Goal: Task Accomplishment & Management: Manage account settings

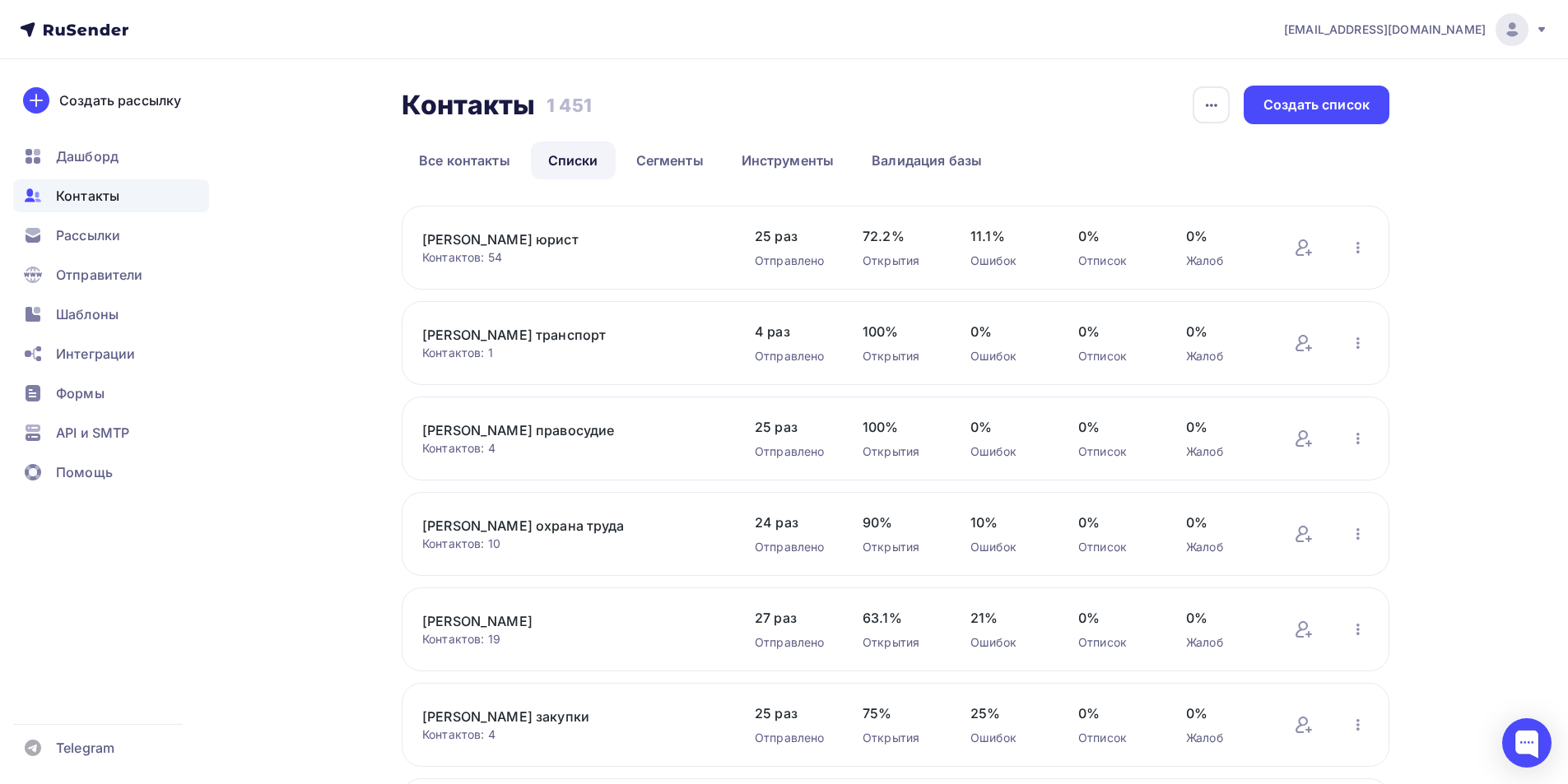
scroll to position [492, 0]
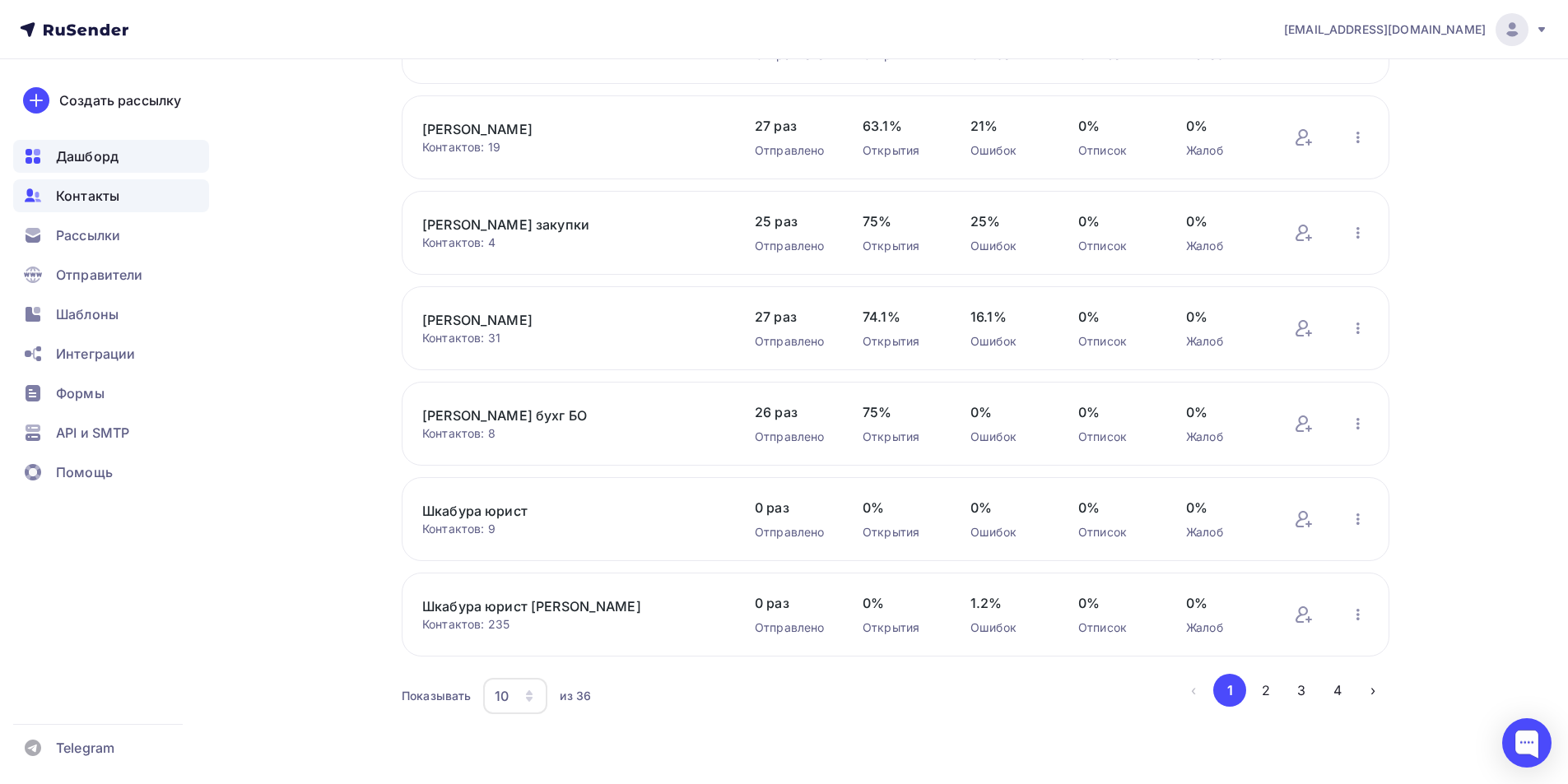
click at [96, 156] on span "Дашборд" at bounding box center [86, 156] width 63 height 20
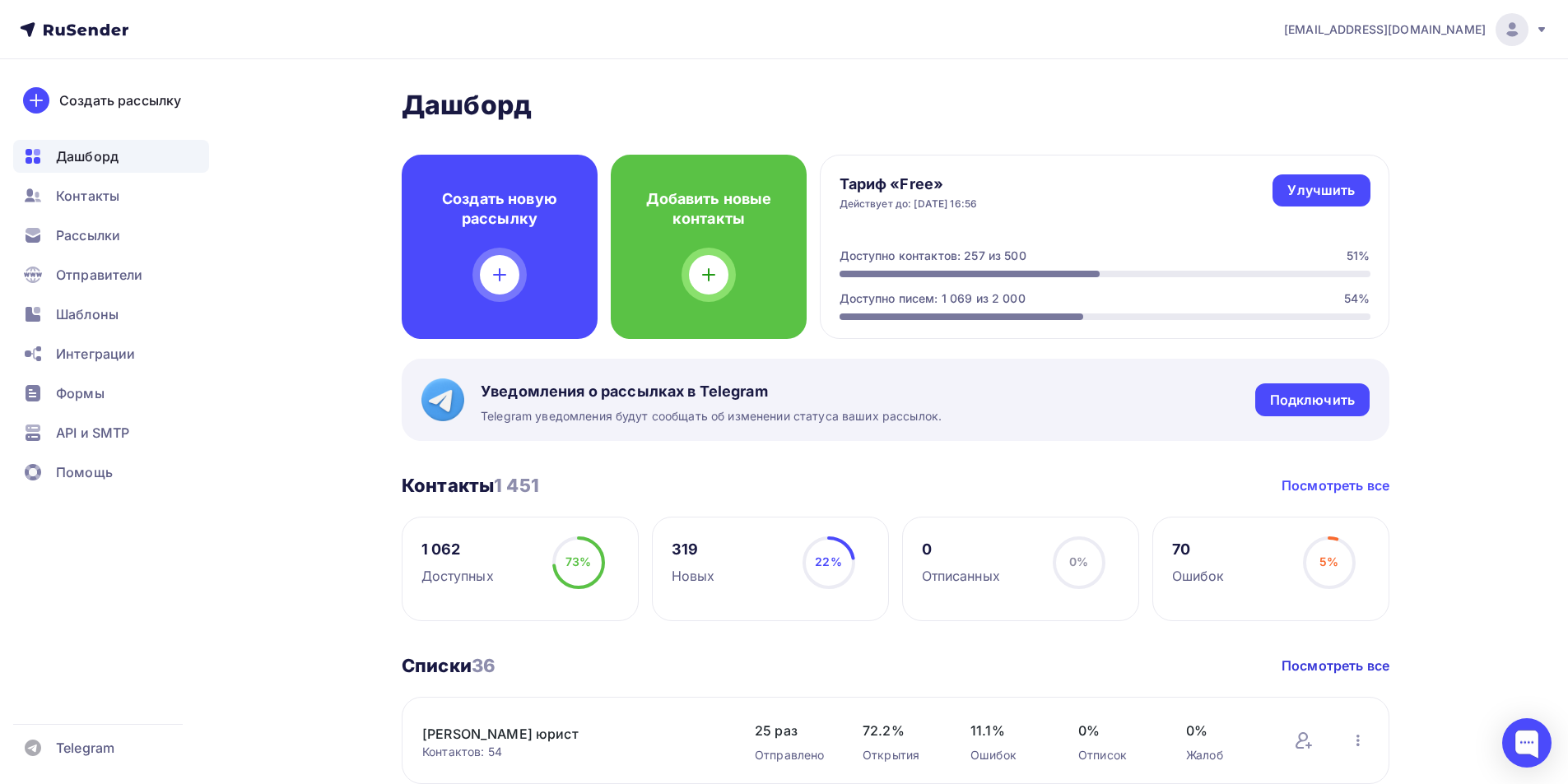
click at [1331, 479] on link "Посмотреть все" at bounding box center [1335, 486] width 107 height 20
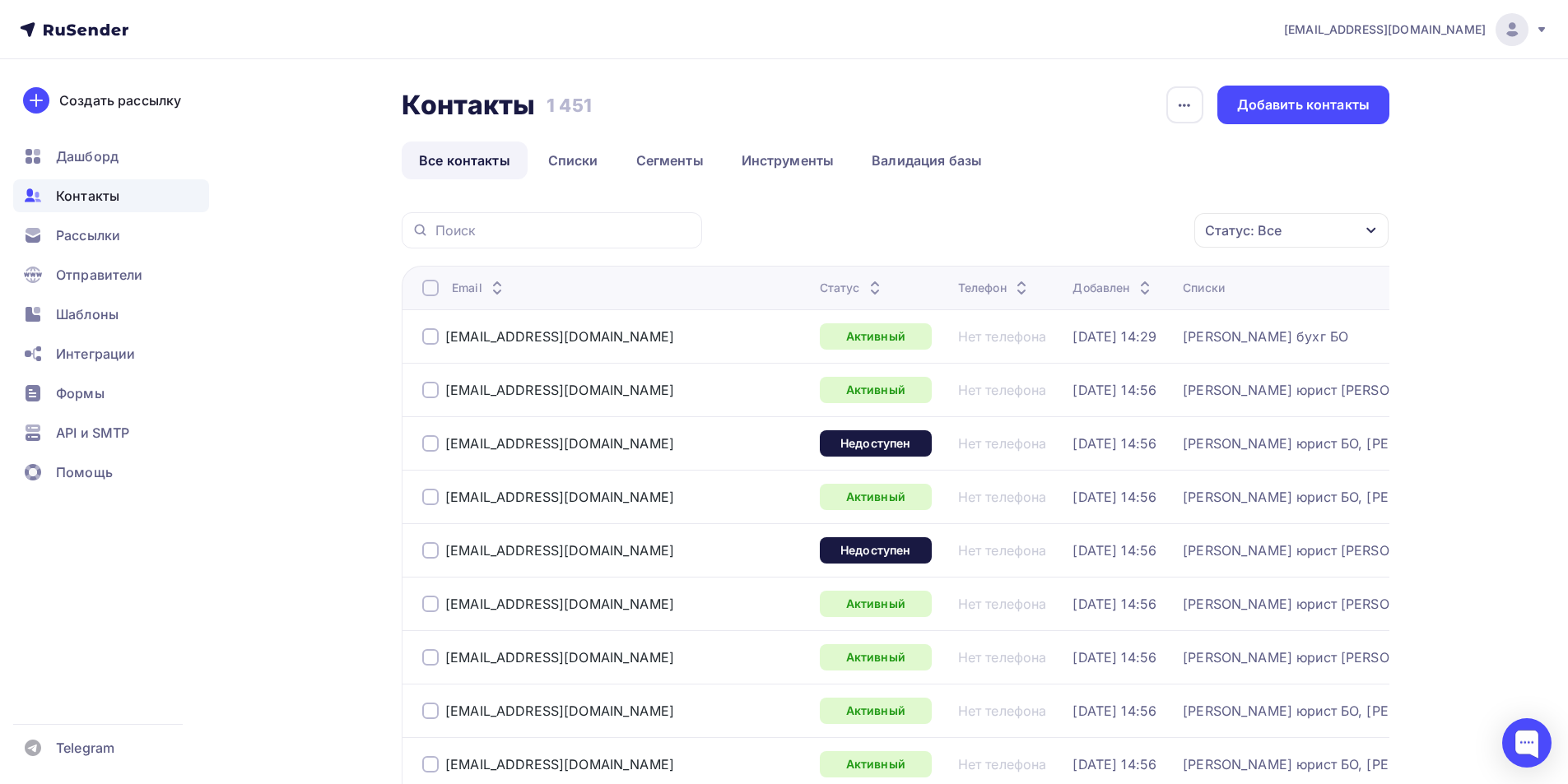
click at [1374, 229] on icon "button" at bounding box center [1371, 231] width 9 height 5
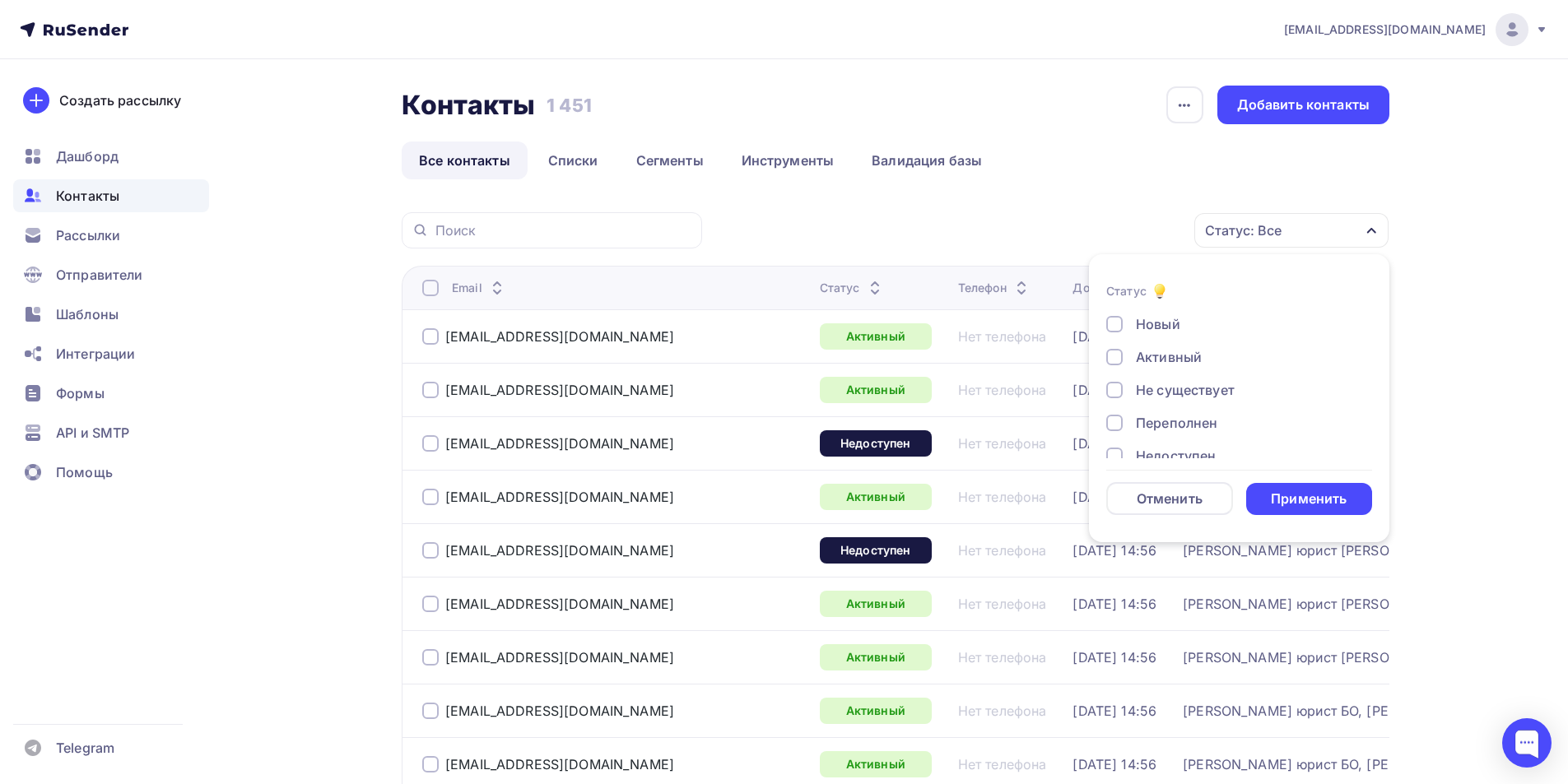
click at [1113, 392] on div at bounding box center [1114, 390] width 16 height 16
click at [1118, 406] on div at bounding box center [1114, 407] width 16 height 16
click at [1117, 436] on div at bounding box center [1114, 439] width 16 height 16
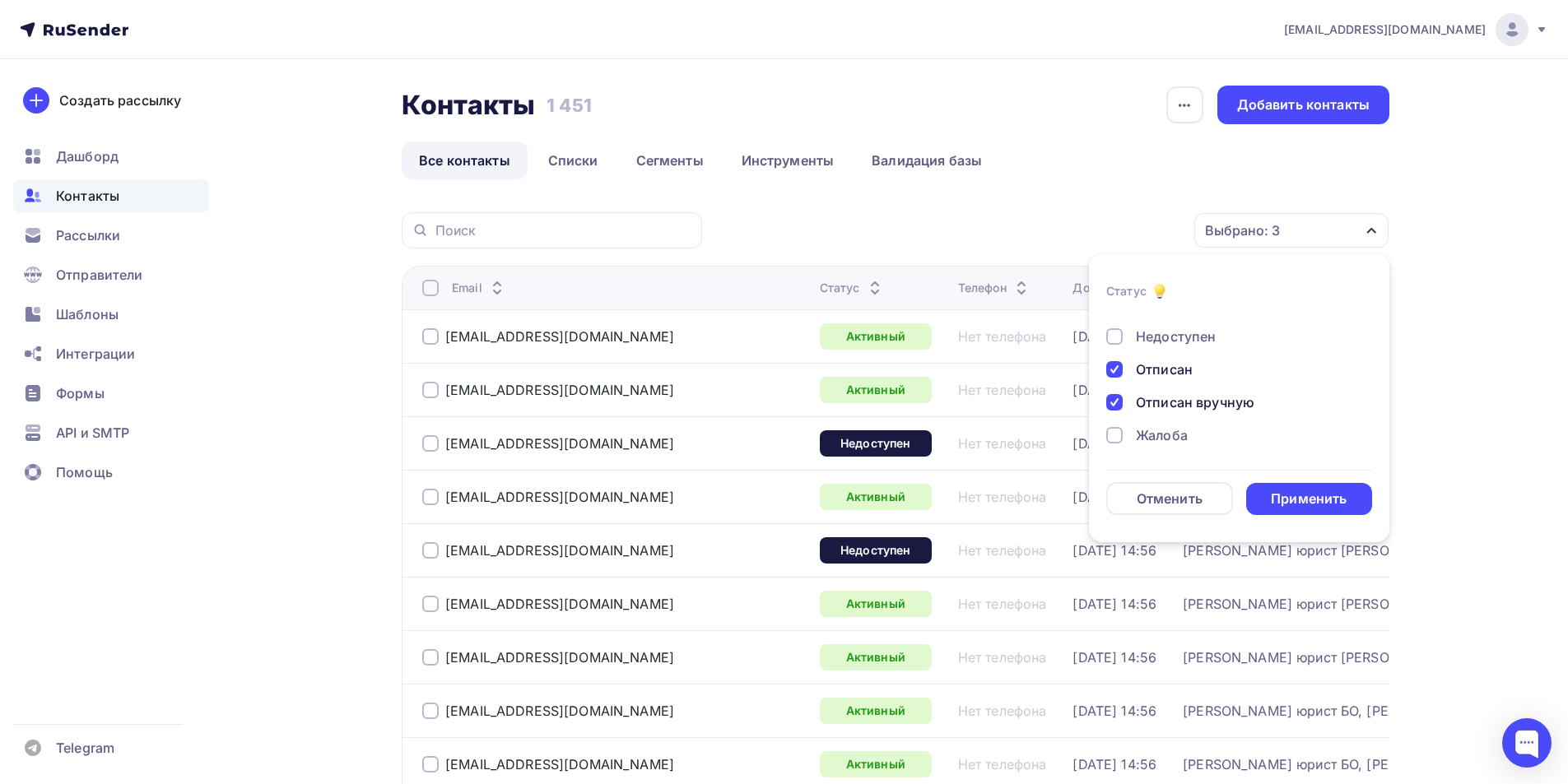
click at [1115, 436] on div at bounding box center [1114, 435] width 16 height 16
click at [1289, 499] on div "Применить" at bounding box center [1308, 498] width 76 height 19
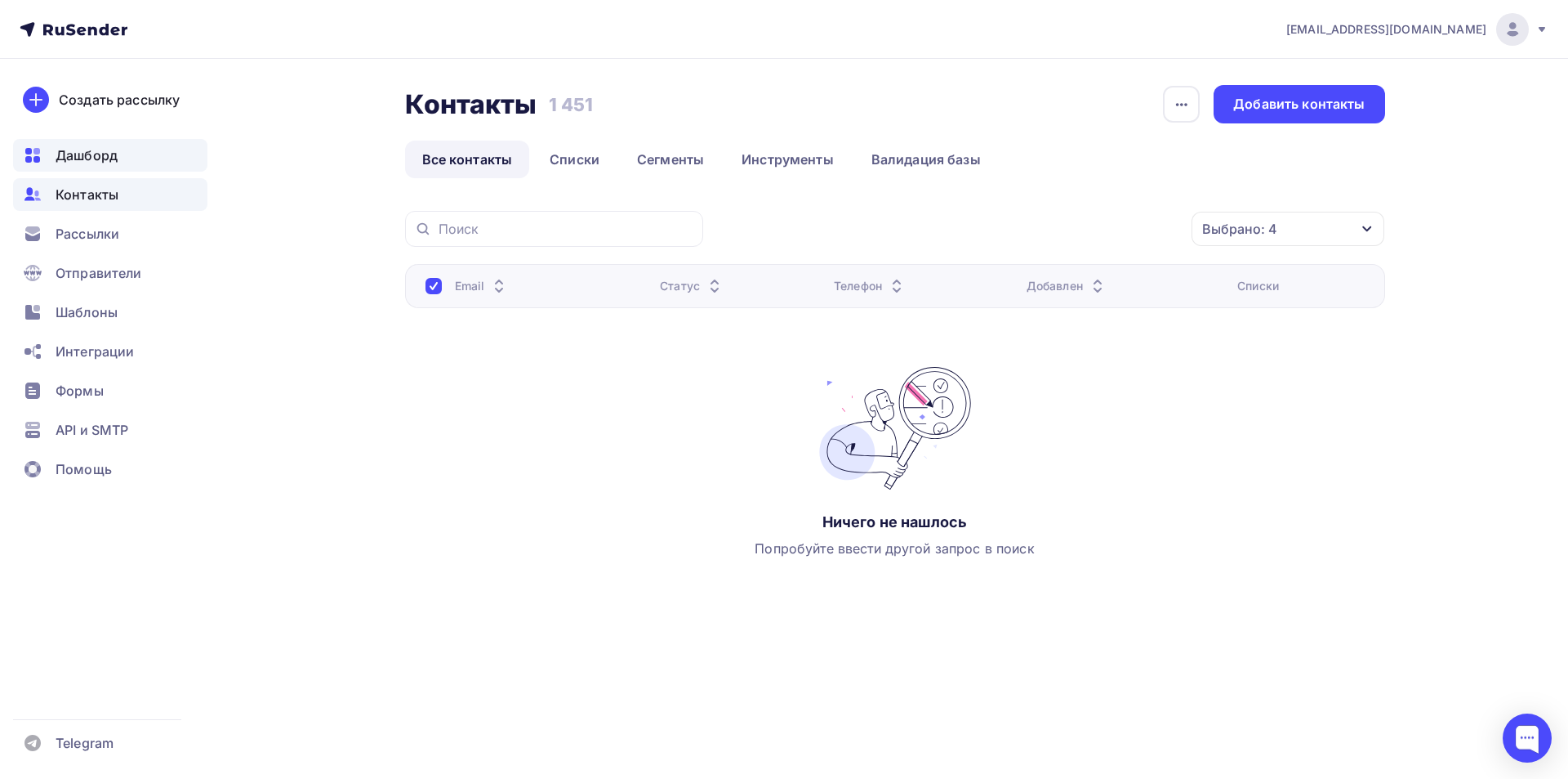
click at [106, 147] on span "Дашборд" at bounding box center [86, 155] width 62 height 20
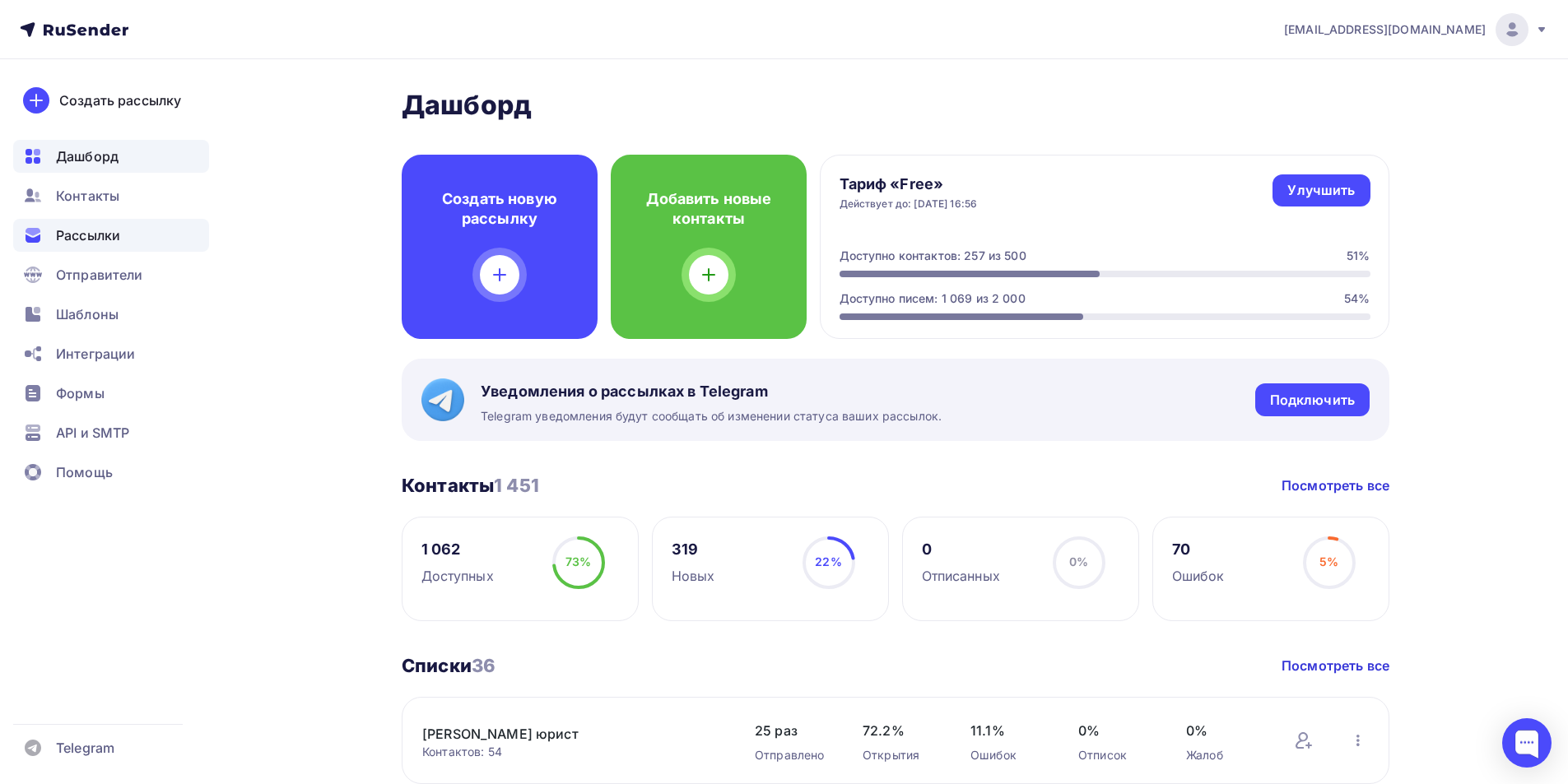
click at [107, 235] on span "Рассылки" at bounding box center [87, 236] width 65 height 20
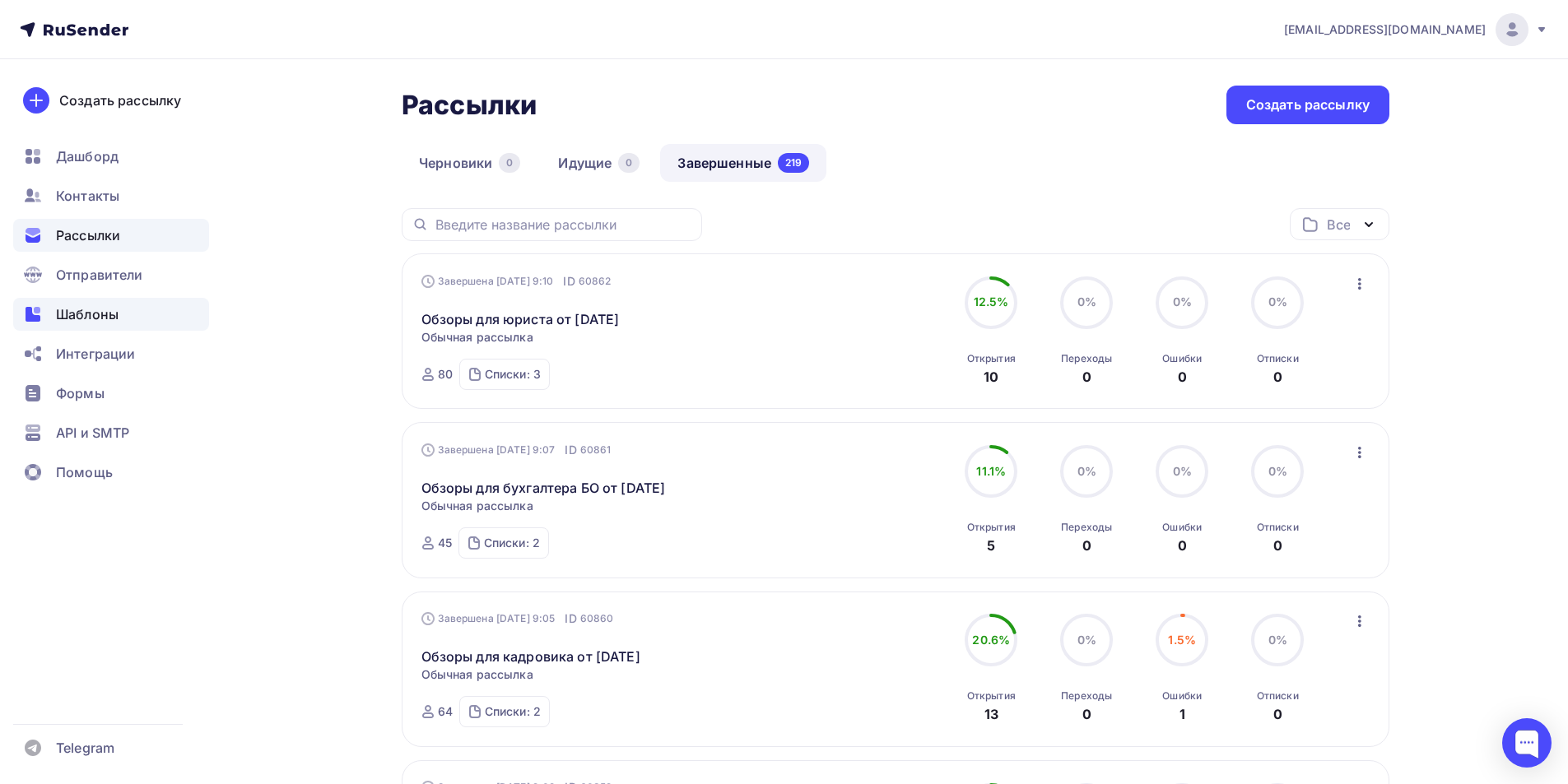
click at [81, 311] on span "Шаблоны" at bounding box center [86, 315] width 63 height 20
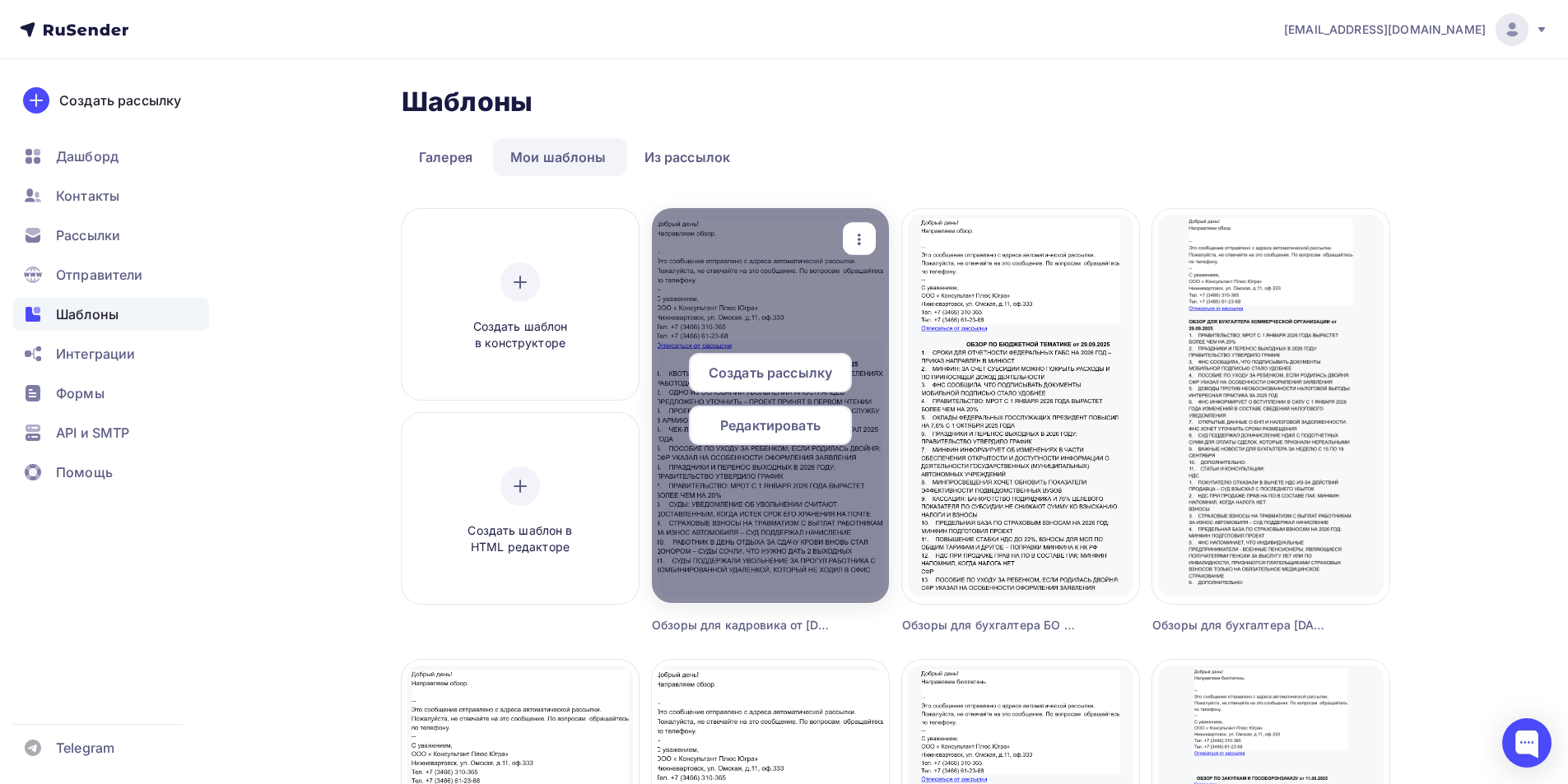
click at [749, 421] on span "Редактировать" at bounding box center [770, 426] width 100 height 20
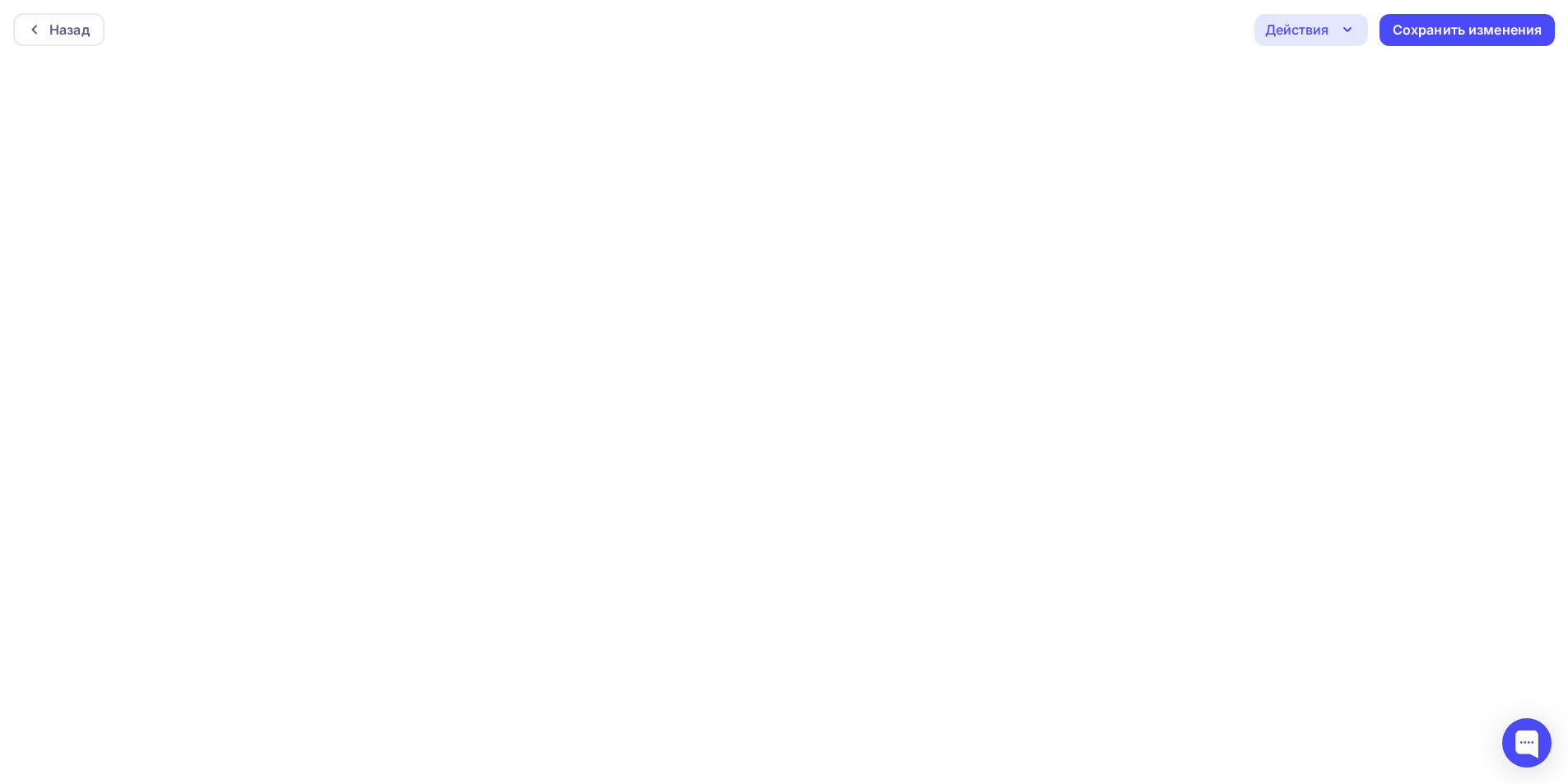
scroll to position [5, 0]
click at [1420, 22] on div "Сохранить изменения" at bounding box center [1467, 25] width 150 height 19
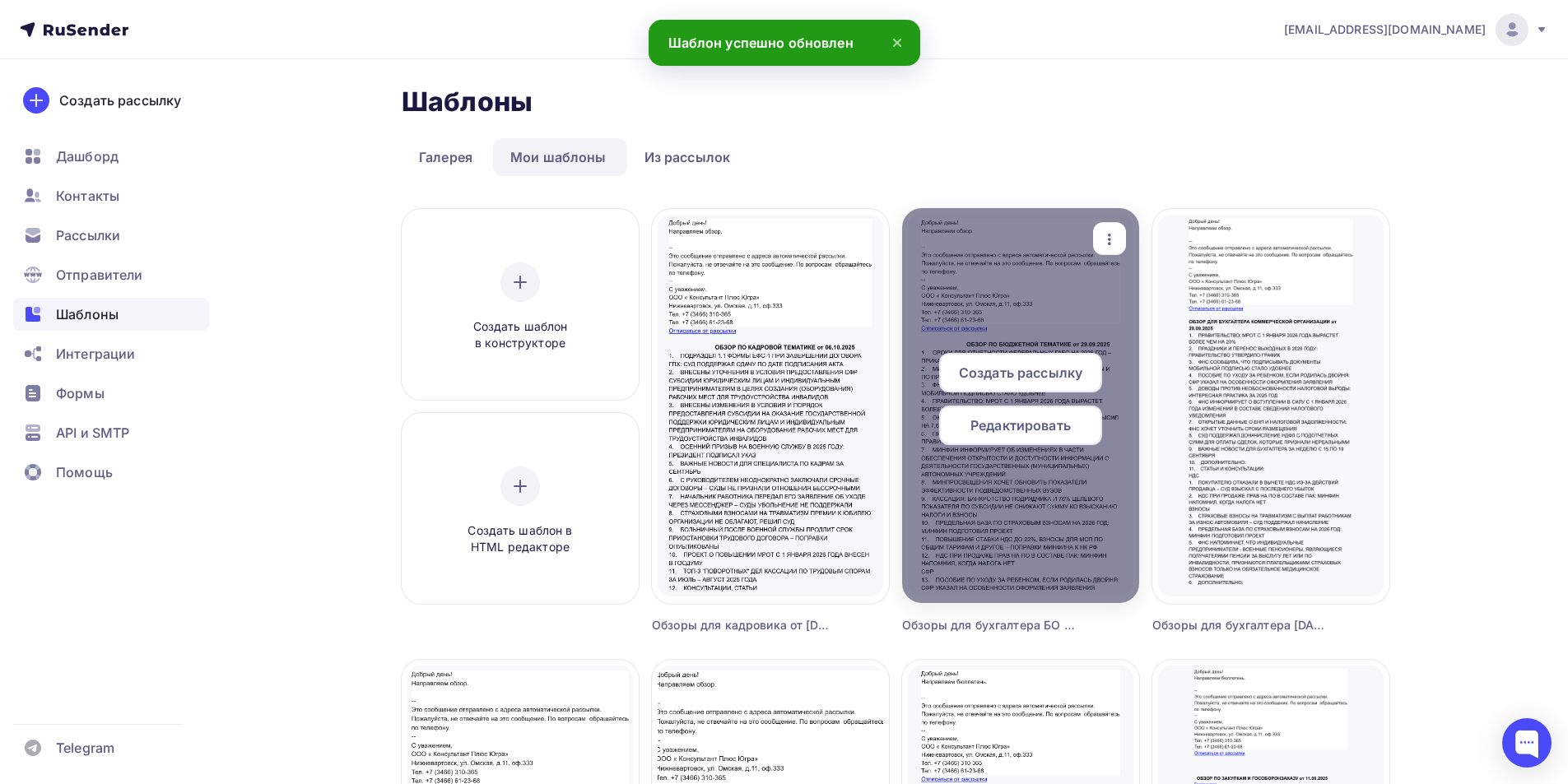
click at [1028, 431] on span "Редактировать" at bounding box center [1020, 426] width 100 height 20
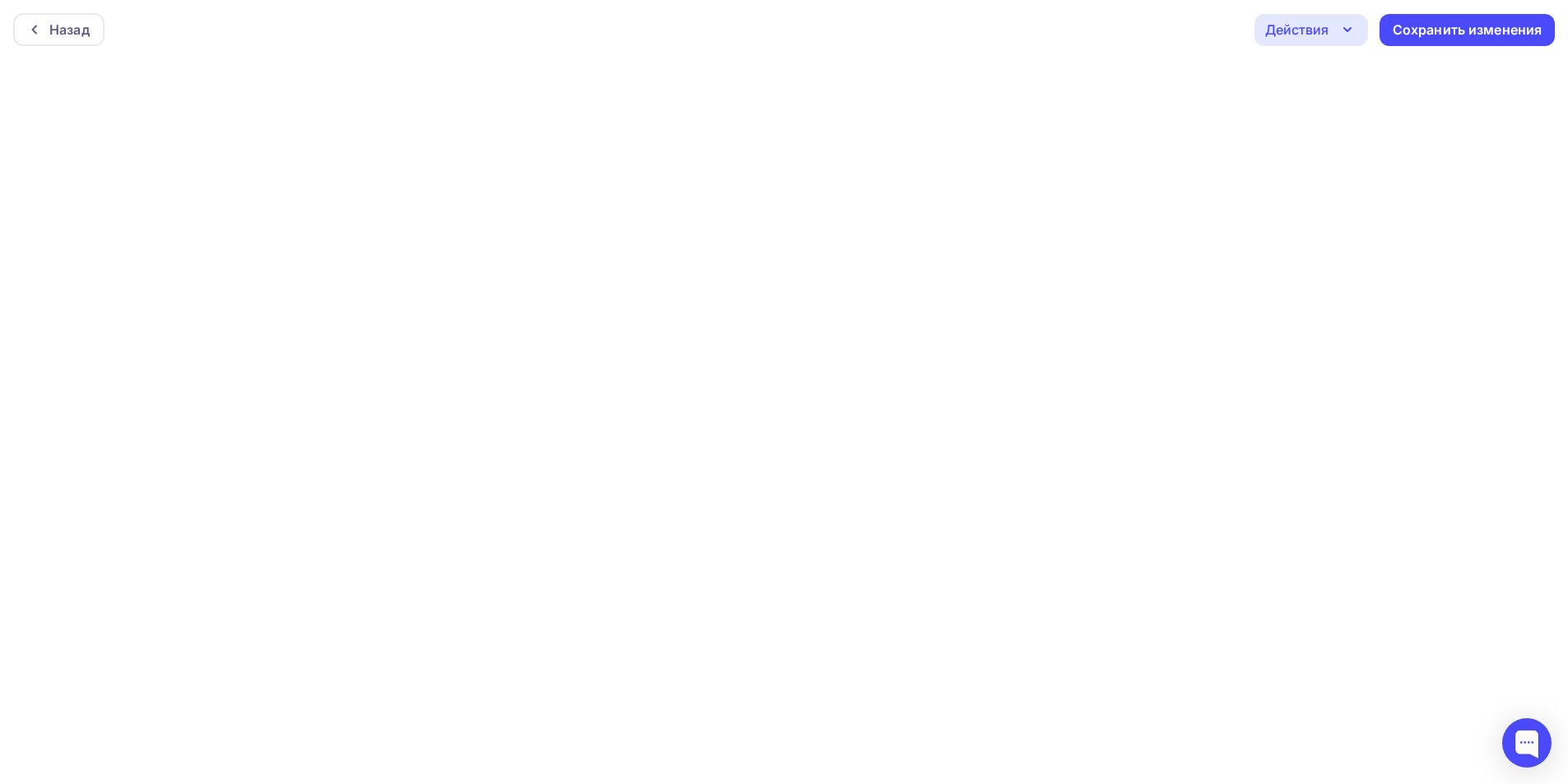
scroll to position [5, 0]
click at [1421, 22] on div "Сохранить изменения" at bounding box center [1467, 25] width 150 height 19
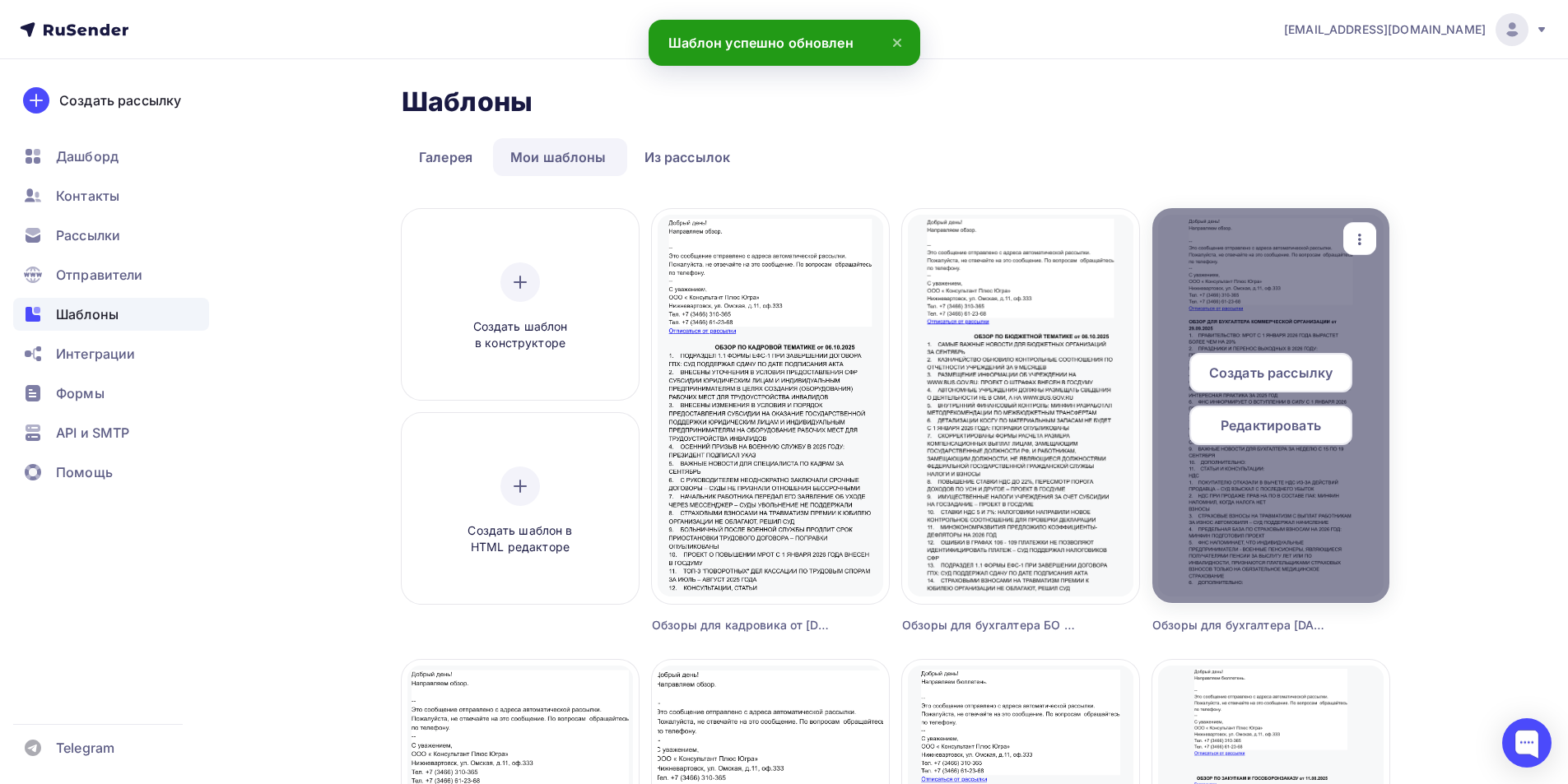
click at [1291, 426] on span "Редактировать" at bounding box center [1270, 426] width 100 height 20
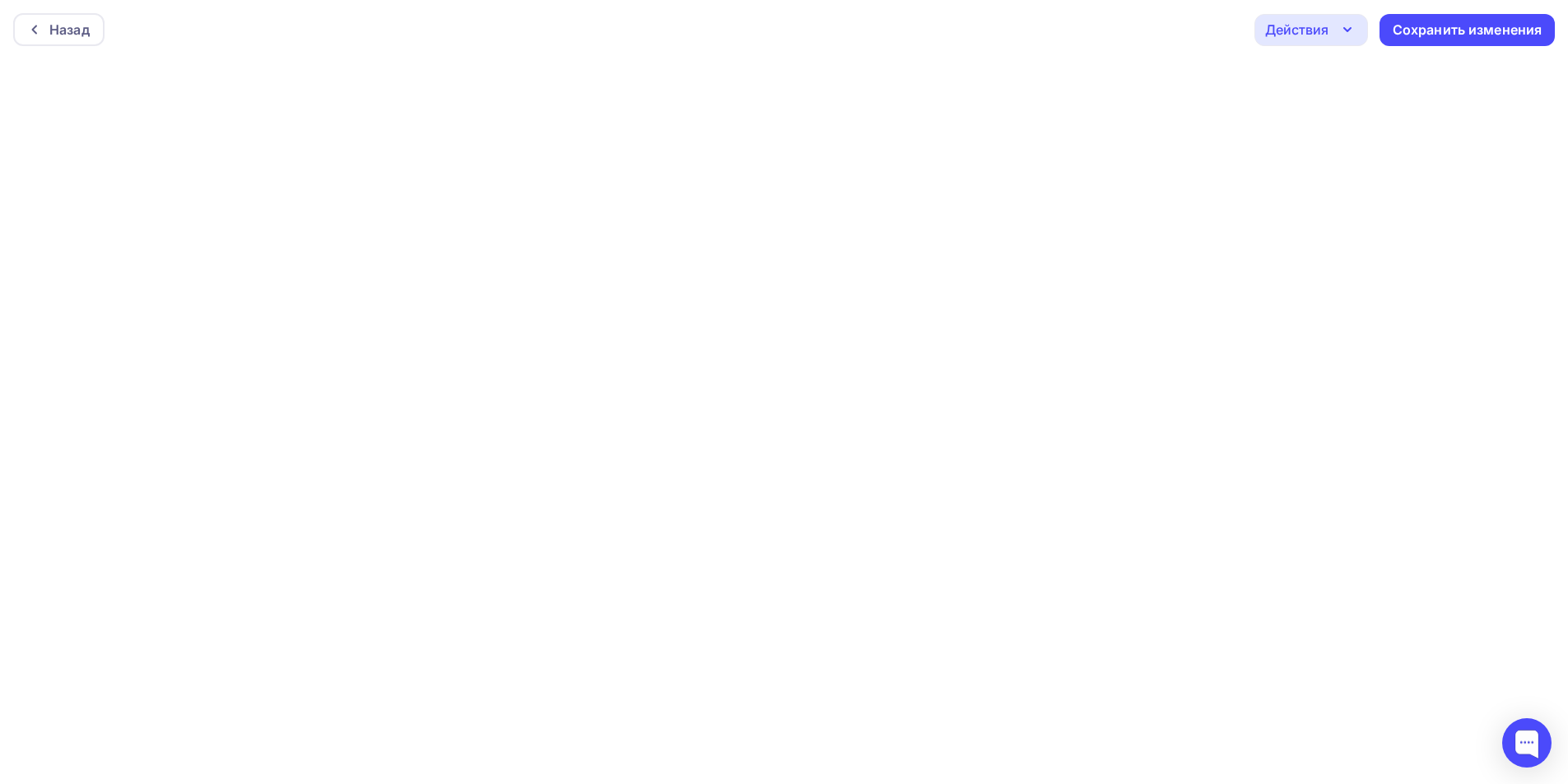
scroll to position [5, 0]
click at [1429, 26] on div "Сохранить изменения" at bounding box center [1467, 25] width 150 height 19
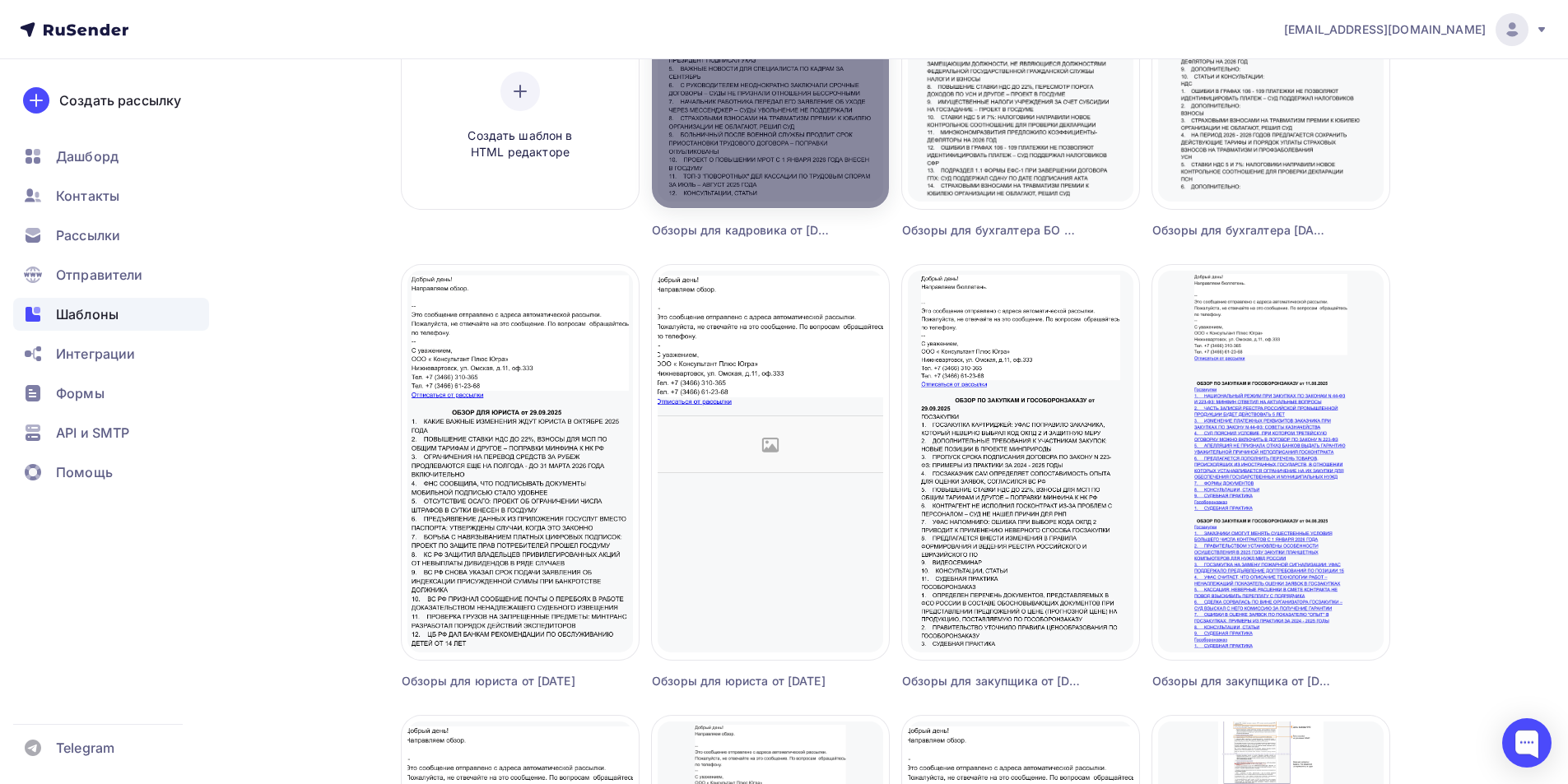
scroll to position [411, 0]
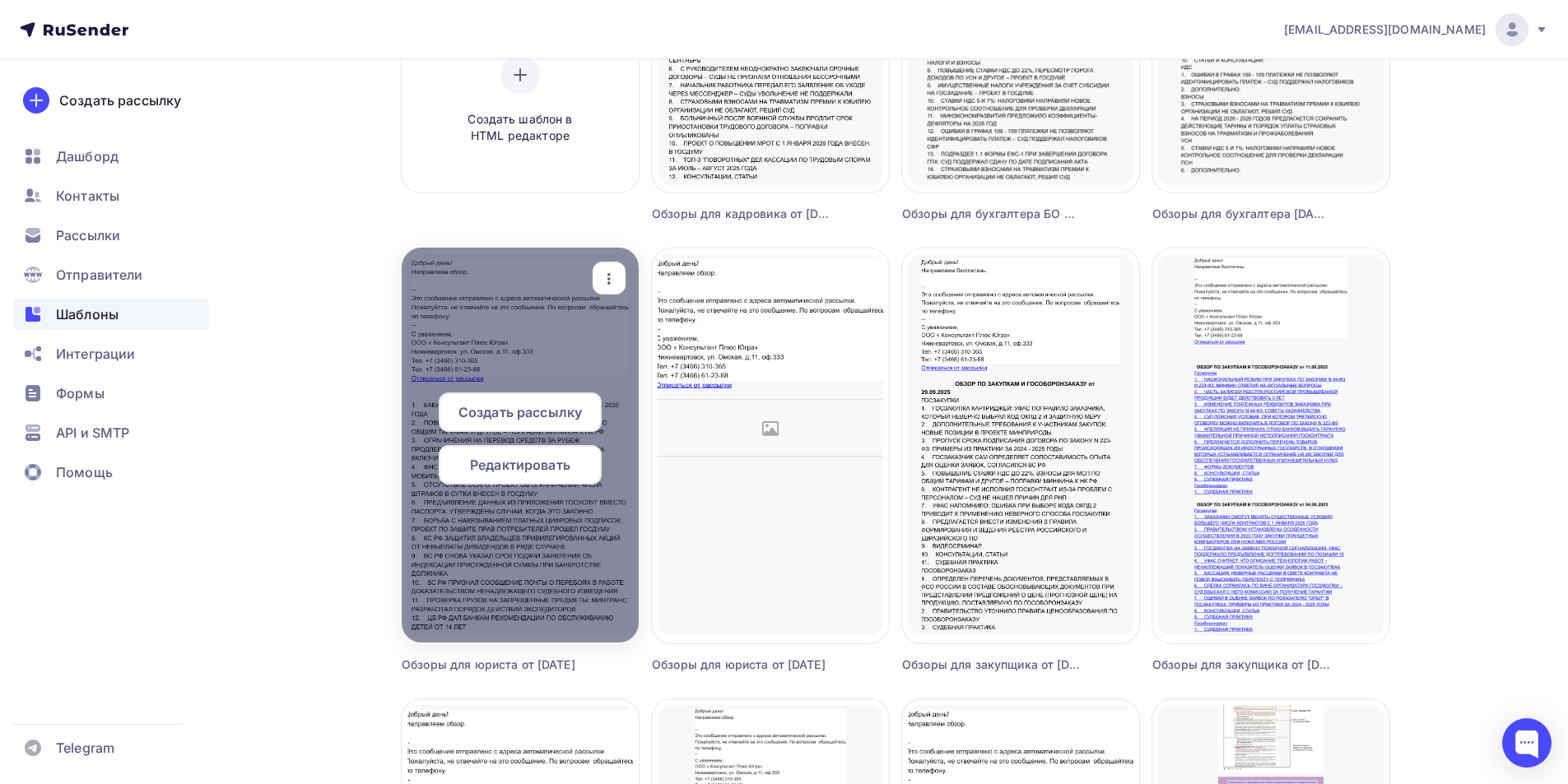
click at [521, 468] on span "Редактировать" at bounding box center [520, 465] width 100 height 20
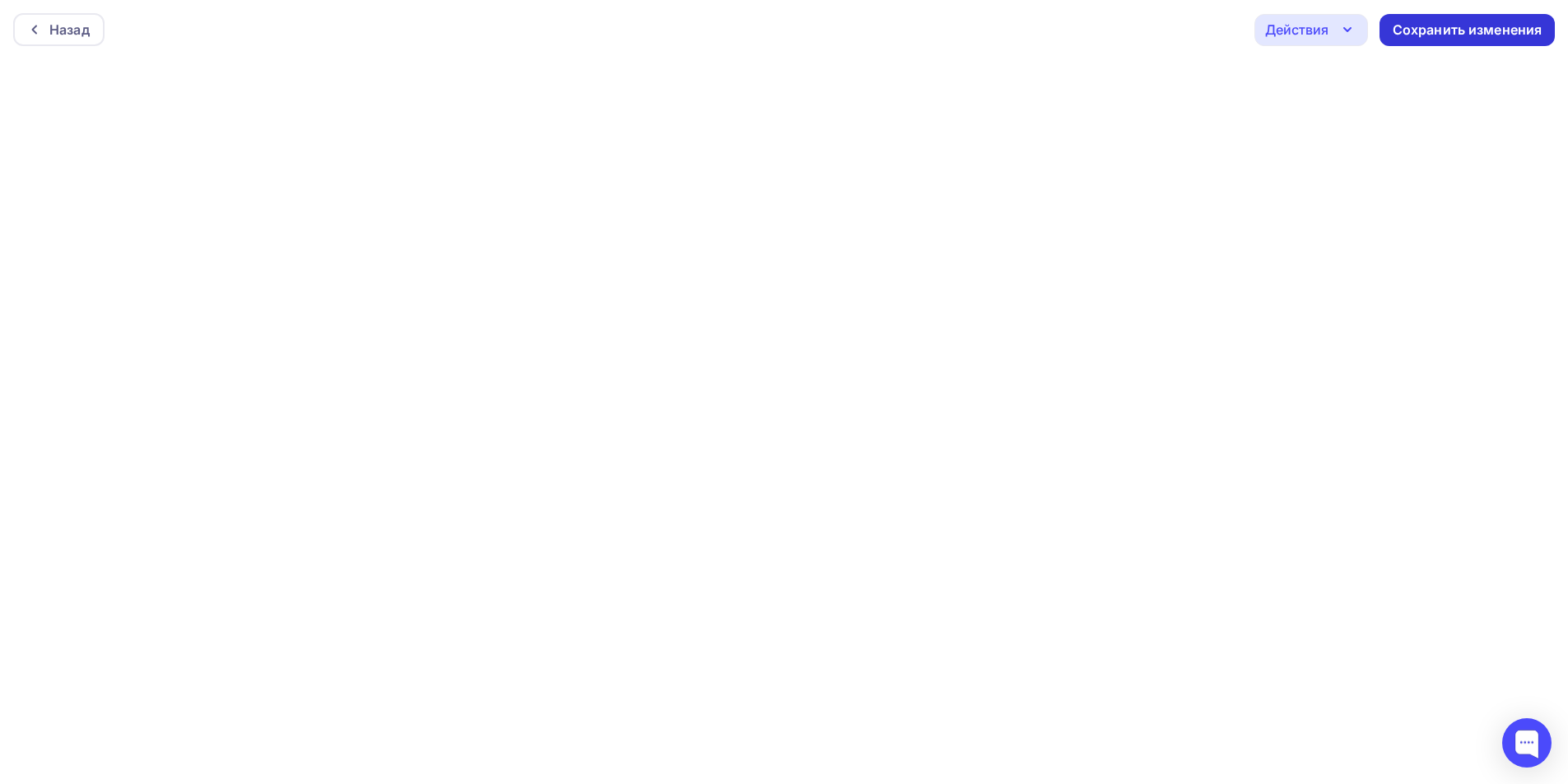
click at [1419, 35] on div "Сохранить изменения" at bounding box center [1467, 30] width 150 height 19
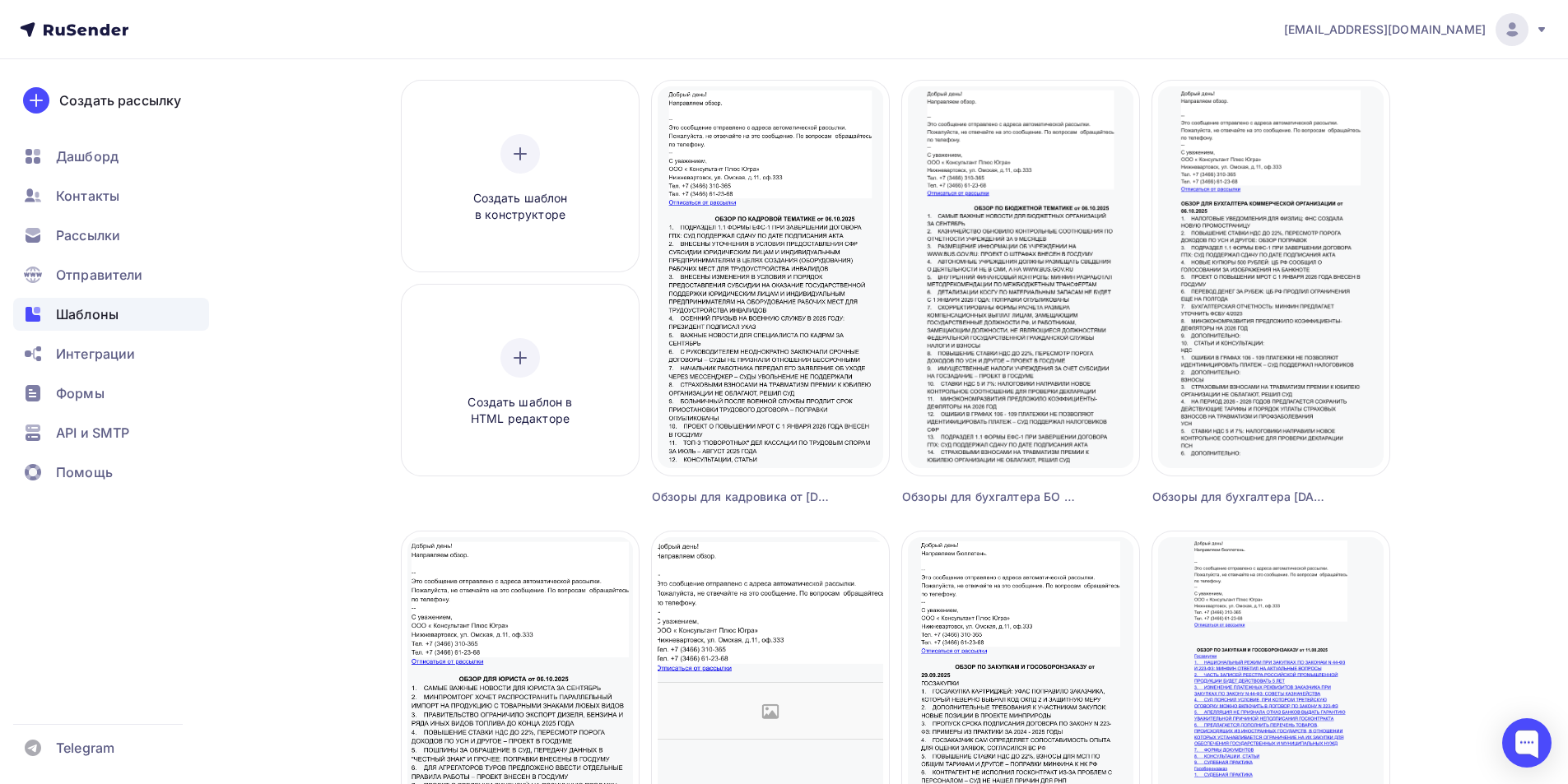
scroll to position [411, 0]
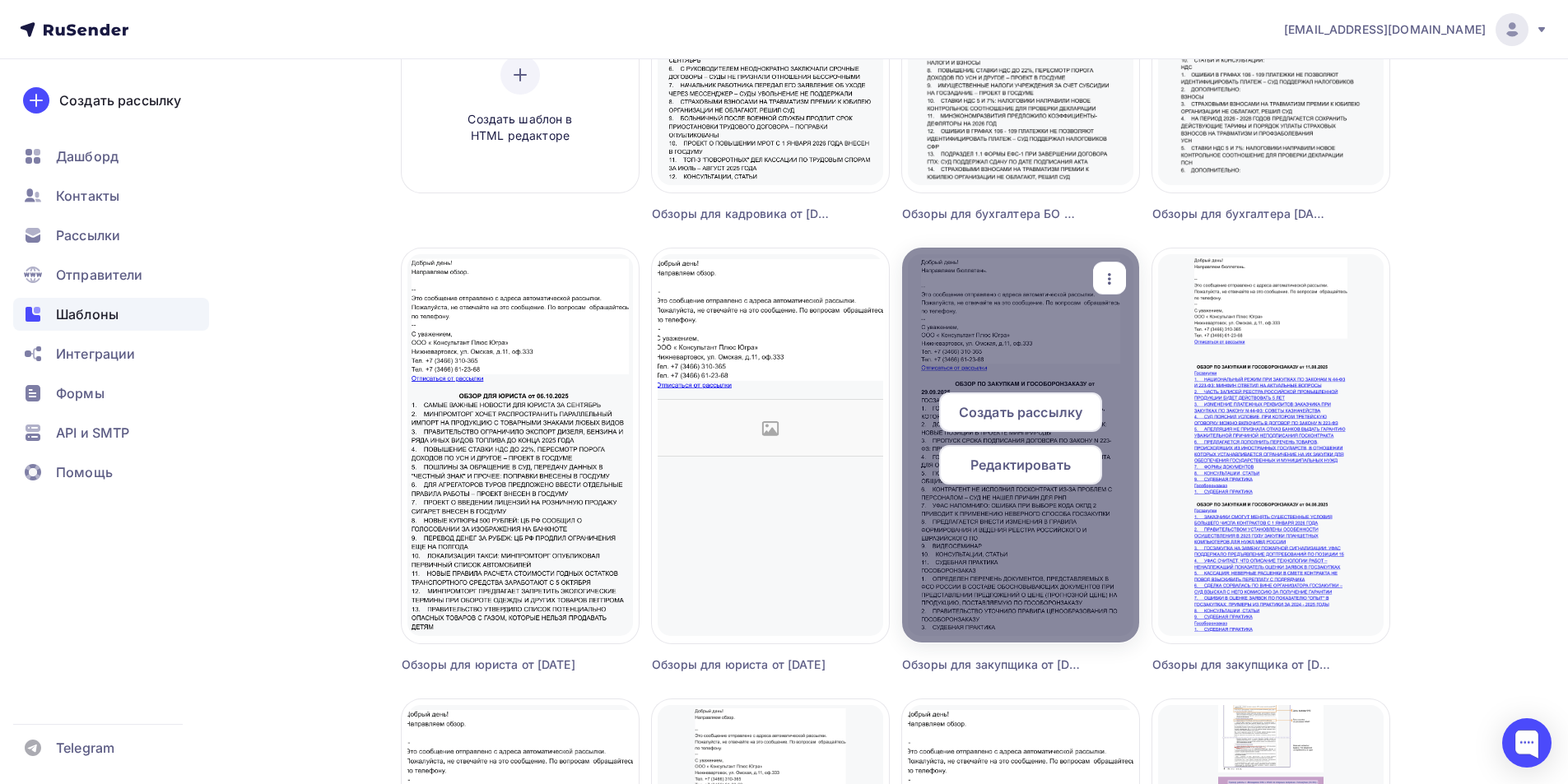
click at [1018, 466] on span "Редактировать" at bounding box center [1020, 465] width 100 height 20
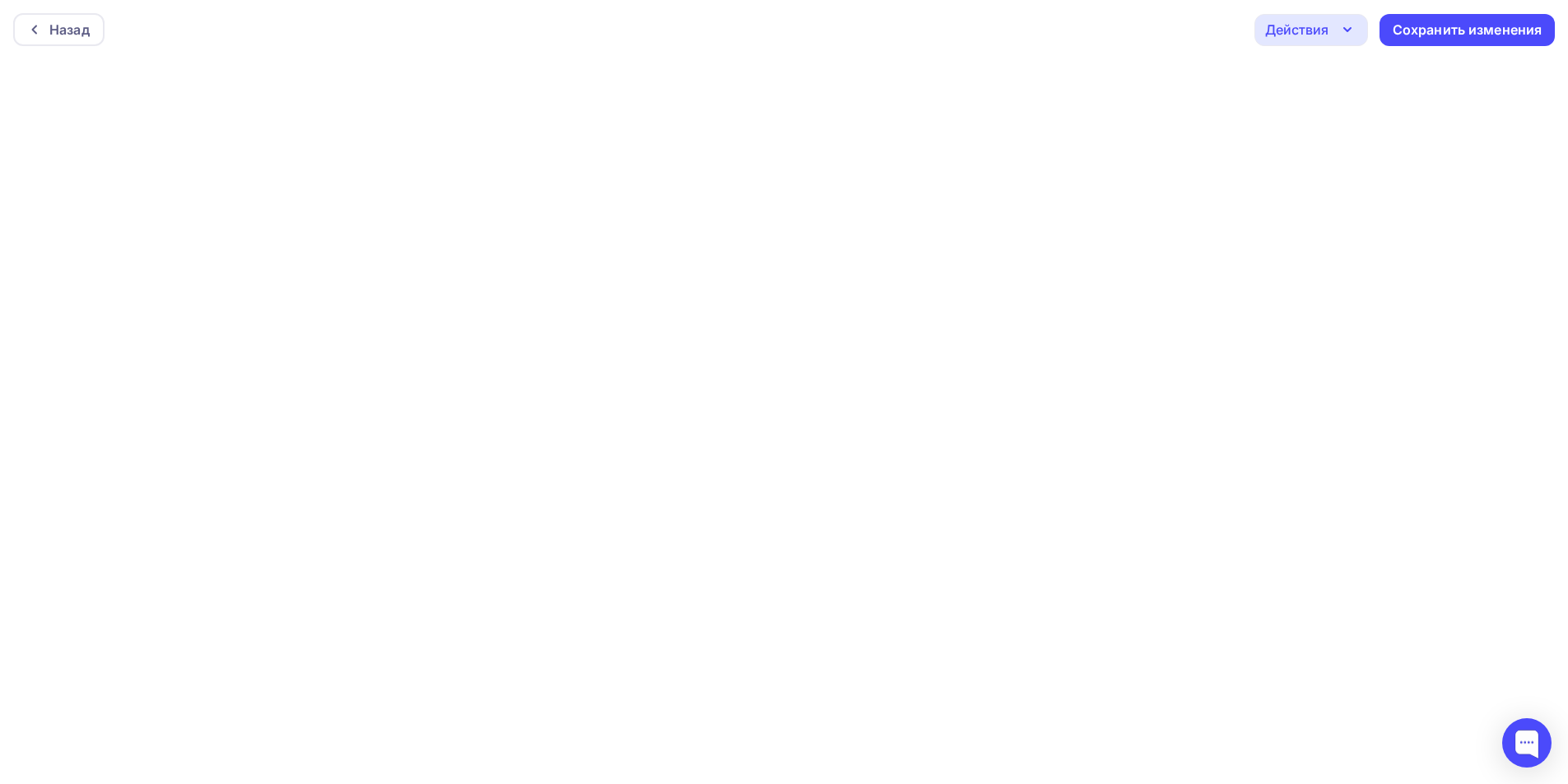
scroll to position [5, 0]
click at [1408, 25] on div "Сохранить изменения" at bounding box center [1467, 25] width 150 height 19
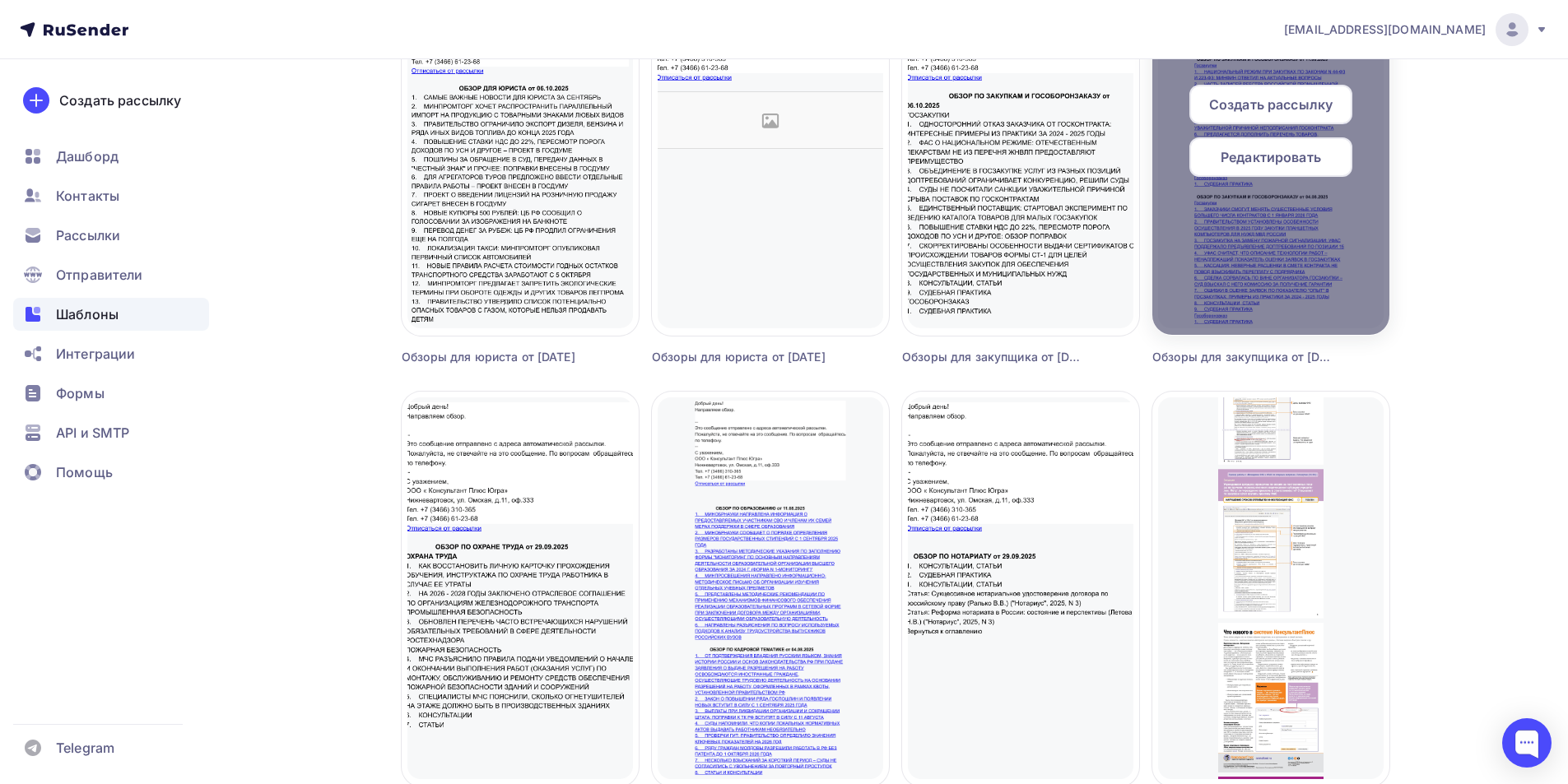
scroll to position [740, 0]
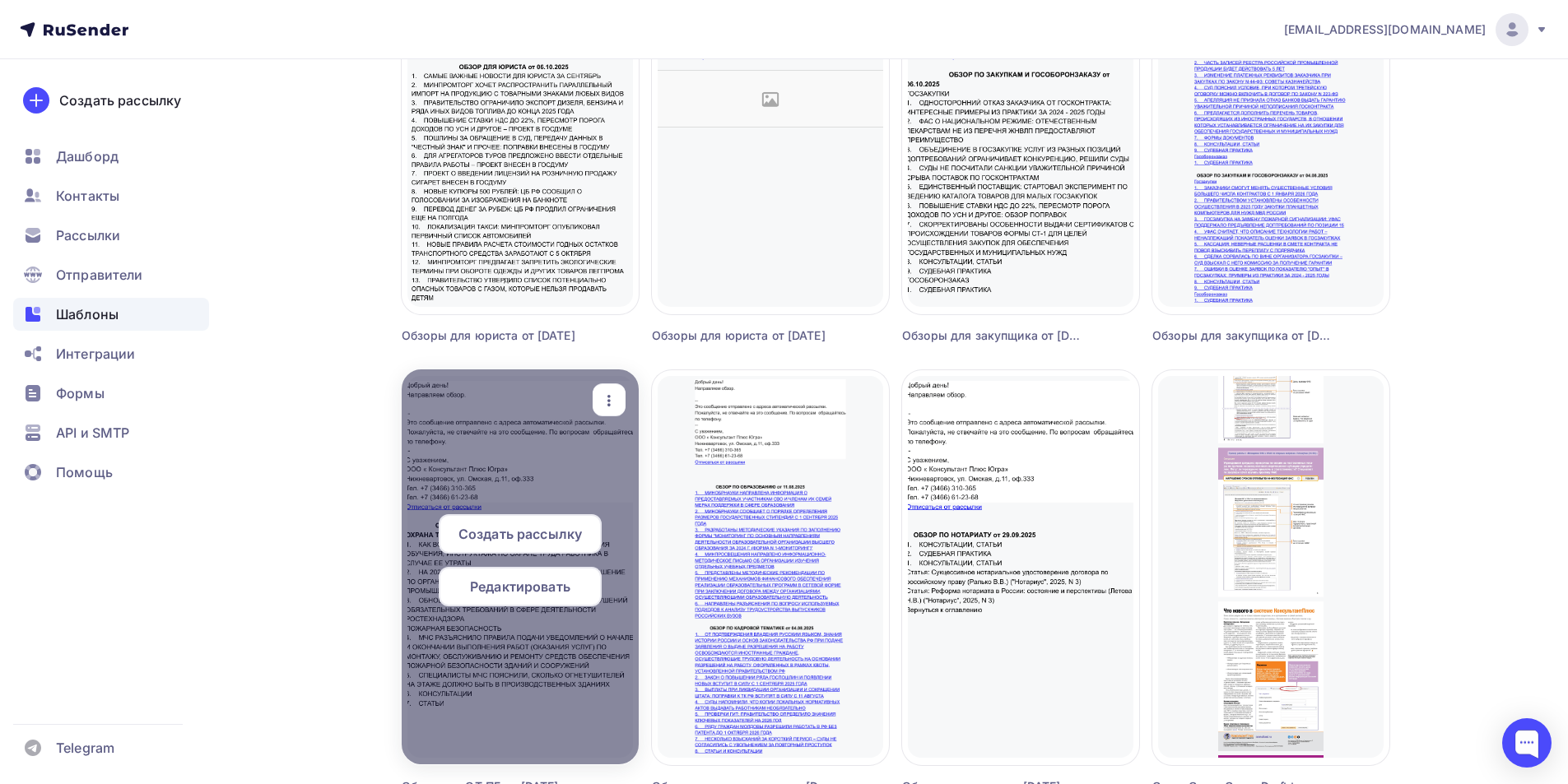
click at [507, 581] on span "Редактировать" at bounding box center [520, 587] width 100 height 20
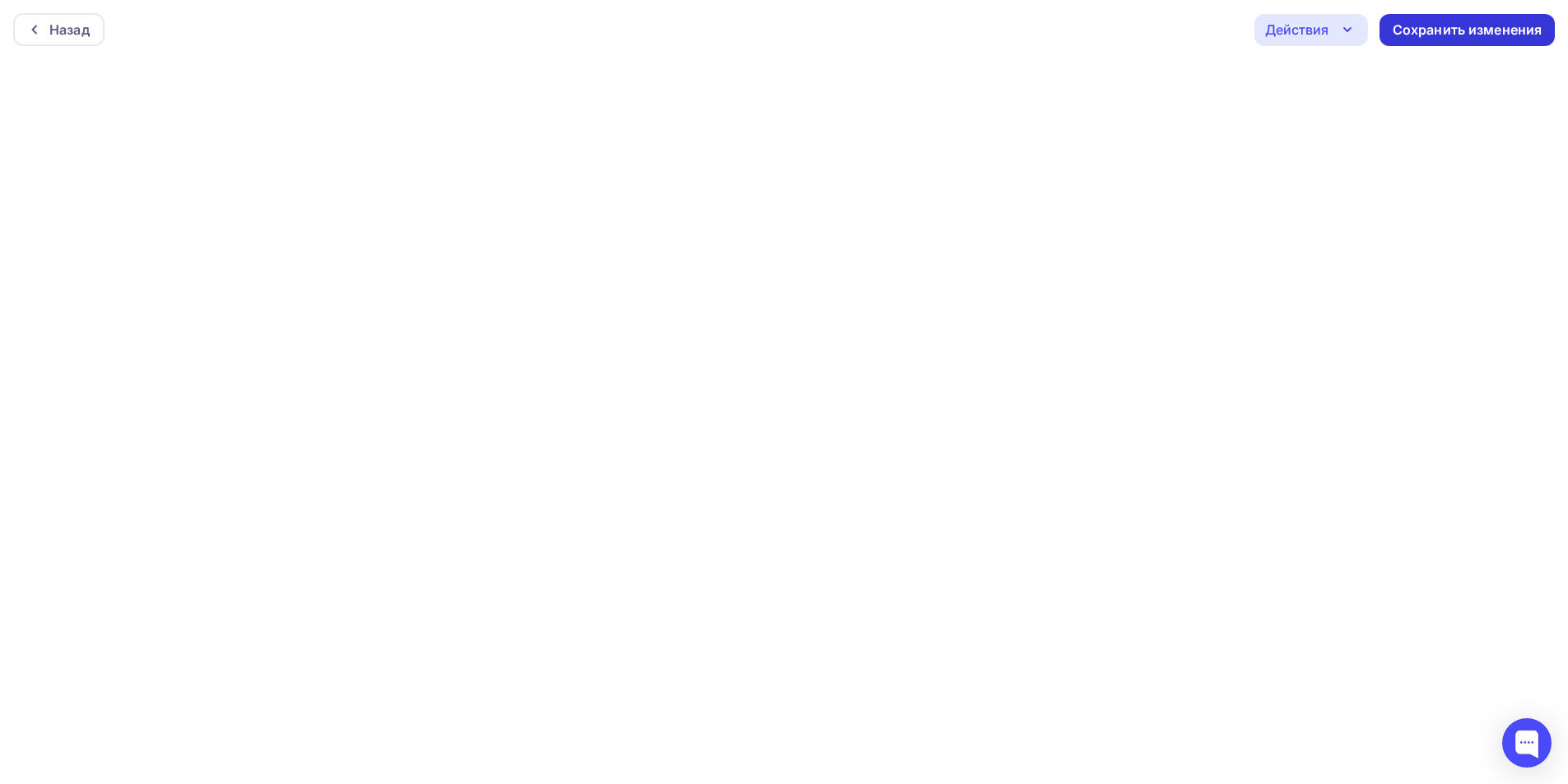
click at [1429, 23] on div "Сохранить изменения" at bounding box center [1467, 30] width 150 height 19
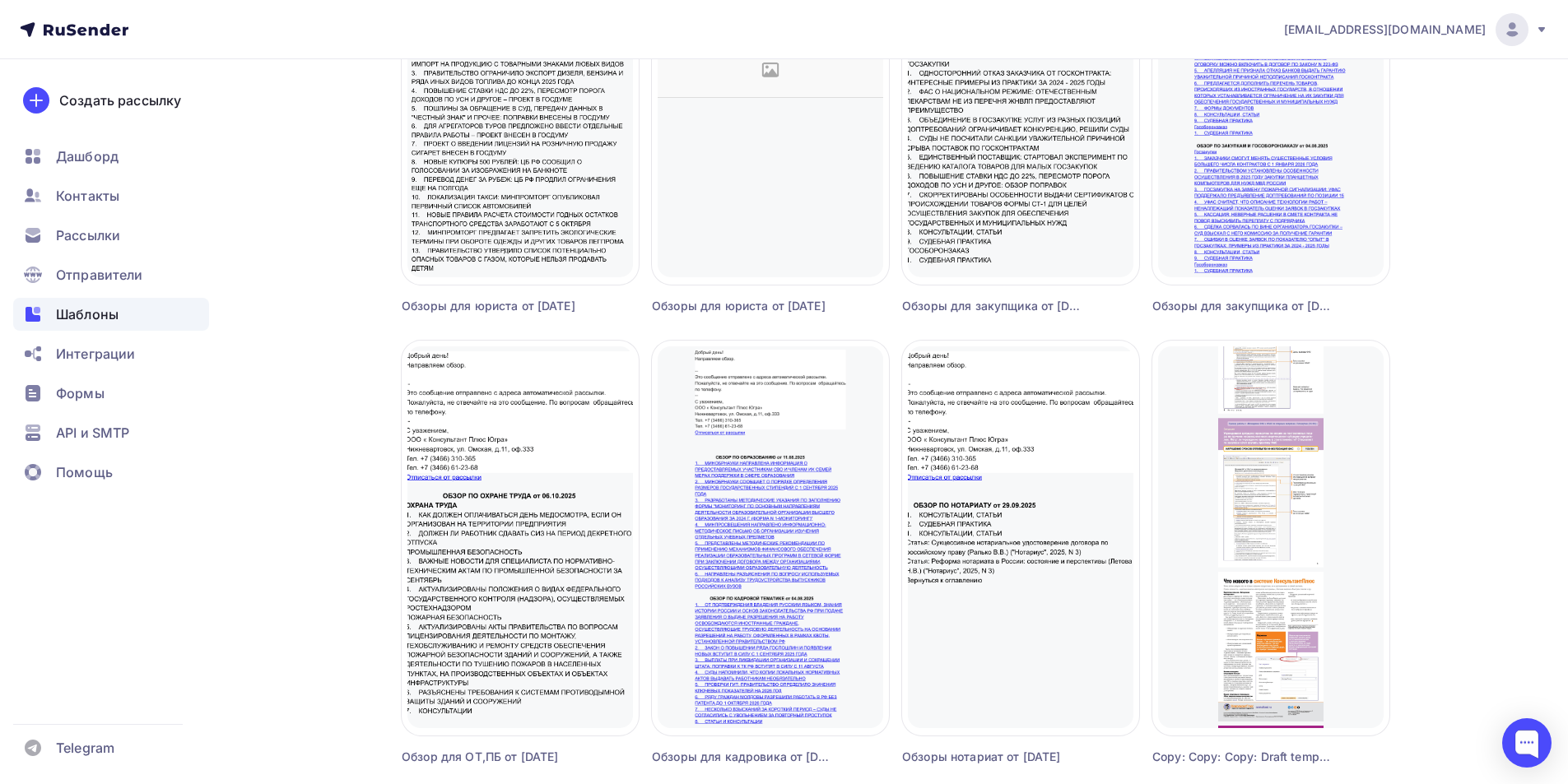
scroll to position [822, 0]
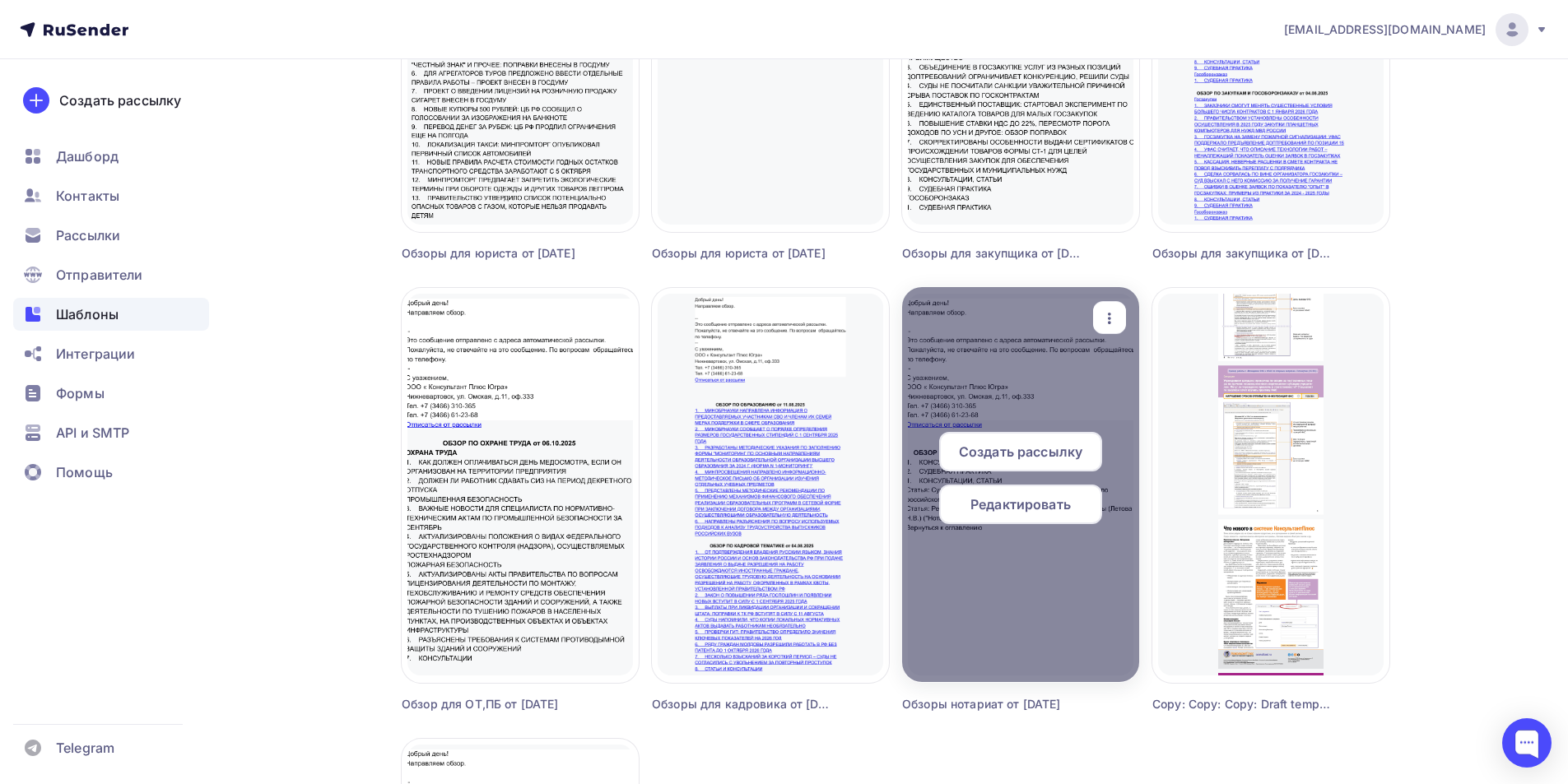
click at [1001, 504] on span "Редактировать" at bounding box center [1020, 505] width 100 height 20
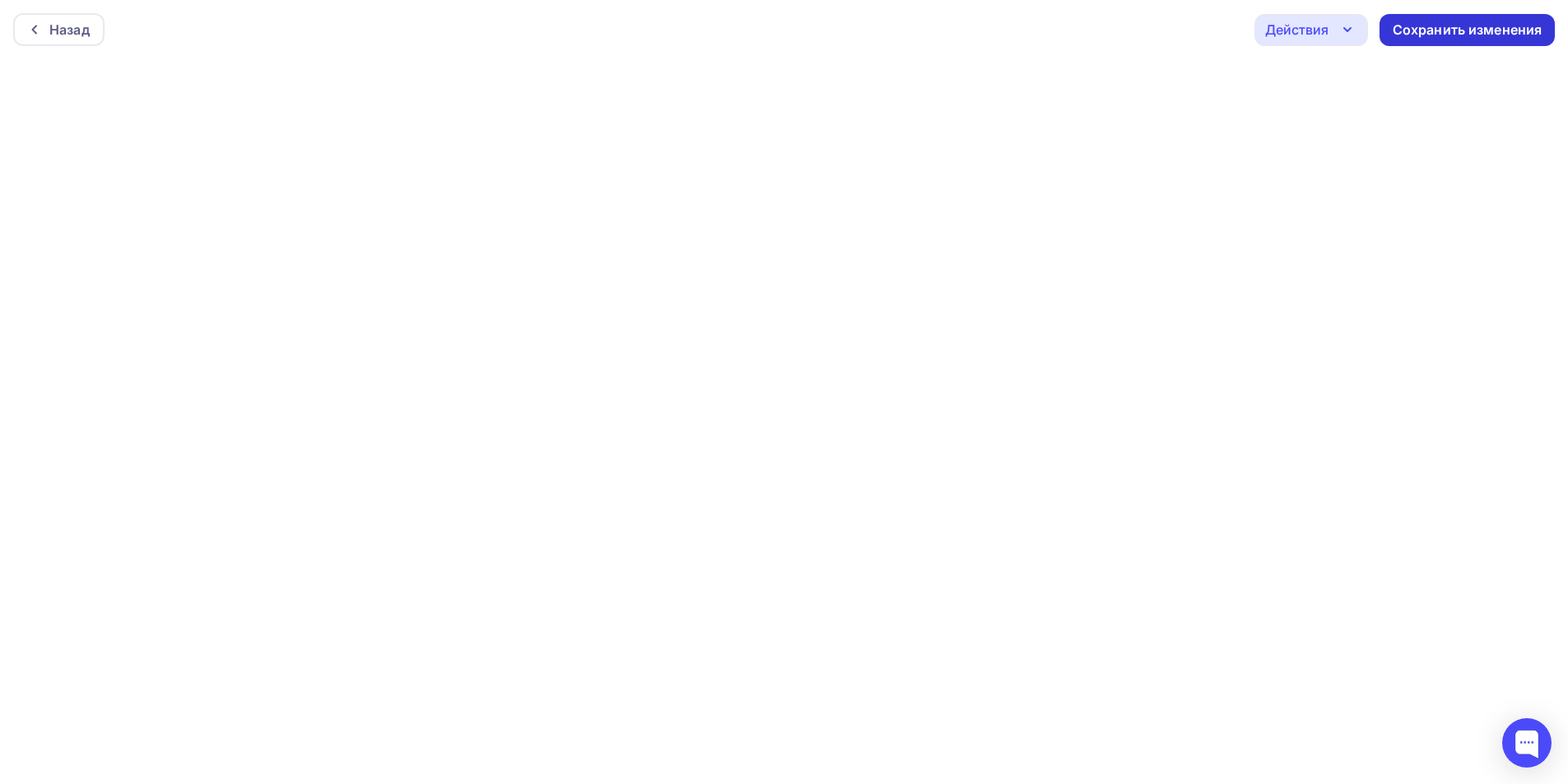
click at [1435, 30] on div "Сохранить изменения" at bounding box center [1467, 30] width 150 height 19
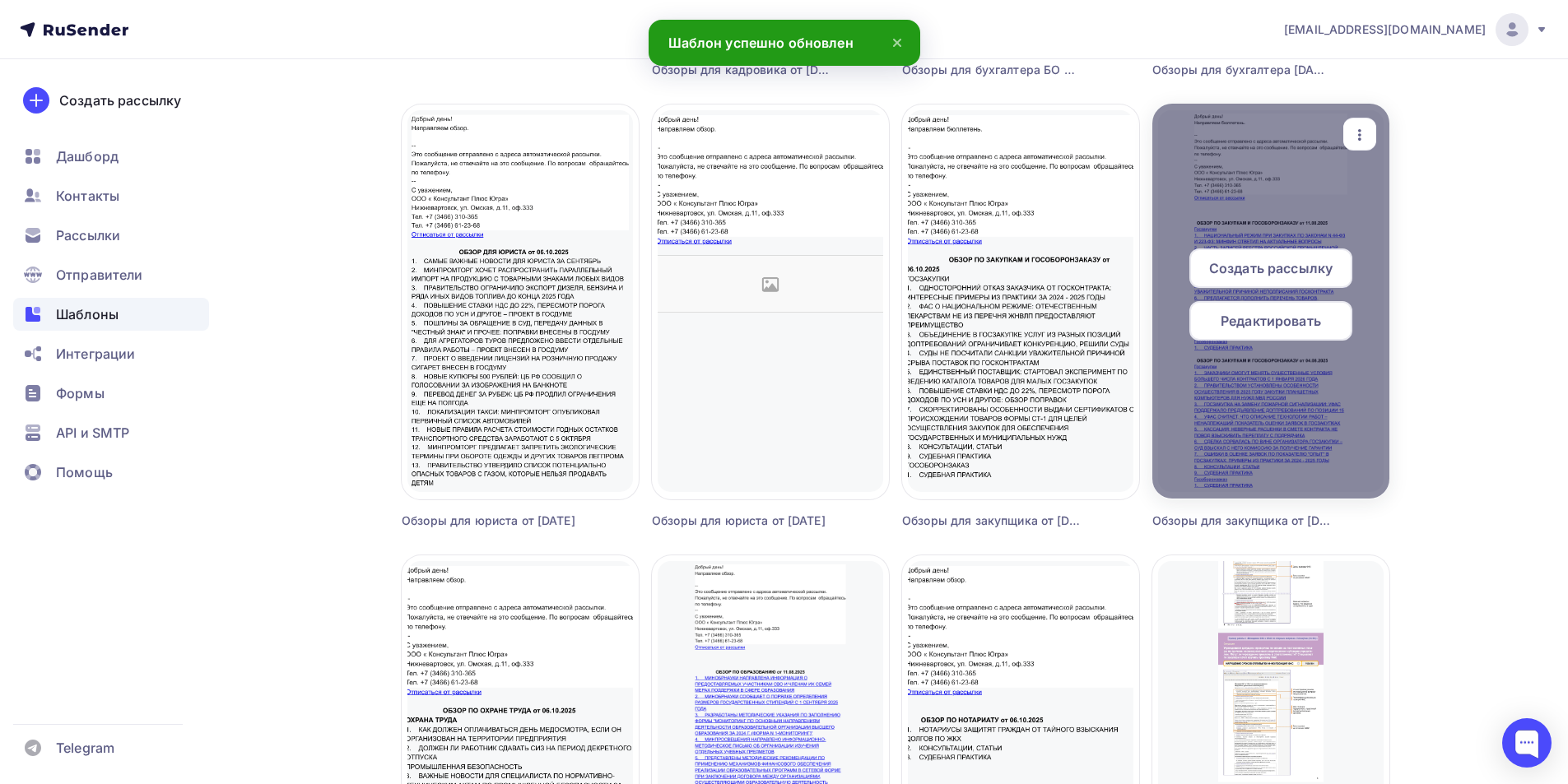
scroll to position [740, 0]
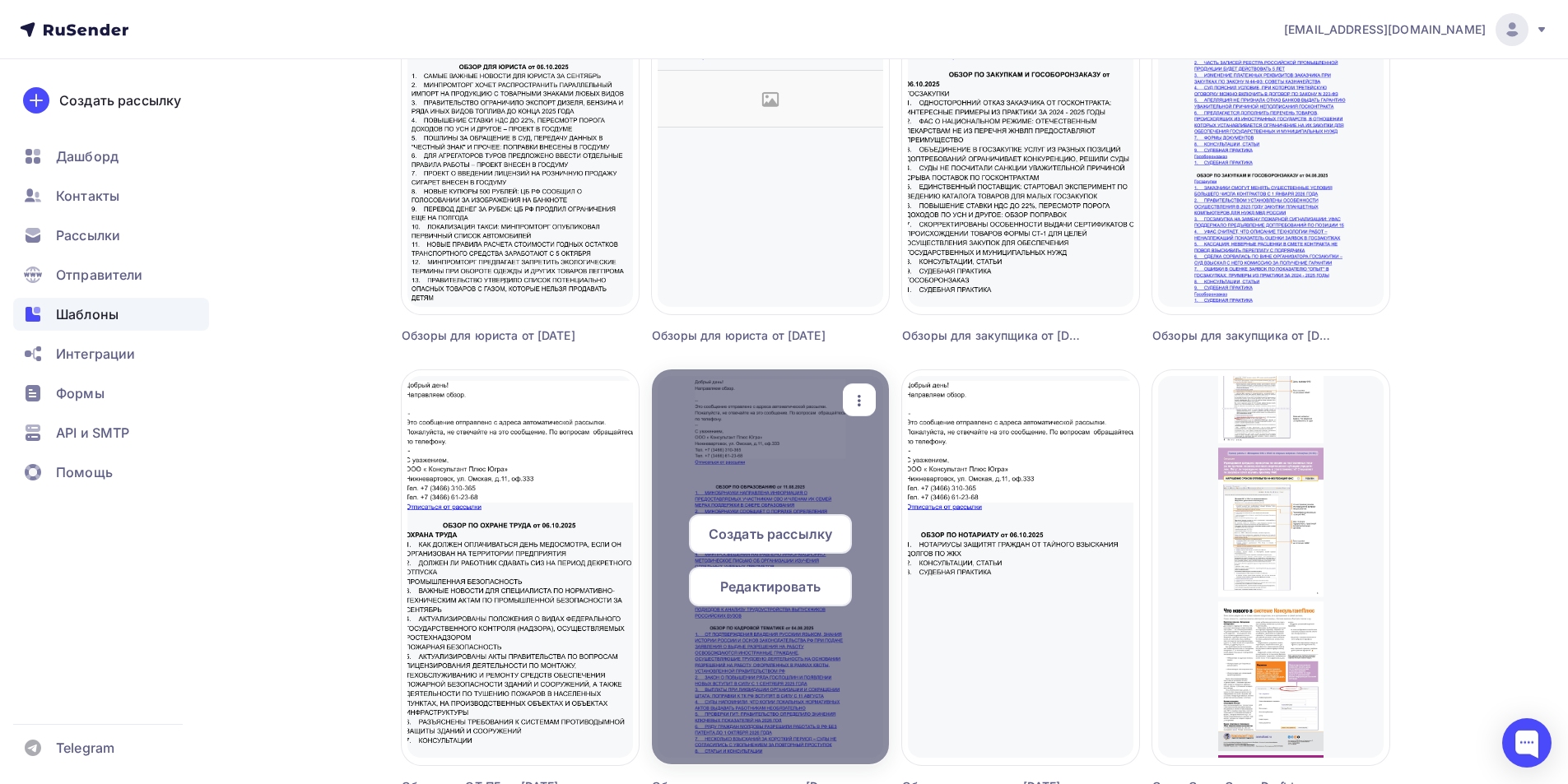
click at [787, 588] on span "Редактировать" at bounding box center [770, 587] width 100 height 20
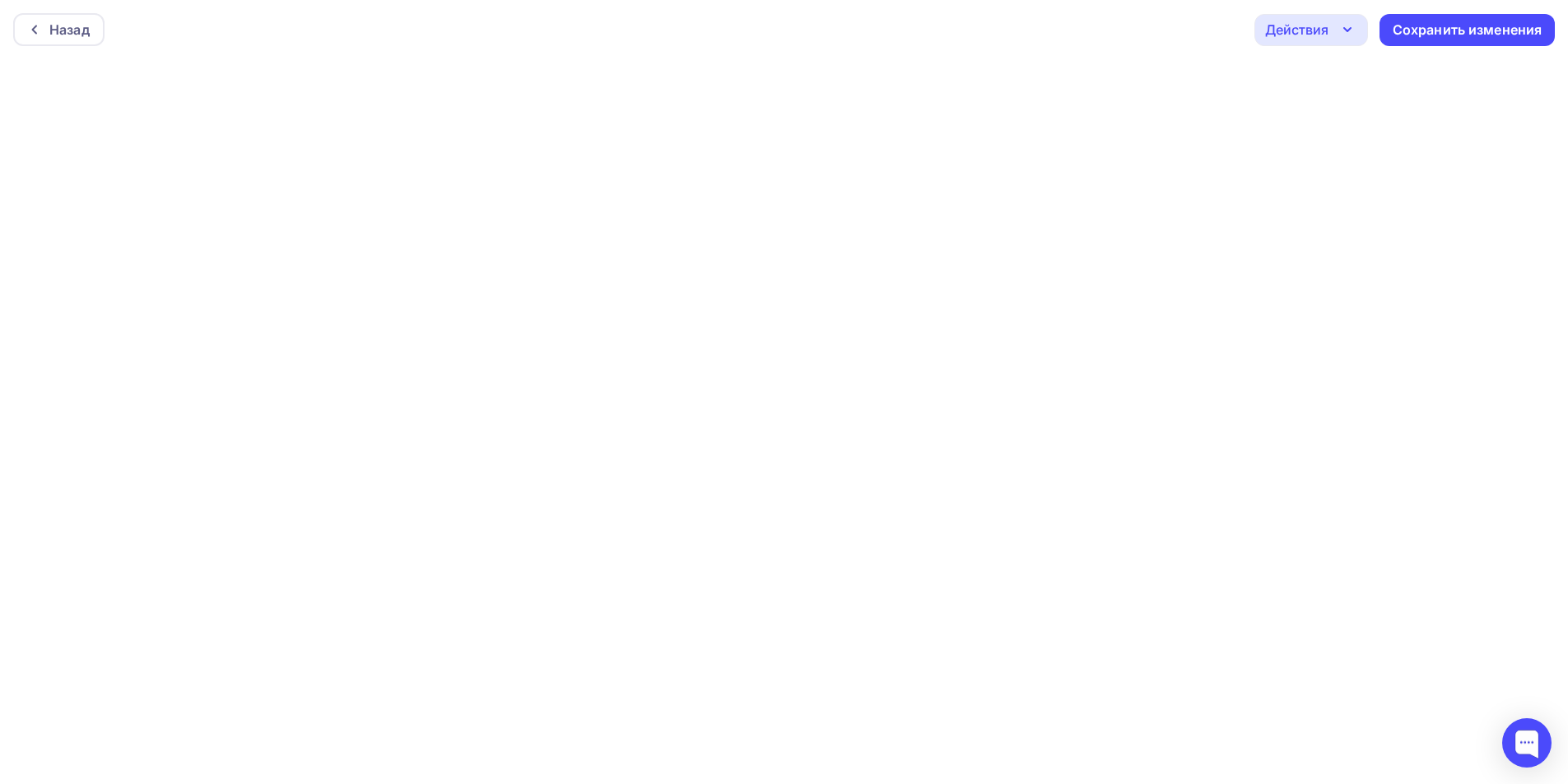
scroll to position [5, 0]
click at [1419, 23] on div "Сохранить изменения" at bounding box center [1467, 25] width 150 height 19
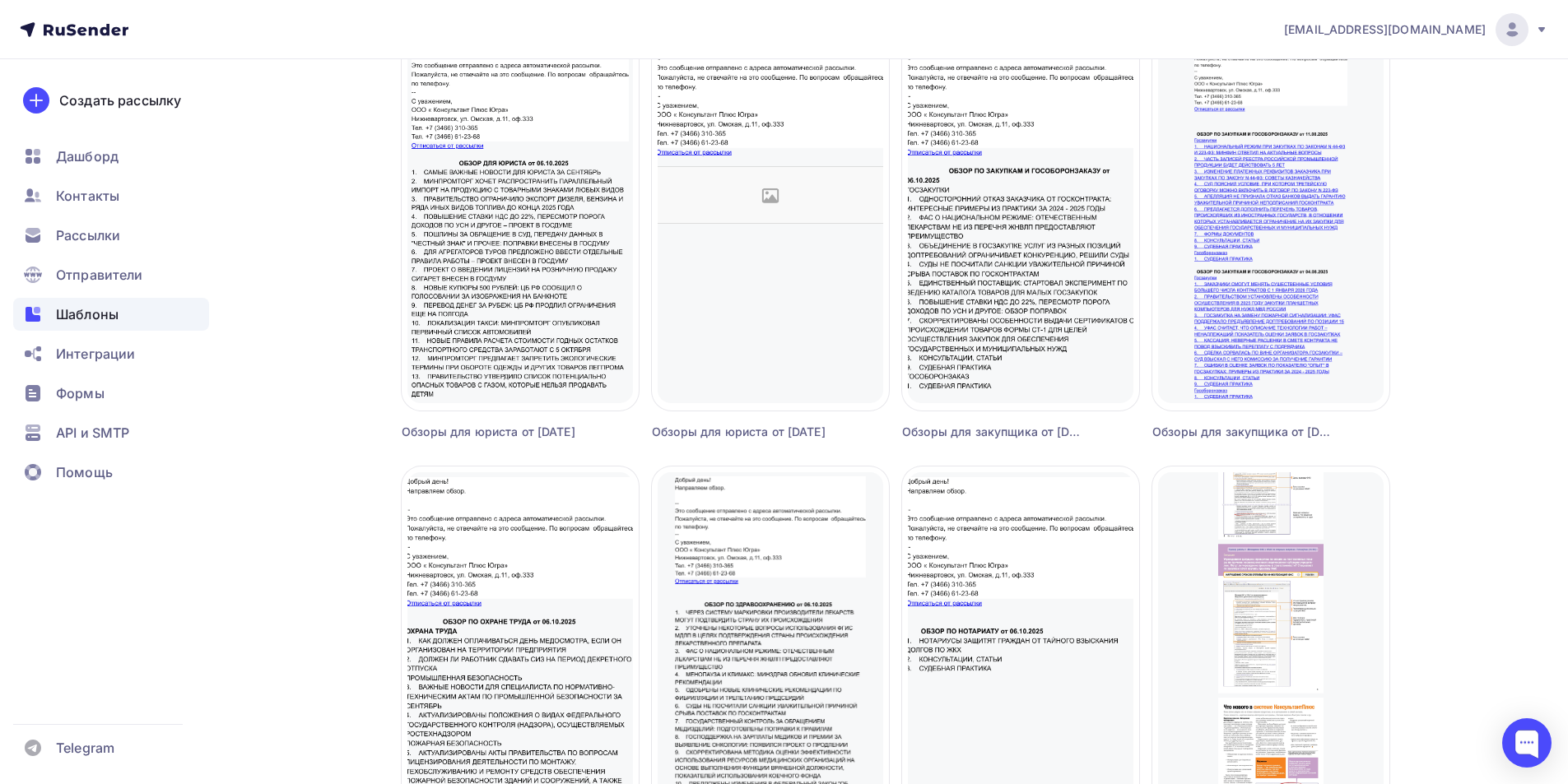
scroll to position [658, 0]
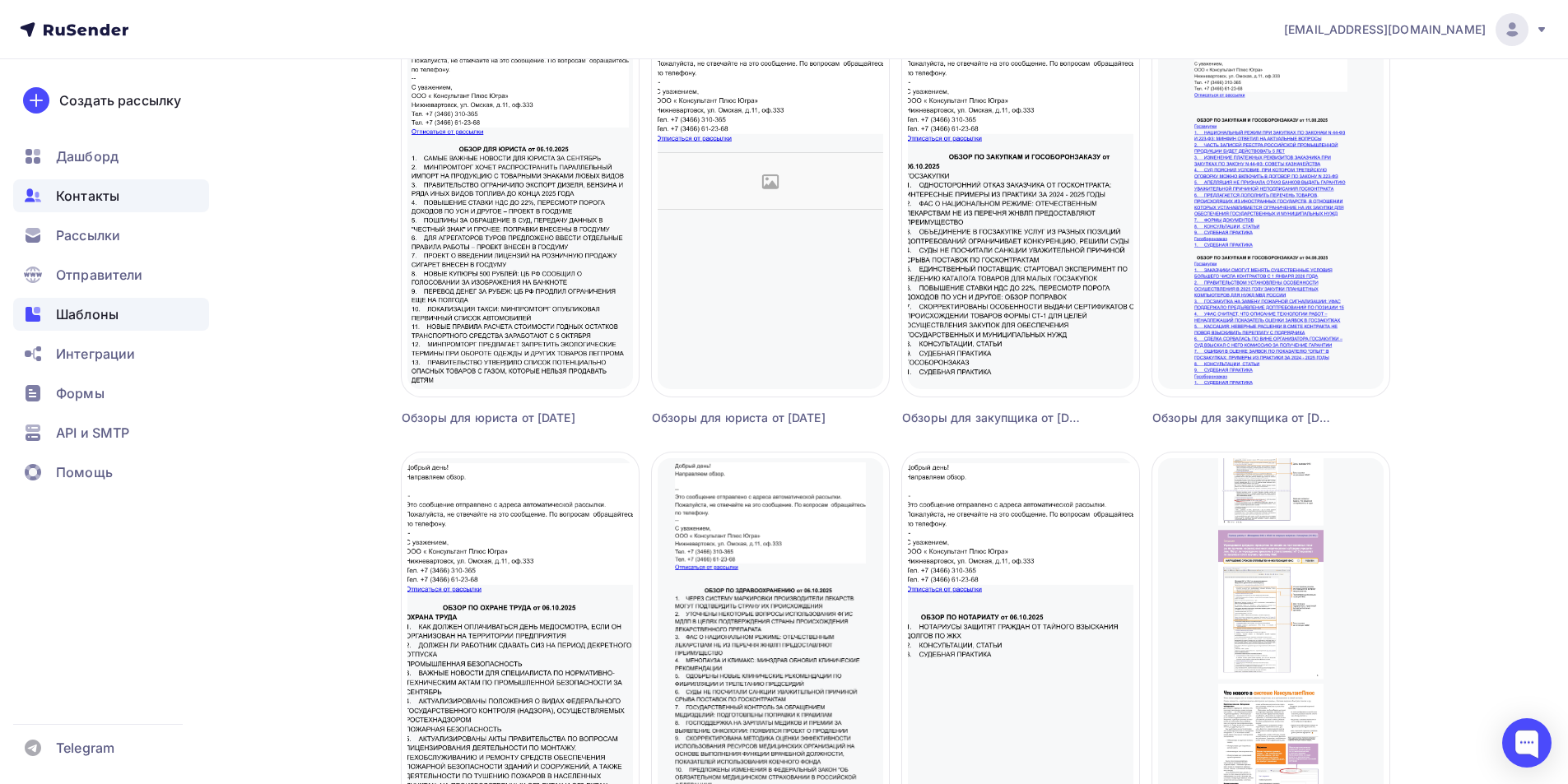
click at [96, 193] on span "Контакты" at bounding box center [87, 196] width 64 height 20
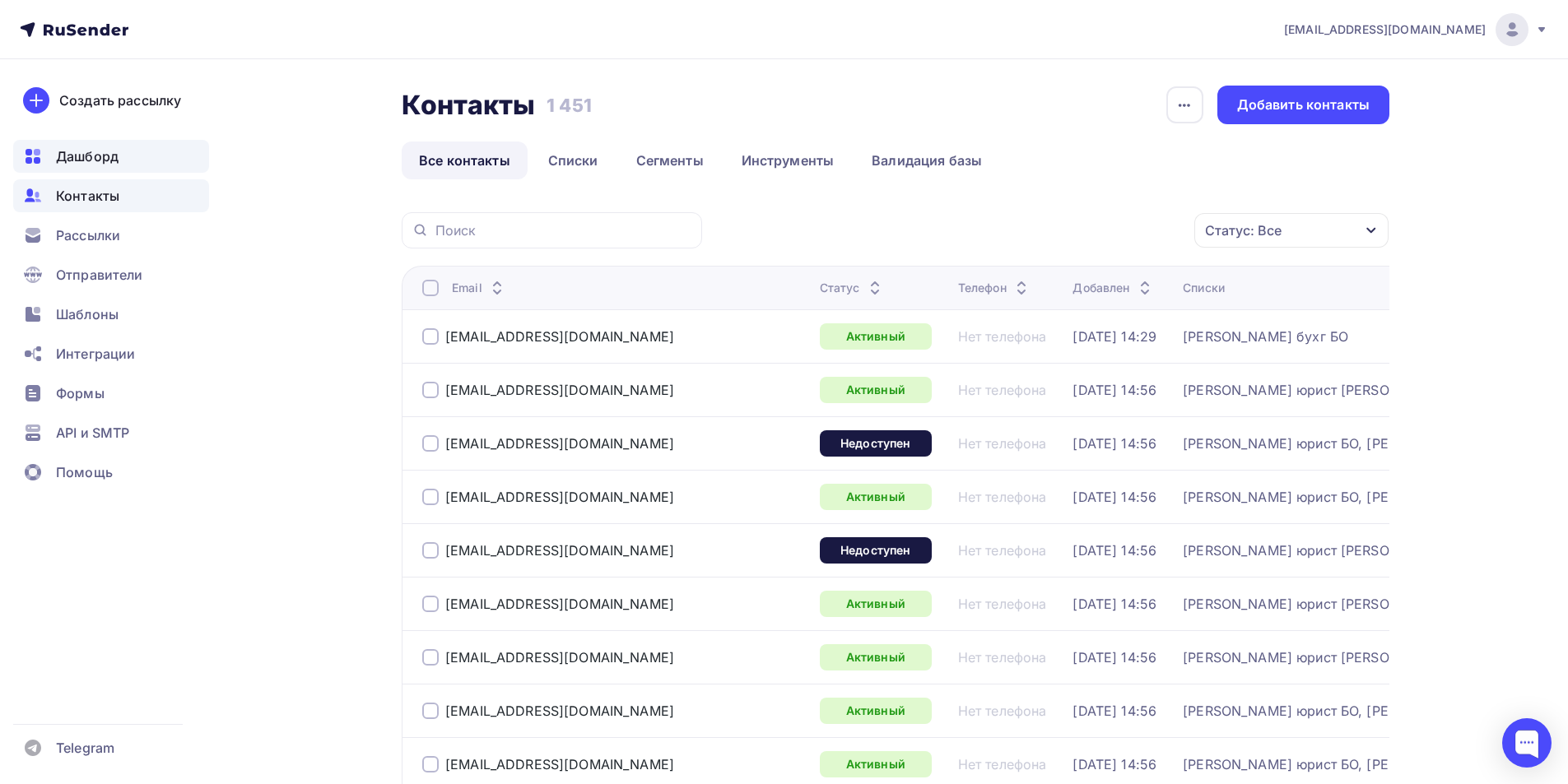
click at [101, 154] on span "Дашборд" at bounding box center [86, 156] width 63 height 20
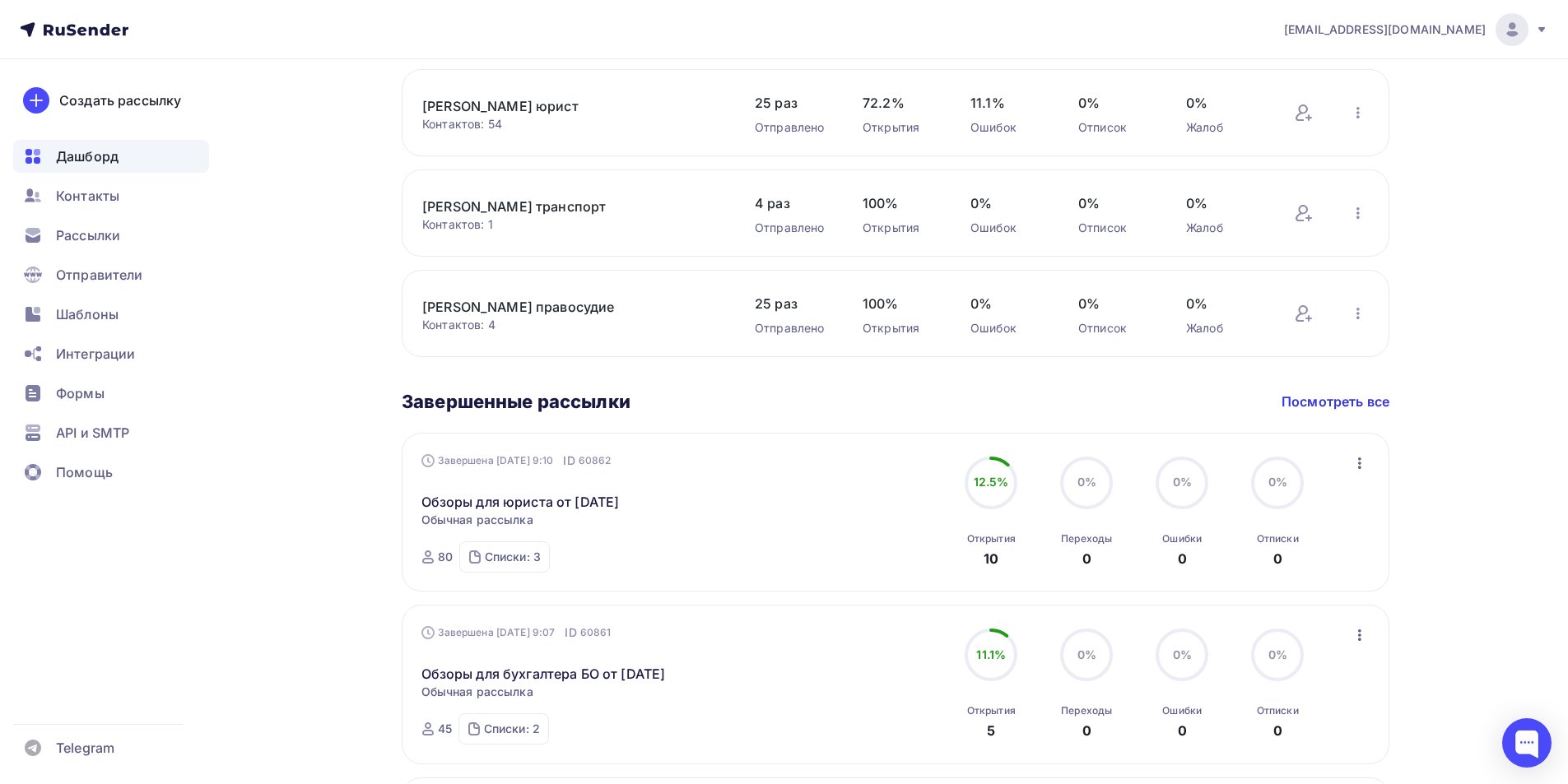
scroll to position [397, 0]
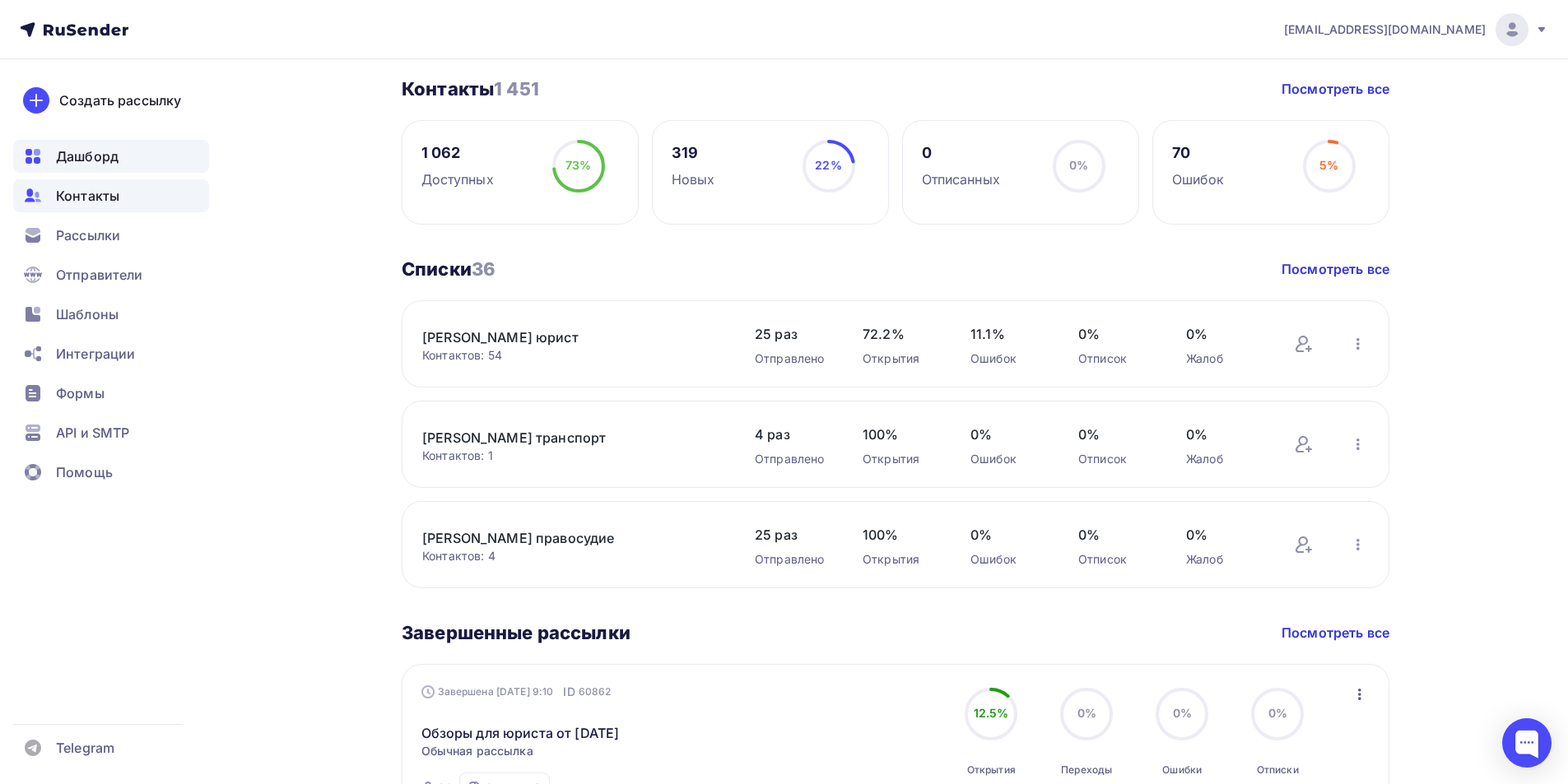
click at [99, 193] on span "Контакты" at bounding box center [87, 196] width 64 height 20
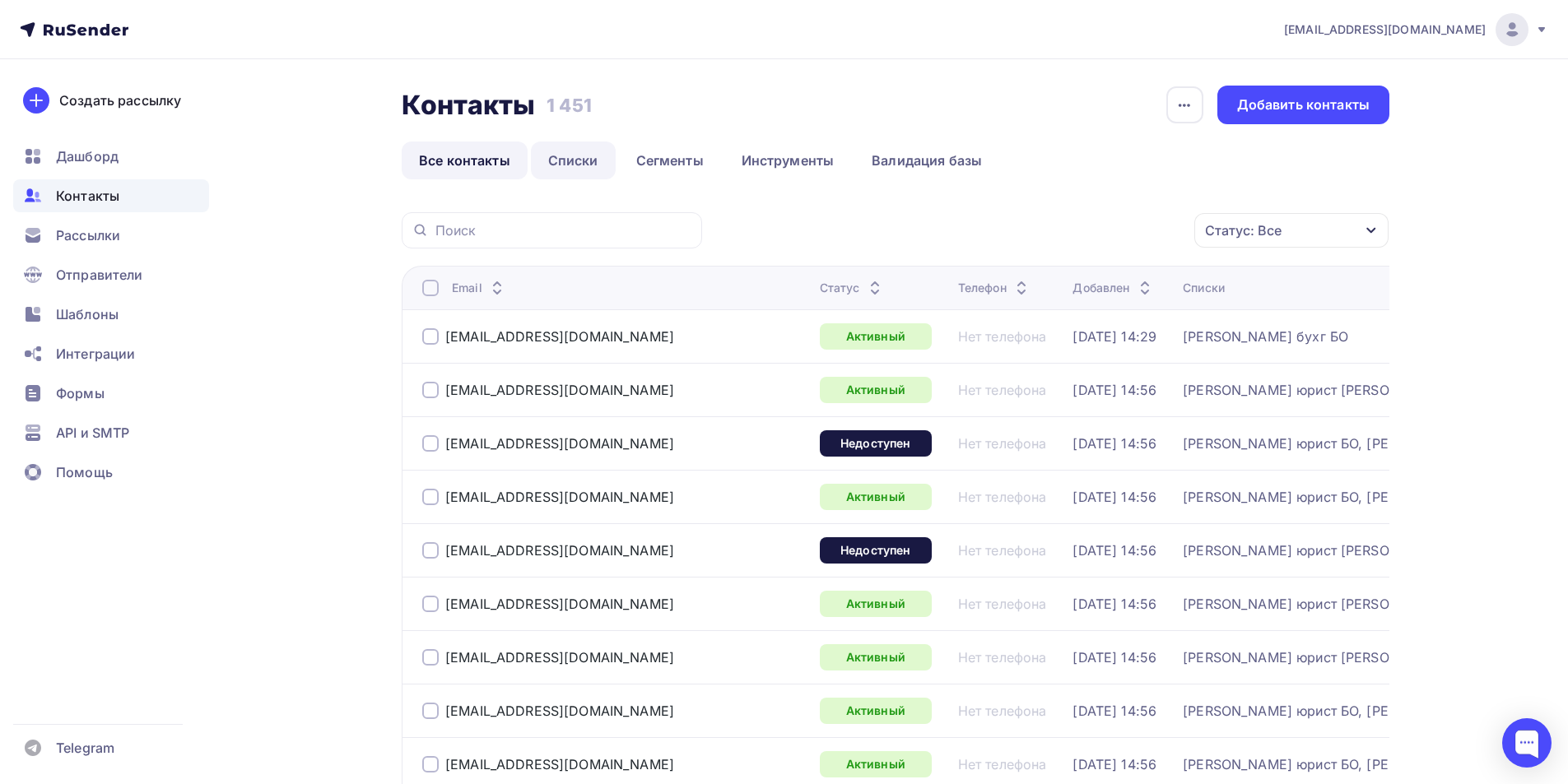
click at [559, 156] on link "Списки" at bounding box center [572, 161] width 85 height 38
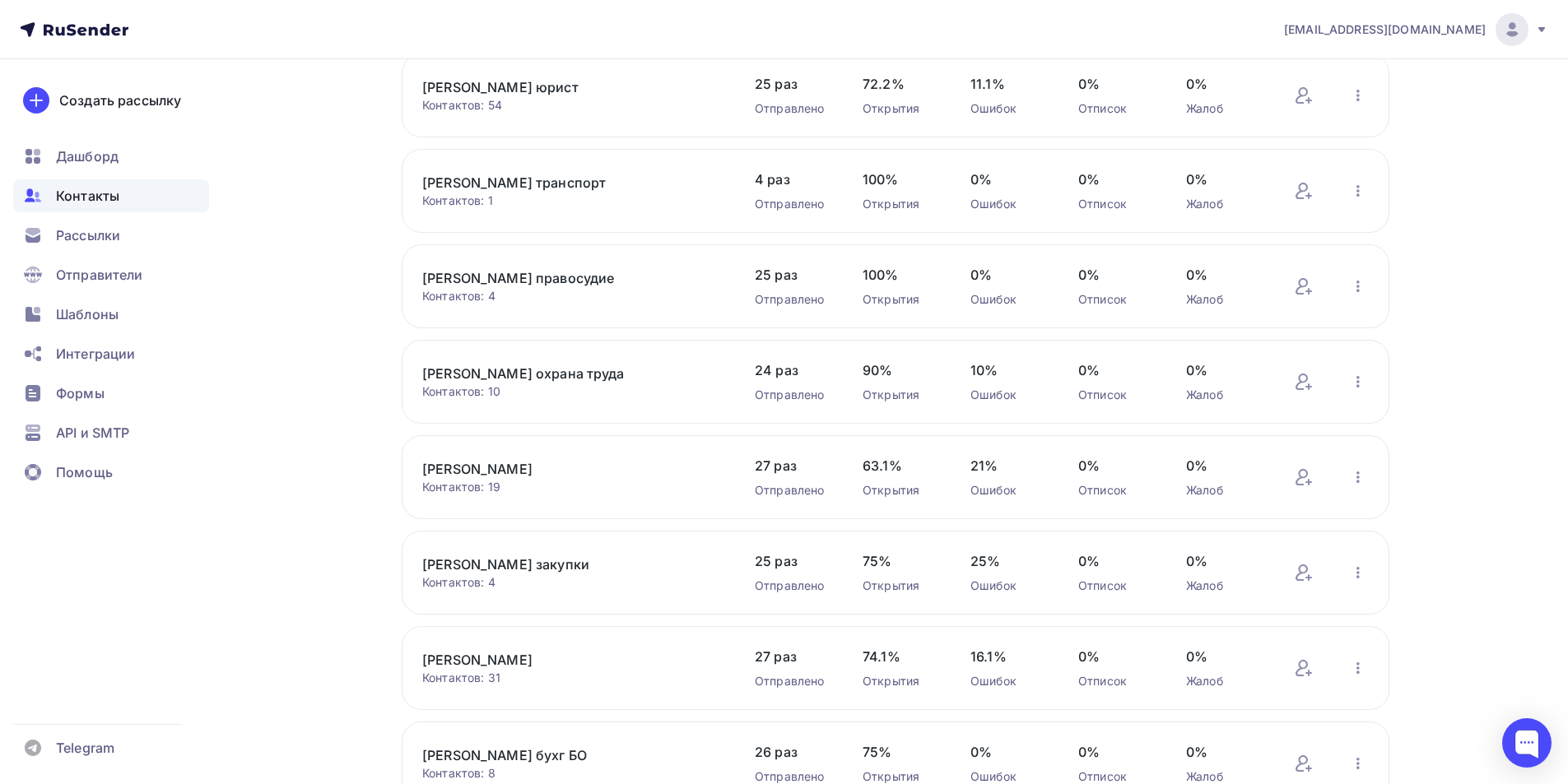
scroll to position [246, 0]
drag, startPoint x: 1534, startPoint y: 116, endPoint x: 1559, endPoint y: 31, distance: 88.6
click at [1534, 115] on div "info@consultantnv-info.ru Аккаунт Тарифы Выйти Создать рассылку Дашборд Контакт…" at bounding box center [784, 391] width 1568 height 1276
click at [282, 567] on div "Контакты Контакты 1 451 1 451 История импорта Создать список Все контакты Списк…" at bounding box center [784, 421] width 1349 height 1217
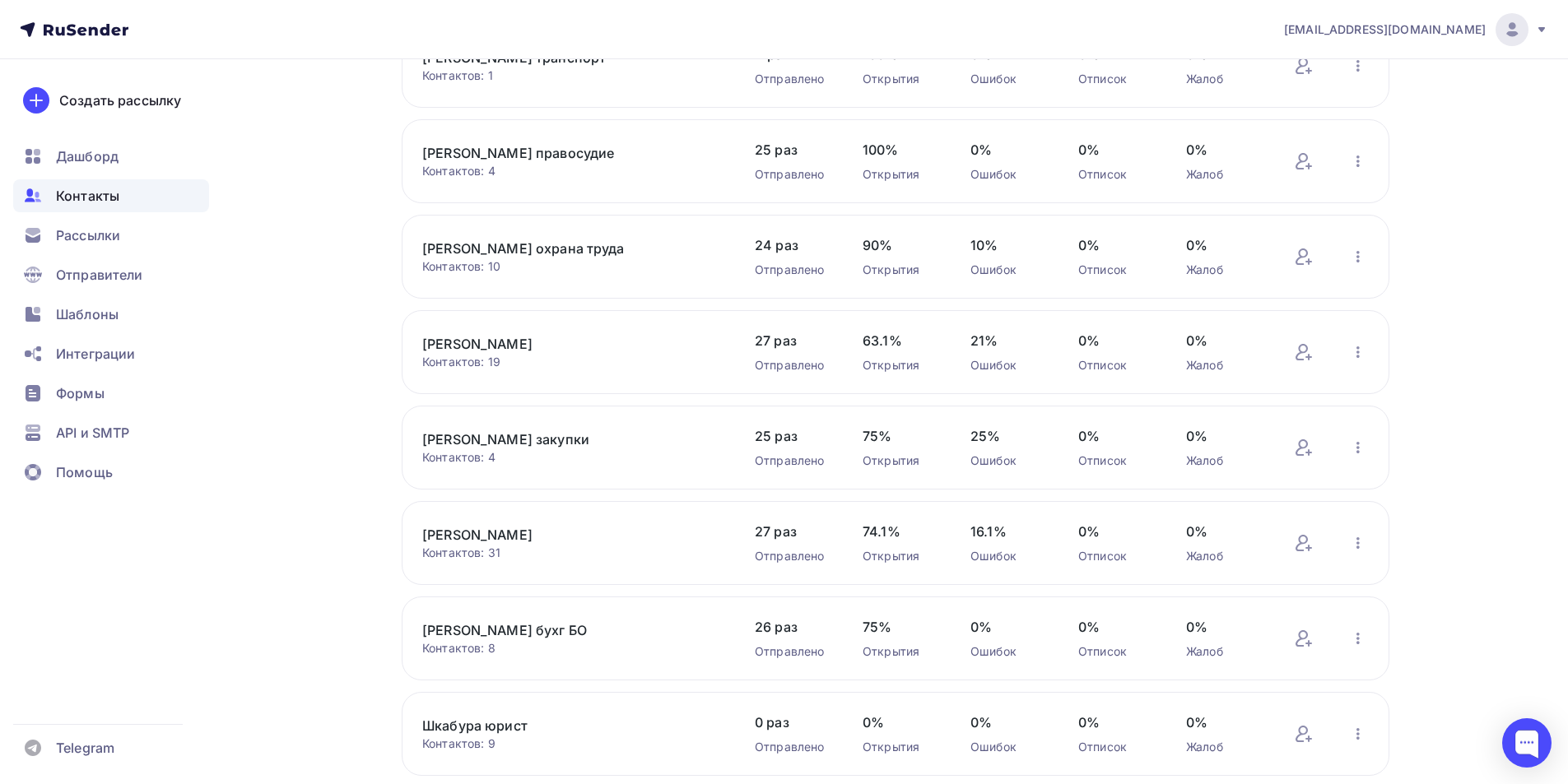
scroll to position [0, 0]
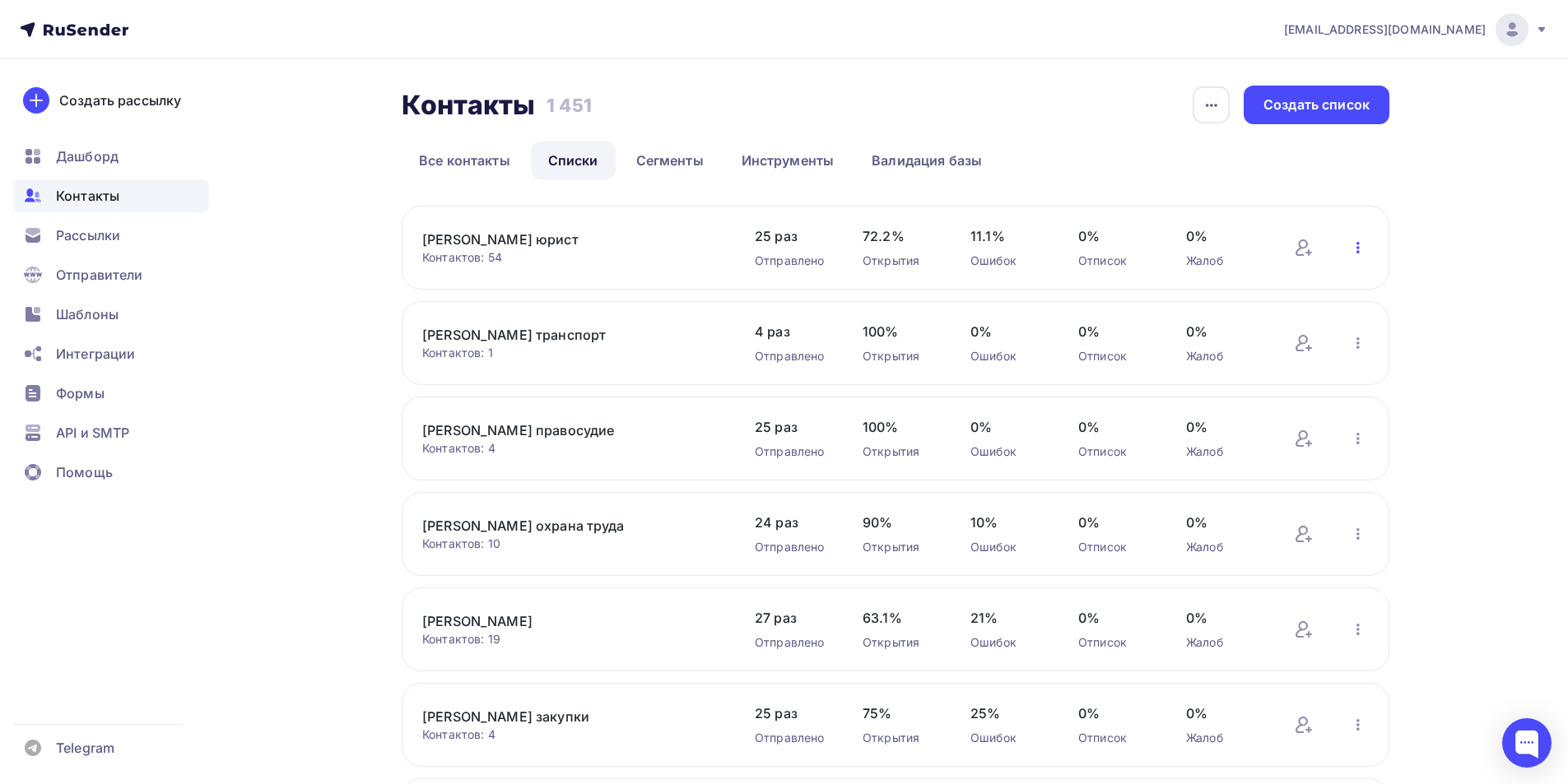
click at [1357, 255] on icon "button" at bounding box center [1358, 247] width 20 height 20
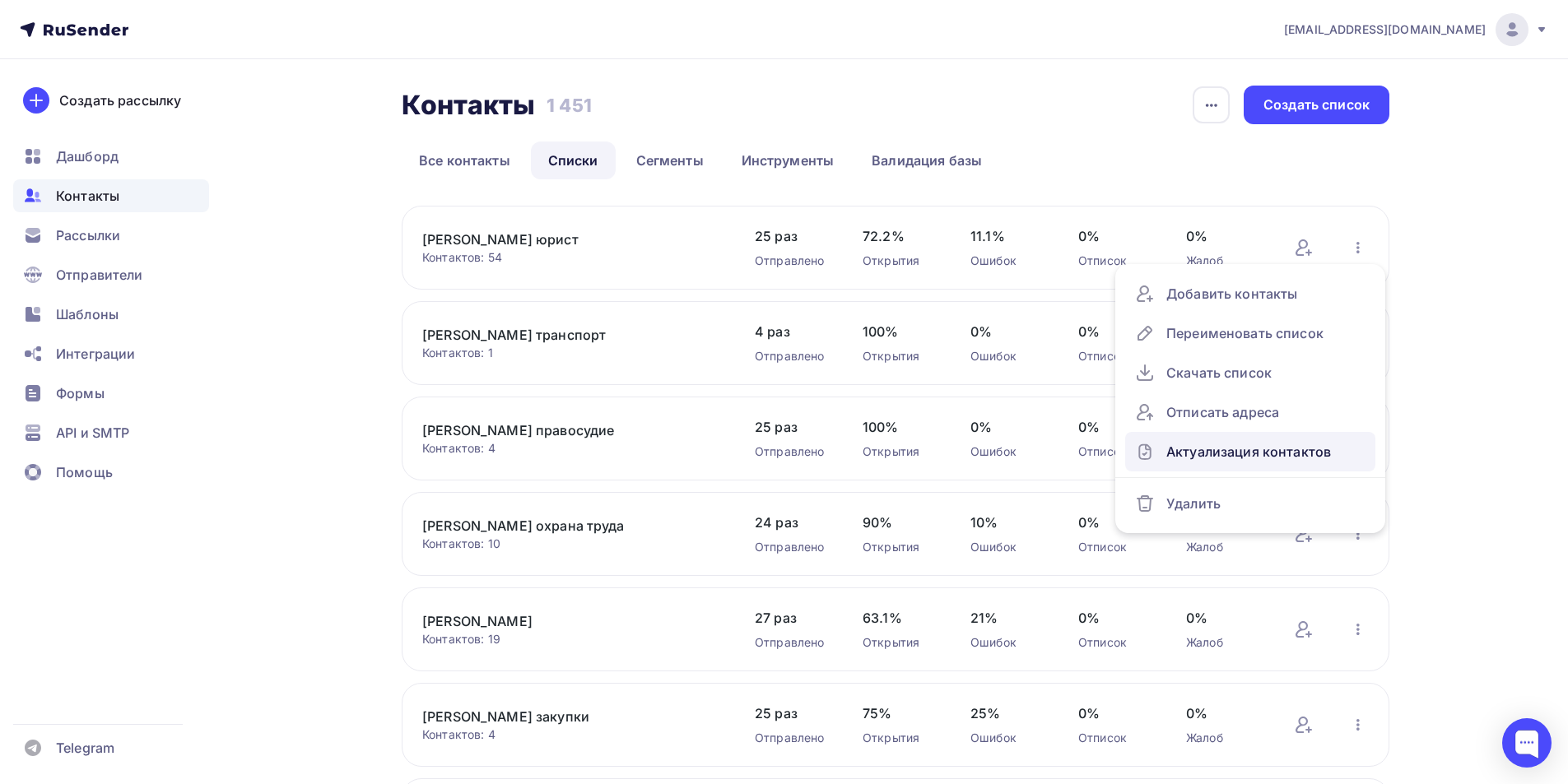
click at [1224, 460] on div "Актуализация контактов" at bounding box center [1249, 451] width 230 height 26
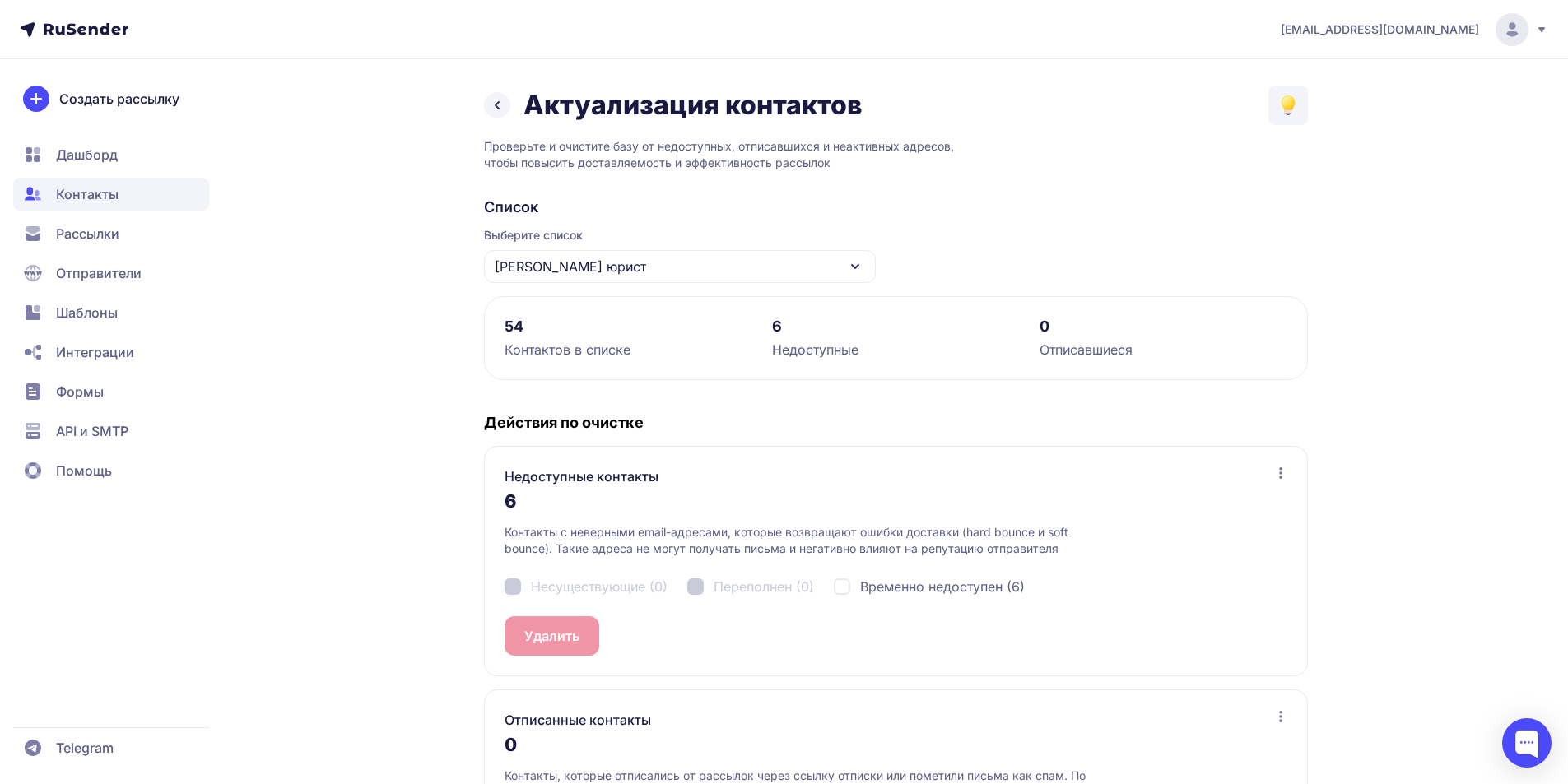
click at [498, 106] on icon at bounding box center [497, 106] width 20 height 20
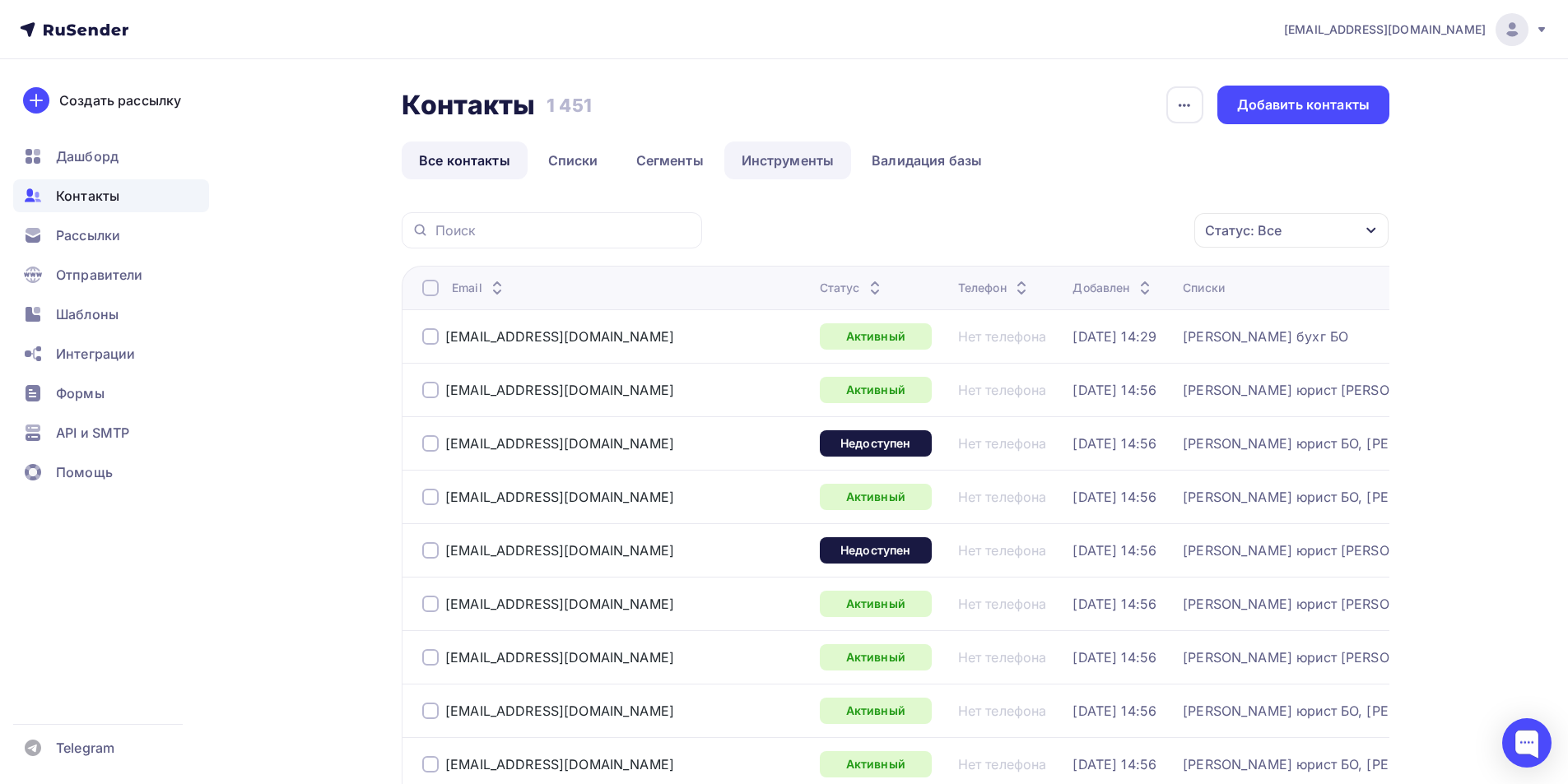
click at [772, 164] on link "Инструменты" at bounding box center [788, 161] width 127 height 38
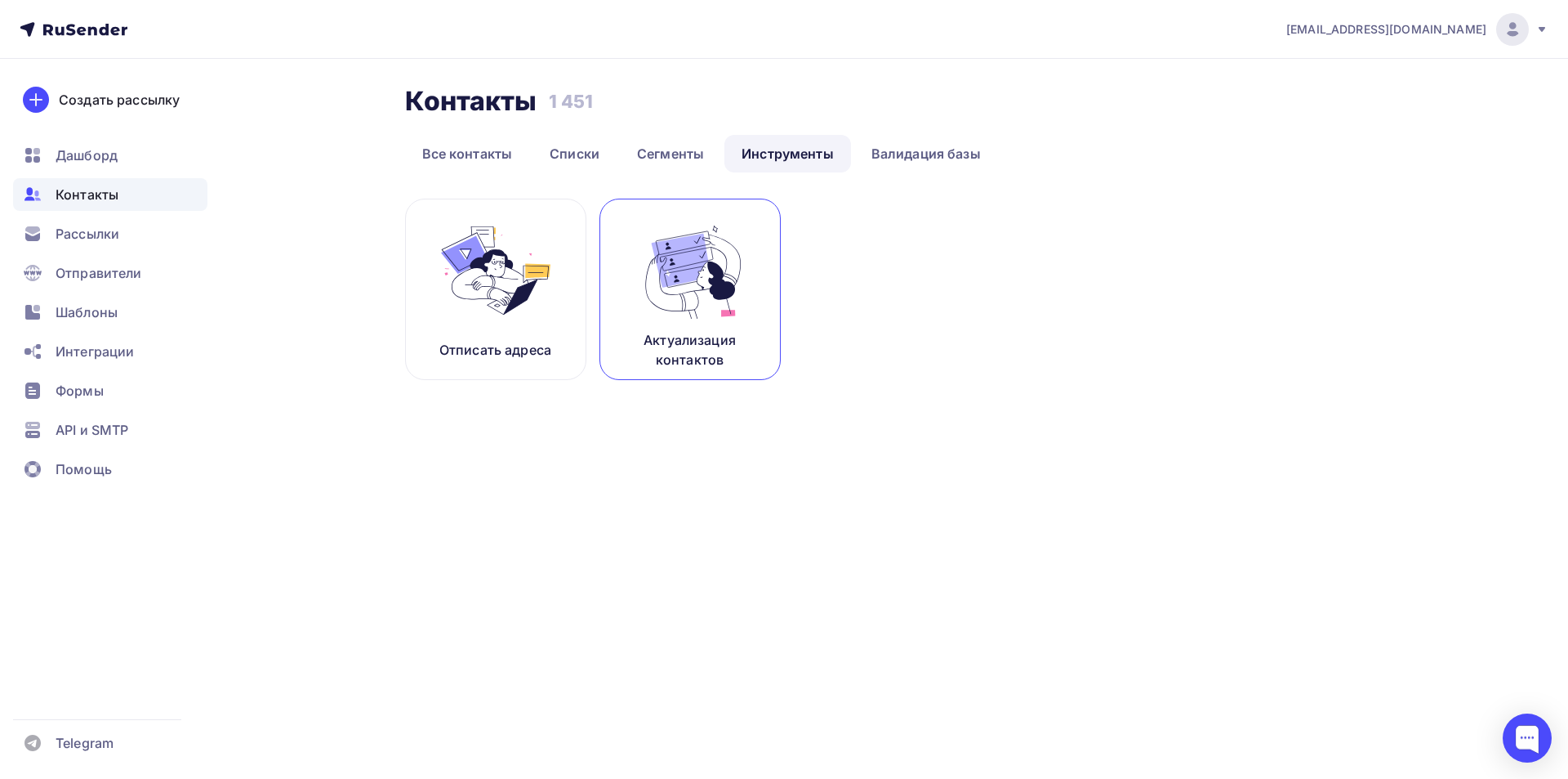
click at [713, 283] on img at bounding box center [690, 270] width 109 height 103
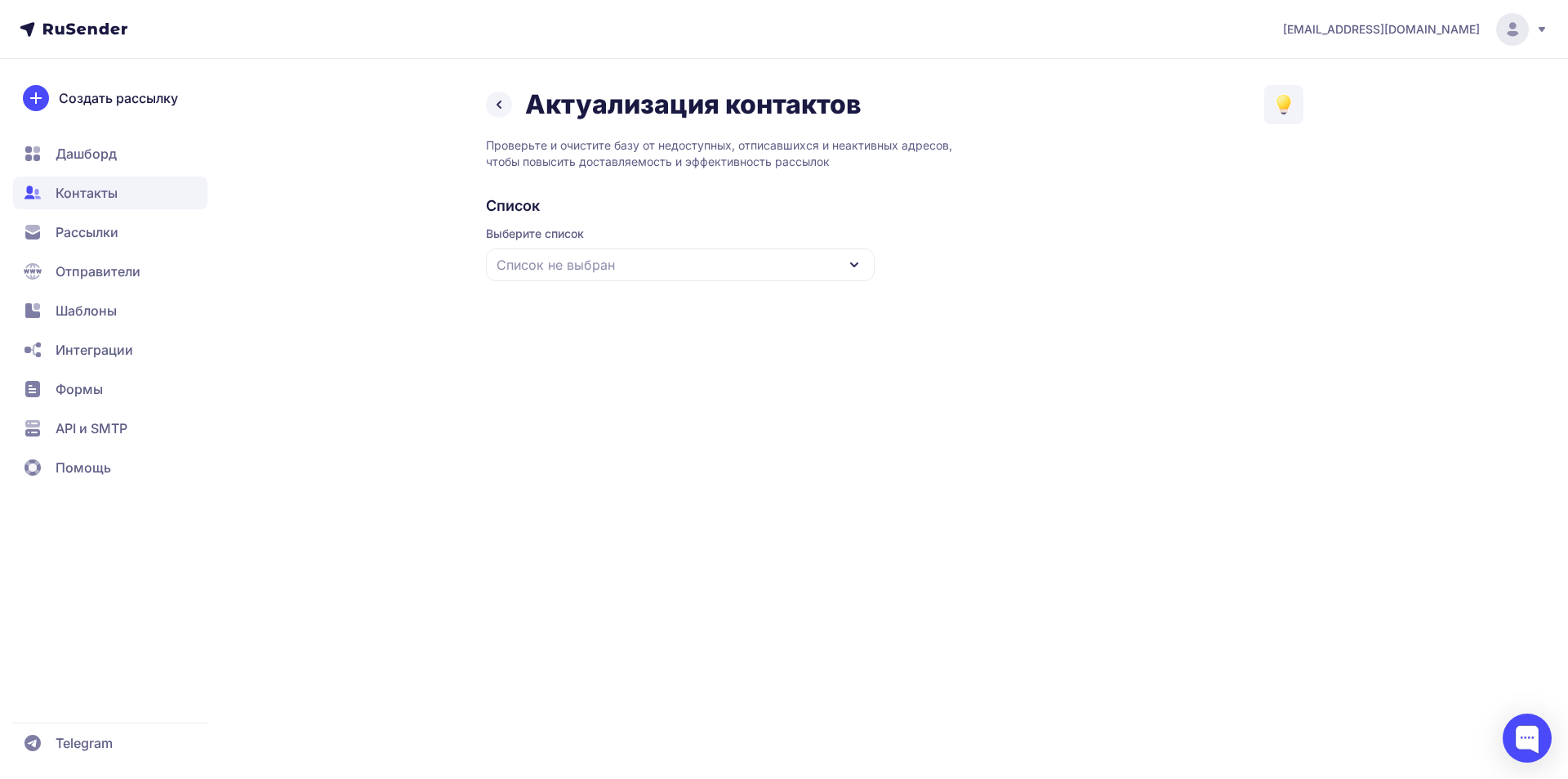
click at [853, 266] on icon at bounding box center [854, 265] width 6 height 4
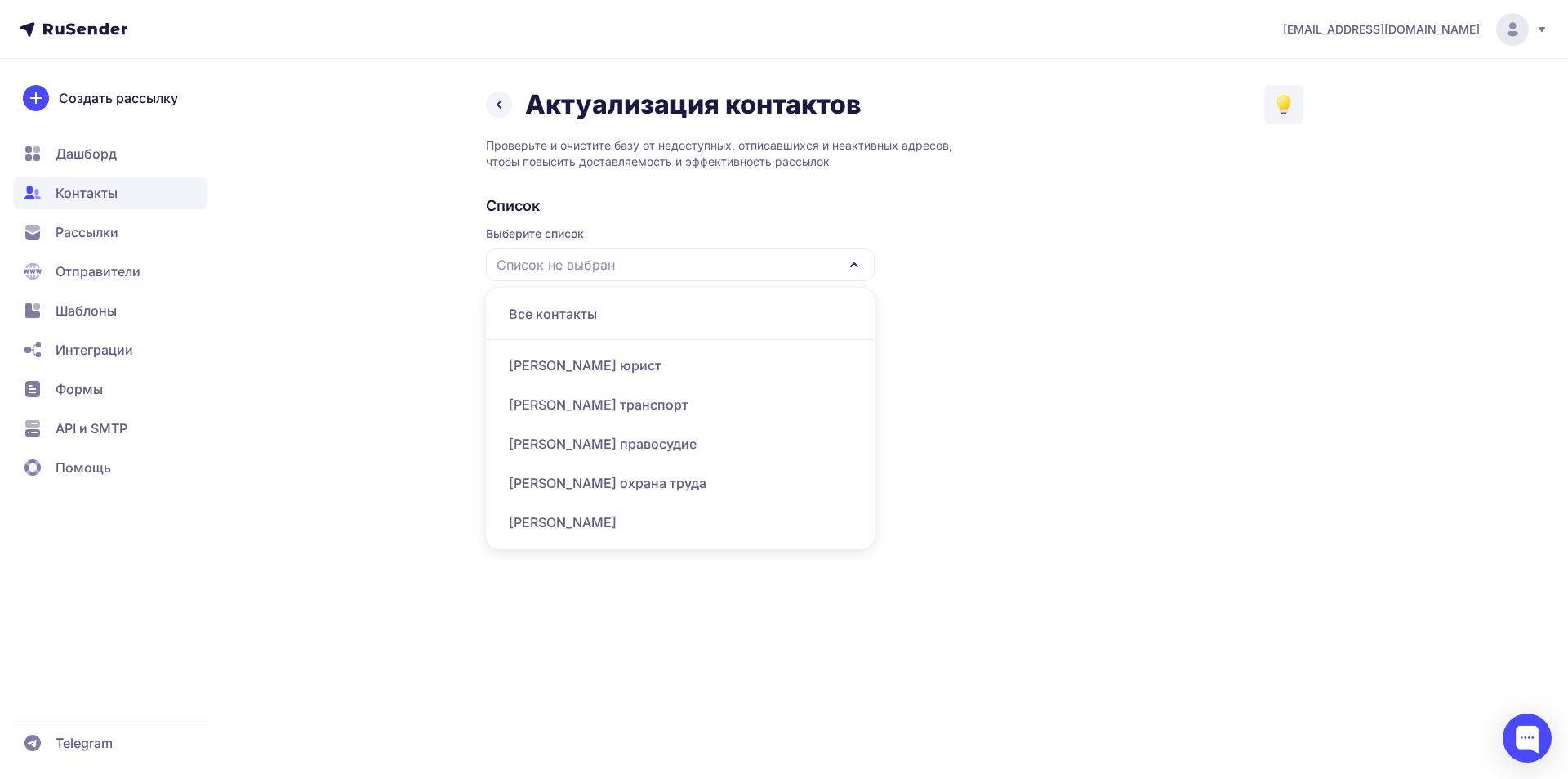
click at [610, 363] on div "[PERSON_NAME] юрист" at bounding box center [680, 365] width 369 height 39
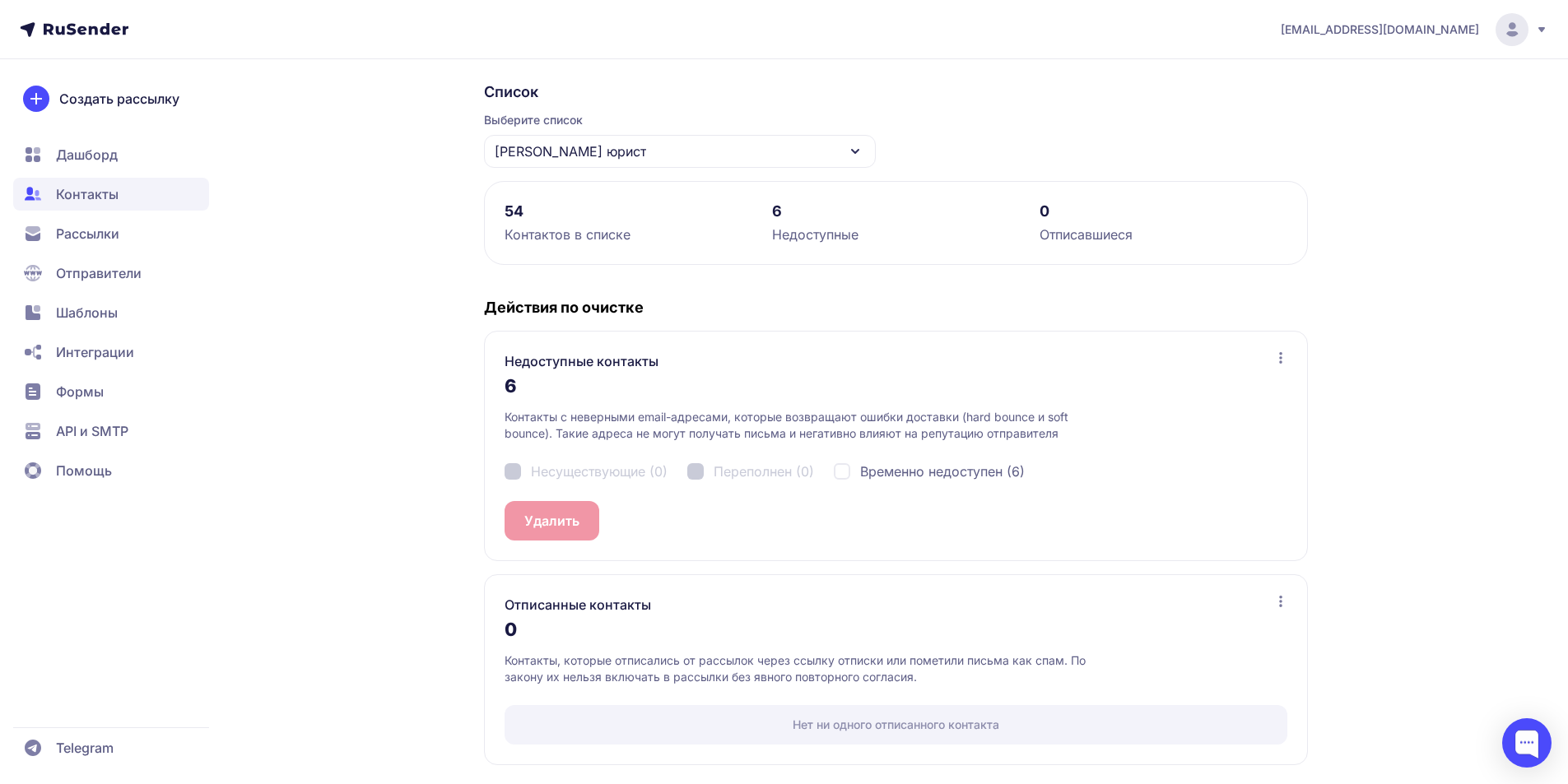
scroll to position [116, 0]
click at [86, 191] on span "Контакты" at bounding box center [86, 195] width 63 height 20
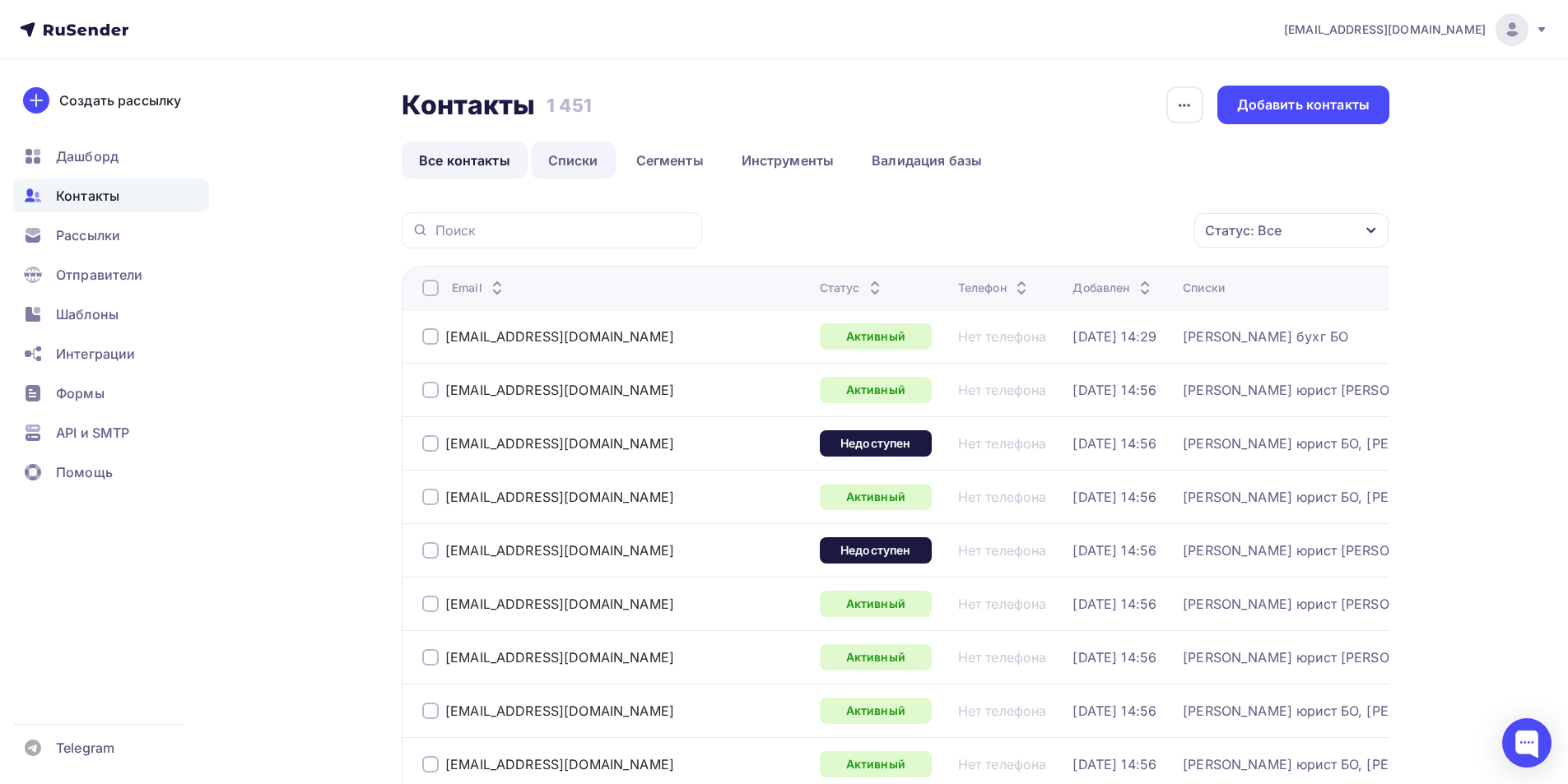
click at [577, 162] on link "Списки" at bounding box center [572, 161] width 85 height 38
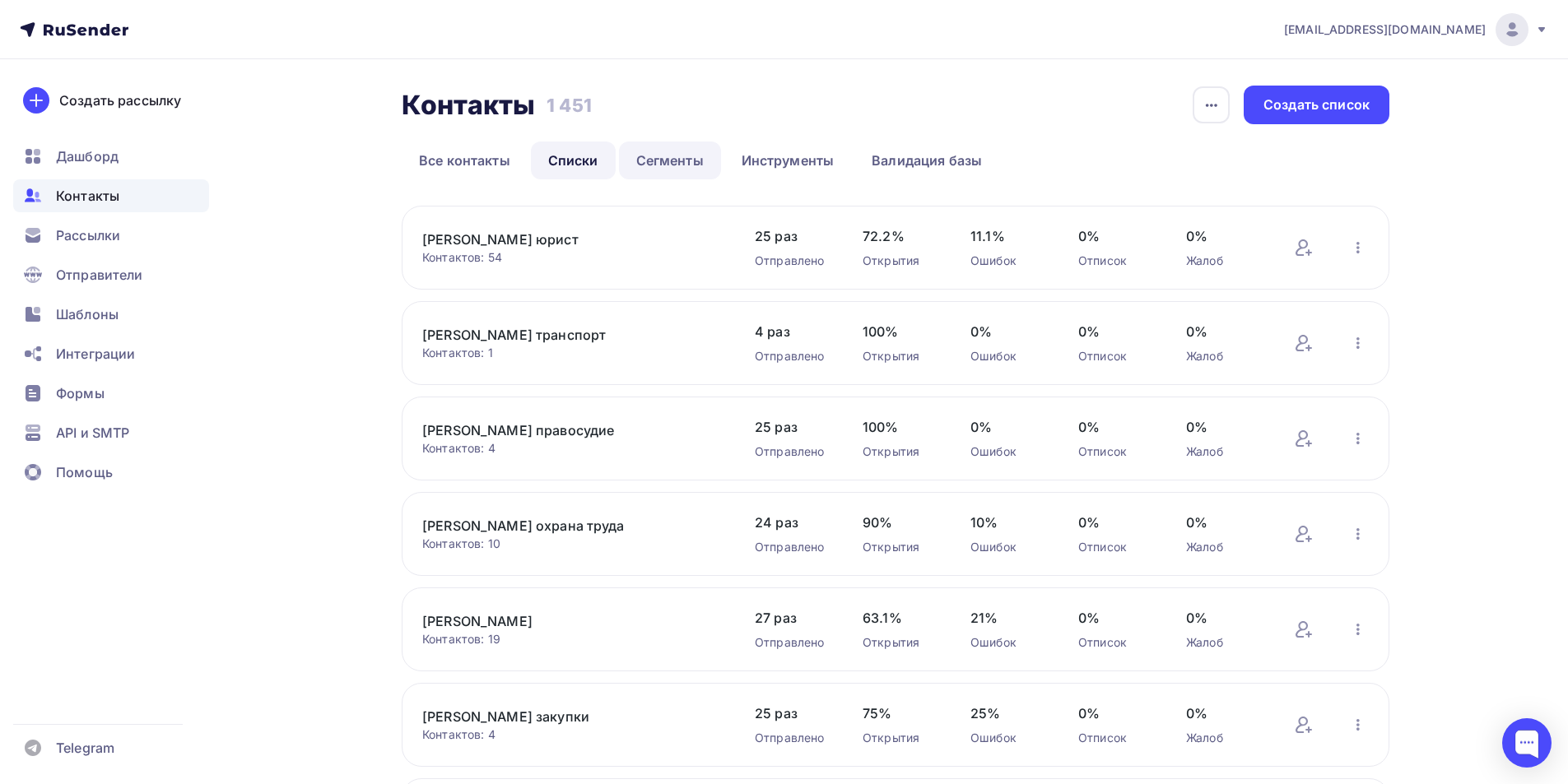
click at [675, 161] on link "Сегменты" at bounding box center [670, 161] width 102 height 38
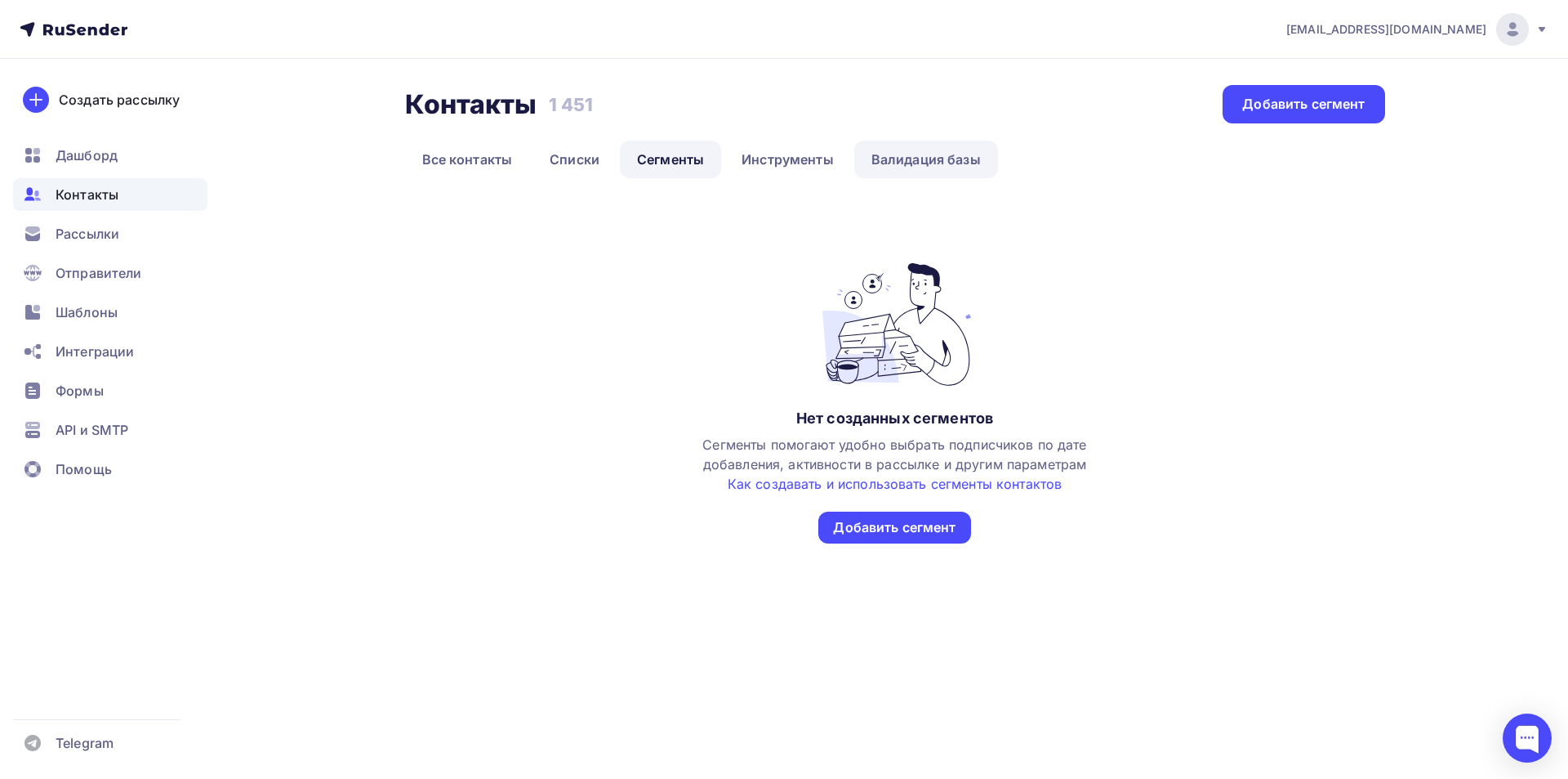
click at [910, 158] on link "Валидация базы" at bounding box center [926, 160] width 144 height 38
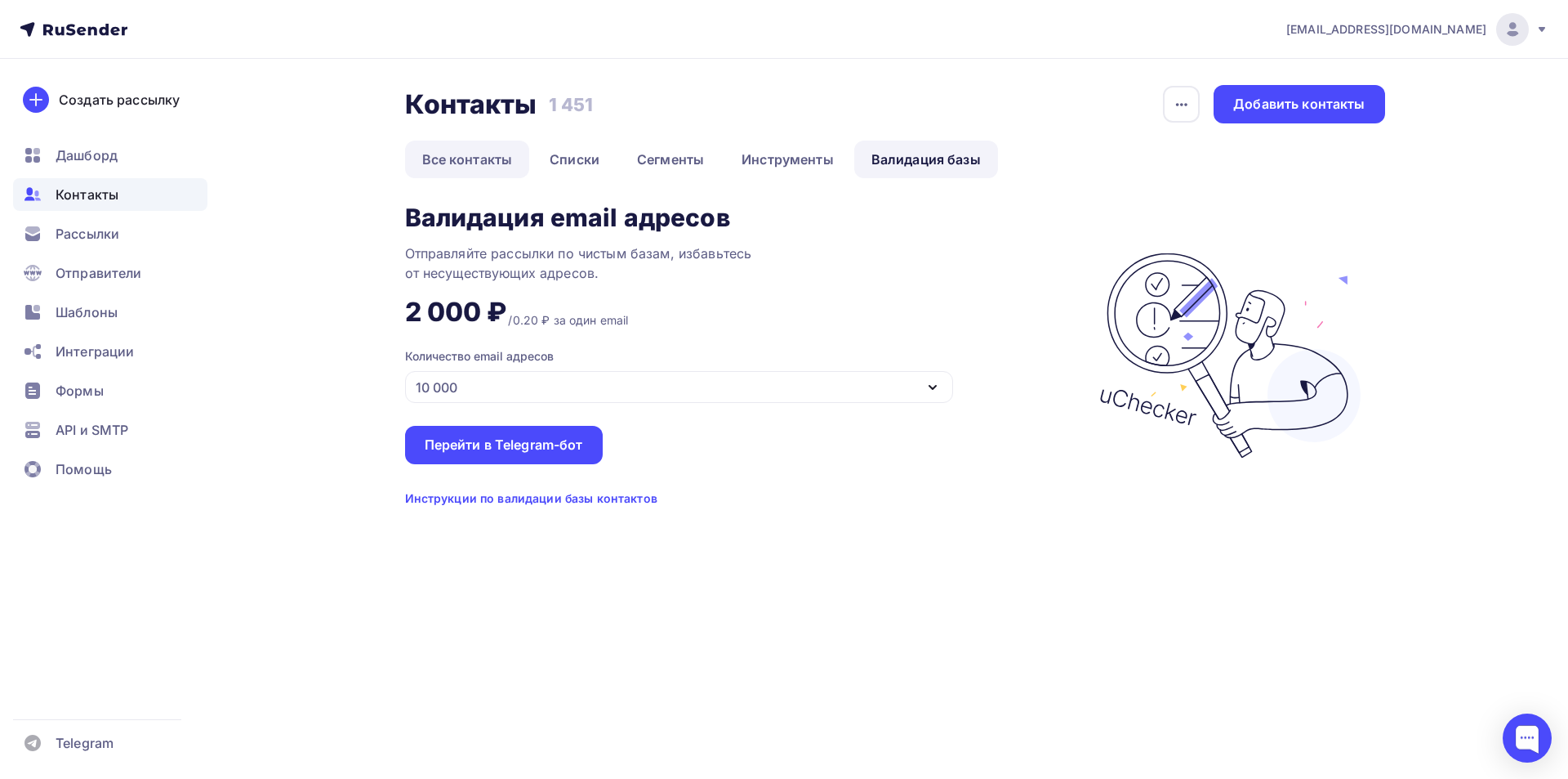
click at [485, 153] on link "Все контакты" at bounding box center [468, 160] width 125 height 38
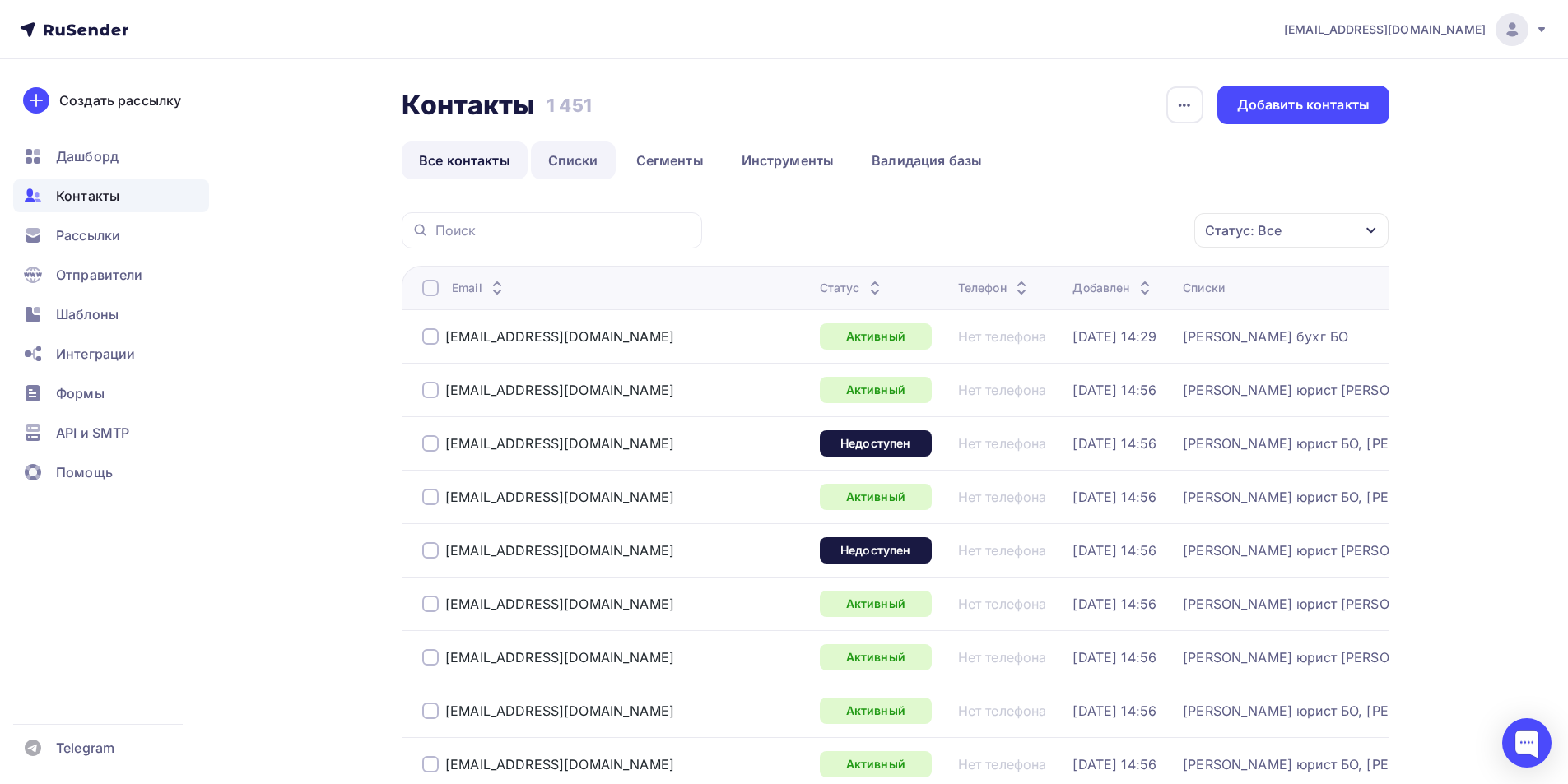
click at [572, 160] on link "Списки" at bounding box center [572, 161] width 85 height 38
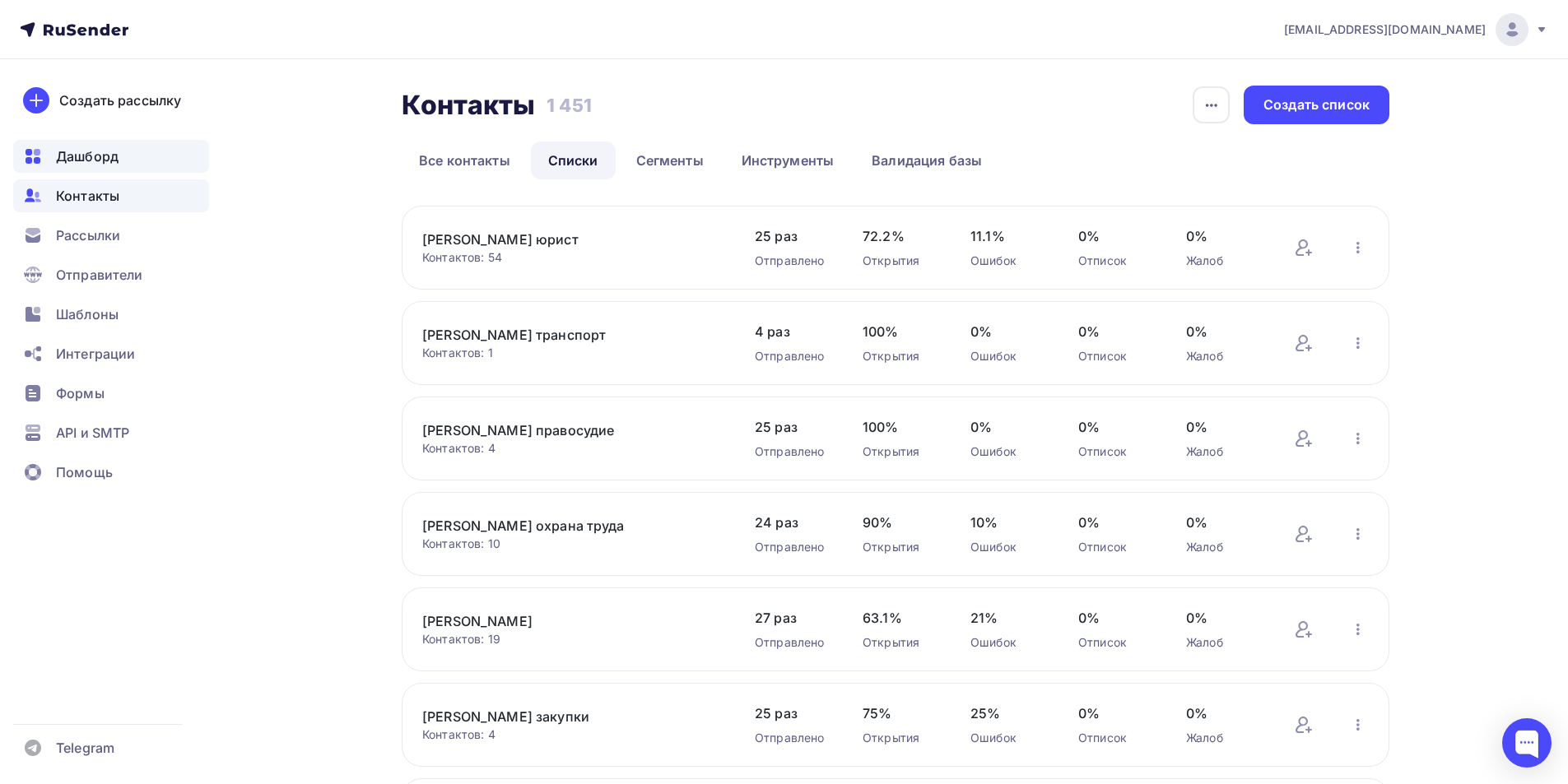
click at [86, 156] on span "Дашборд" at bounding box center [86, 156] width 63 height 20
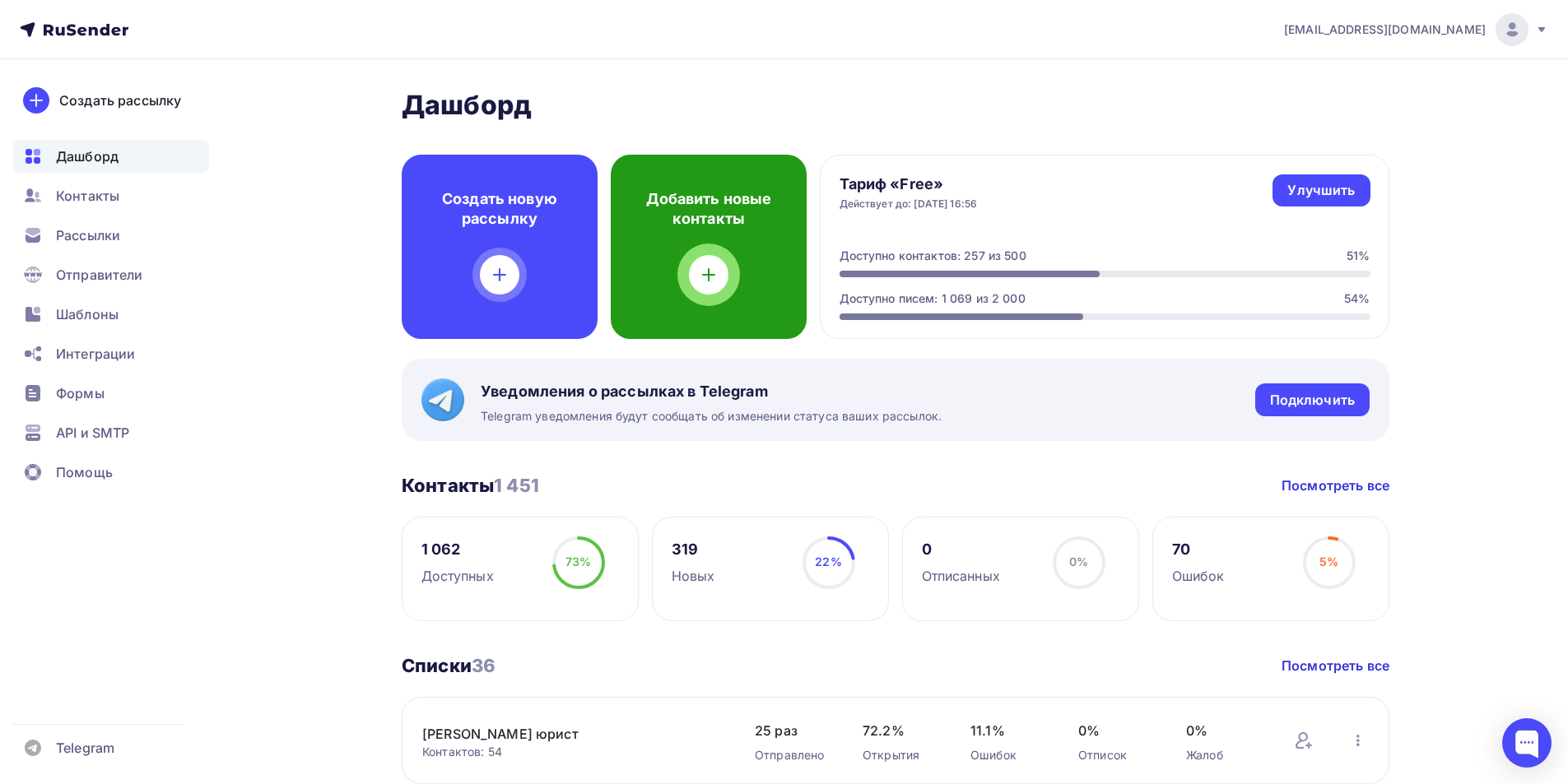
click at [709, 276] on icon at bounding box center [709, 275] width 0 height 12
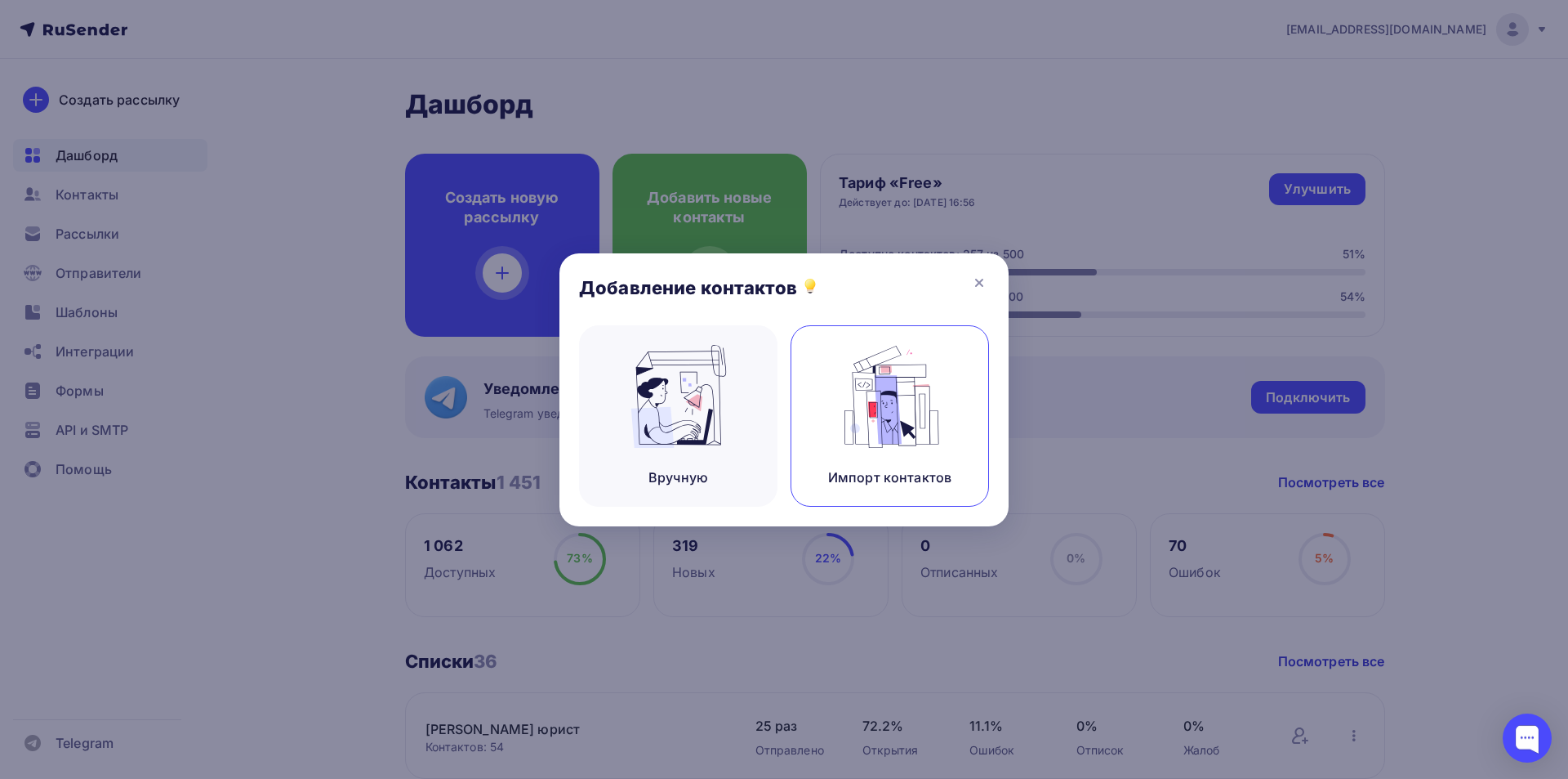
click at [872, 408] on img at bounding box center [890, 397] width 109 height 103
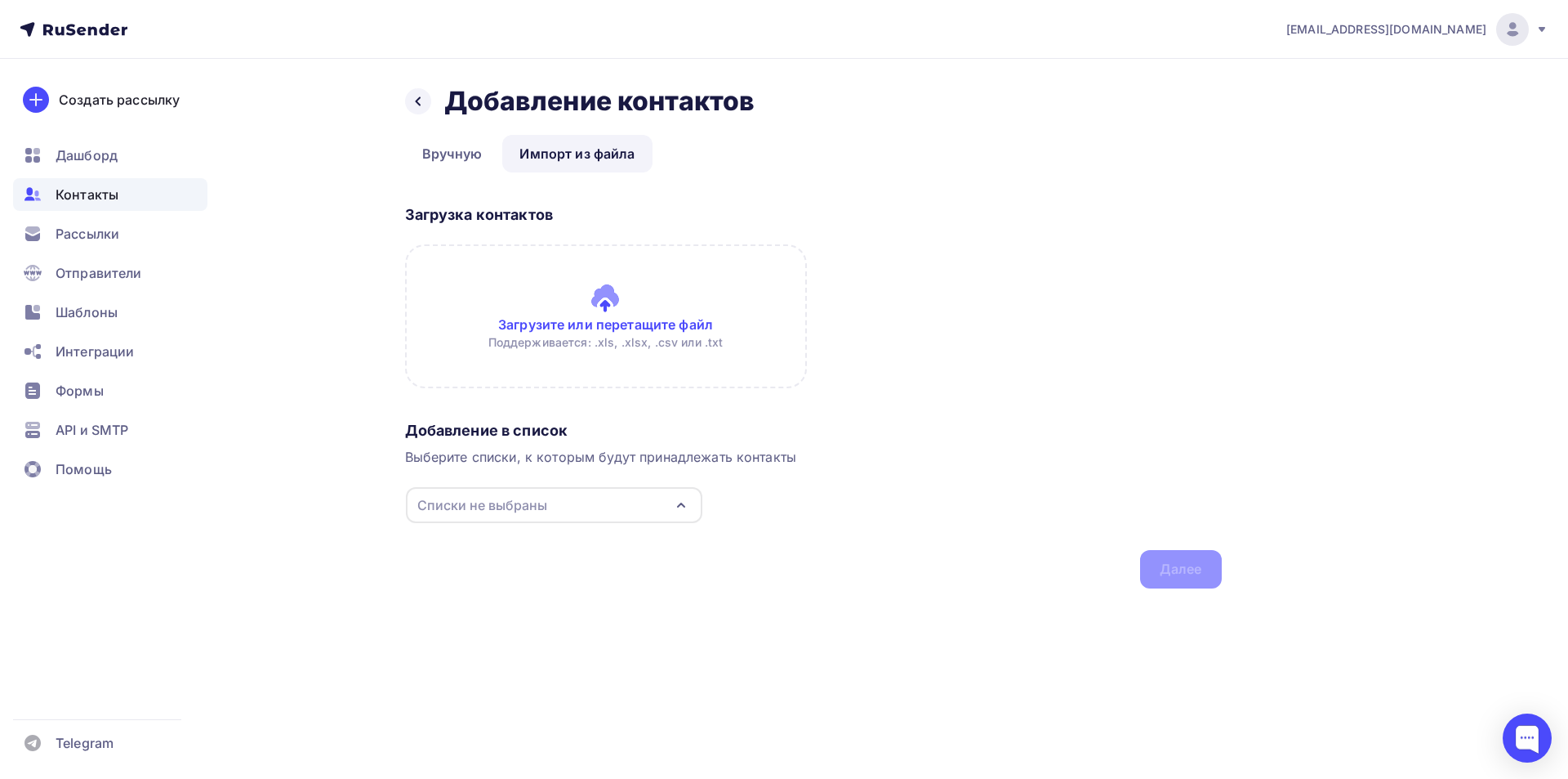
click at [588, 325] on input "file" at bounding box center [606, 315] width 402 height 144
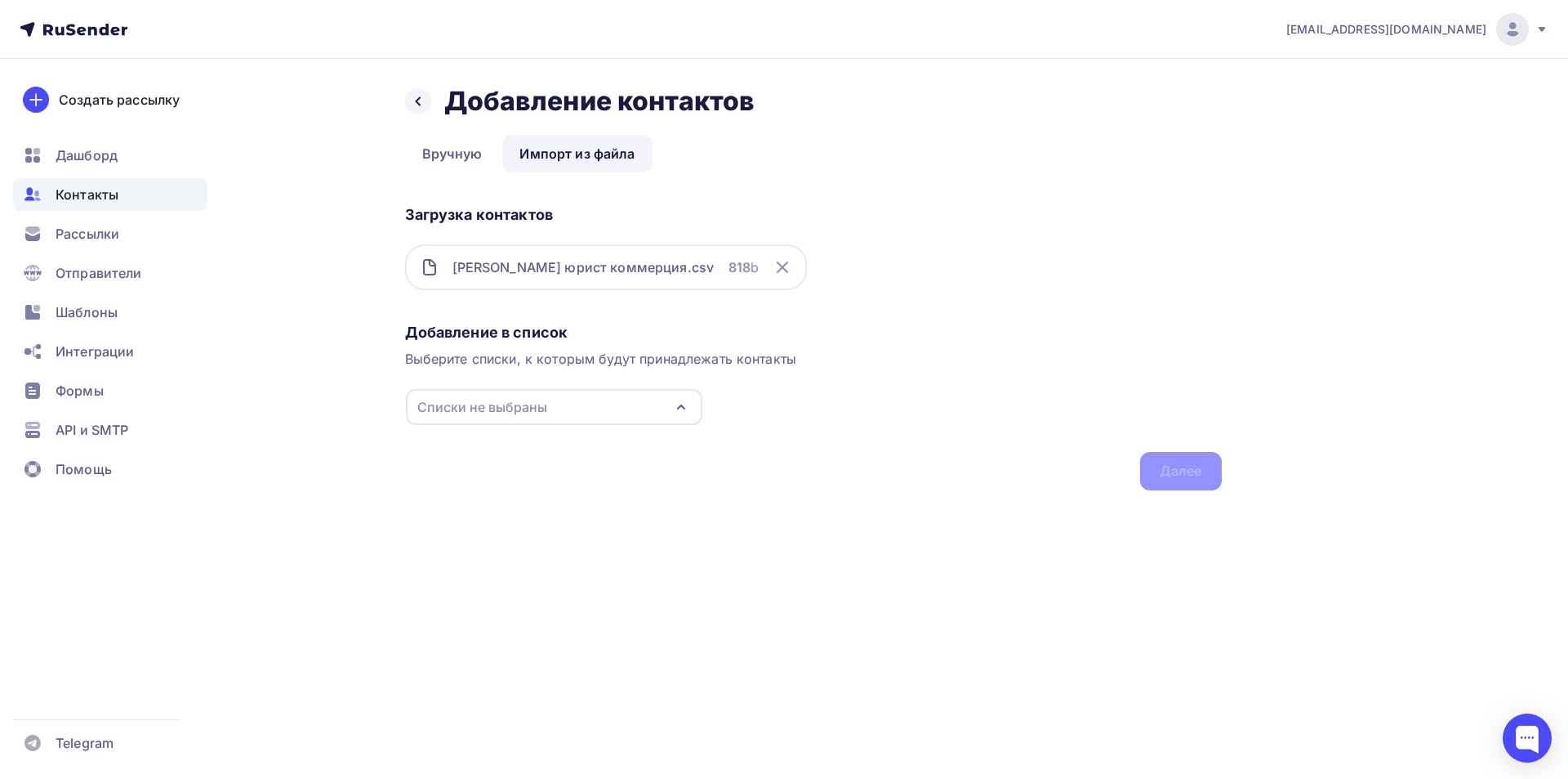
click at [577, 474] on div "Добавление в список Выберите списки, к которым будут принадлежать контакты Спис…" at bounding box center [814, 403] width 817 height 174
click at [681, 407] on icon "button" at bounding box center [681, 408] width 20 height 20
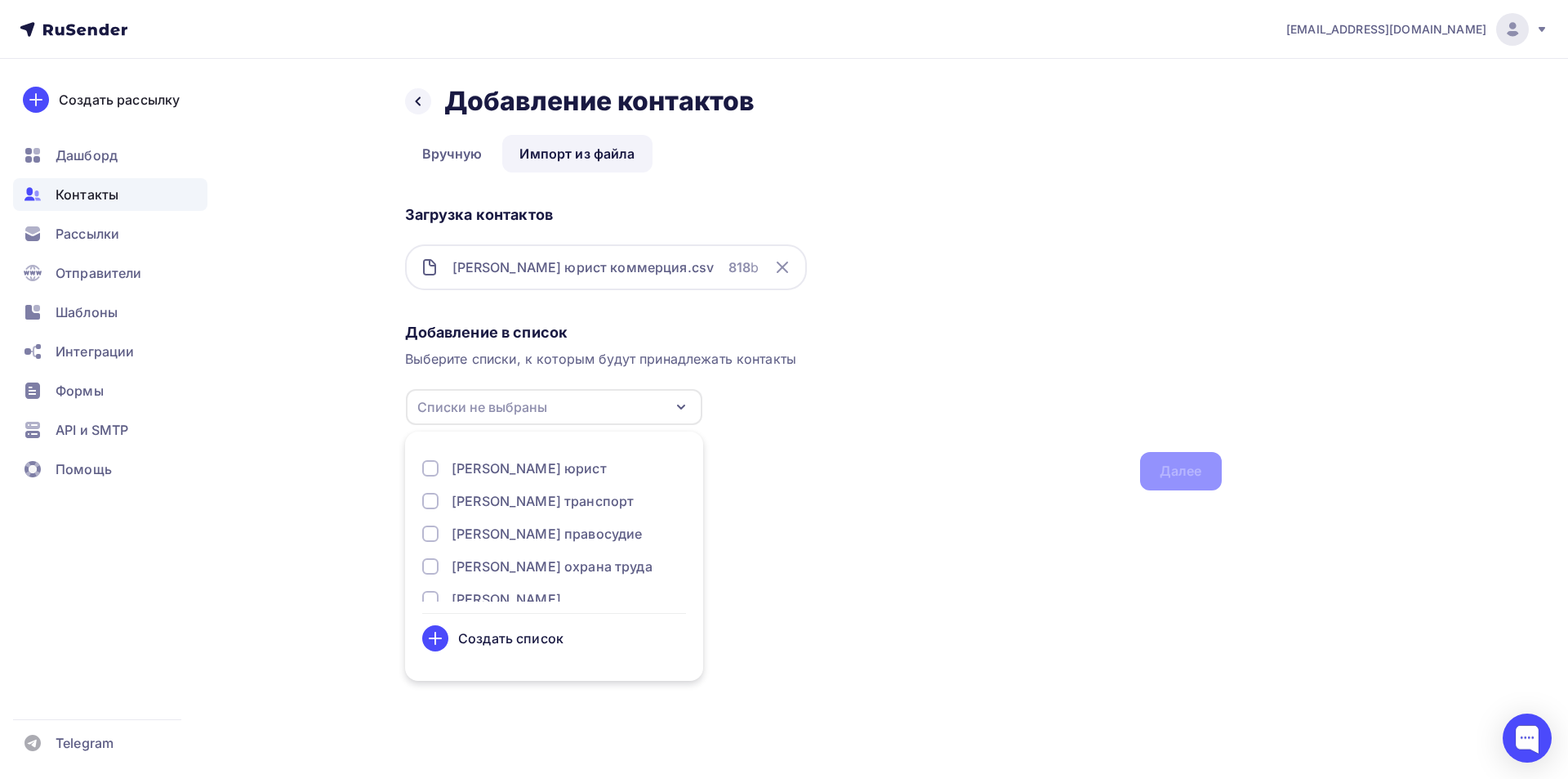
click at [744, 438] on div "Добавление в список Выберите списки, к которым будут принадлежать контакты Спис…" at bounding box center [814, 403] width 817 height 174
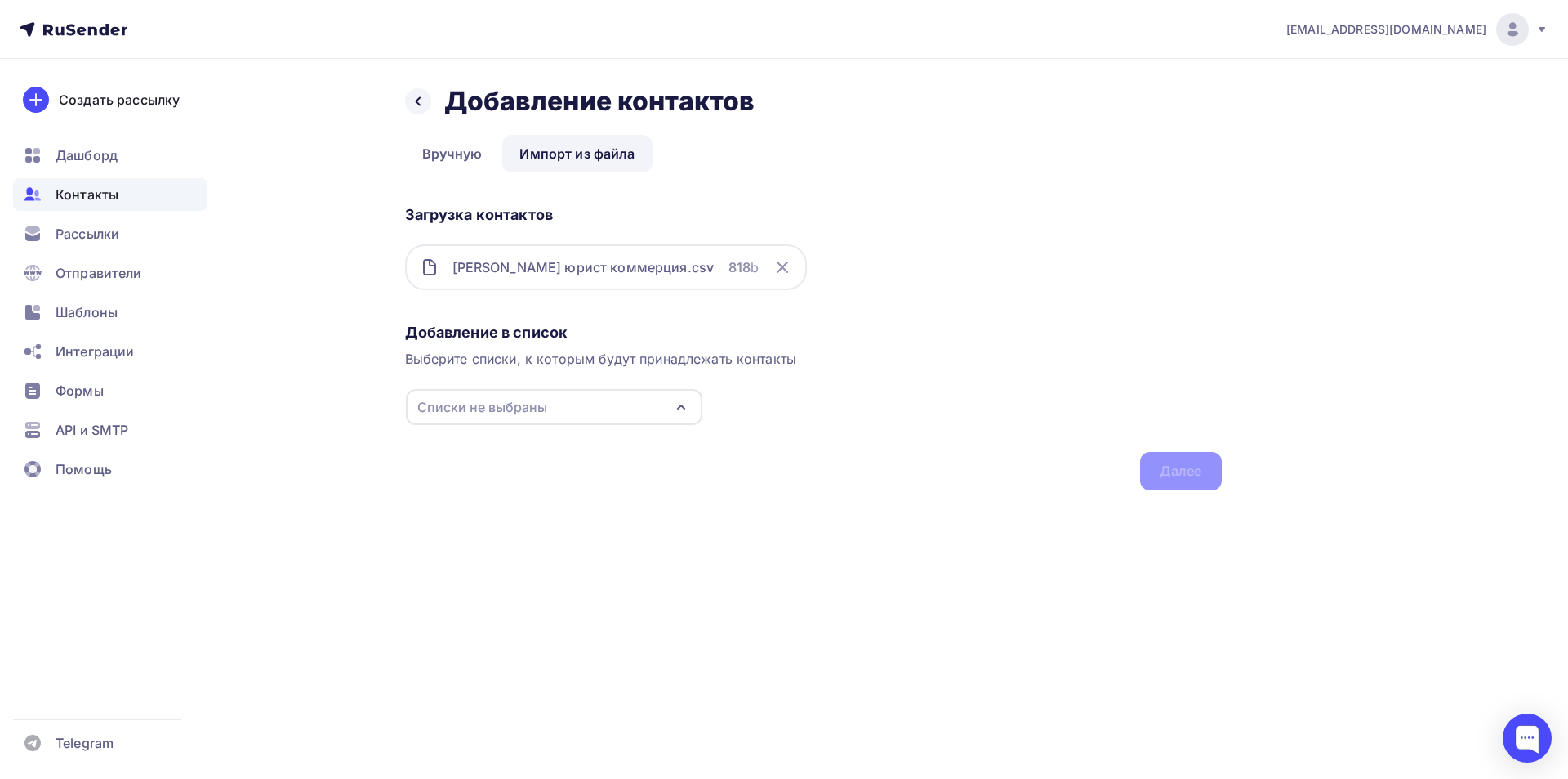
click at [1183, 480] on div "Добавление в список Выберите списки, к которым будут принадлежать контакты Спис…" at bounding box center [814, 403] width 817 height 174
click at [687, 407] on icon "button" at bounding box center [681, 408] width 20 height 20
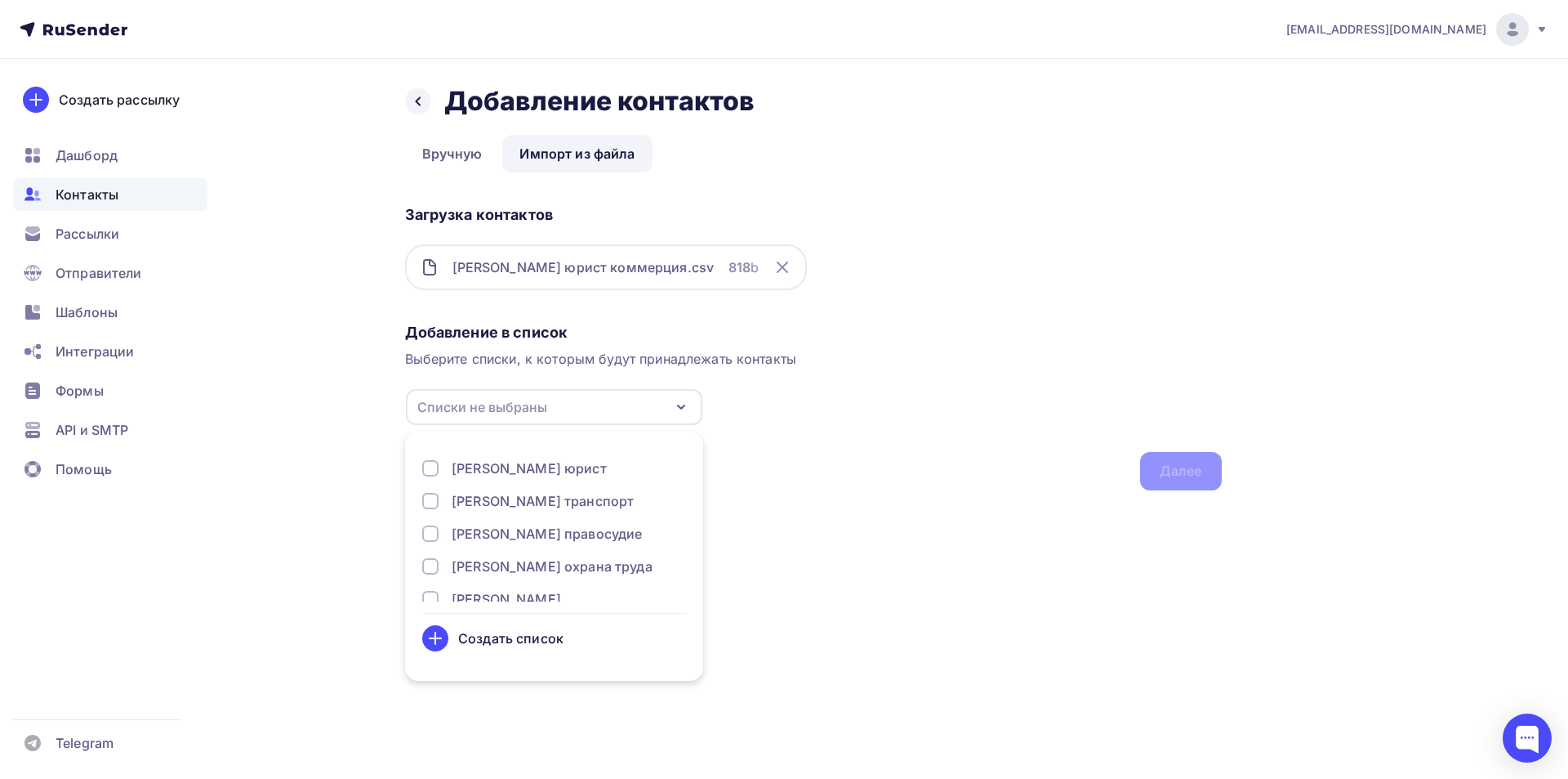
click at [543, 467] on div "Якунина юрист" at bounding box center [529, 468] width 155 height 20
click at [1166, 472] on div "Далее" at bounding box center [1181, 471] width 42 height 19
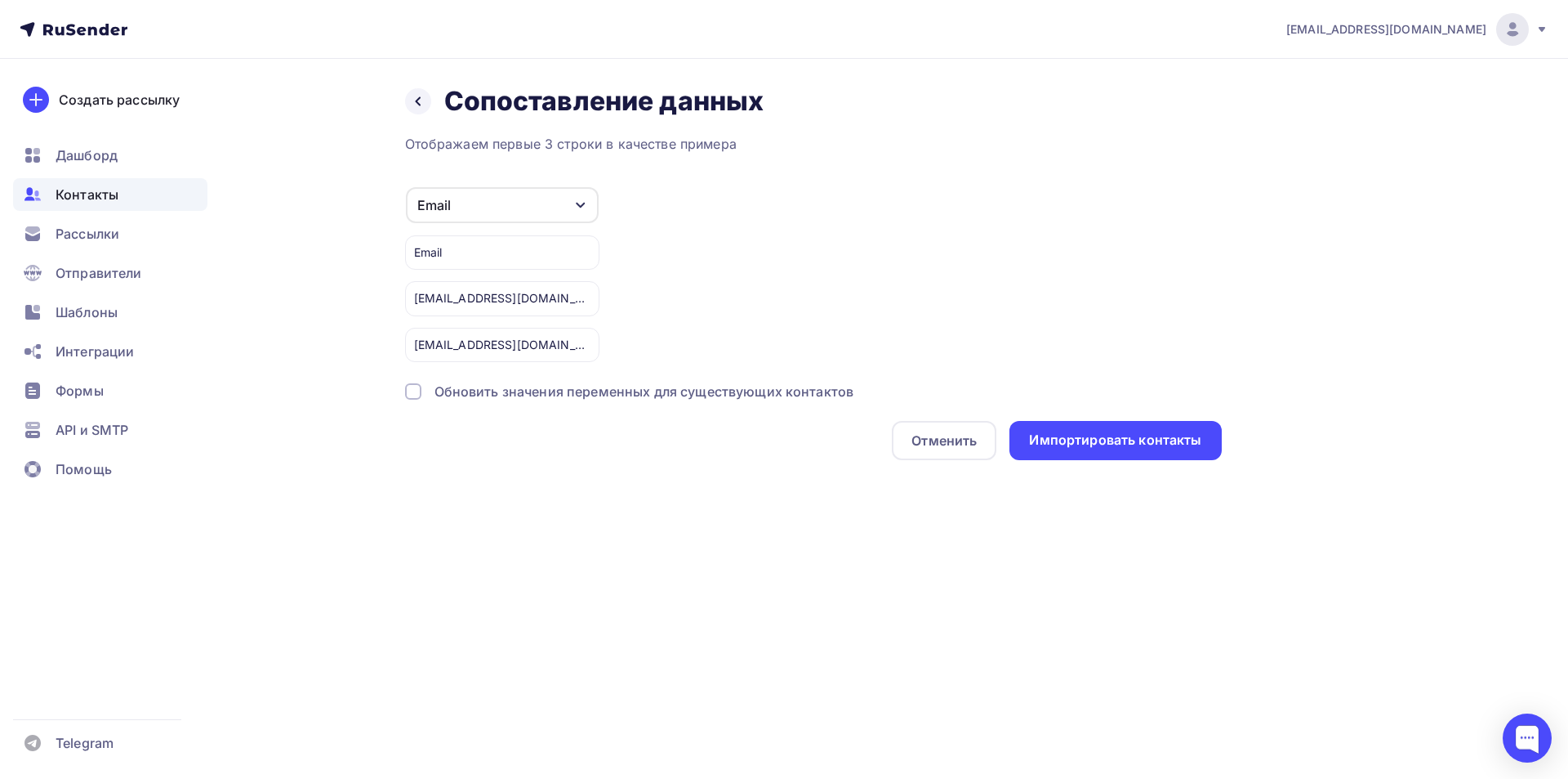
click at [423, 391] on div "Обновить значения переменных для существующих контактов" at bounding box center [814, 391] width 817 height 20
click at [1078, 436] on div "Импортировать контакты" at bounding box center [1115, 440] width 173 height 19
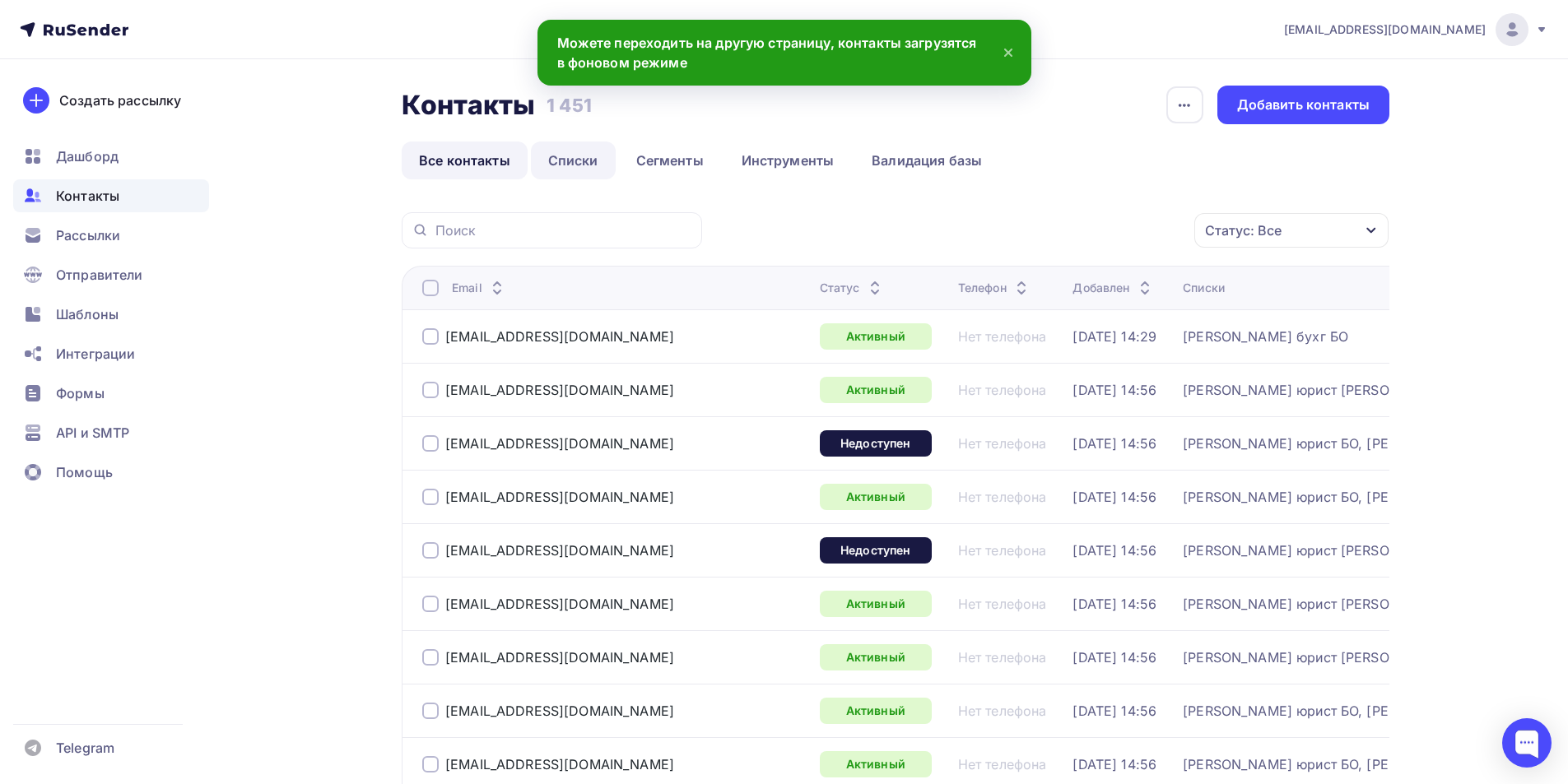
click at [571, 159] on link "Списки" at bounding box center [572, 161] width 85 height 38
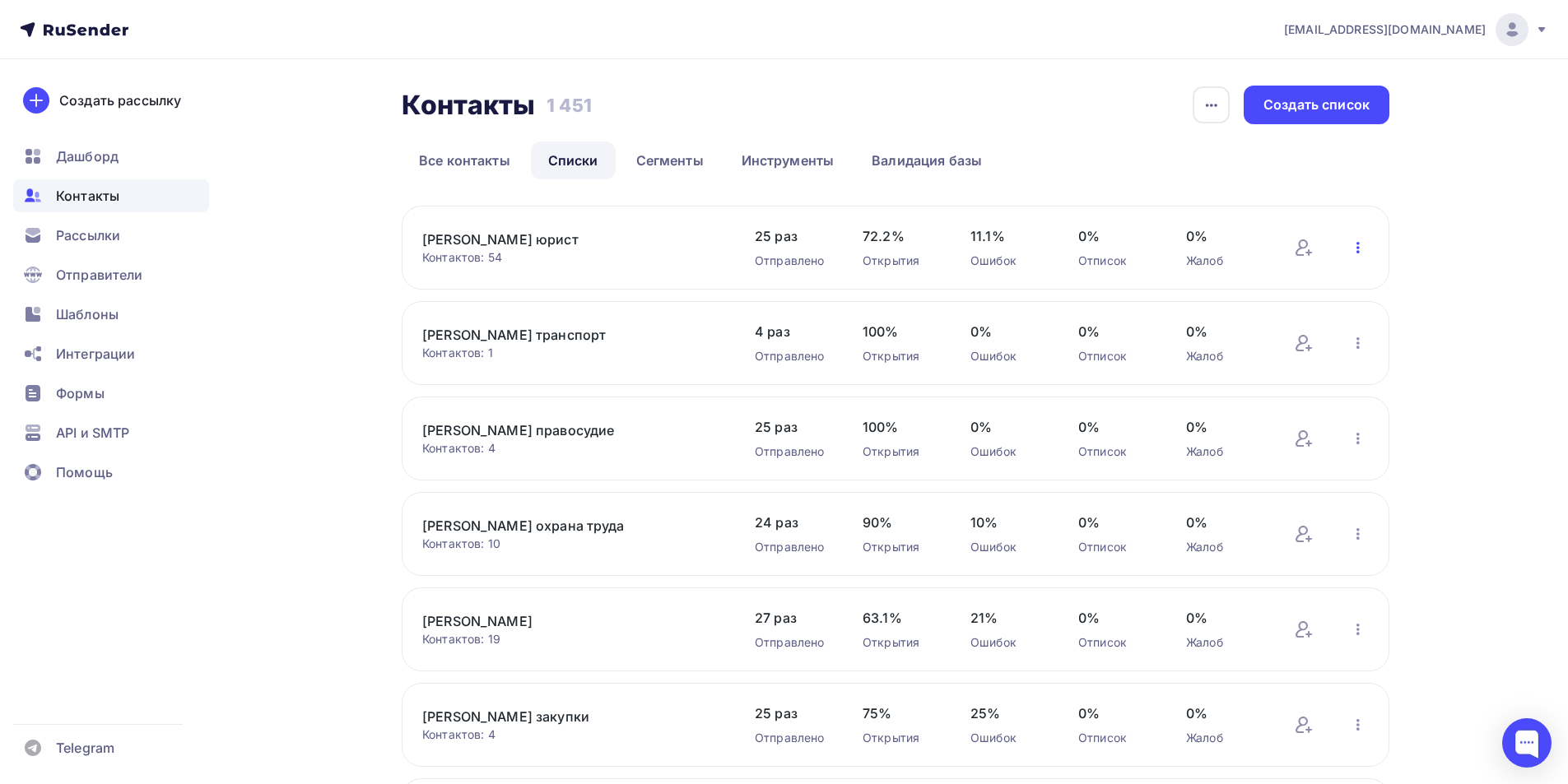
click at [1356, 252] on icon "button" at bounding box center [1358, 247] width 20 height 20
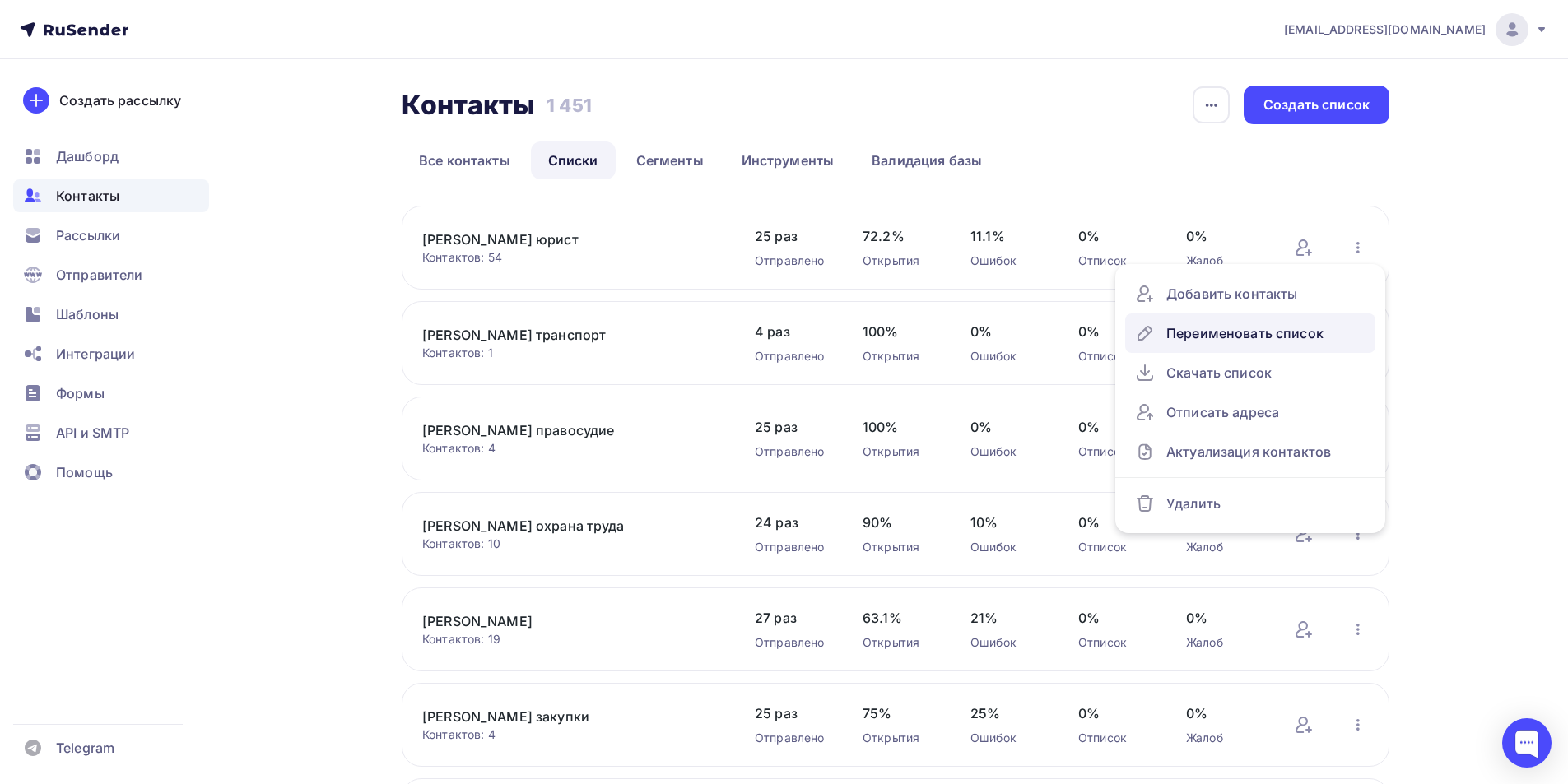
click at [1274, 331] on div "Переименовать список" at bounding box center [1249, 333] width 230 height 26
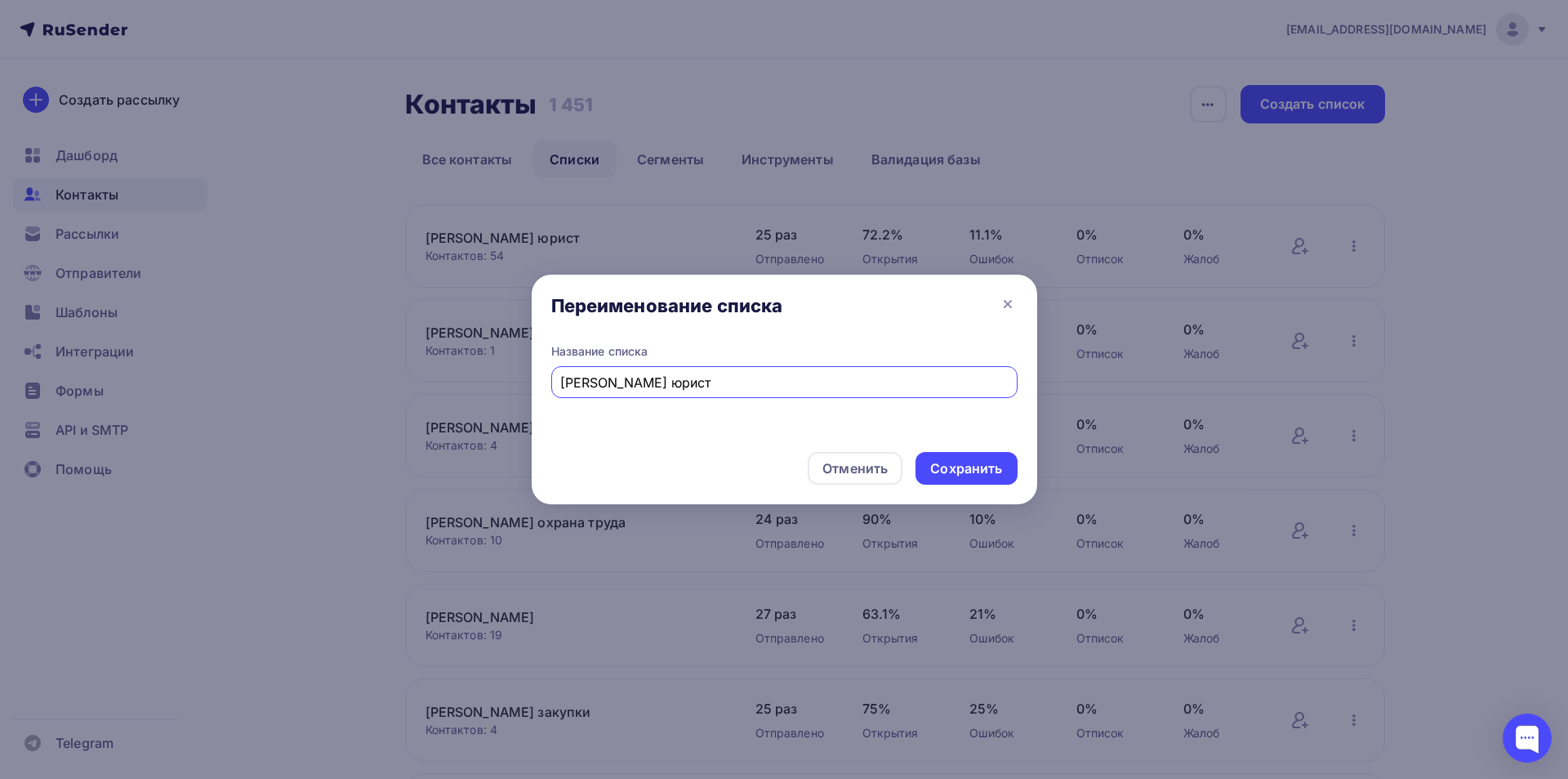
drag, startPoint x: 613, startPoint y: 381, endPoint x: 559, endPoint y: 380, distance: 54.0
click at [559, 380] on div "Якунина юрист" at bounding box center [784, 381] width 466 height 32
click at [667, 383] on input "[PERSON_NAME] юрист" at bounding box center [784, 382] width 448 height 20
type input "[PERSON_NAME] юрист"
click at [957, 466] on div "Сохранить" at bounding box center [966, 468] width 72 height 19
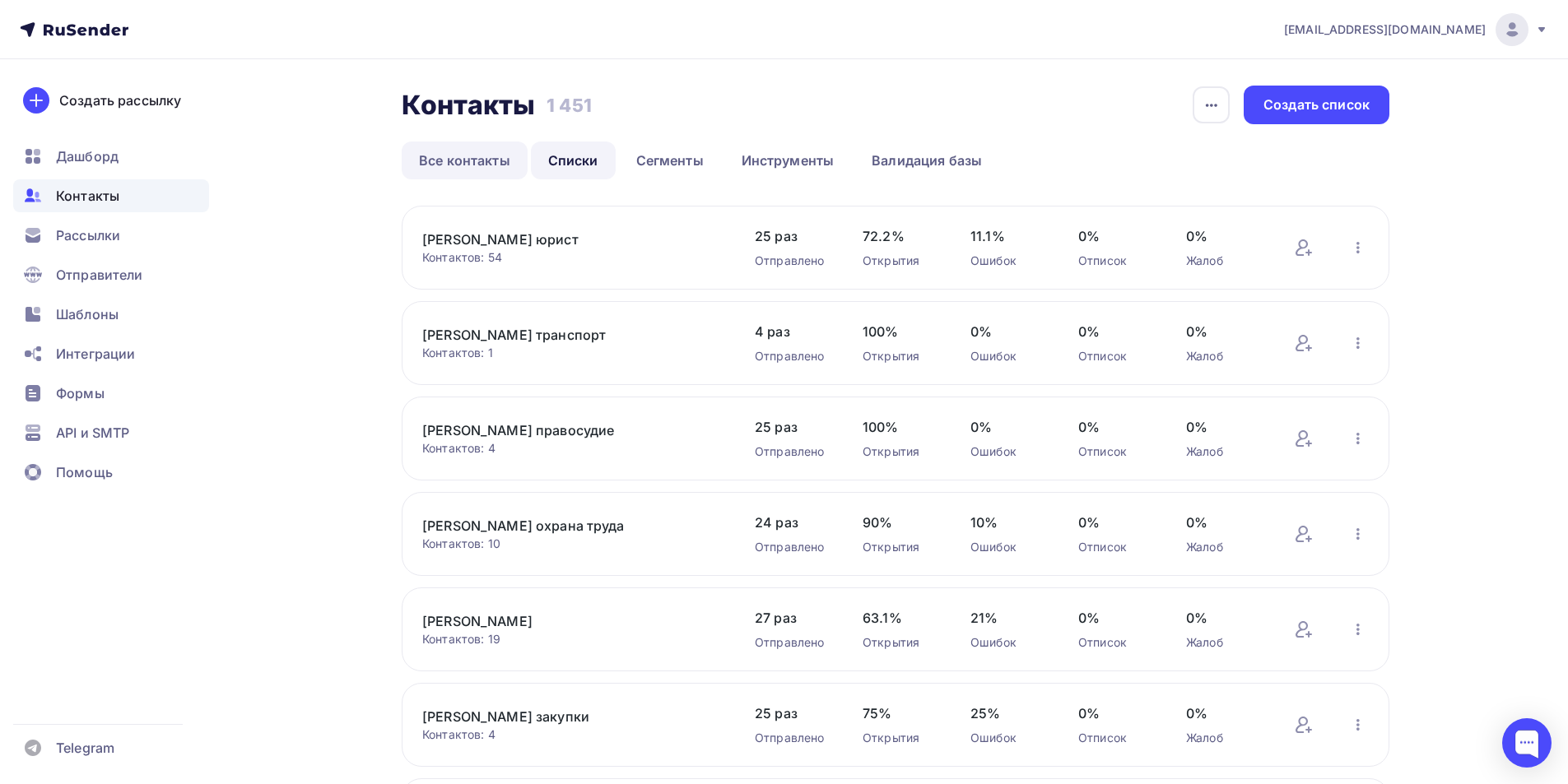
click at [470, 154] on link "Все контакты" at bounding box center [464, 161] width 126 height 38
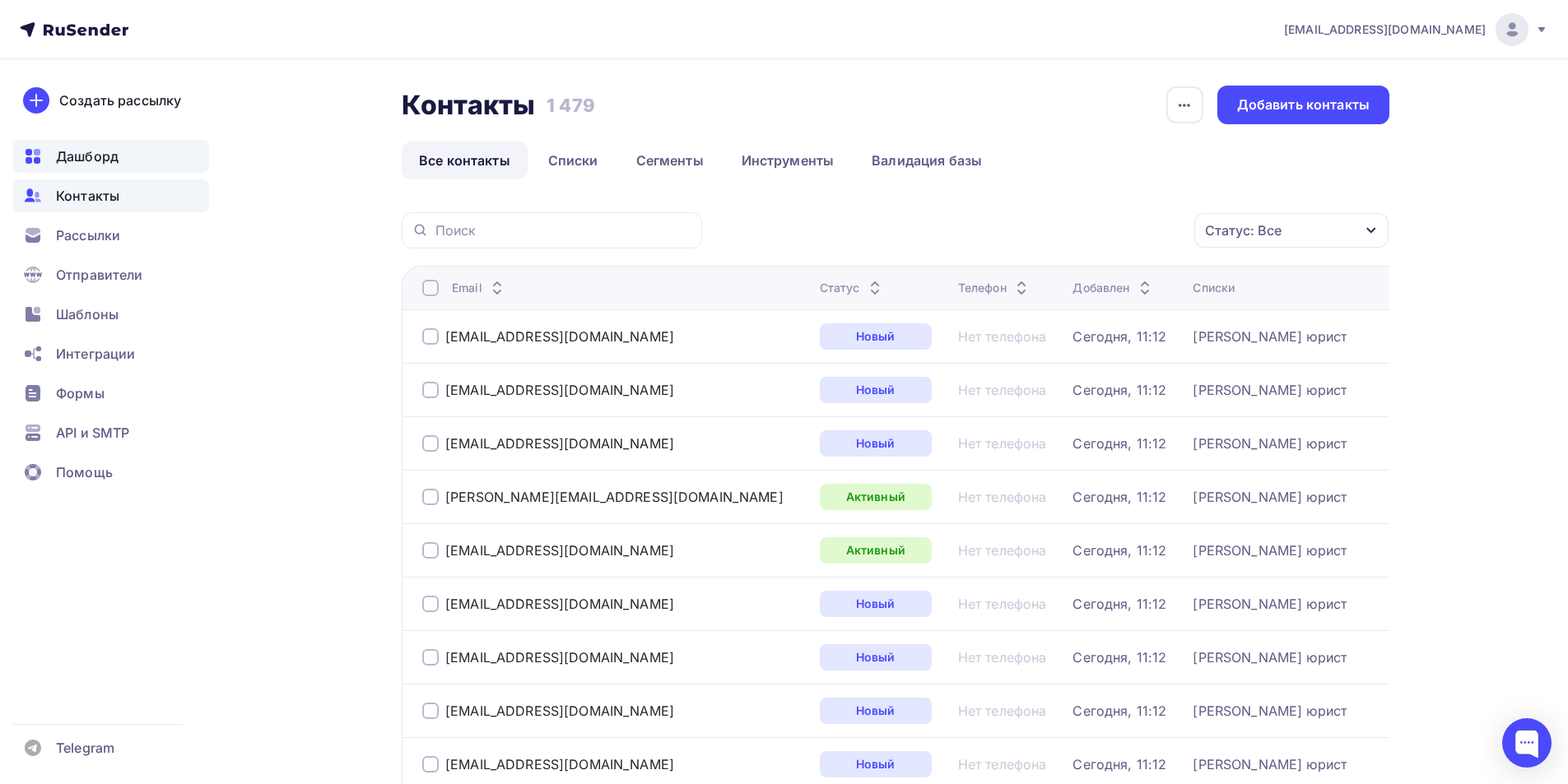
click at [116, 163] on span "Дашборд" at bounding box center [86, 156] width 63 height 20
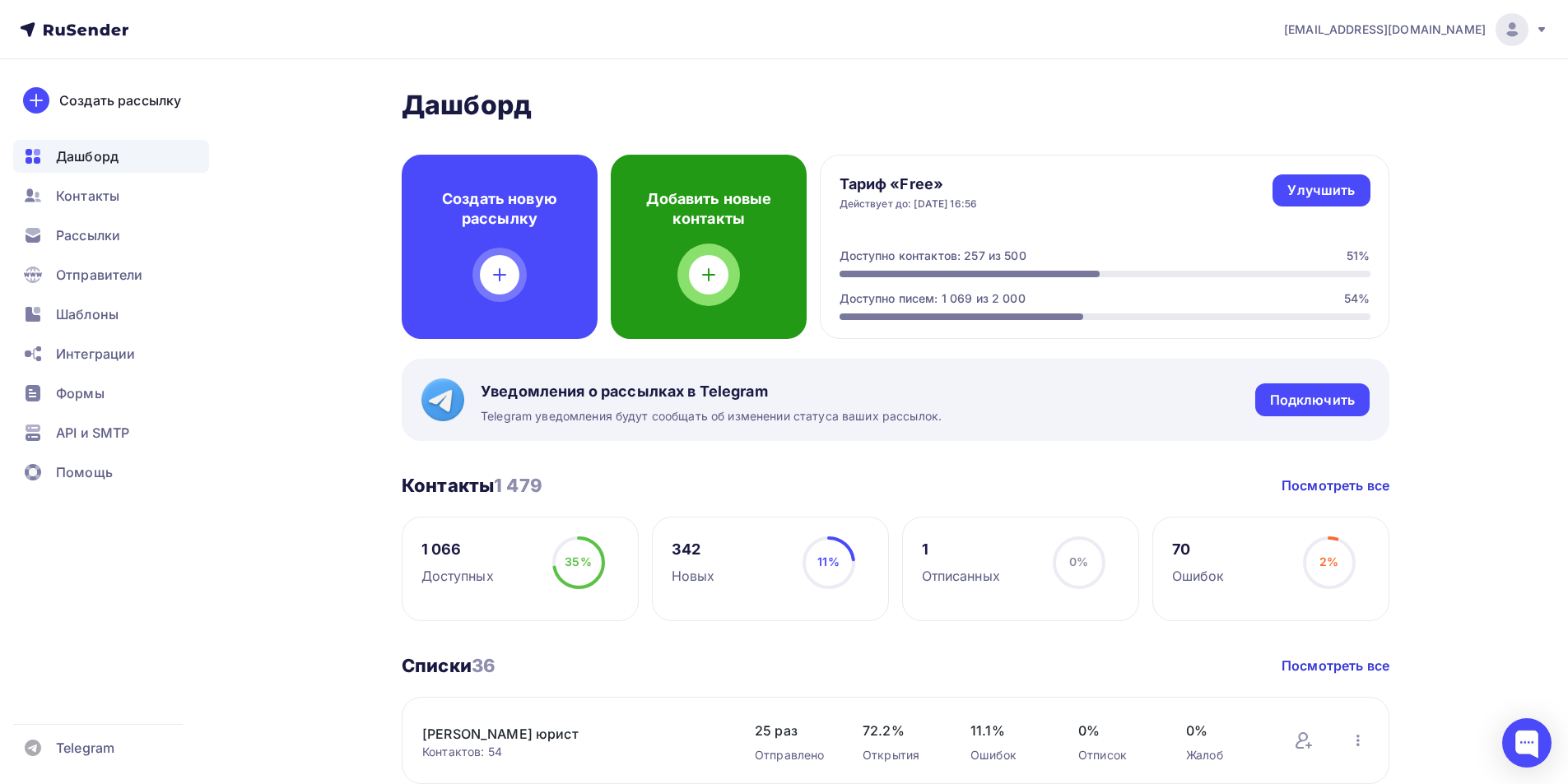
click at [715, 271] on icon at bounding box center [709, 275] width 20 height 20
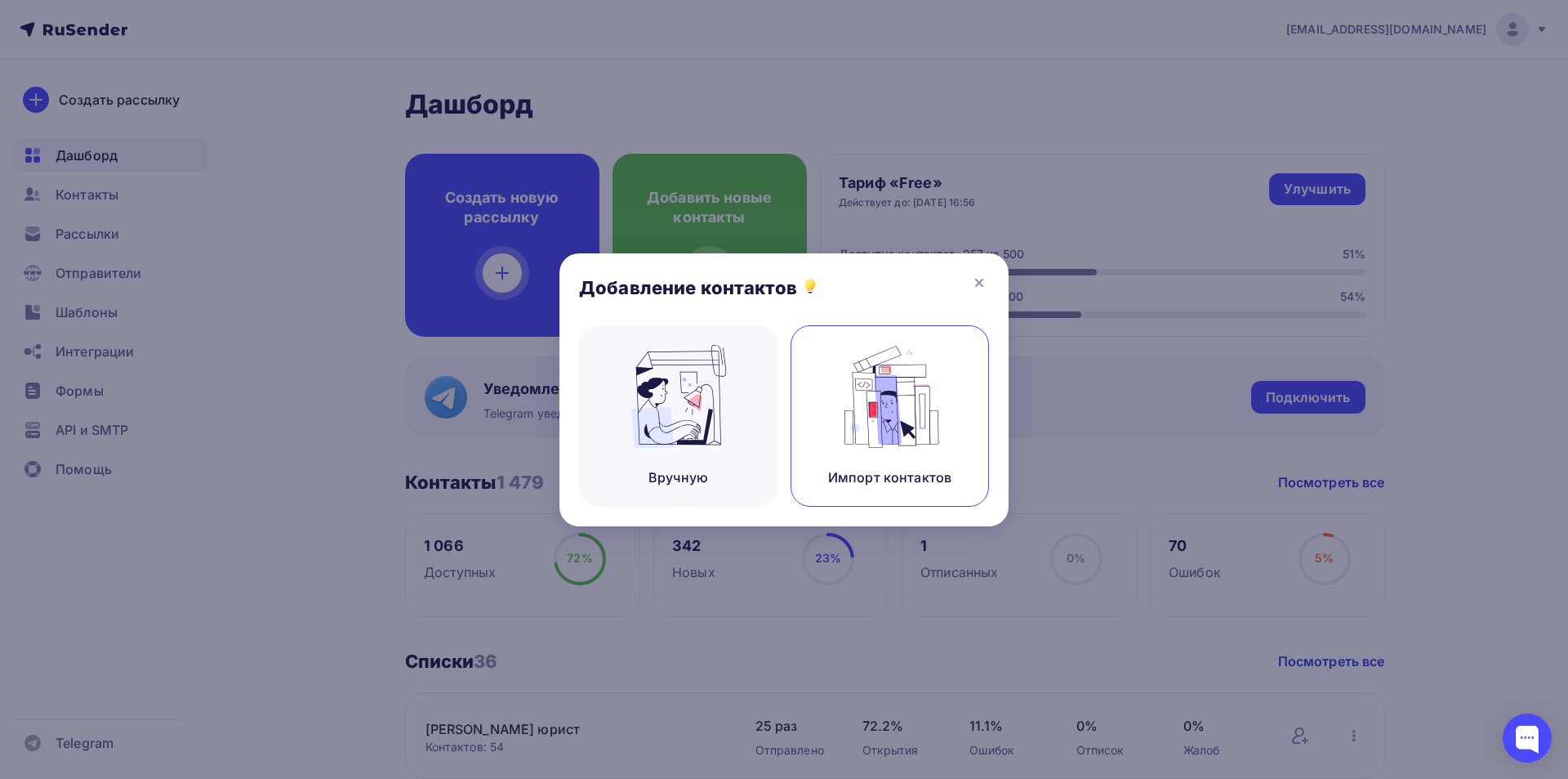
click at [901, 399] on img at bounding box center [890, 397] width 109 height 103
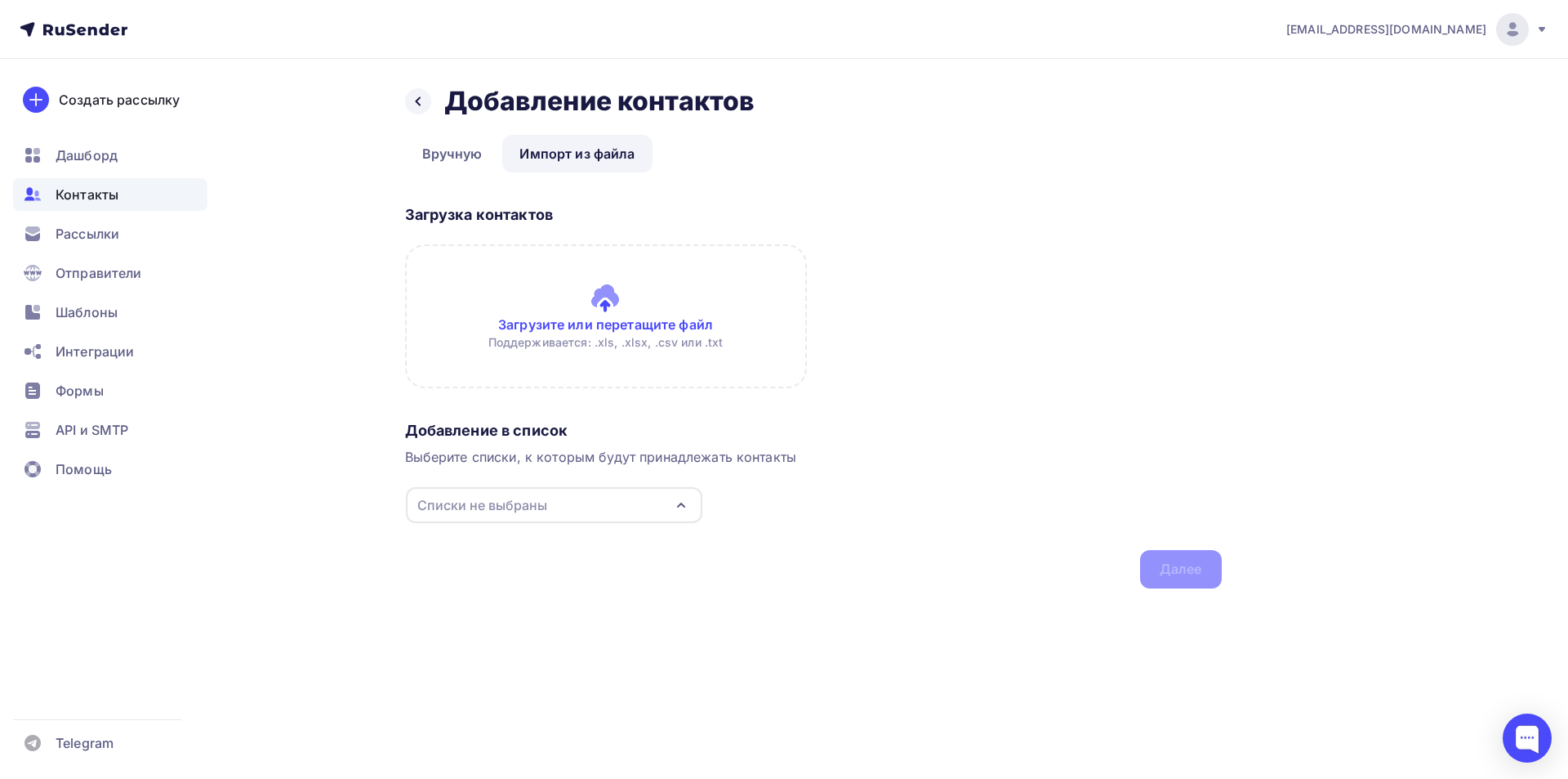
click at [616, 299] on input "file" at bounding box center [606, 315] width 402 height 144
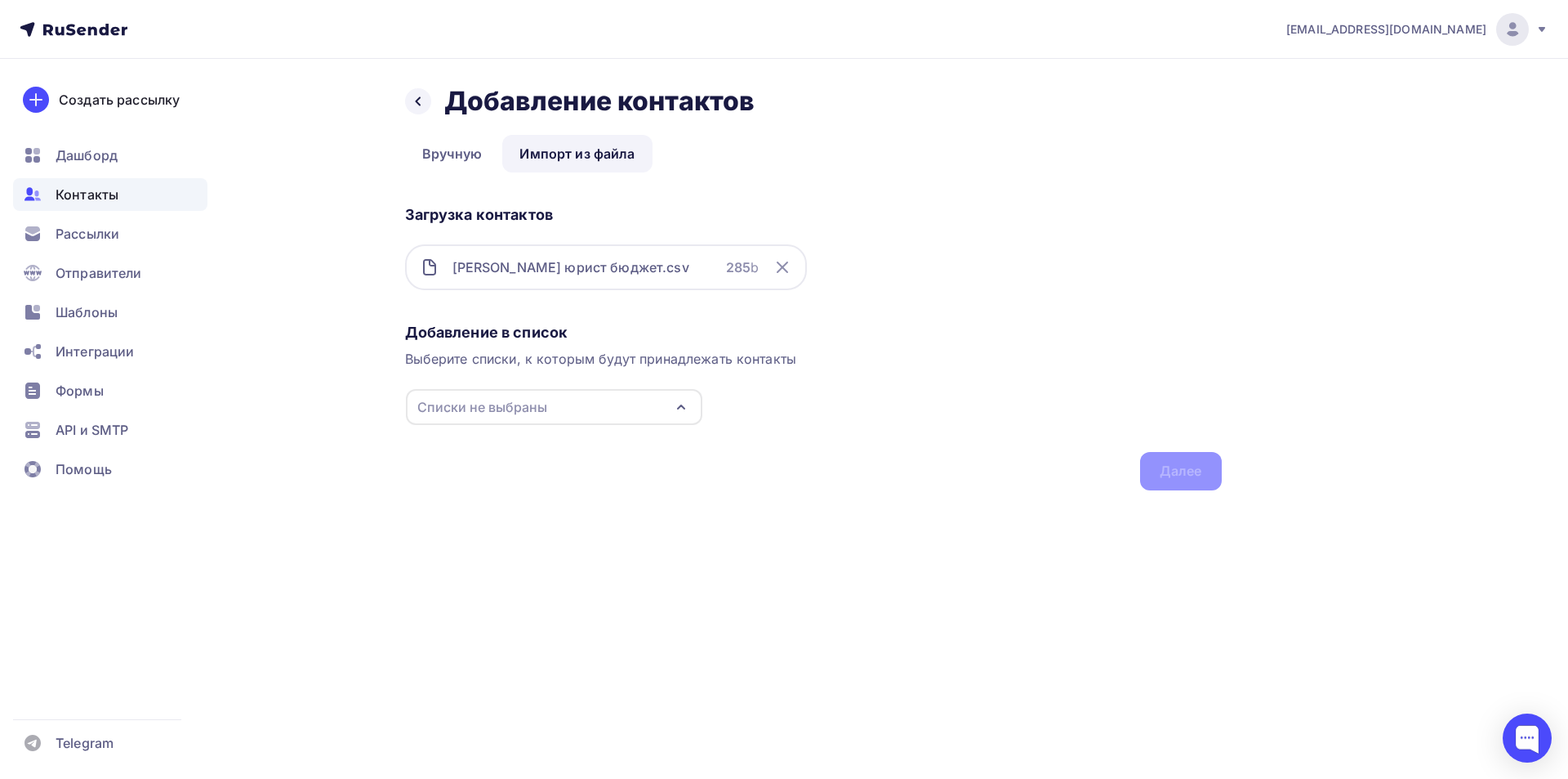
click at [679, 408] on icon "button" at bounding box center [681, 408] width 20 height 20
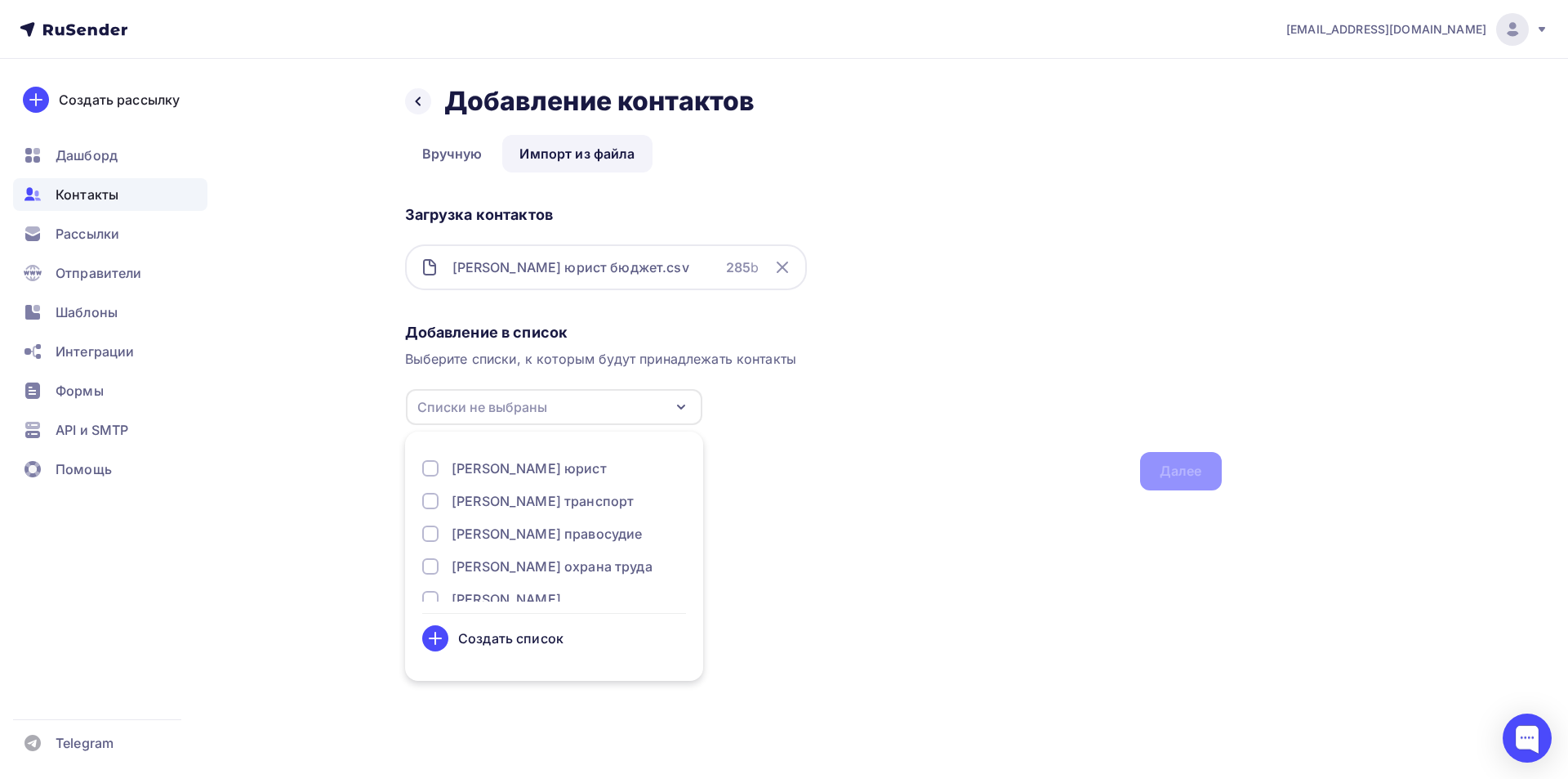
click at [575, 501] on div "Якунина транспорт" at bounding box center [543, 502] width 182 height 20
click at [1184, 473] on div "Далее" at bounding box center [1181, 471] width 42 height 19
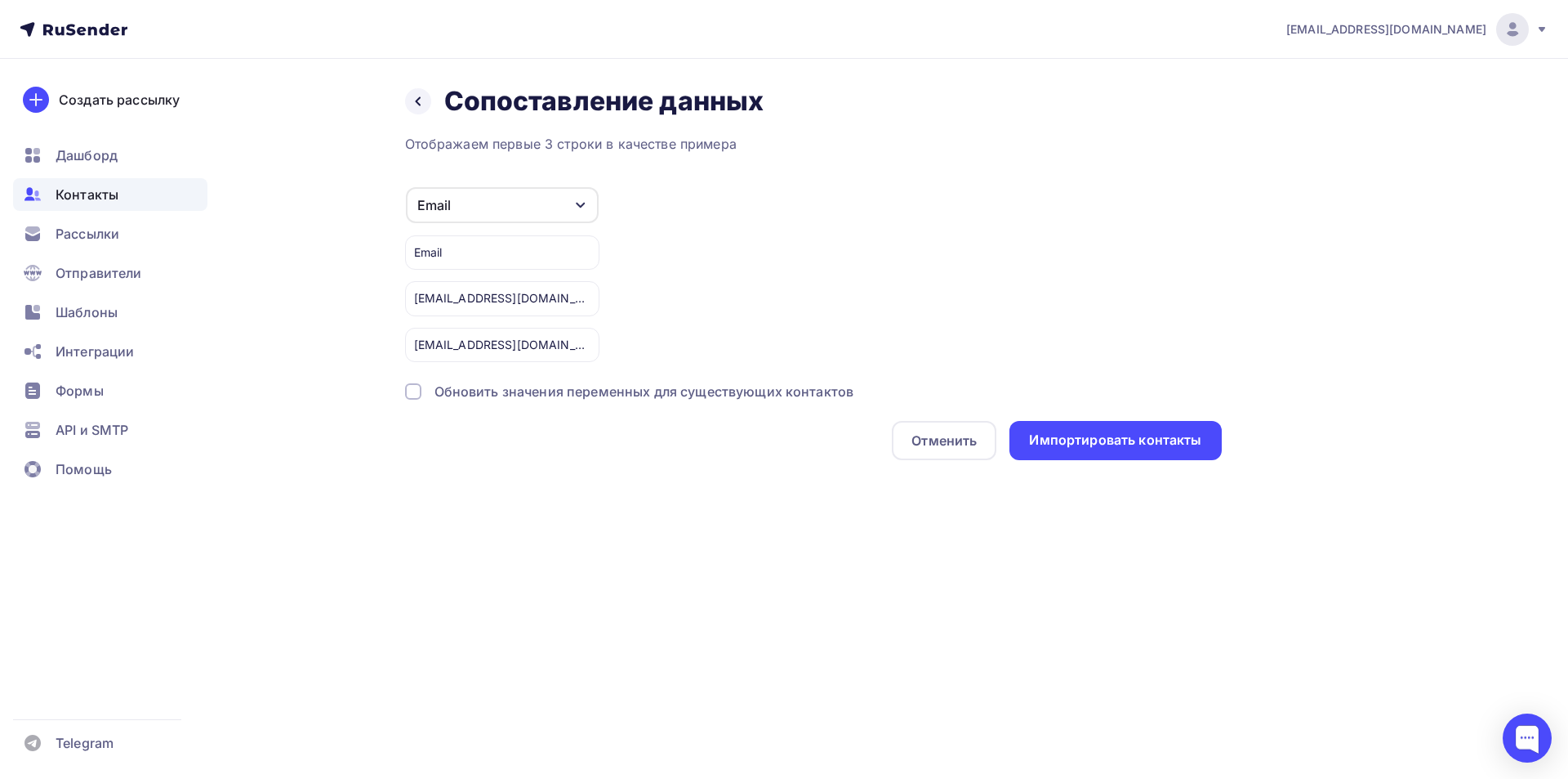
click at [414, 389] on div at bounding box center [414, 391] width 16 height 16
click at [1096, 438] on div "Импортировать контакты" at bounding box center [1115, 440] width 173 height 19
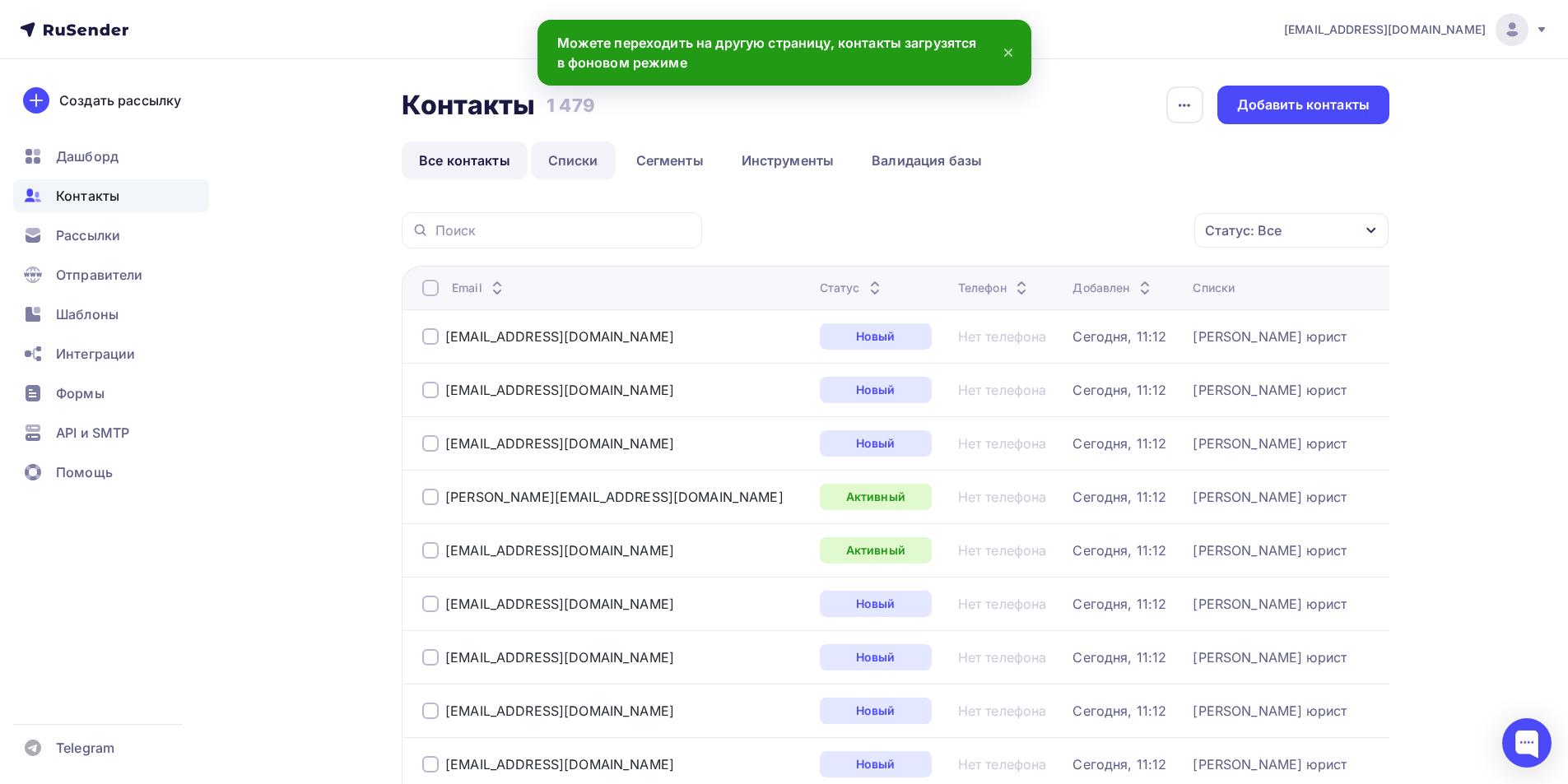
click at [573, 159] on link "Списки" at bounding box center [572, 161] width 85 height 38
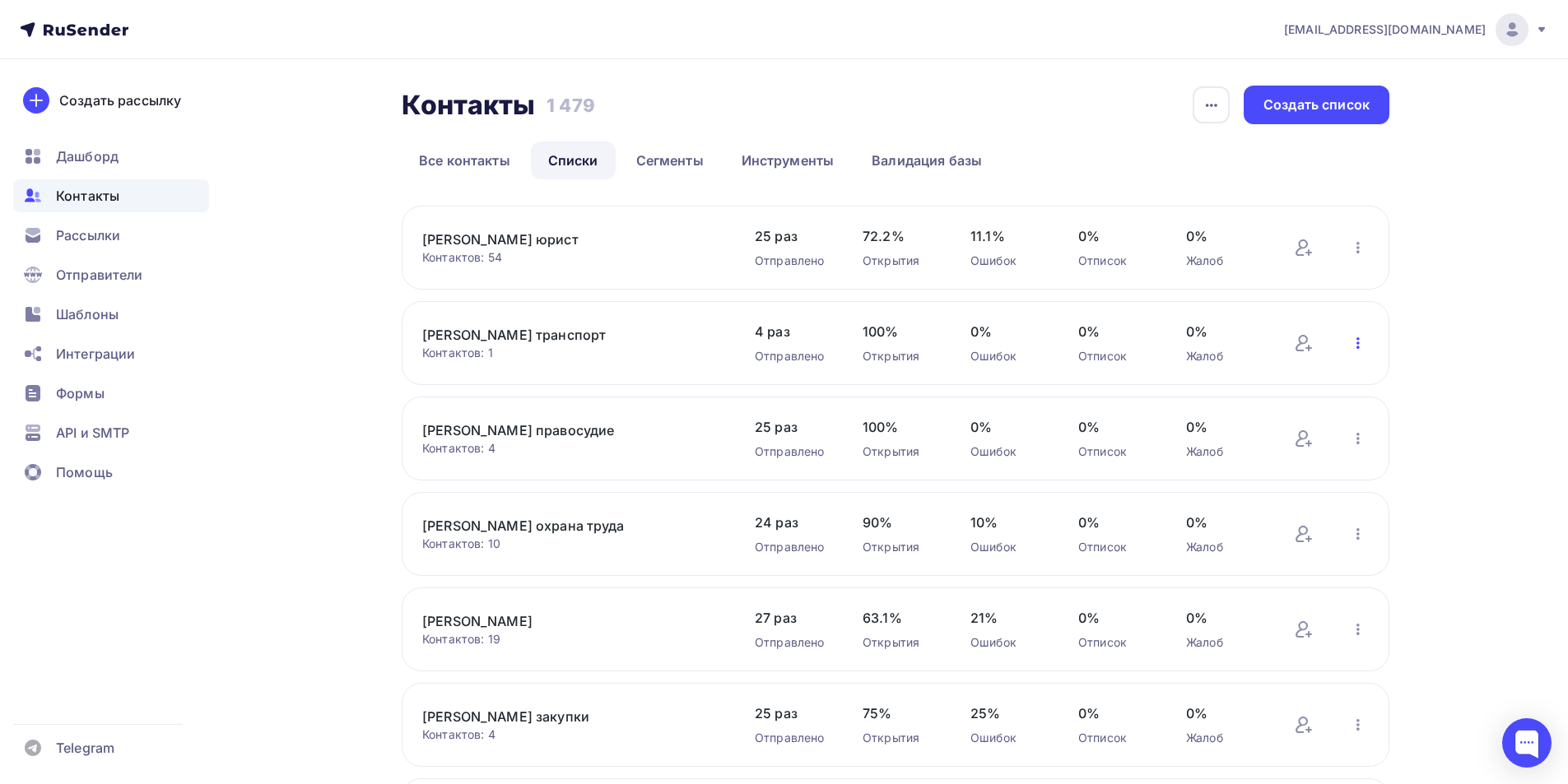
click at [1361, 340] on icon "button" at bounding box center [1358, 343] width 20 height 20
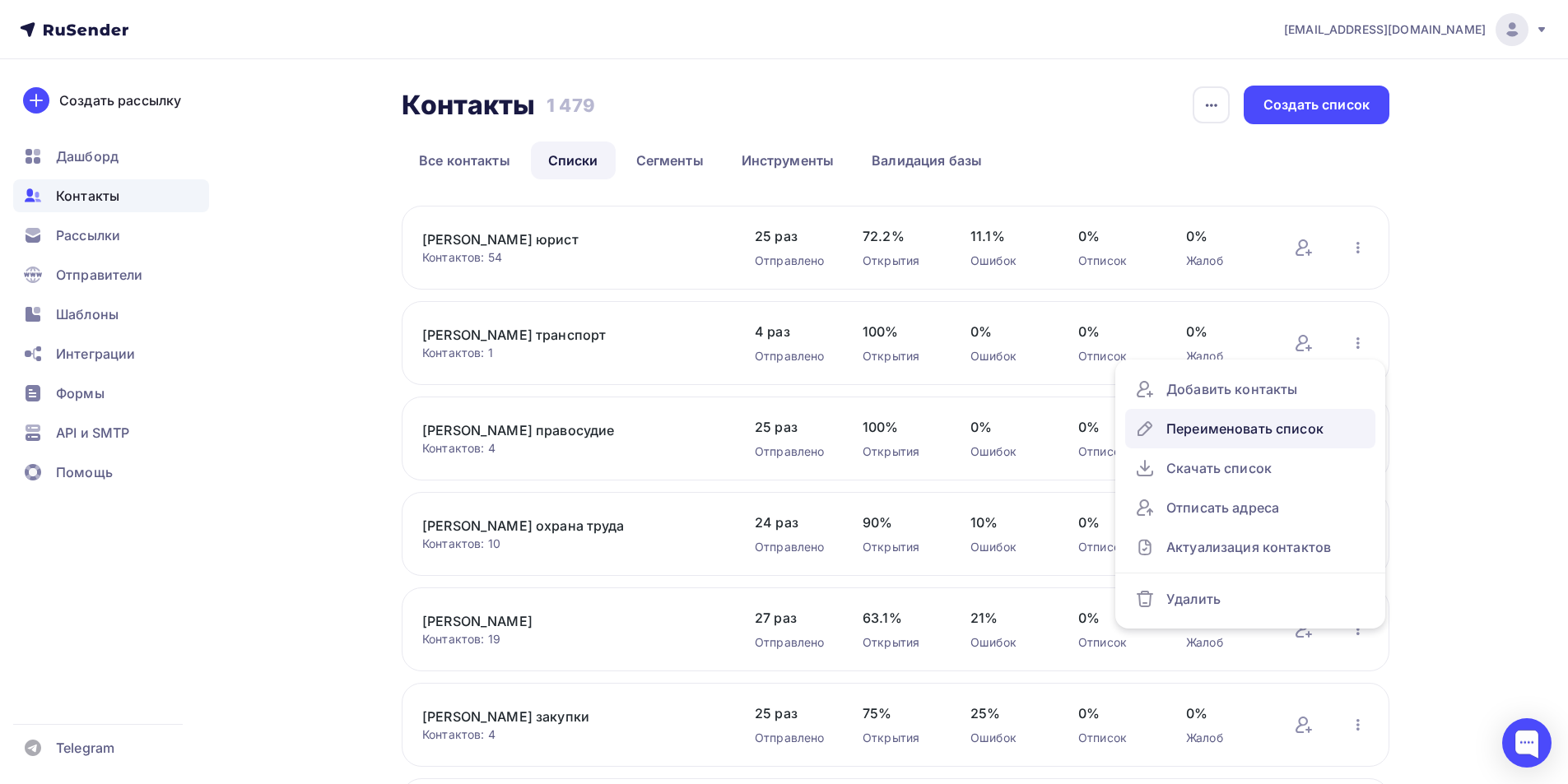
click at [1290, 426] on div "Переименовать список" at bounding box center [1249, 428] width 230 height 26
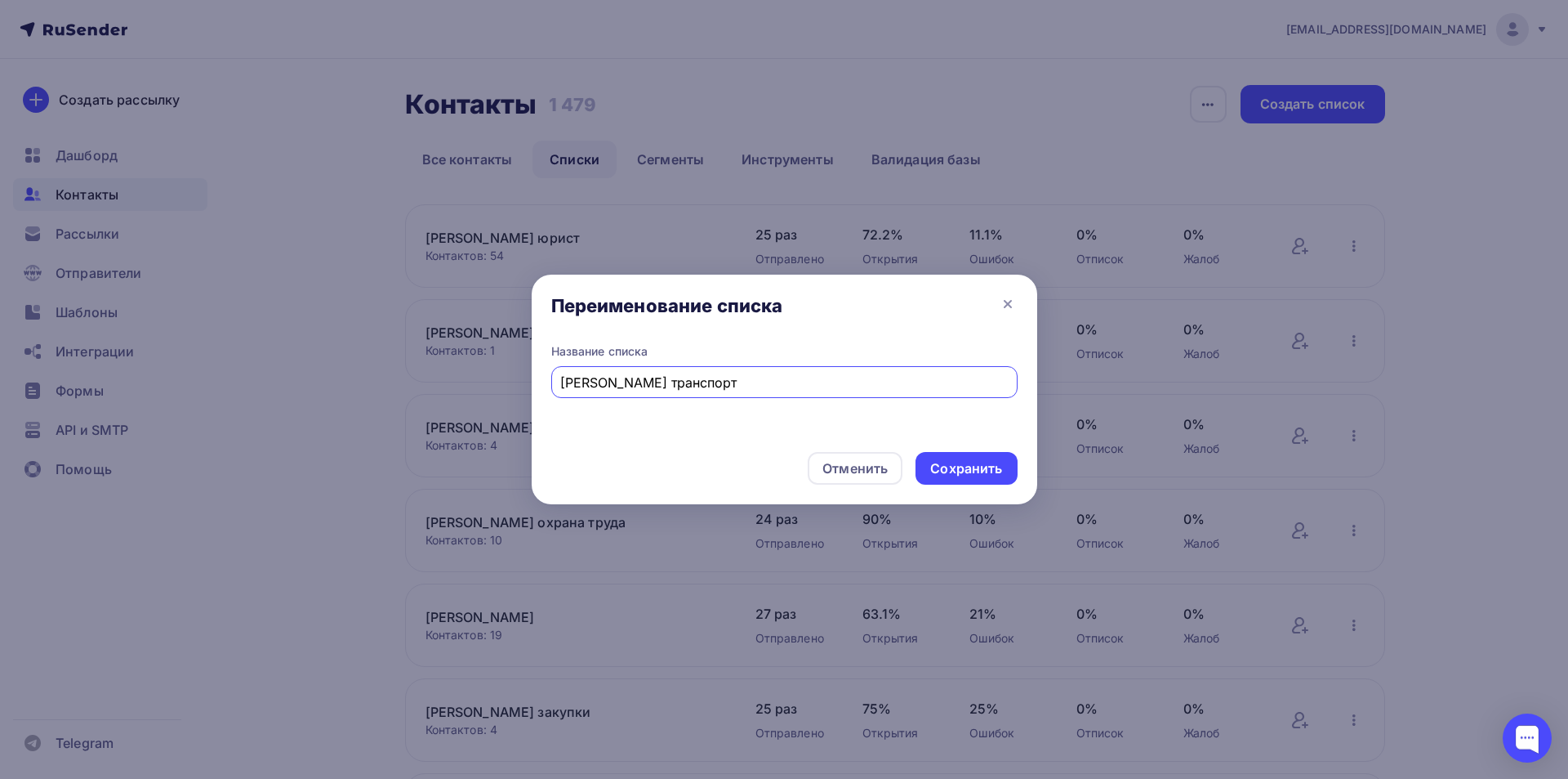
drag, startPoint x: 696, startPoint y: 381, endPoint x: 620, endPoint y: 382, distance: 76.0
click at [620, 382] on input "Якунина транспорт" at bounding box center [784, 382] width 448 height 20
type input "Якунина юрист БО"
click at [982, 470] on div "Сохранить" at bounding box center [966, 468] width 72 height 19
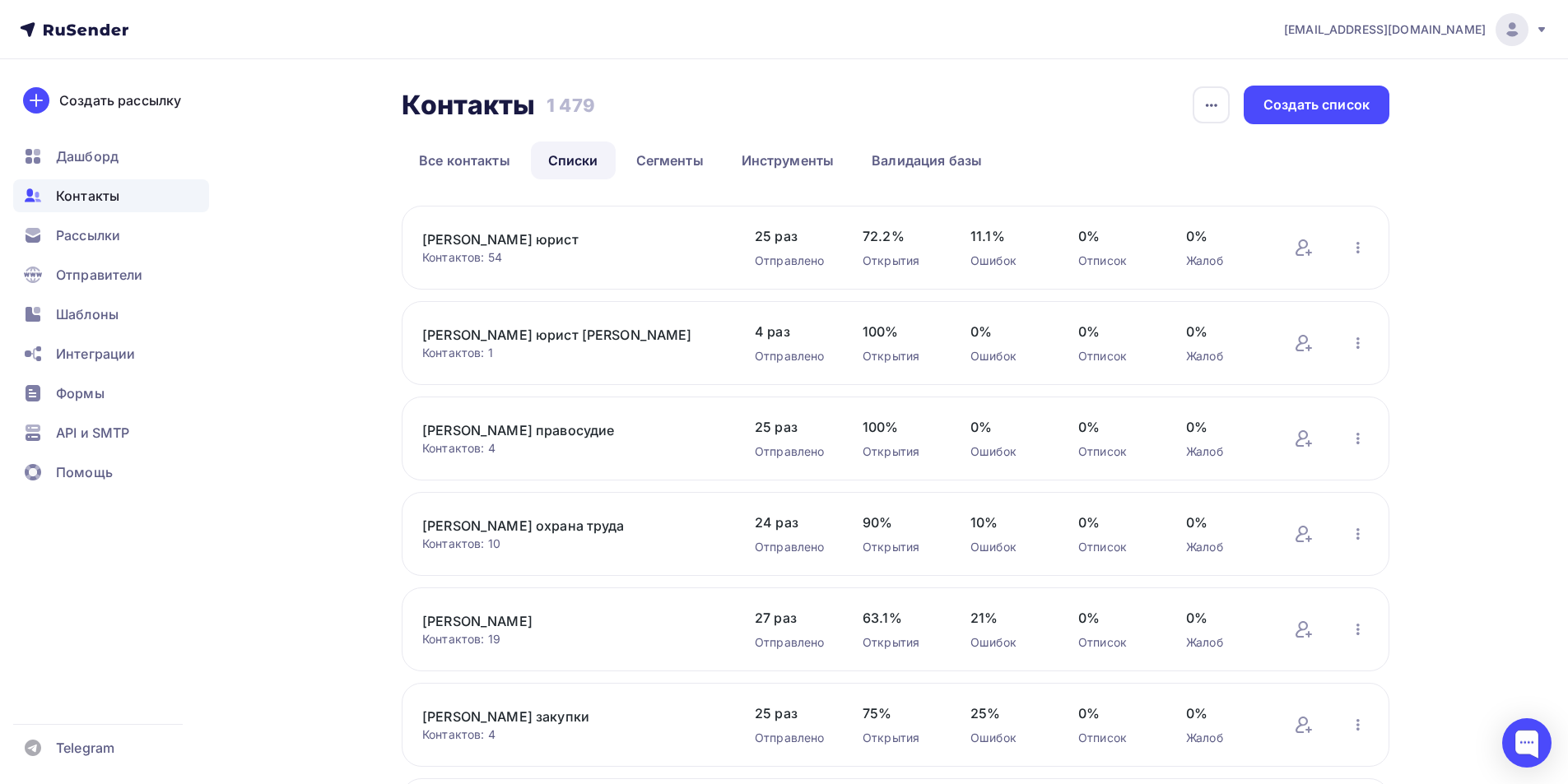
click at [481, 335] on link "Якунина юрист БО" at bounding box center [561, 335] width 279 height 20
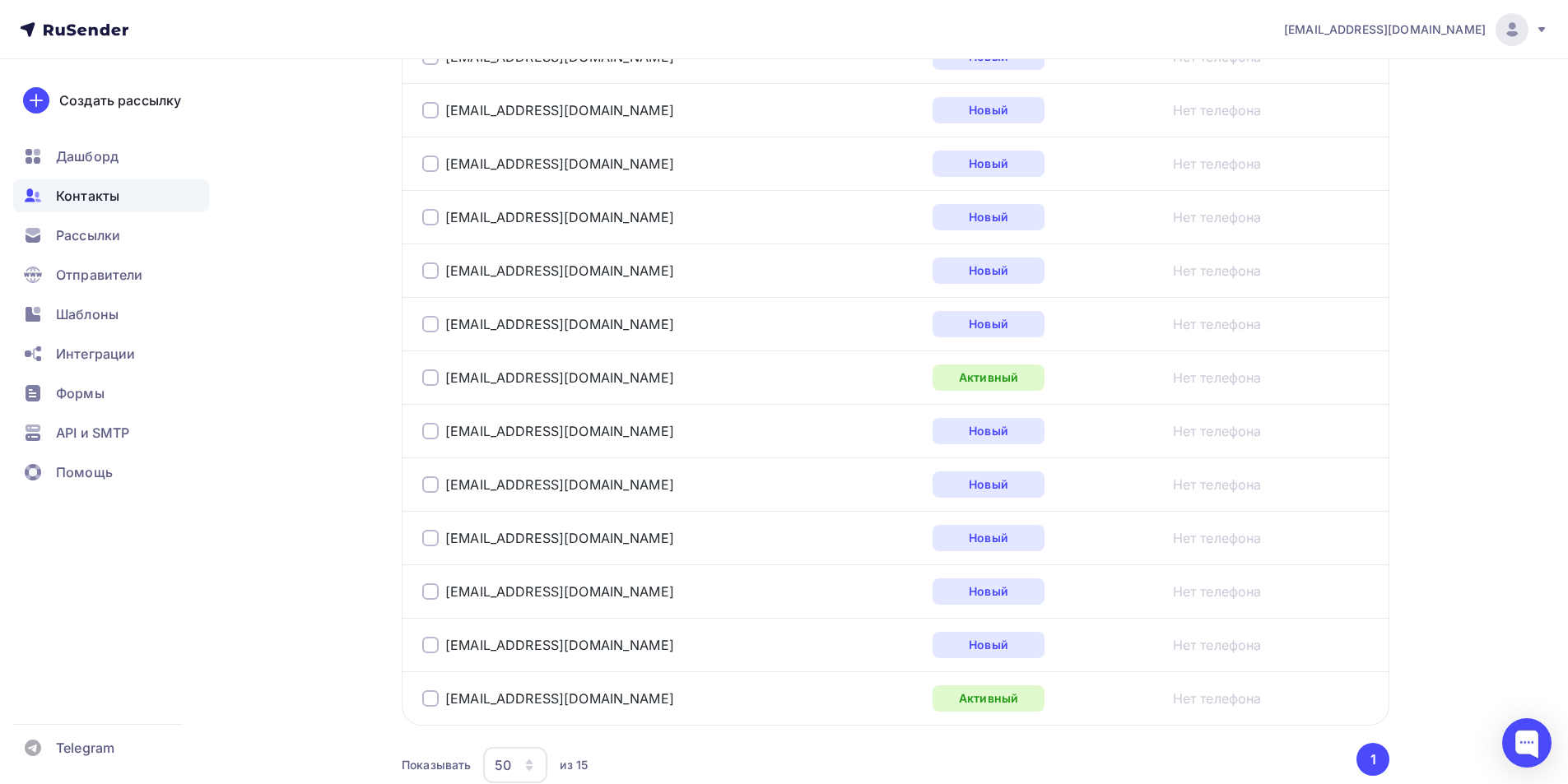
scroll to position [740, 0]
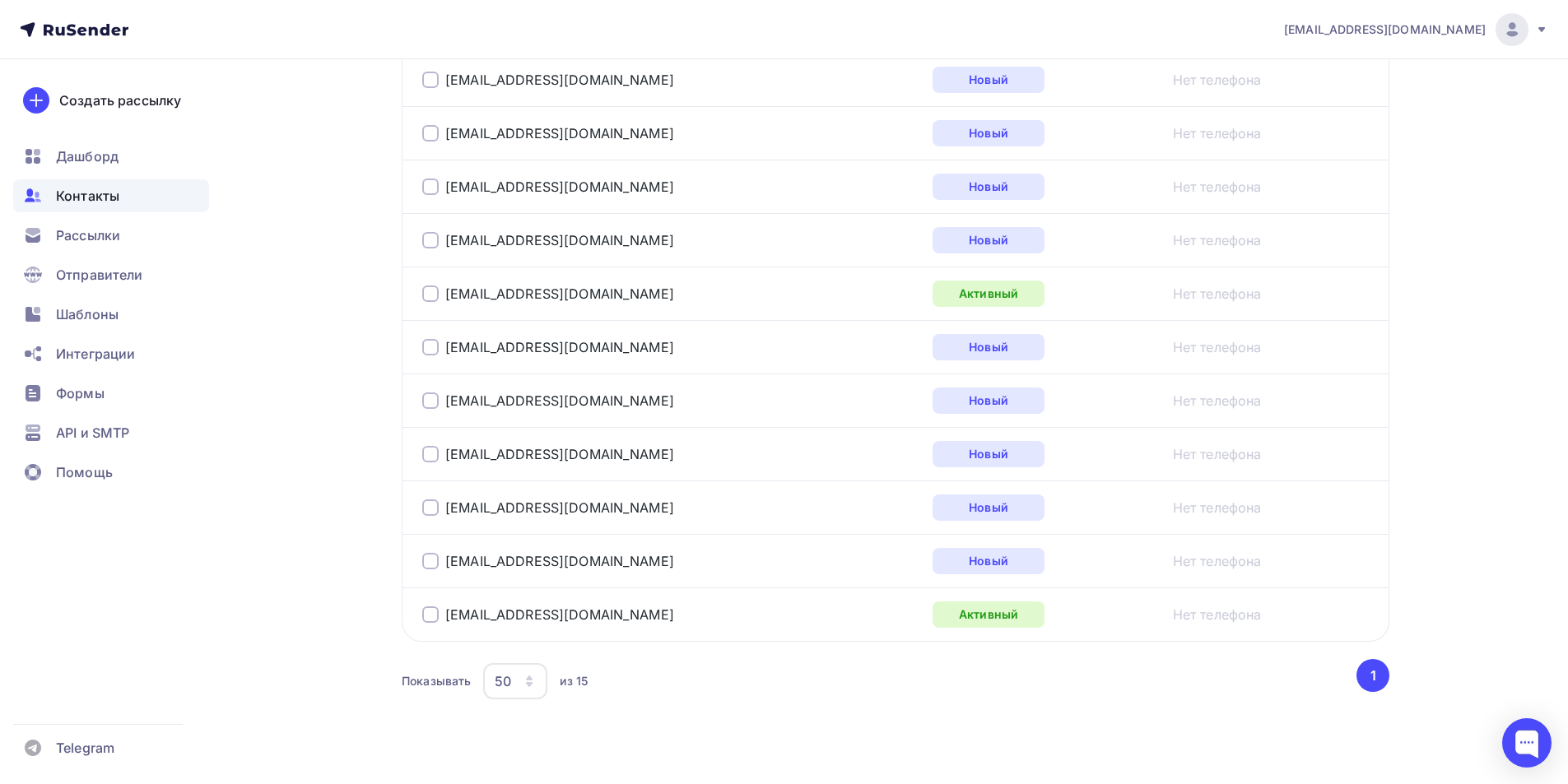
click at [429, 617] on div at bounding box center [430, 615] width 16 height 16
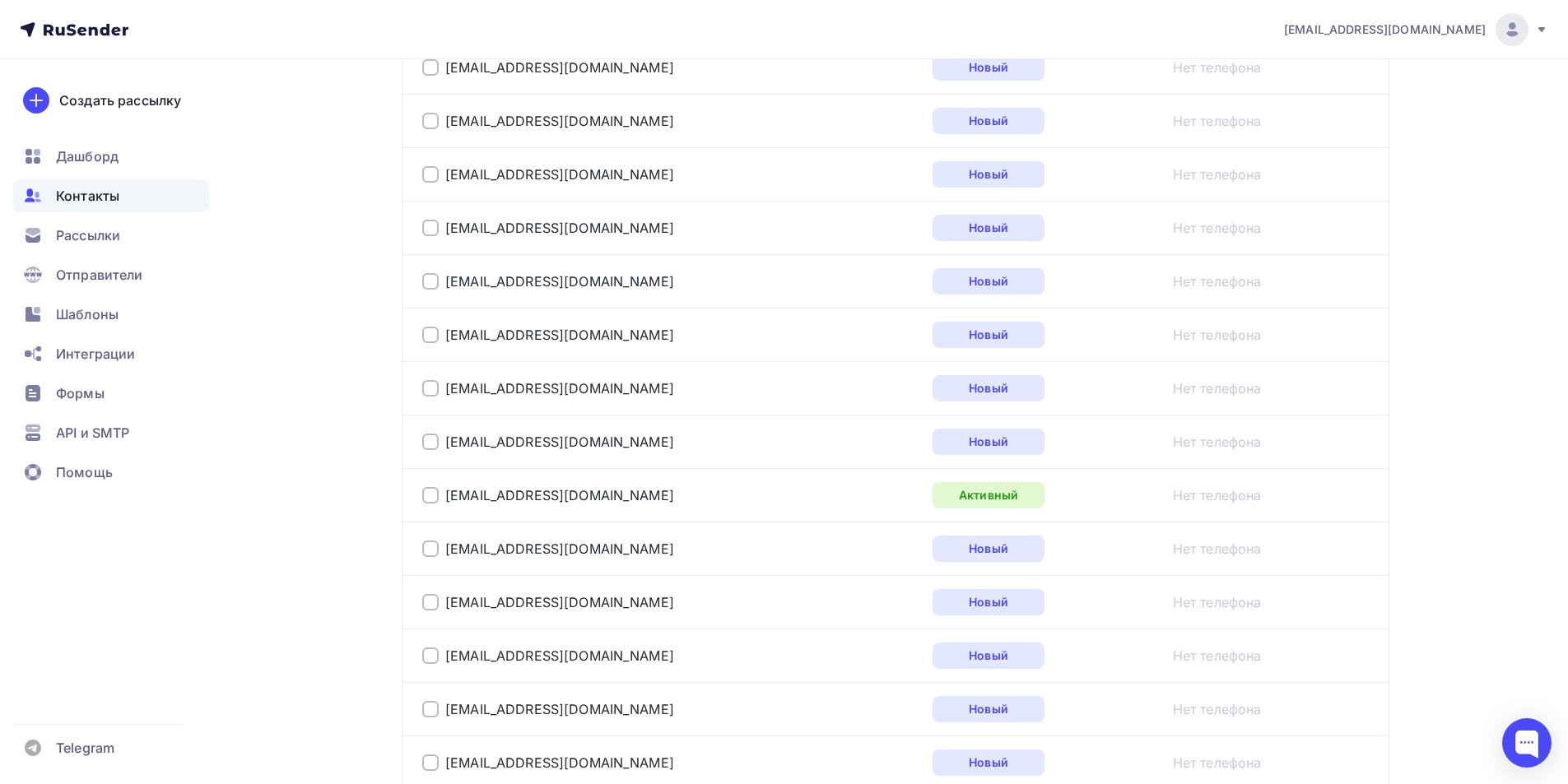
scroll to position [165, 0]
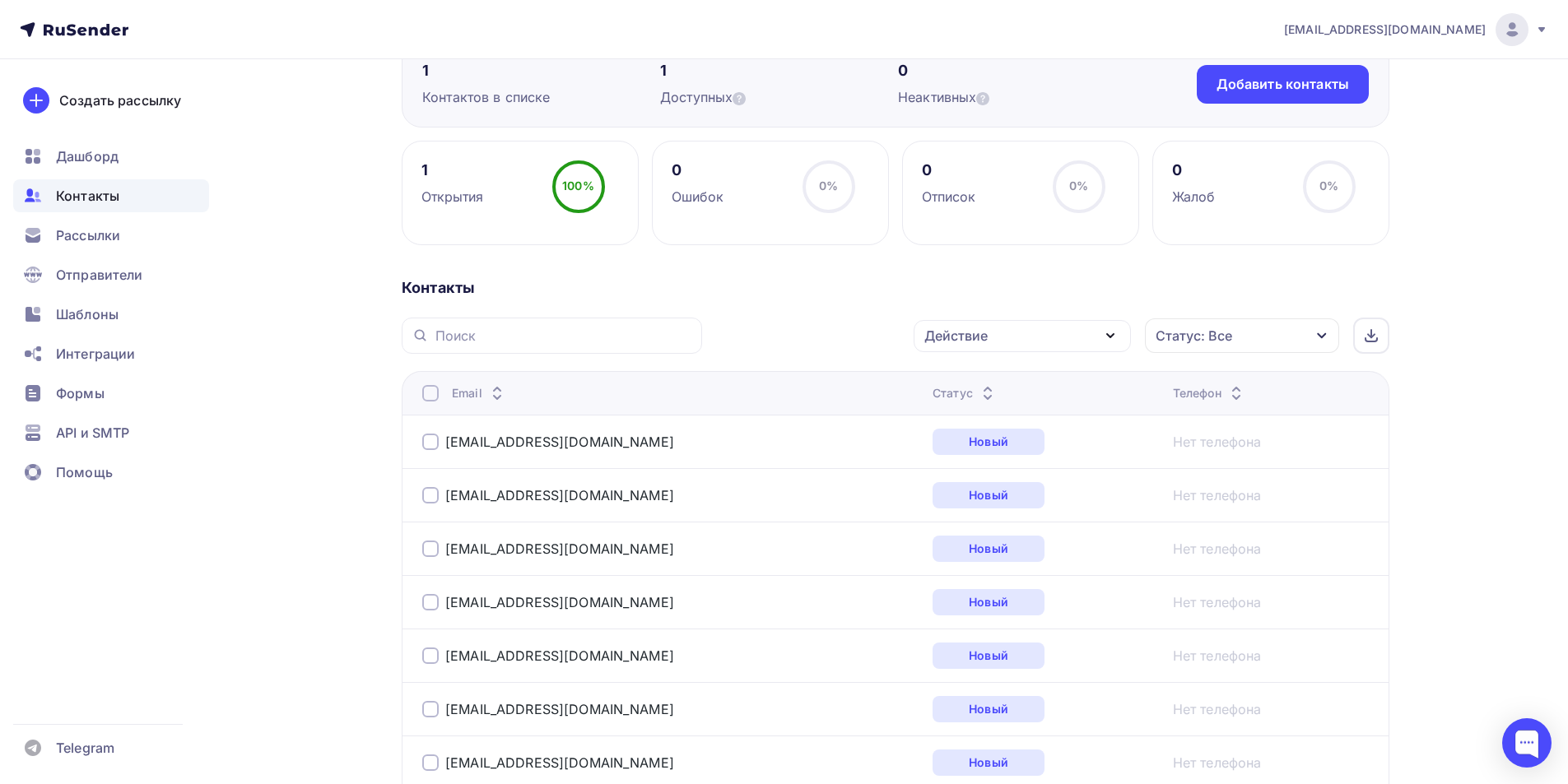
click at [1108, 337] on icon "button" at bounding box center [1109, 336] width 6 height 4
click at [1000, 452] on div "Удалить" at bounding box center [1022, 450] width 177 height 20
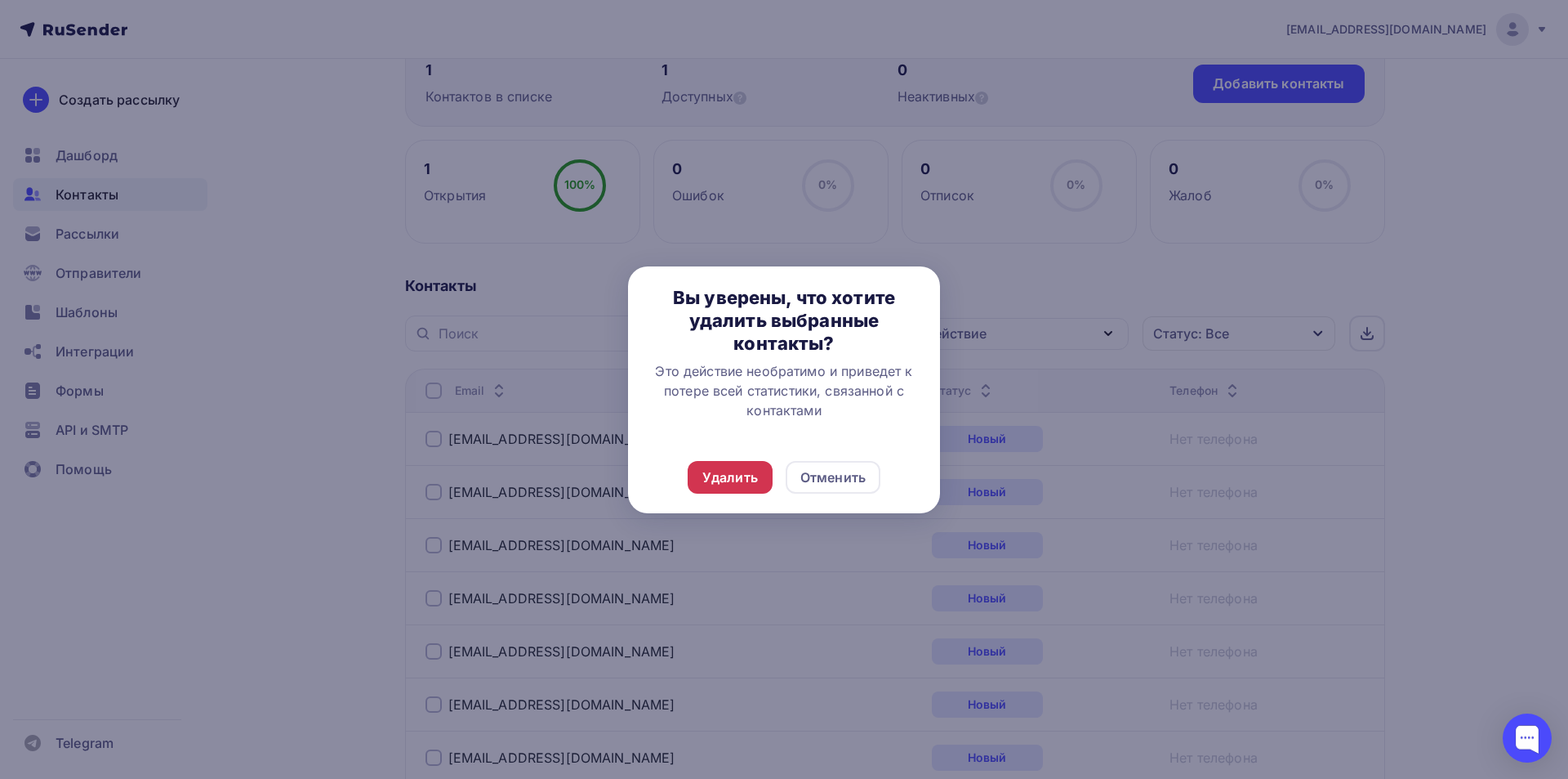
click at [743, 474] on div "Удалить" at bounding box center [730, 477] width 55 height 20
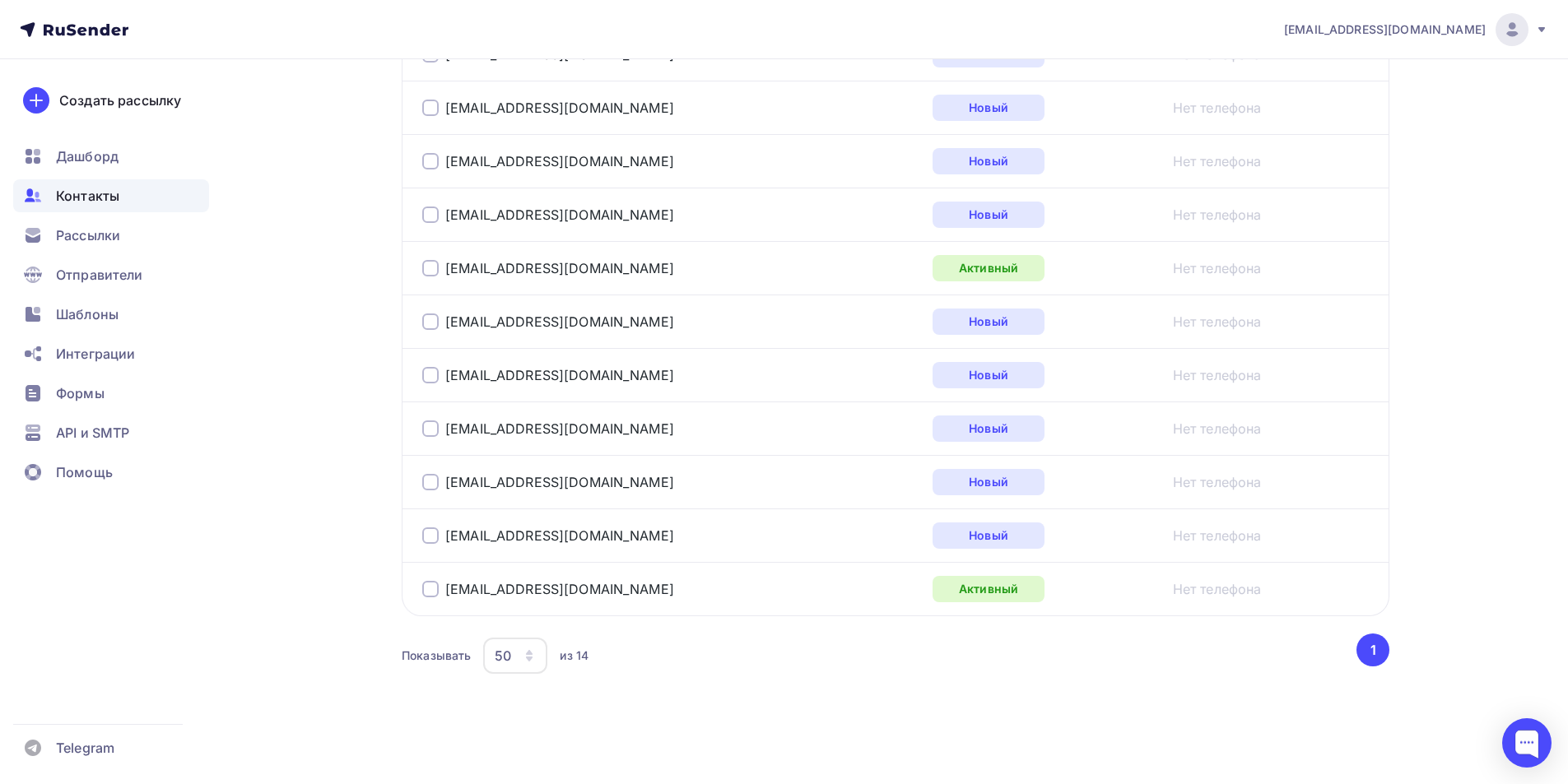
scroll to position [272, 0]
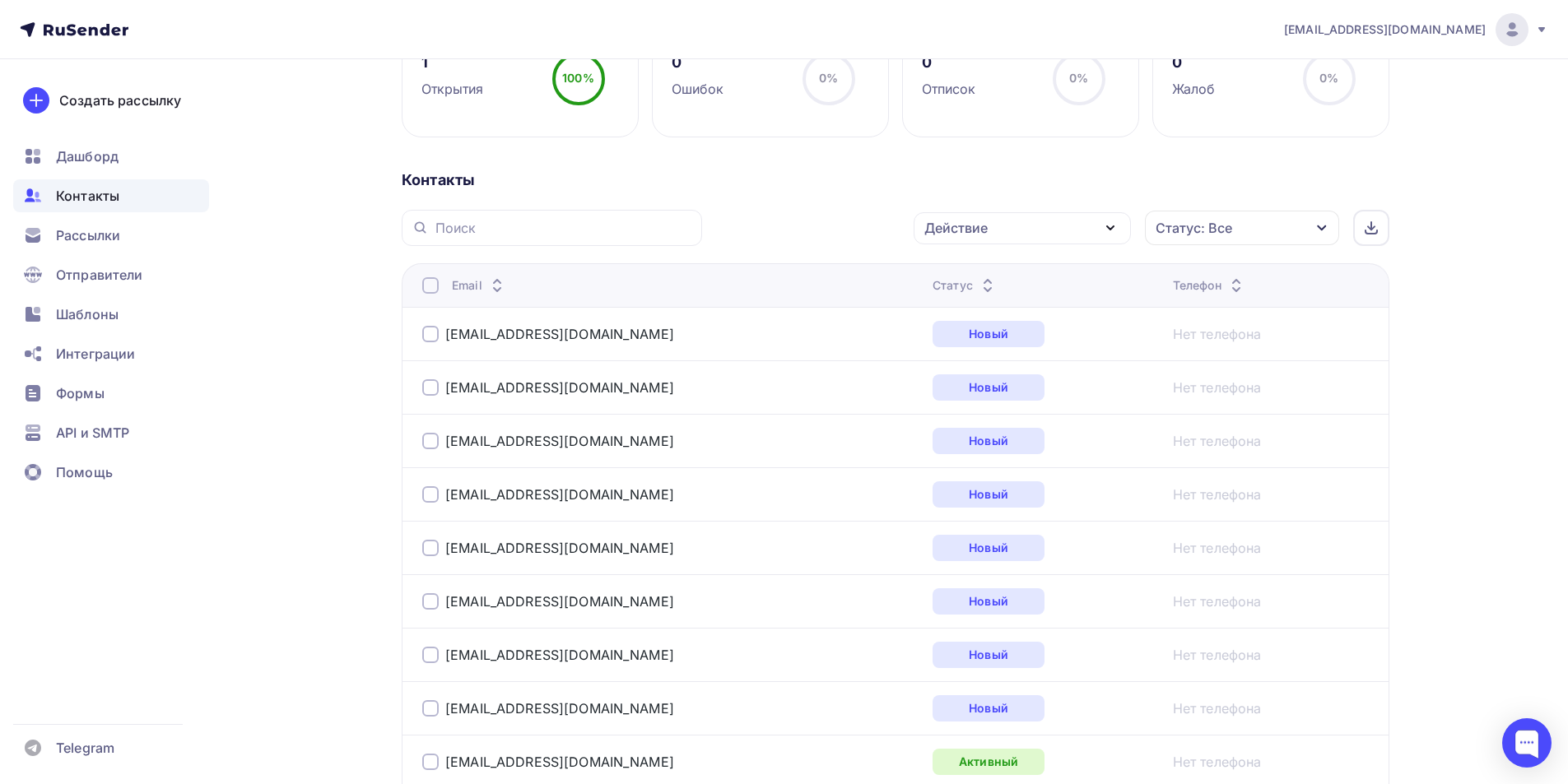
click at [86, 195] on span "Контакты" at bounding box center [87, 196] width 64 height 20
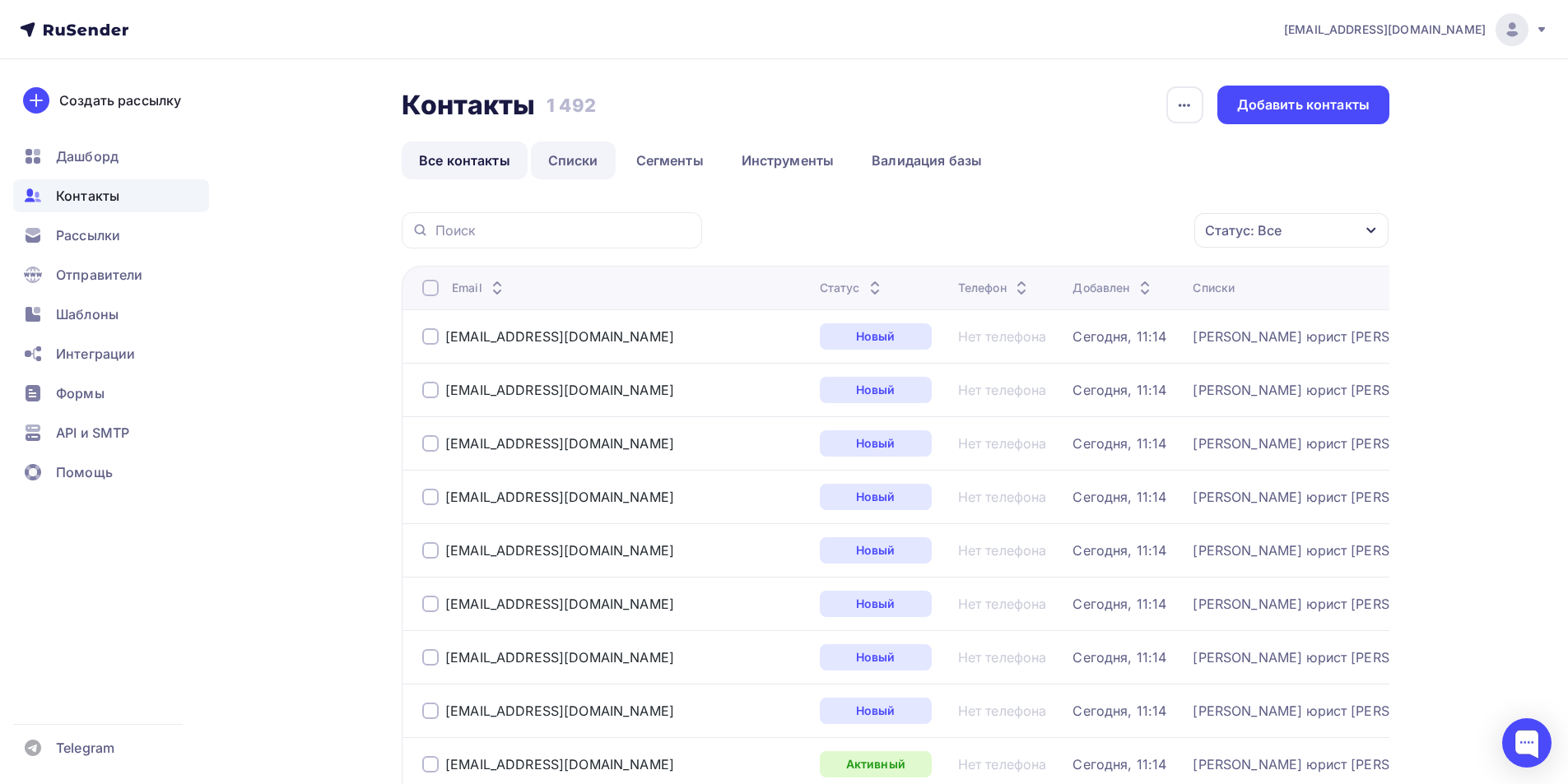
click at [572, 161] on link "Списки" at bounding box center [572, 161] width 85 height 38
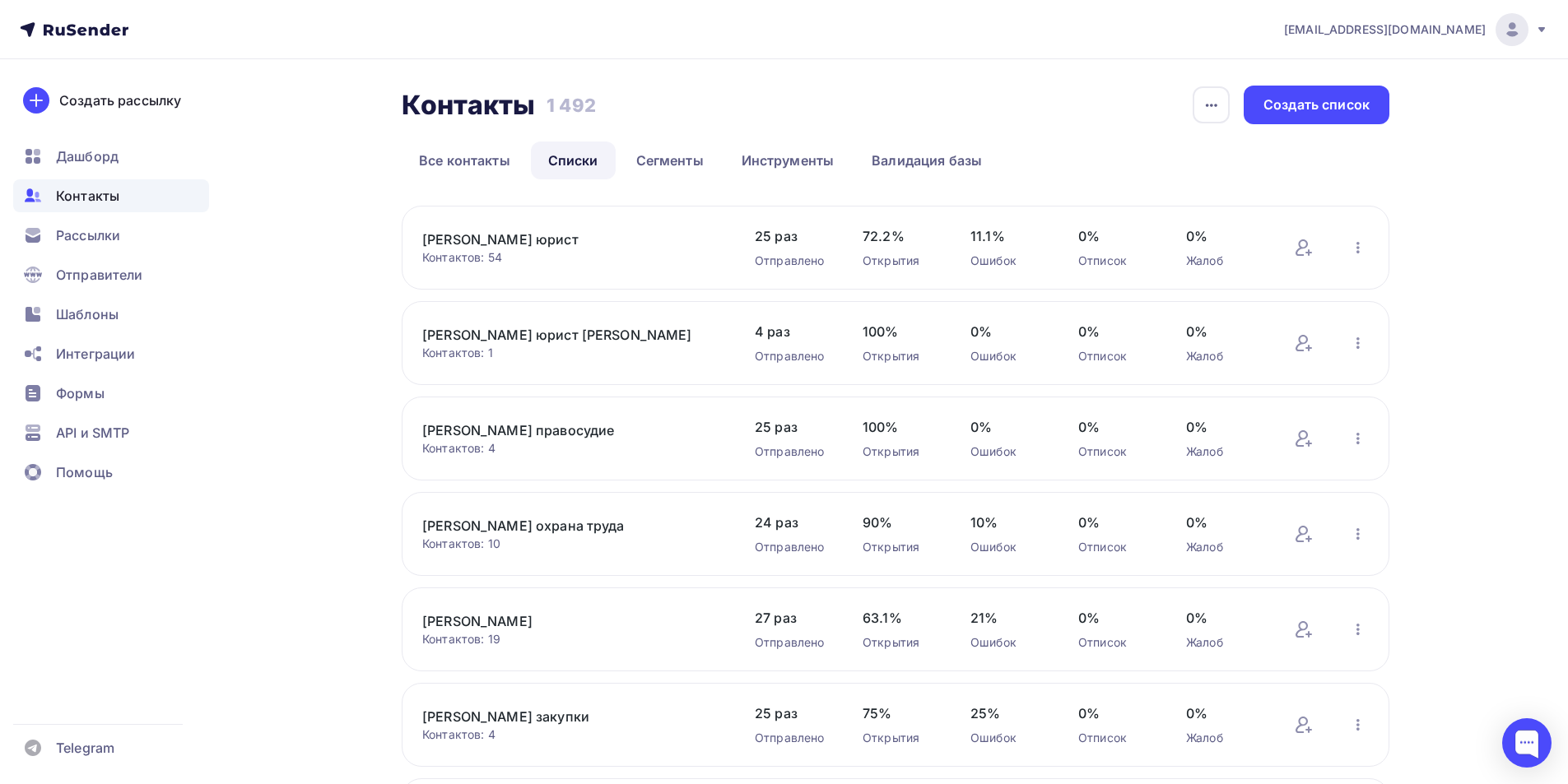
click at [515, 339] on link "Якунина юрист БО" at bounding box center [561, 335] width 279 height 20
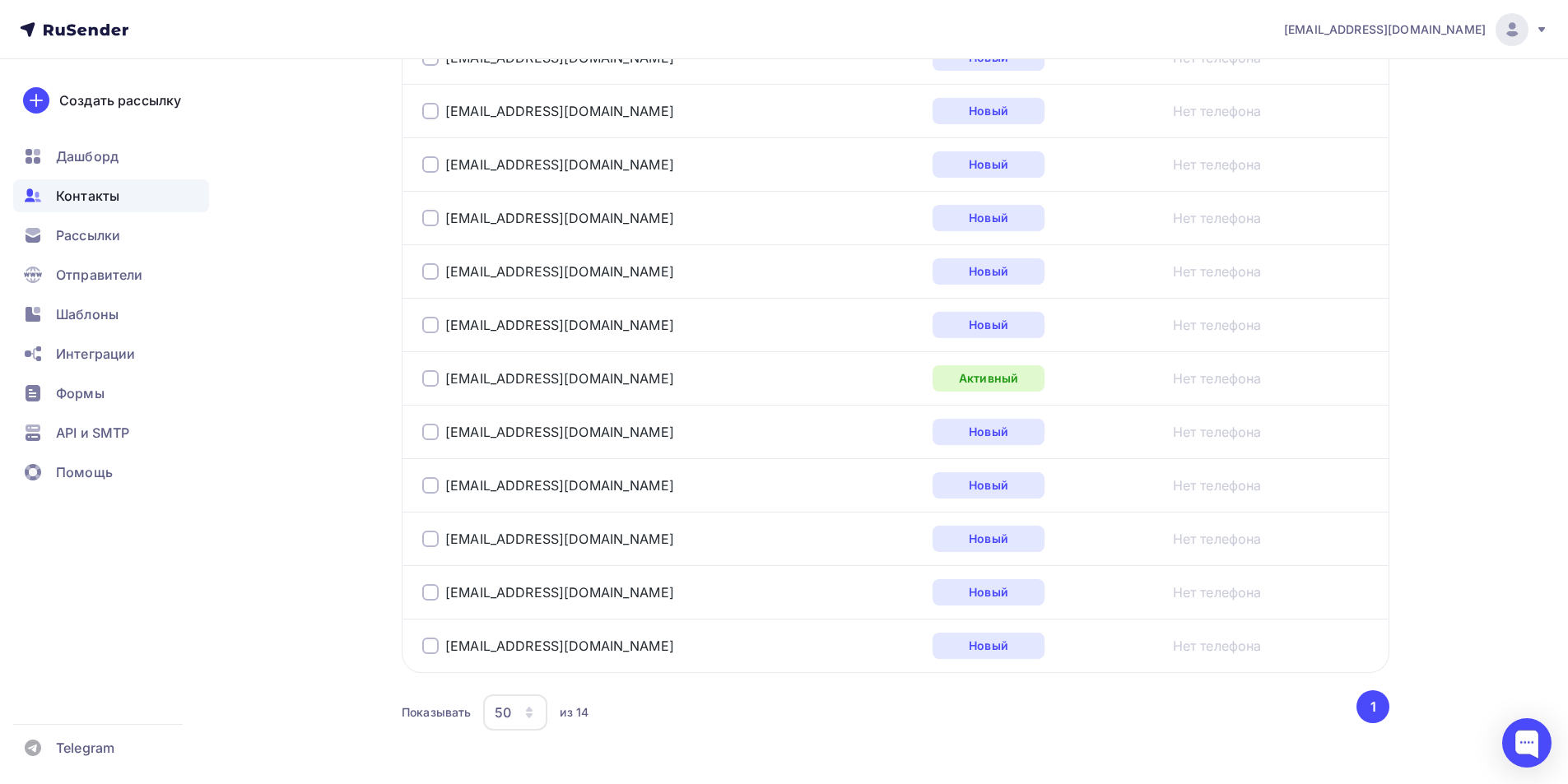
scroll to position [712, 0]
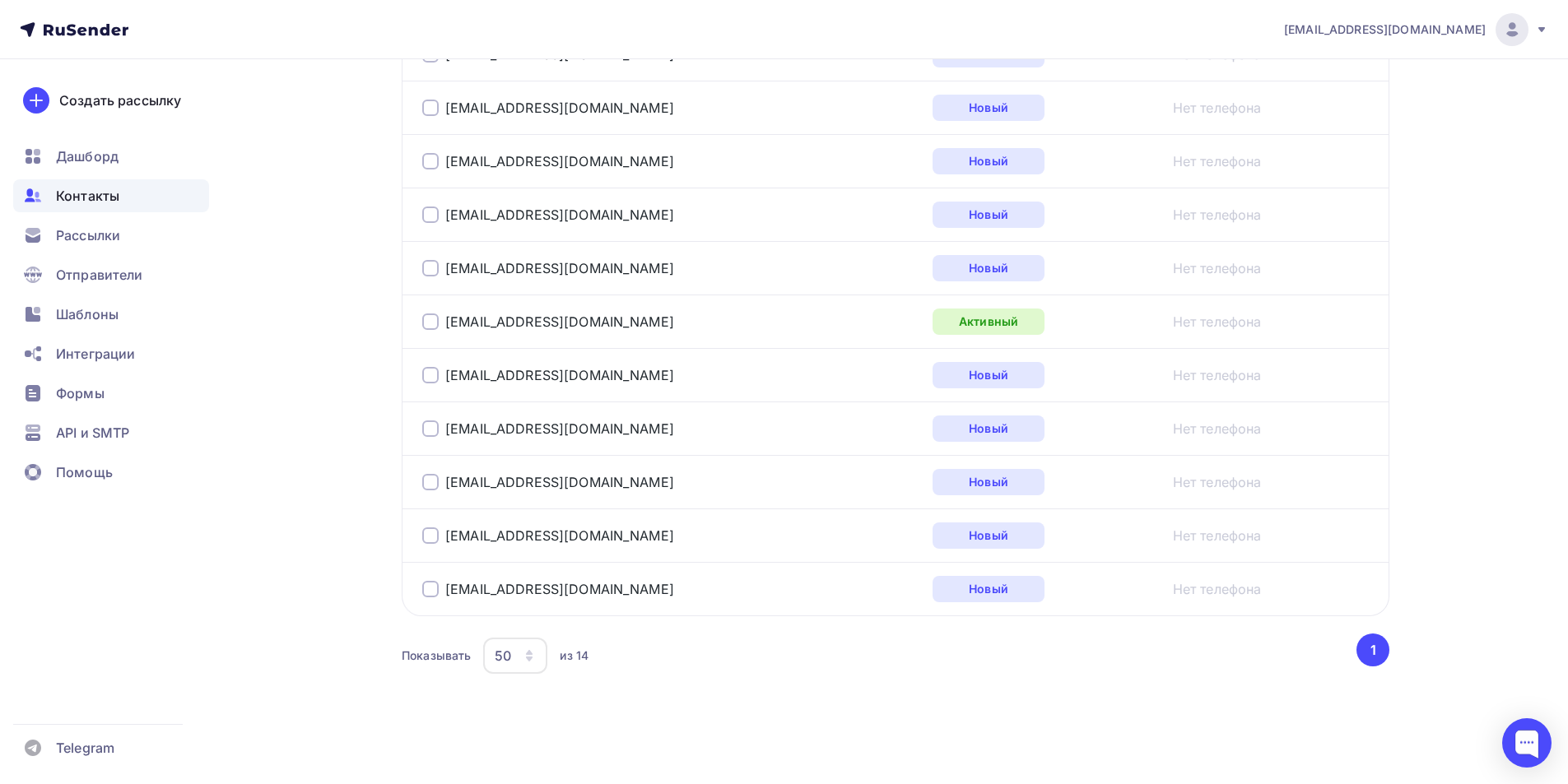
click at [95, 197] on span "Контакты" at bounding box center [87, 196] width 64 height 20
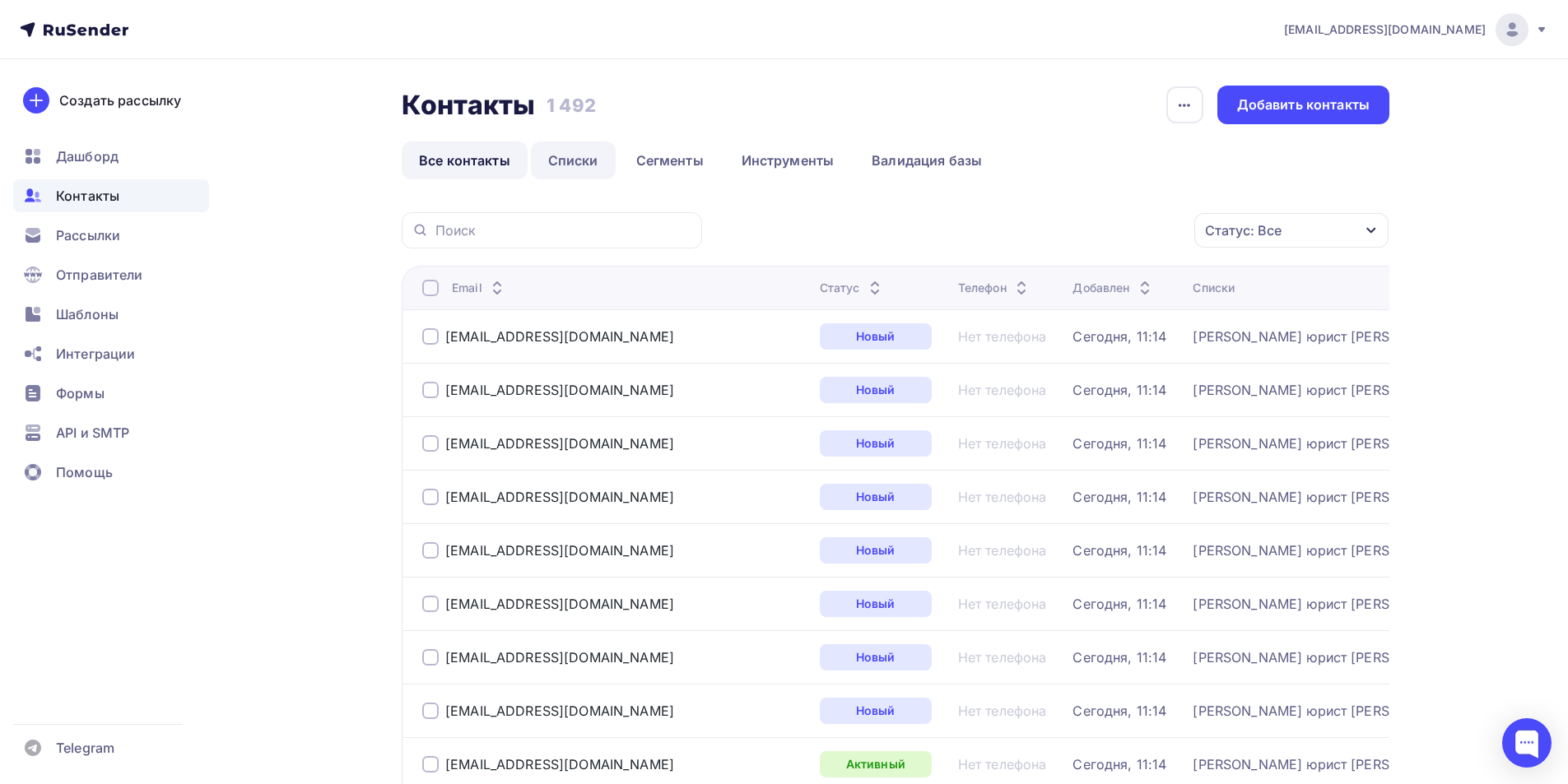
click at [572, 162] on link "Списки" at bounding box center [572, 161] width 85 height 38
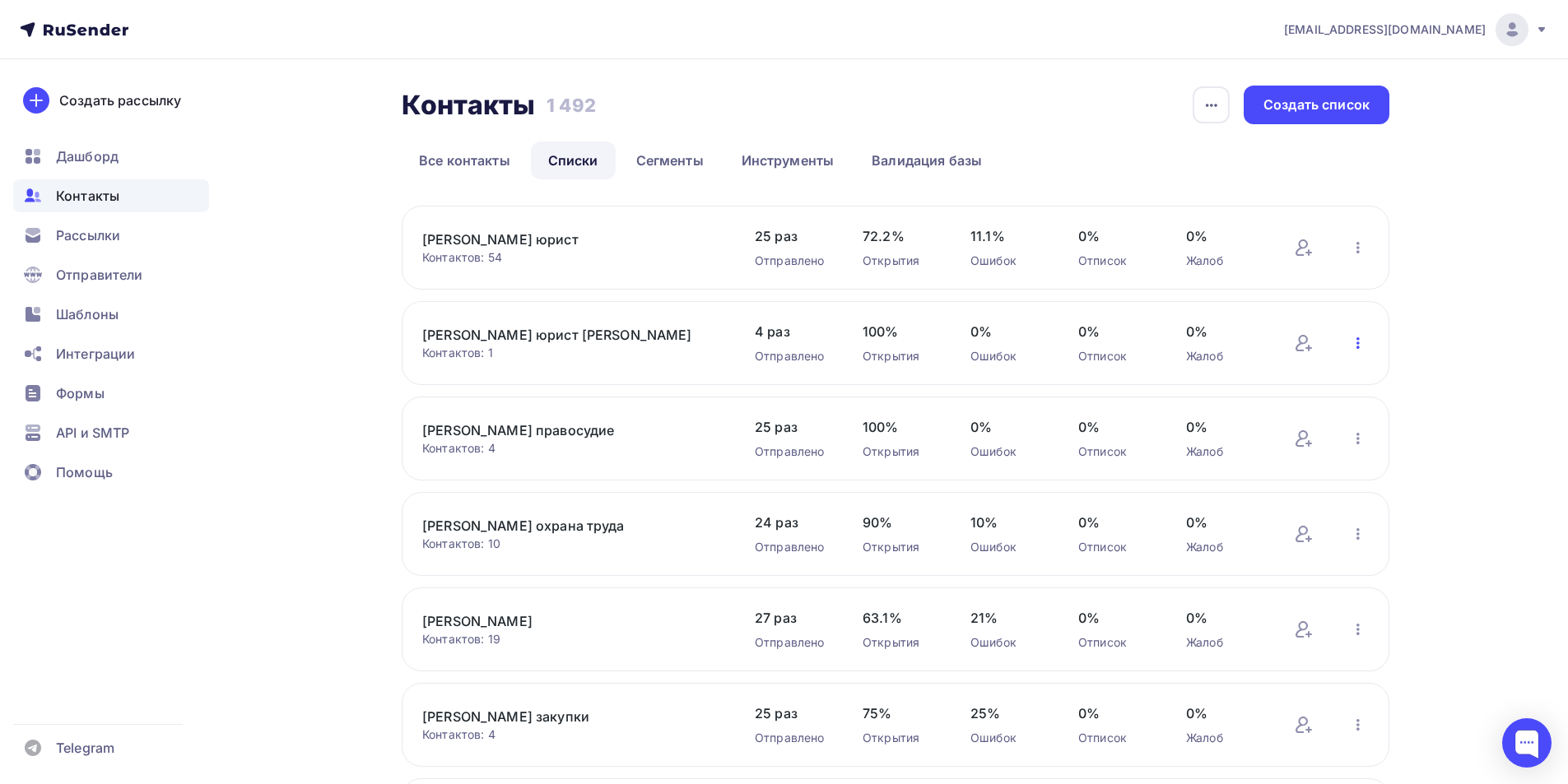
click at [1360, 339] on icon "button" at bounding box center [1358, 343] width 20 height 20
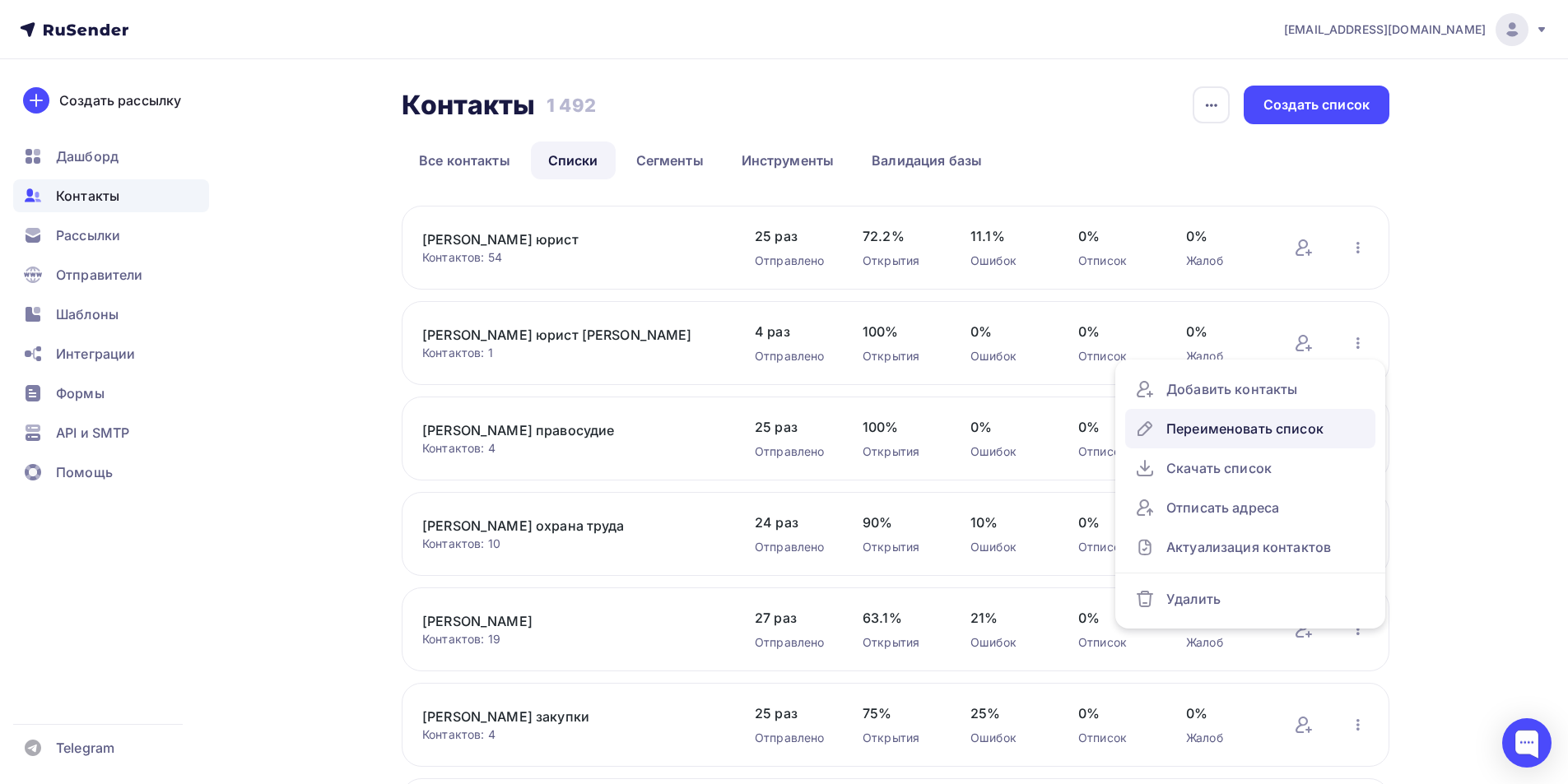
click at [1261, 427] on div "Переименовать список" at bounding box center [1249, 428] width 230 height 26
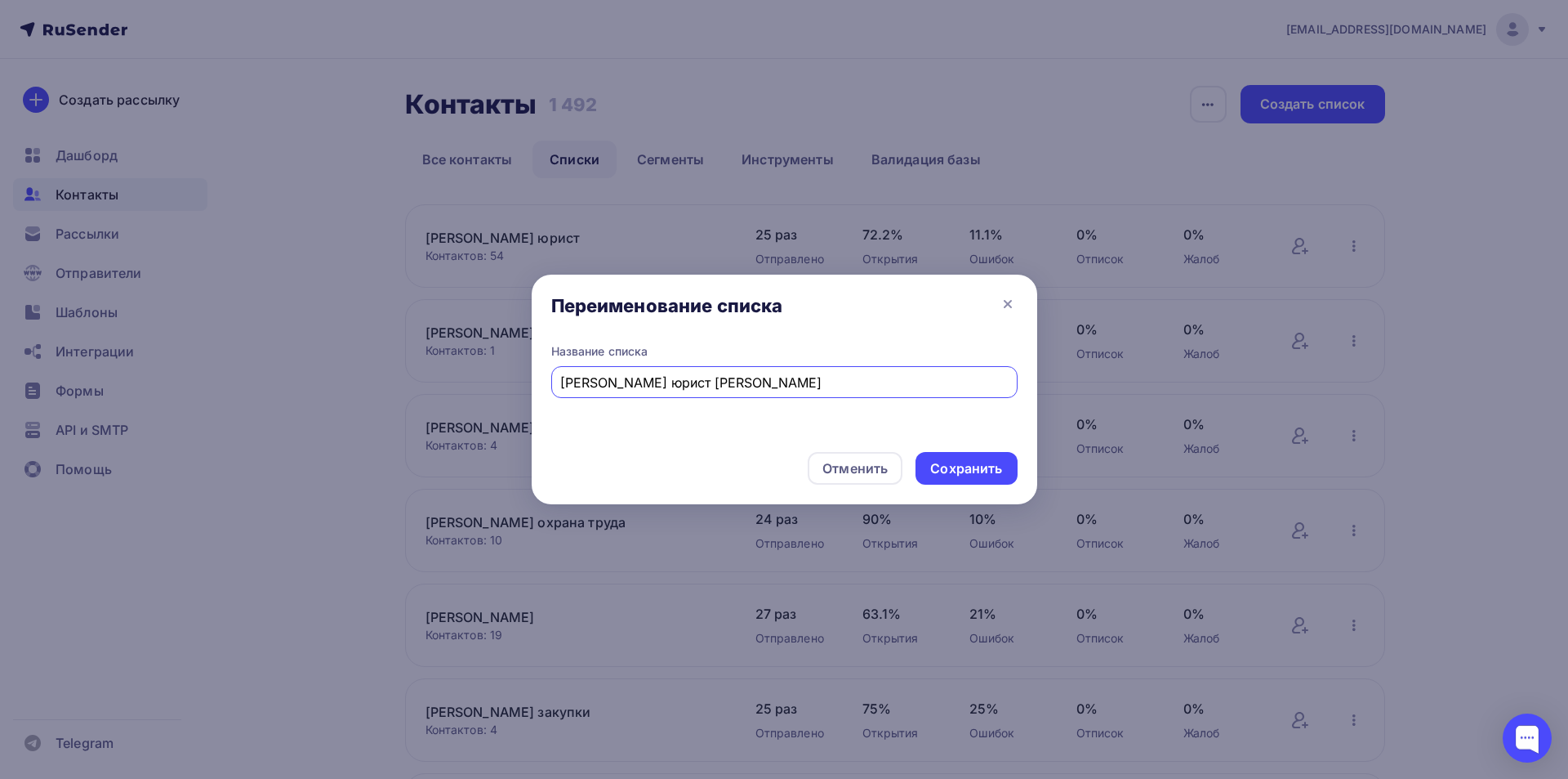
drag, startPoint x: 614, startPoint y: 382, endPoint x: 563, endPoint y: 387, distance: 51.2
click at [563, 387] on input "Якунина юрист БО" at bounding box center [784, 382] width 448 height 20
type input "[PERSON_NAME] юрист [PERSON_NAME]"
click at [960, 461] on div "Сохранить" at bounding box center [966, 468] width 72 height 19
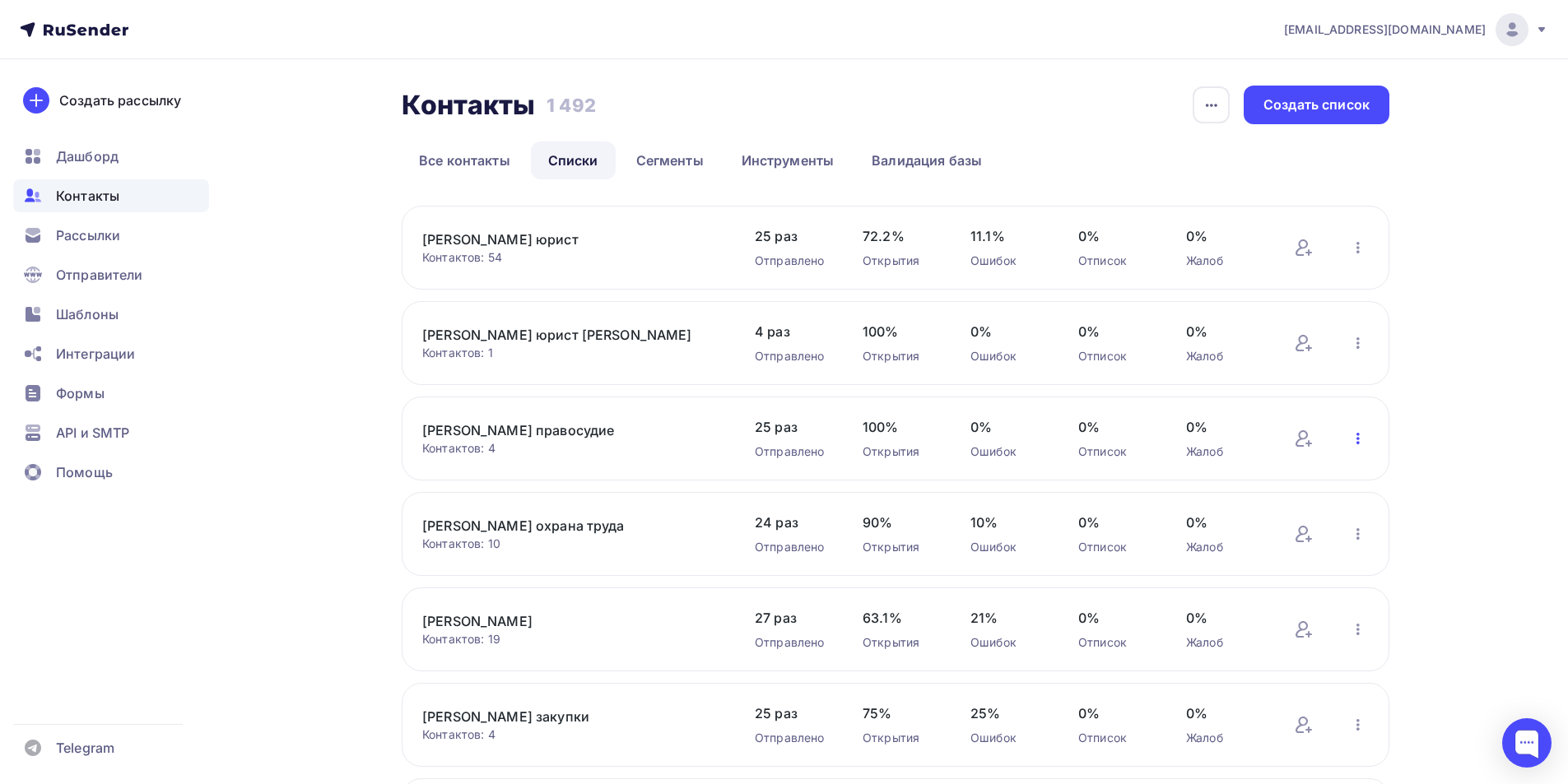
click at [1363, 437] on icon "button" at bounding box center [1358, 438] width 20 height 20
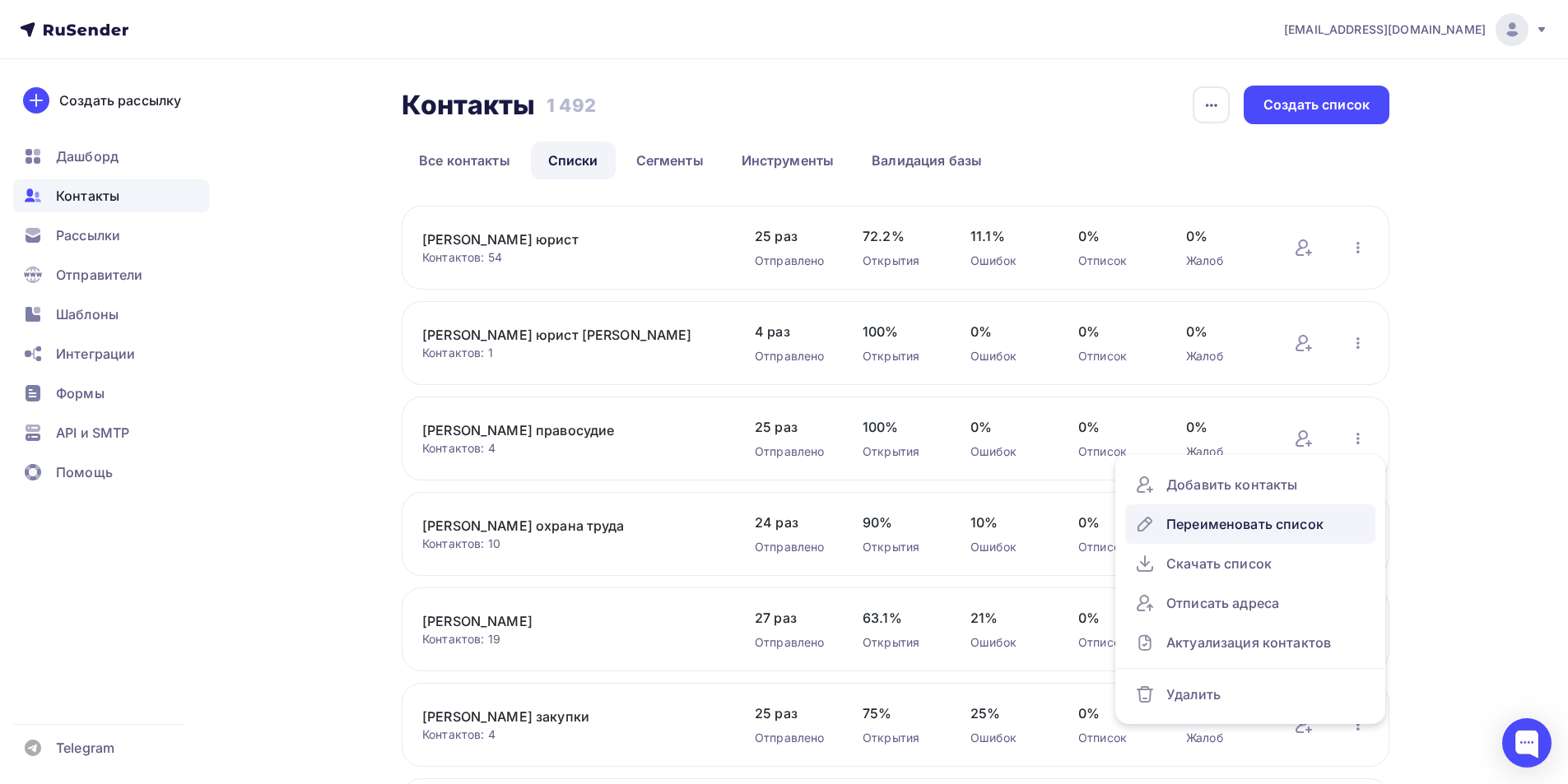
click at [1261, 527] on div "Переименовать список" at bounding box center [1249, 524] width 230 height 26
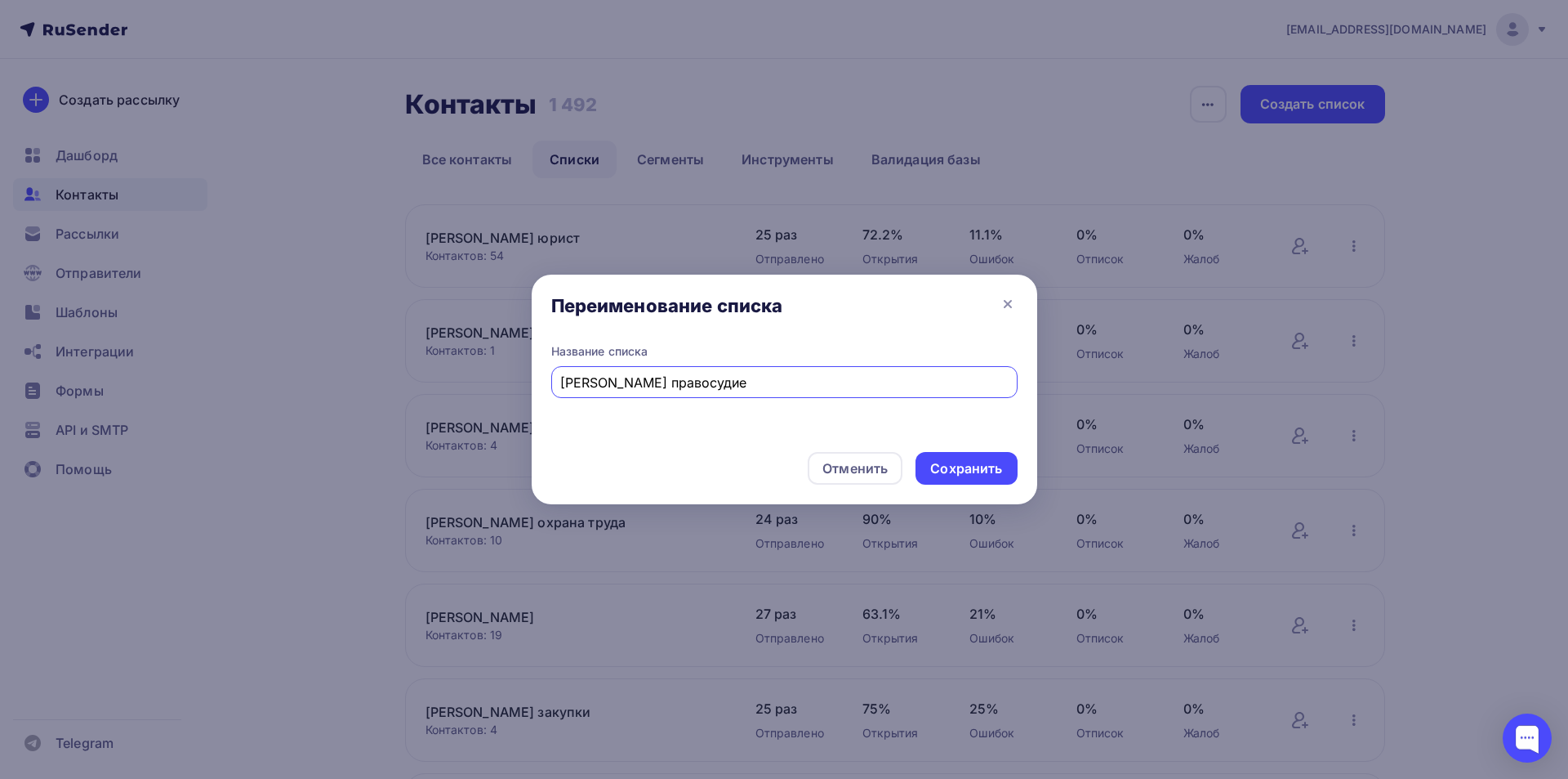
drag, startPoint x: 611, startPoint y: 383, endPoint x: 556, endPoint y: 381, distance: 55.0
click at [556, 381] on div "Якунина правосудие" at bounding box center [784, 381] width 466 height 32
type input "[PERSON_NAME] правосудие"
click at [963, 471] on div "Сохранить" at bounding box center [966, 468] width 72 height 19
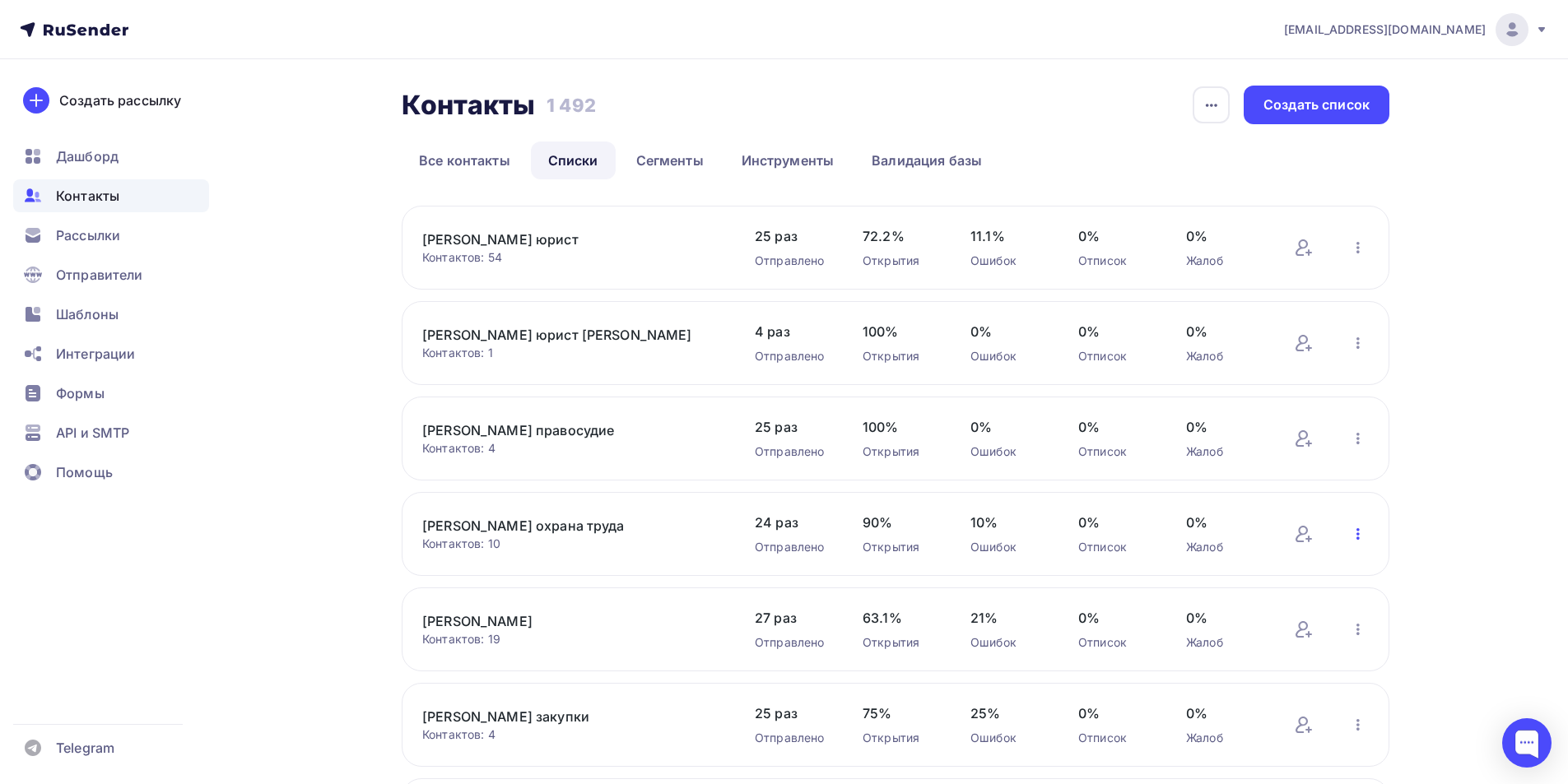
click at [1359, 536] on icon "button" at bounding box center [1358, 534] width 20 height 20
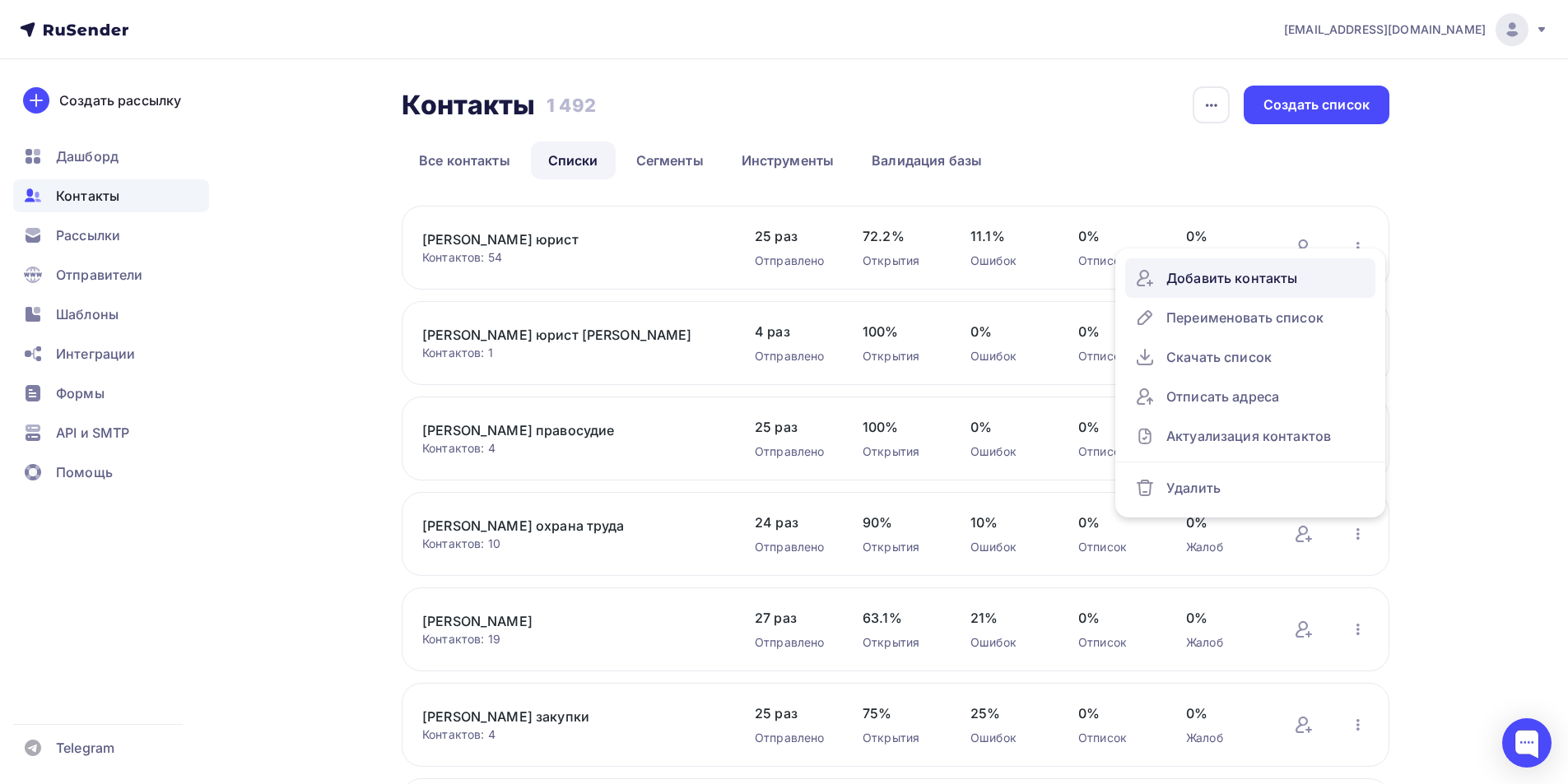
click at [1246, 275] on div "Добавить контакты" at bounding box center [1249, 277] width 230 height 26
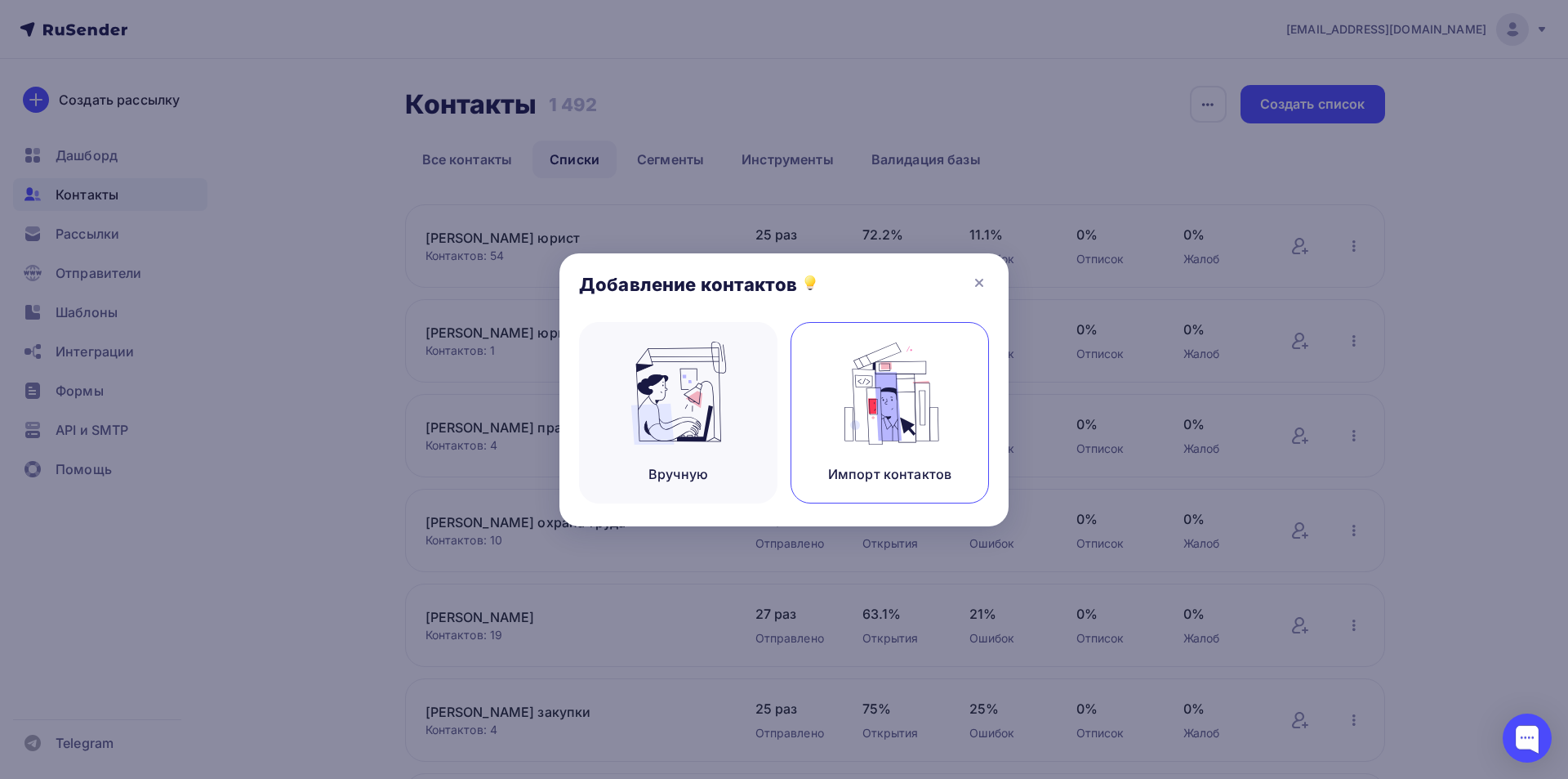
click at [892, 426] on img at bounding box center [890, 393] width 109 height 103
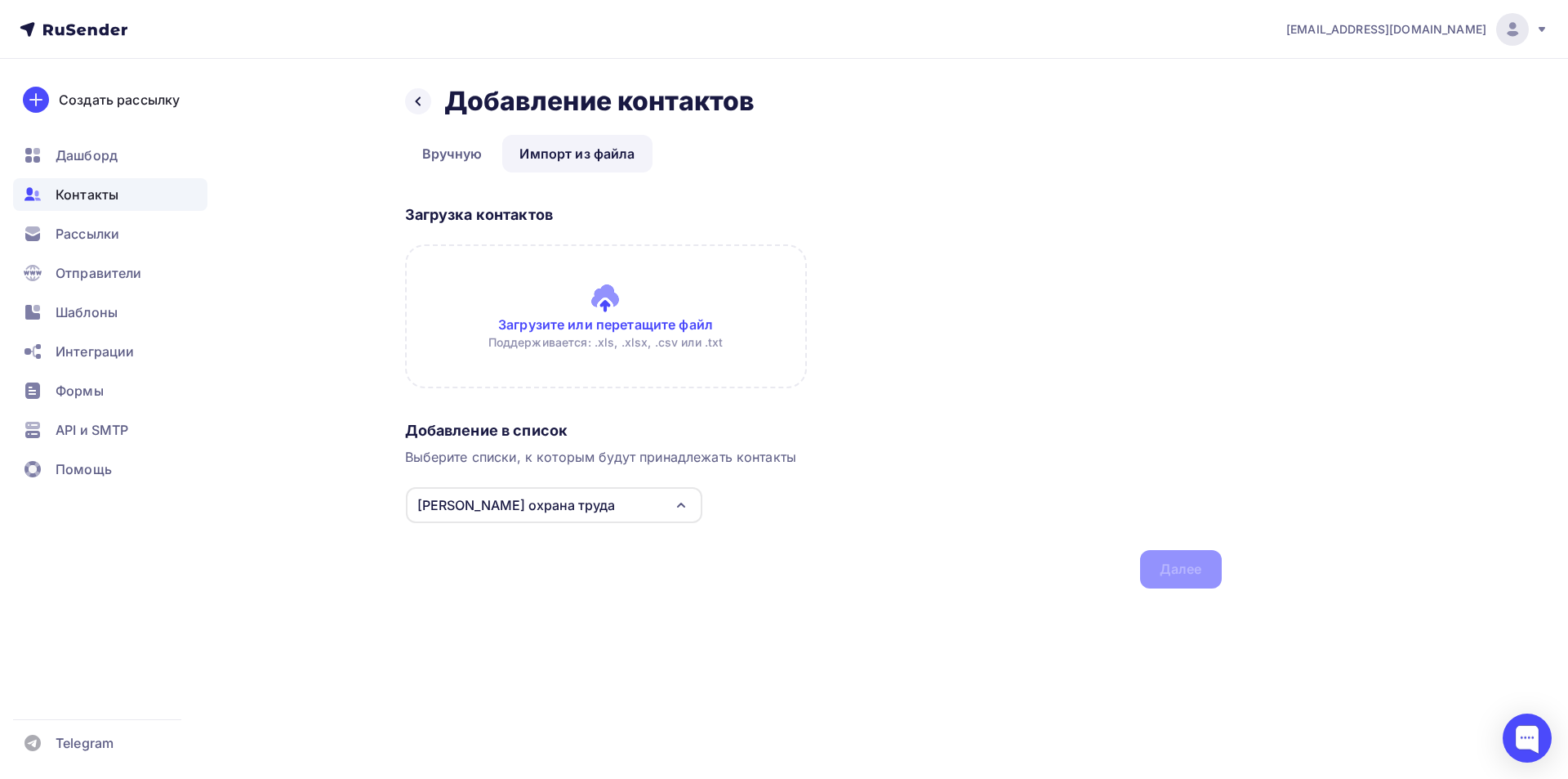
click at [674, 323] on input "file" at bounding box center [606, 315] width 402 height 144
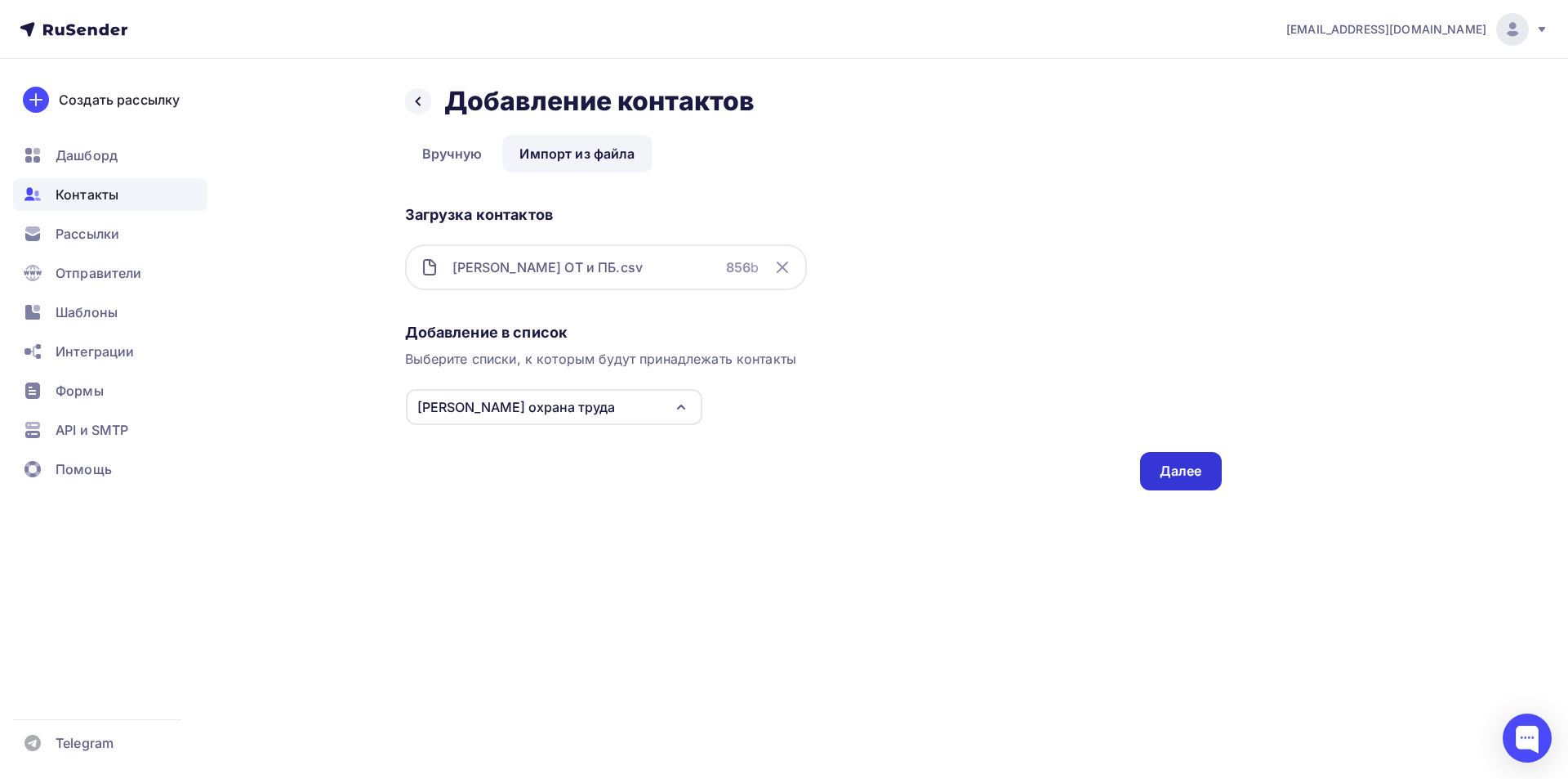
click at [1167, 474] on div "Далее" at bounding box center [1181, 471] width 42 height 19
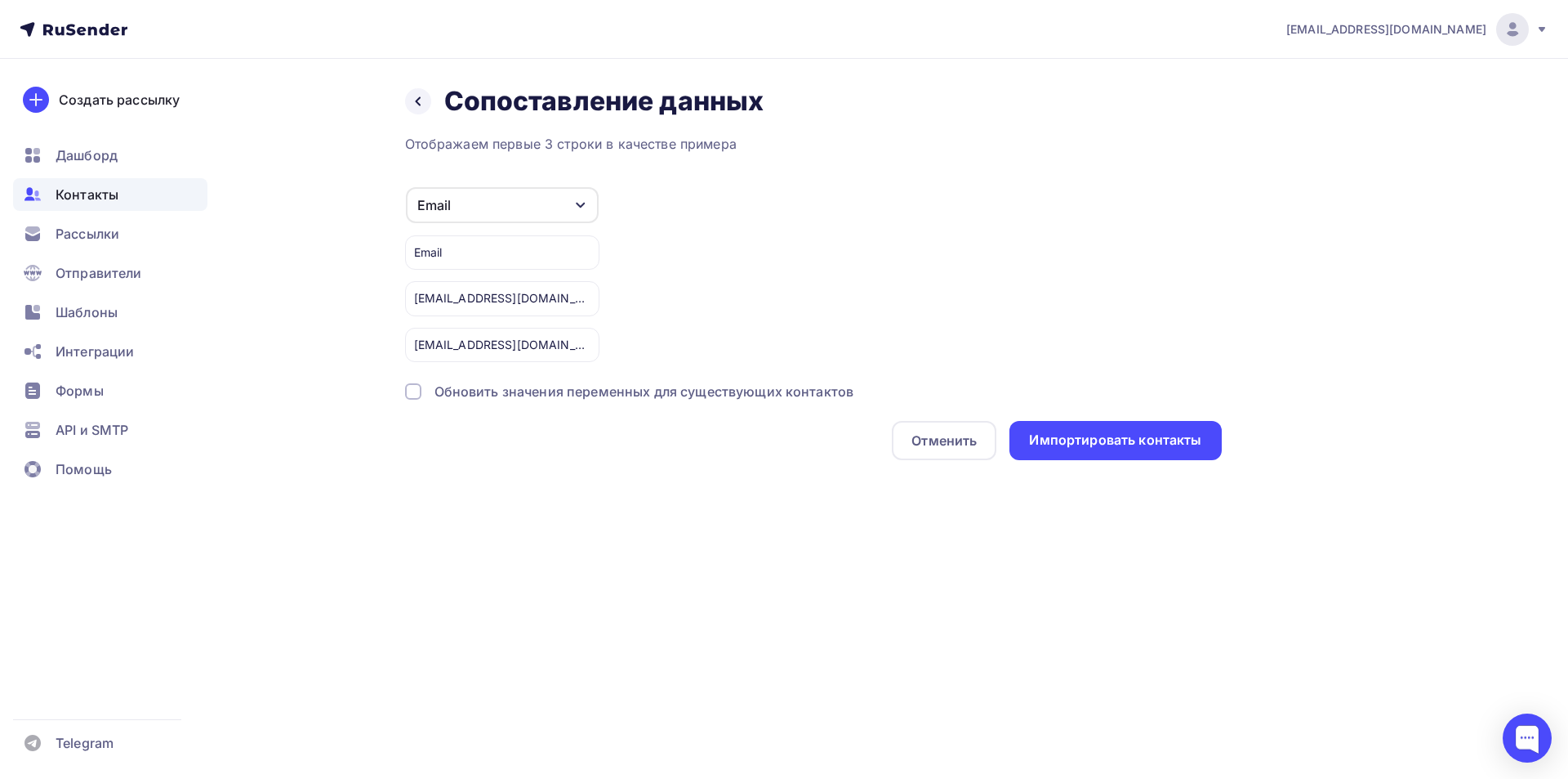
click at [412, 392] on div at bounding box center [414, 391] width 16 height 16
click at [1121, 446] on div "Импортировать контакты" at bounding box center [1115, 440] width 173 height 19
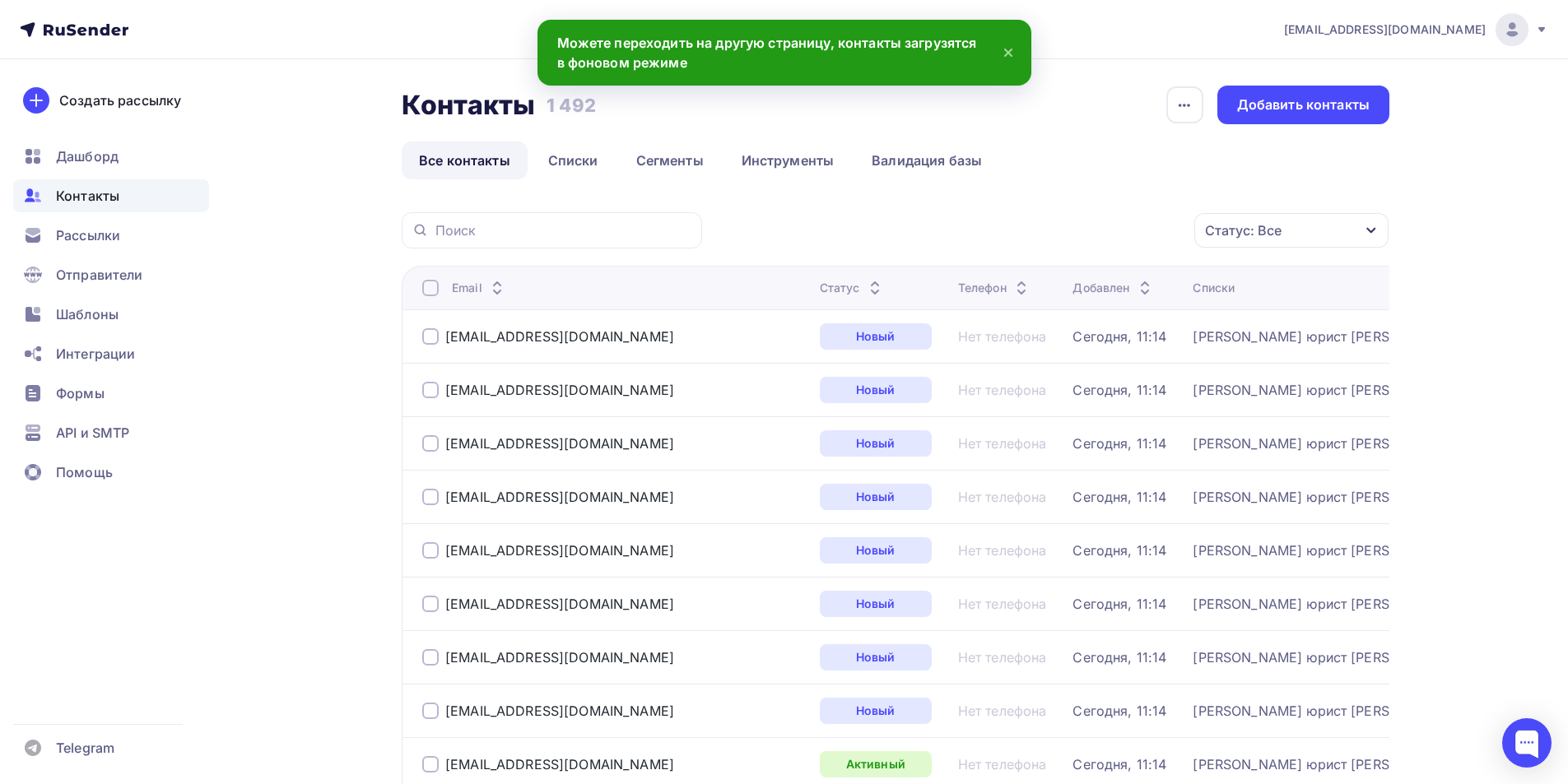
click at [122, 196] on div "Контакты" at bounding box center [110, 196] width 196 height 33
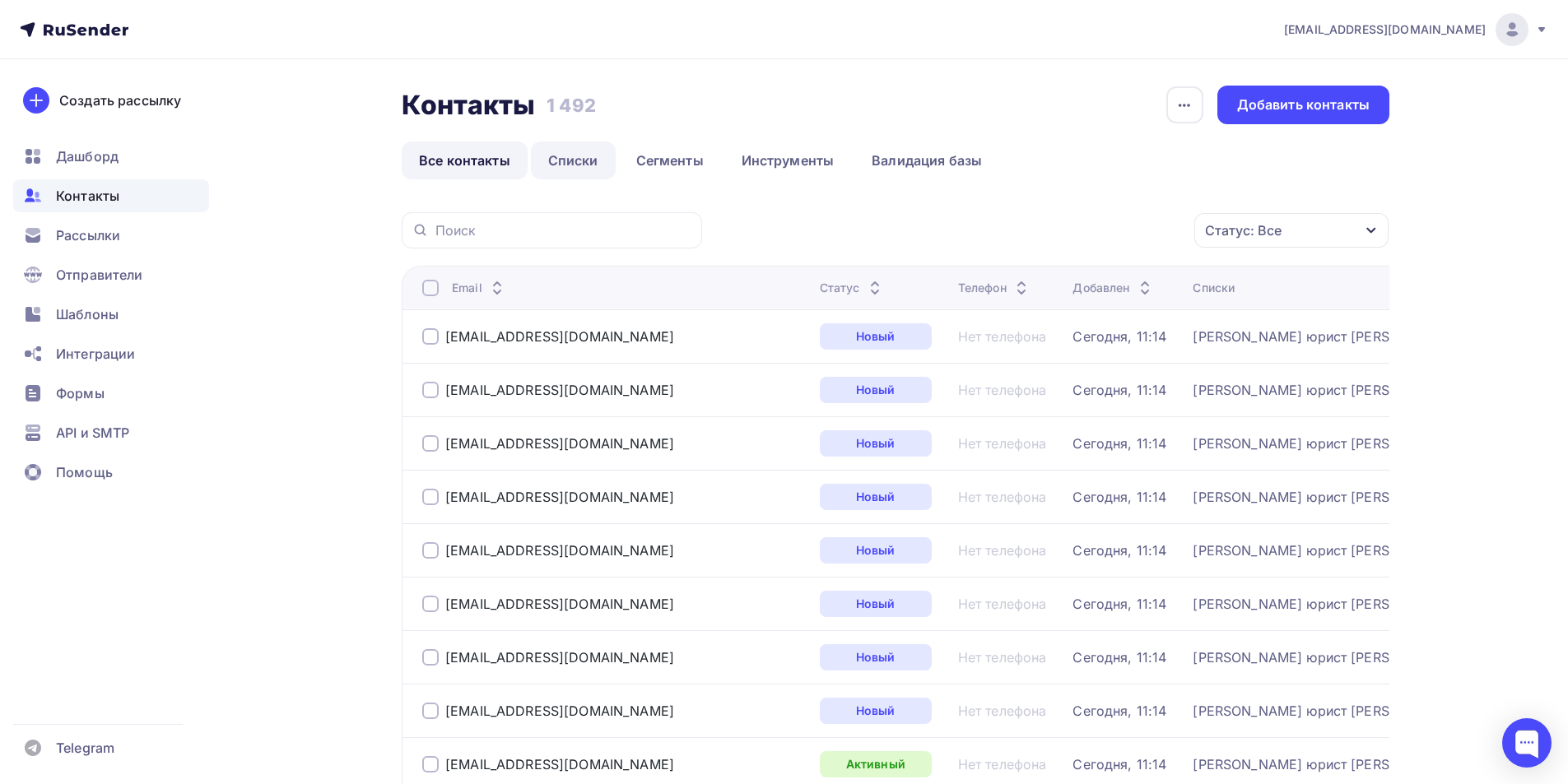
click at [581, 165] on link "Списки" at bounding box center [572, 161] width 85 height 38
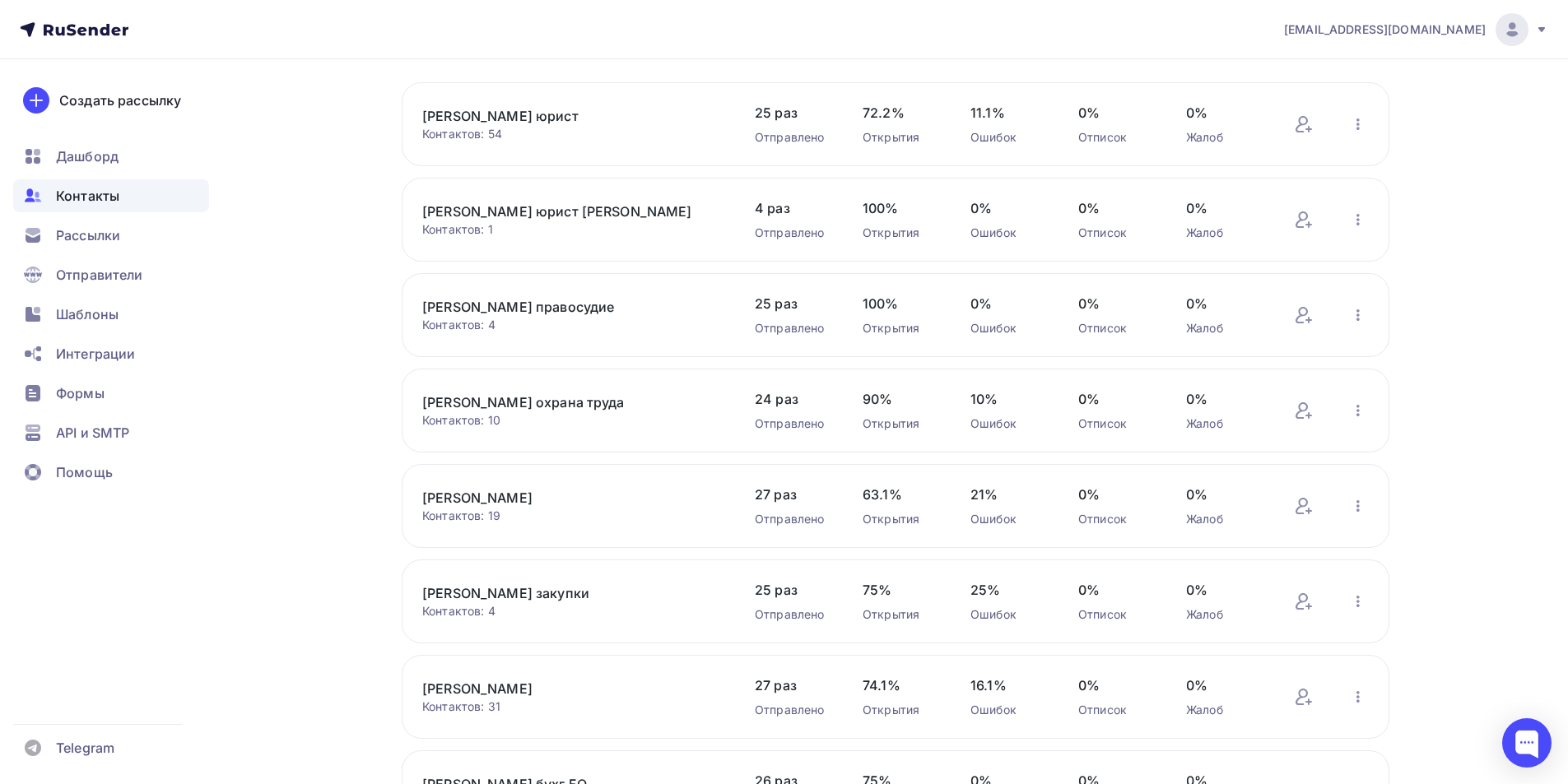
scroll to position [165, 0]
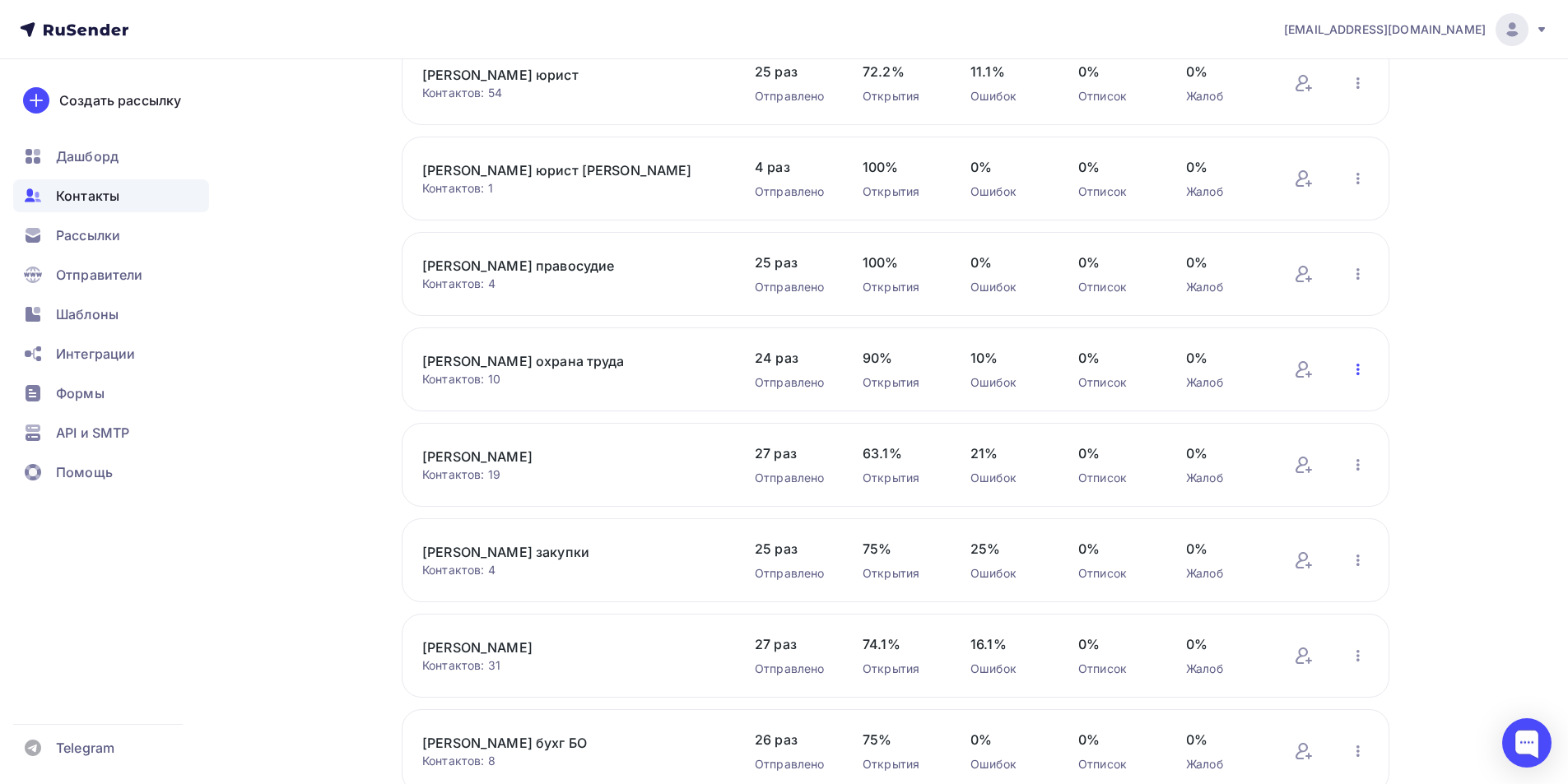
click at [1360, 369] on icon "button" at bounding box center [1358, 369] width 20 height 20
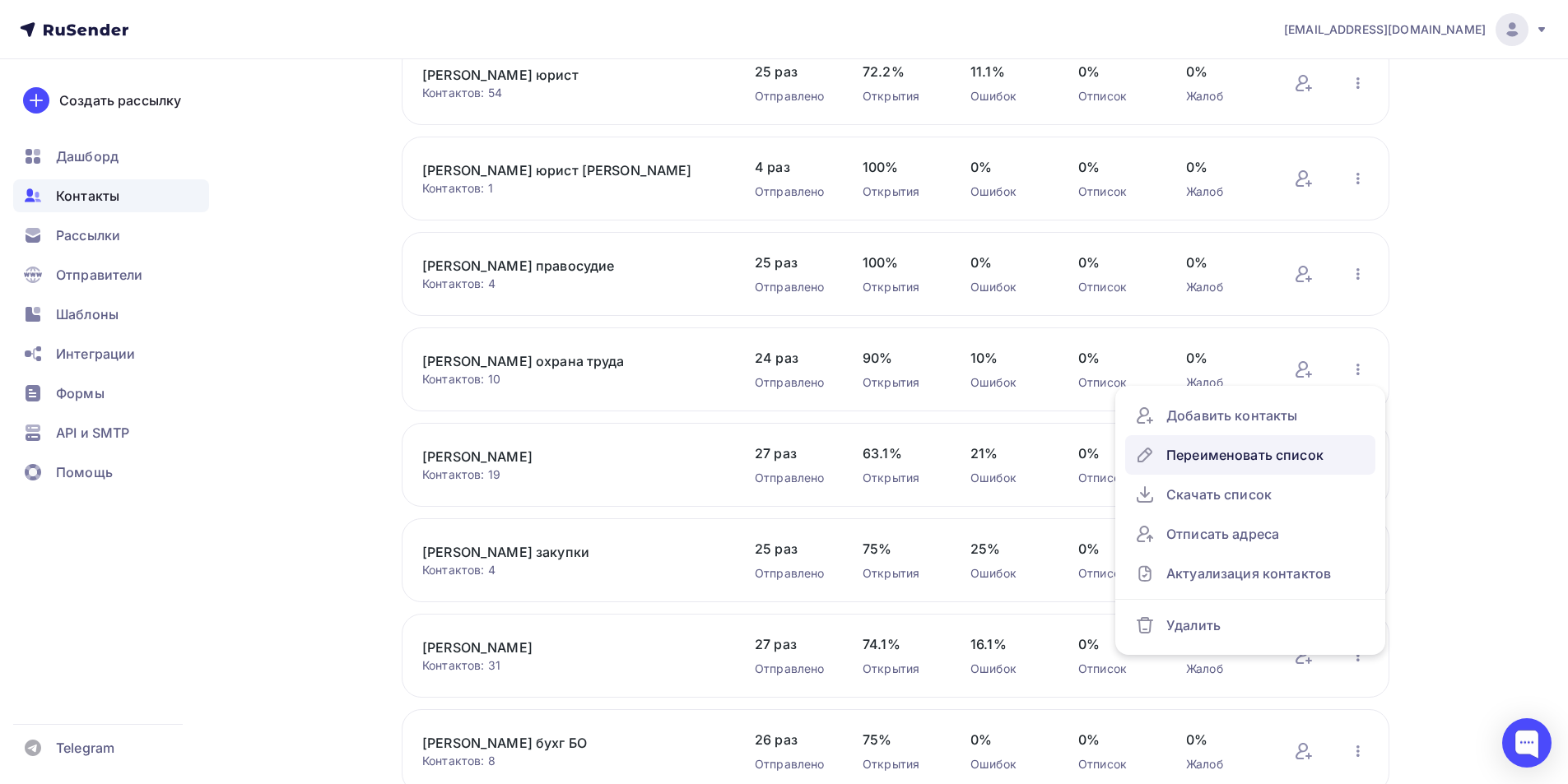
click at [1248, 454] on div "Переименовать список" at bounding box center [1249, 455] width 230 height 26
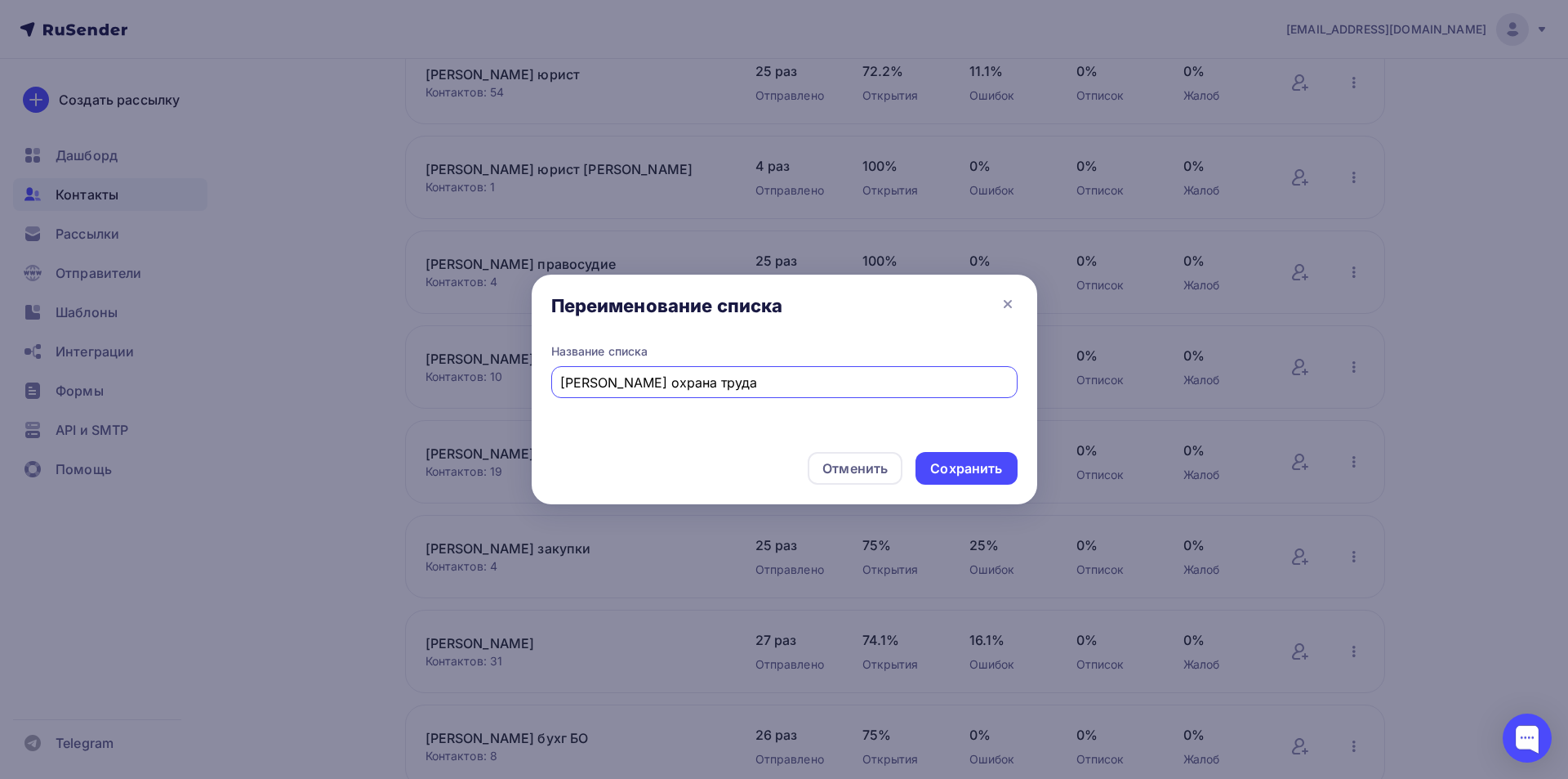
drag, startPoint x: 616, startPoint y: 380, endPoint x: 557, endPoint y: 380, distance: 59.0
click at [557, 380] on div "Якунина охрана труда" at bounding box center [784, 381] width 466 height 32
type input "[PERSON_NAME] охрана труда"
click at [966, 466] on div "Сохранить" at bounding box center [966, 468] width 72 height 19
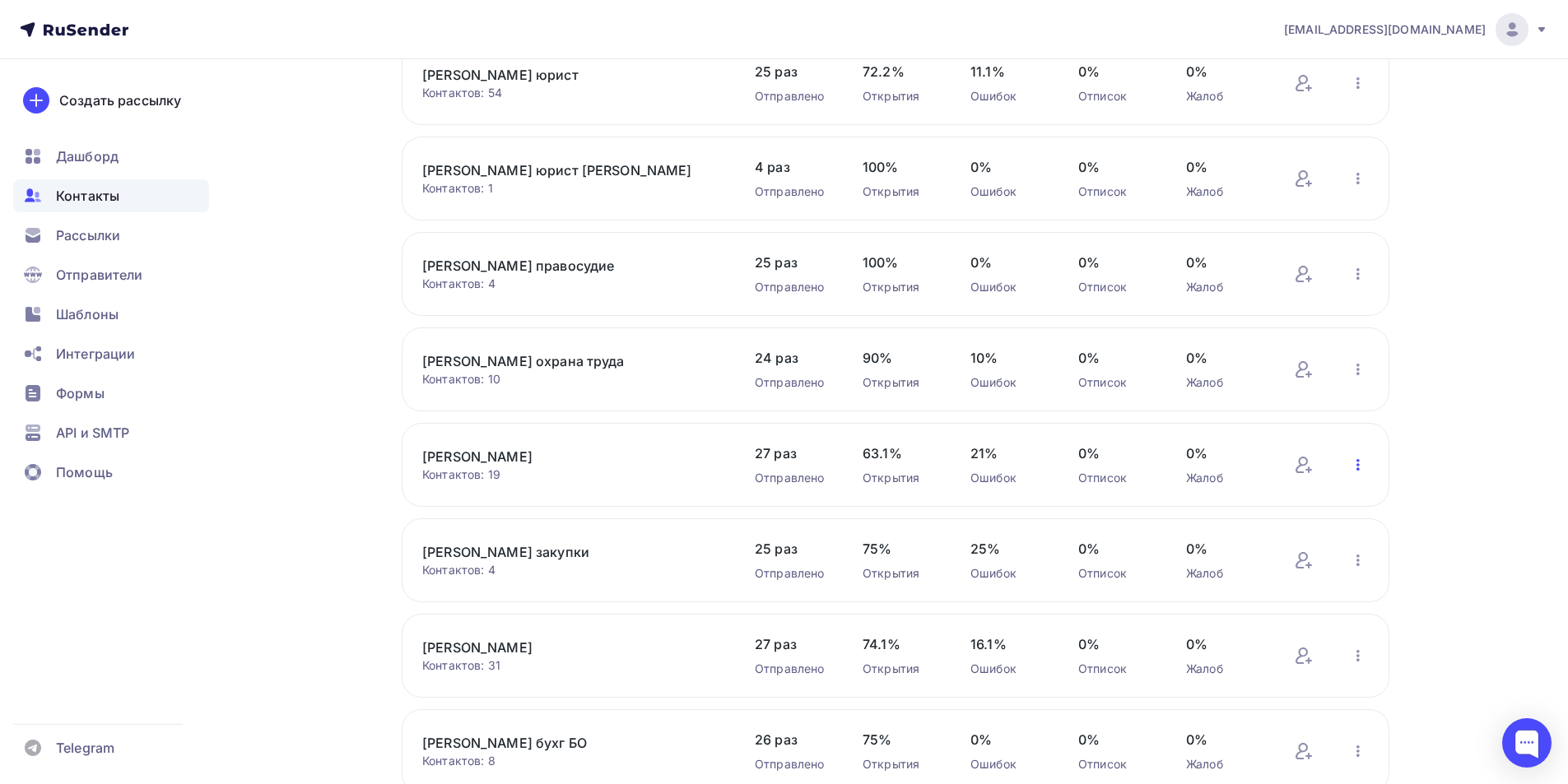
click at [1361, 462] on icon "button" at bounding box center [1358, 465] width 20 height 20
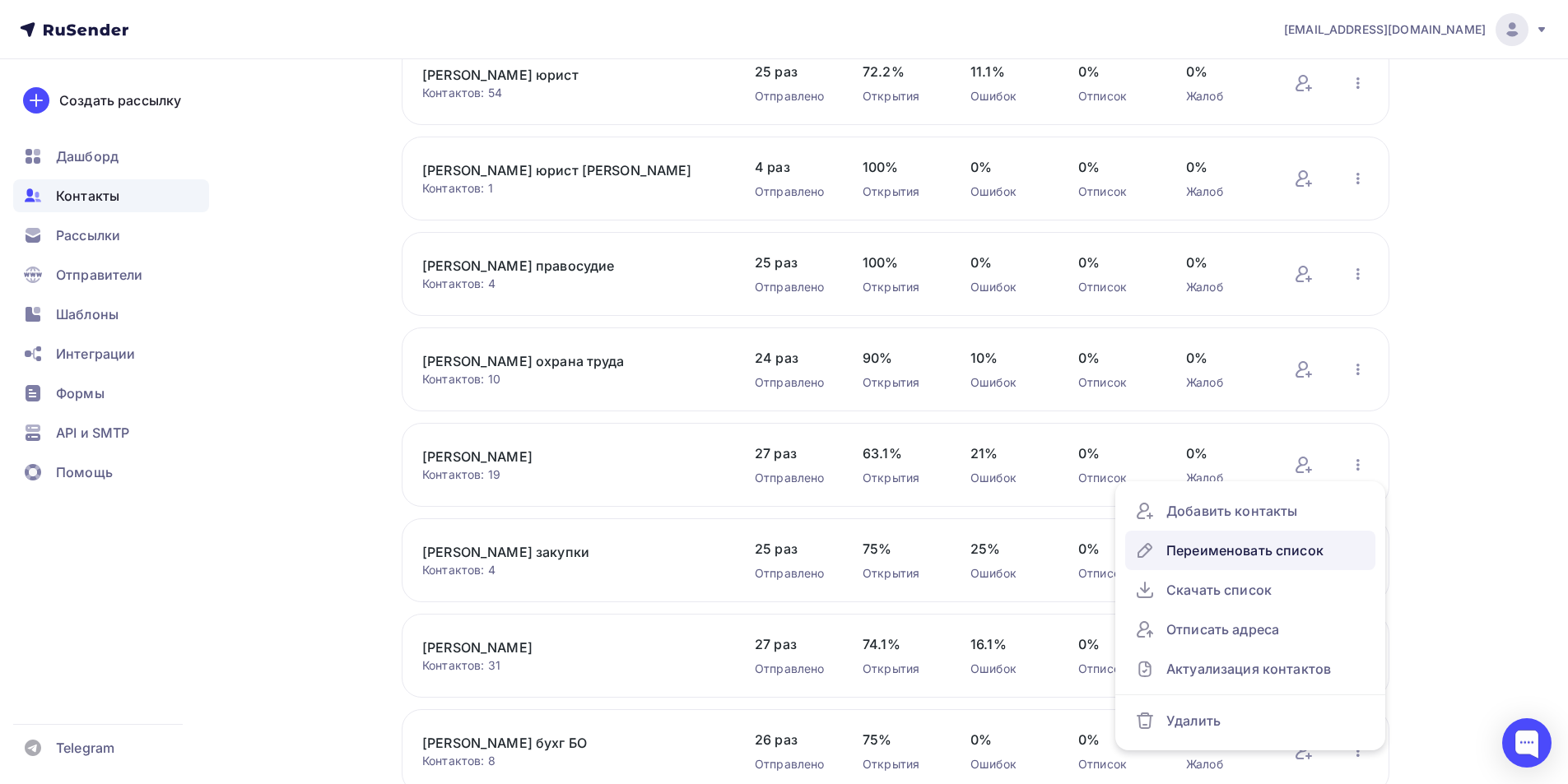
click at [1270, 553] on div "Переименовать список" at bounding box center [1249, 550] width 230 height 26
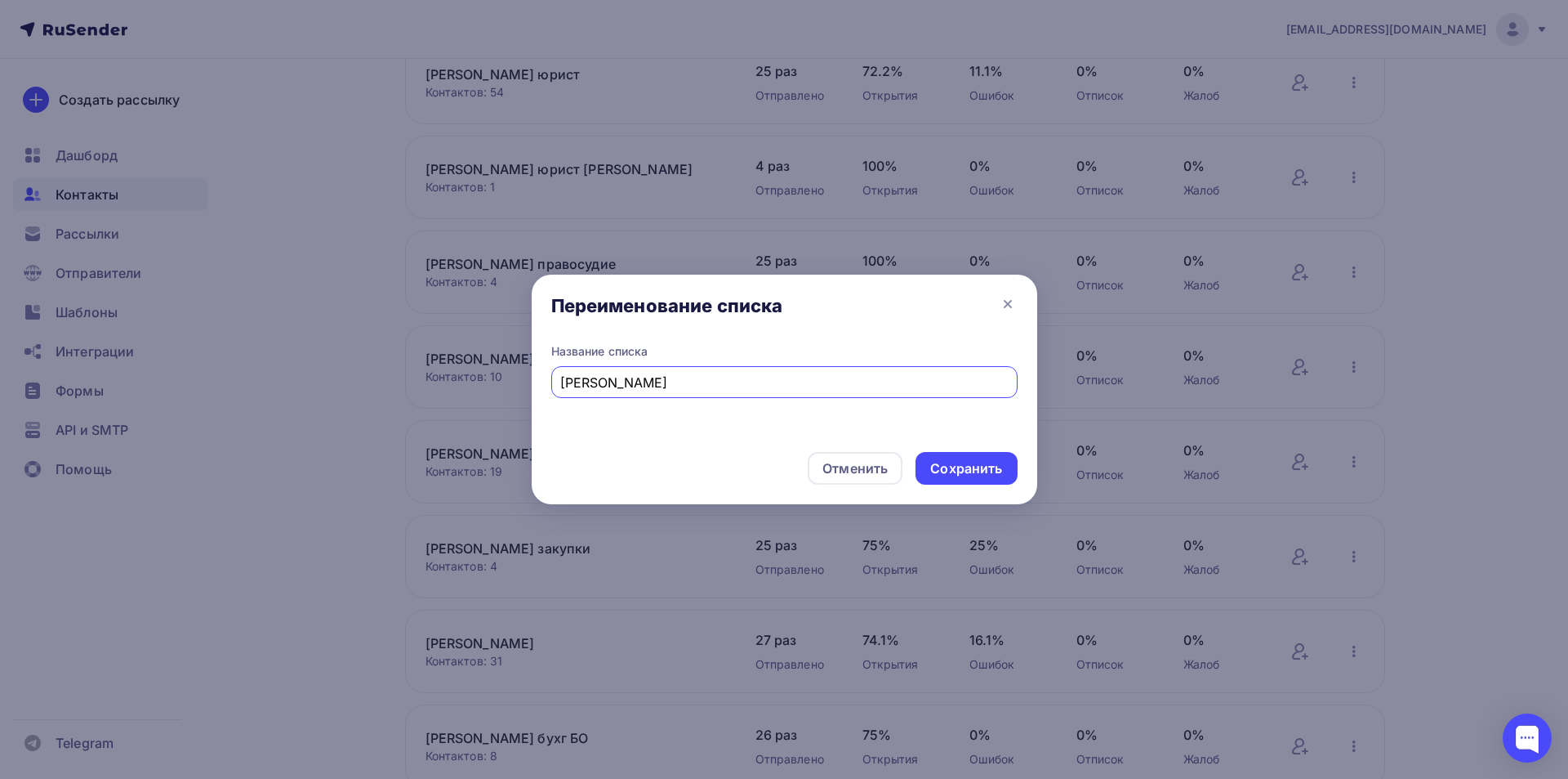
drag, startPoint x: 611, startPoint y: 387, endPoint x: 563, endPoint y: 380, distance: 48.5
click at [563, 380] on input "Якунина кадры" at bounding box center [784, 382] width 448 height 20
type input "[PERSON_NAME] кадры"
click at [978, 464] on div "Сохранить" at bounding box center [966, 468] width 72 height 19
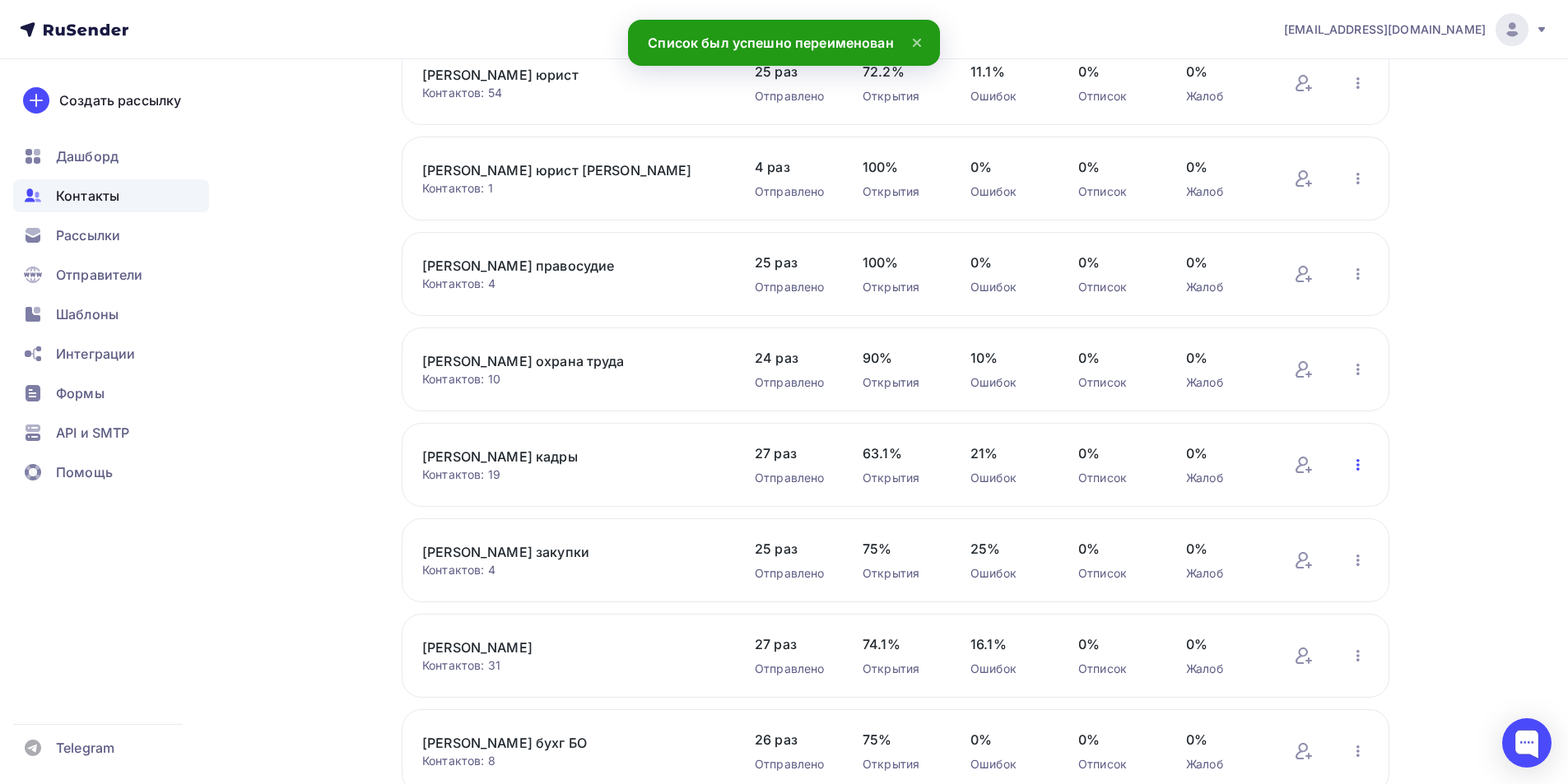
click at [1356, 462] on icon "button" at bounding box center [1358, 465] width 20 height 20
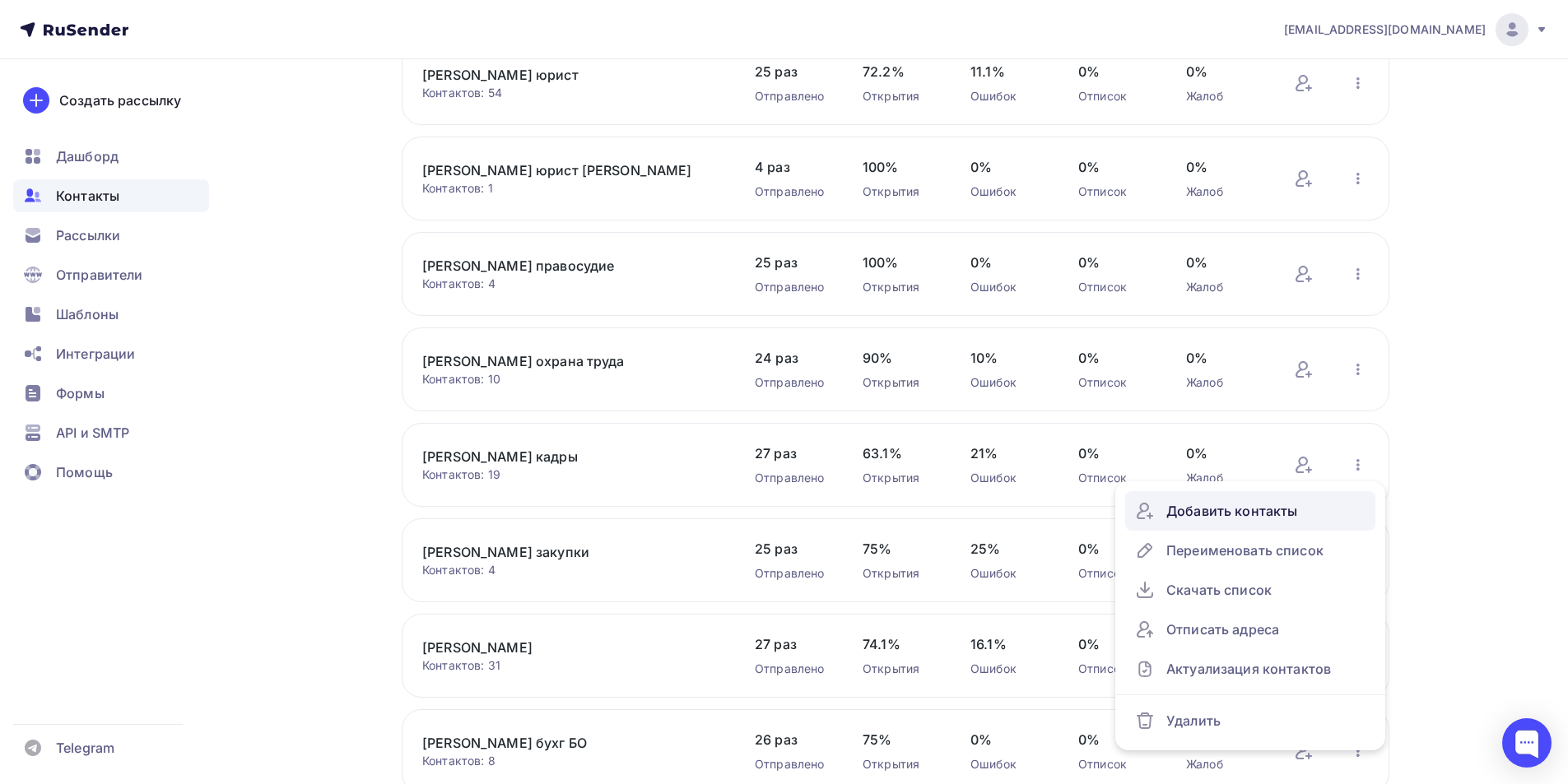
click at [1272, 512] on div "Добавить контакты" at bounding box center [1249, 510] width 230 height 26
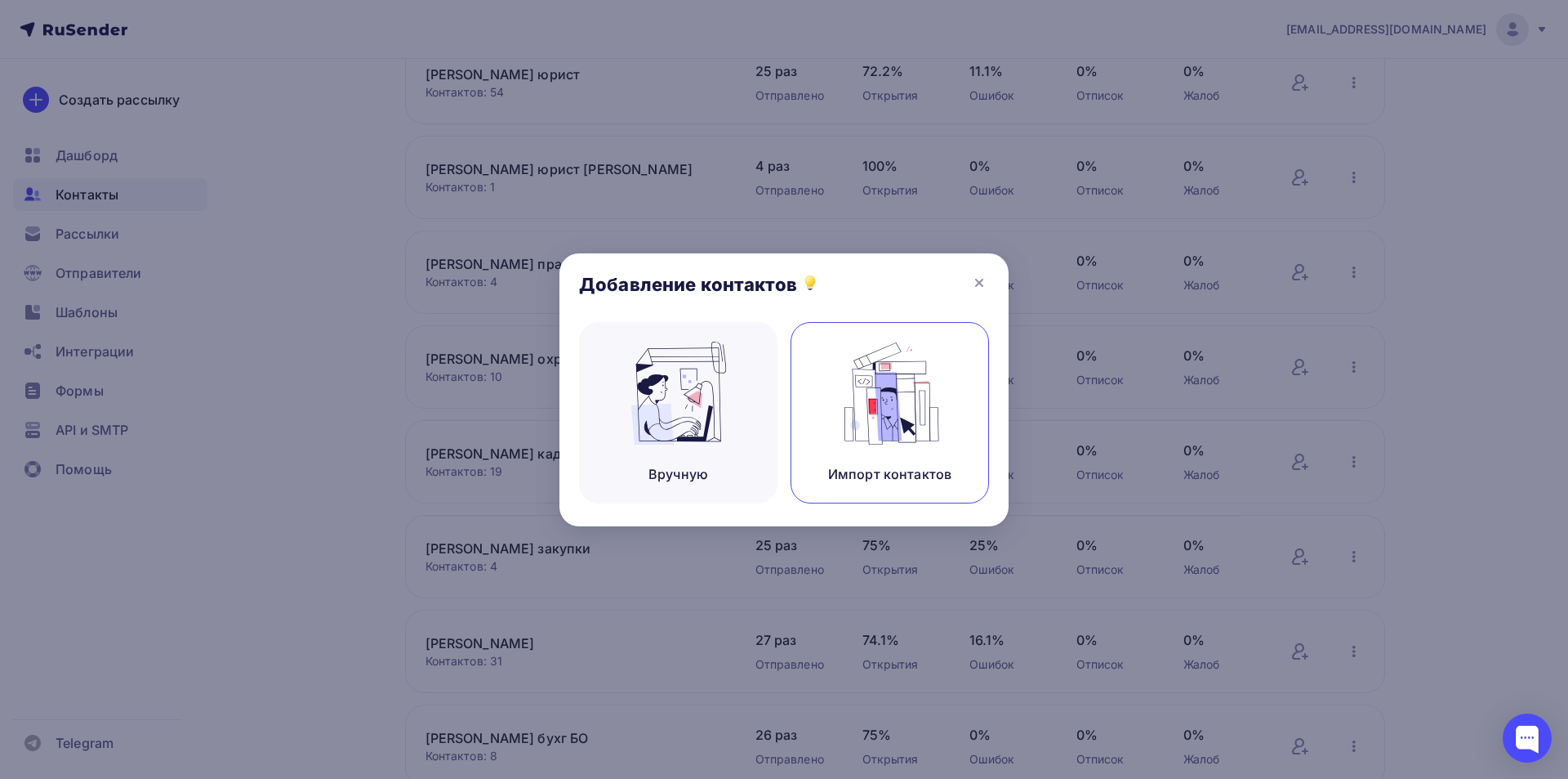
click at [917, 380] on img at bounding box center [890, 393] width 109 height 103
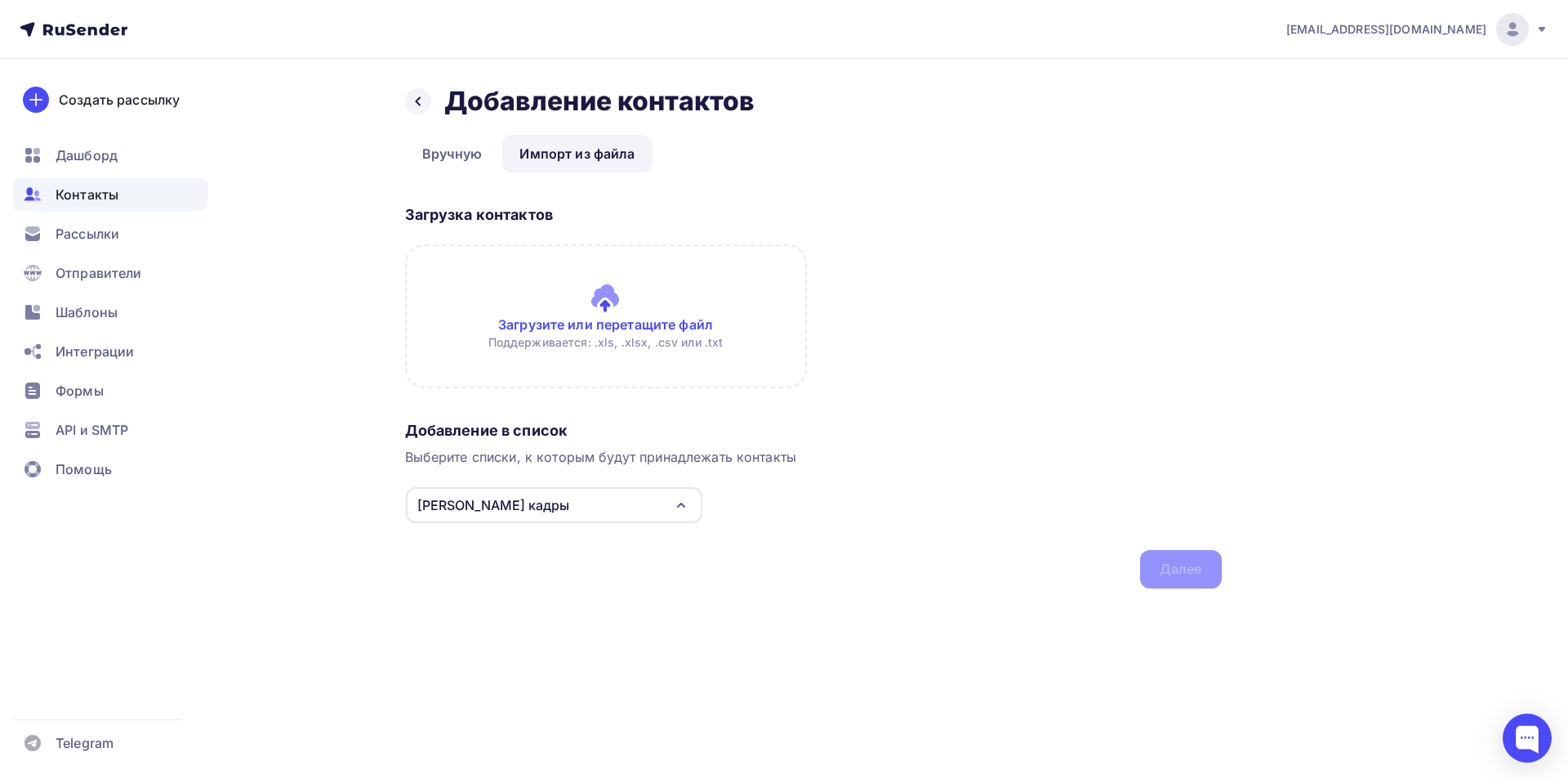
click at [574, 286] on input "file" at bounding box center [606, 315] width 402 height 144
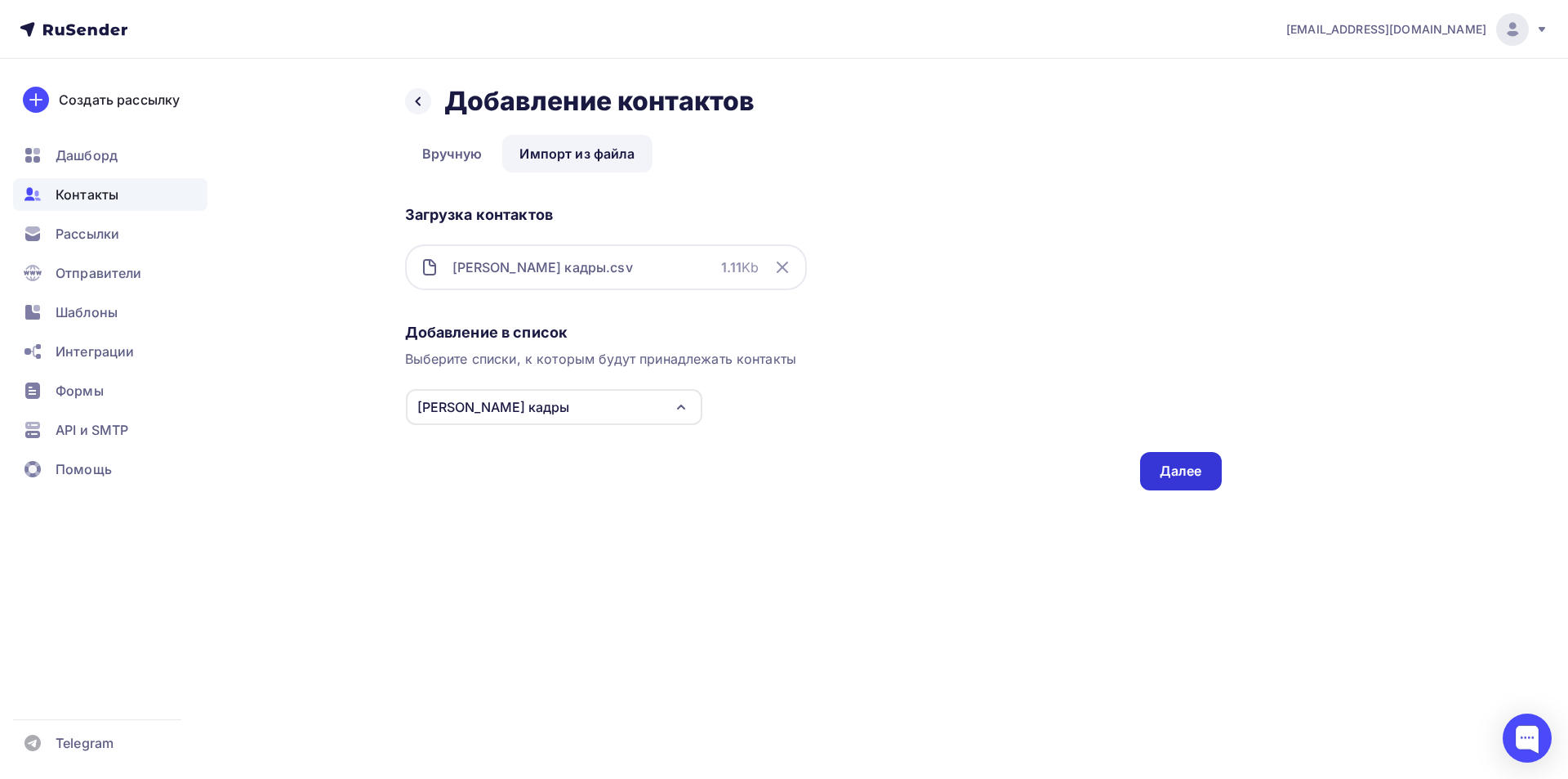
click at [1165, 469] on div "Далее" at bounding box center [1181, 471] width 42 height 19
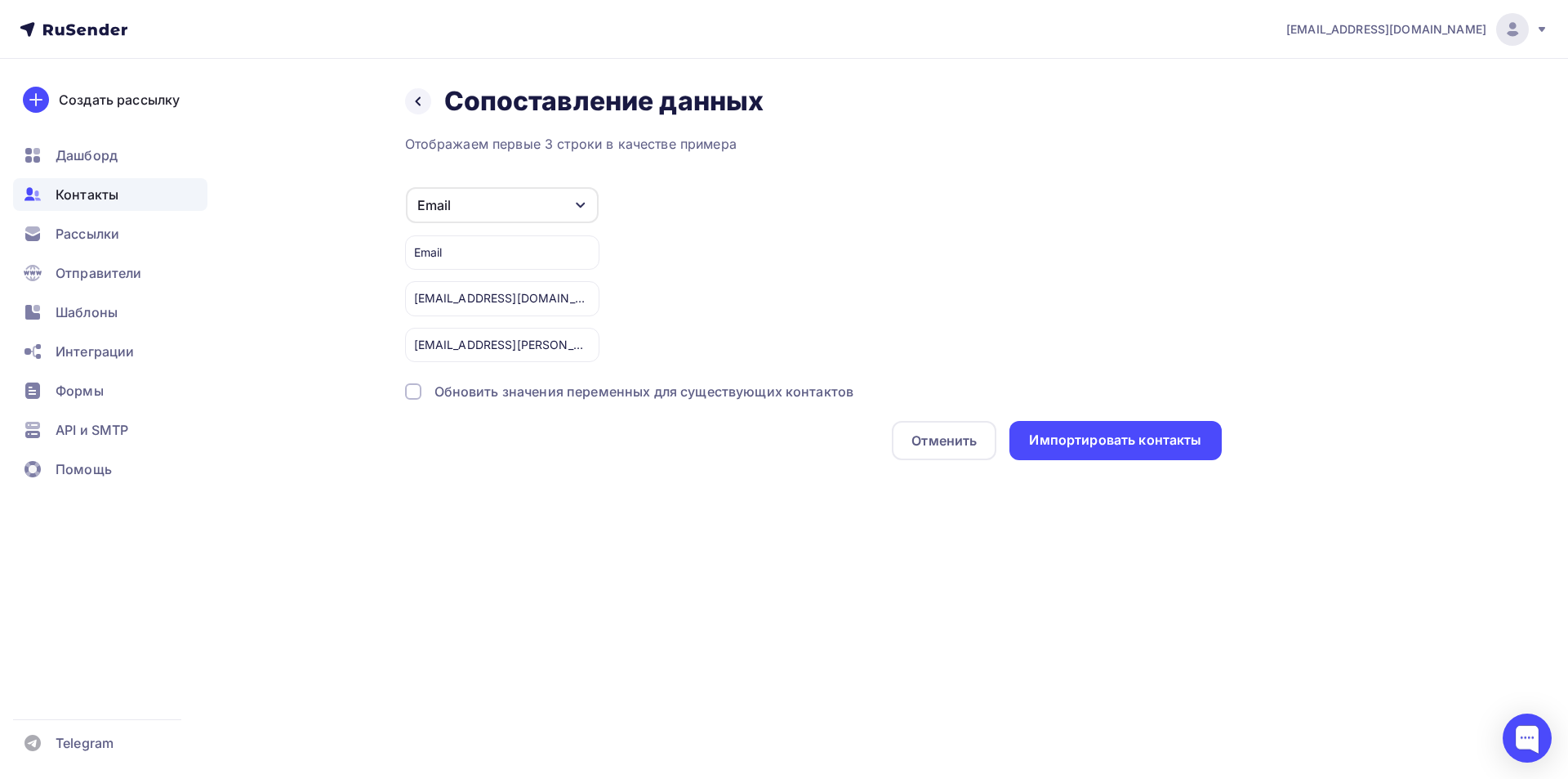
click at [415, 389] on div at bounding box center [414, 391] width 16 height 16
click at [1078, 449] on div "Импортировать контакты" at bounding box center [1115, 440] width 173 height 19
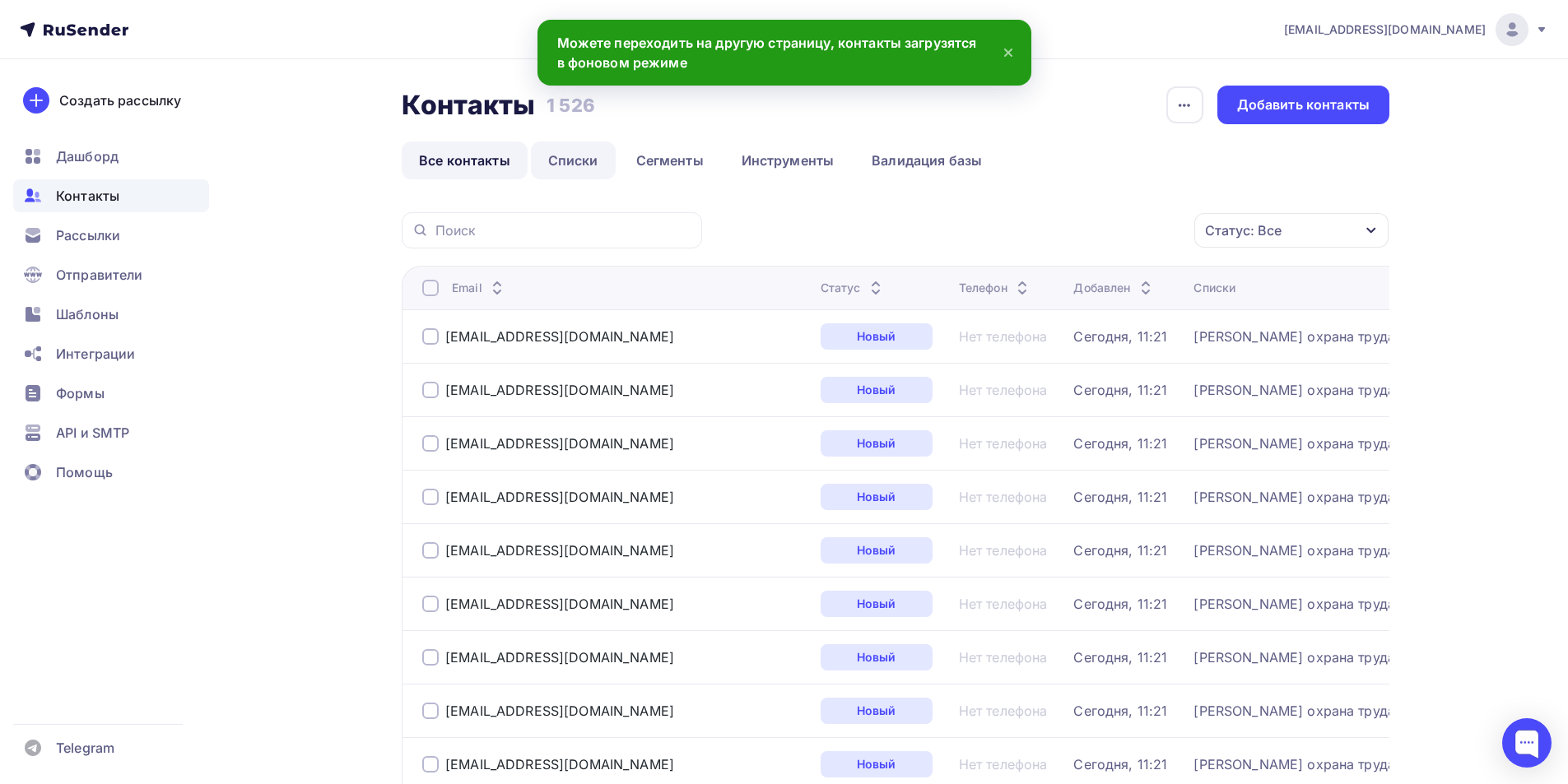
click at [572, 161] on link "Списки" at bounding box center [572, 161] width 85 height 38
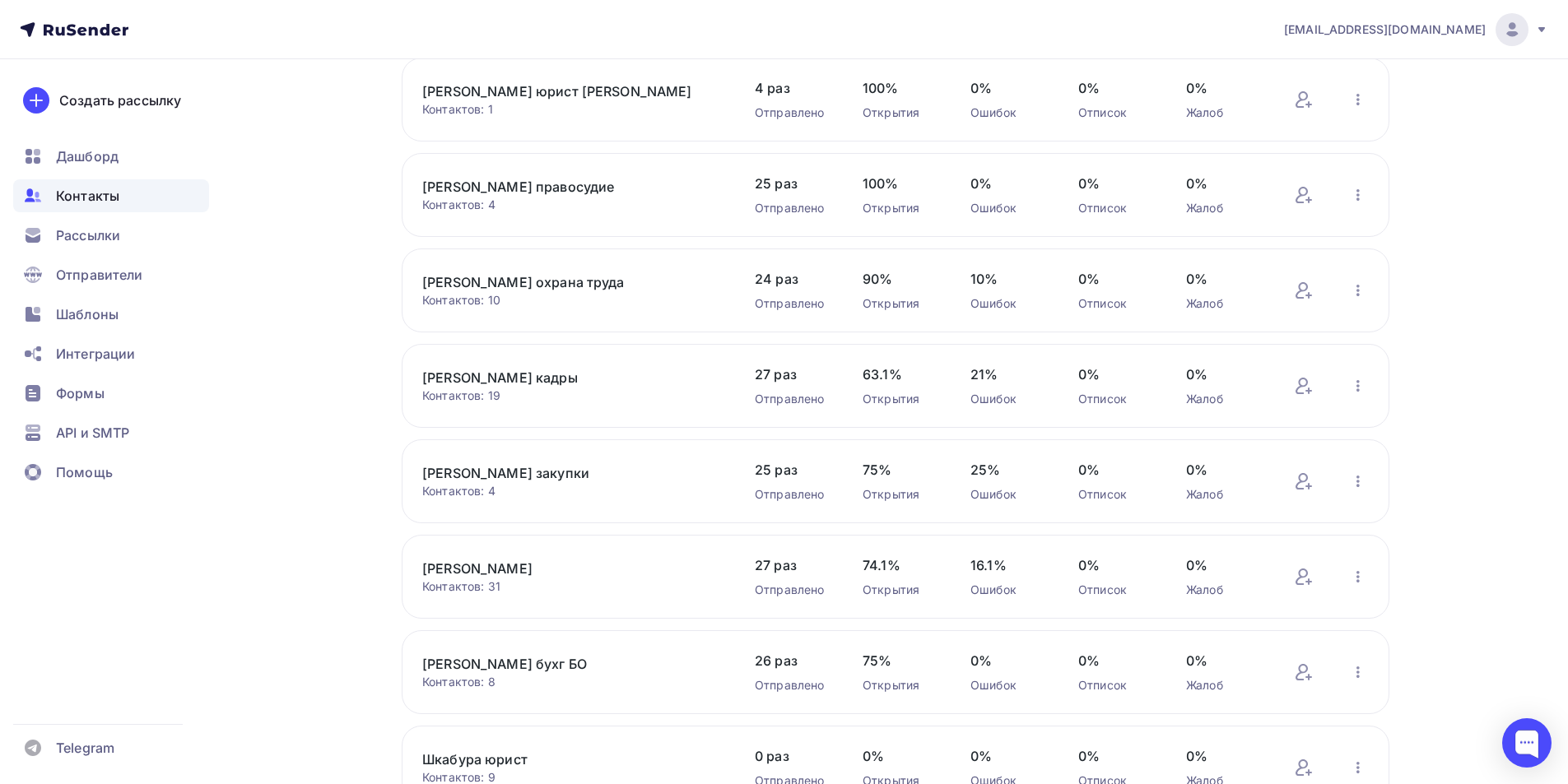
scroll to position [246, 0]
click at [1361, 477] on icon "button" at bounding box center [1358, 478] width 20 height 20
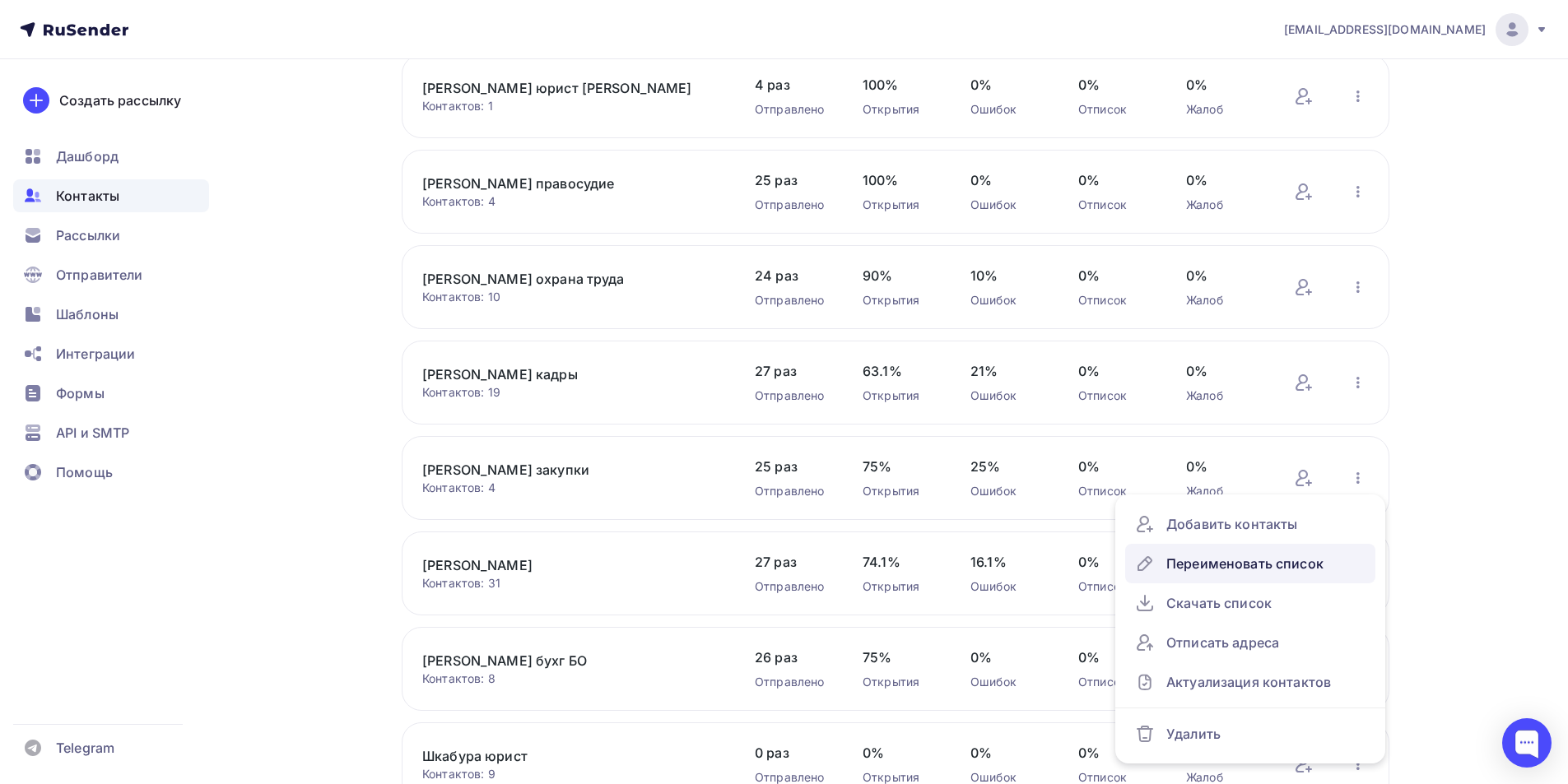
click at [1280, 560] on div "Переименовать список" at bounding box center [1249, 563] width 230 height 26
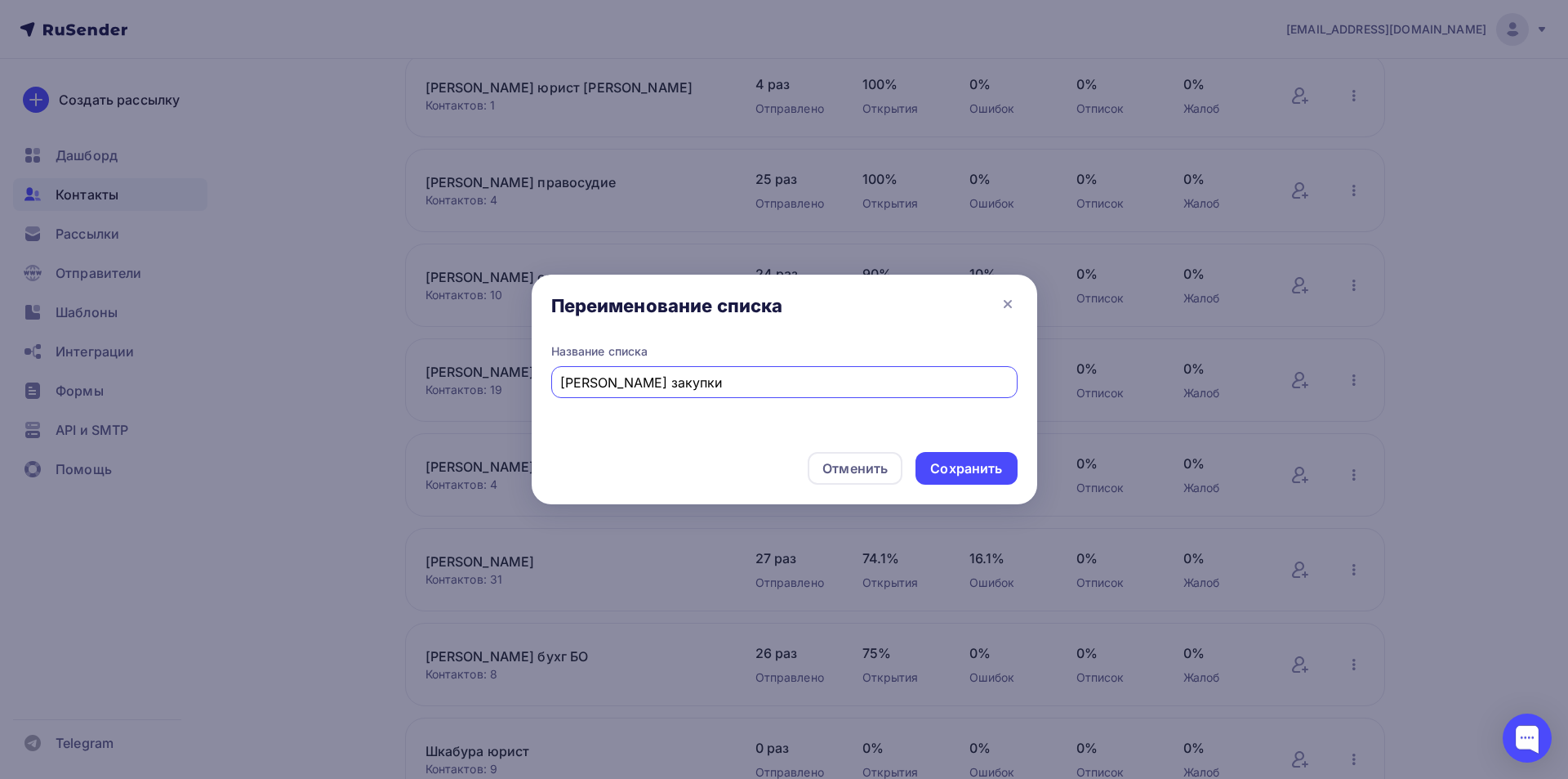
drag, startPoint x: 614, startPoint y: 384, endPoint x: 562, endPoint y: 380, distance: 52.2
click at [562, 380] on input "Якунина закупки" at bounding box center [784, 382] width 448 height 20
type input "[PERSON_NAME] закупки"
click at [957, 465] on div "Сохранить" at bounding box center [966, 468] width 72 height 19
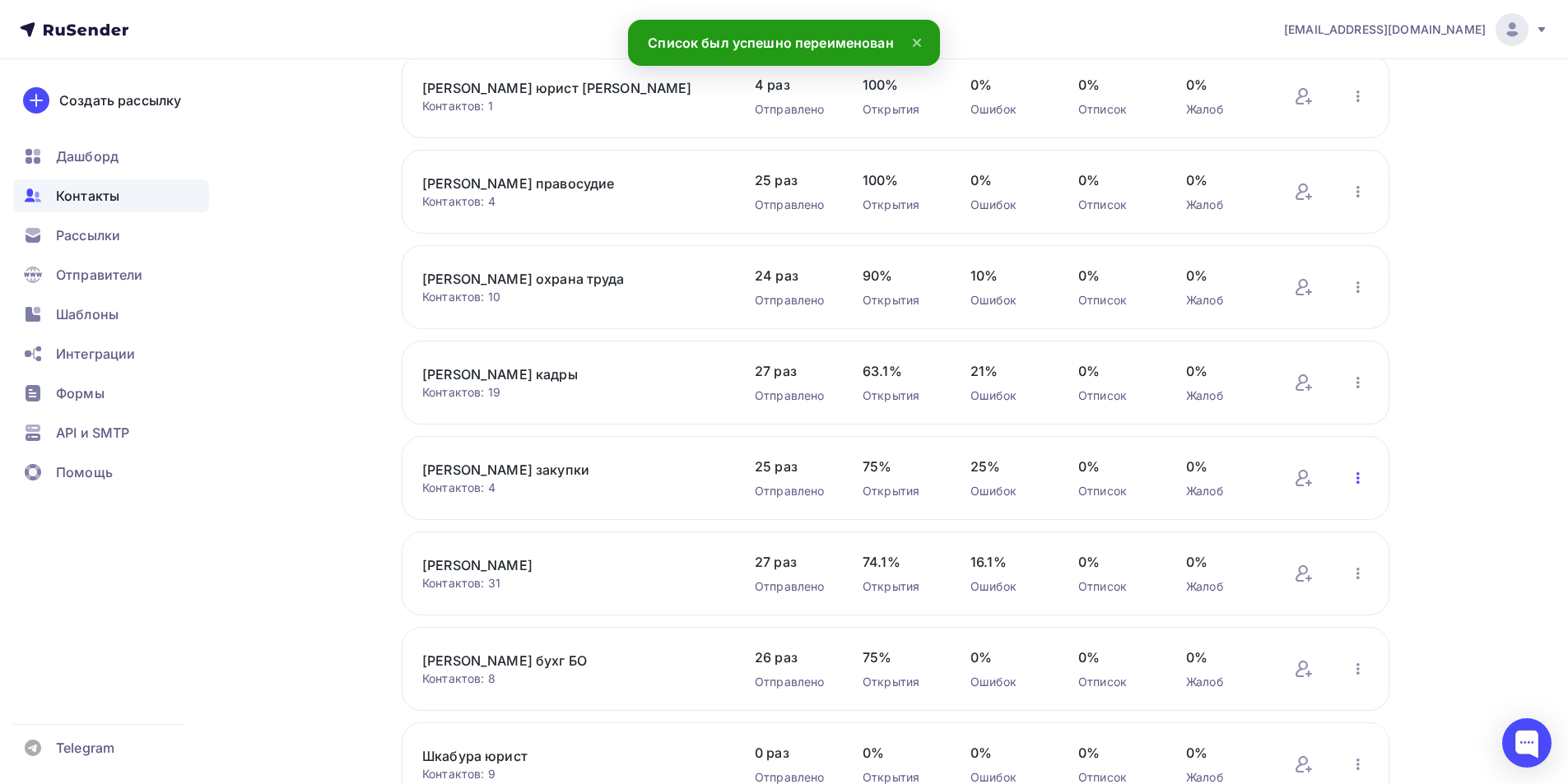
click at [1357, 485] on icon "button" at bounding box center [1358, 478] width 20 height 20
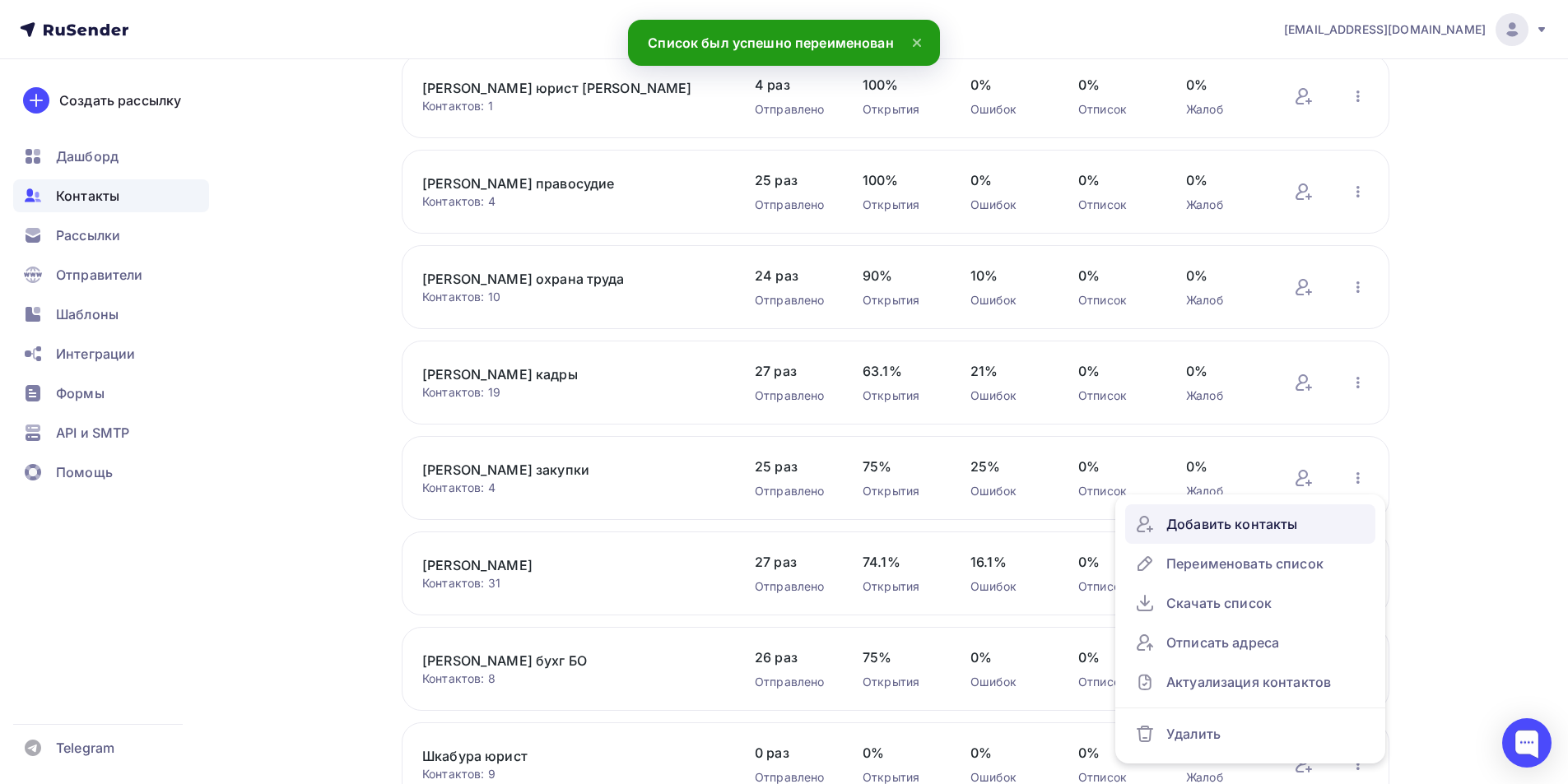
click at [1266, 528] on div "Добавить контакты" at bounding box center [1249, 524] width 230 height 26
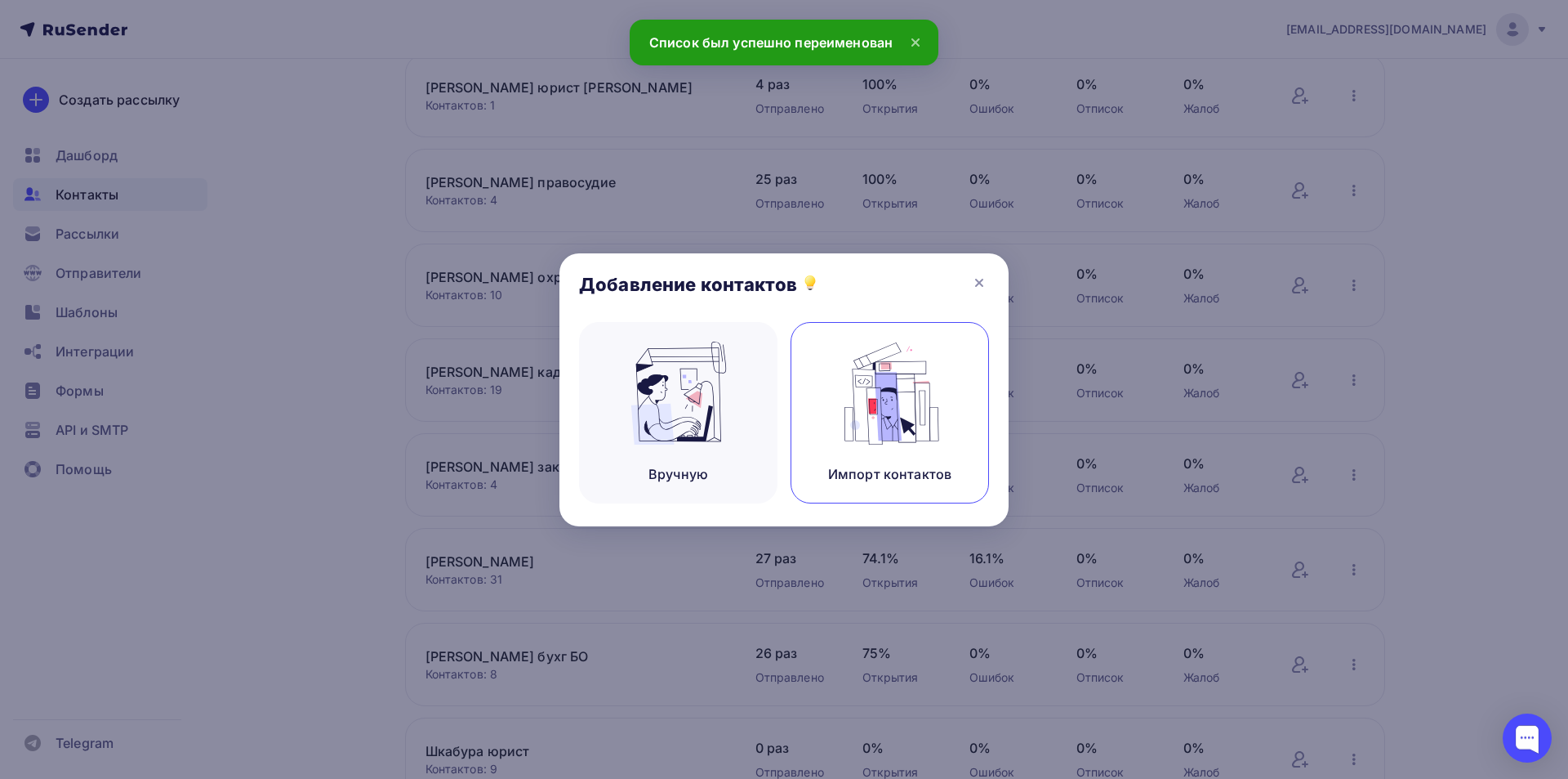
click at [913, 406] on img at bounding box center [890, 393] width 109 height 103
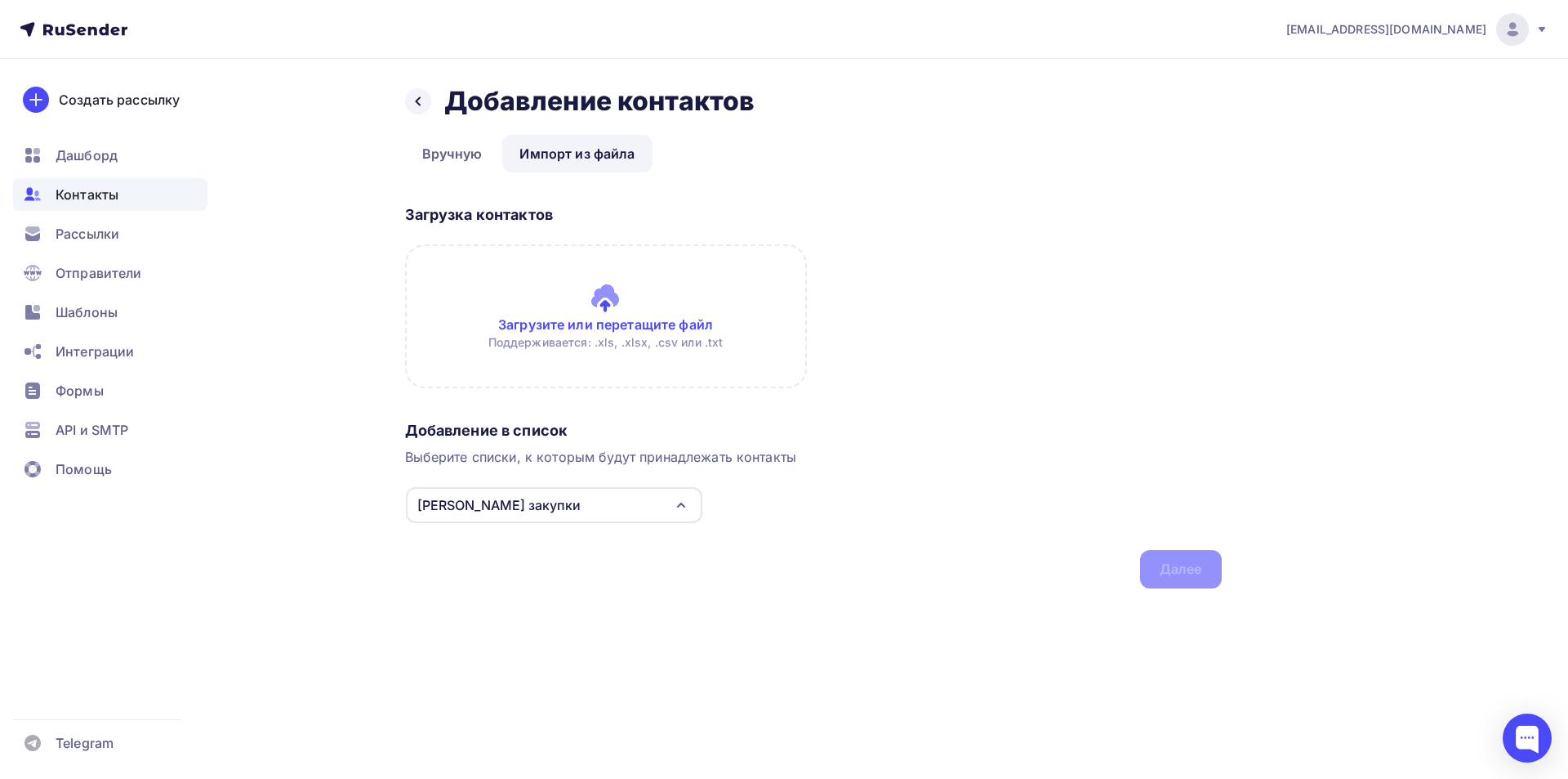
click at [612, 333] on input "file" at bounding box center [606, 315] width 402 height 144
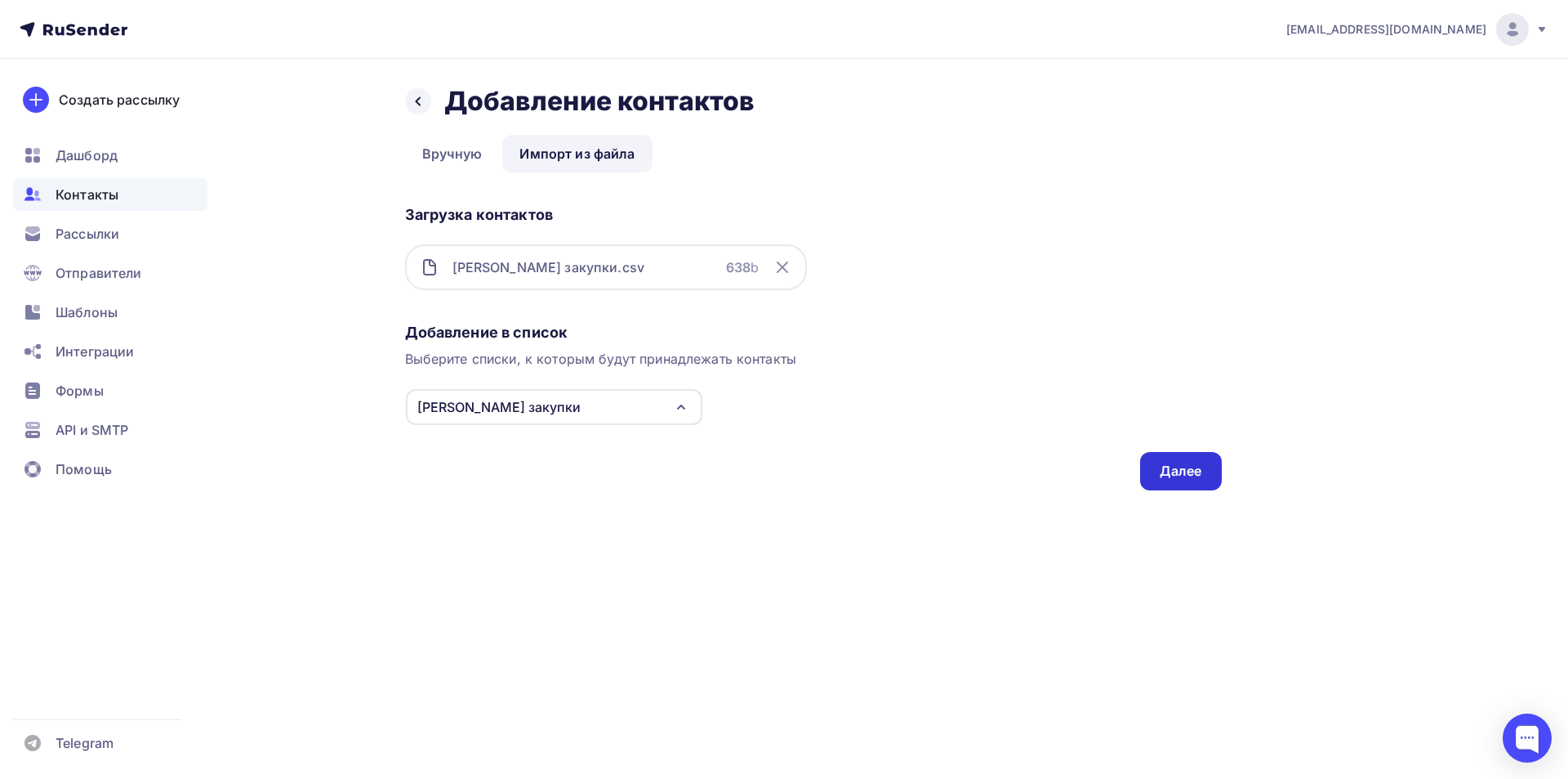
click at [1173, 470] on div "Далее" at bounding box center [1181, 471] width 42 height 19
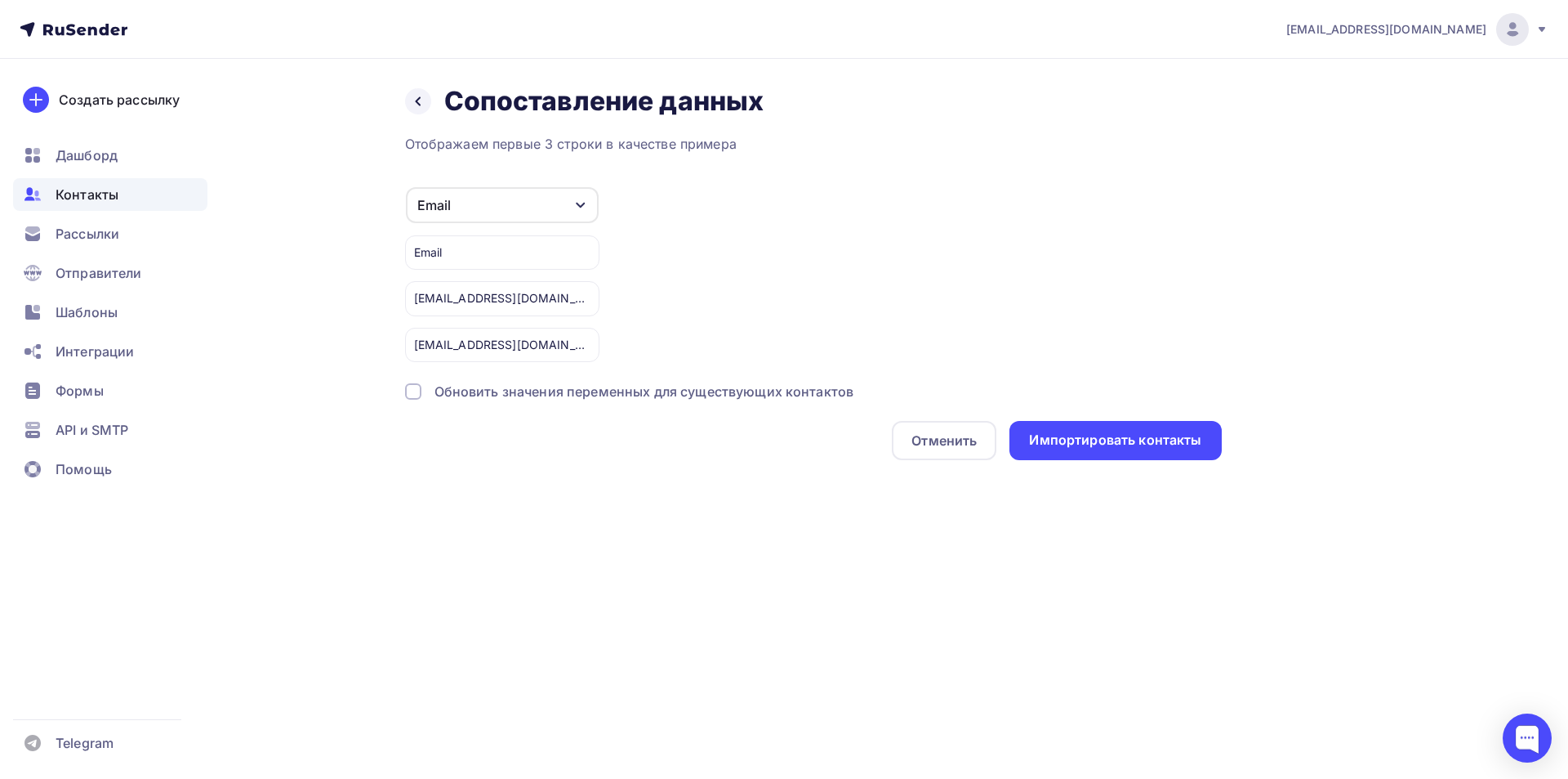
click at [415, 389] on div at bounding box center [414, 391] width 16 height 16
click at [1078, 443] on div "Импортировать контакты" at bounding box center [1115, 440] width 173 height 19
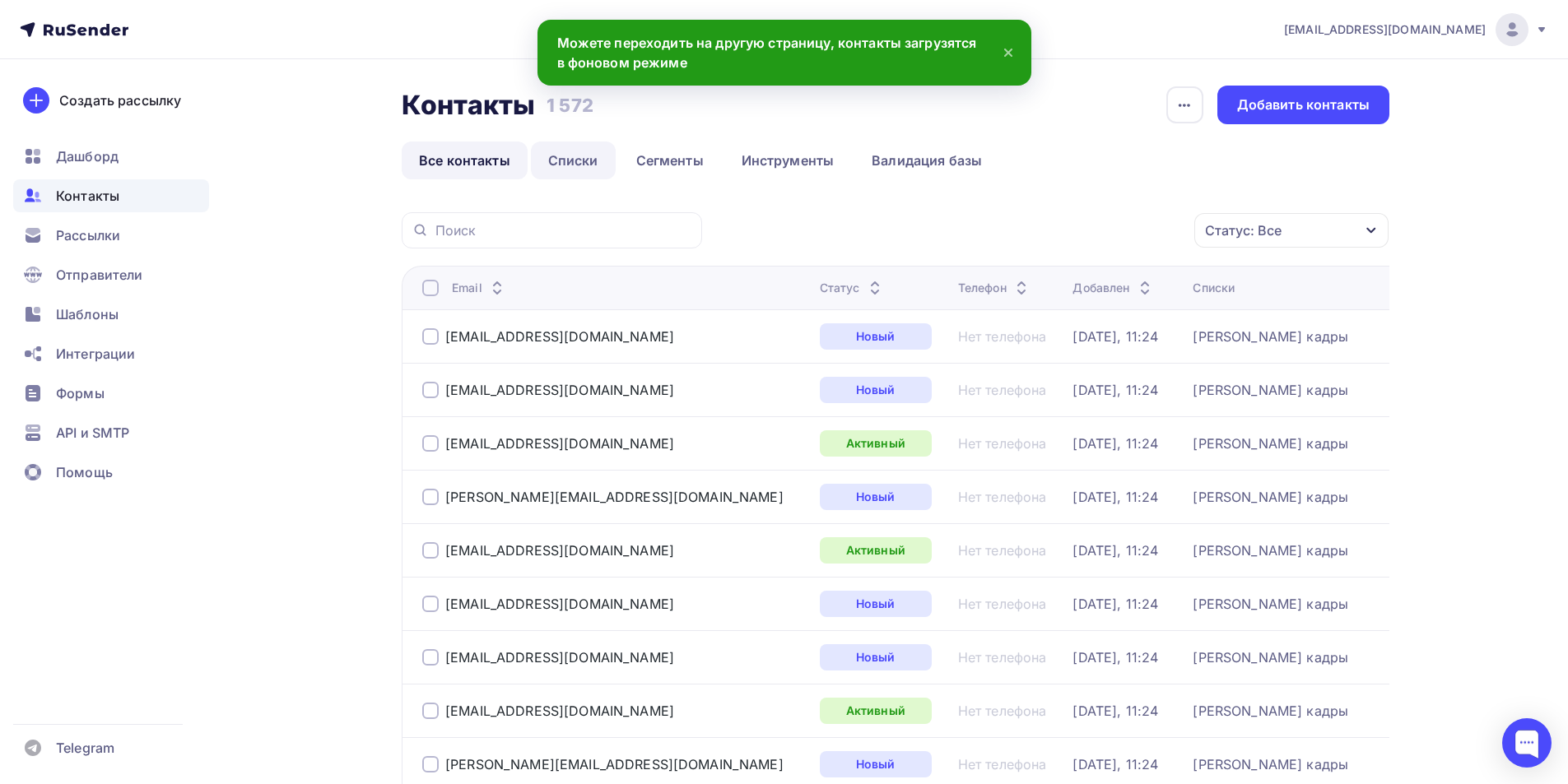
click at [580, 158] on link "Списки" at bounding box center [572, 161] width 85 height 38
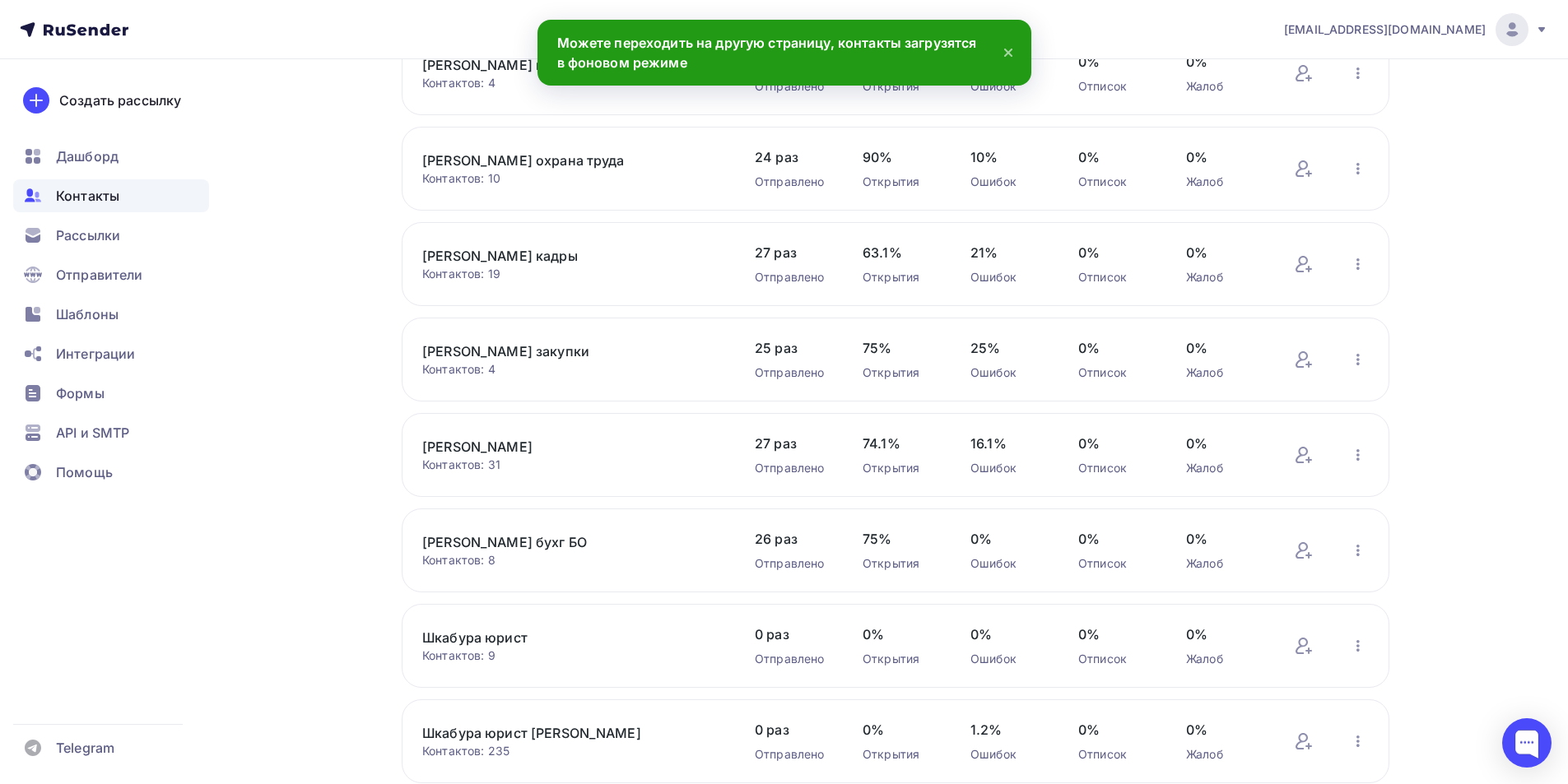
scroll to position [411, 0]
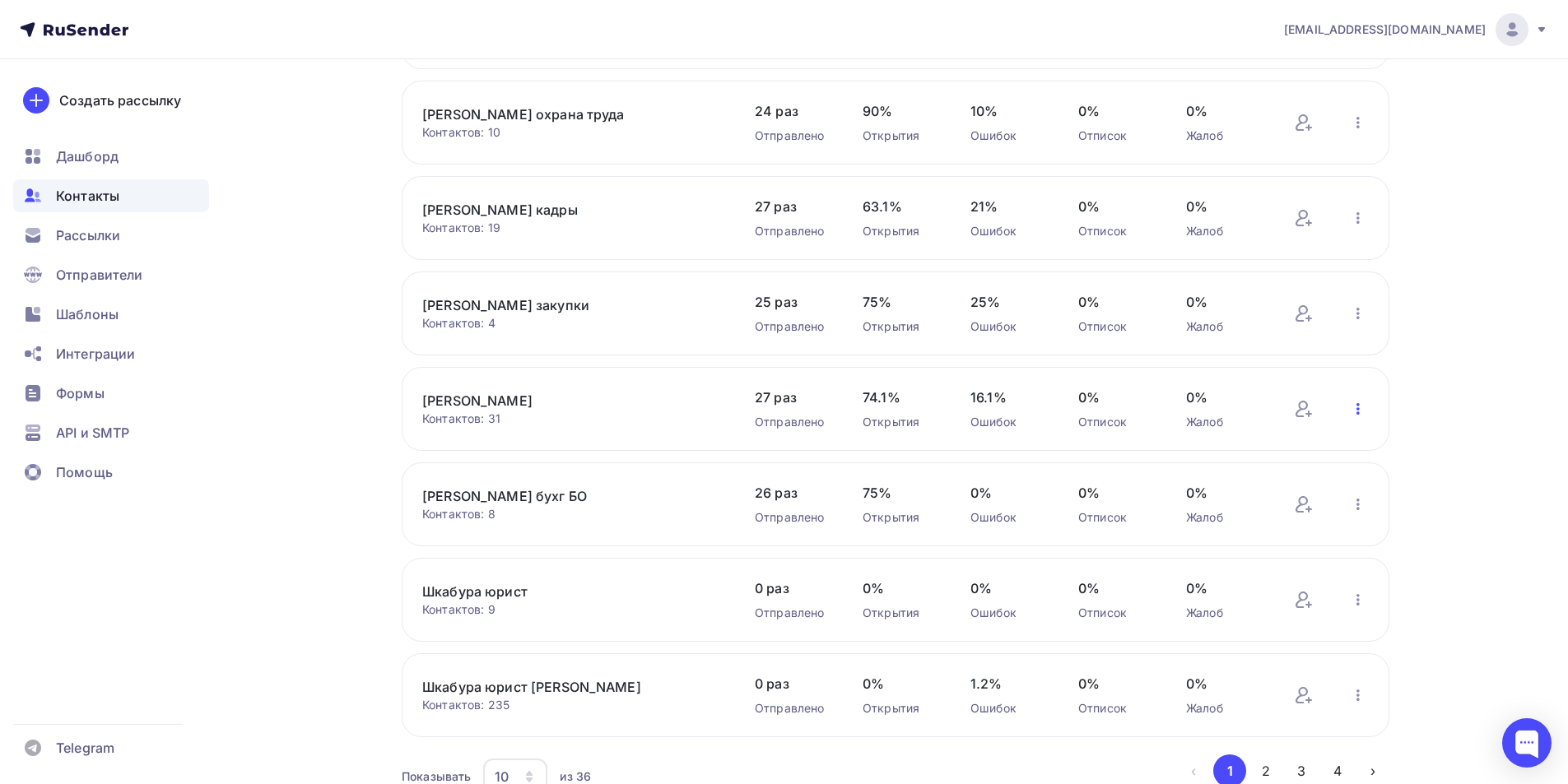
click at [1357, 408] on icon "button" at bounding box center [1358, 408] width 4 height 12
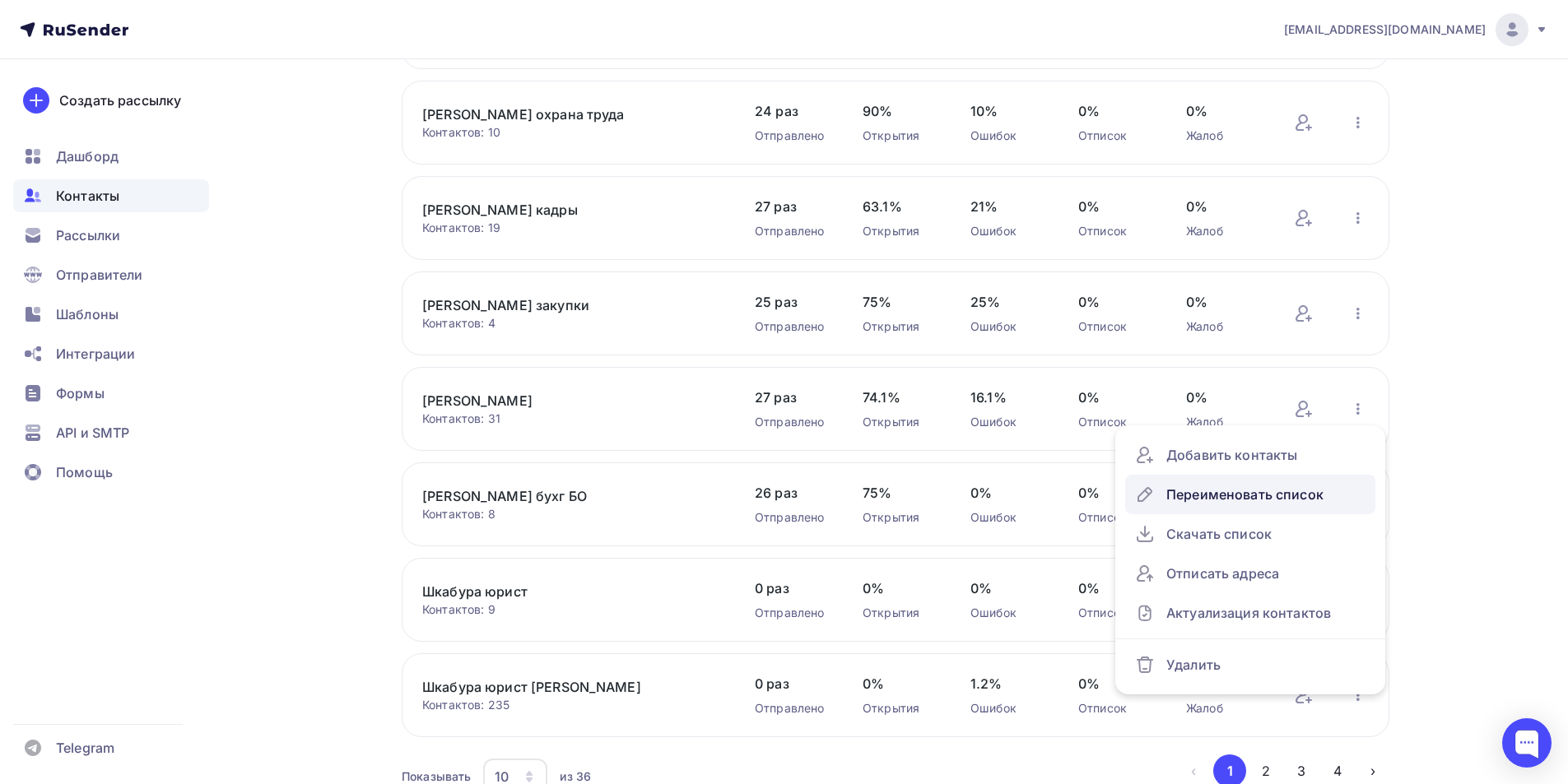
click at [1270, 490] on div "Переименовать список" at bounding box center [1249, 494] width 230 height 26
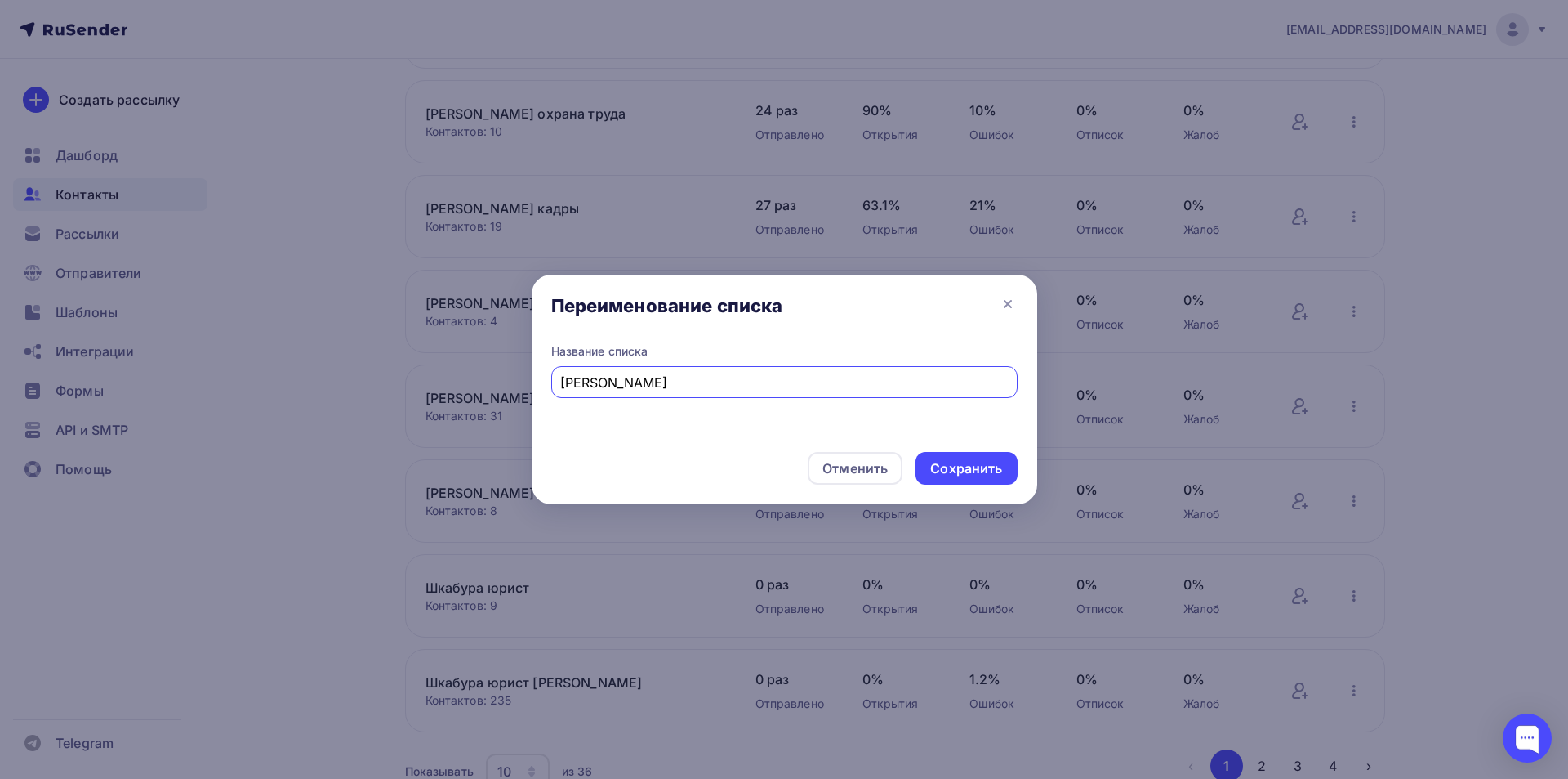
drag, startPoint x: 615, startPoint y: 387, endPoint x: 559, endPoint y: 383, distance: 56.1
click at [559, 383] on div "Якунина бухг" at bounding box center [784, 381] width 466 height 32
click at [644, 382] on input "Белкова бухг" at bounding box center [784, 382] width 448 height 20
type input "[PERSON_NAME] бухгалтер"
click at [945, 466] on div "Сохранить" at bounding box center [966, 468] width 72 height 19
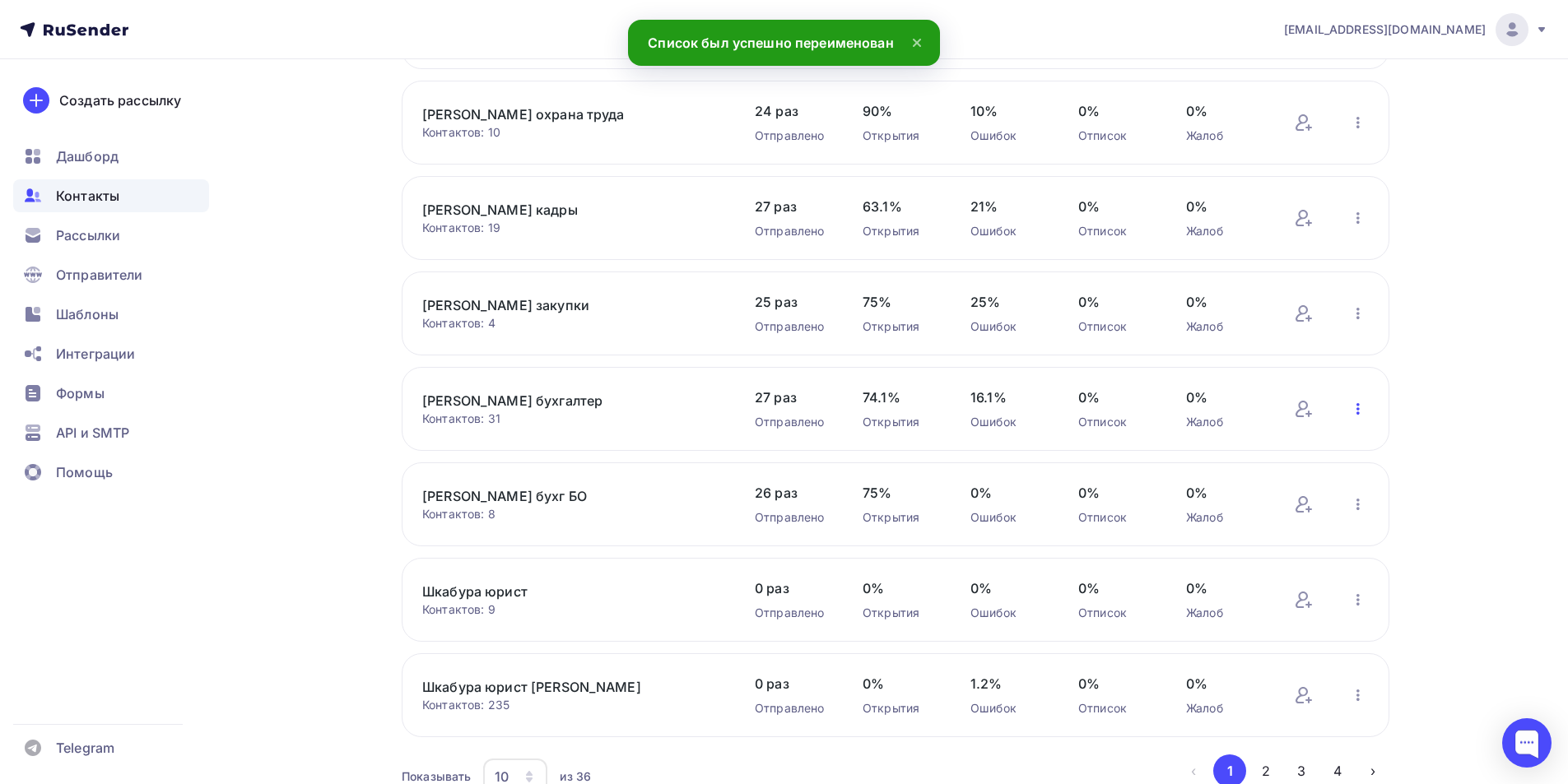
click at [1354, 408] on icon "button" at bounding box center [1358, 409] width 20 height 20
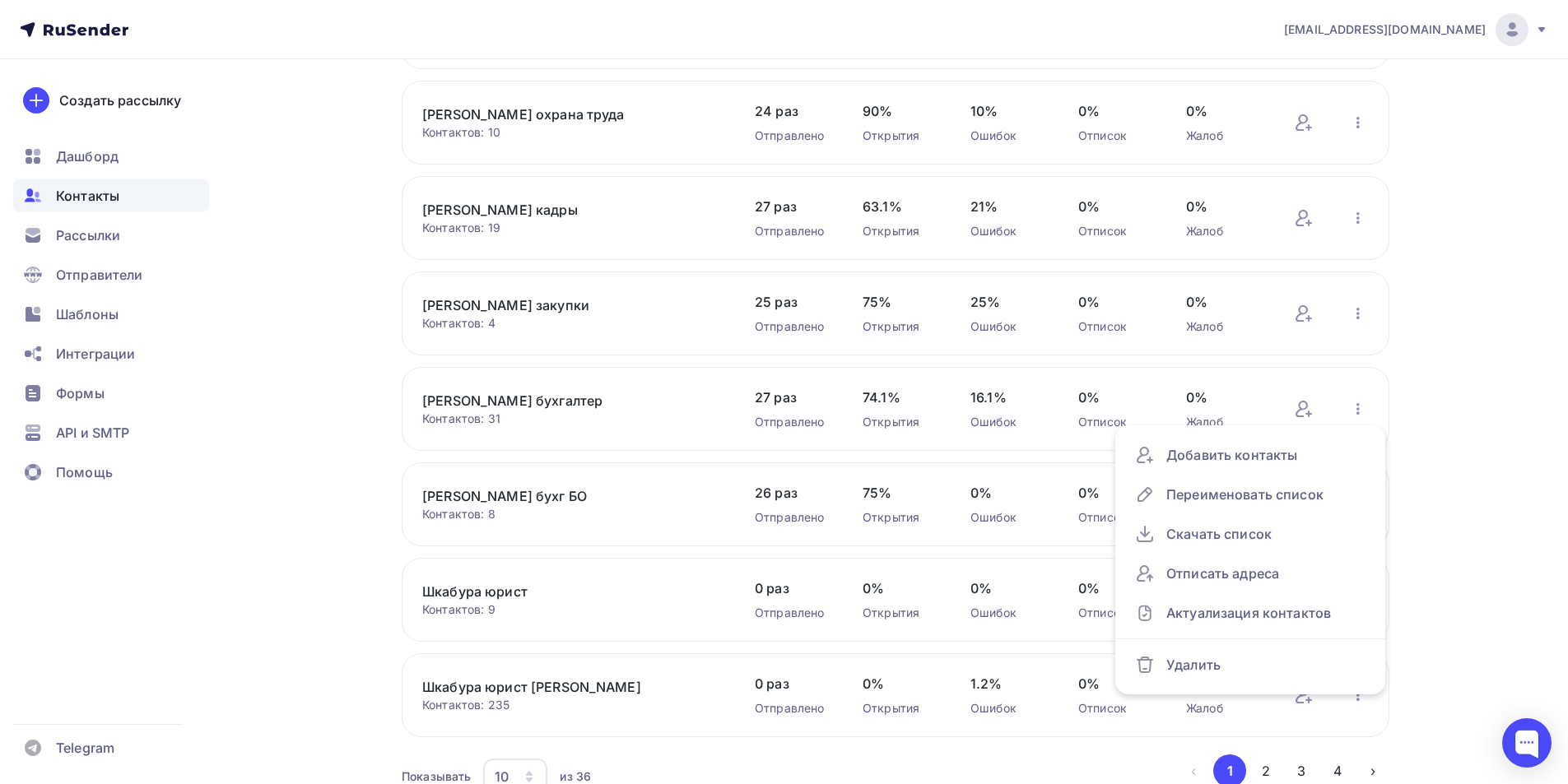
click at [1442, 557] on div "Контакты Контакты 1 572 1 572 История импорта Создать список Все контакты Списк…" at bounding box center [784, 256] width 1349 height 1217
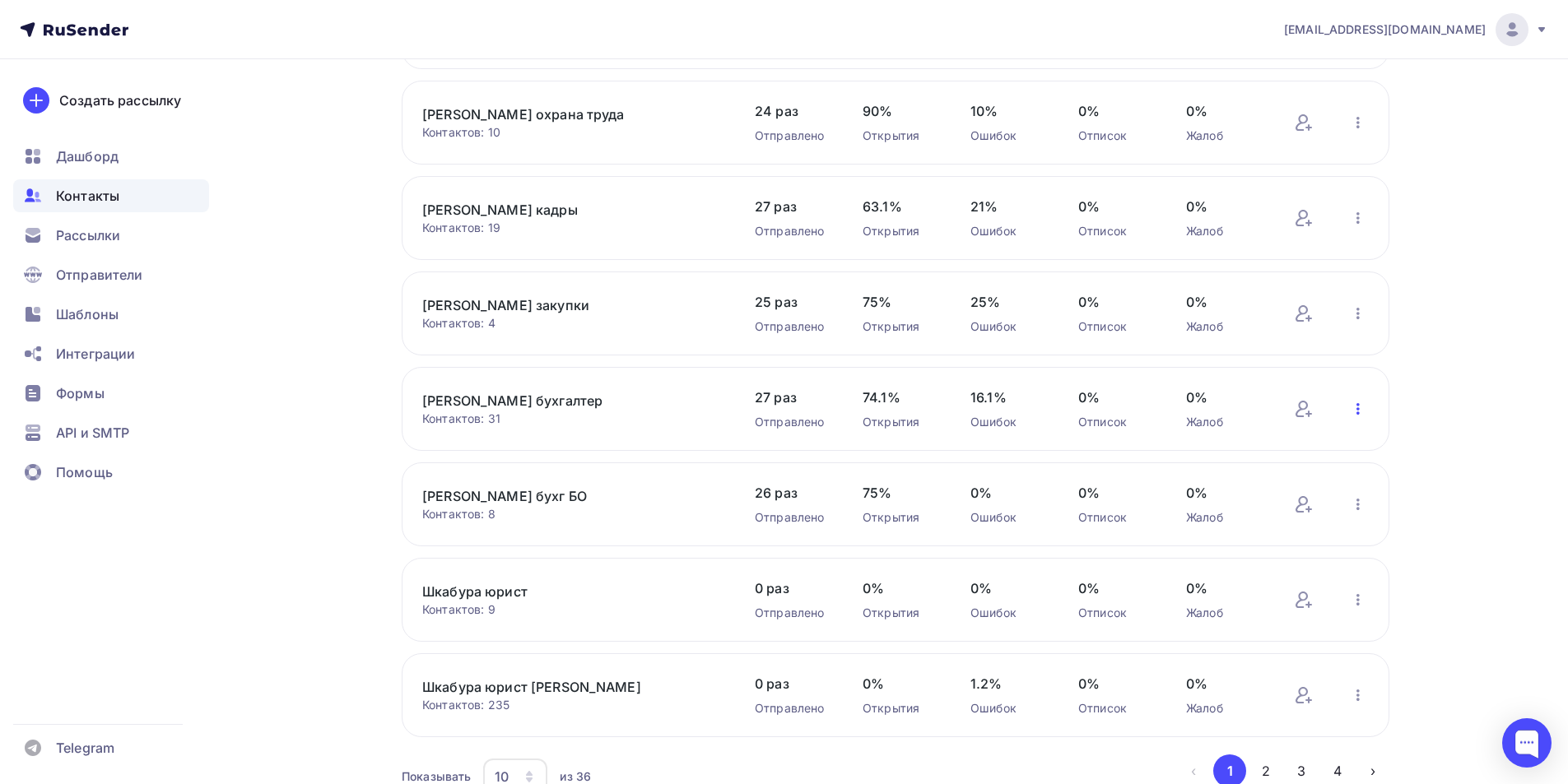
click at [1360, 408] on icon "button" at bounding box center [1358, 409] width 20 height 20
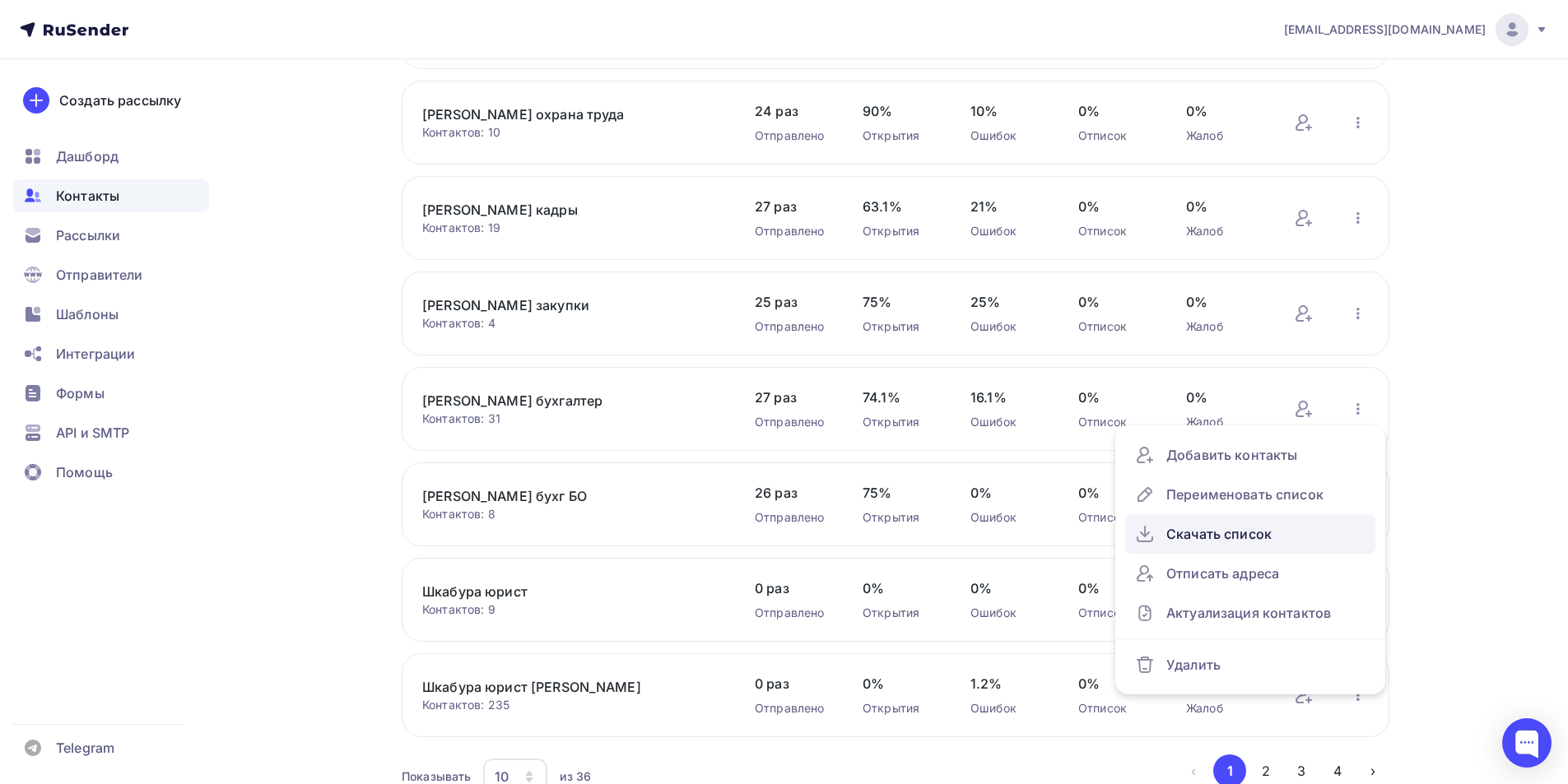
click at [1225, 538] on div "Скачать список" at bounding box center [1249, 533] width 230 height 26
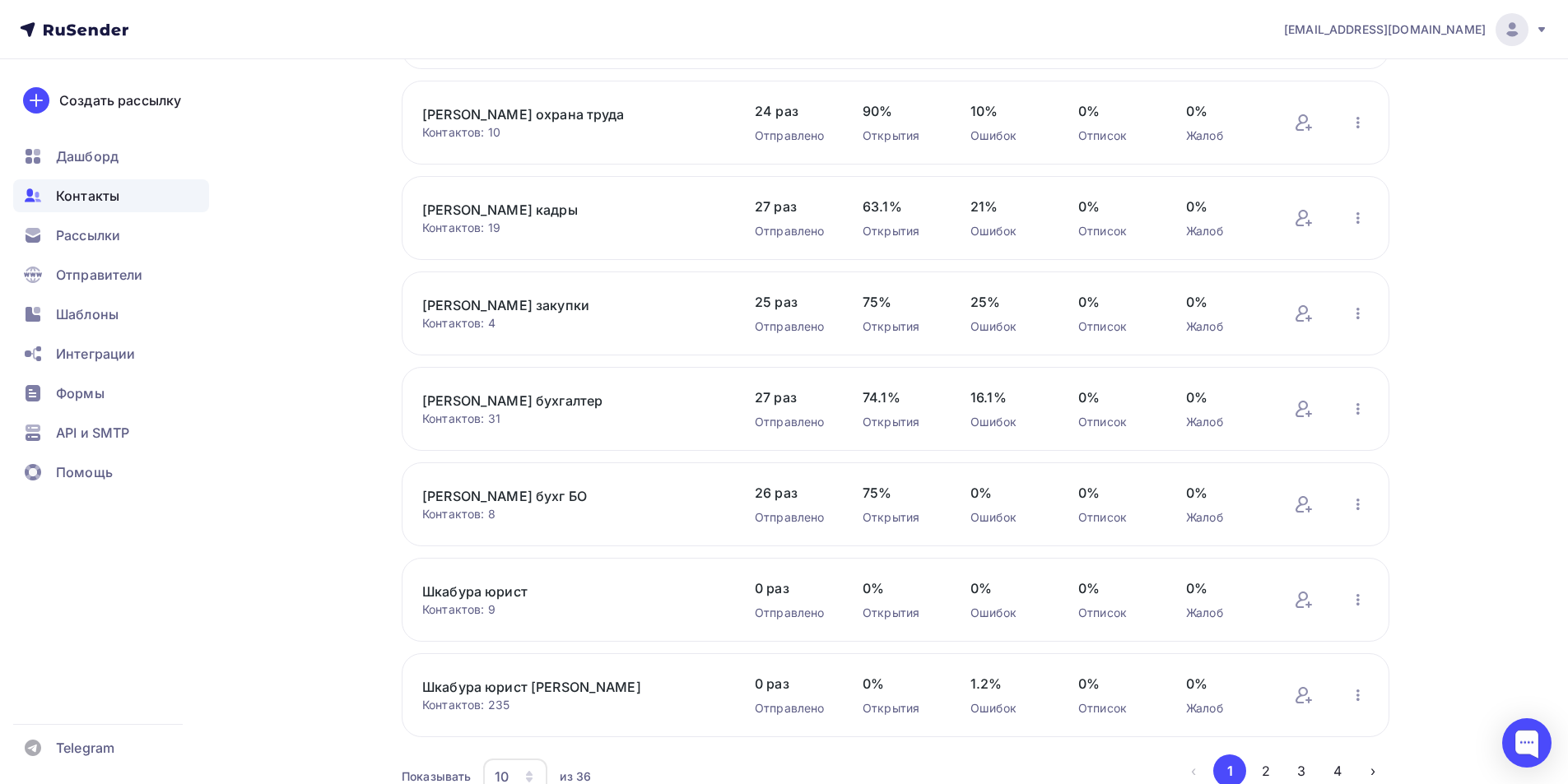
click at [1457, 469] on div "Контакты Контакты 1 572 1 572 История импорта Создать список Все контакты Списк…" at bounding box center [784, 256] width 1349 height 1217
click at [1361, 409] on icon "button" at bounding box center [1358, 409] width 20 height 20
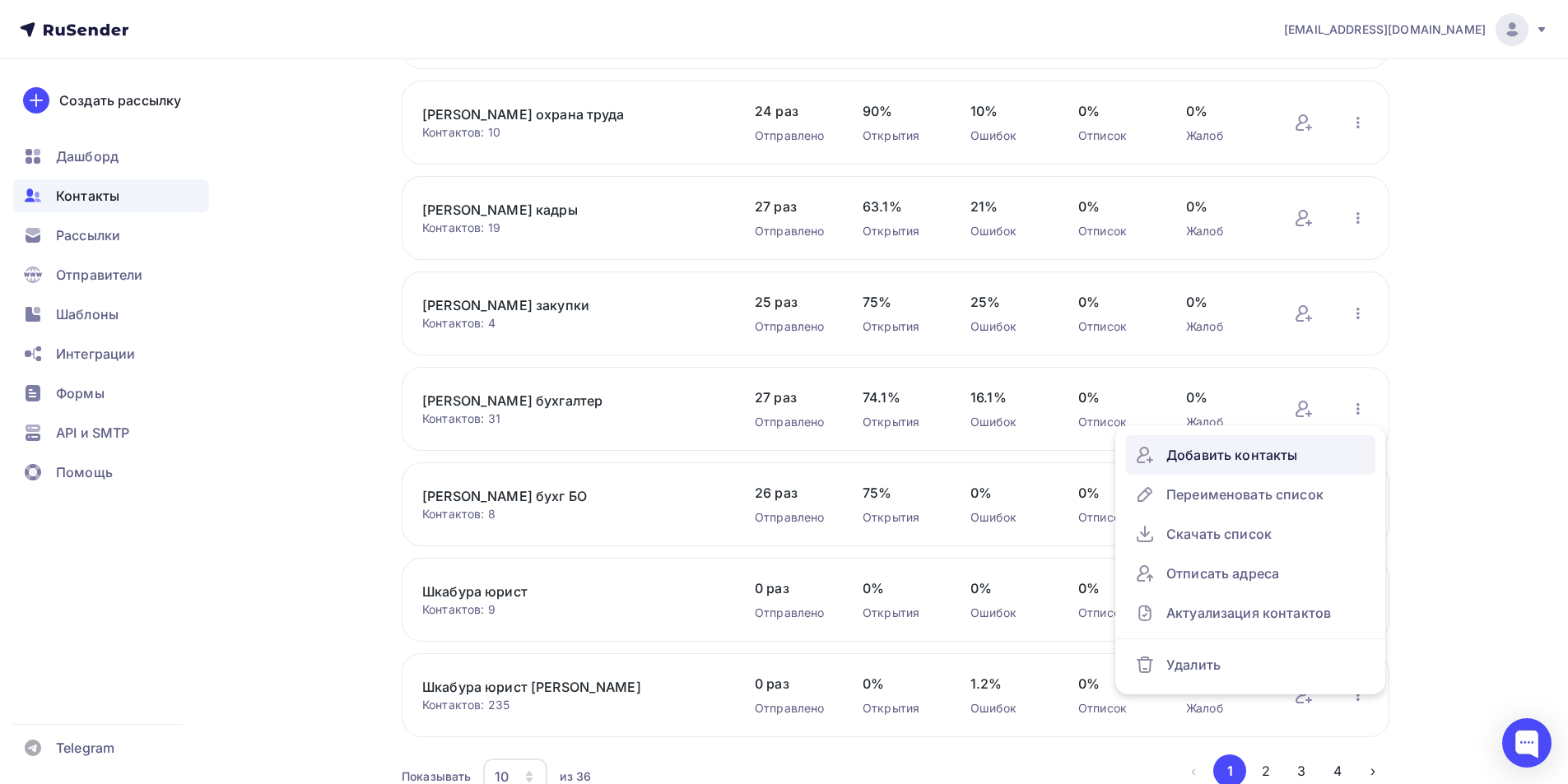
click at [1252, 454] on div "Добавить контакты" at bounding box center [1249, 455] width 230 height 26
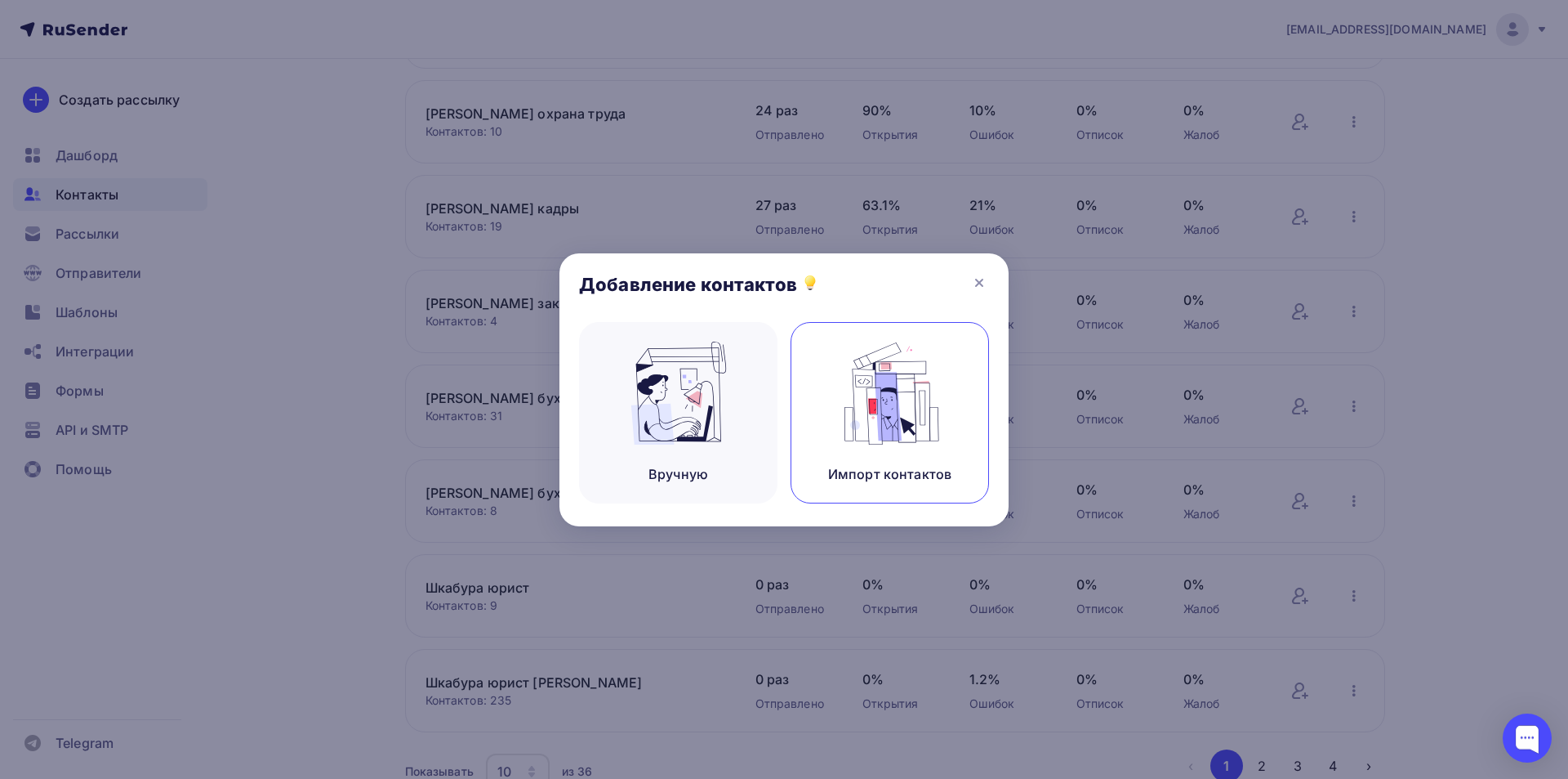
click at [893, 418] on img at bounding box center [890, 393] width 109 height 103
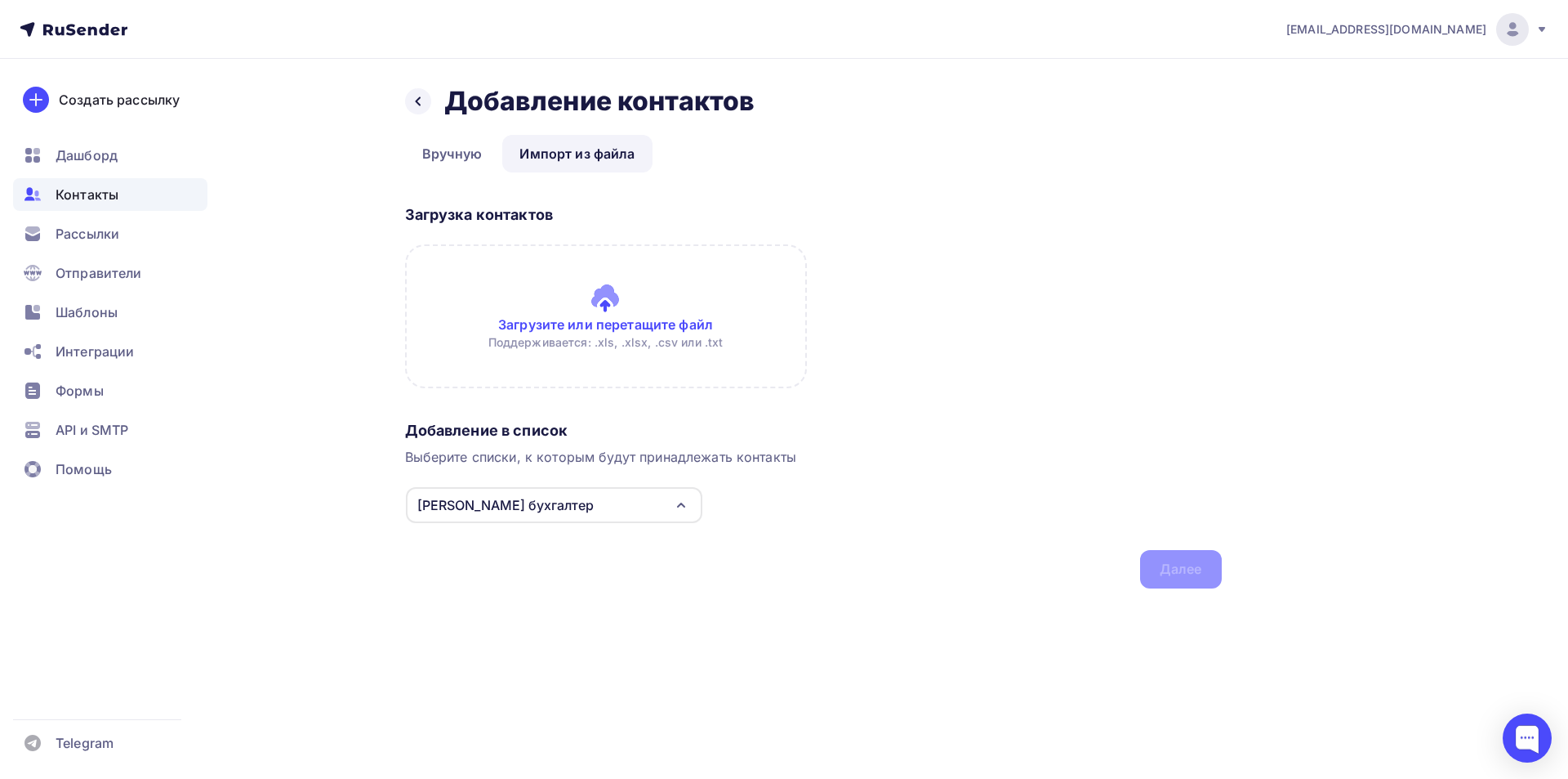
click at [603, 302] on input "file" at bounding box center [606, 315] width 402 height 144
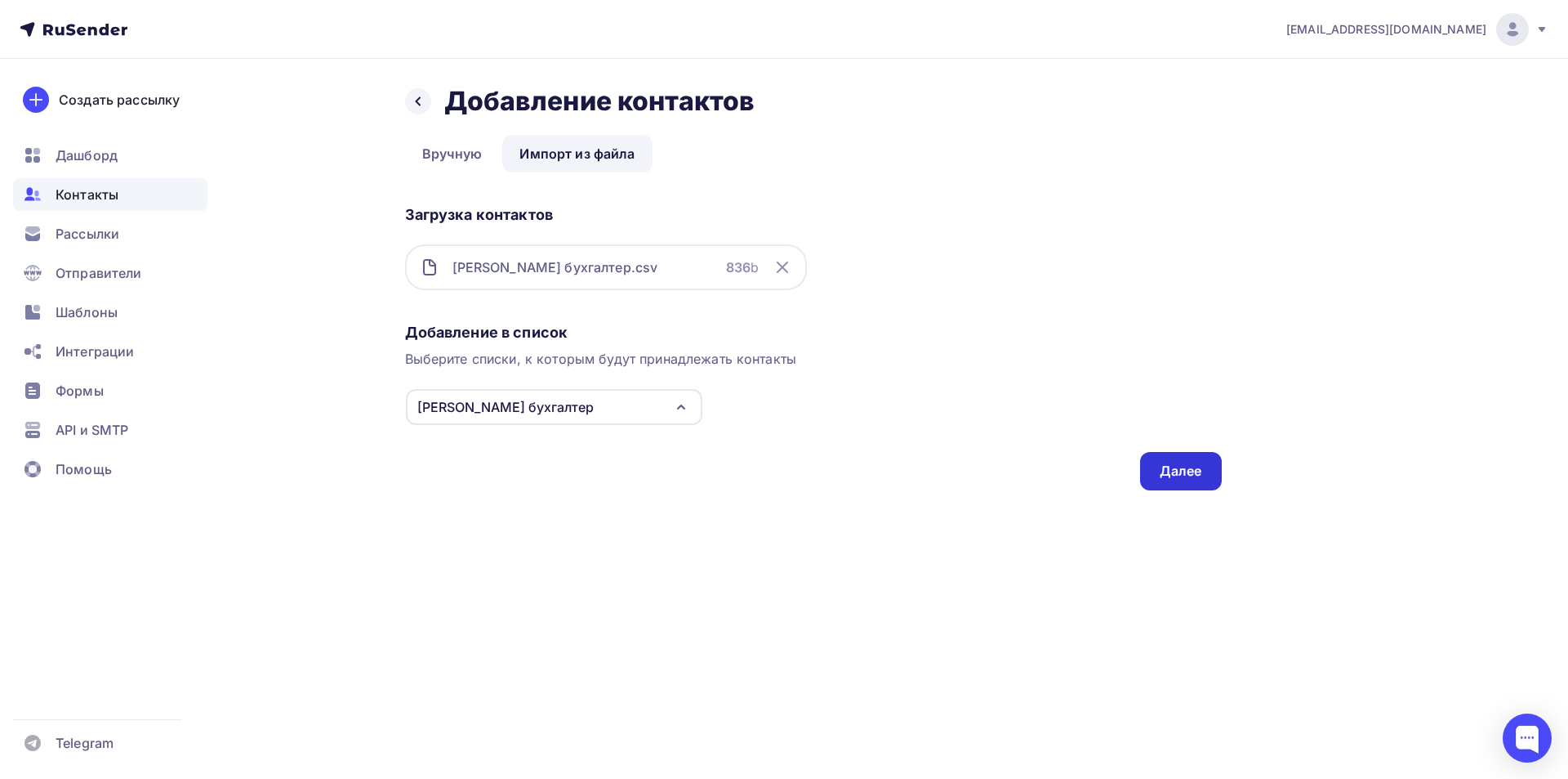
click at [1163, 477] on div "Далее" at bounding box center [1181, 471] width 42 height 19
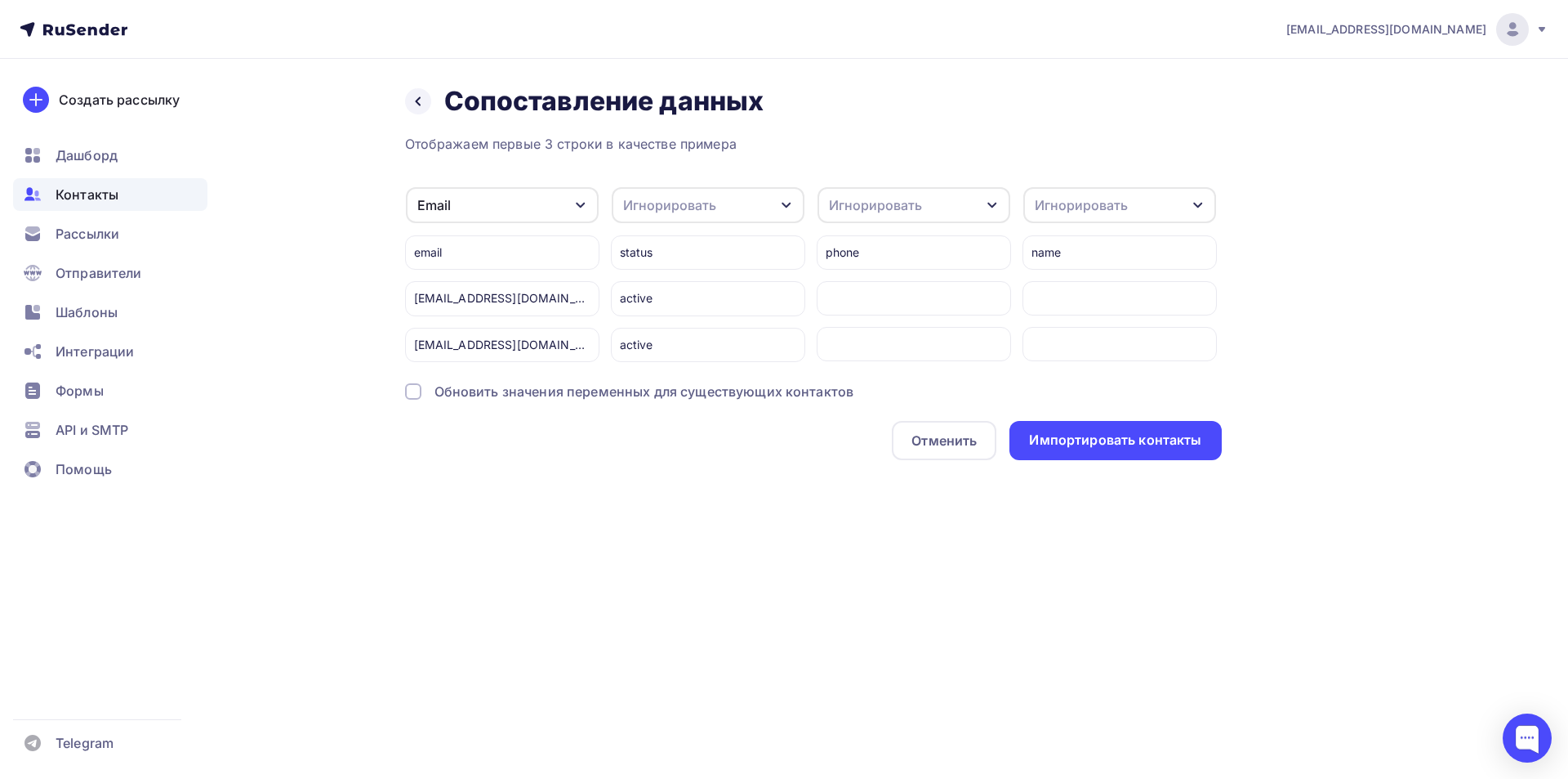
click at [417, 389] on div at bounding box center [414, 391] width 16 height 16
click at [1069, 436] on div "Импортировать контакты" at bounding box center [1115, 440] width 173 height 19
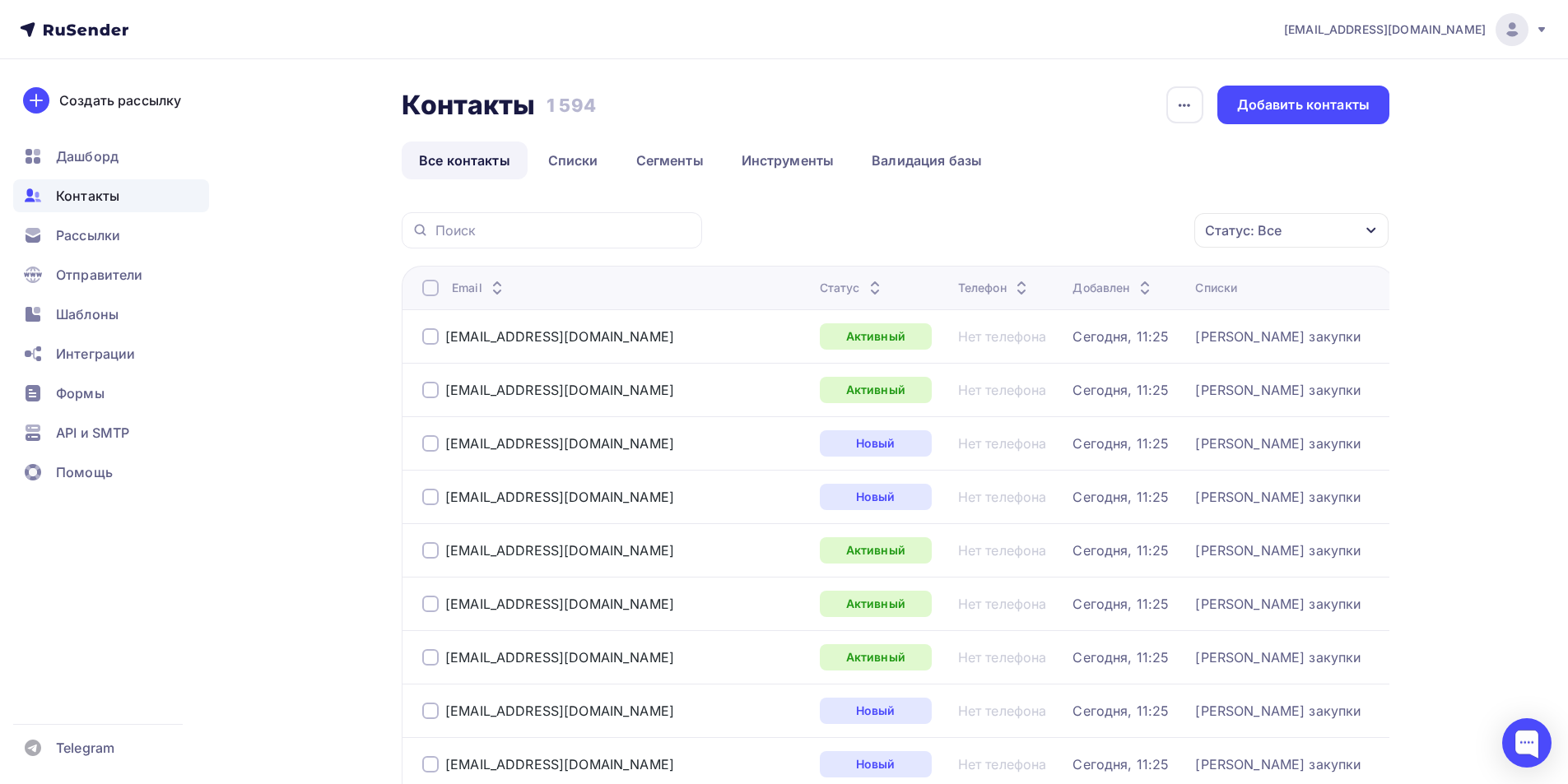
click at [1371, 229] on icon "button" at bounding box center [1371, 230] width 13 height 13
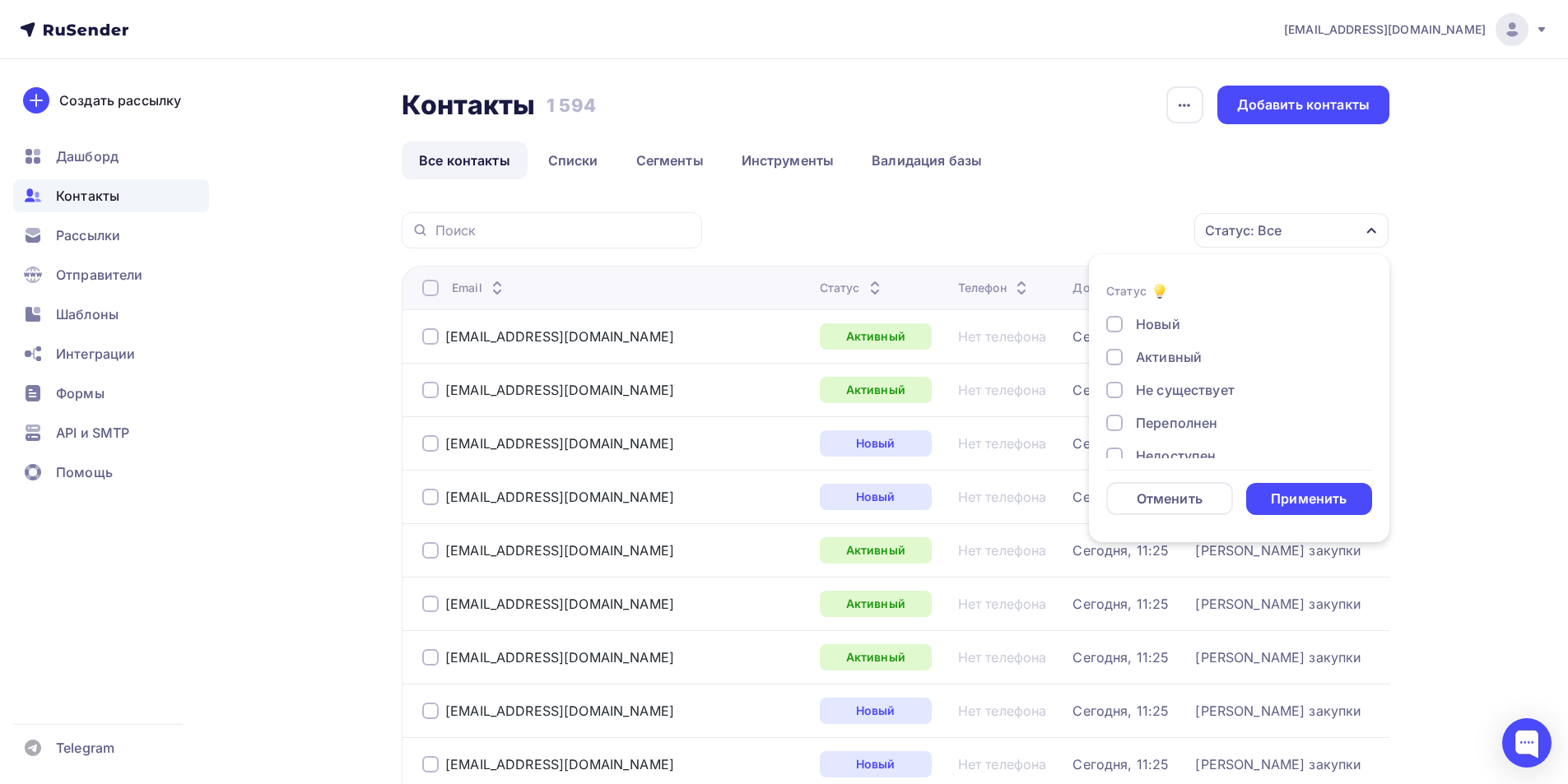
click at [1111, 393] on div at bounding box center [1114, 390] width 16 height 16
click at [1287, 506] on div "Применить" at bounding box center [1308, 498] width 76 height 19
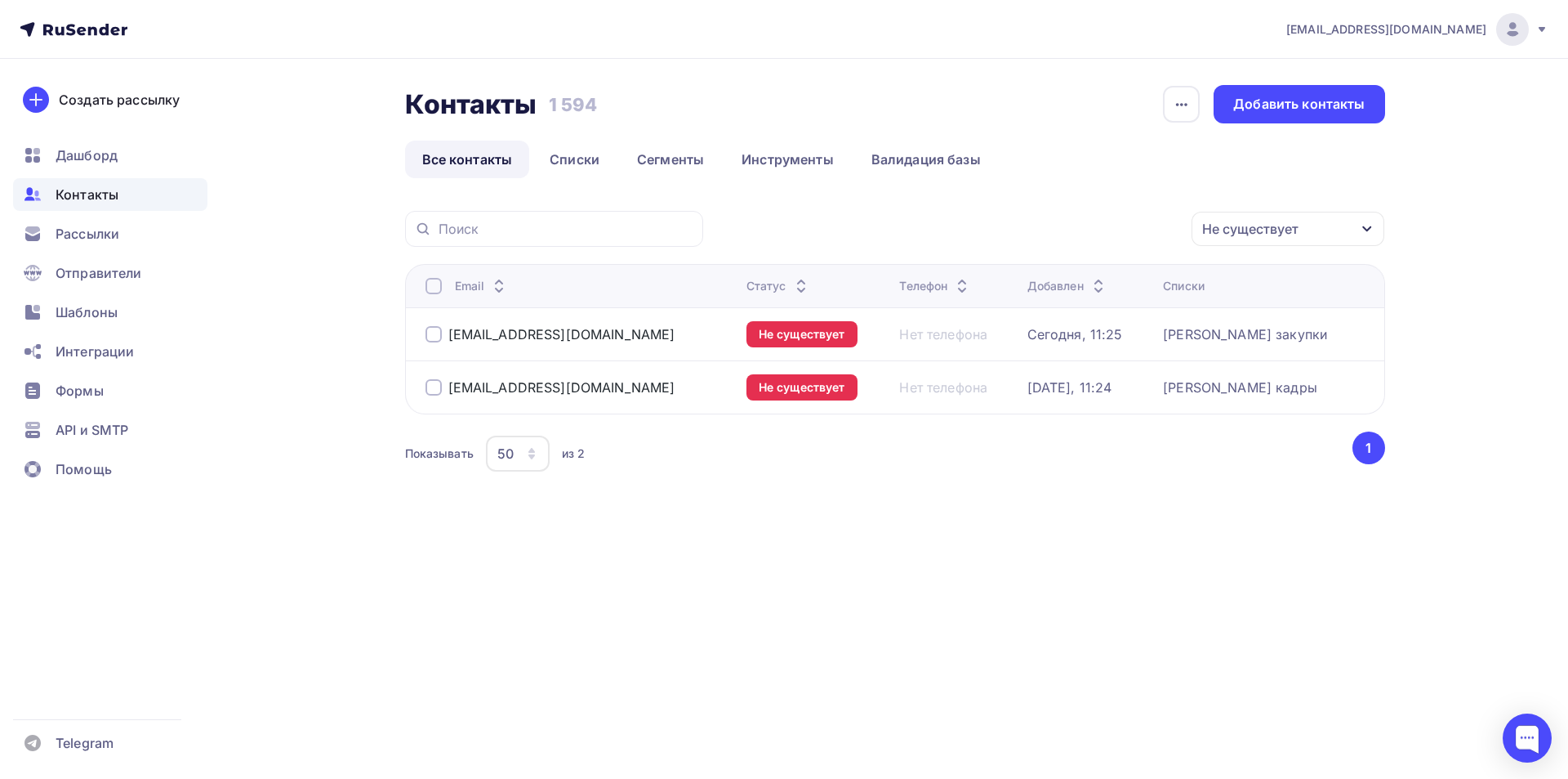
click at [434, 333] on div at bounding box center [434, 334] width 16 height 16
click at [428, 387] on div at bounding box center [434, 388] width 16 height 16
click at [434, 329] on div at bounding box center [434, 334] width 16 height 16
click at [432, 386] on div at bounding box center [434, 388] width 16 height 16
click at [578, 163] on link "Списки" at bounding box center [574, 160] width 84 height 38
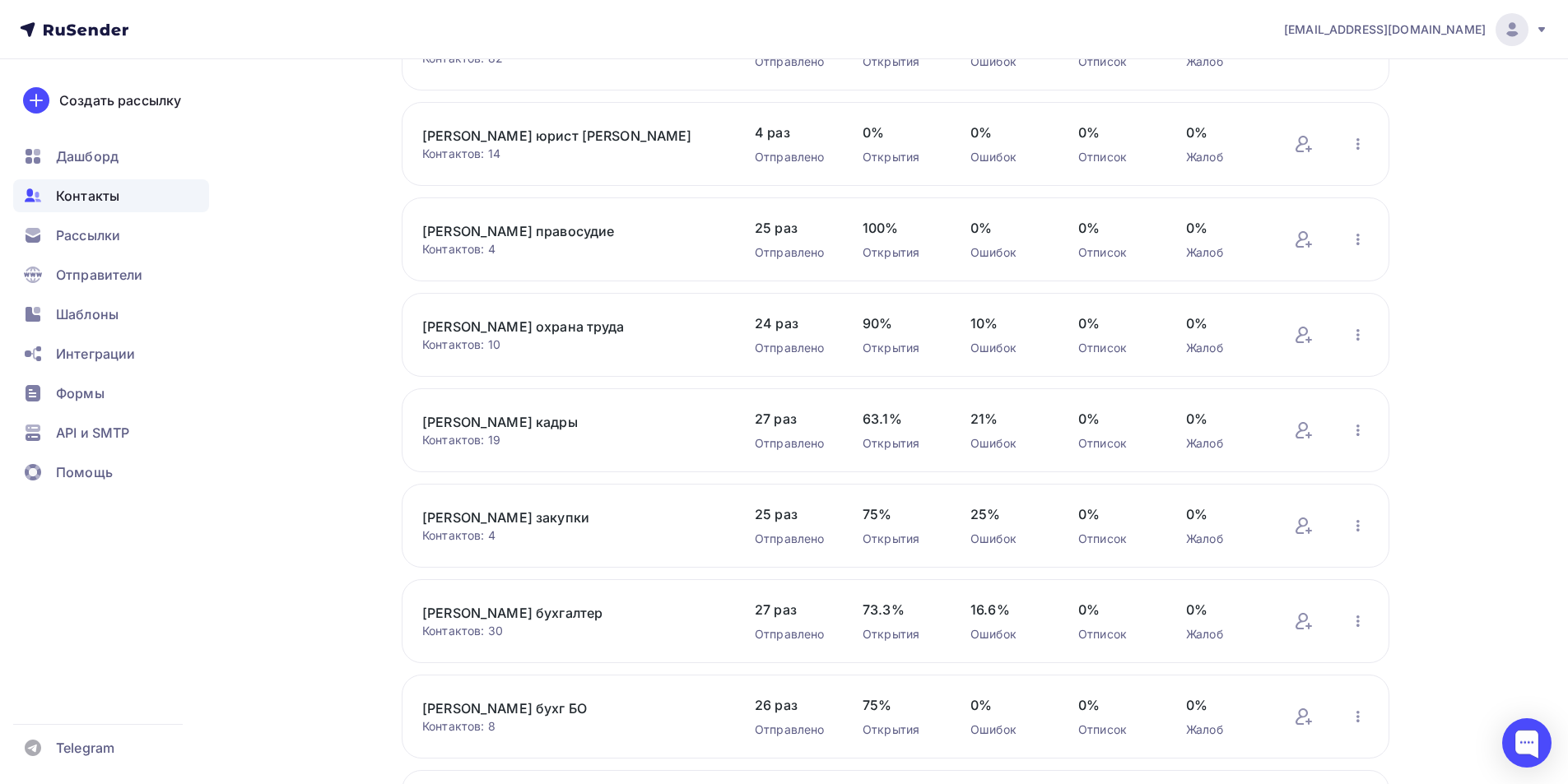
scroll to position [329, 0]
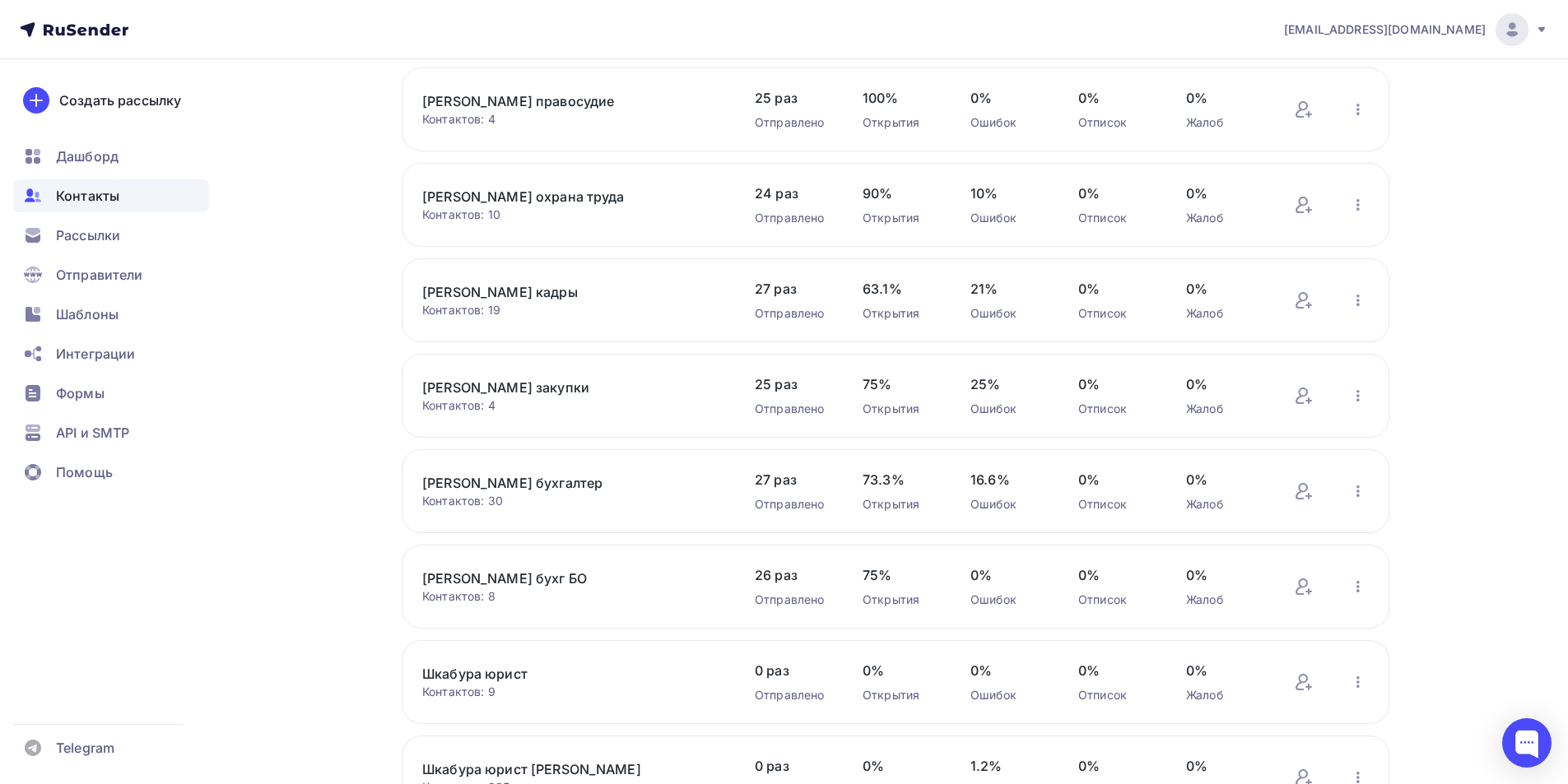
click at [475, 386] on link "[PERSON_NAME] закупки" at bounding box center [561, 387] width 279 height 20
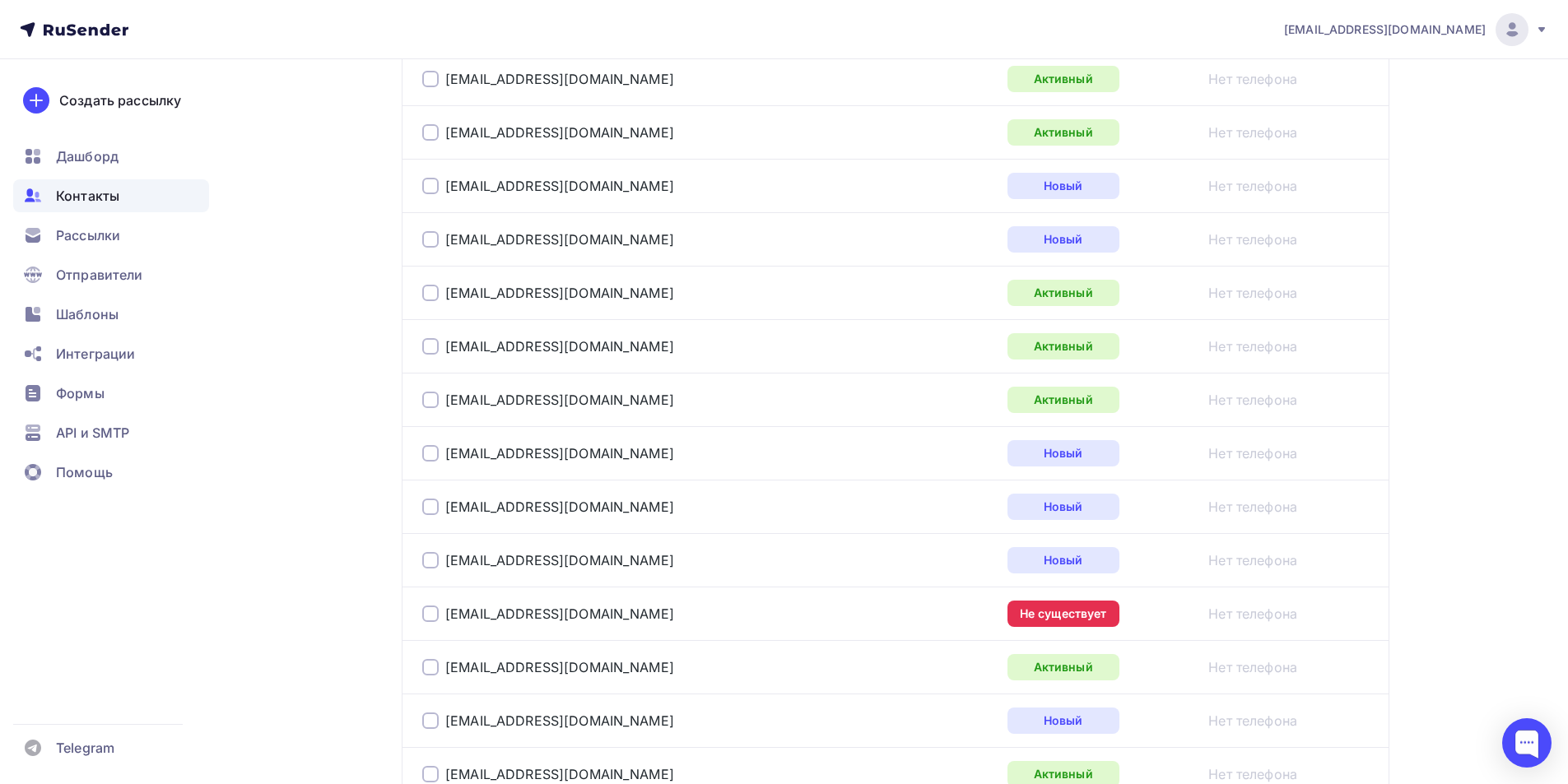
scroll to position [615, 0]
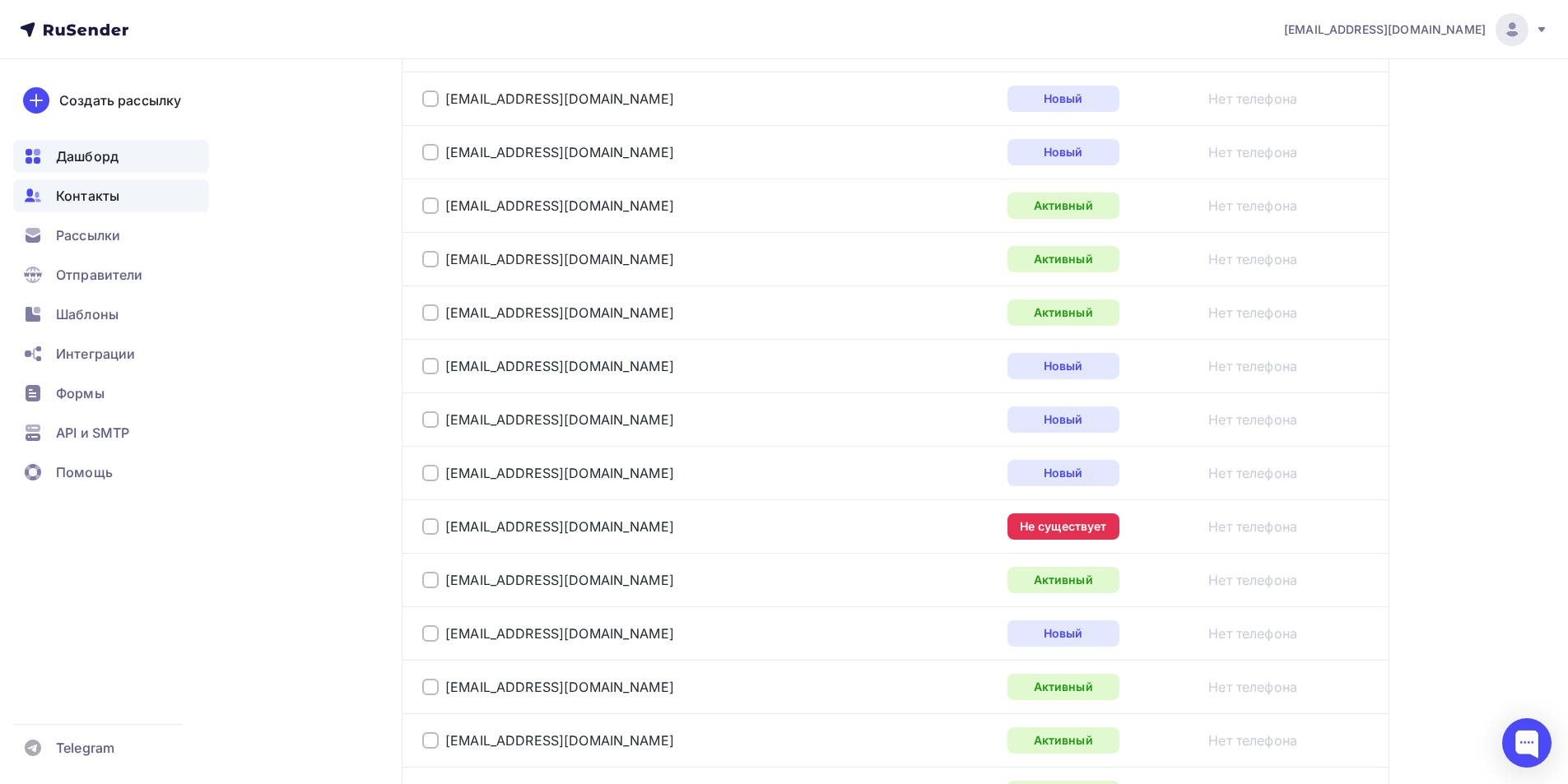
click at [90, 157] on span "Дашборд" at bounding box center [86, 156] width 63 height 20
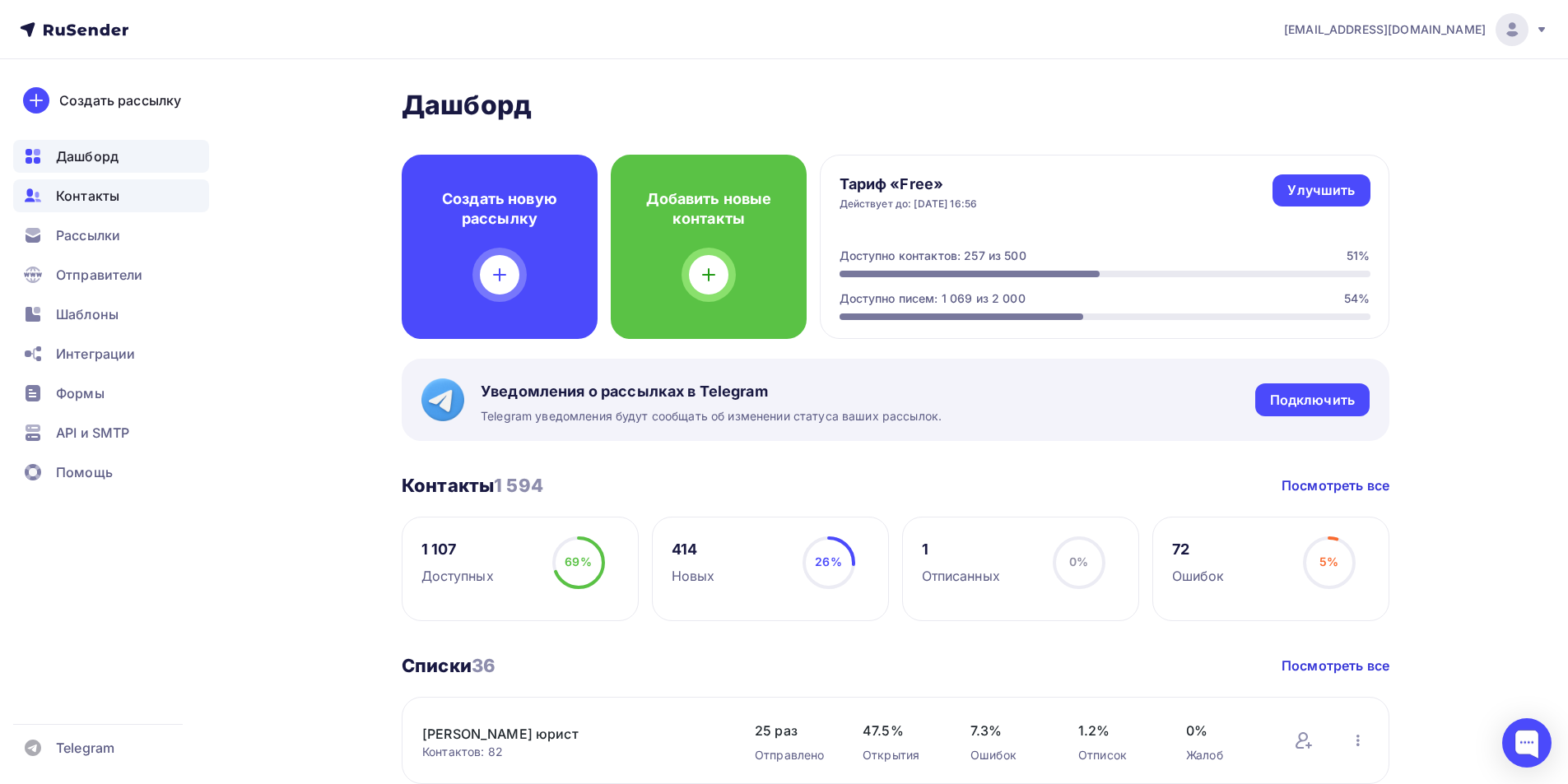
click at [82, 188] on span "Контакты" at bounding box center [87, 196] width 64 height 20
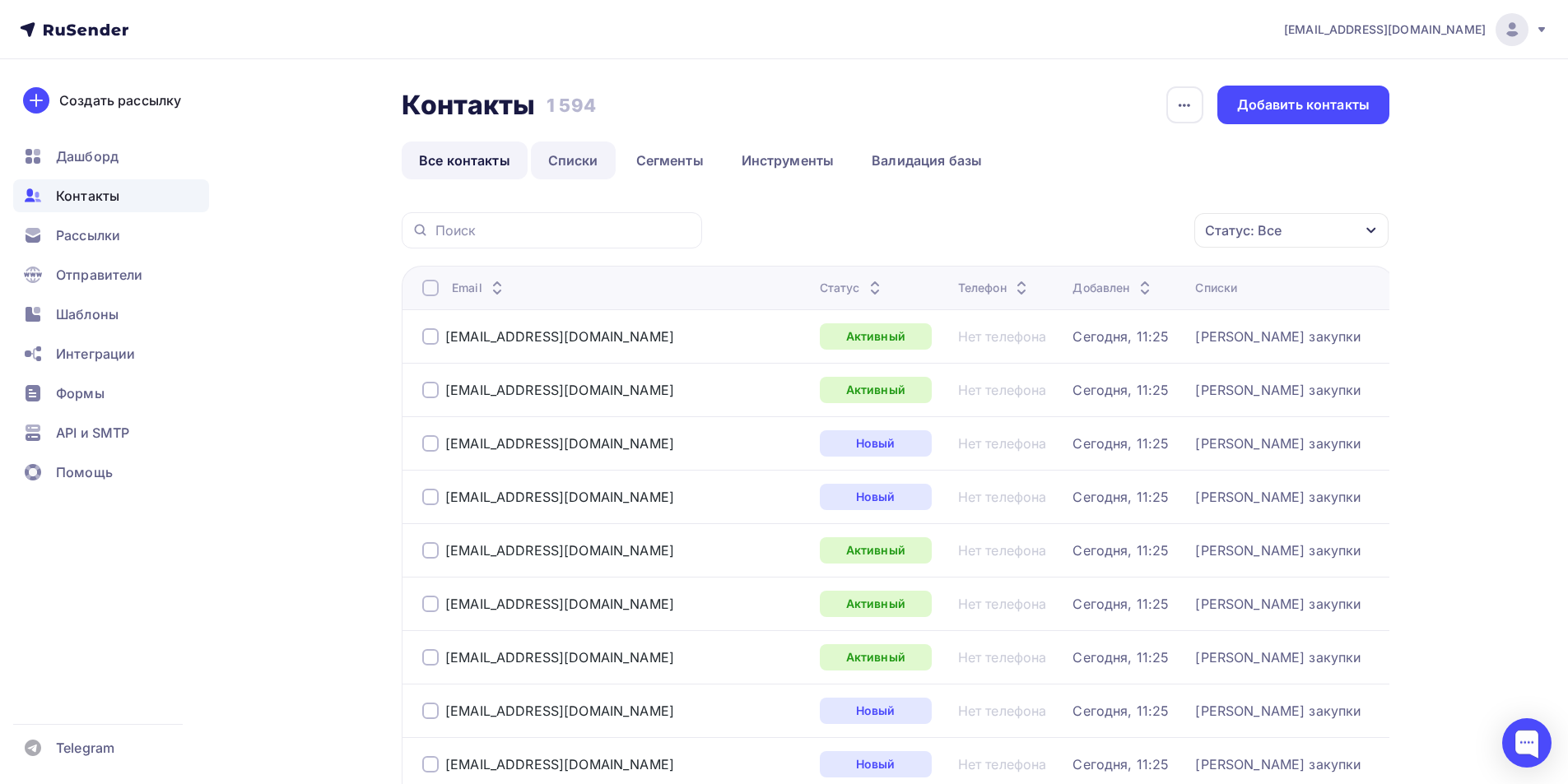
click at [563, 161] on link "Списки" at bounding box center [572, 161] width 85 height 38
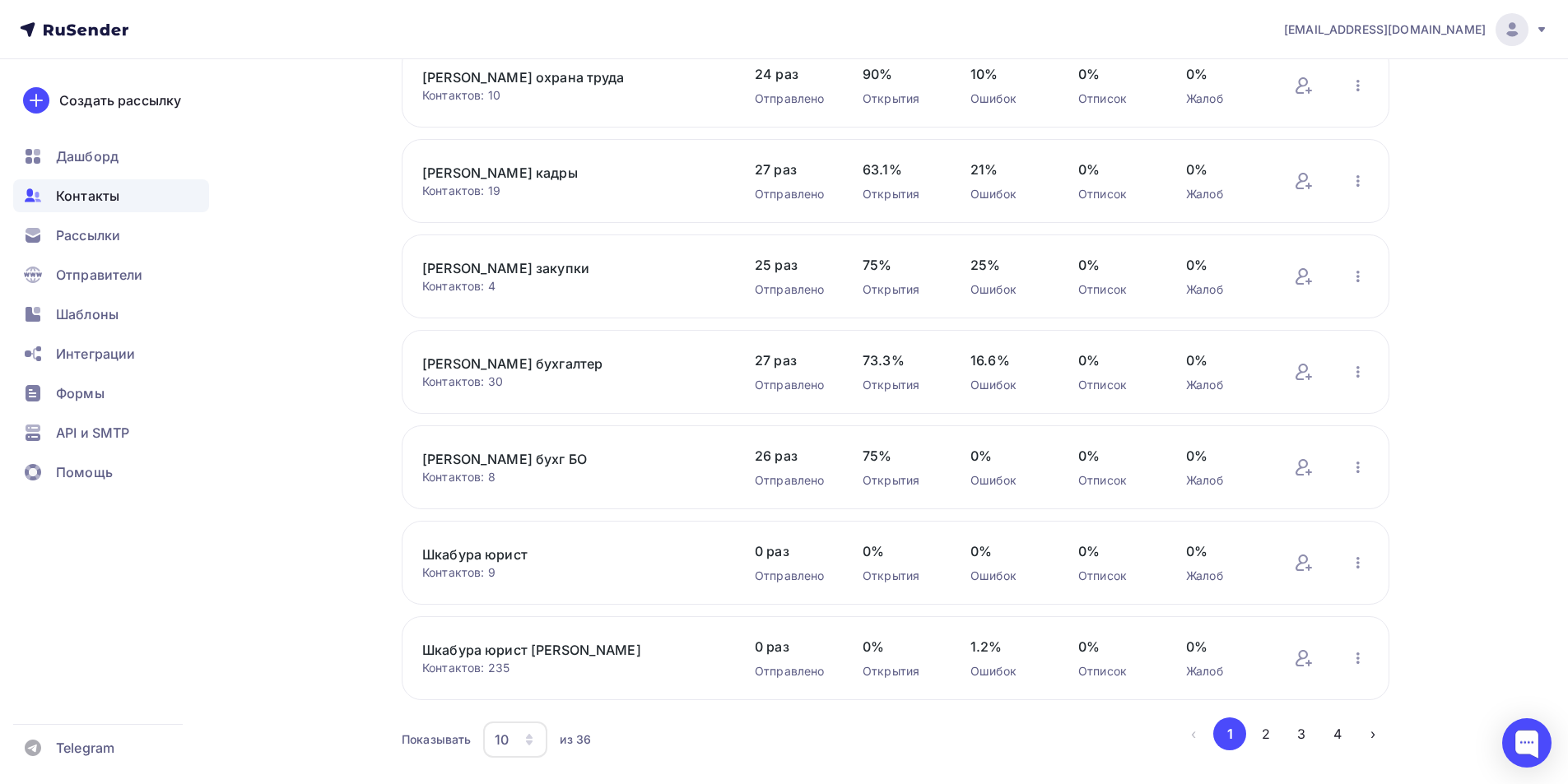
scroll to position [492, 0]
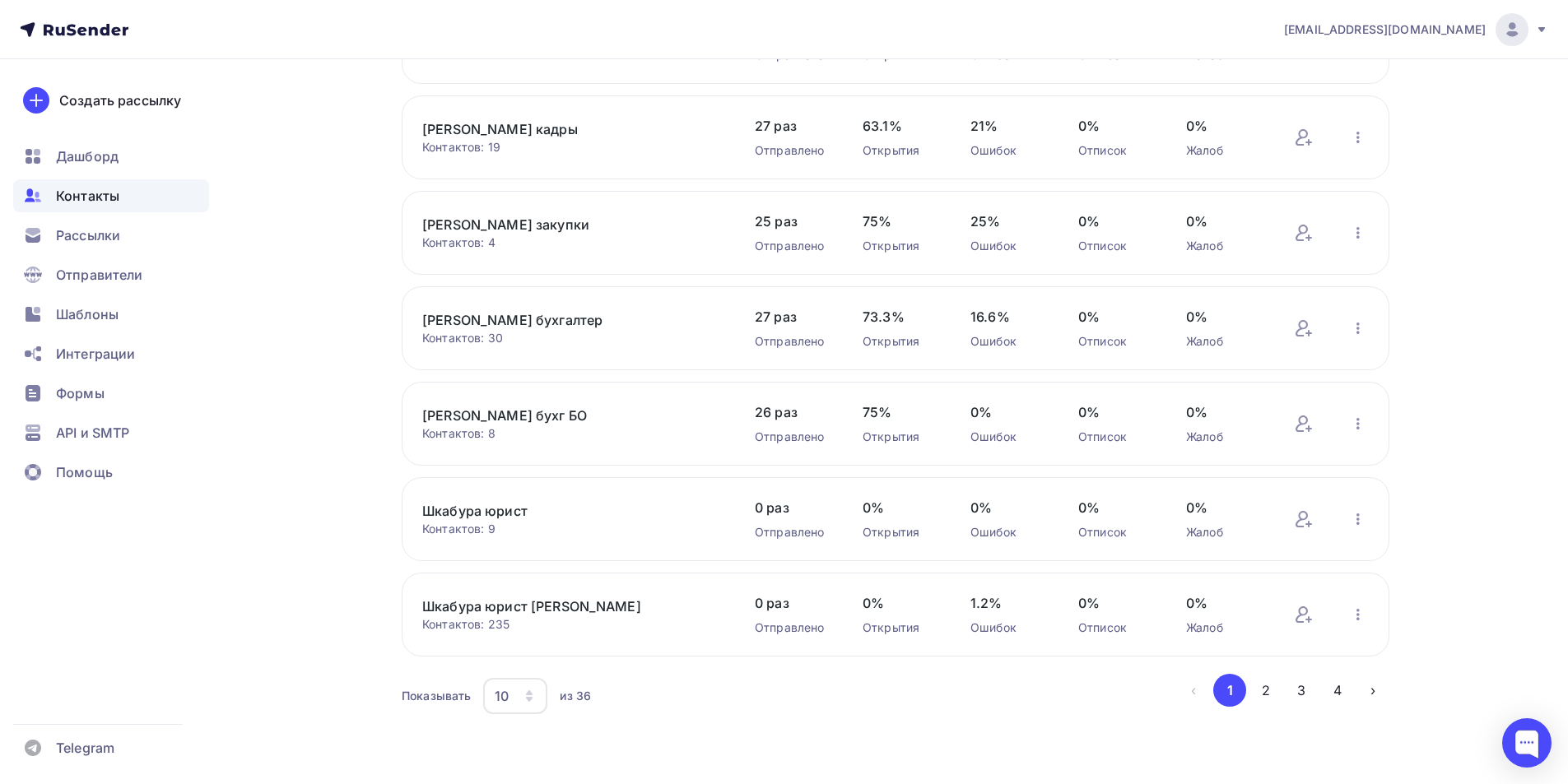
click at [512, 412] on link "Якунина бухг БО" at bounding box center [561, 416] width 279 height 20
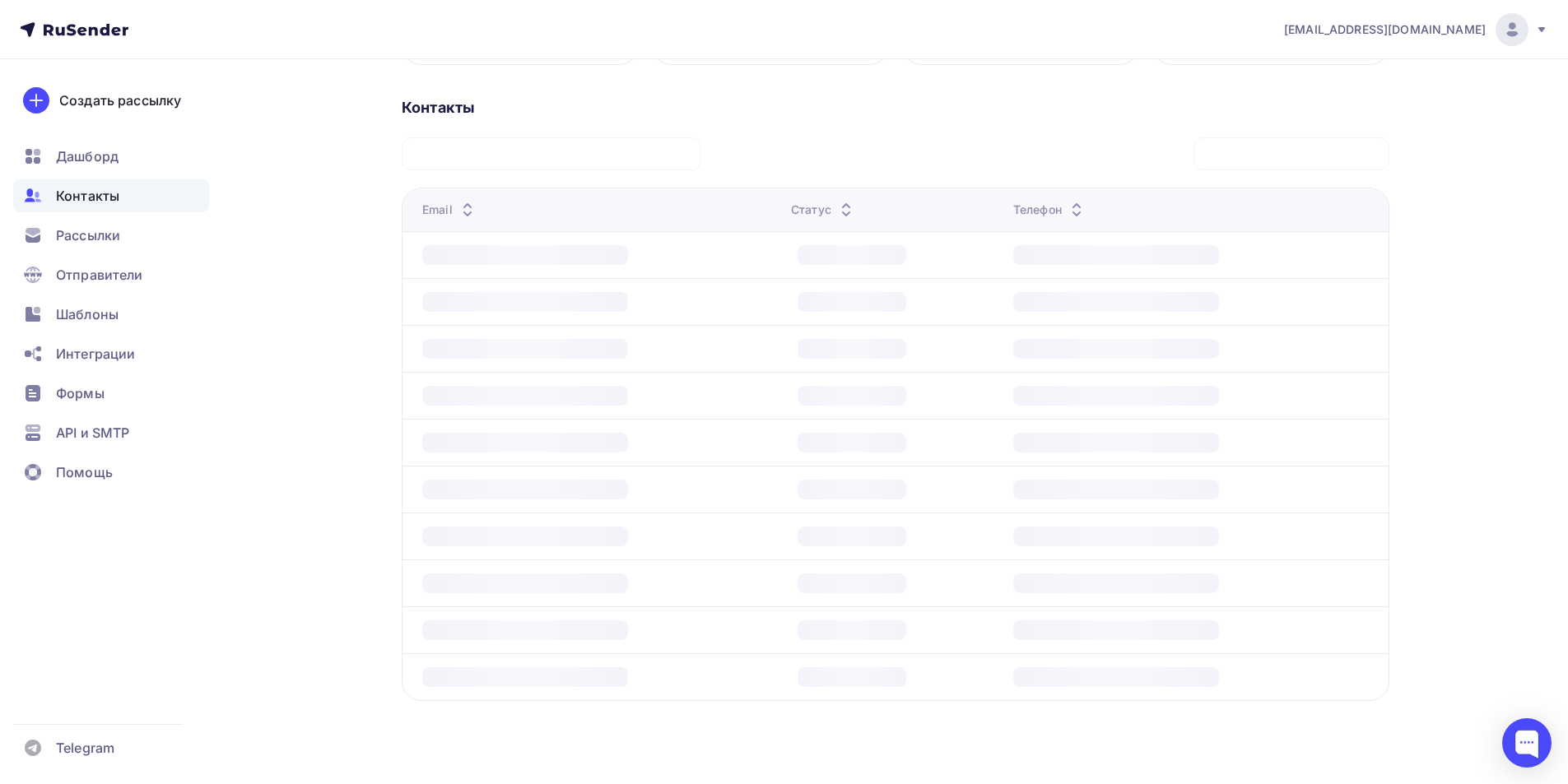
scroll to position [367, 0]
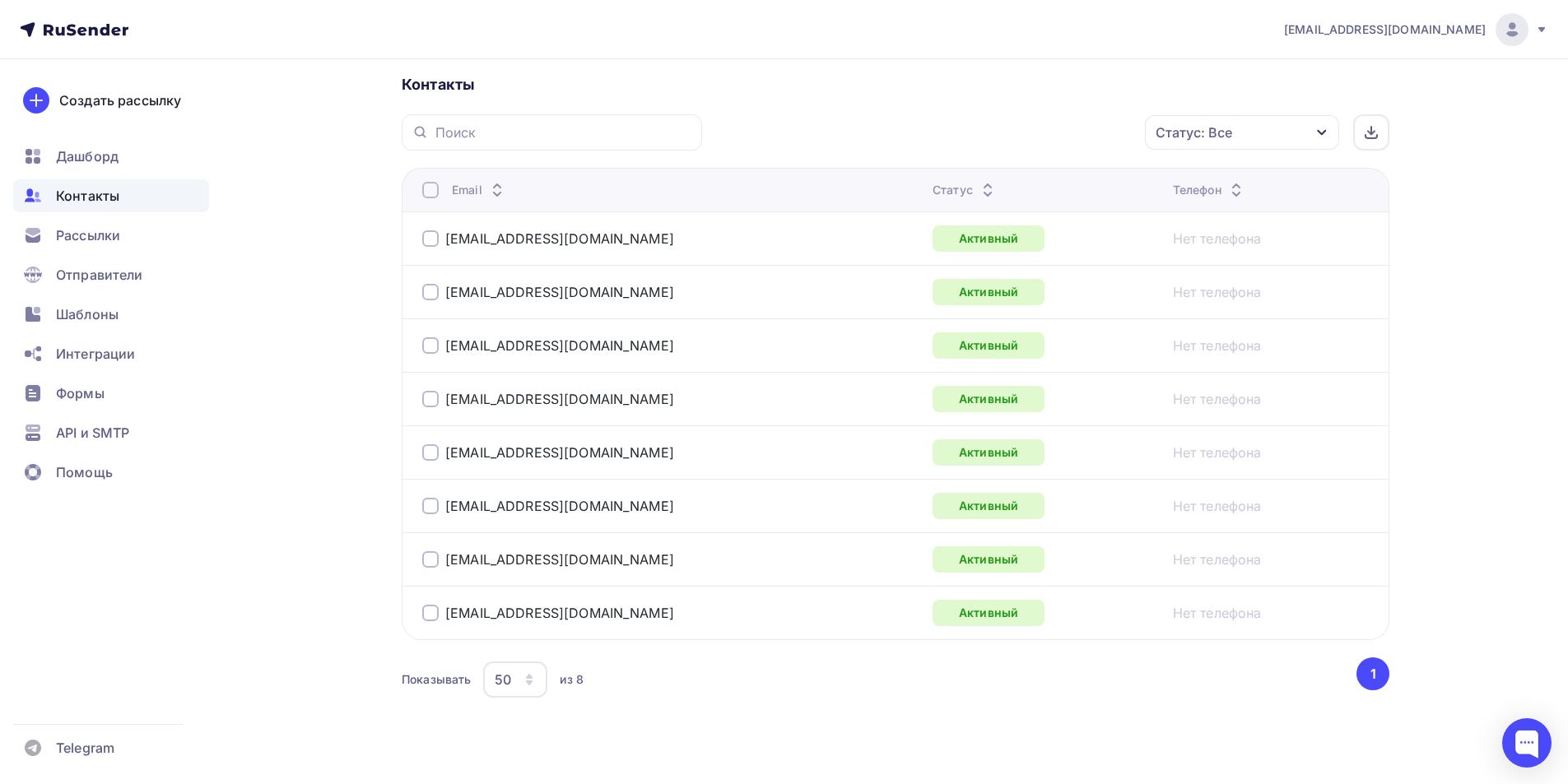
click at [85, 197] on span "Контакты" at bounding box center [87, 196] width 64 height 20
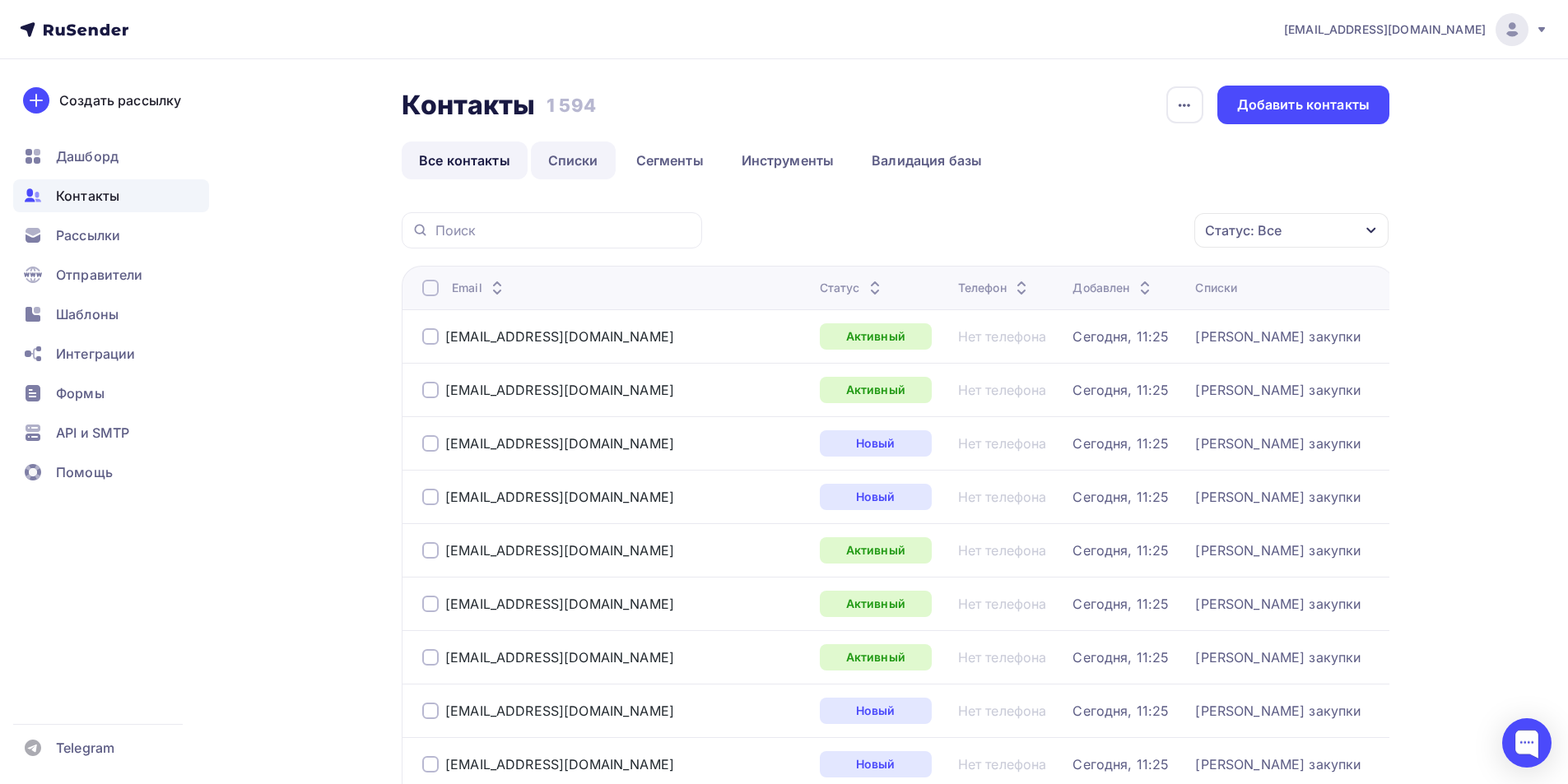
click at [573, 153] on link "Списки" at bounding box center [572, 161] width 85 height 38
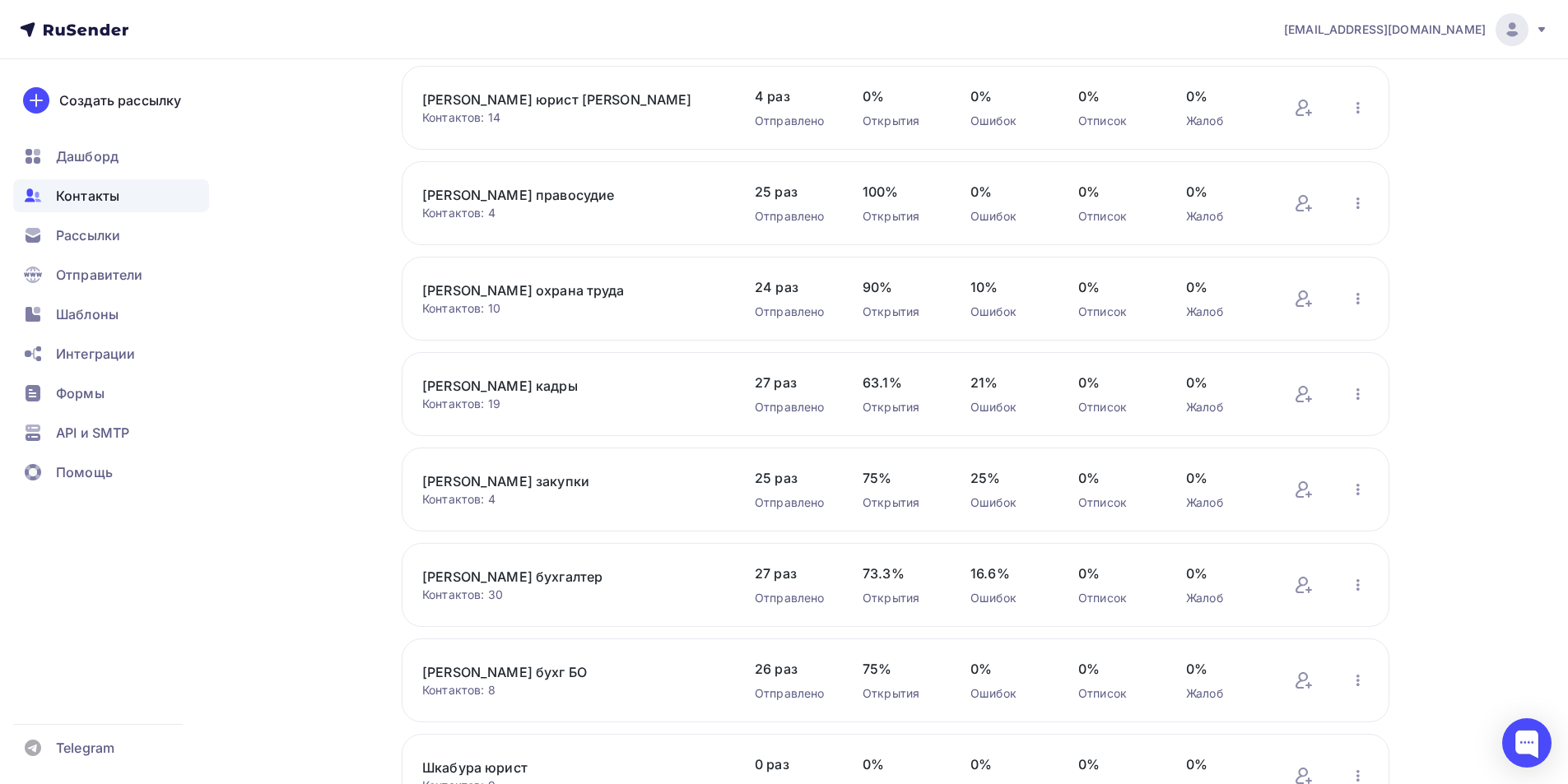
scroll to position [329, 0]
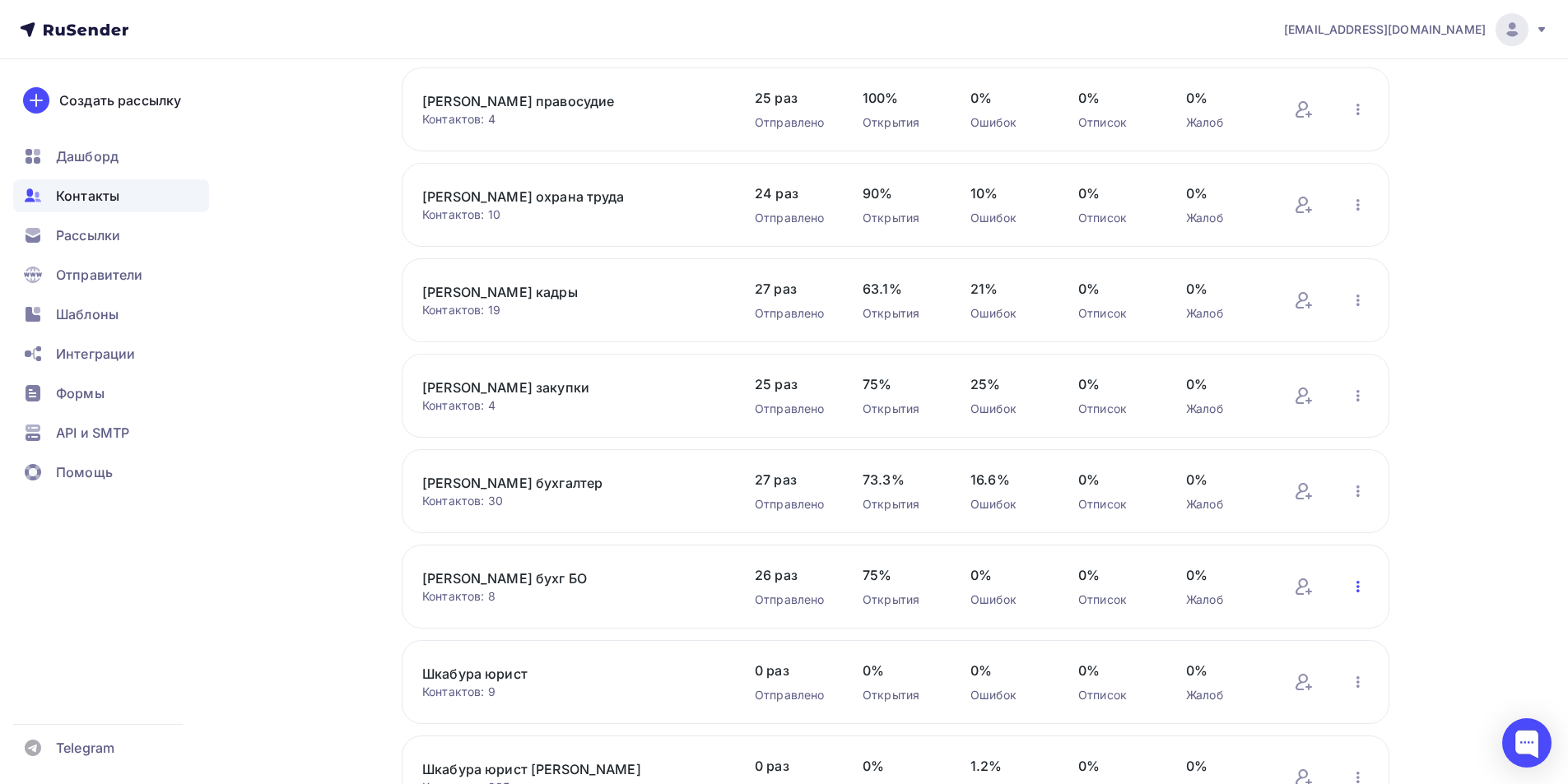
click at [1359, 586] on icon "button" at bounding box center [1358, 586] width 4 height 12
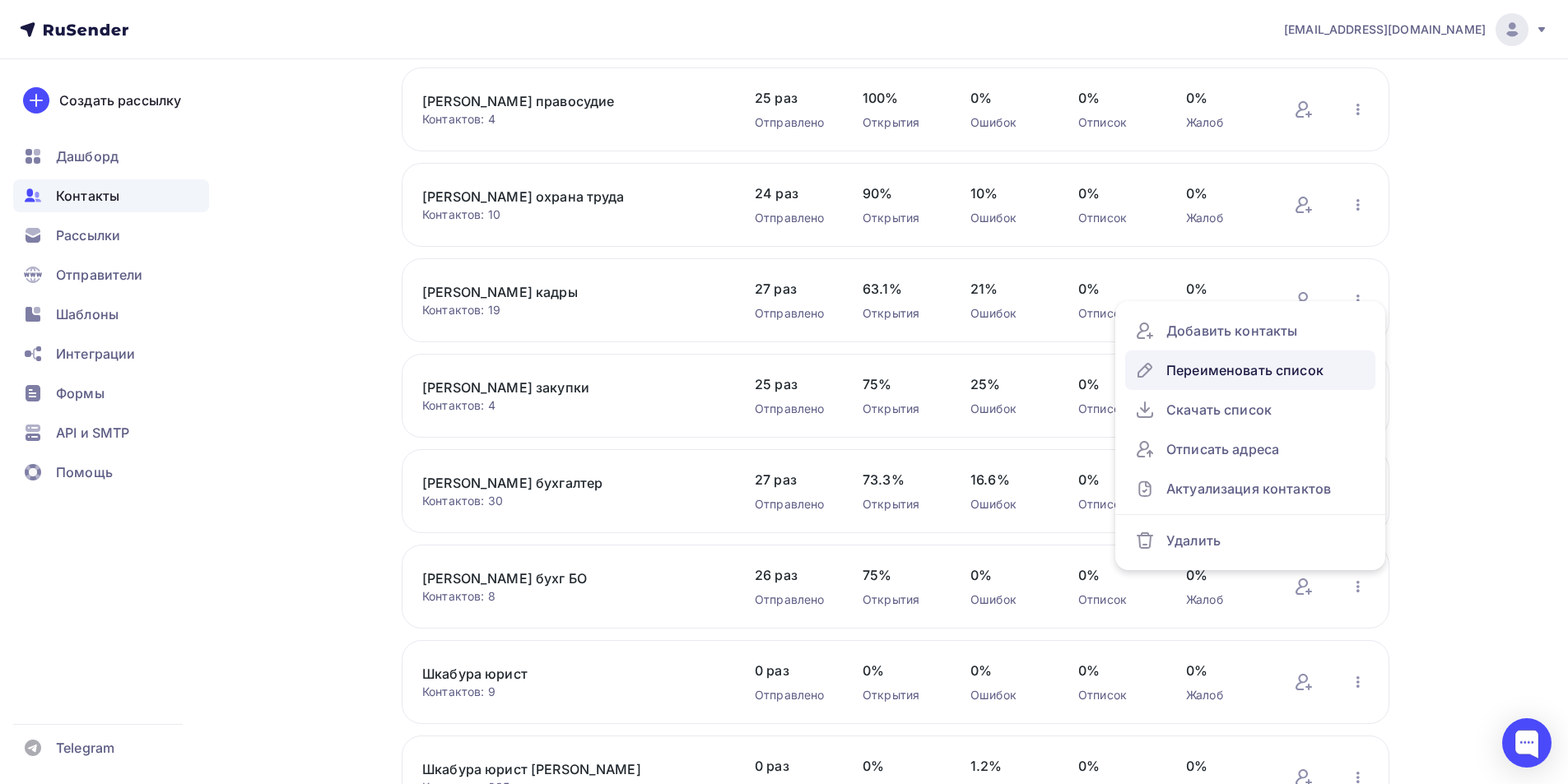
click at [1211, 369] on div "Переименовать список" at bounding box center [1249, 370] width 230 height 26
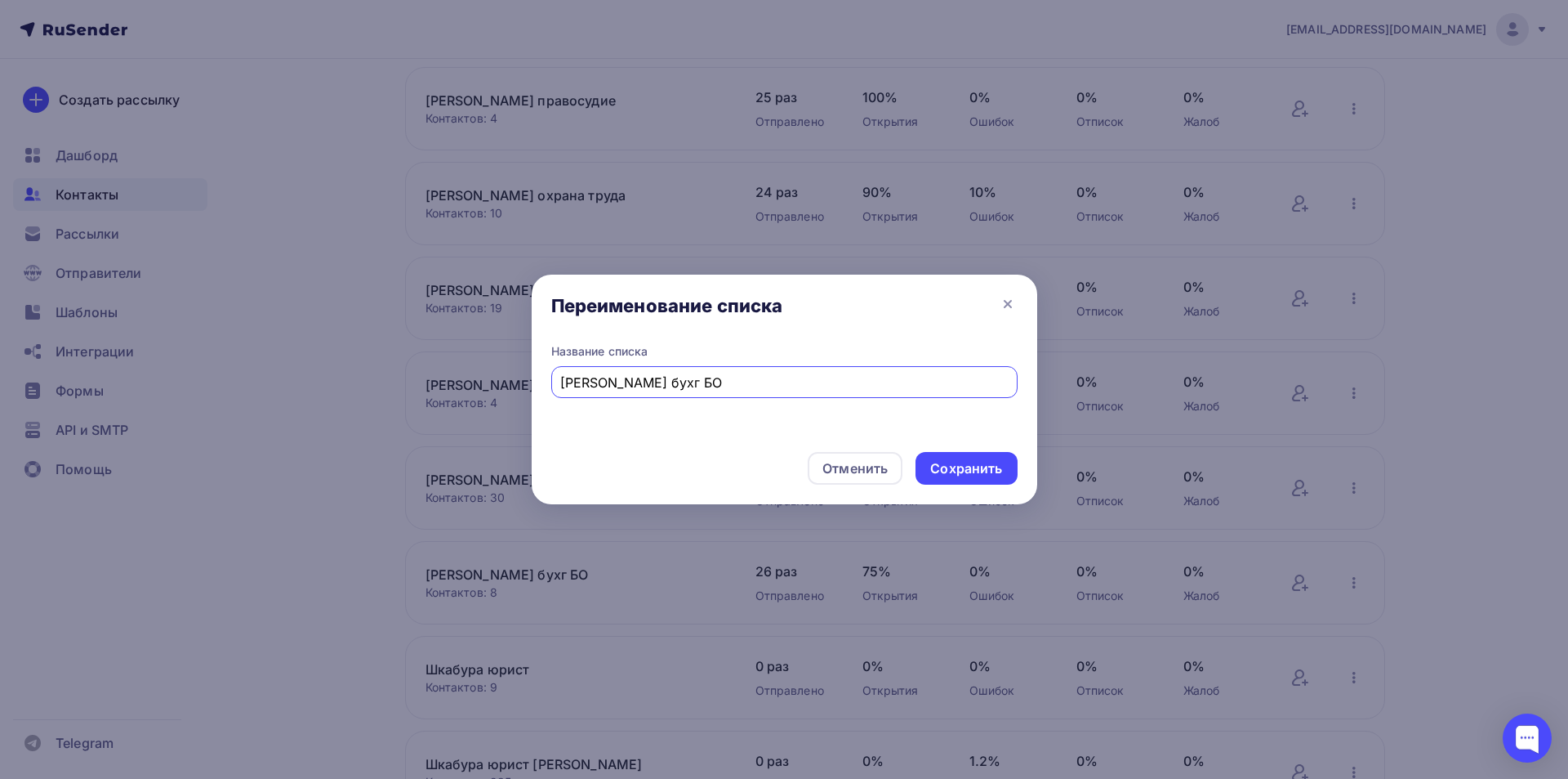
drag, startPoint x: 611, startPoint y: 385, endPoint x: 562, endPoint y: 379, distance: 49.4
click at [562, 379] on input "Якунина бухг БО" at bounding box center [784, 382] width 448 height 20
type input "[PERSON_NAME] бухг БО"
click at [996, 455] on div "Сохранить" at bounding box center [966, 468] width 101 height 33
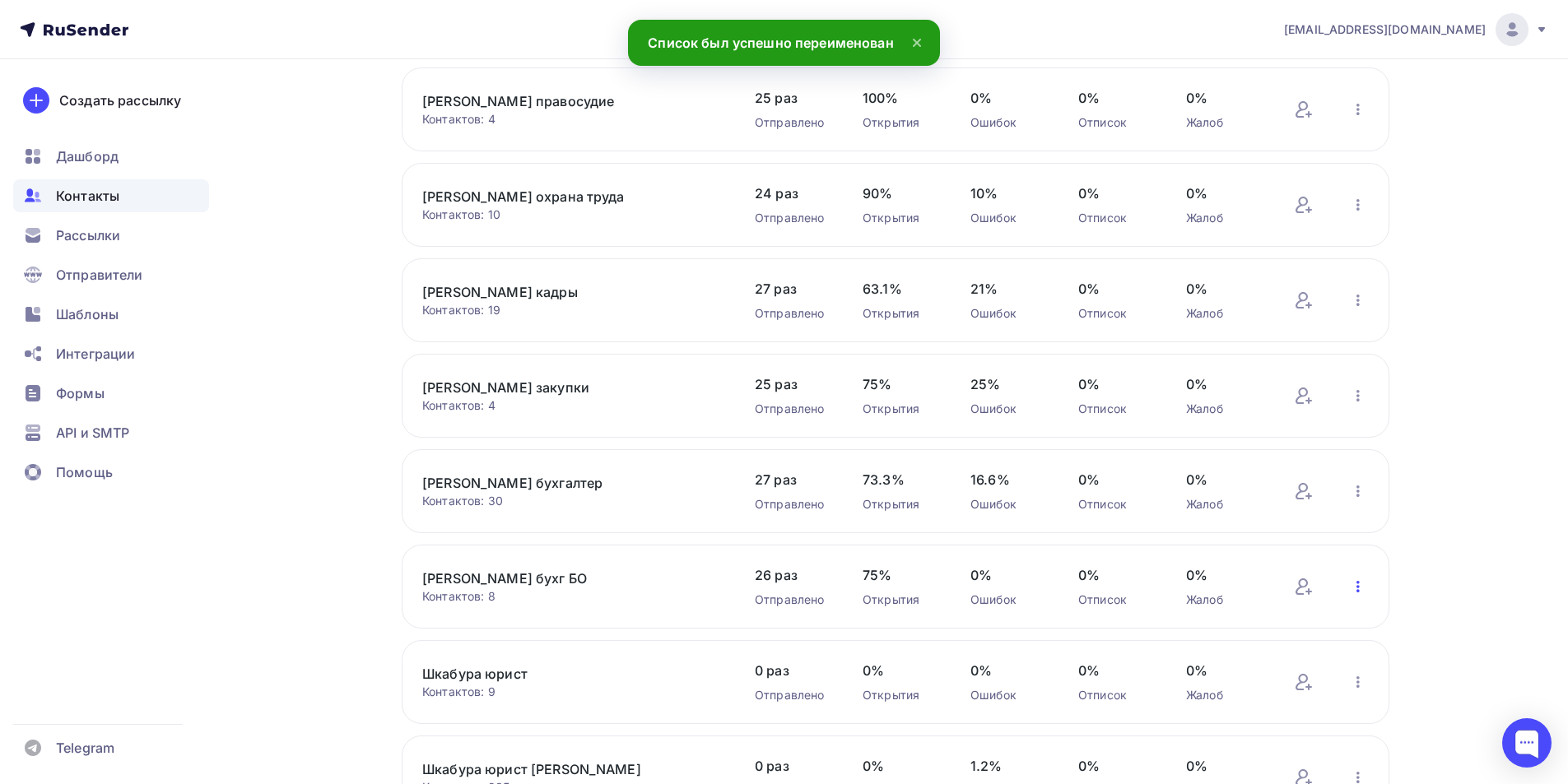
click at [1359, 587] on icon "button" at bounding box center [1358, 586] width 4 height 12
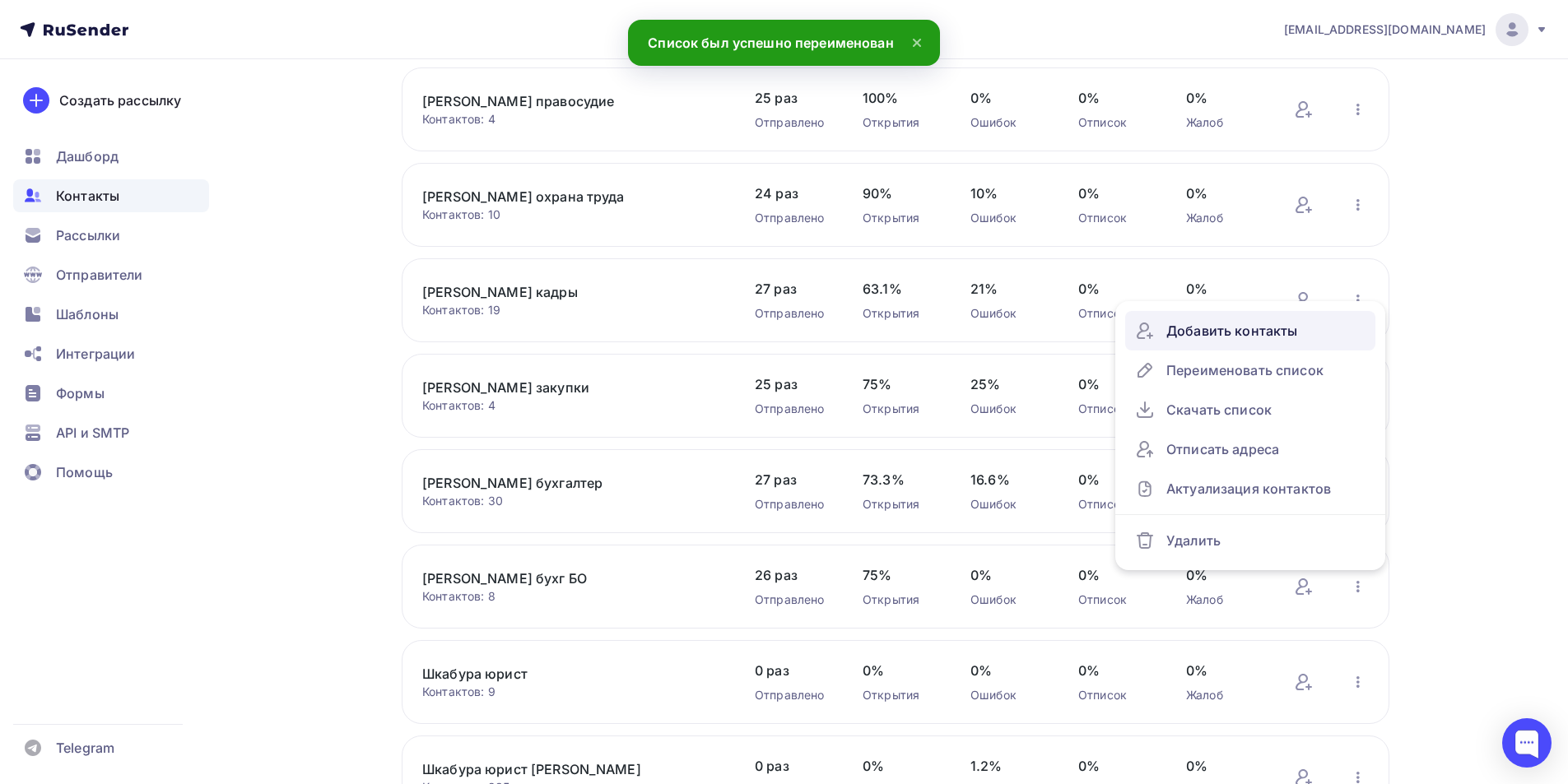
click at [1258, 334] on div "Добавить контакты" at bounding box center [1249, 330] width 230 height 26
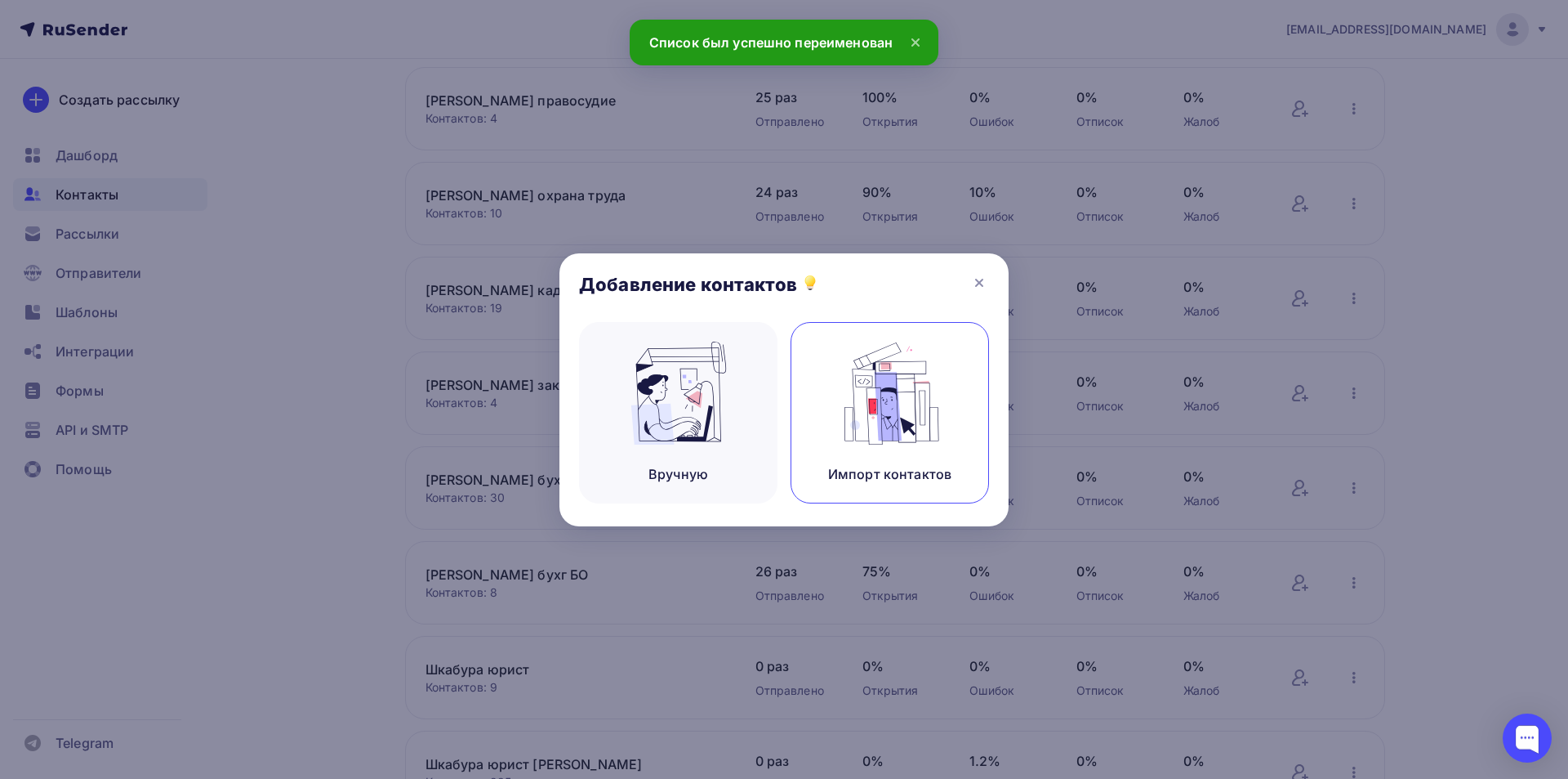
click at [905, 432] on img at bounding box center [890, 393] width 109 height 103
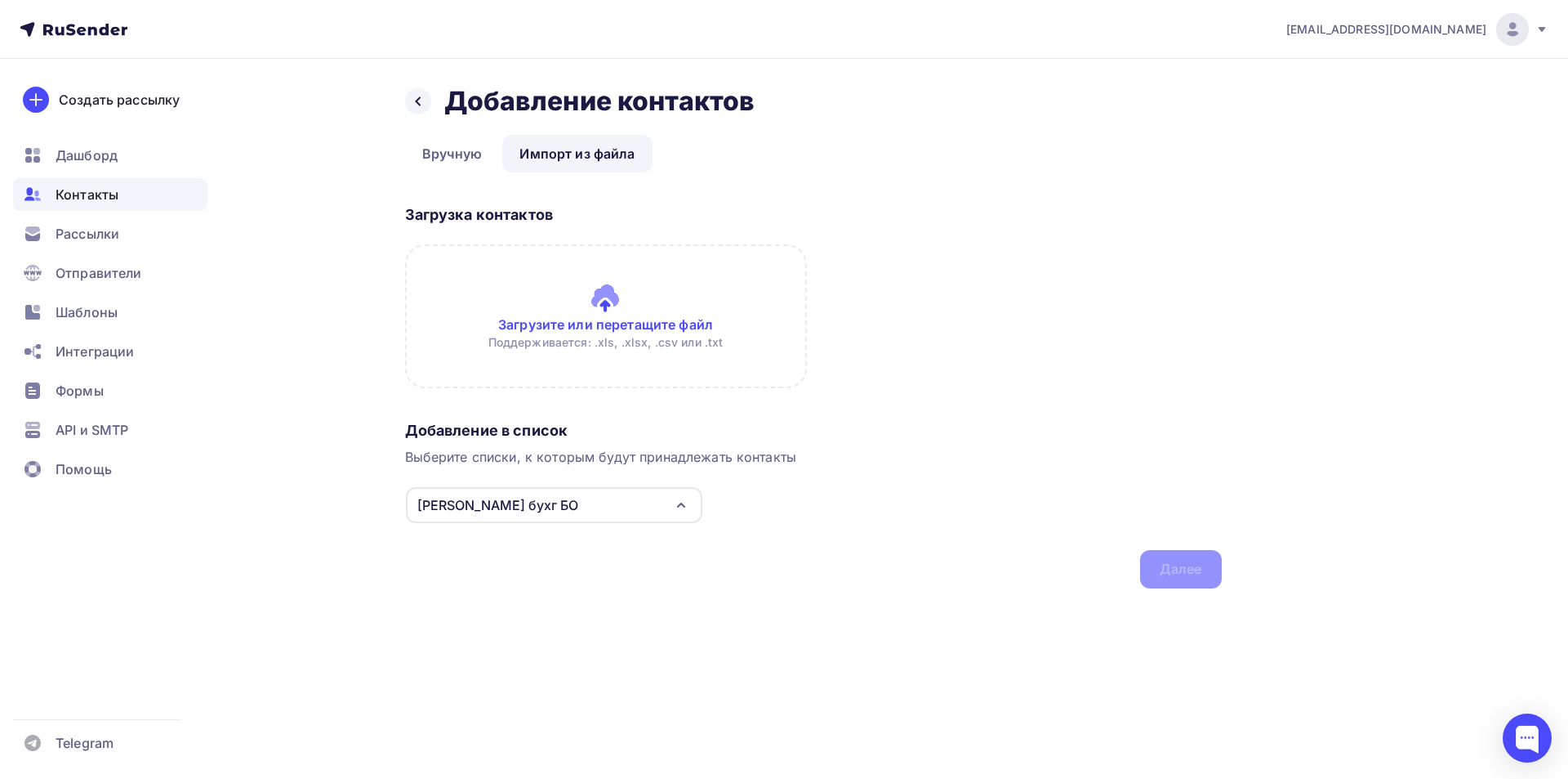
click at [622, 296] on input "file" at bounding box center [606, 315] width 402 height 144
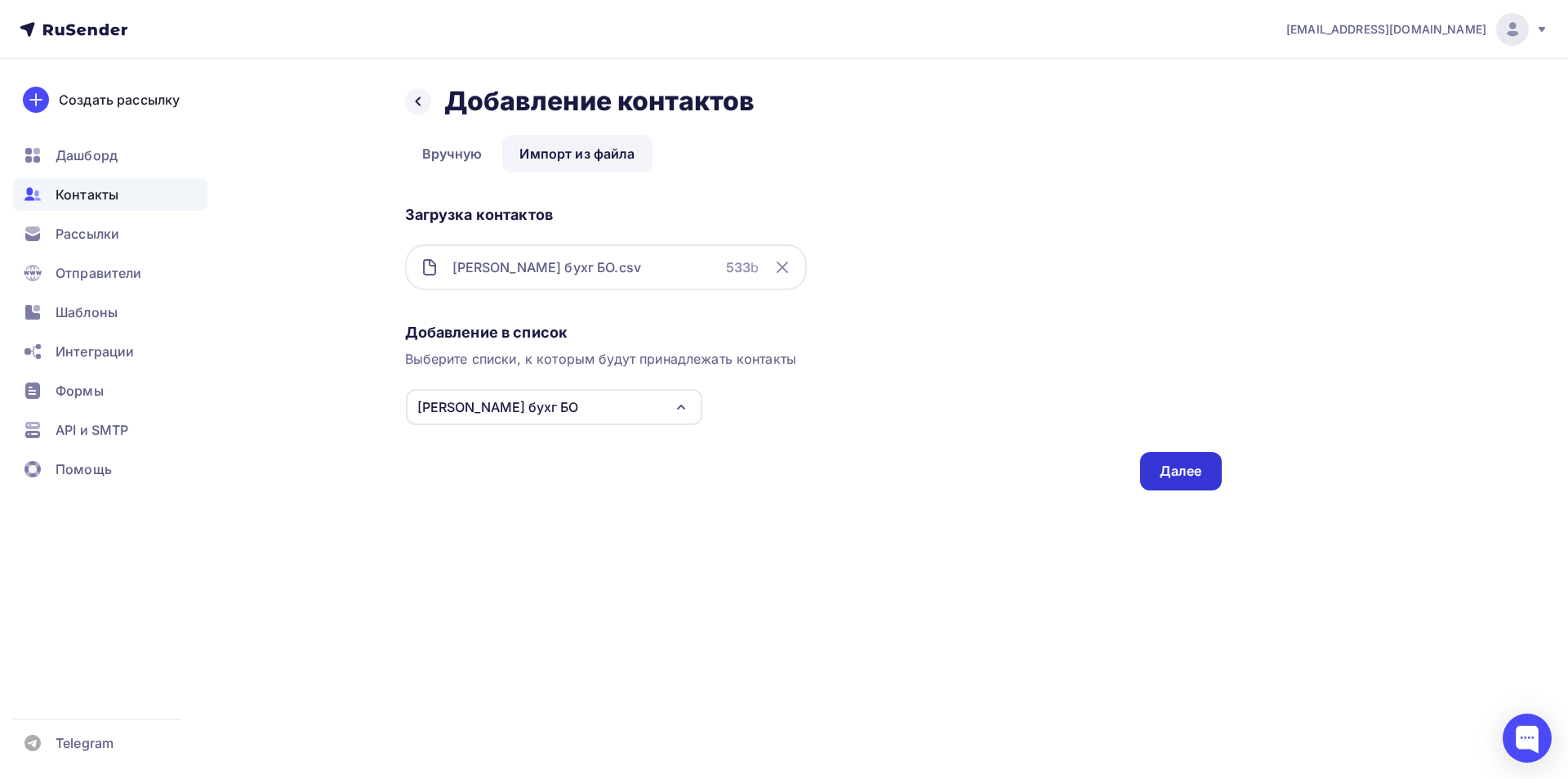
click at [1166, 474] on div "Далее" at bounding box center [1181, 471] width 42 height 19
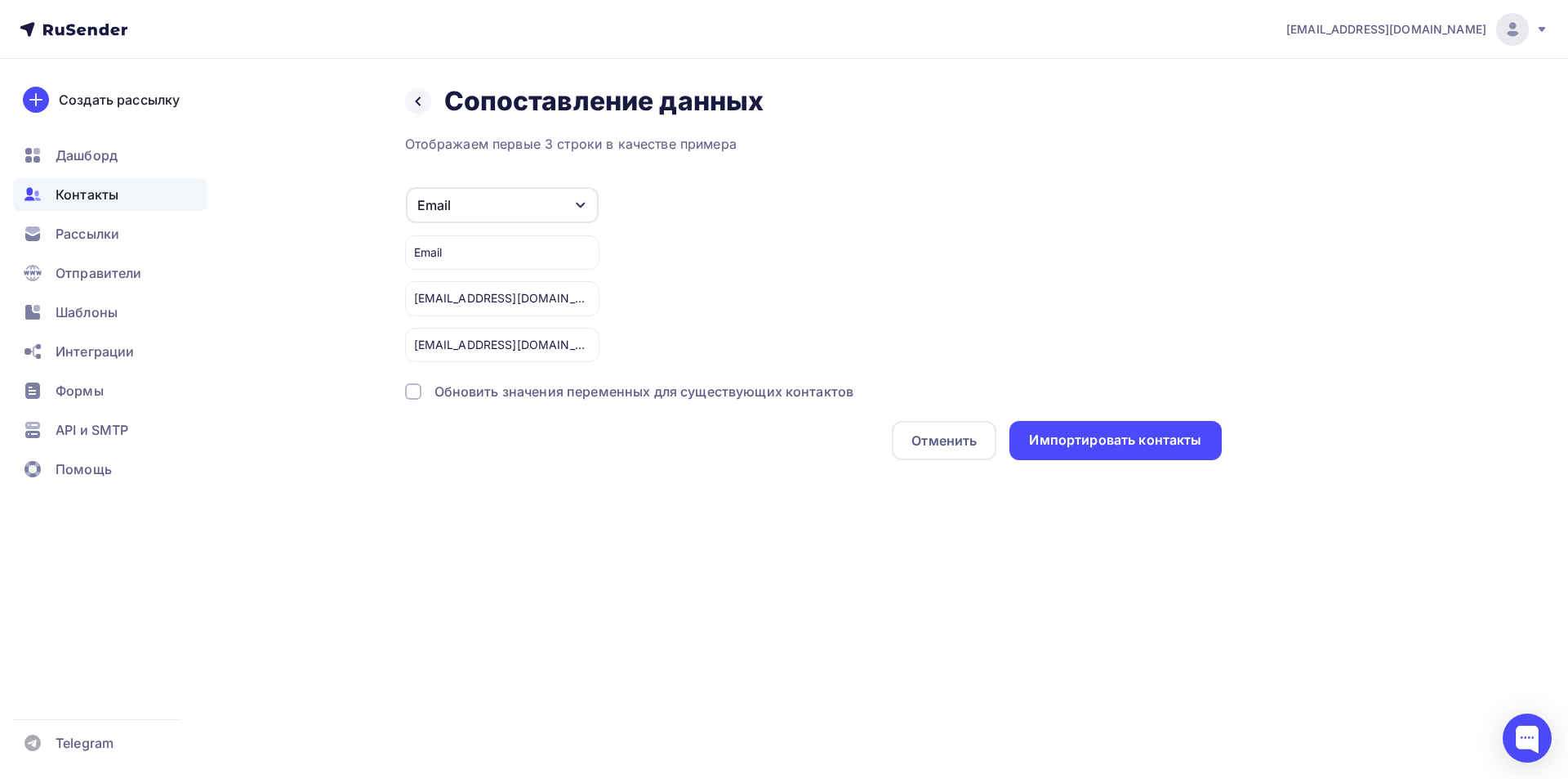
click at [416, 391] on div at bounding box center [414, 391] width 16 height 16
click at [1069, 436] on div "Импортировать контакты" at bounding box center [1115, 440] width 173 height 19
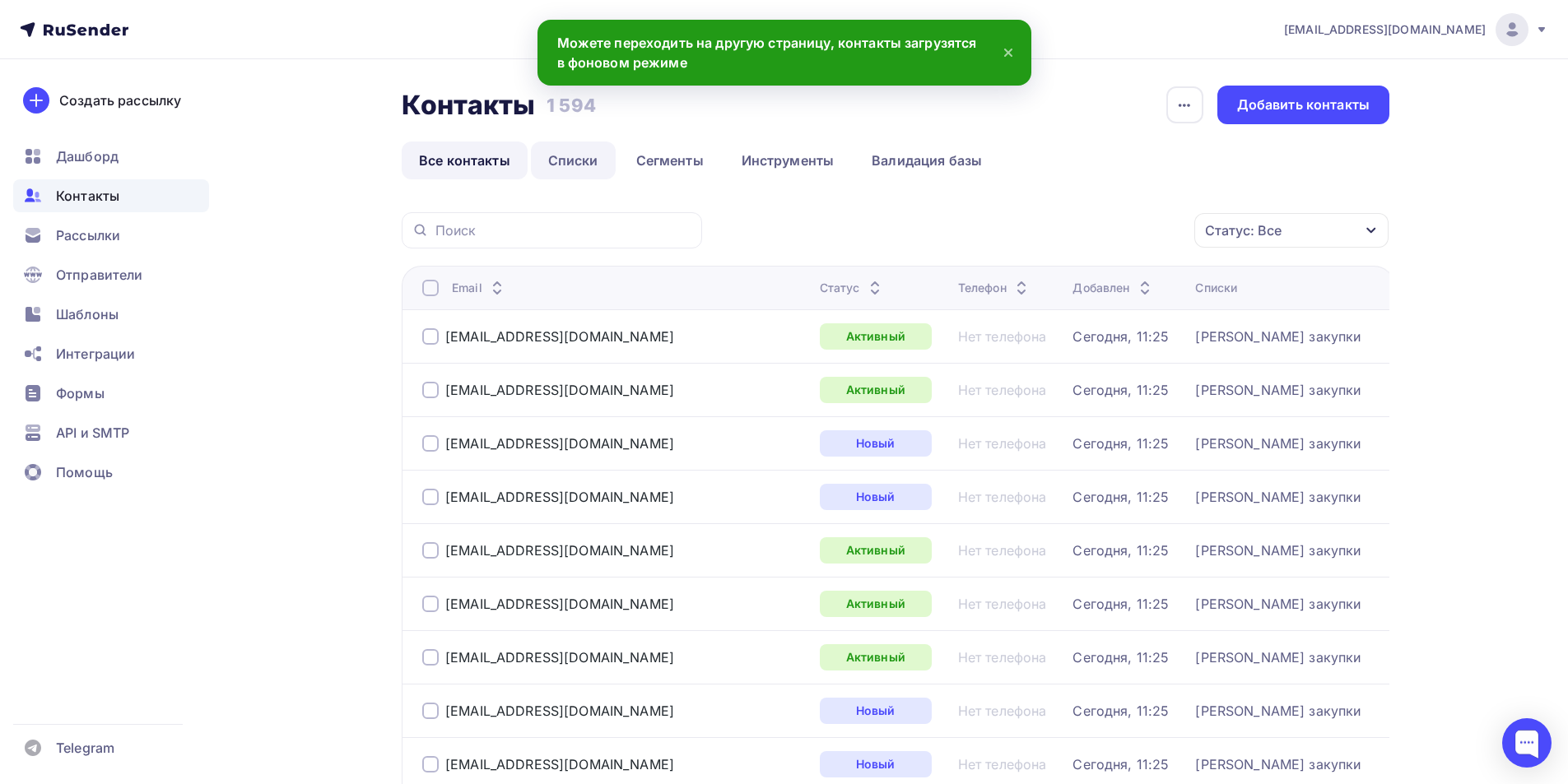
click at [568, 158] on link "Списки" at bounding box center [572, 161] width 85 height 38
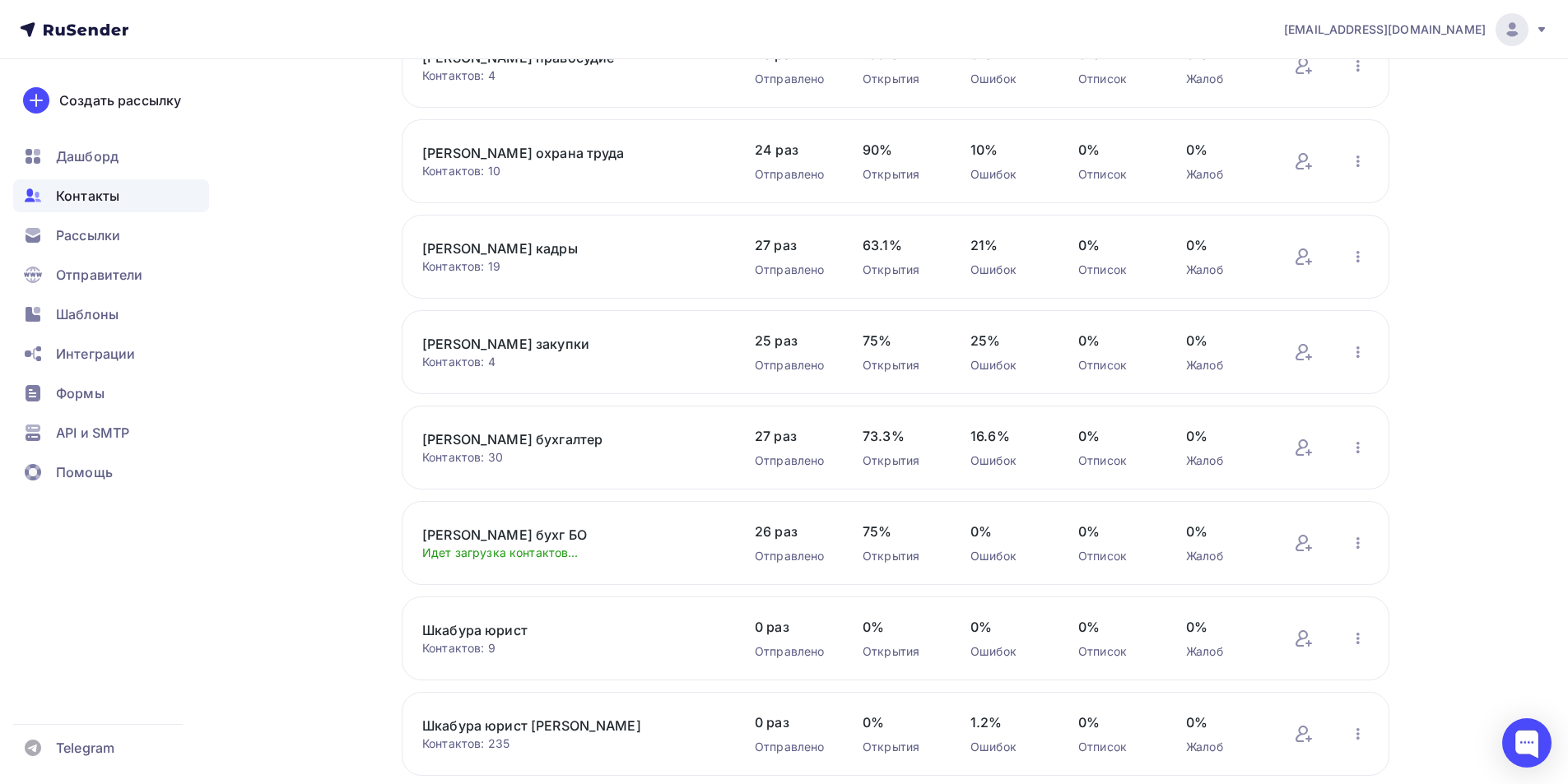
scroll to position [492, 0]
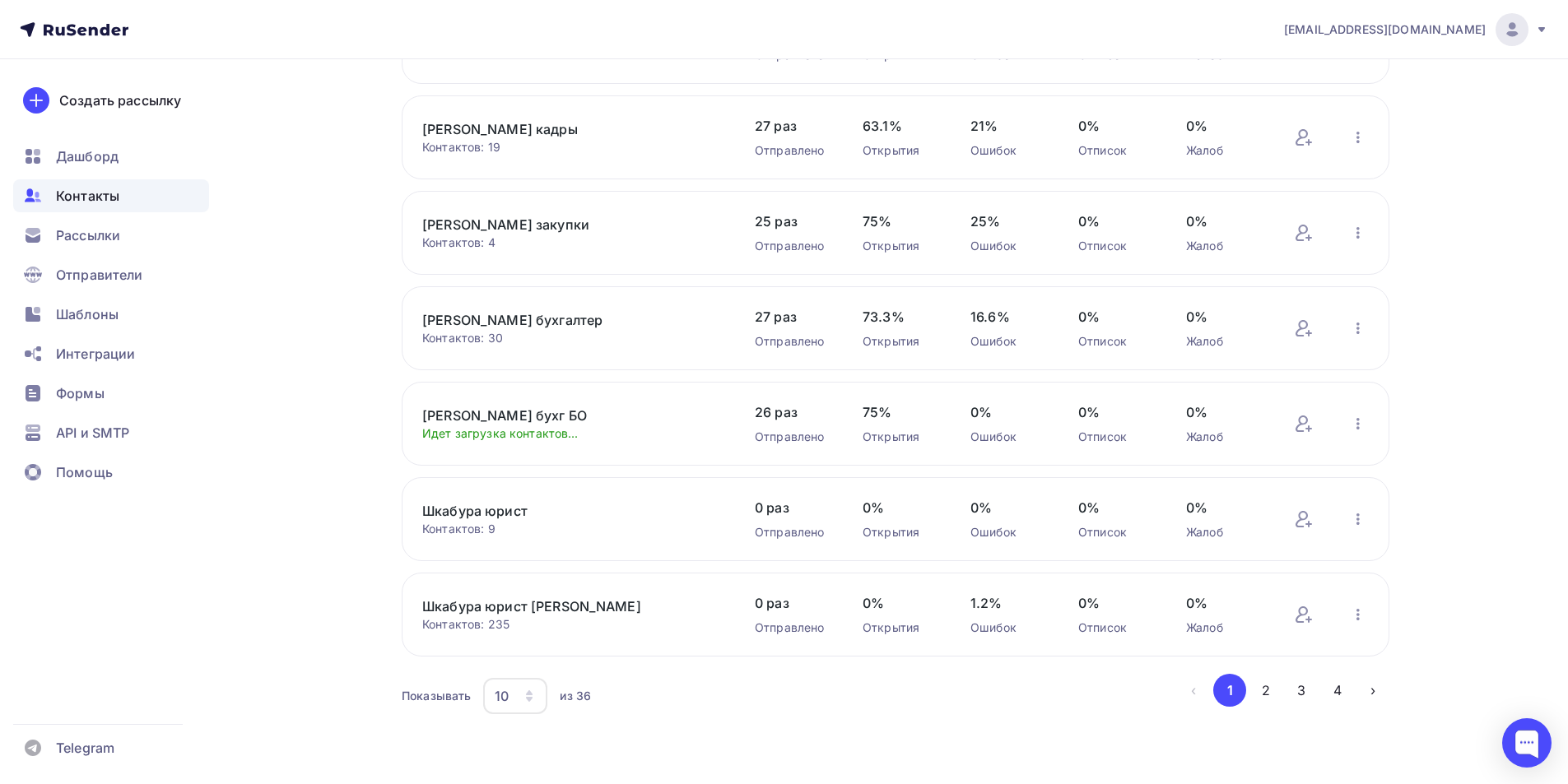
click at [531, 694] on icon "button" at bounding box center [529, 692] width 6 height 5
click at [517, 612] on div "50" at bounding box center [582, 612] width 158 height 20
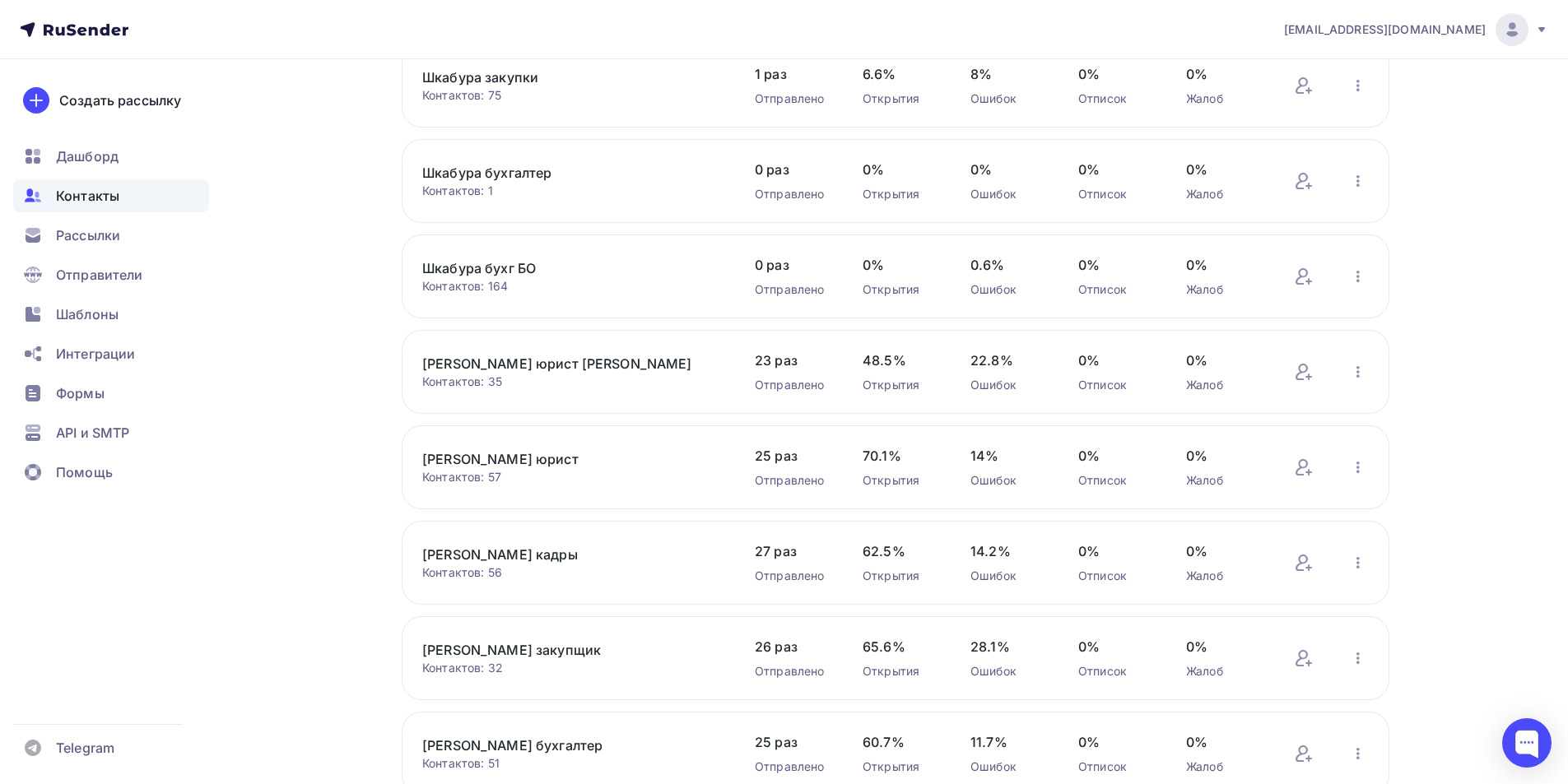
scroll to position [1232, 0]
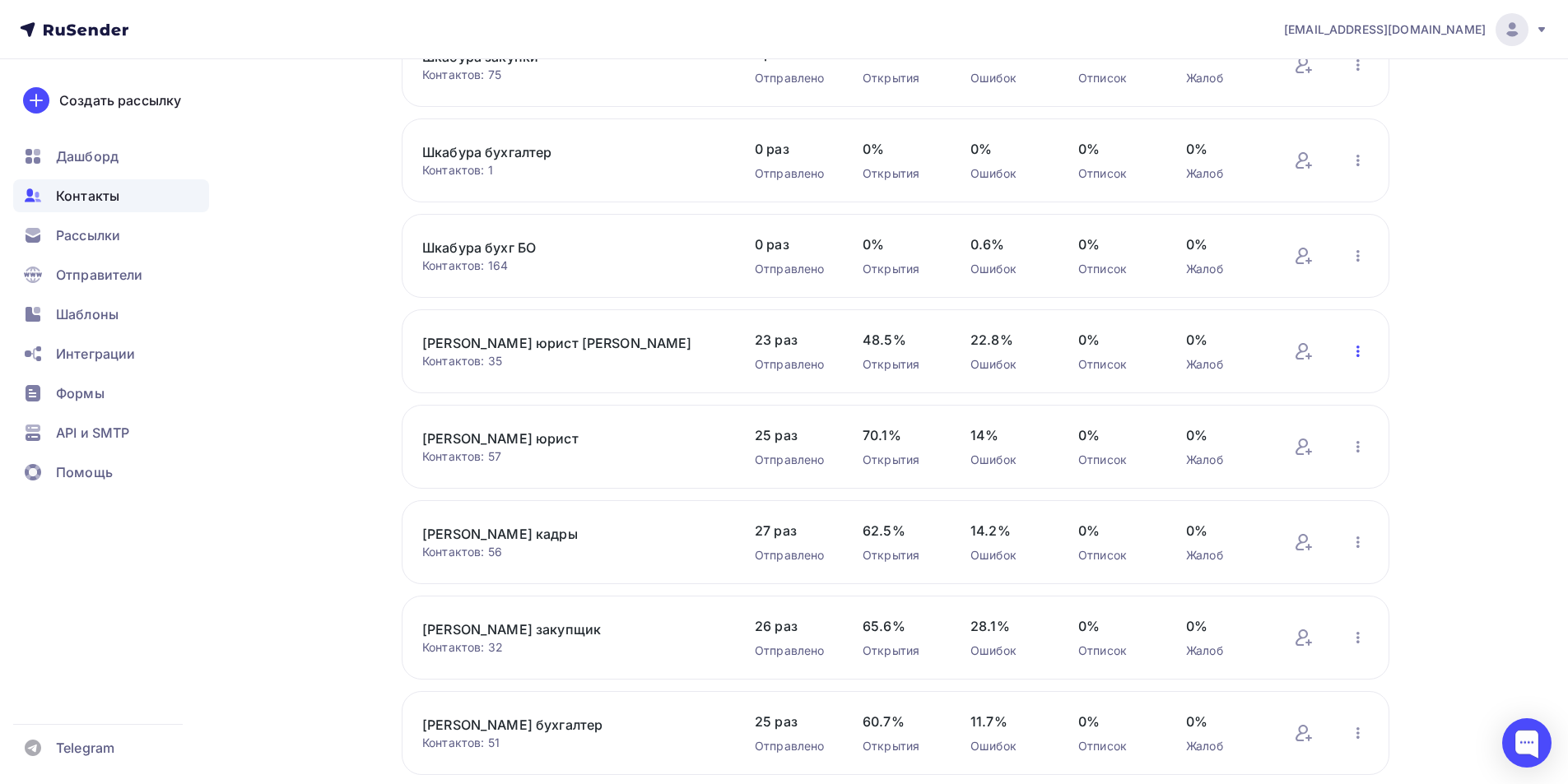
click at [1358, 351] on icon "button" at bounding box center [1358, 351] width 4 height 12
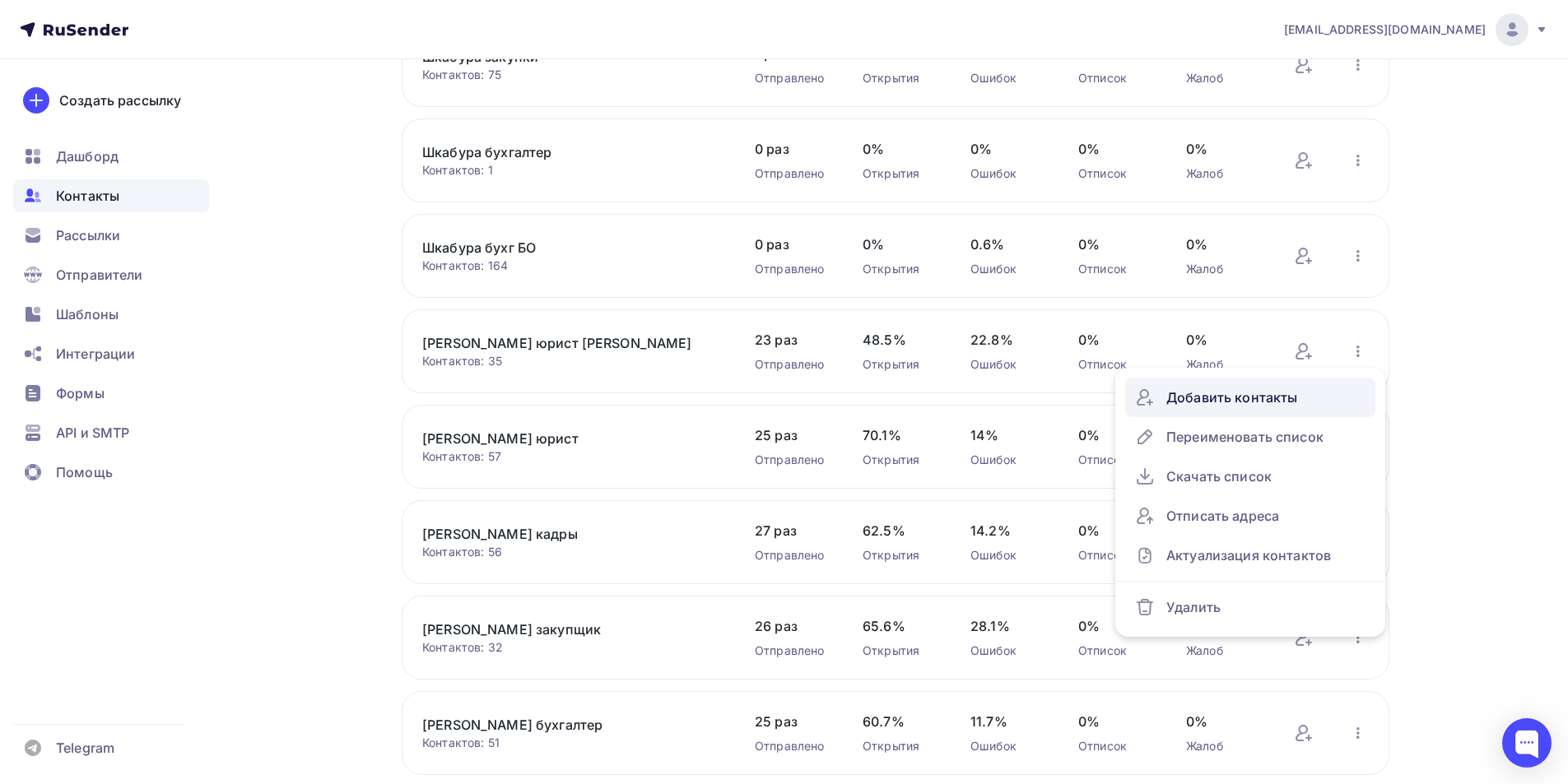
click at [1276, 399] on div "Добавить контакты" at bounding box center [1249, 397] width 230 height 26
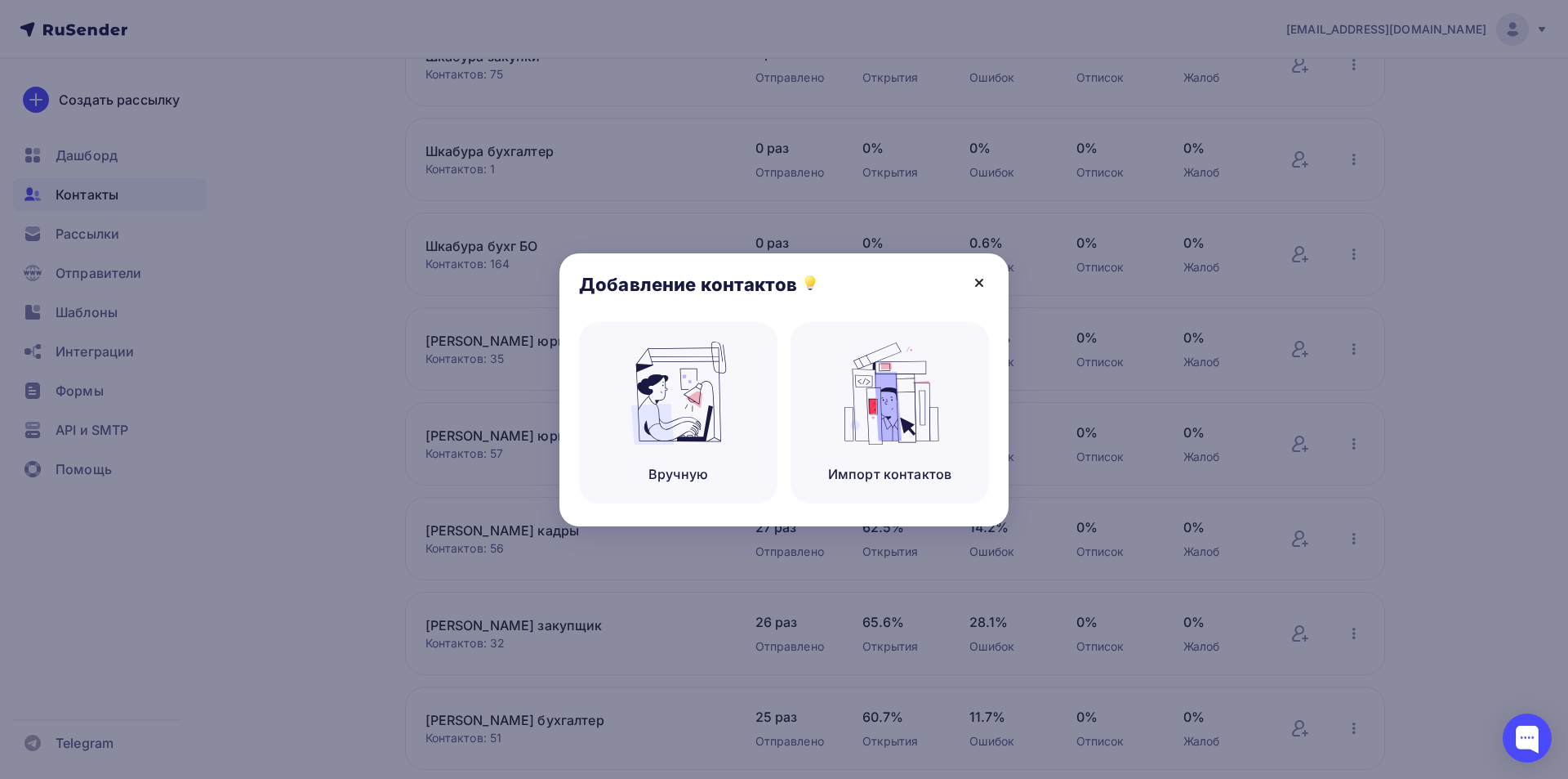
click at [982, 285] on icon at bounding box center [979, 282] width 6 height 6
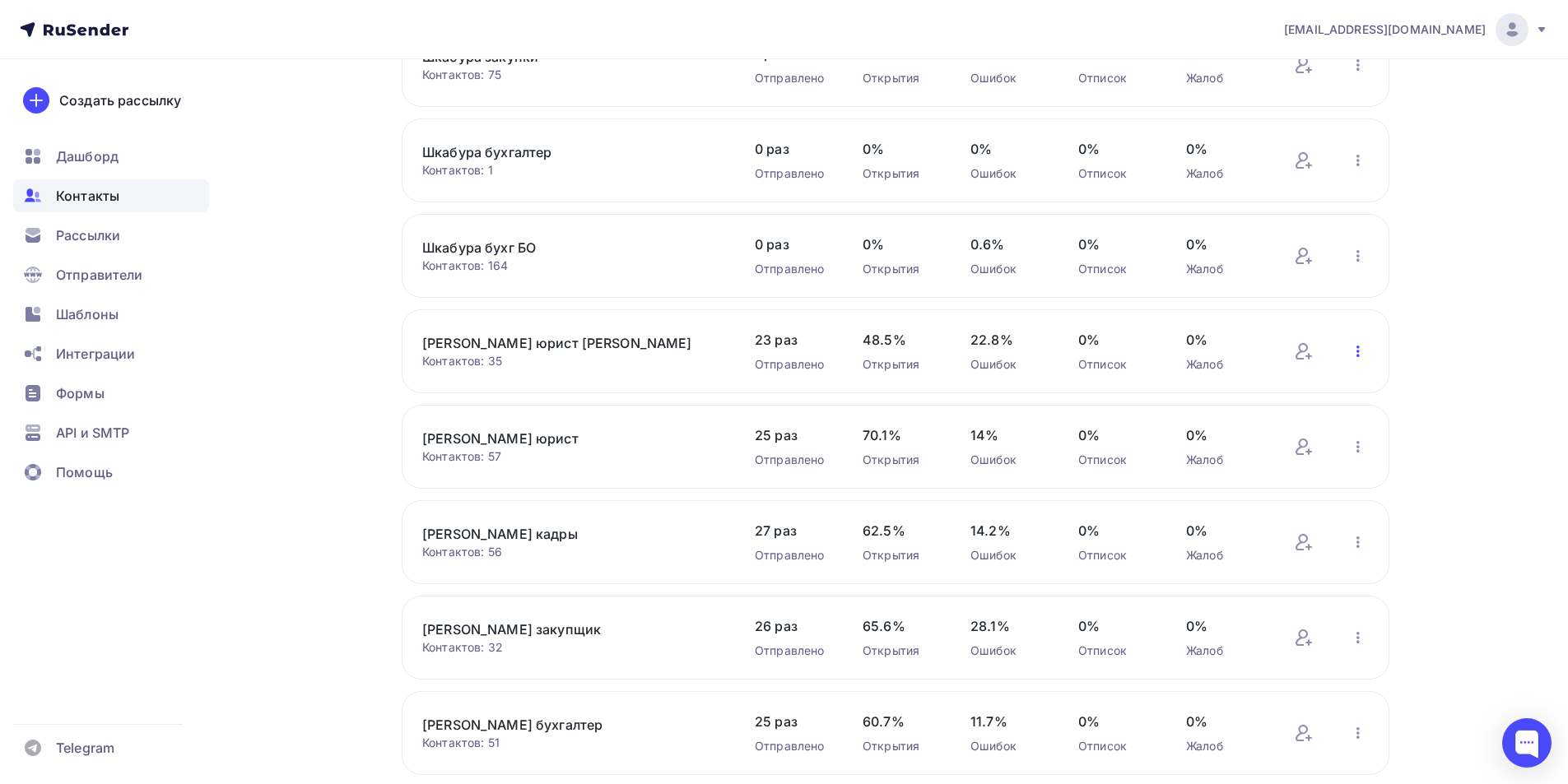
click at [1359, 354] on icon "button" at bounding box center [1358, 351] width 20 height 20
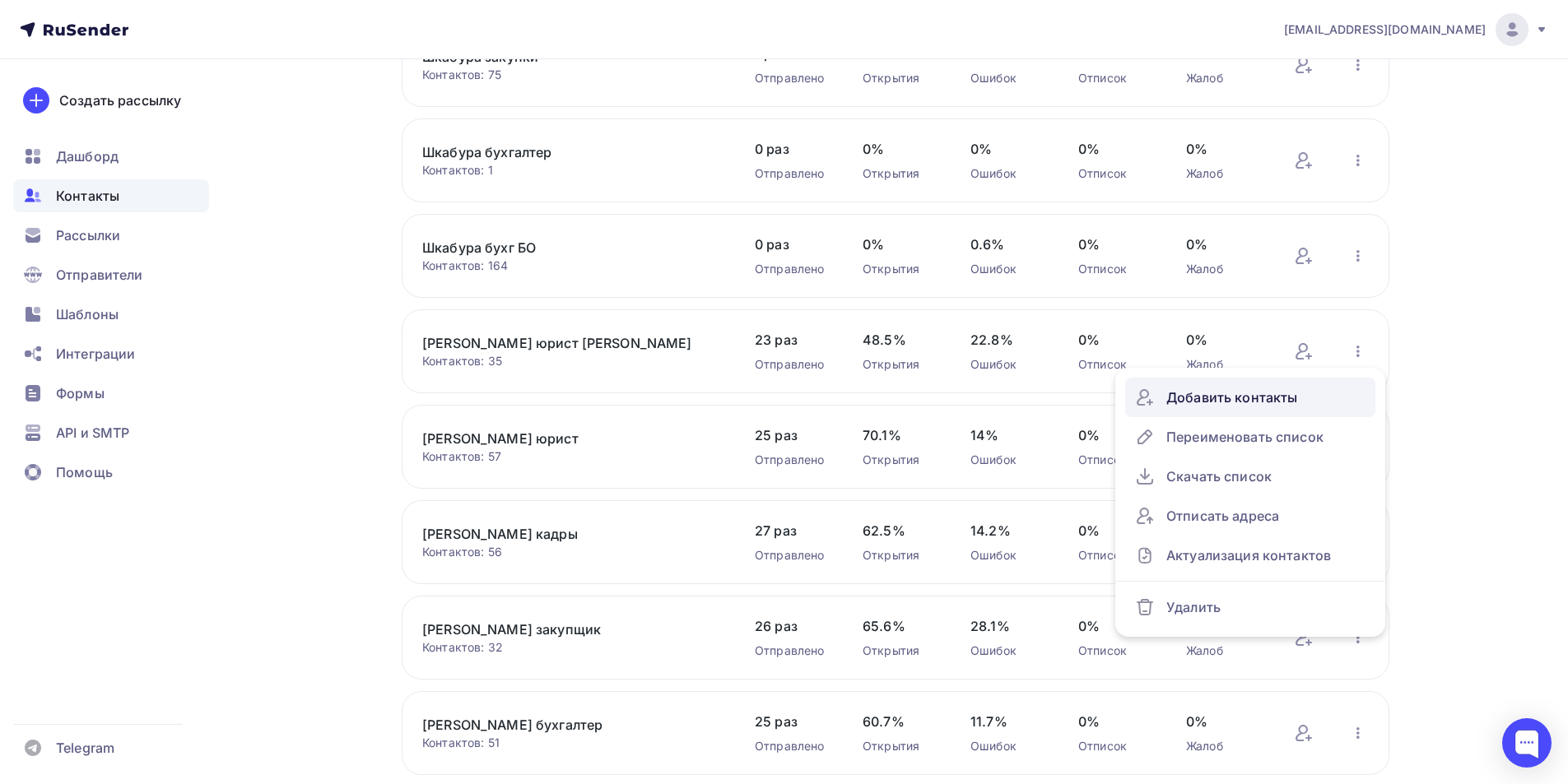
click at [1294, 395] on div "Добавить контакты" at bounding box center [1249, 397] width 230 height 26
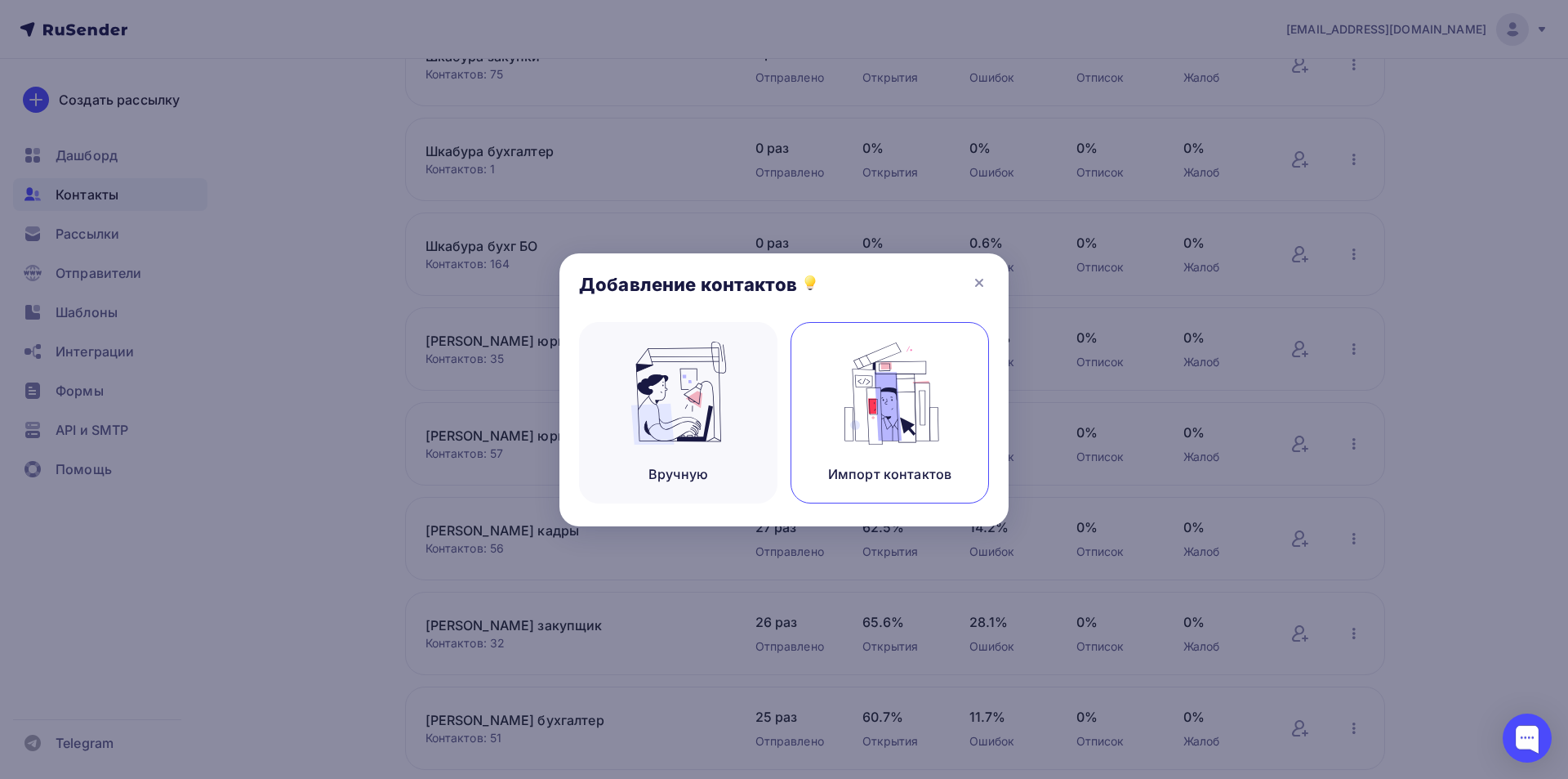
click at [882, 414] on img at bounding box center [890, 393] width 109 height 103
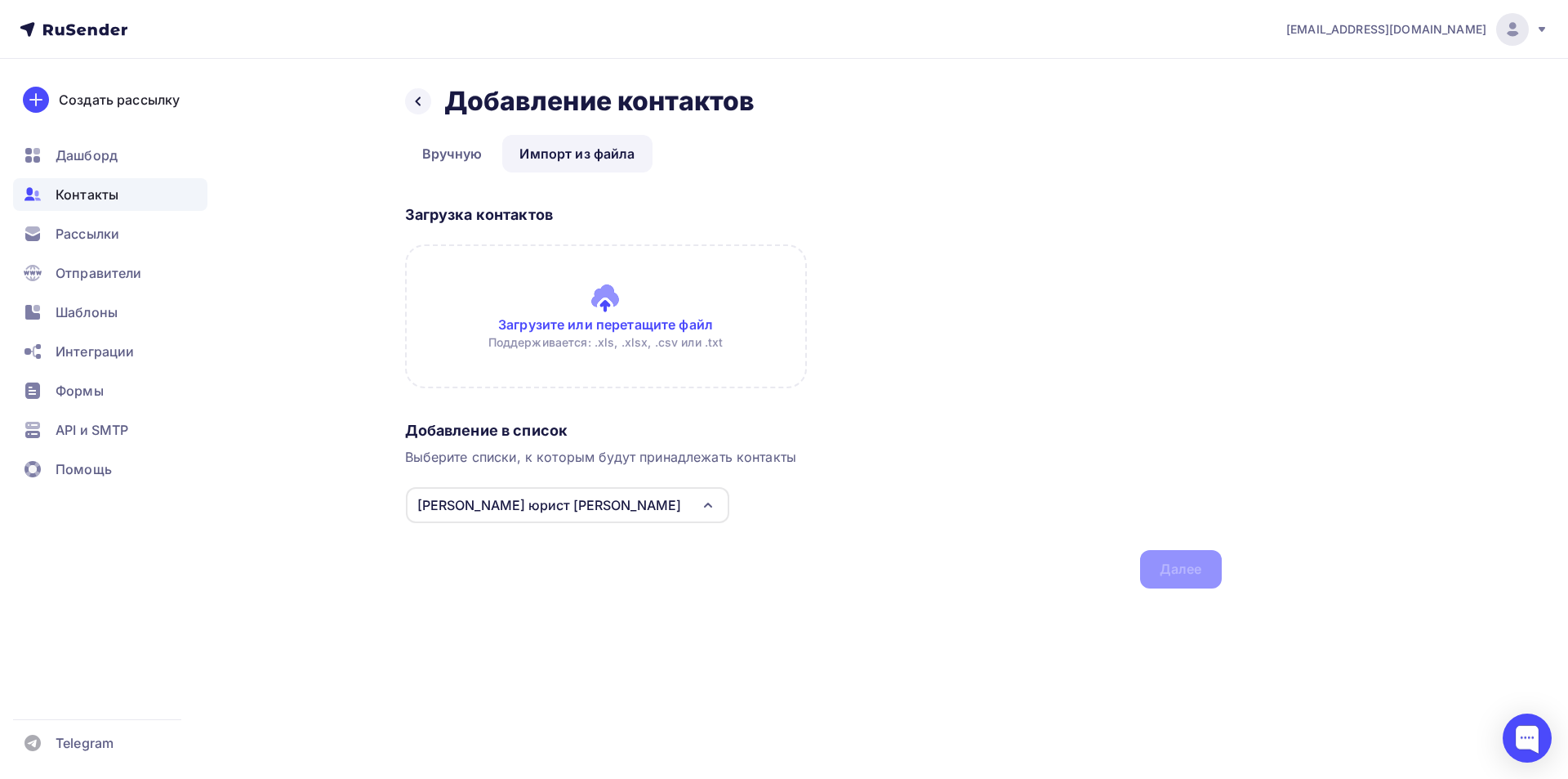
click at [620, 308] on input "file" at bounding box center [606, 315] width 402 height 144
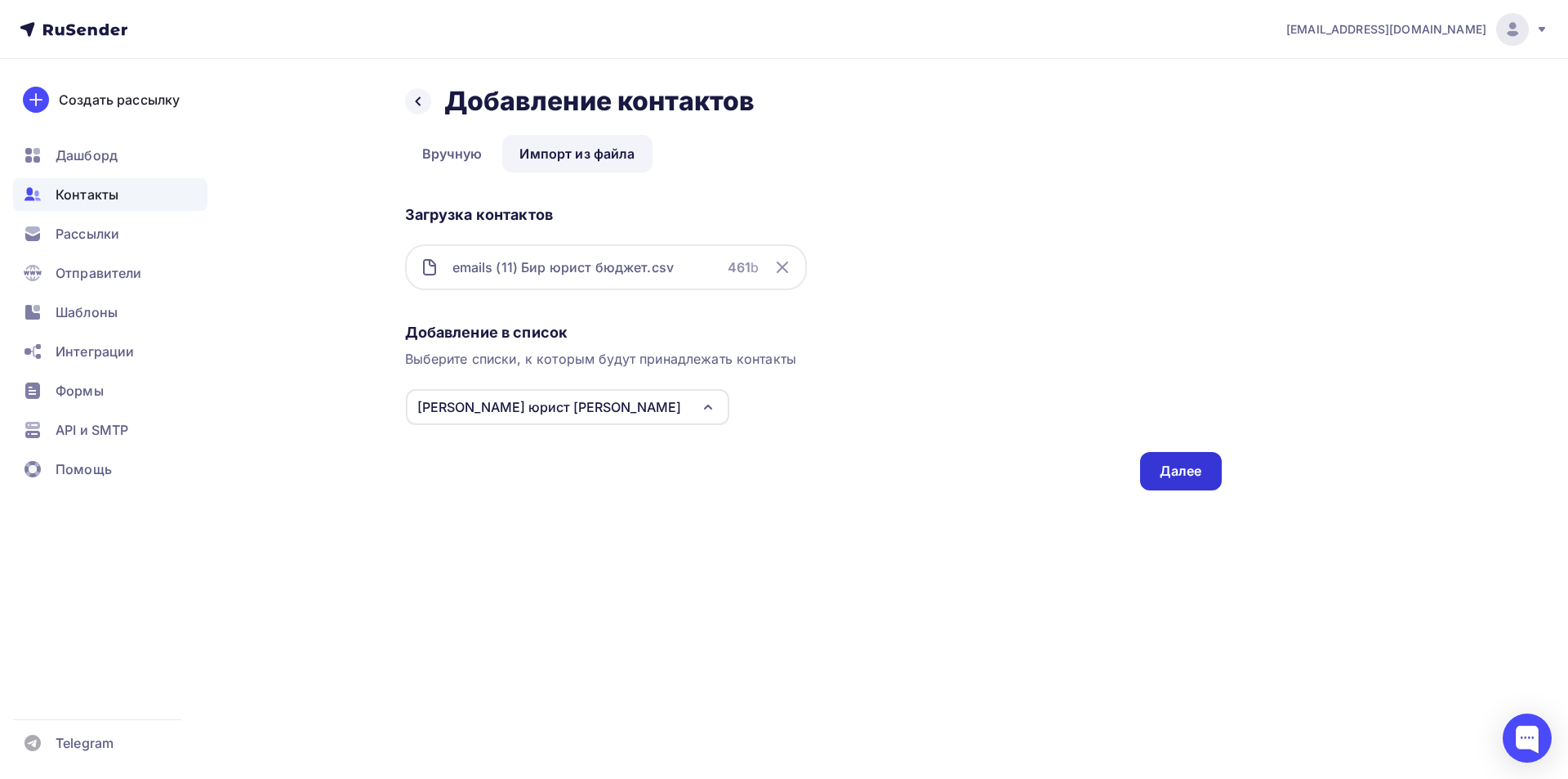
click at [1171, 470] on div "Далее" at bounding box center [1181, 471] width 42 height 19
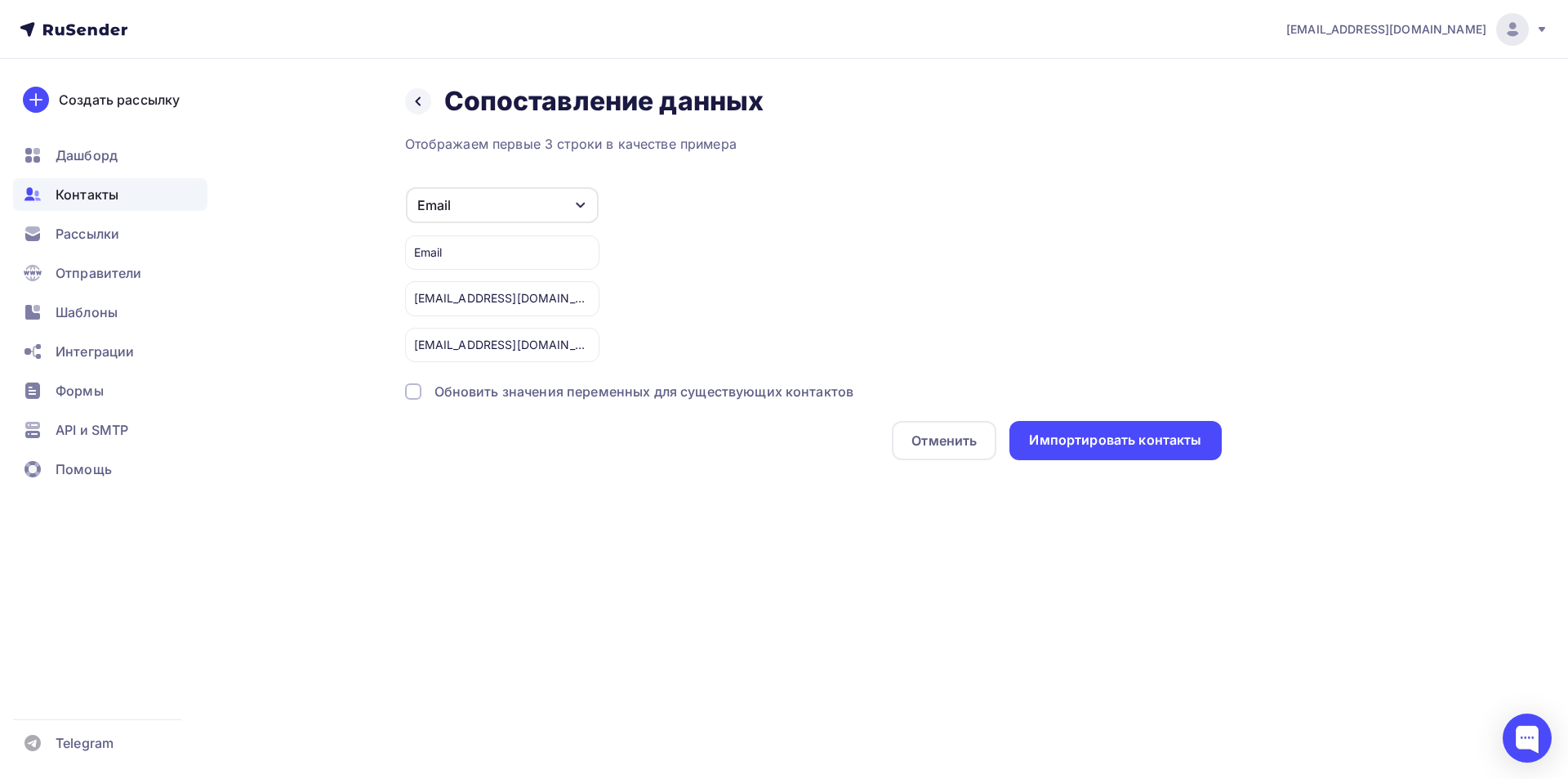
click at [415, 395] on div at bounding box center [414, 391] width 16 height 16
click at [1069, 442] on div "Импортировать контакты" at bounding box center [1115, 440] width 173 height 19
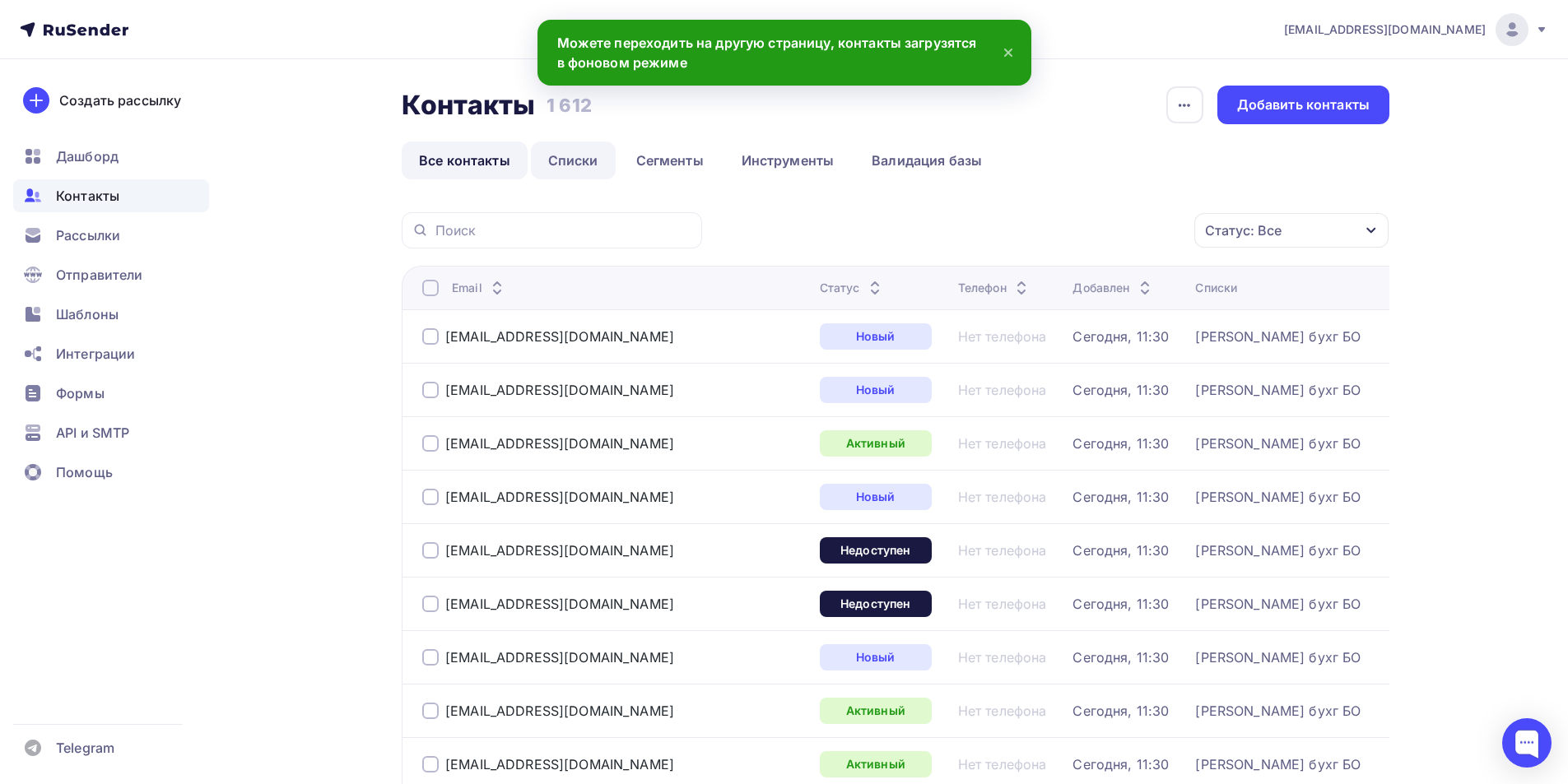
click at [576, 158] on link "Списки" at bounding box center [572, 161] width 85 height 38
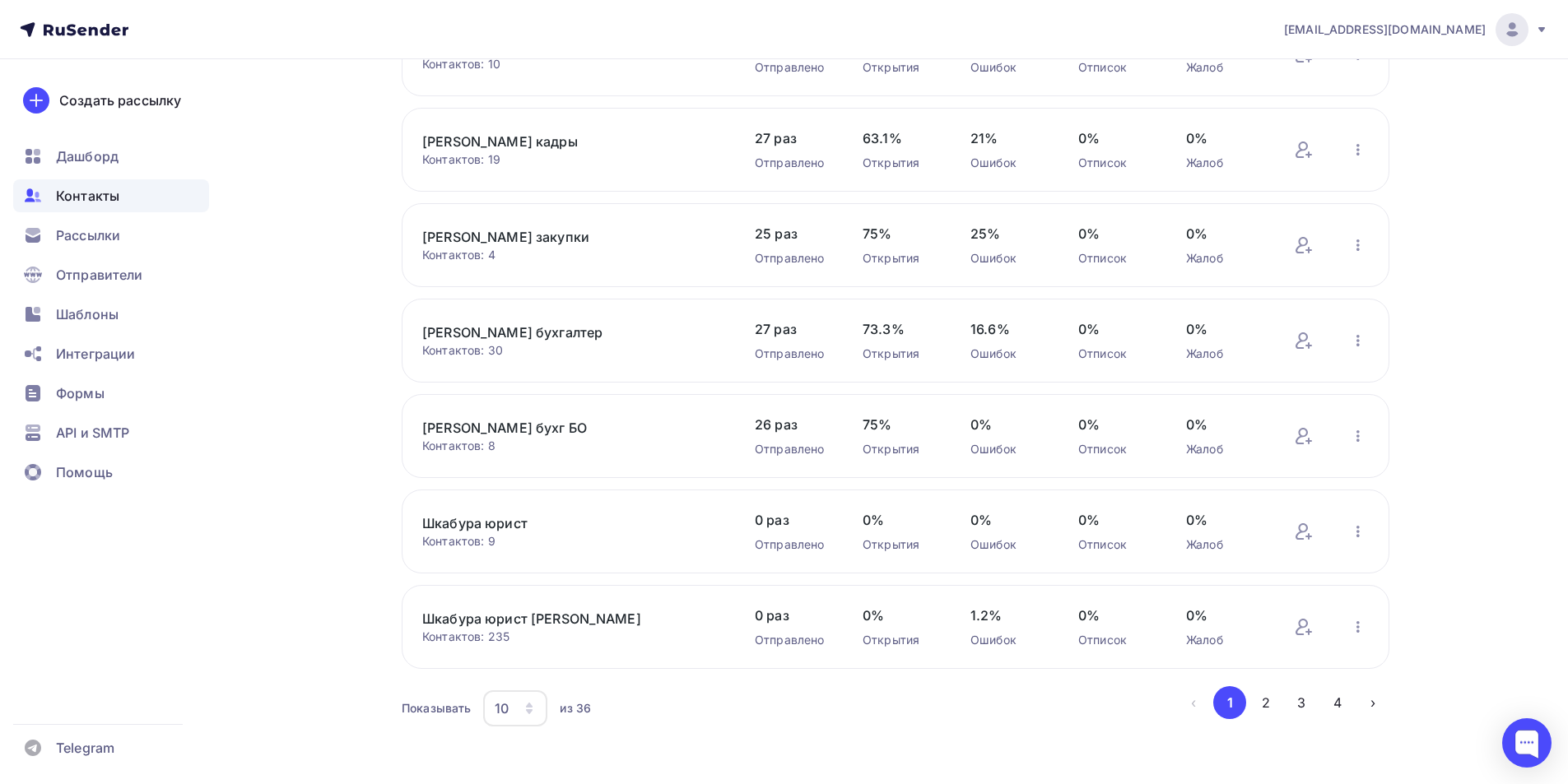
scroll to position [492, 0]
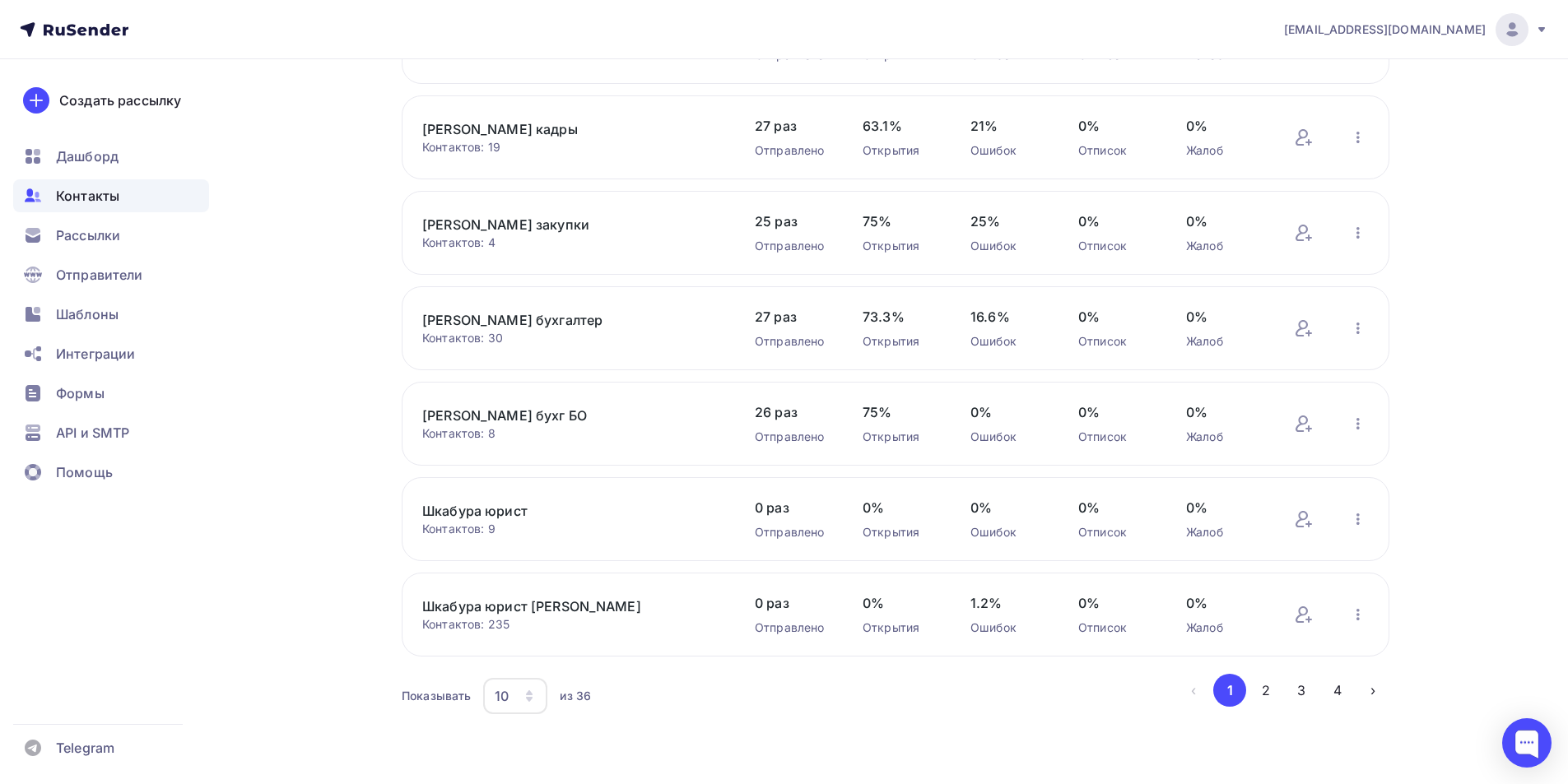
click at [531, 692] on icon "button" at bounding box center [529, 696] width 13 height 13
click at [519, 610] on div "50" at bounding box center [582, 612] width 158 height 20
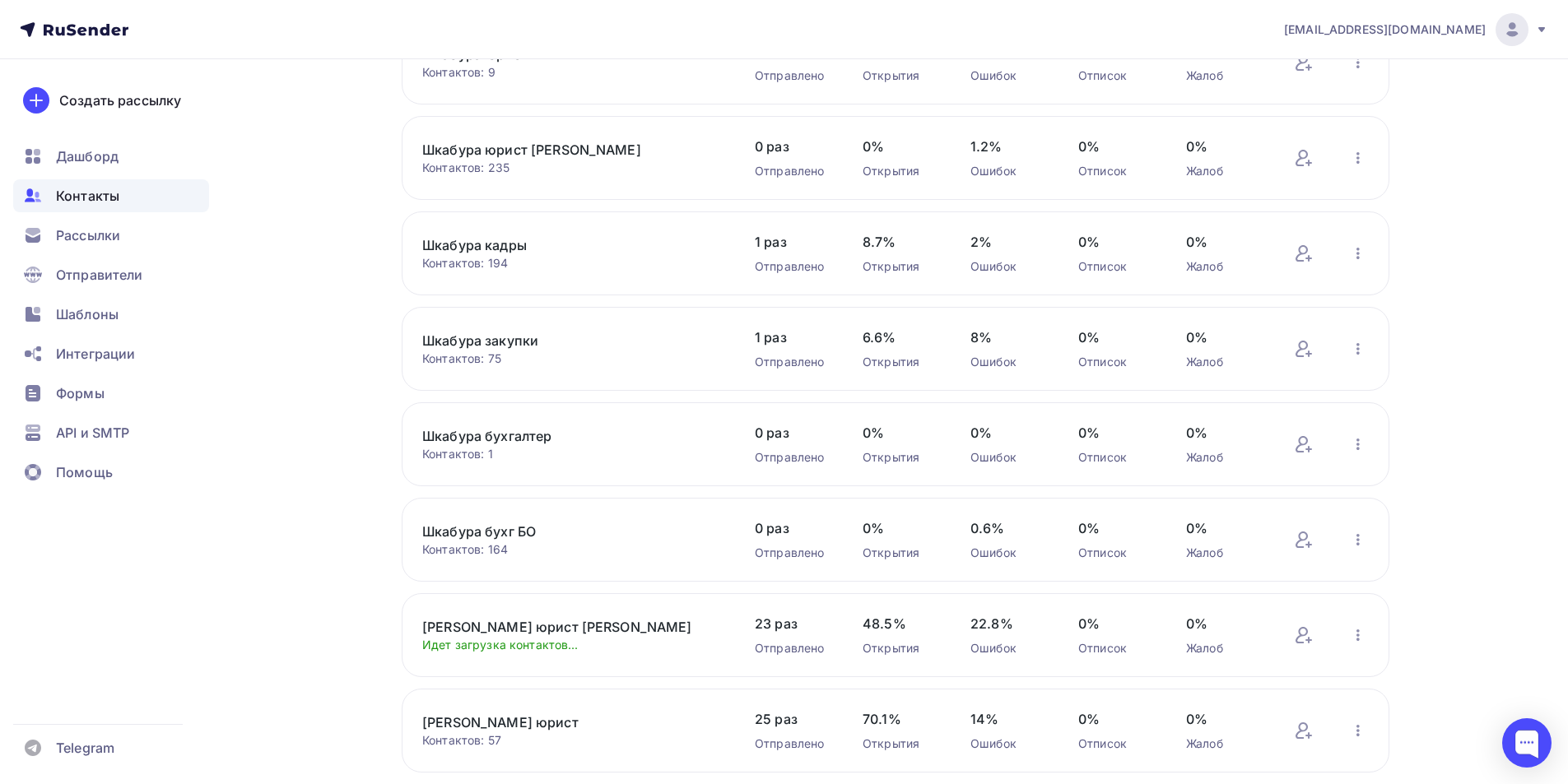
scroll to position [1232, 0]
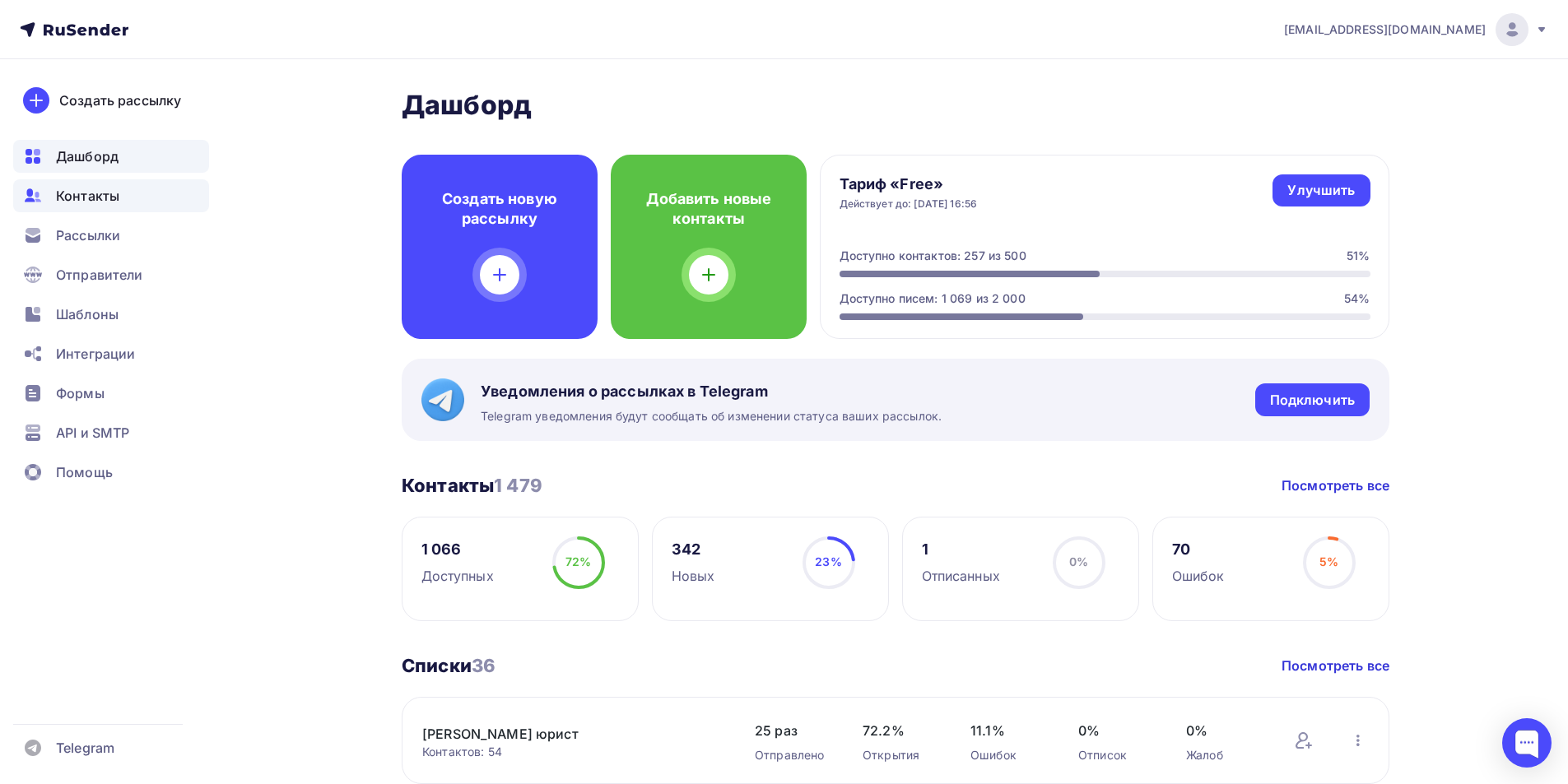
click at [85, 199] on span "Контакты" at bounding box center [87, 196] width 64 height 20
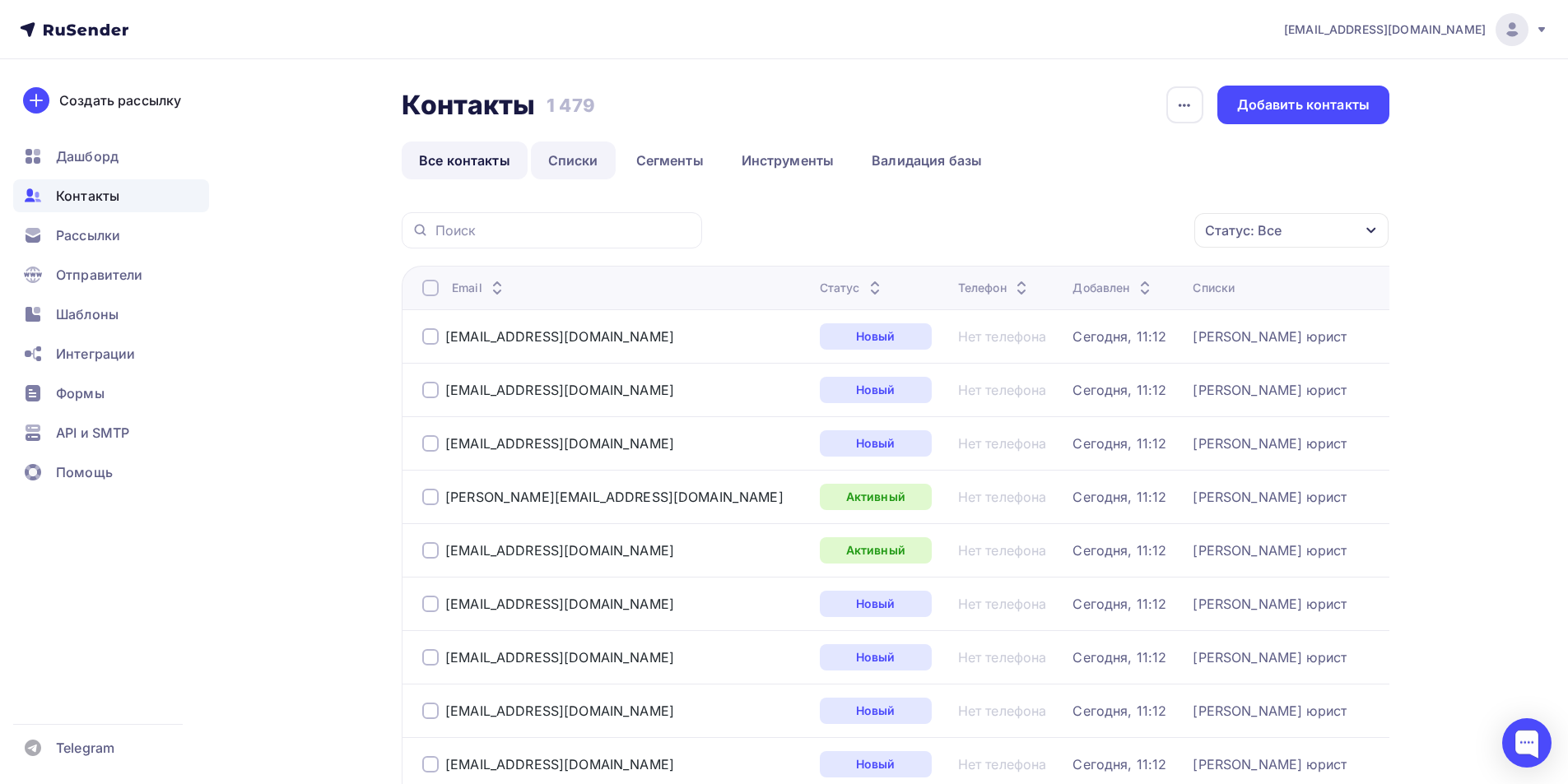
click at [586, 157] on link "Списки" at bounding box center [572, 161] width 85 height 38
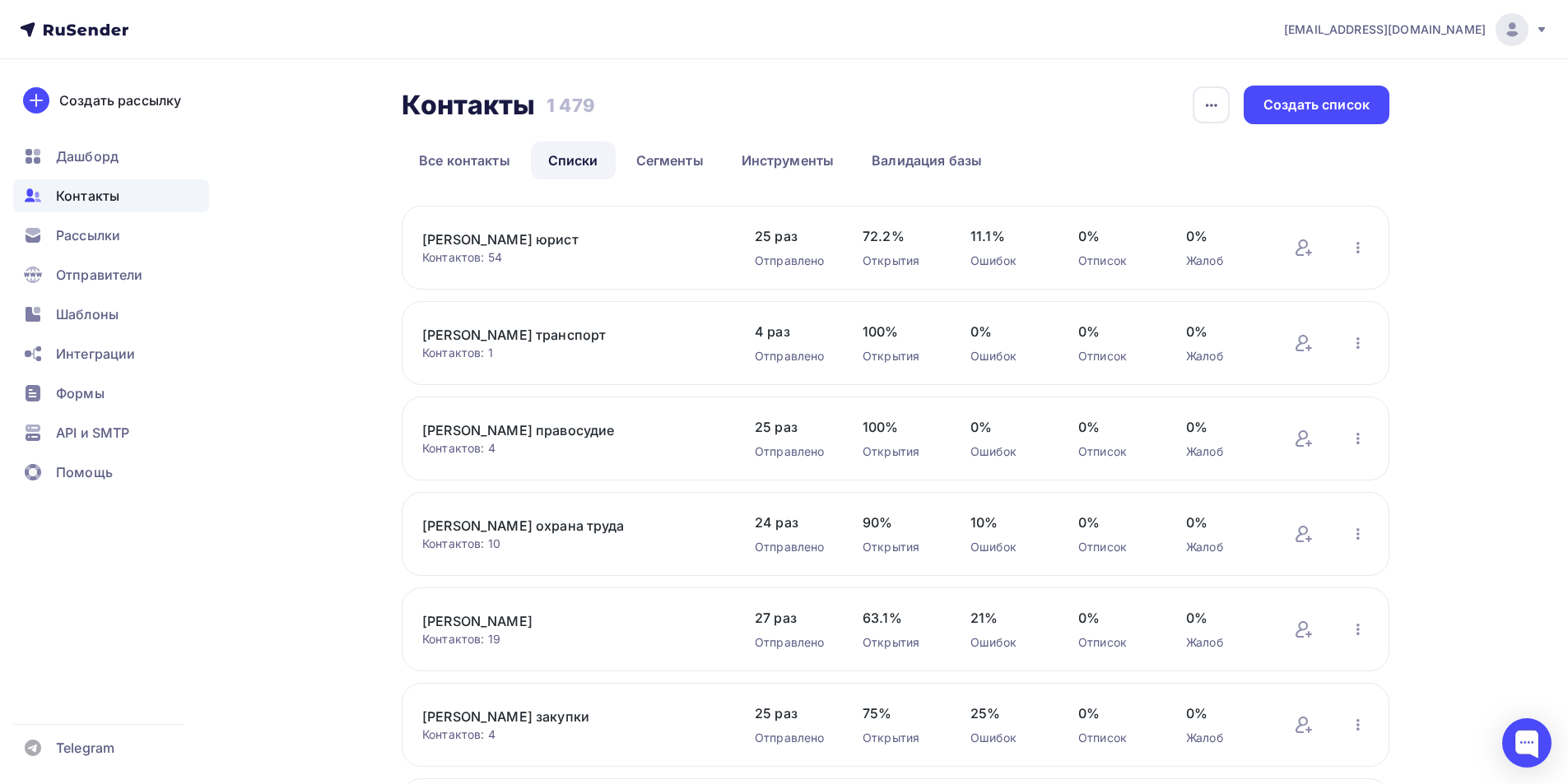
click at [527, 336] on link "Якунина транспорт" at bounding box center [561, 335] width 279 height 20
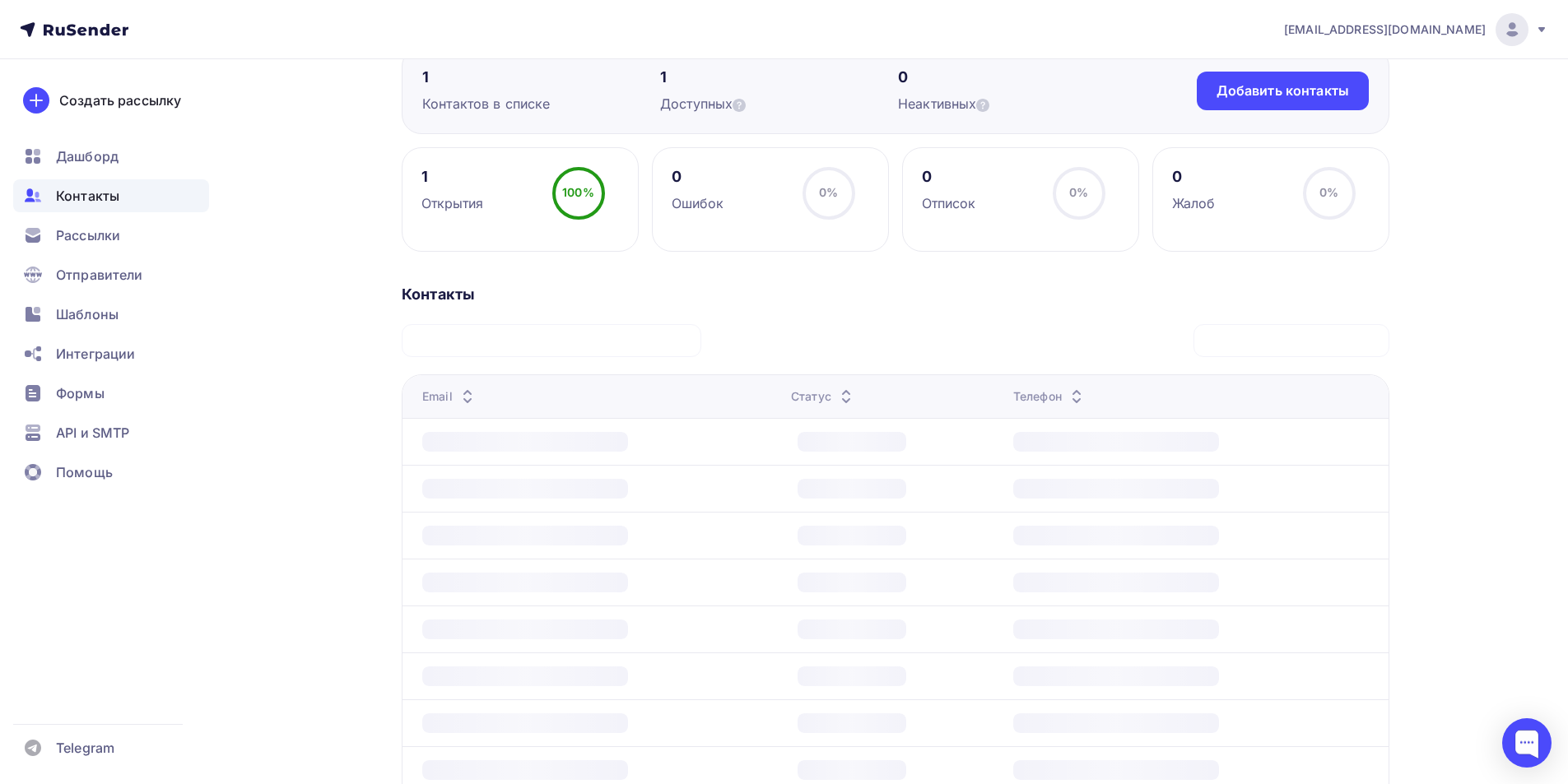
scroll to position [165, 0]
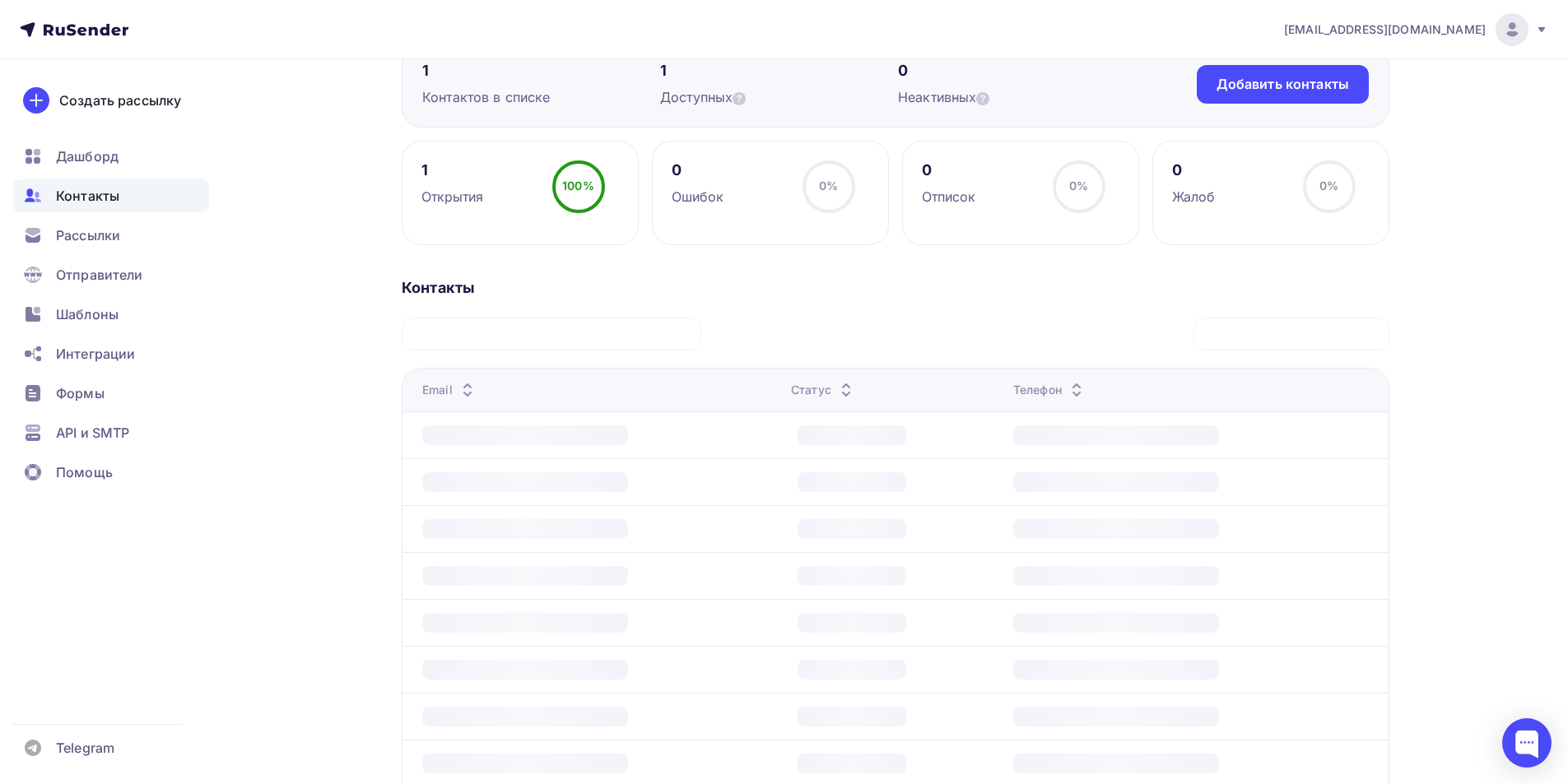
click at [572, 195] on circle at bounding box center [579, 186] width 49 height 49
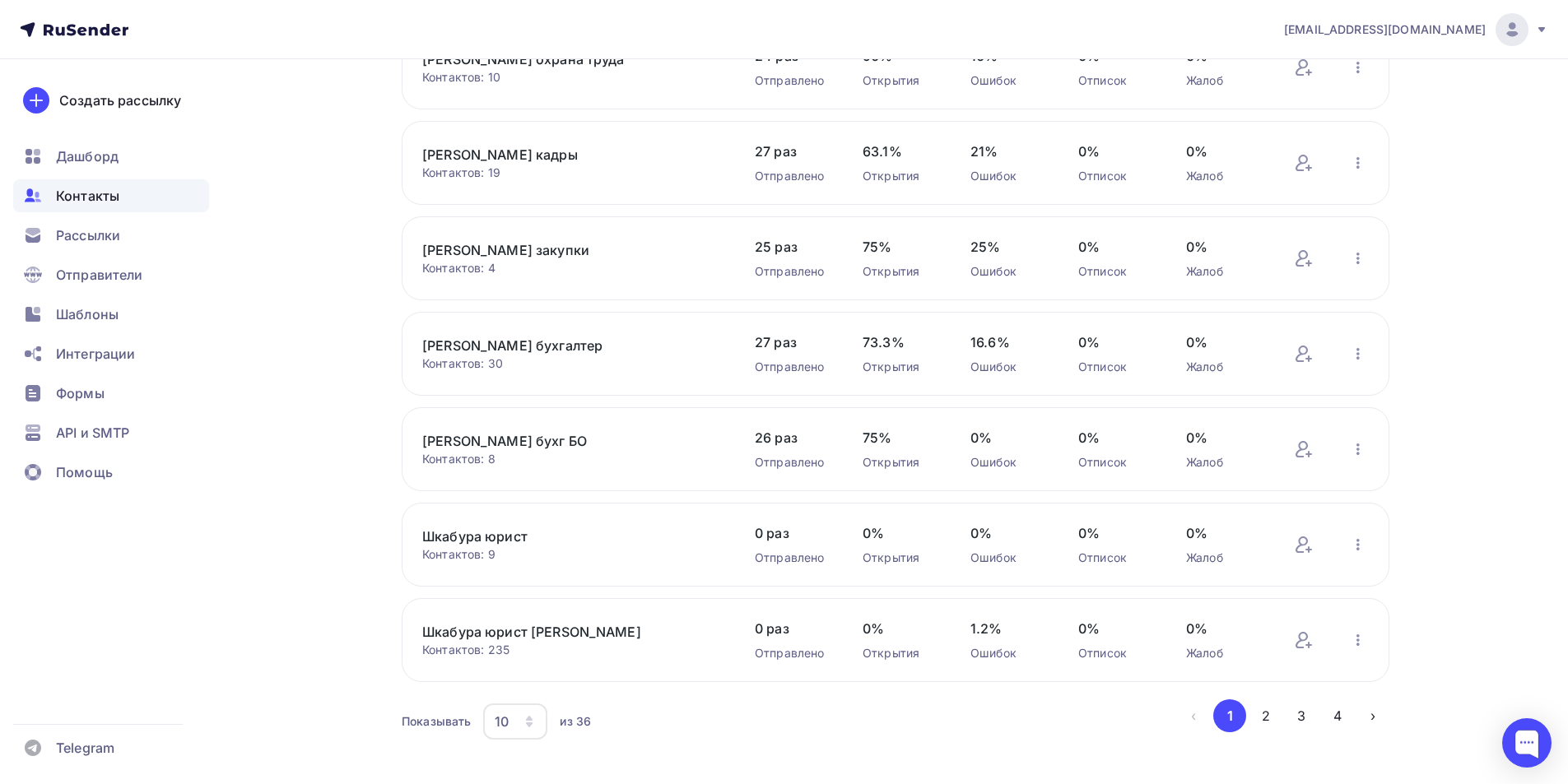
scroll to position [492, 0]
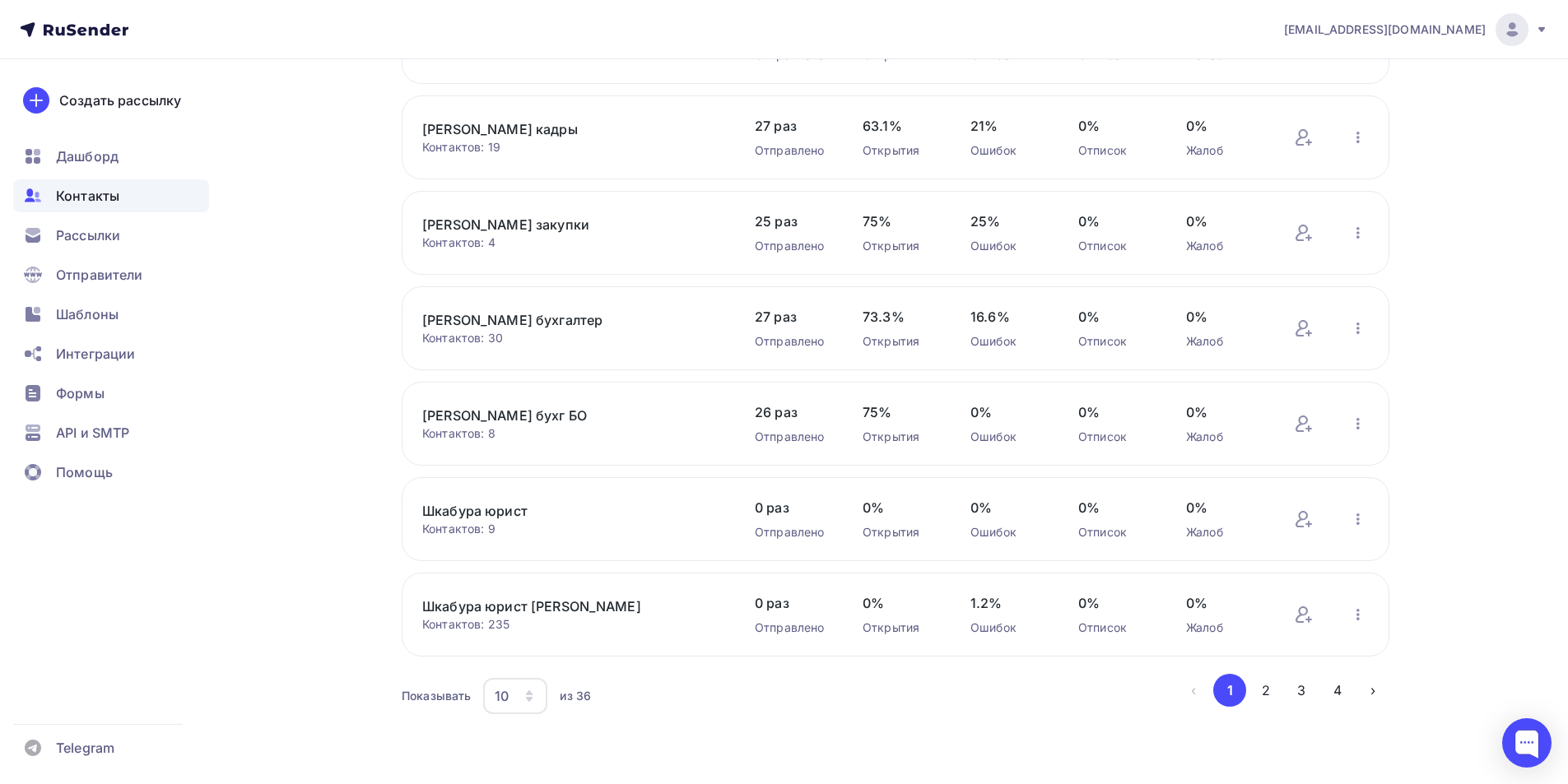
click at [531, 692] on icon "button" at bounding box center [529, 692] width 6 height 5
click at [515, 615] on div "50" at bounding box center [582, 612] width 158 height 20
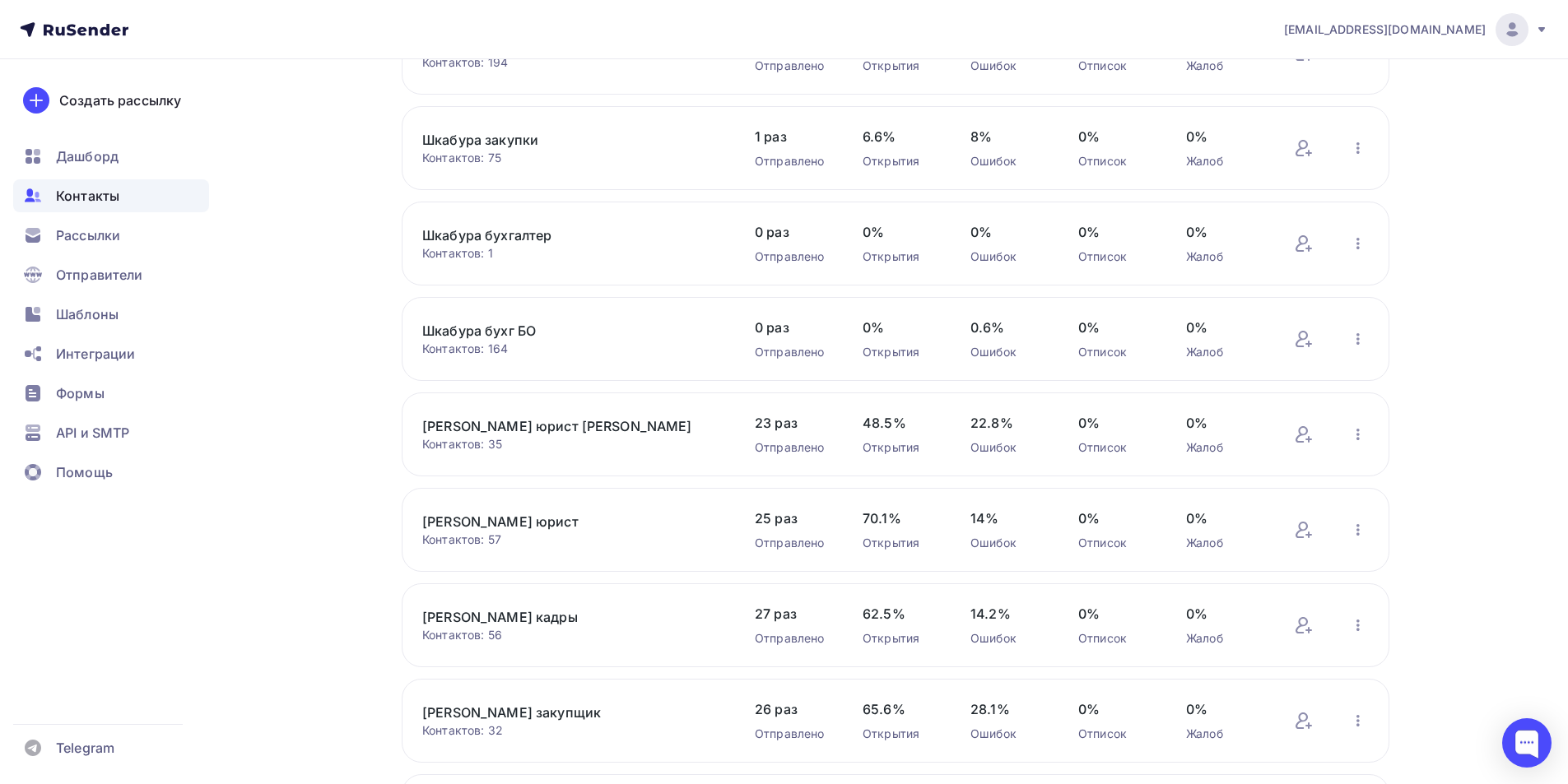
scroll to position [1150, 0]
click at [1359, 527] on icon "button" at bounding box center [1358, 529] width 20 height 20
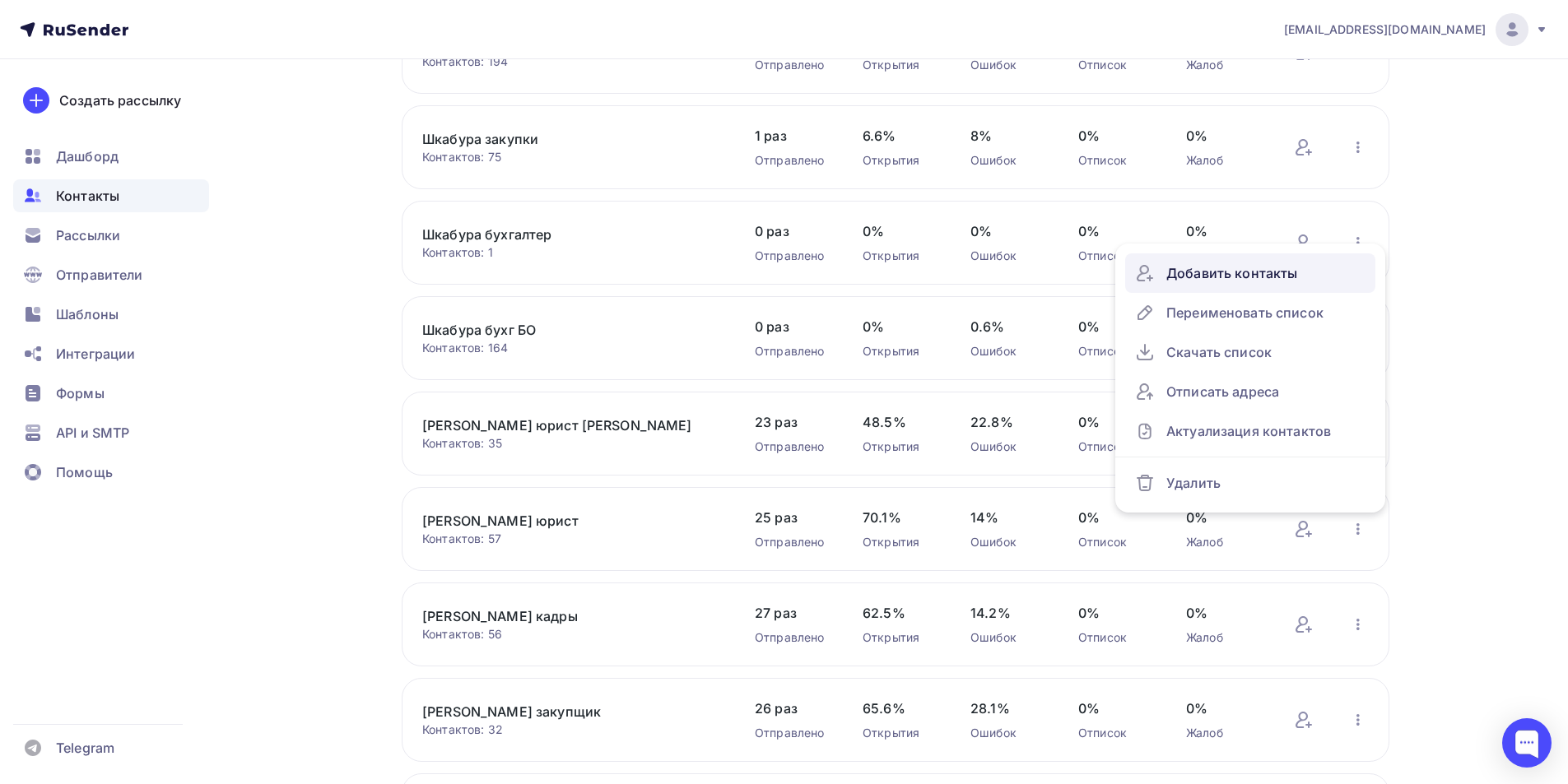
click at [1253, 276] on div "Добавить контакты" at bounding box center [1249, 273] width 230 height 26
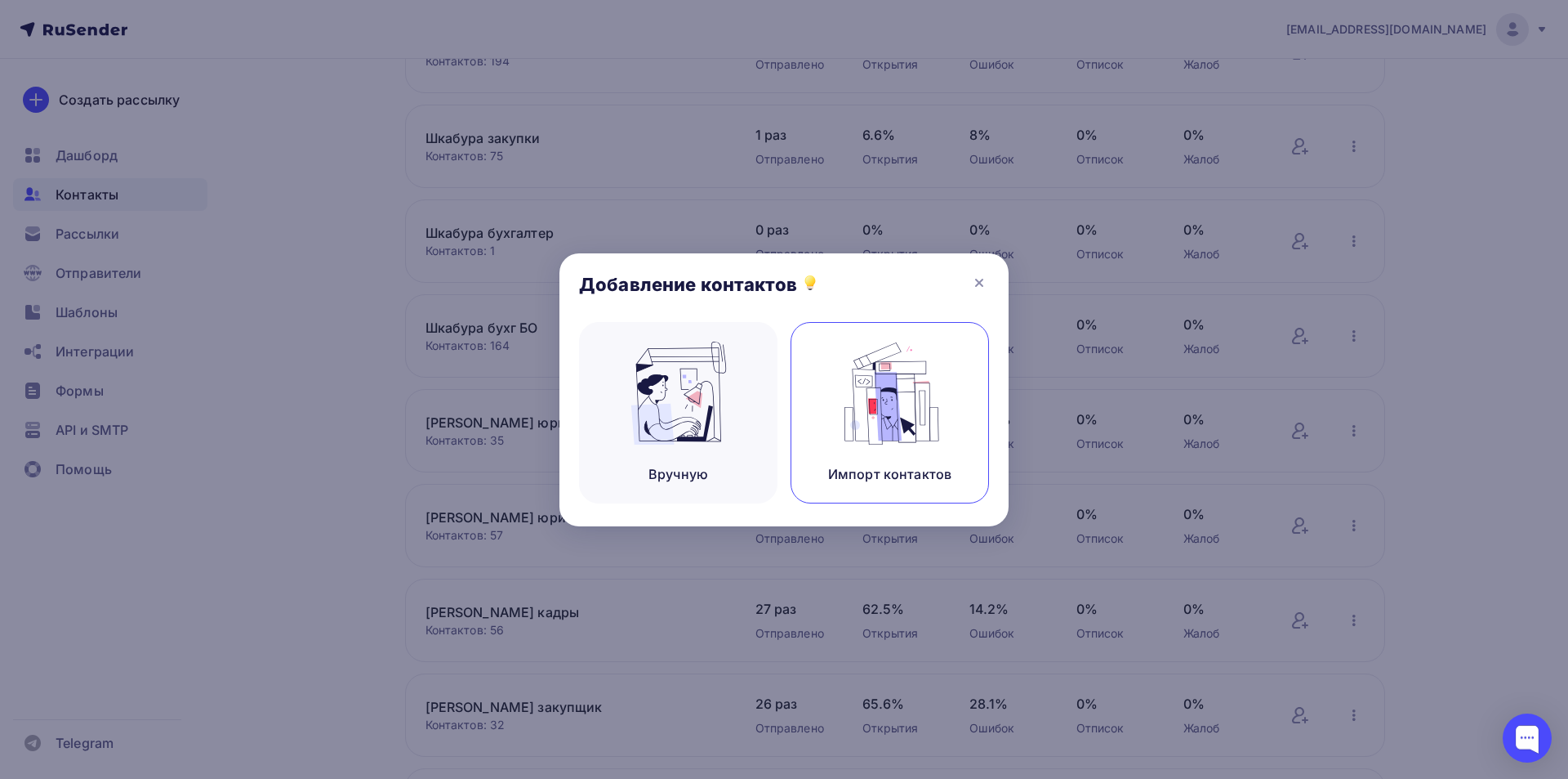
click at [867, 434] on img at bounding box center [890, 393] width 109 height 103
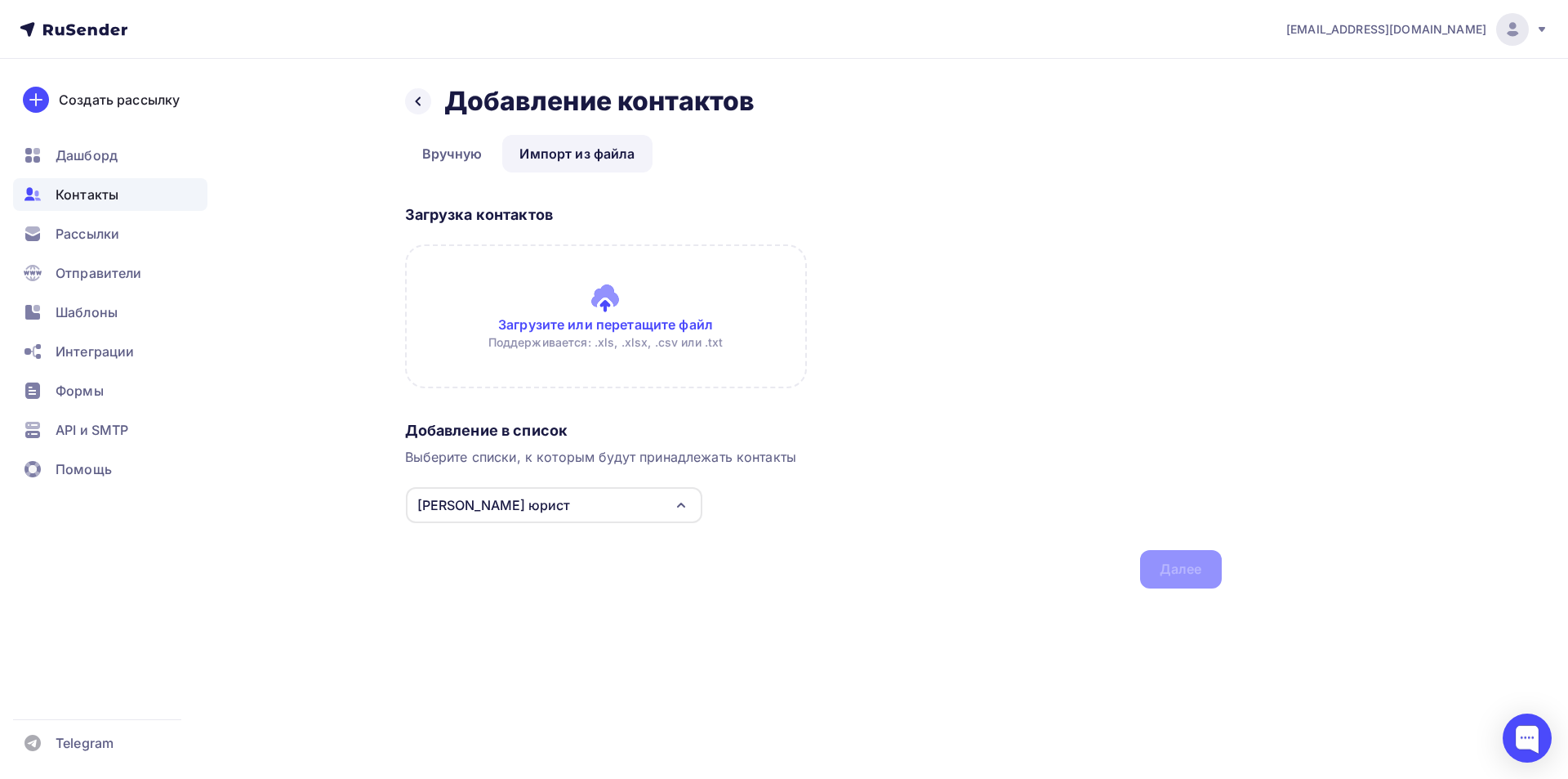
click at [612, 315] on input "file" at bounding box center [606, 315] width 402 height 144
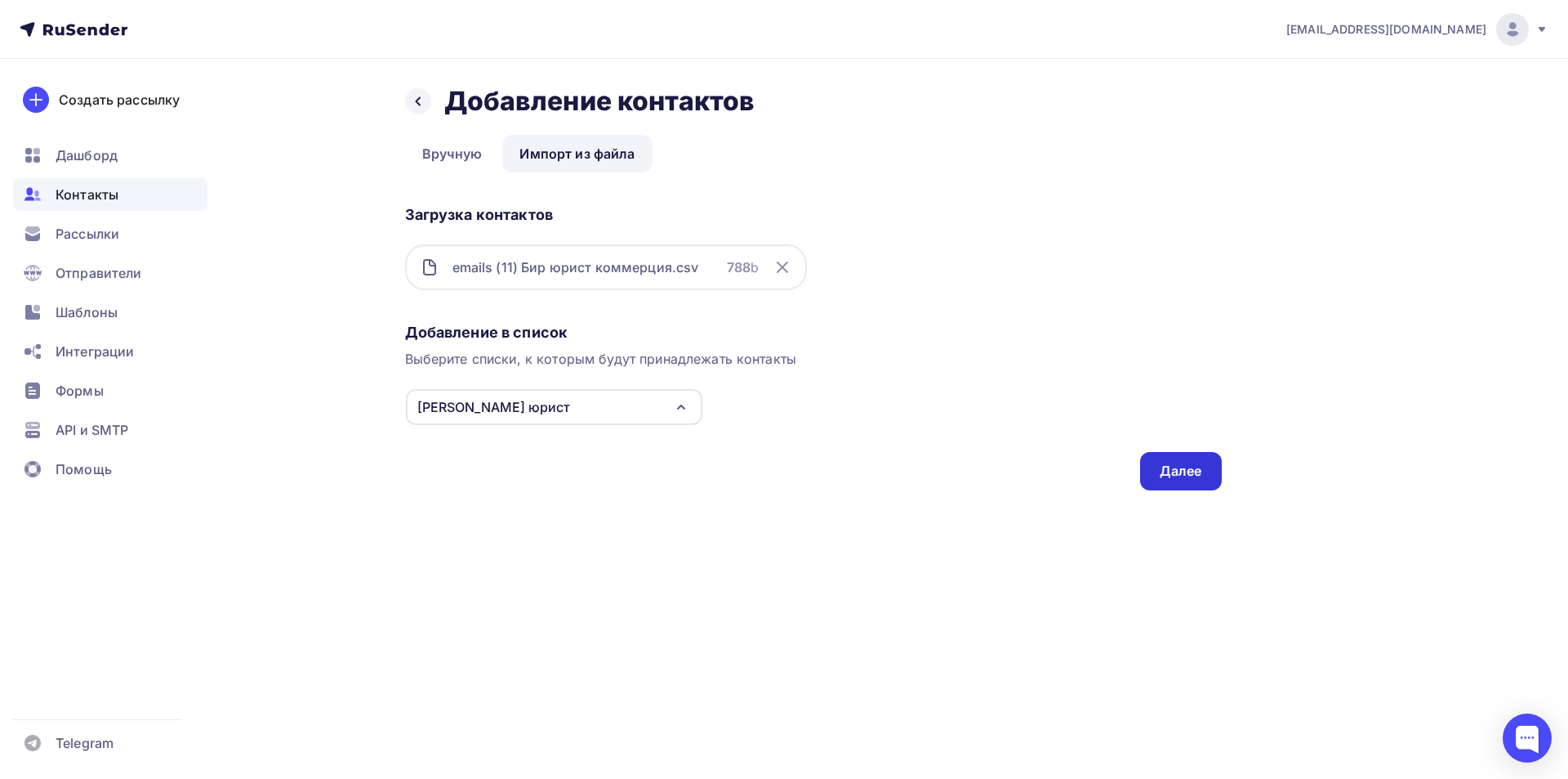
click at [1159, 468] on div "Далее" at bounding box center [1181, 471] width 81 height 39
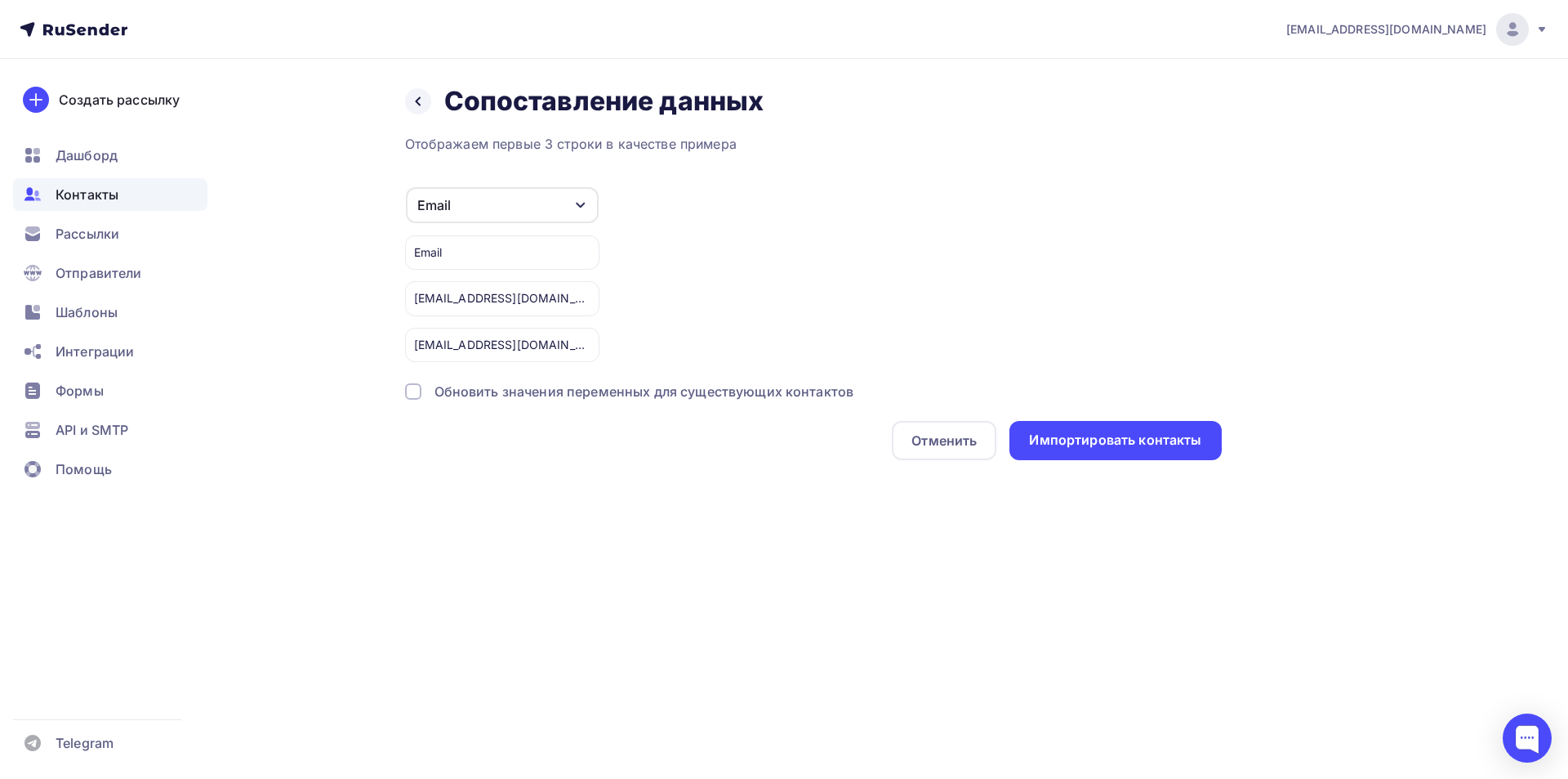
click at [415, 395] on div at bounding box center [414, 391] width 16 height 16
click at [1128, 445] on div "Импортировать контакты" at bounding box center [1115, 440] width 173 height 19
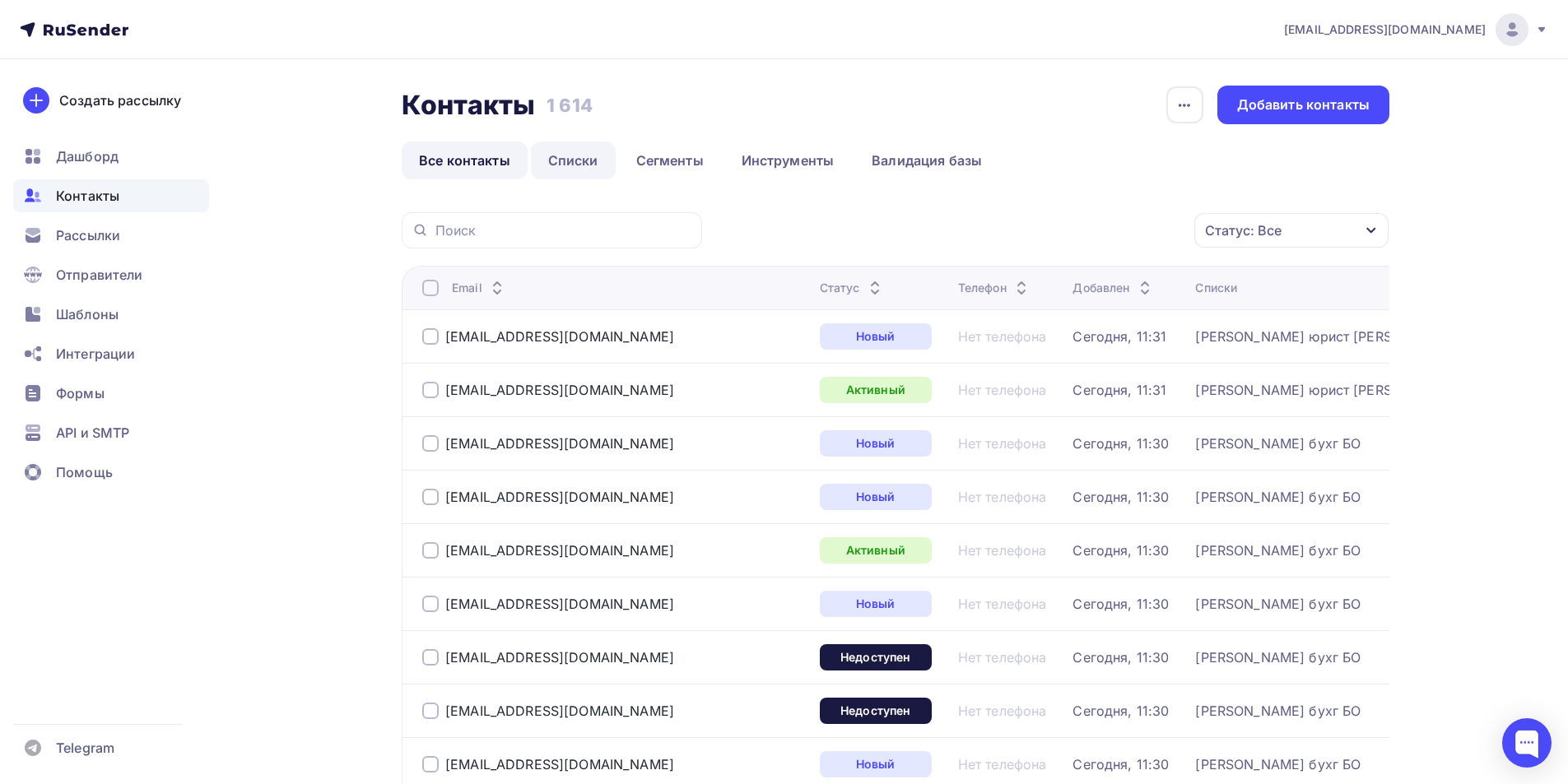
click at [576, 162] on link "Списки" at bounding box center [572, 161] width 85 height 38
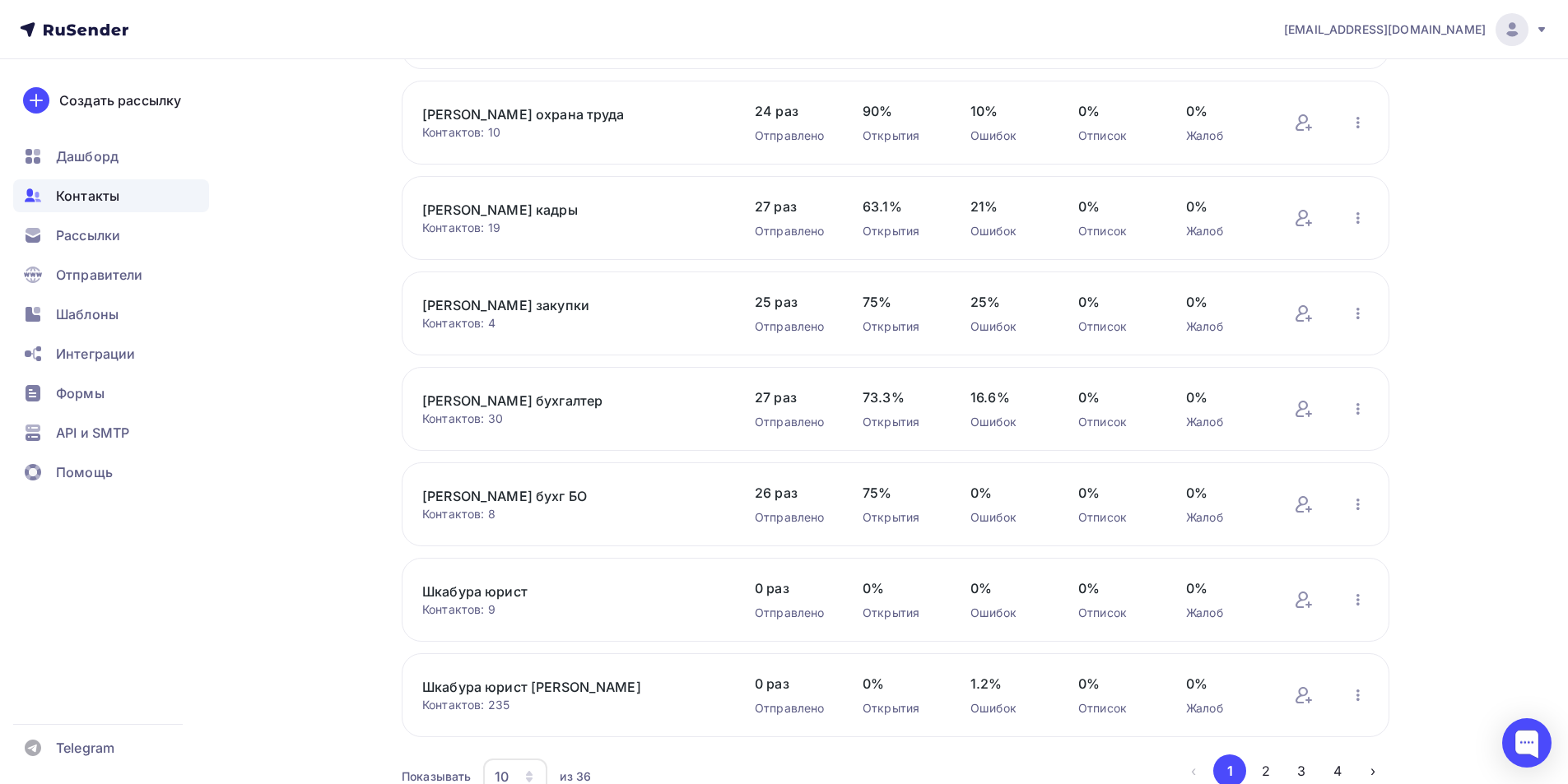
scroll to position [492, 0]
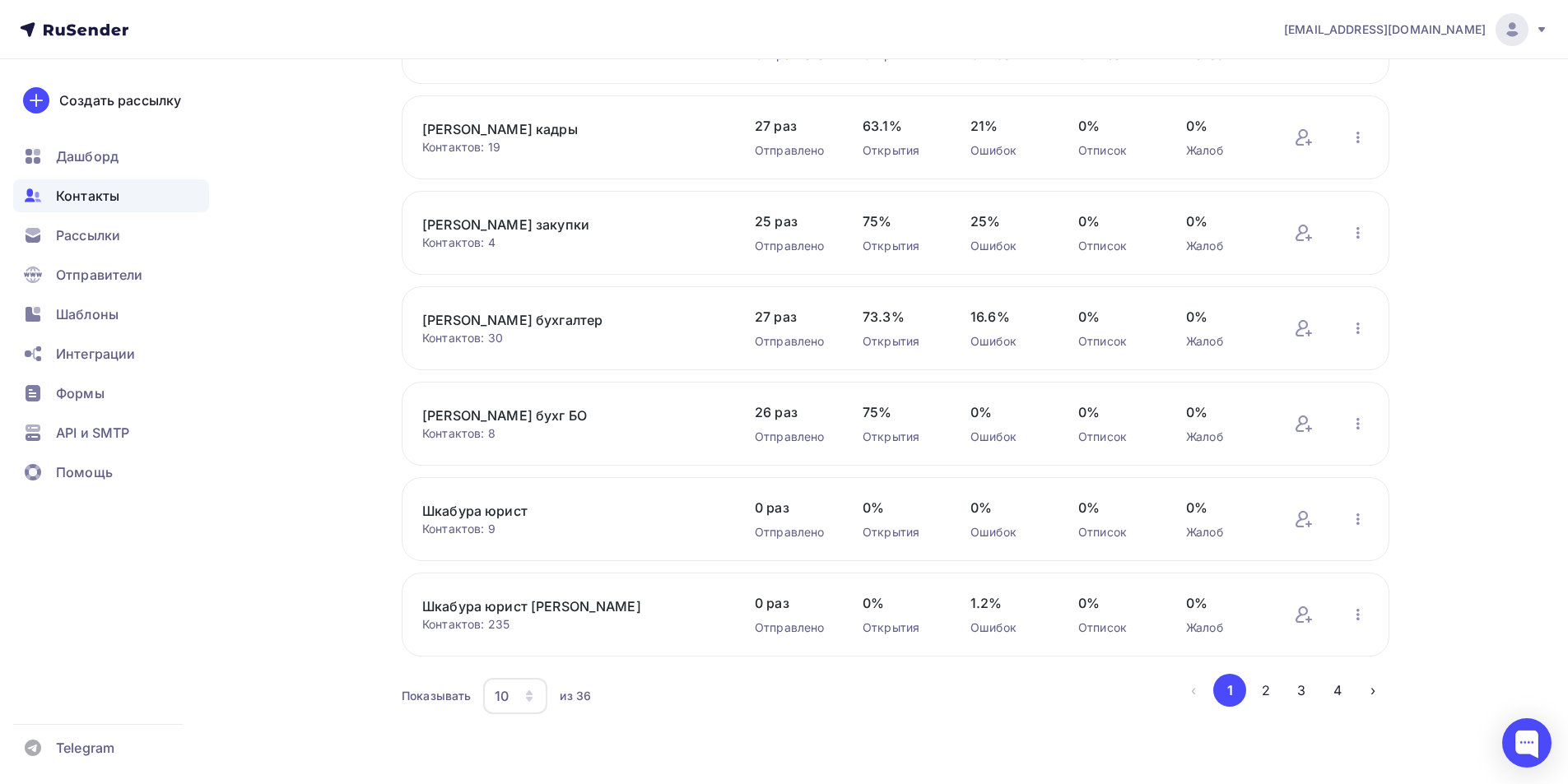
click at [528, 692] on icon "button" at bounding box center [529, 692] width 6 height 5
click at [522, 613] on div "50" at bounding box center [582, 612] width 158 height 20
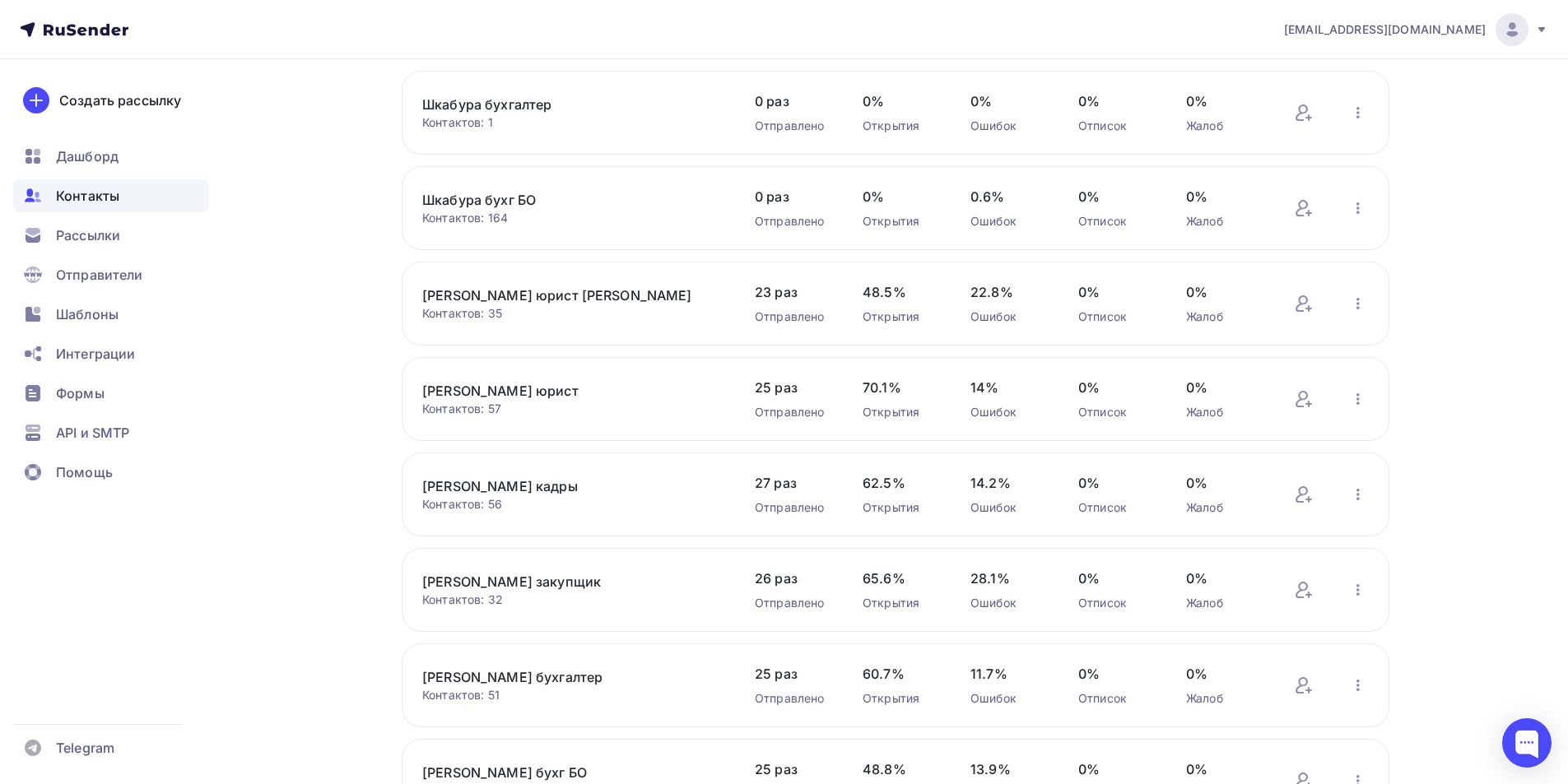
scroll to position [1314, 0]
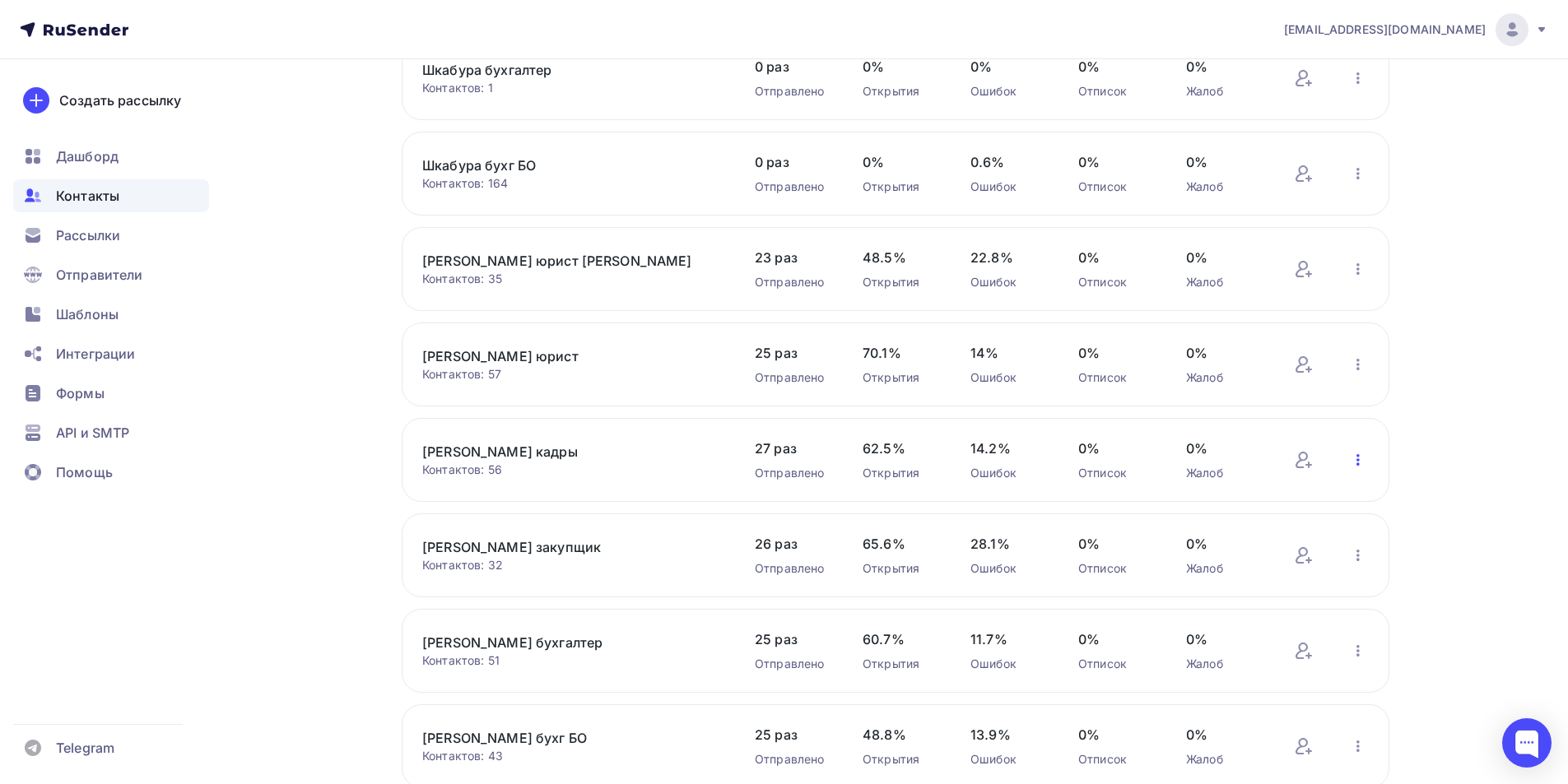
click at [1356, 463] on icon "button" at bounding box center [1358, 460] width 20 height 20
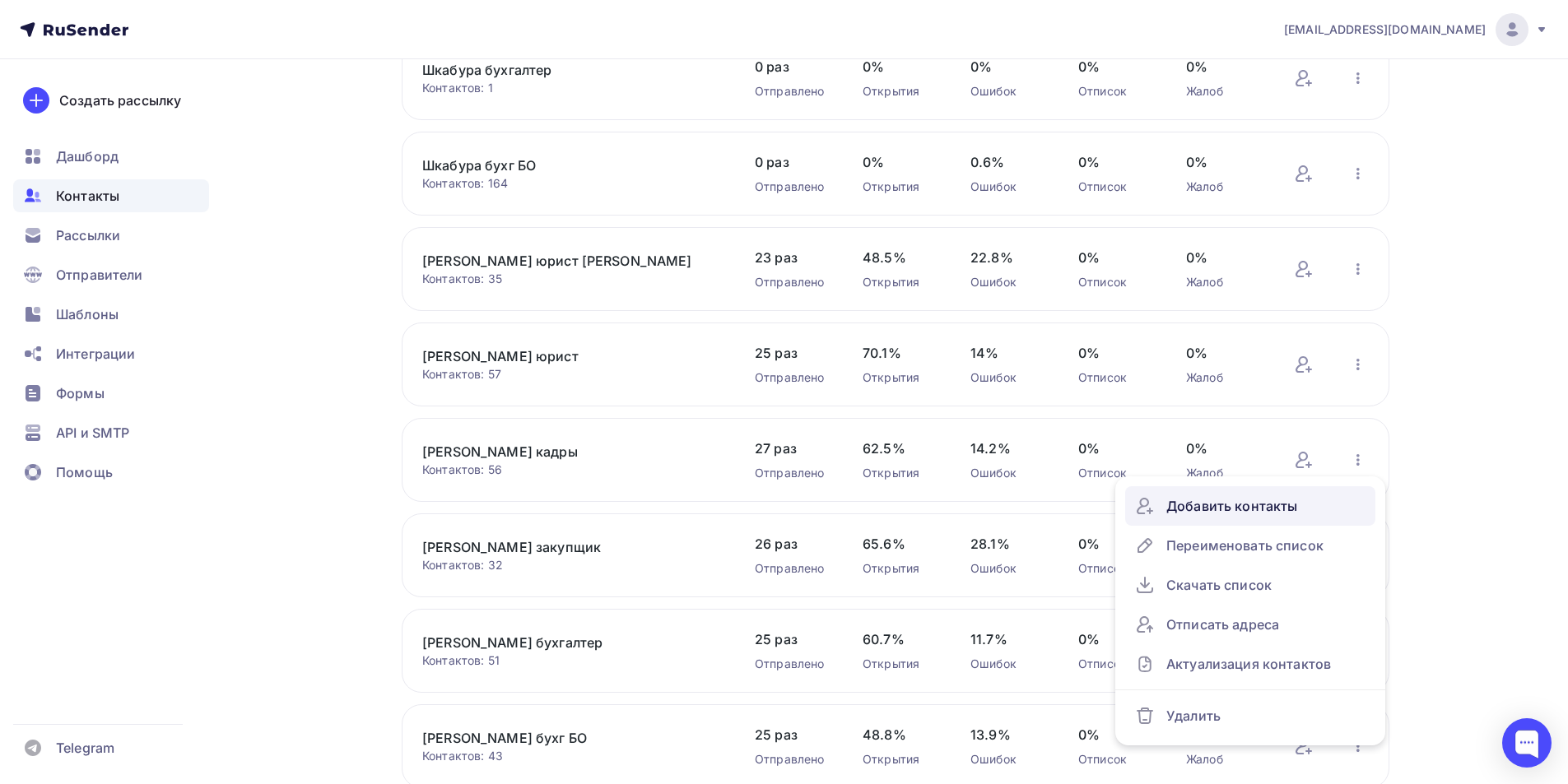
click at [1287, 508] on div "Добавить контакты" at bounding box center [1249, 506] width 230 height 26
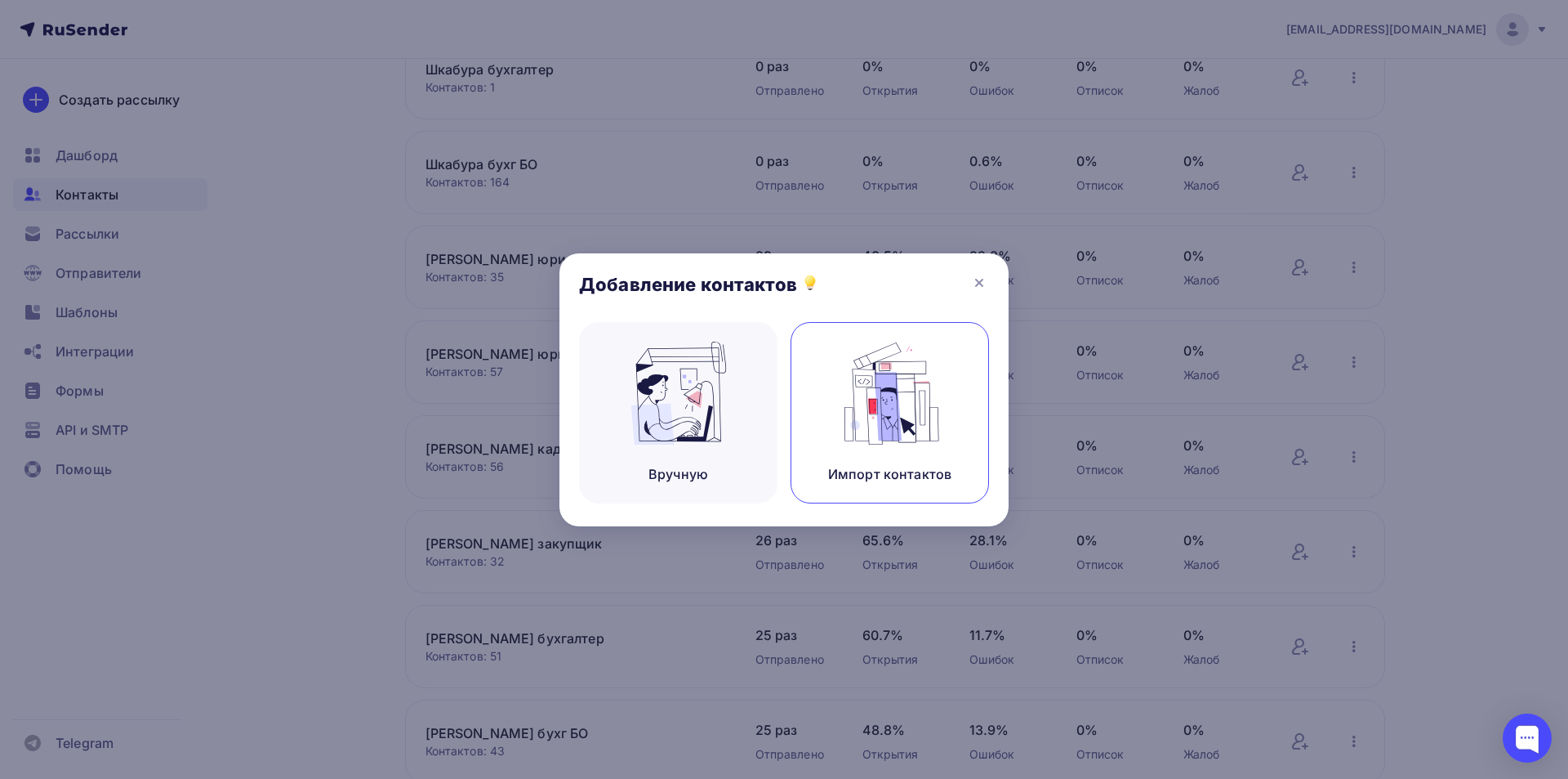
click at [895, 409] on img at bounding box center [890, 393] width 109 height 103
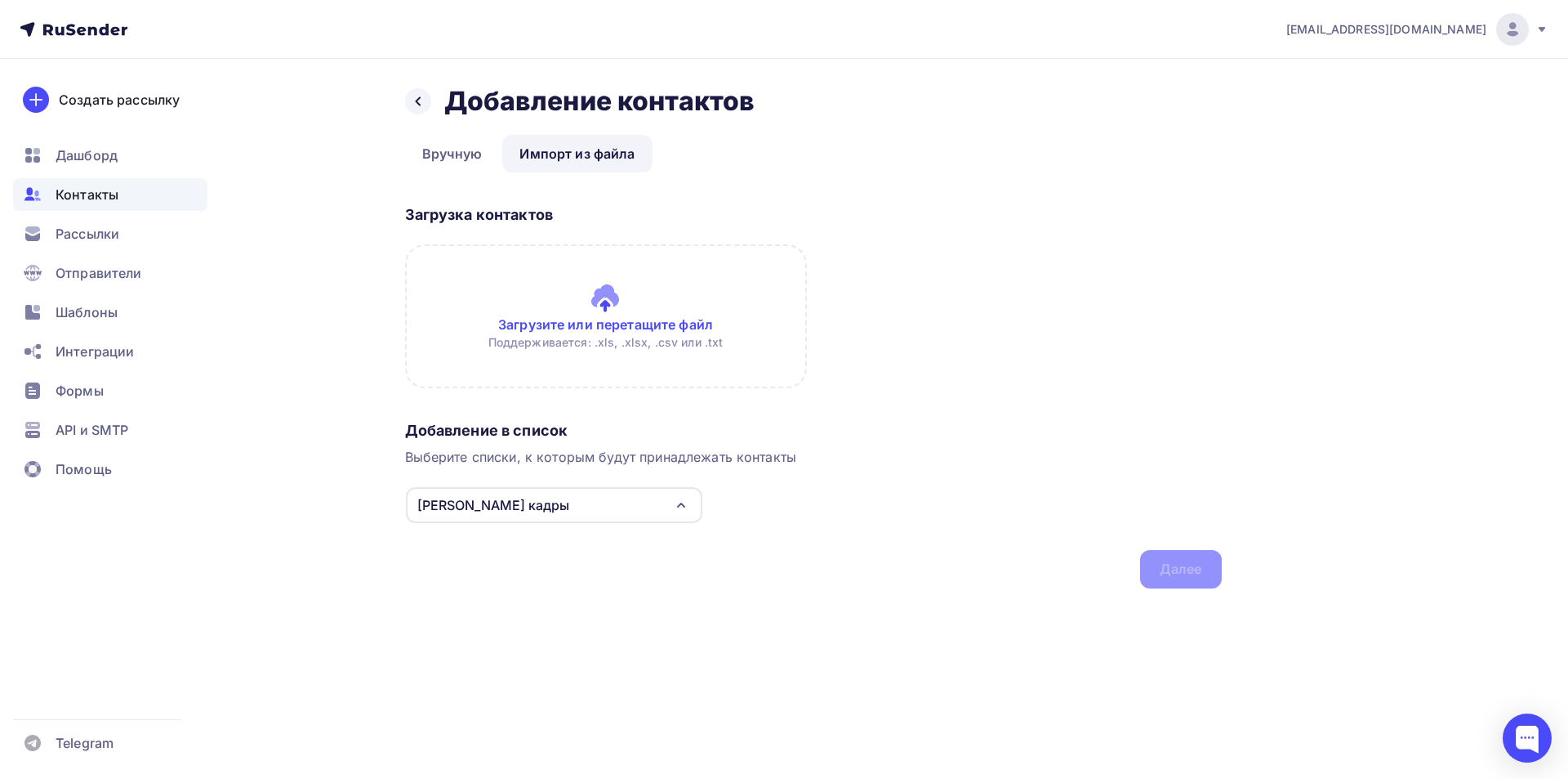
click at [608, 296] on input "file" at bounding box center [606, 315] width 402 height 144
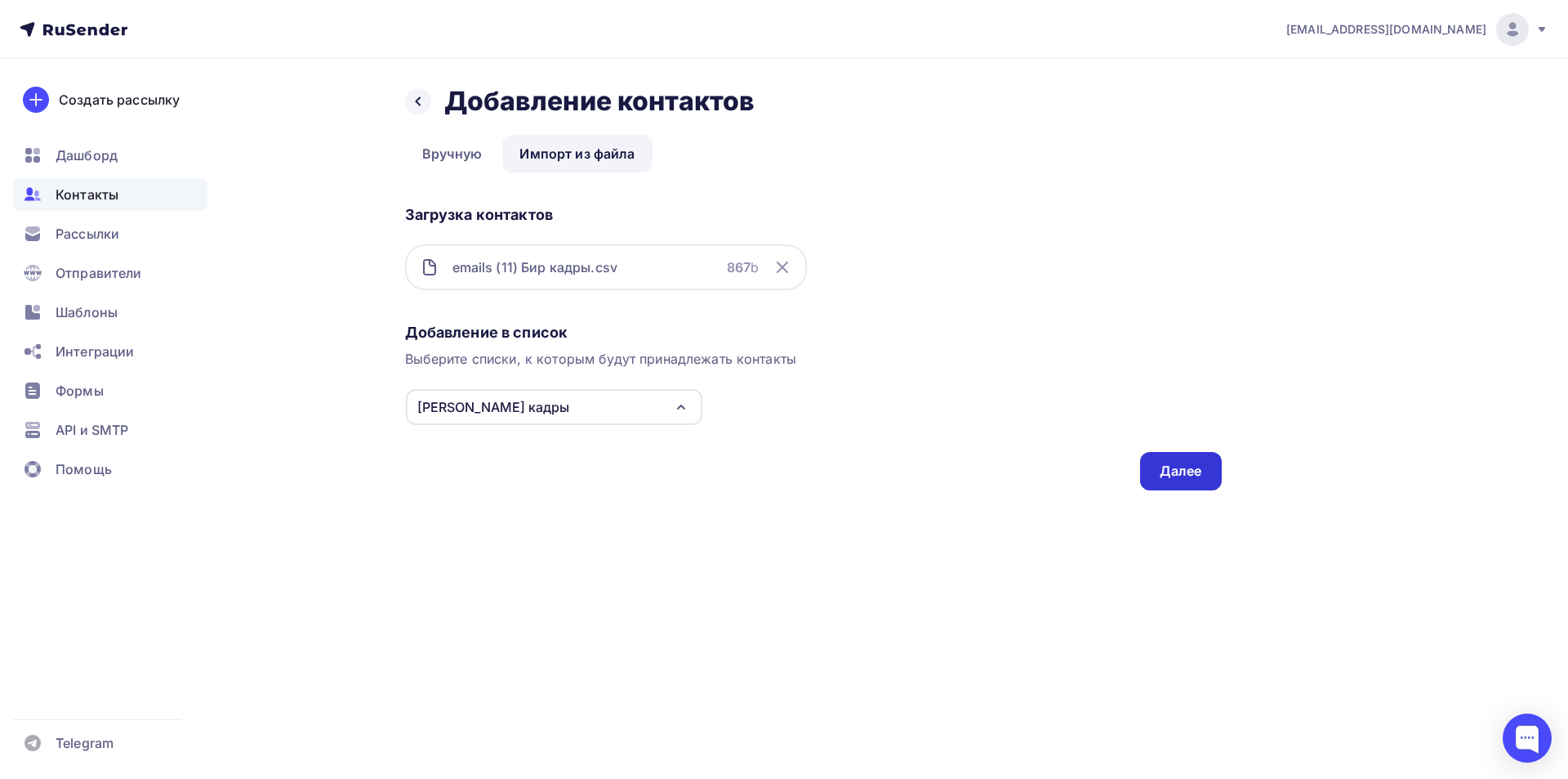
click at [1171, 474] on div "Далее" at bounding box center [1181, 471] width 42 height 19
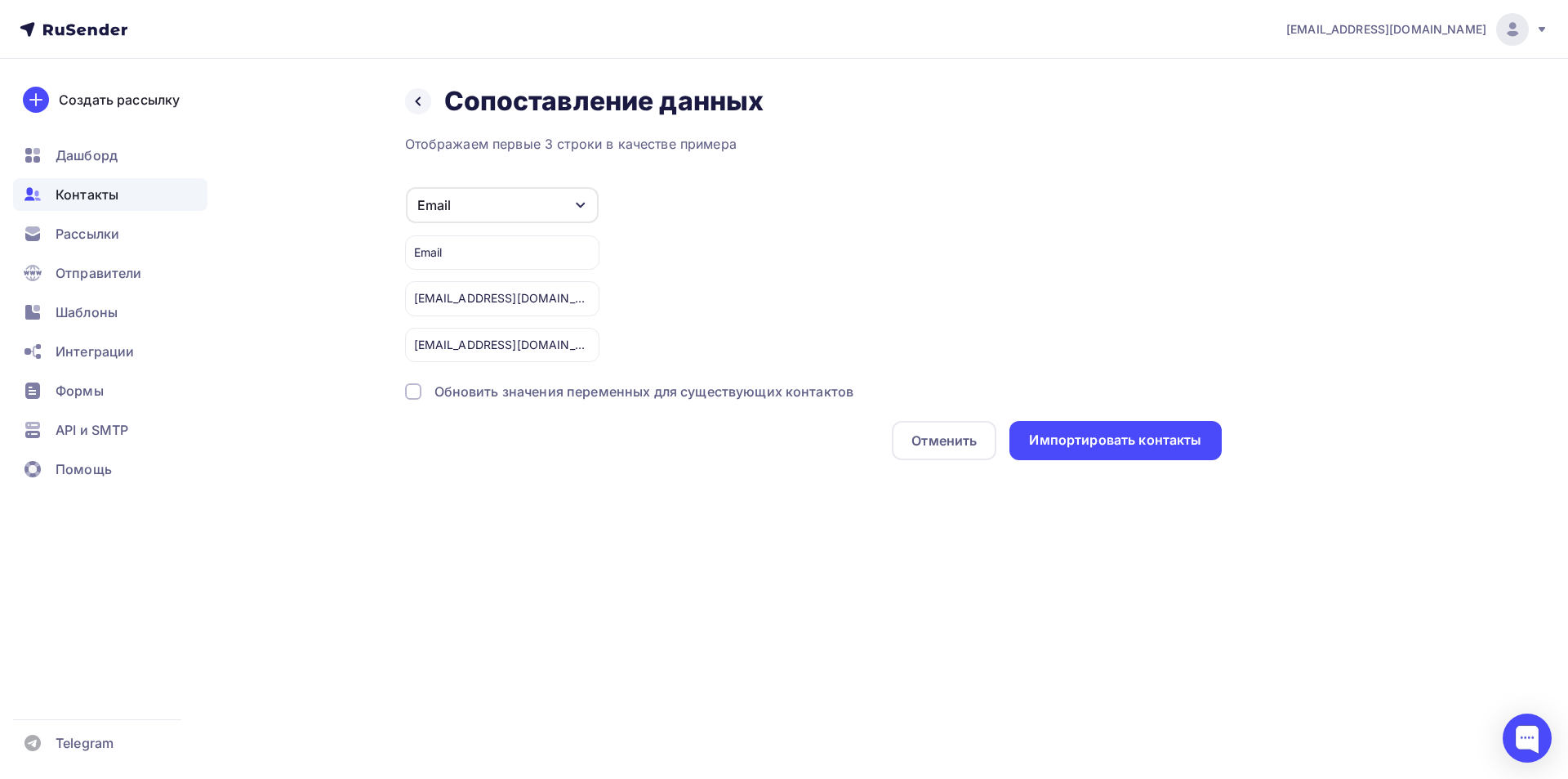
click at [418, 390] on div at bounding box center [414, 391] width 16 height 16
click at [1071, 437] on div "Импортировать контакты" at bounding box center [1115, 440] width 173 height 19
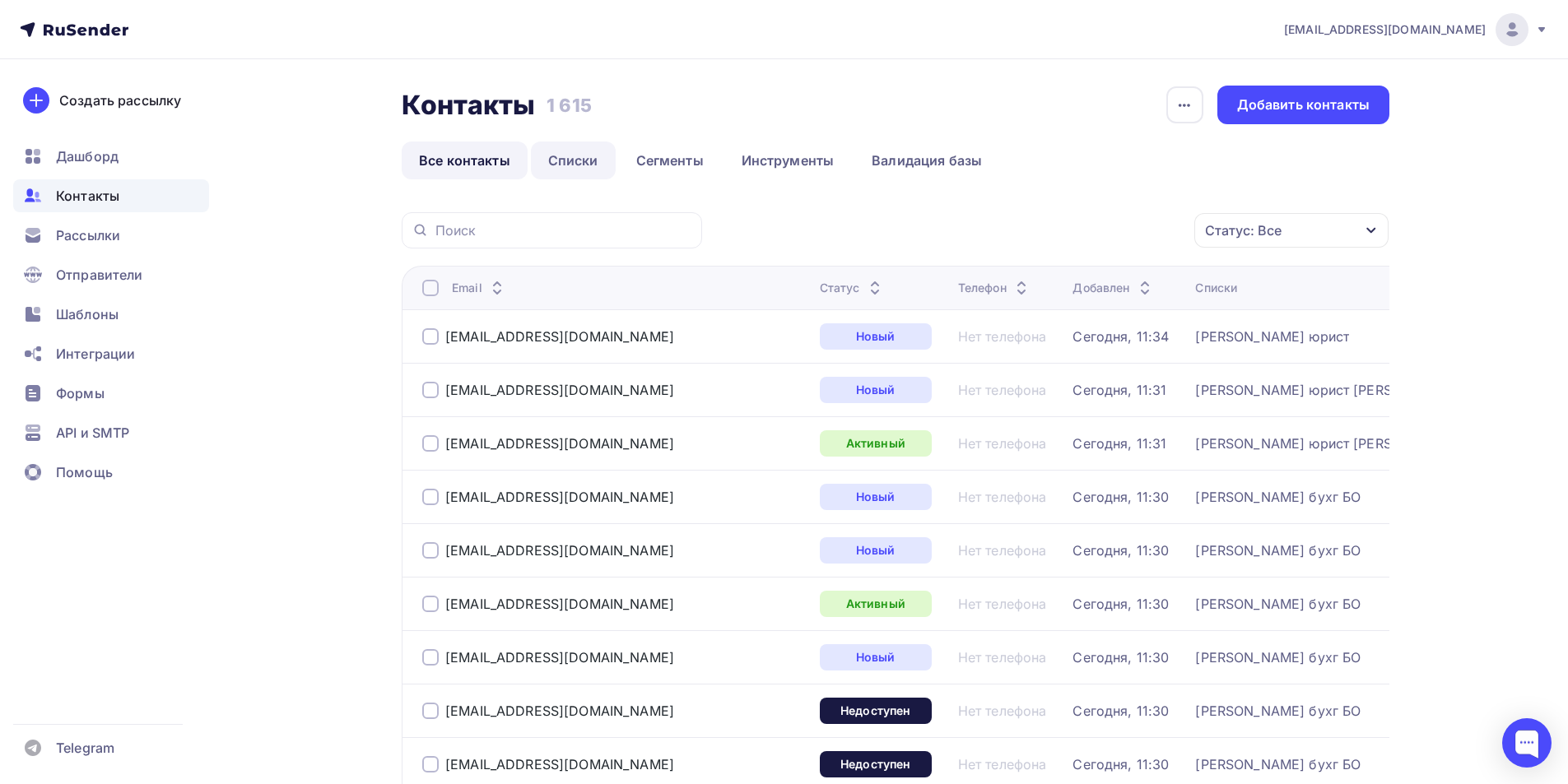
click at [579, 159] on link "Списки" at bounding box center [572, 161] width 85 height 38
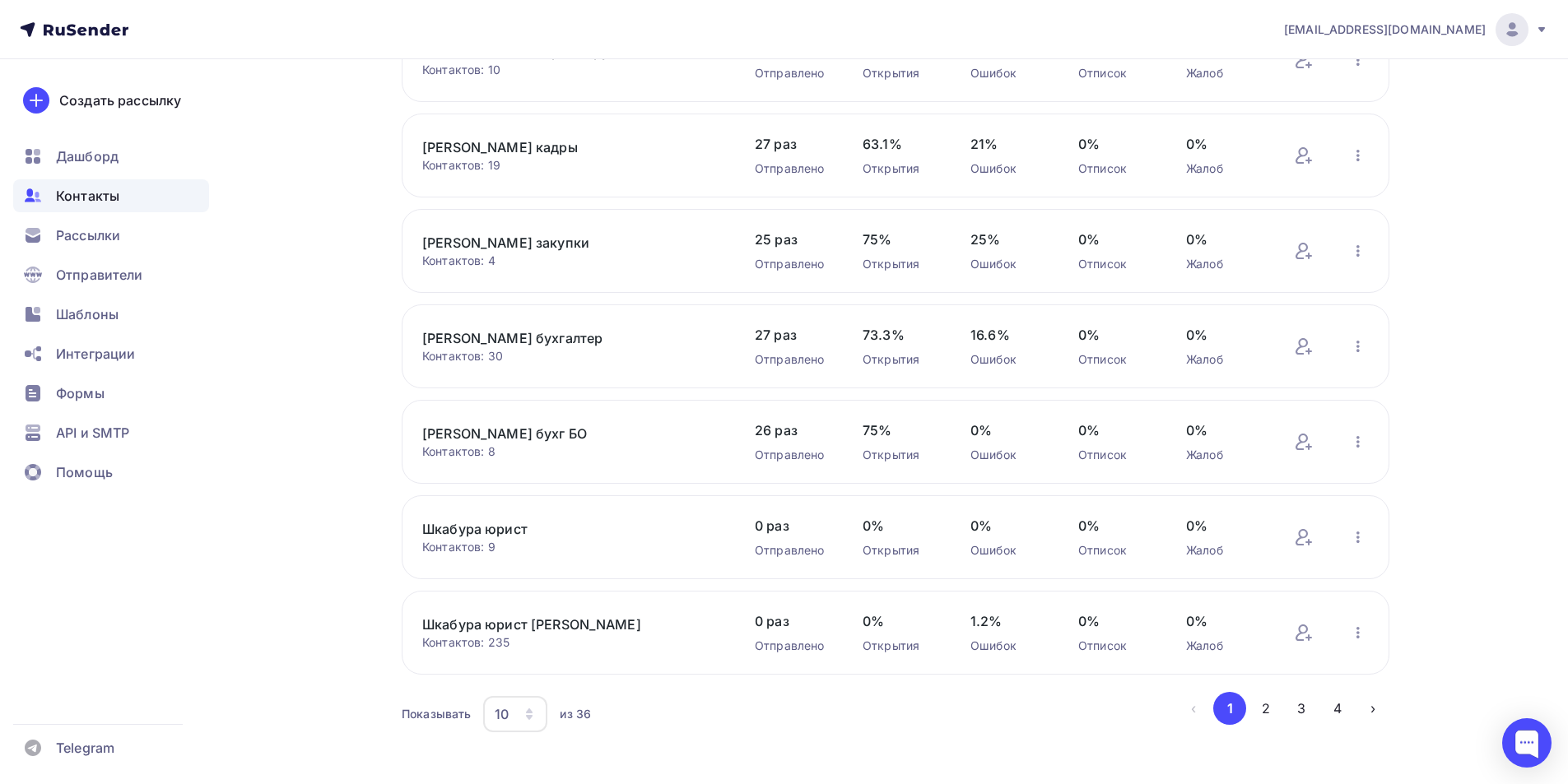
scroll to position [492, 0]
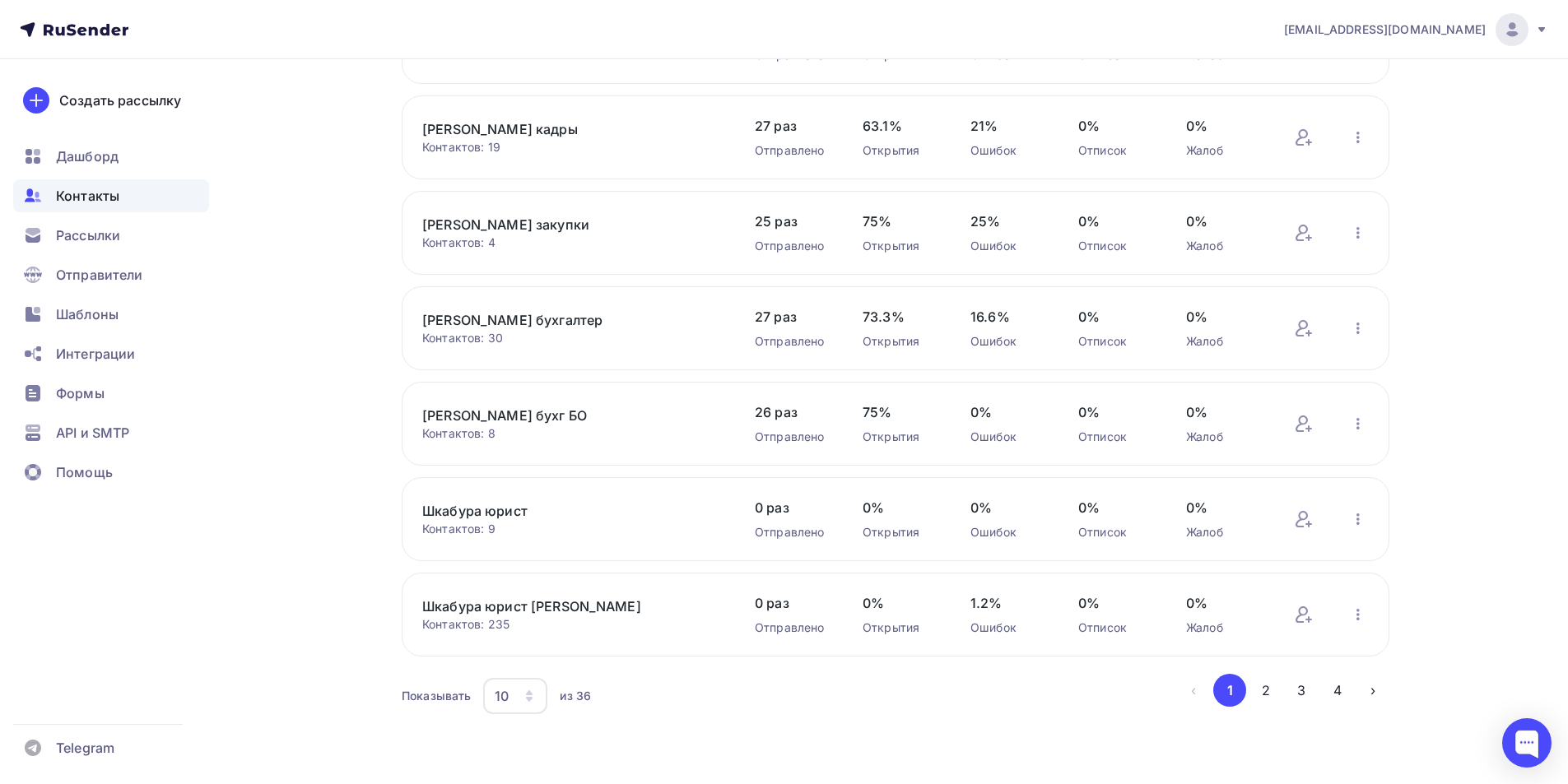
click at [531, 695] on icon "button" at bounding box center [529, 692] width 6 height 5
click at [511, 605] on div "50" at bounding box center [582, 612] width 158 height 20
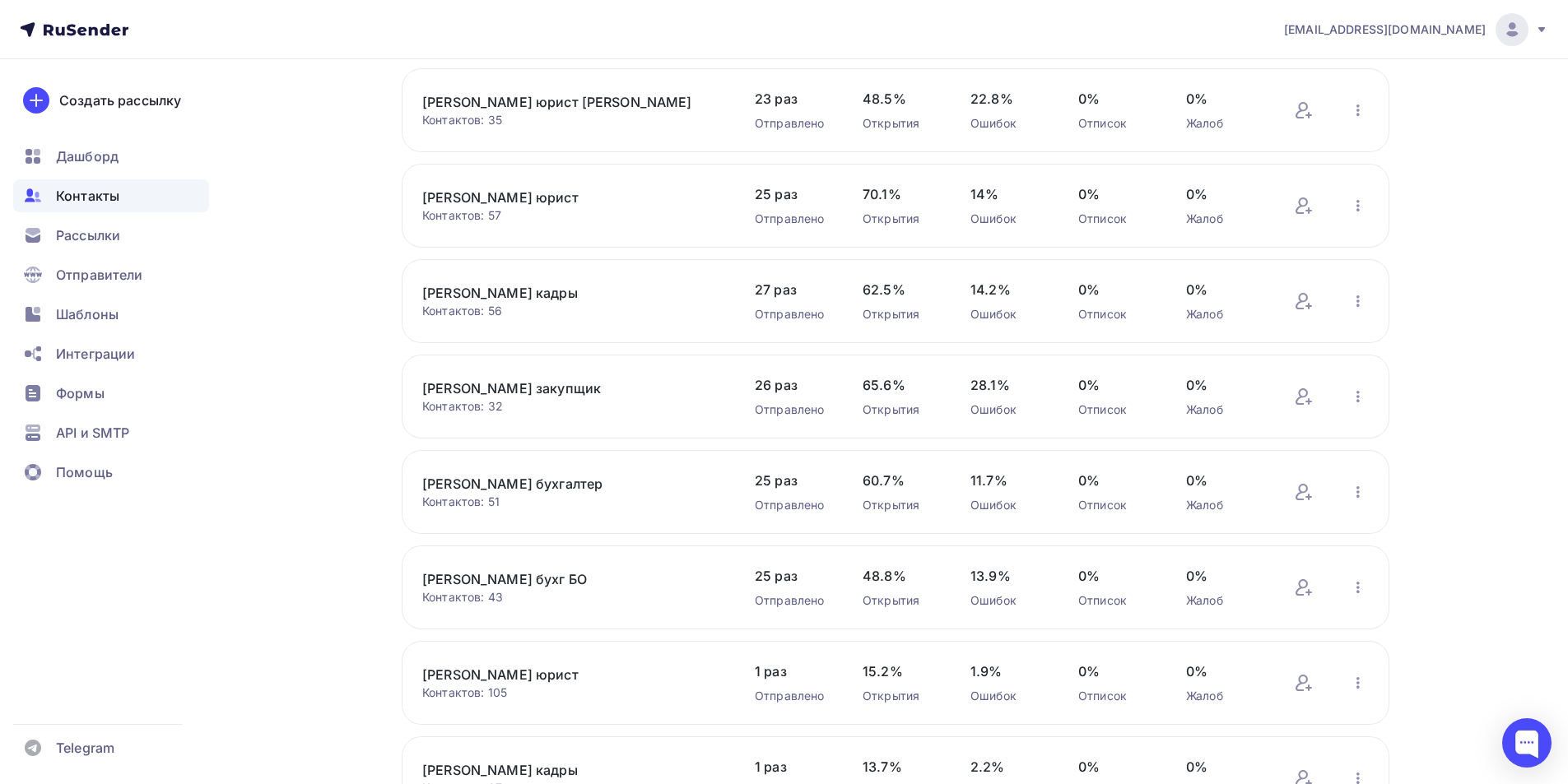
scroll to position [1479, 0]
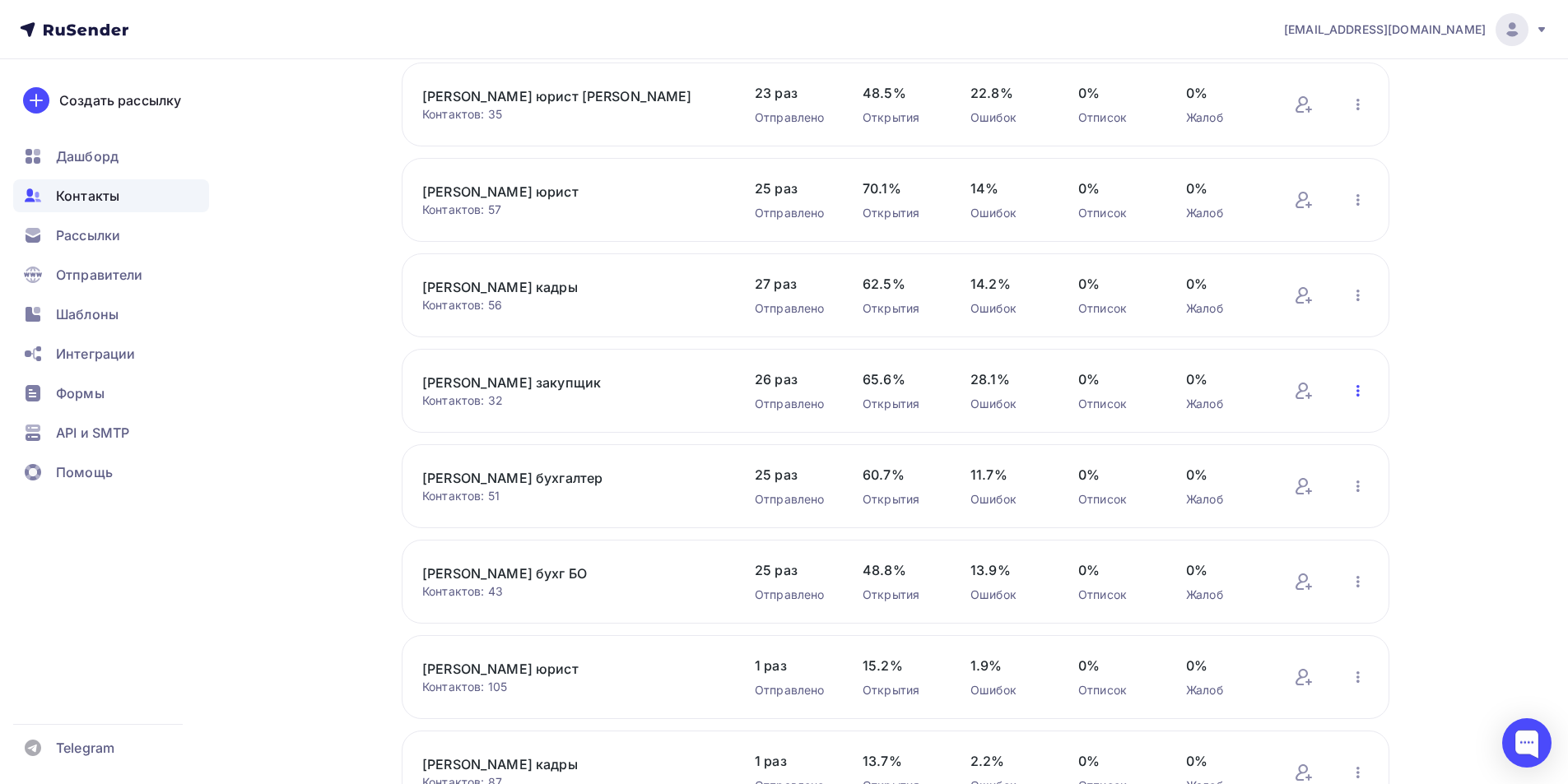
click at [1356, 391] on icon "button" at bounding box center [1358, 390] width 4 height 12
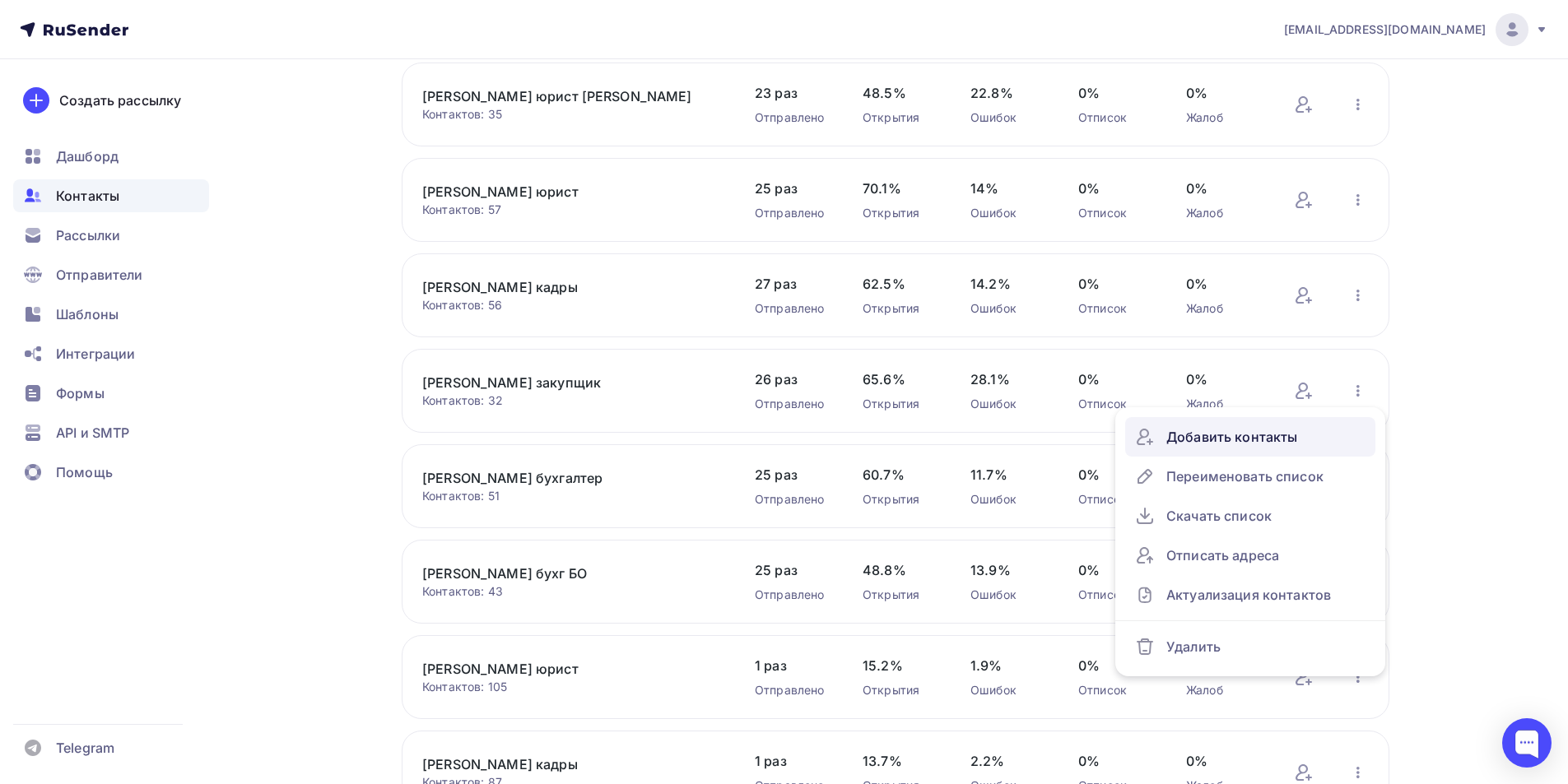
click at [1239, 442] on div "Добавить контакты" at bounding box center [1249, 437] width 230 height 26
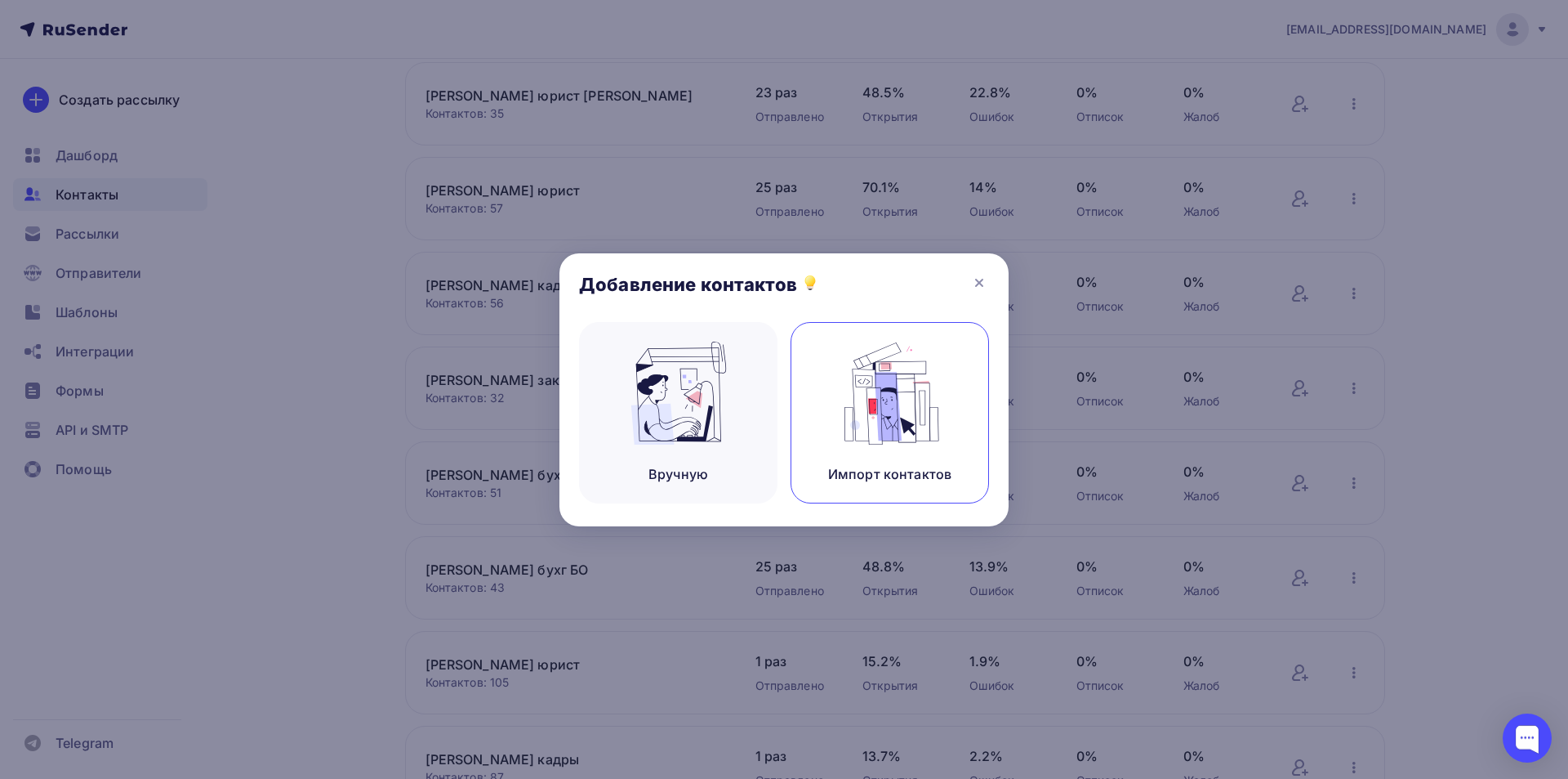
click at [876, 408] on img at bounding box center [890, 393] width 109 height 103
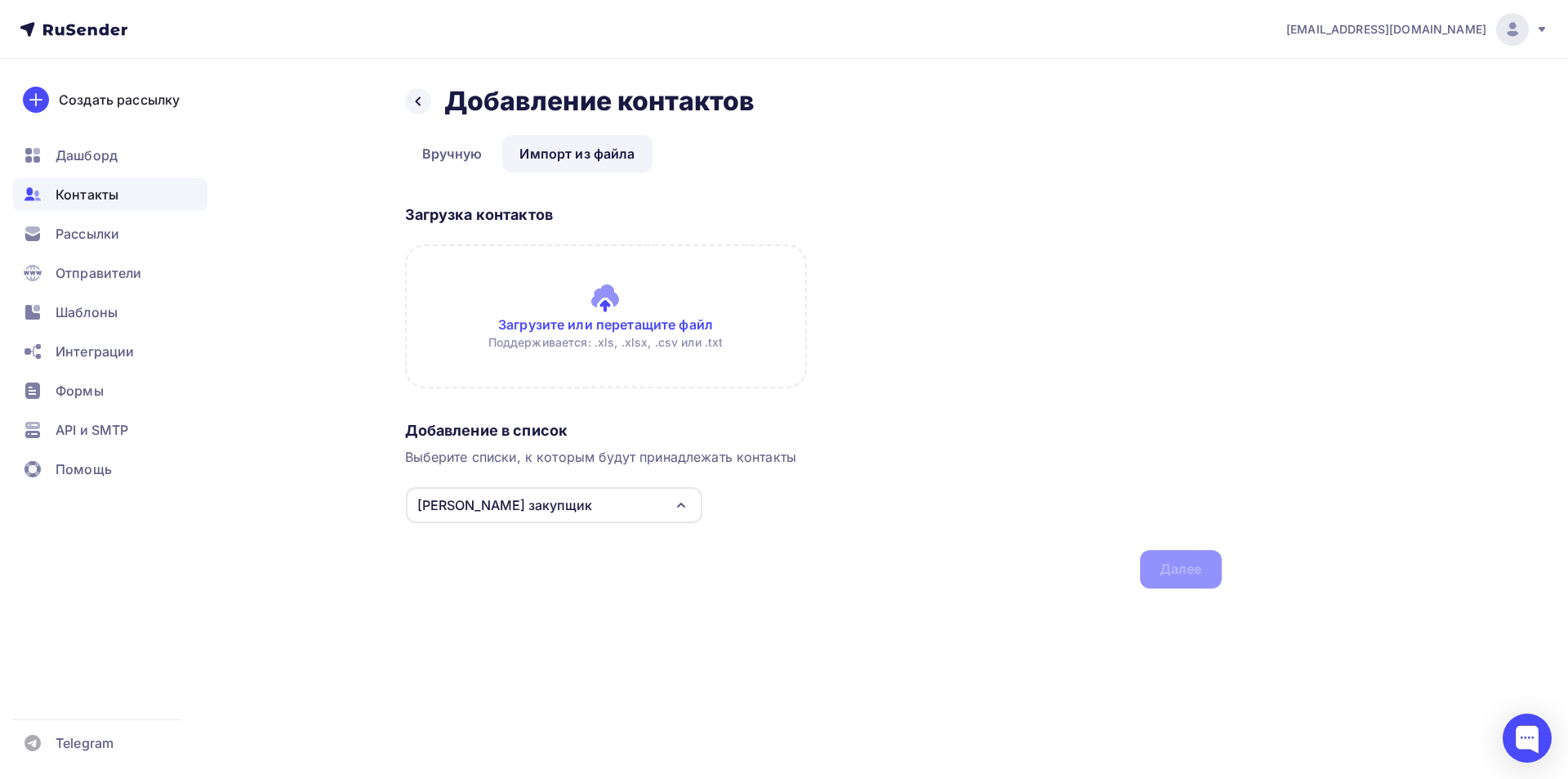
click at [605, 324] on input "file" at bounding box center [606, 315] width 402 height 144
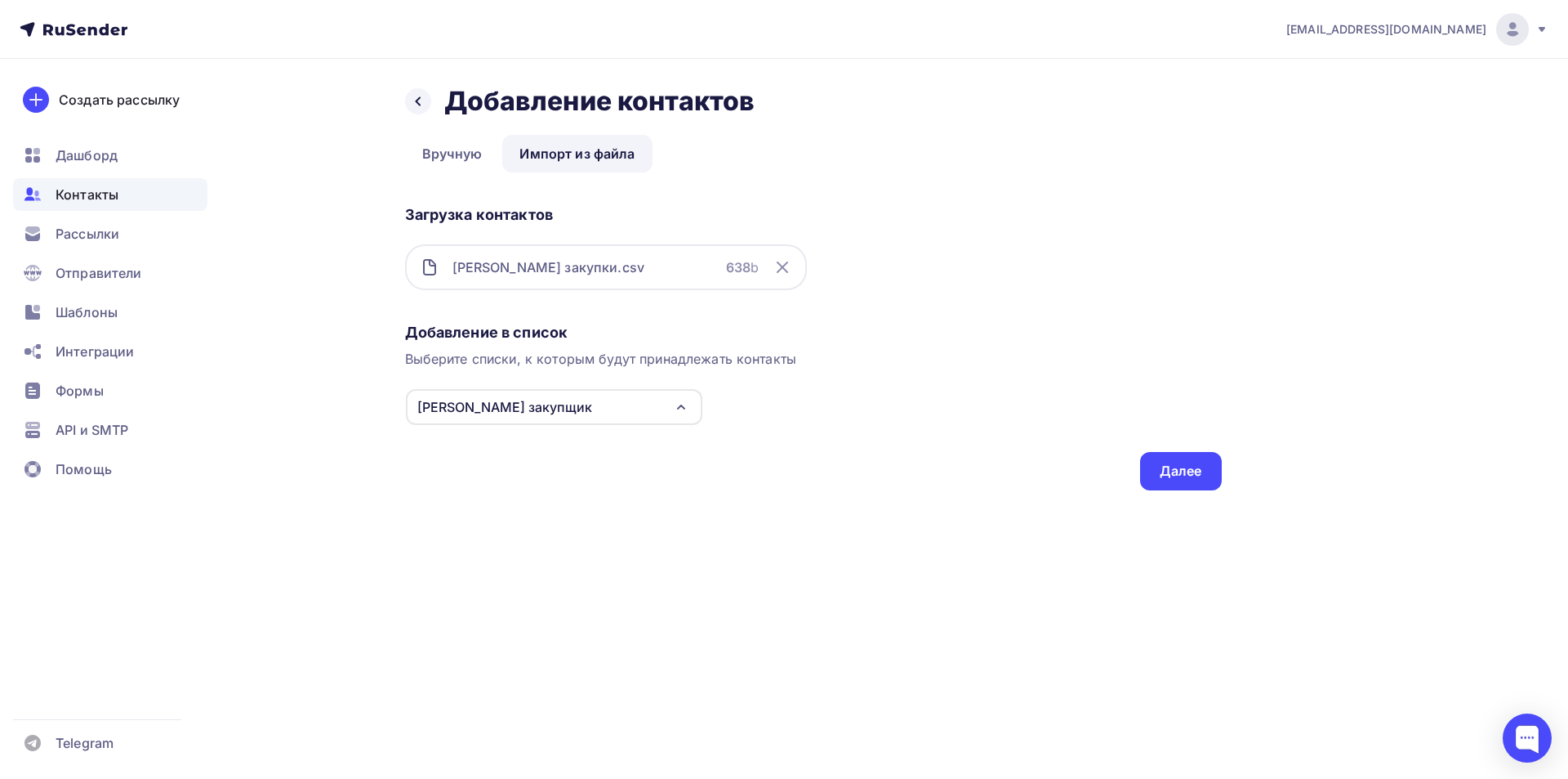
click at [781, 265] on icon at bounding box center [783, 267] width 20 height 20
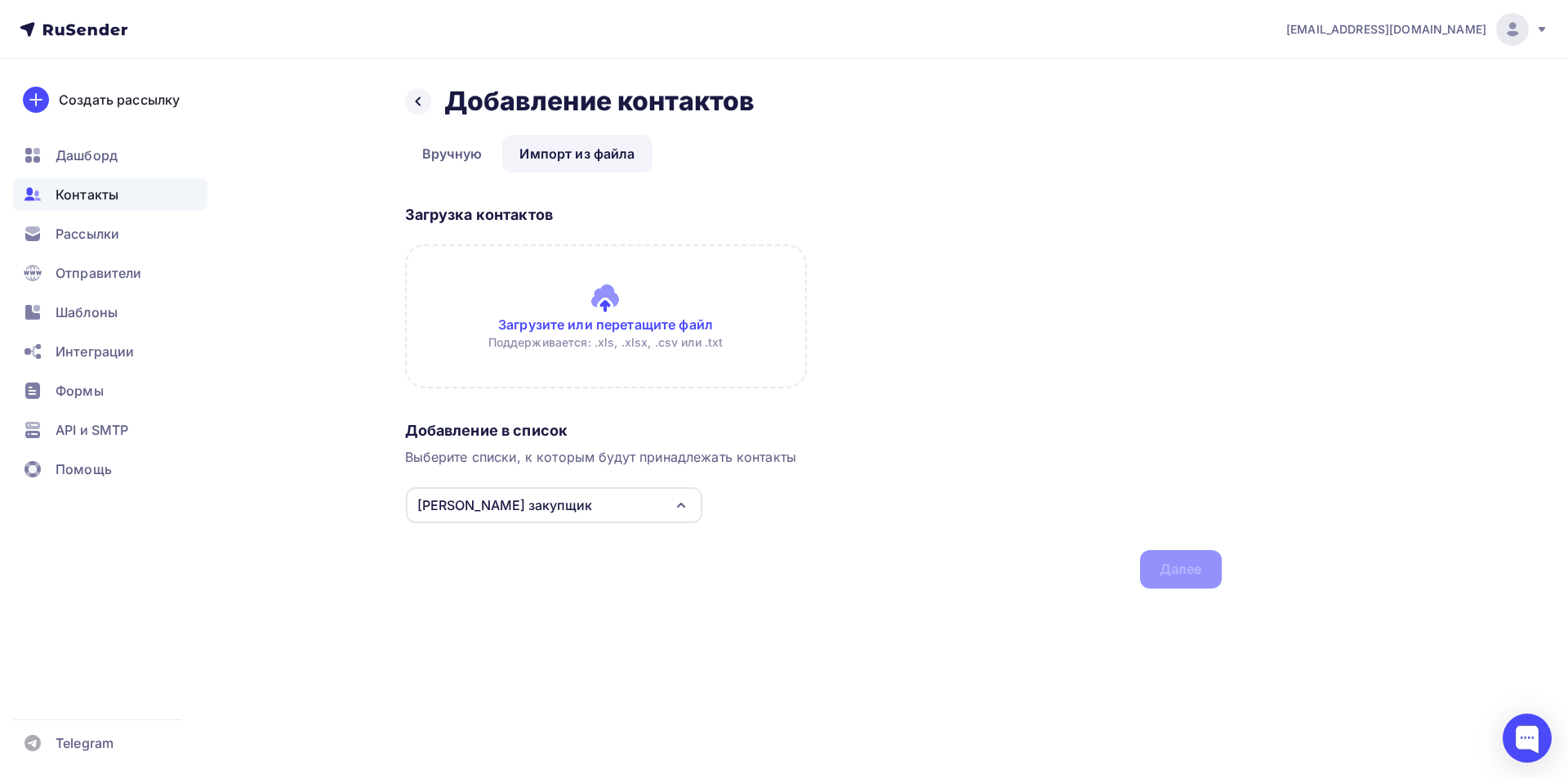
click at [654, 314] on input "file" at bounding box center [606, 315] width 402 height 144
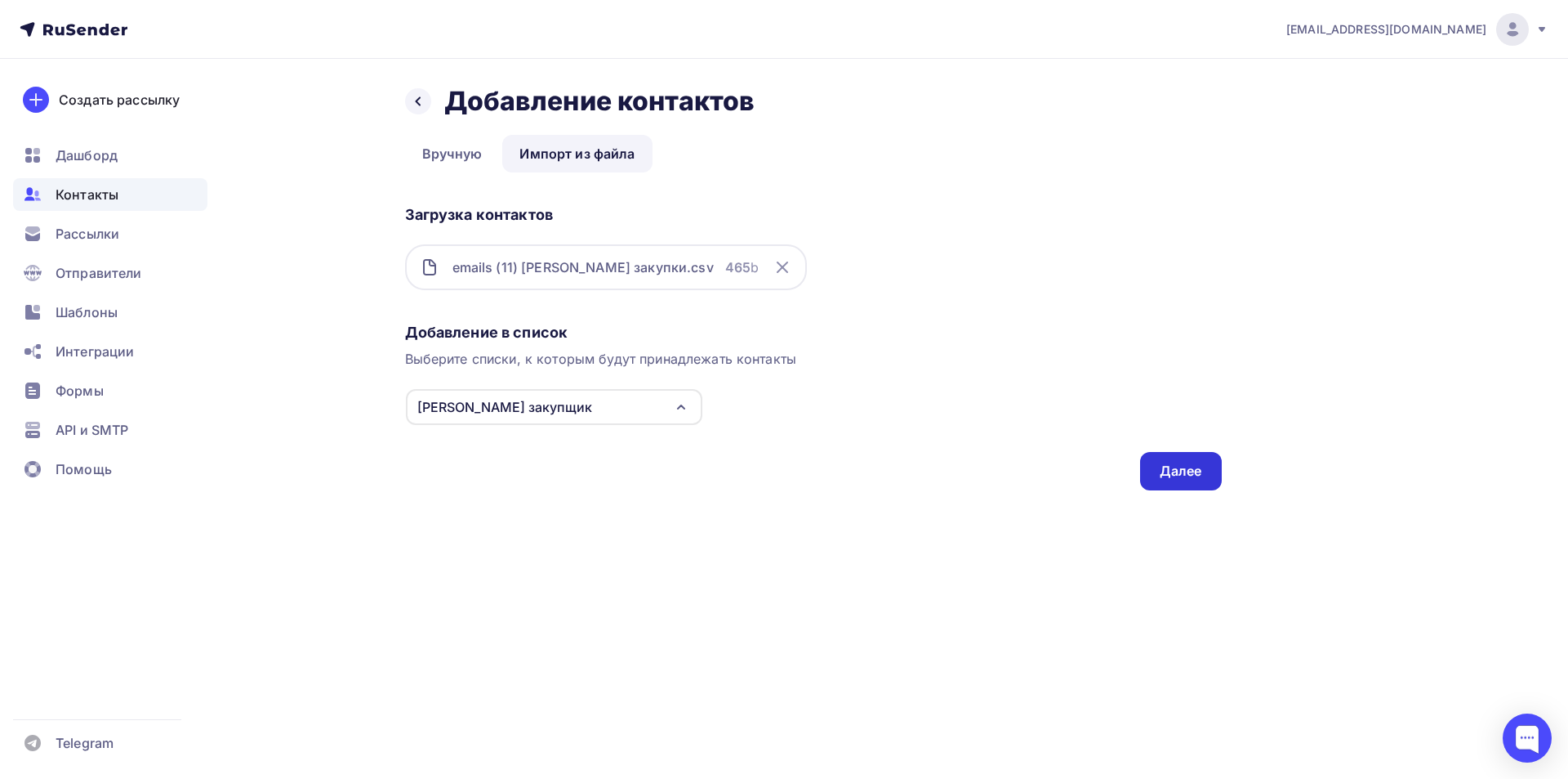
click at [1195, 478] on div "Далее" at bounding box center [1181, 471] width 42 height 19
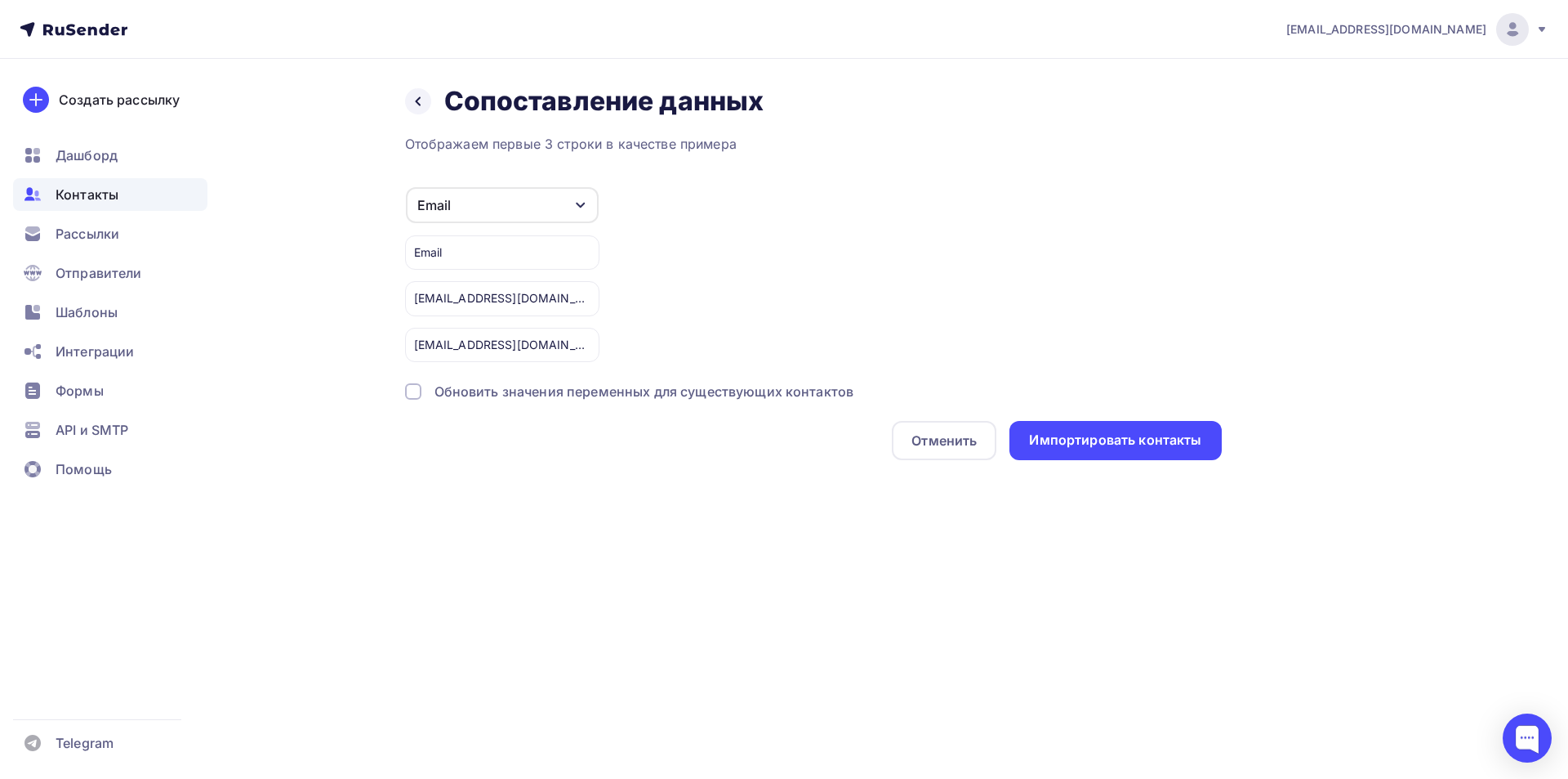
click at [412, 394] on div at bounding box center [414, 391] width 16 height 16
click at [1069, 437] on div "Импортировать контакты" at bounding box center [1115, 440] width 173 height 19
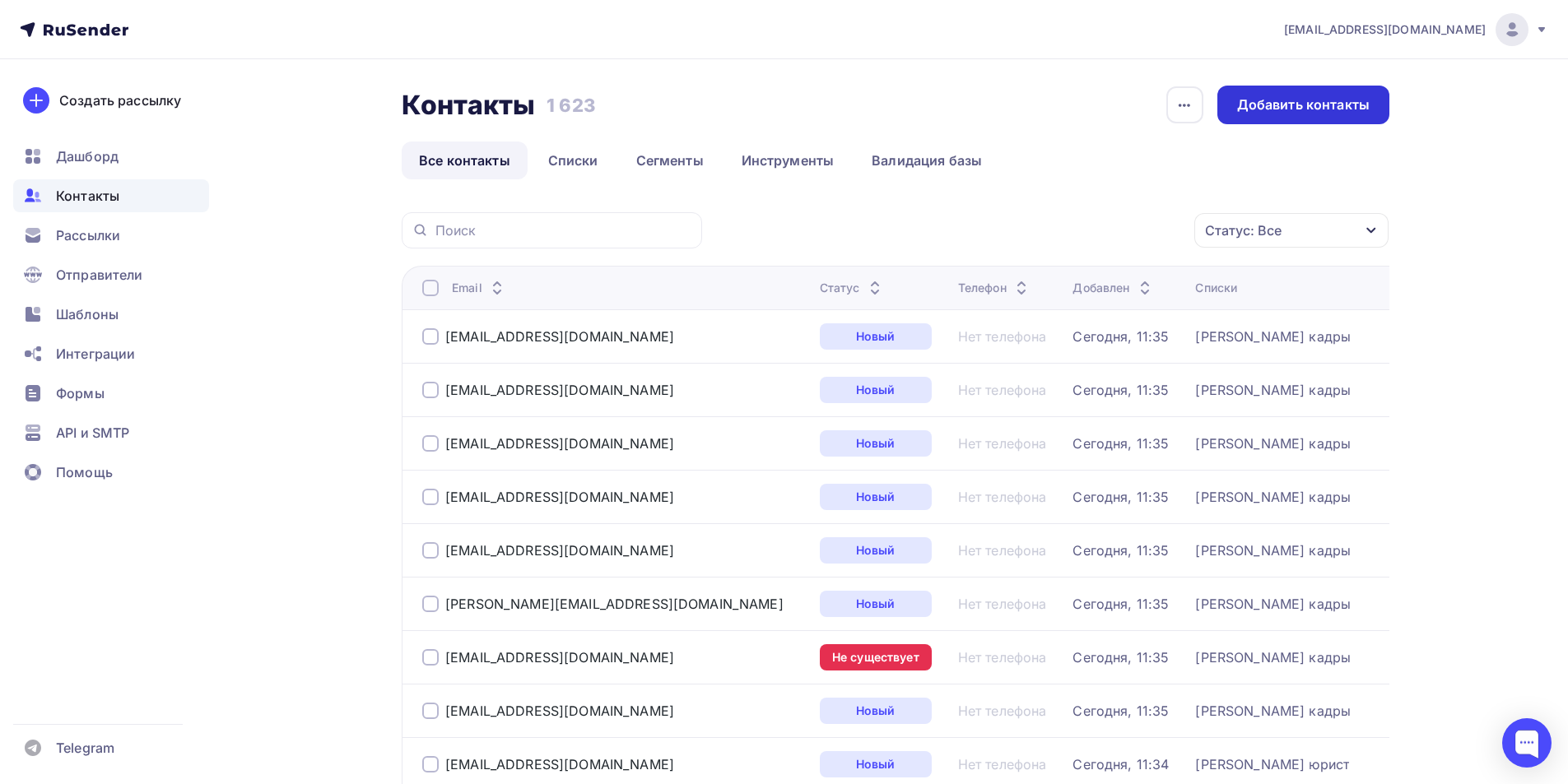
click at [1329, 111] on div "Добавить контакты" at bounding box center [1303, 105] width 133 height 19
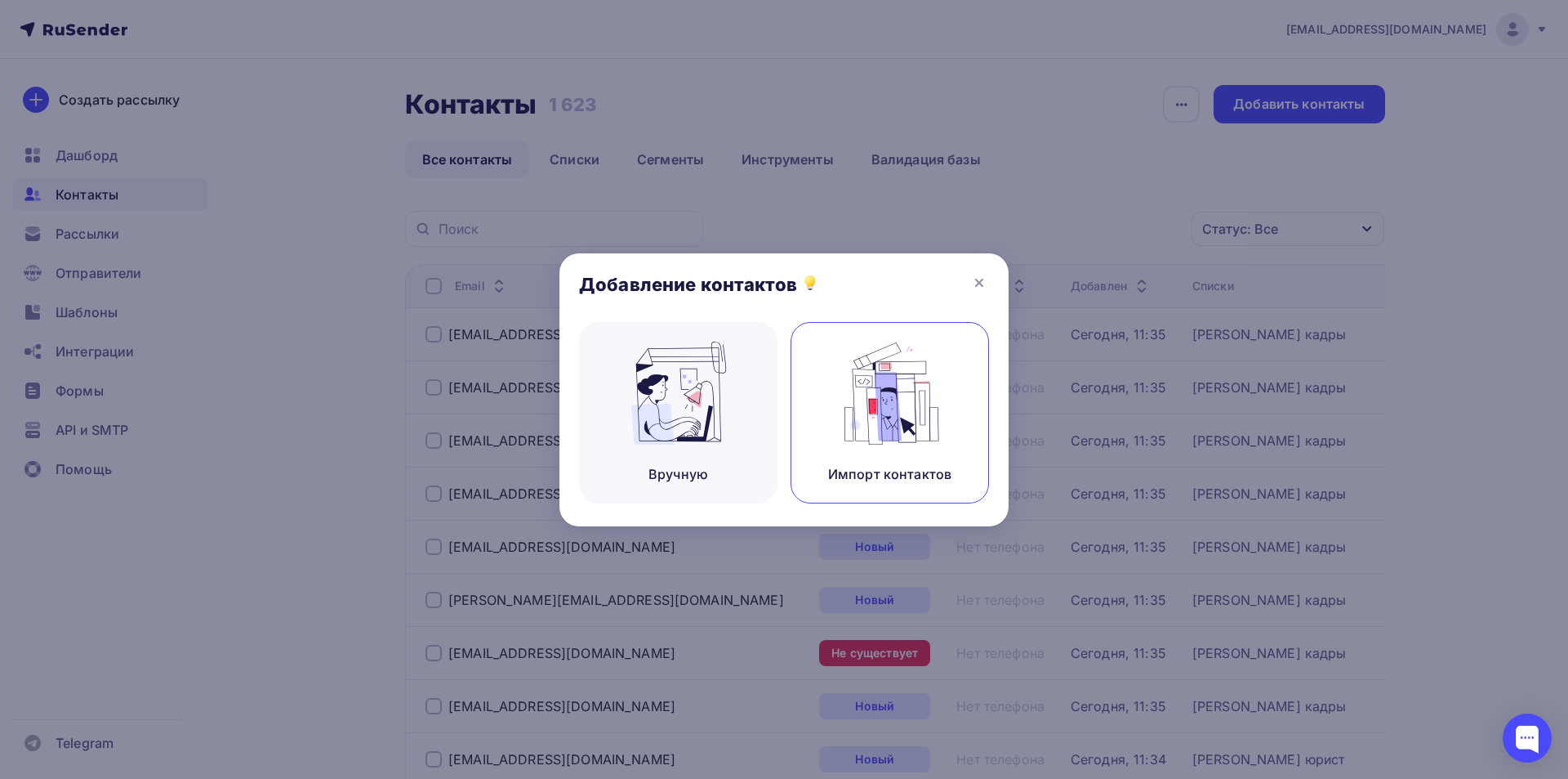
click at [899, 402] on img at bounding box center [890, 393] width 109 height 103
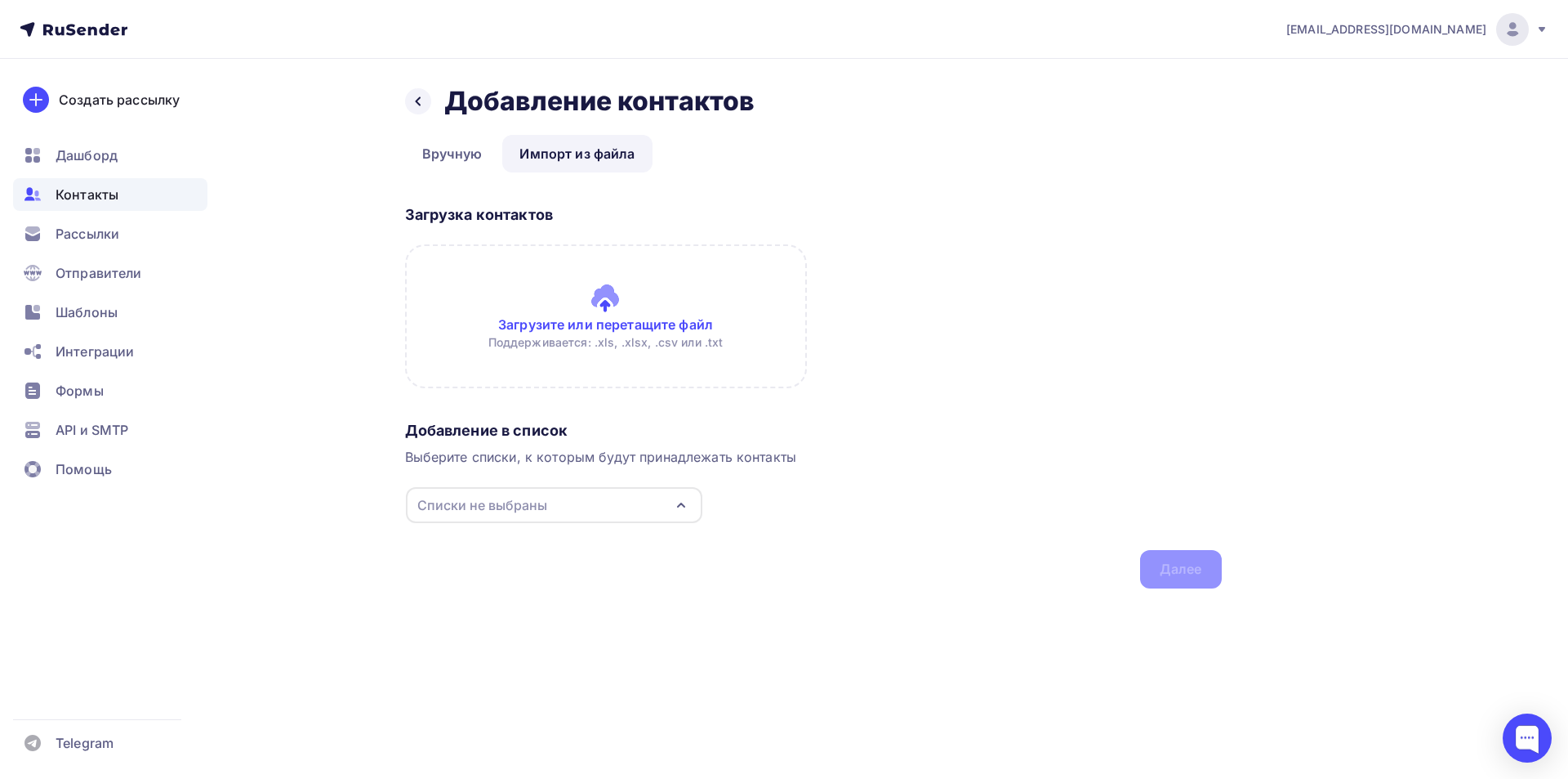
click at [628, 321] on input "file" at bounding box center [606, 315] width 402 height 144
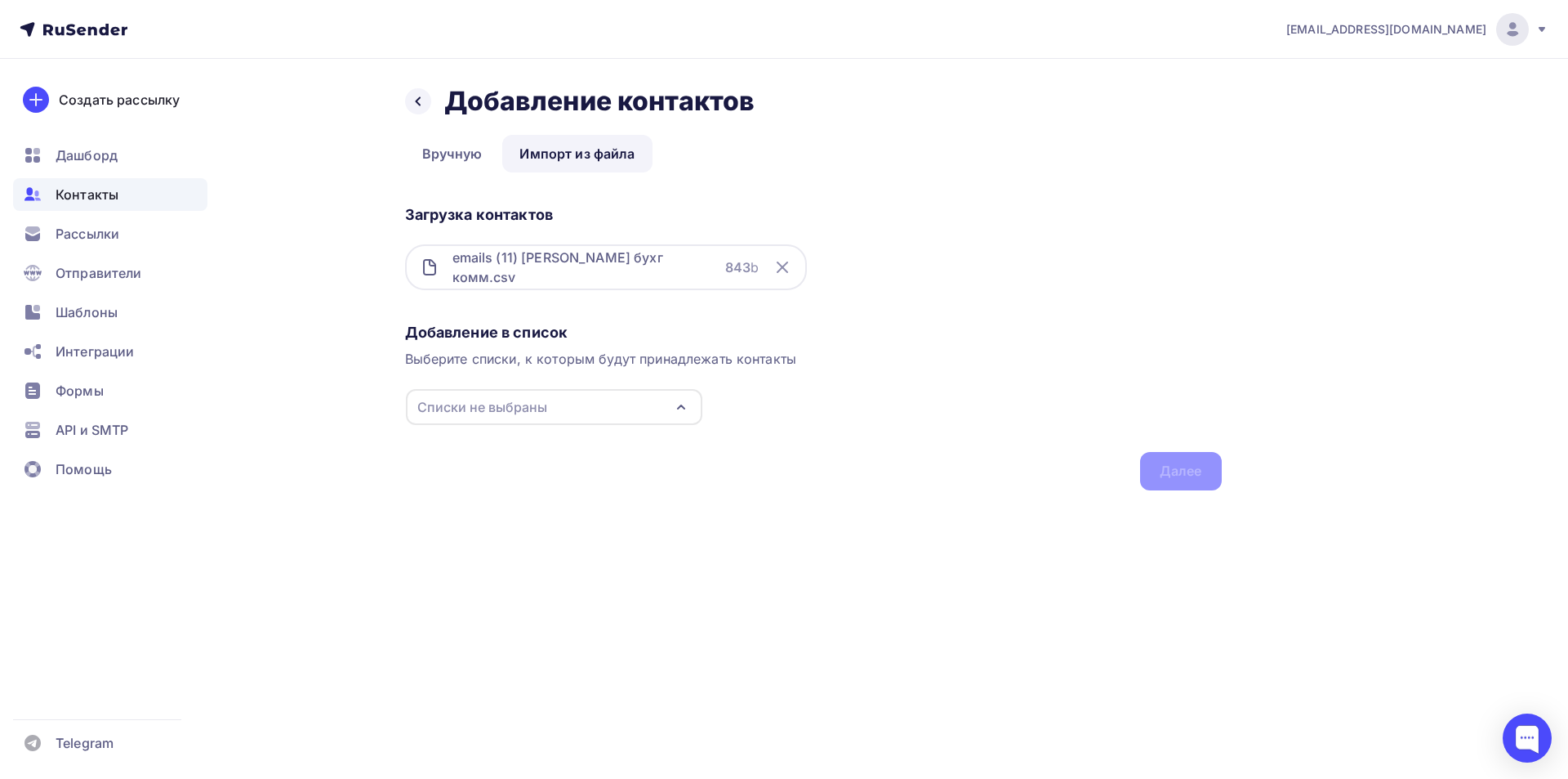
click at [690, 408] on icon "button" at bounding box center [681, 408] width 20 height 20
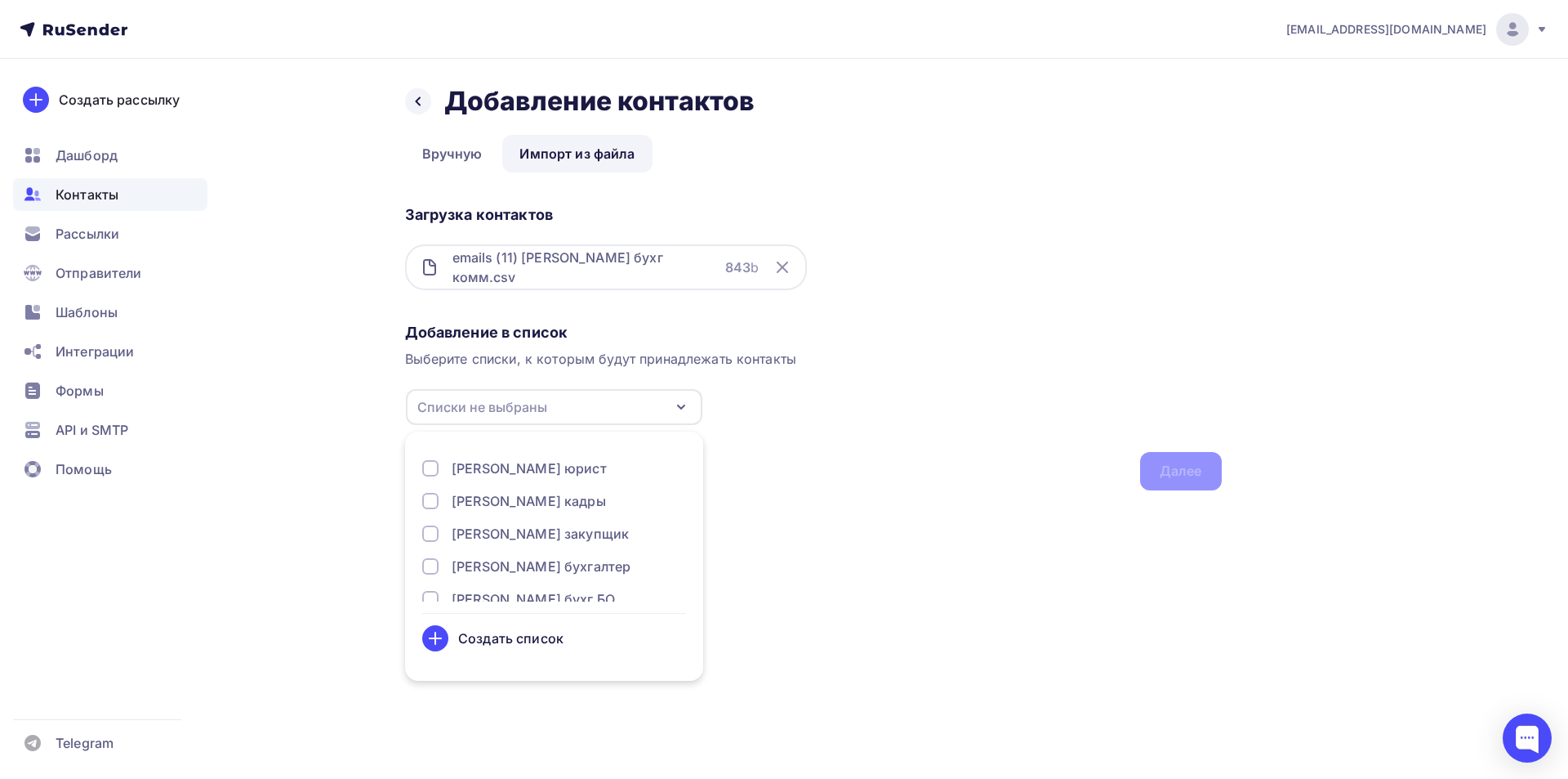
scroll to position [572, 0]
click at [435, 487] on div at bounding box center [431, 484] width 16 height 16
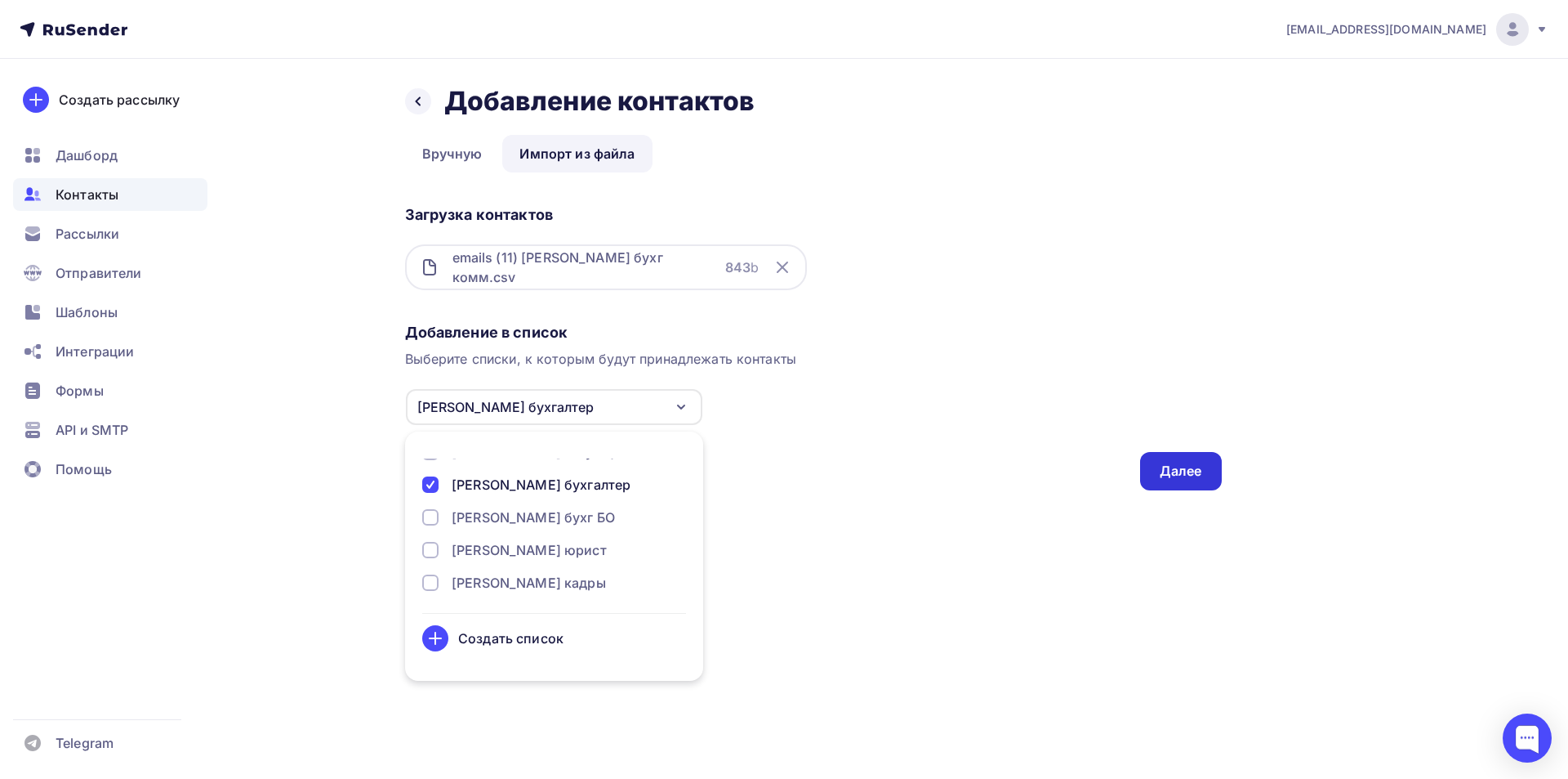
click at [1183, 474] on div "Далее" at bounding box center [1181, 471] width 42 height 19
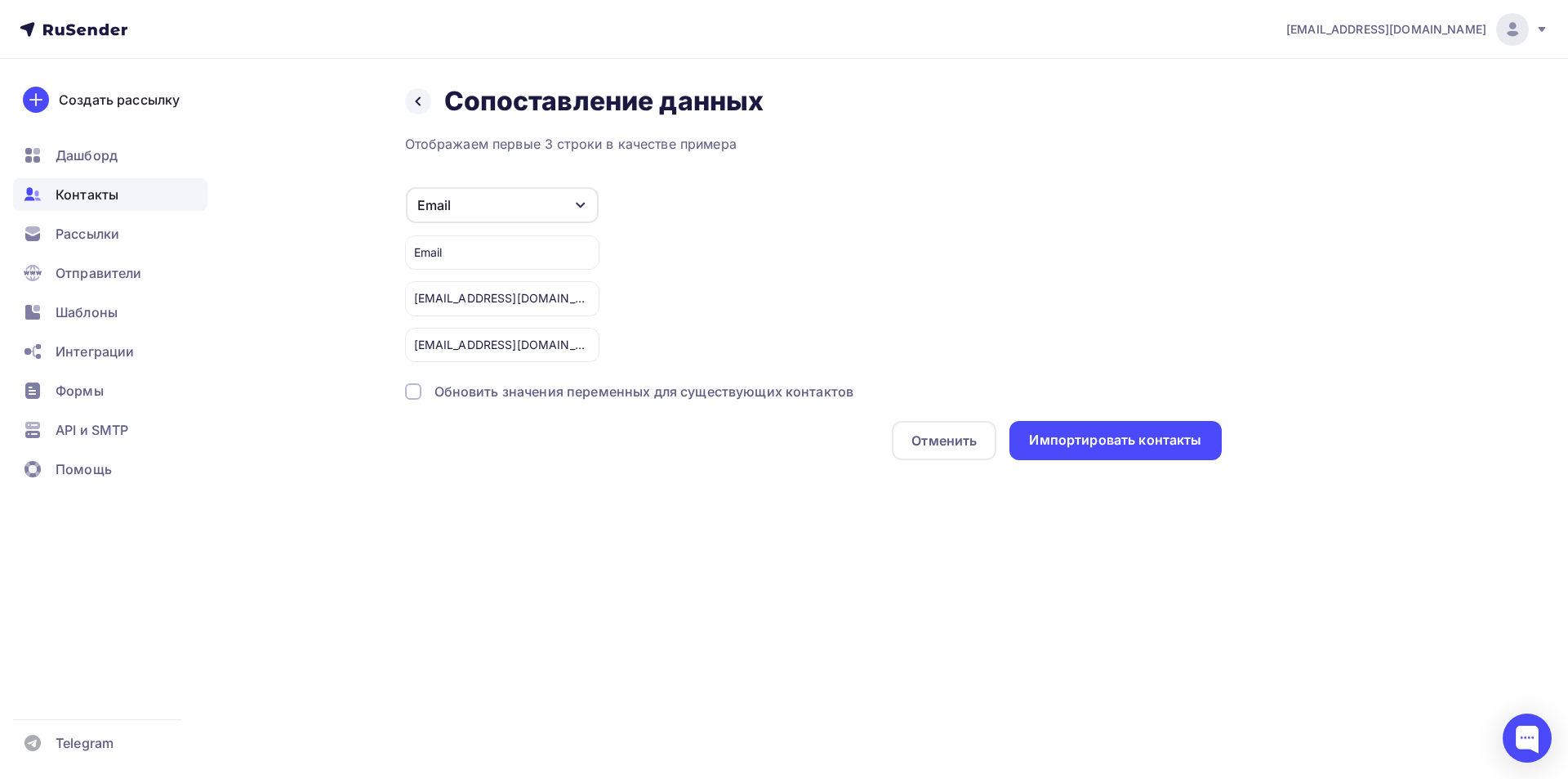
click at [411, 397] on div at bounding box center [414, 391] width 16 height 16
click at [1106, 438] on div "Импортировать контакты" at bounding box center [1115, 440] width 173 height 19
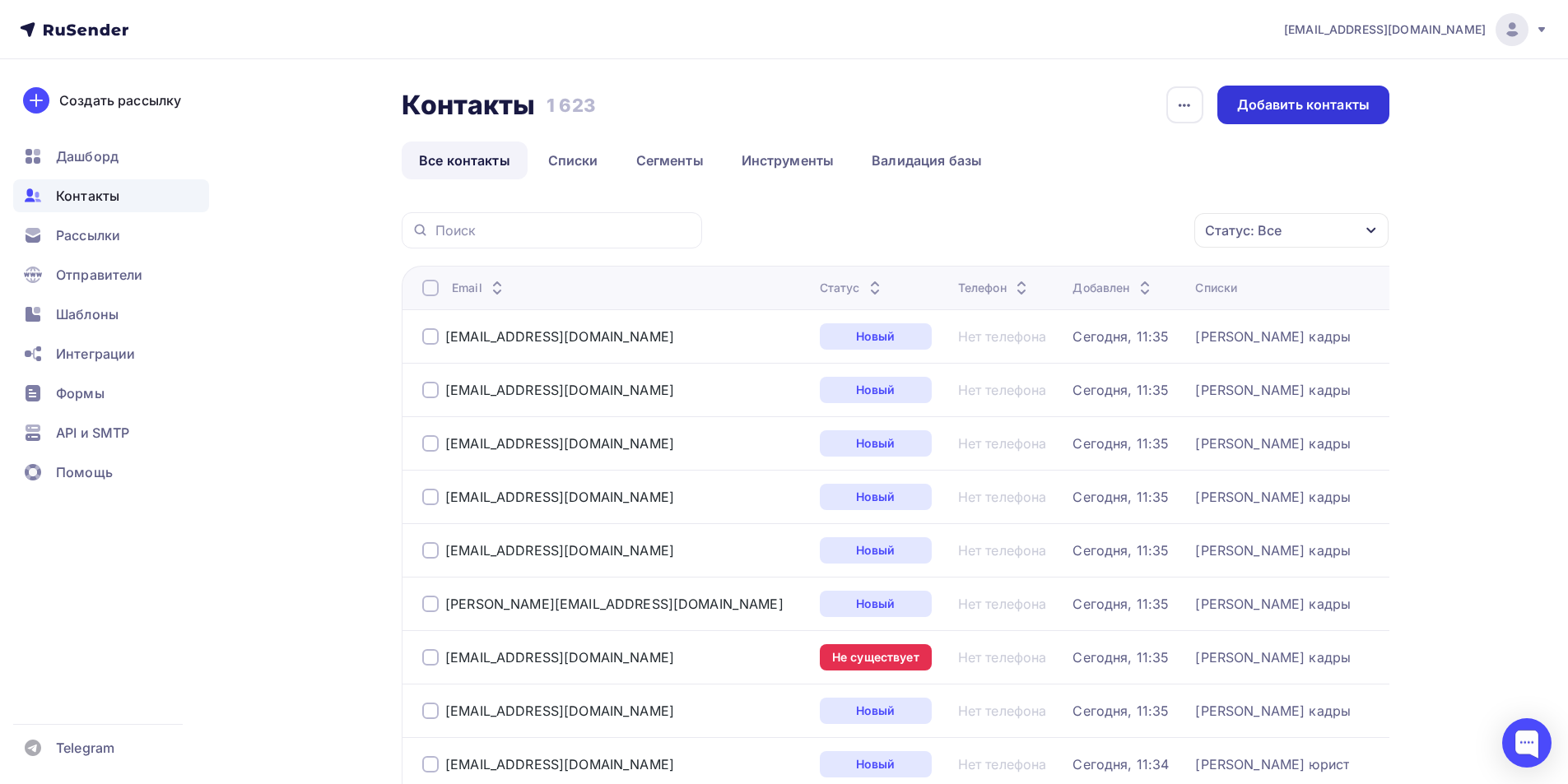
click at [1286, 101] on div "Добавить контакты" at bounding box center [1303, 105] width 133 height 19
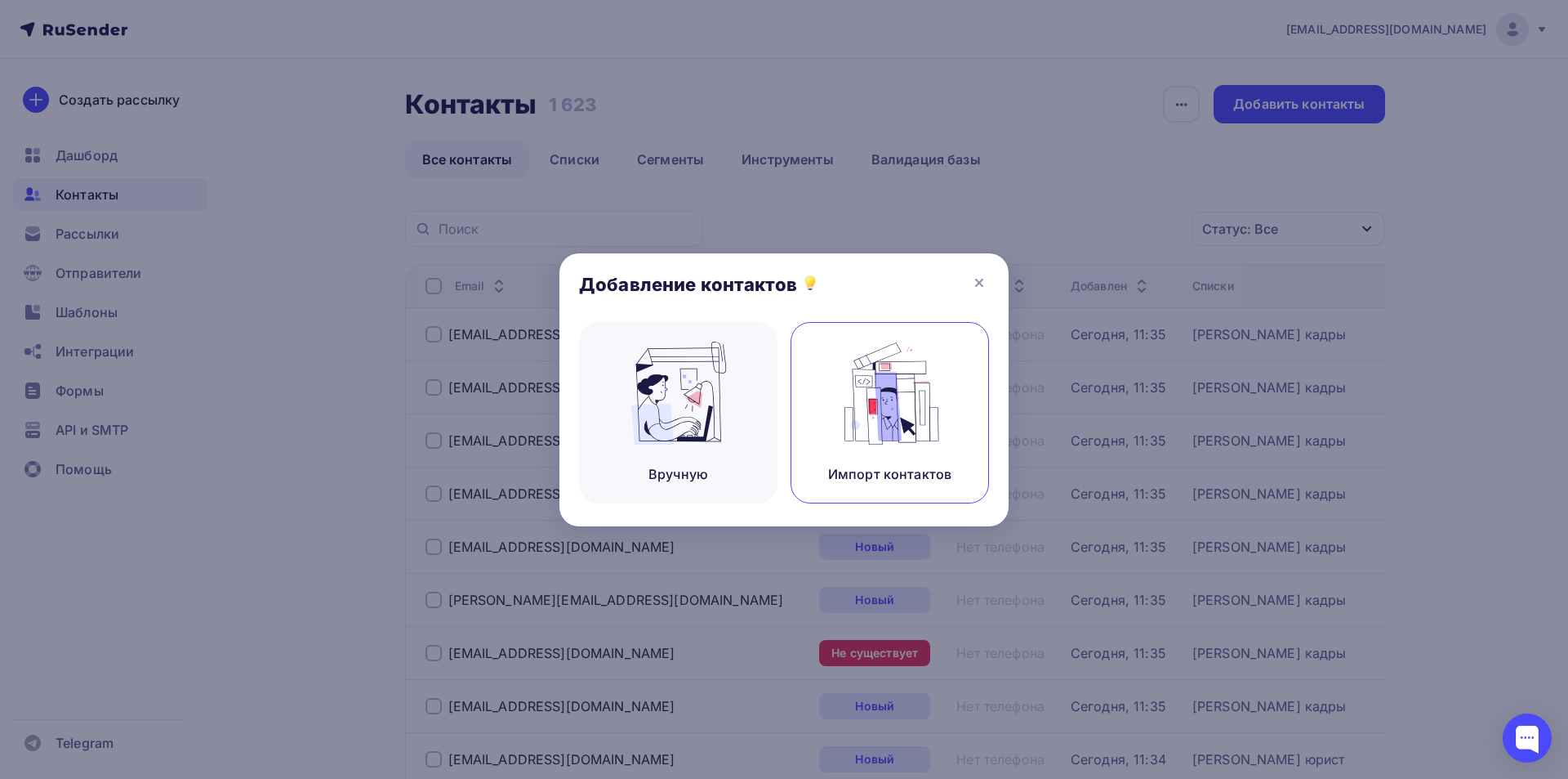
click at [891, 398] on img at bounding box center [890, 393] width 109 height 103
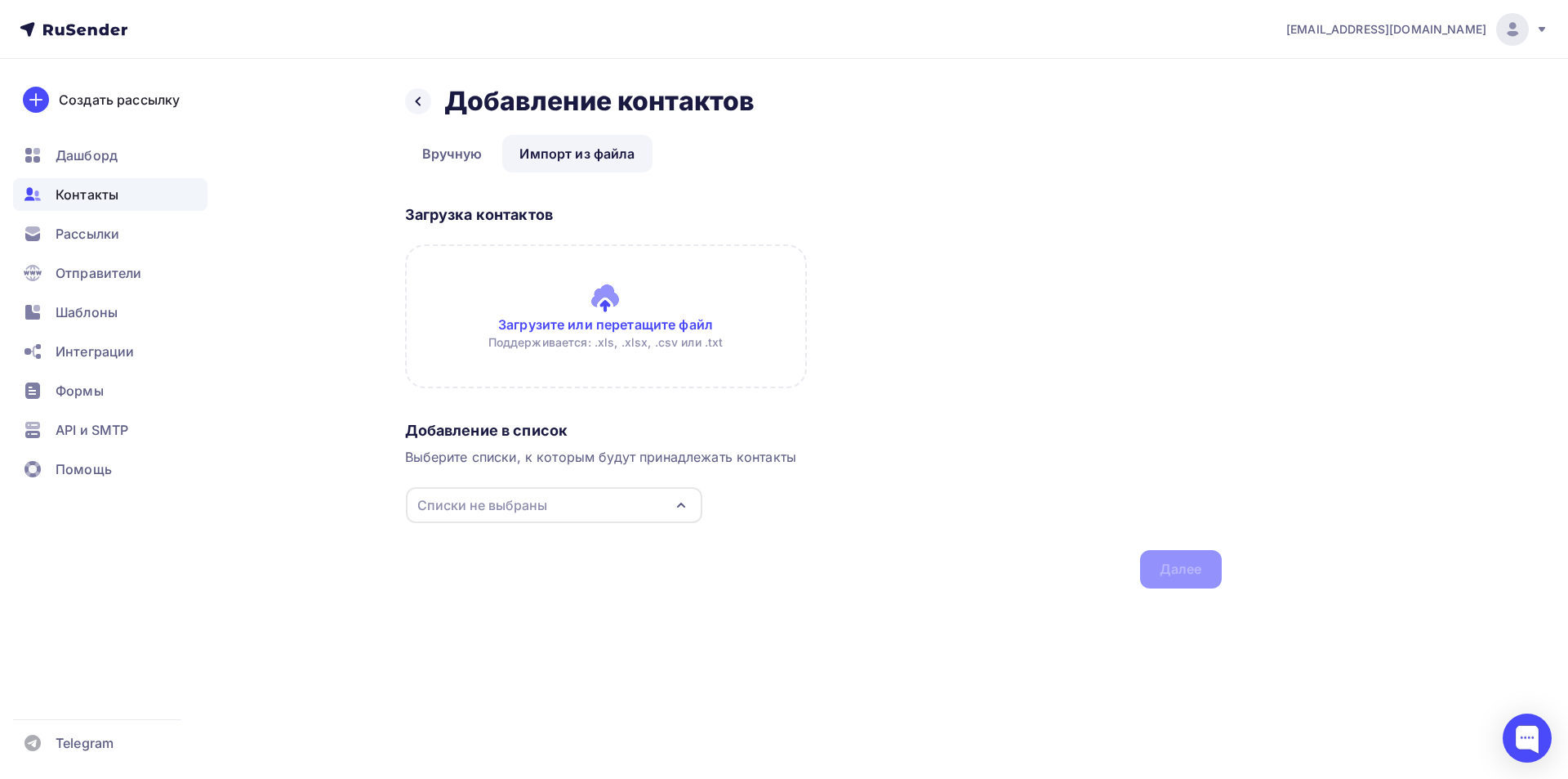
click at [617, 304] on input "file" at bounding box center [606, 315] width 402 height 144
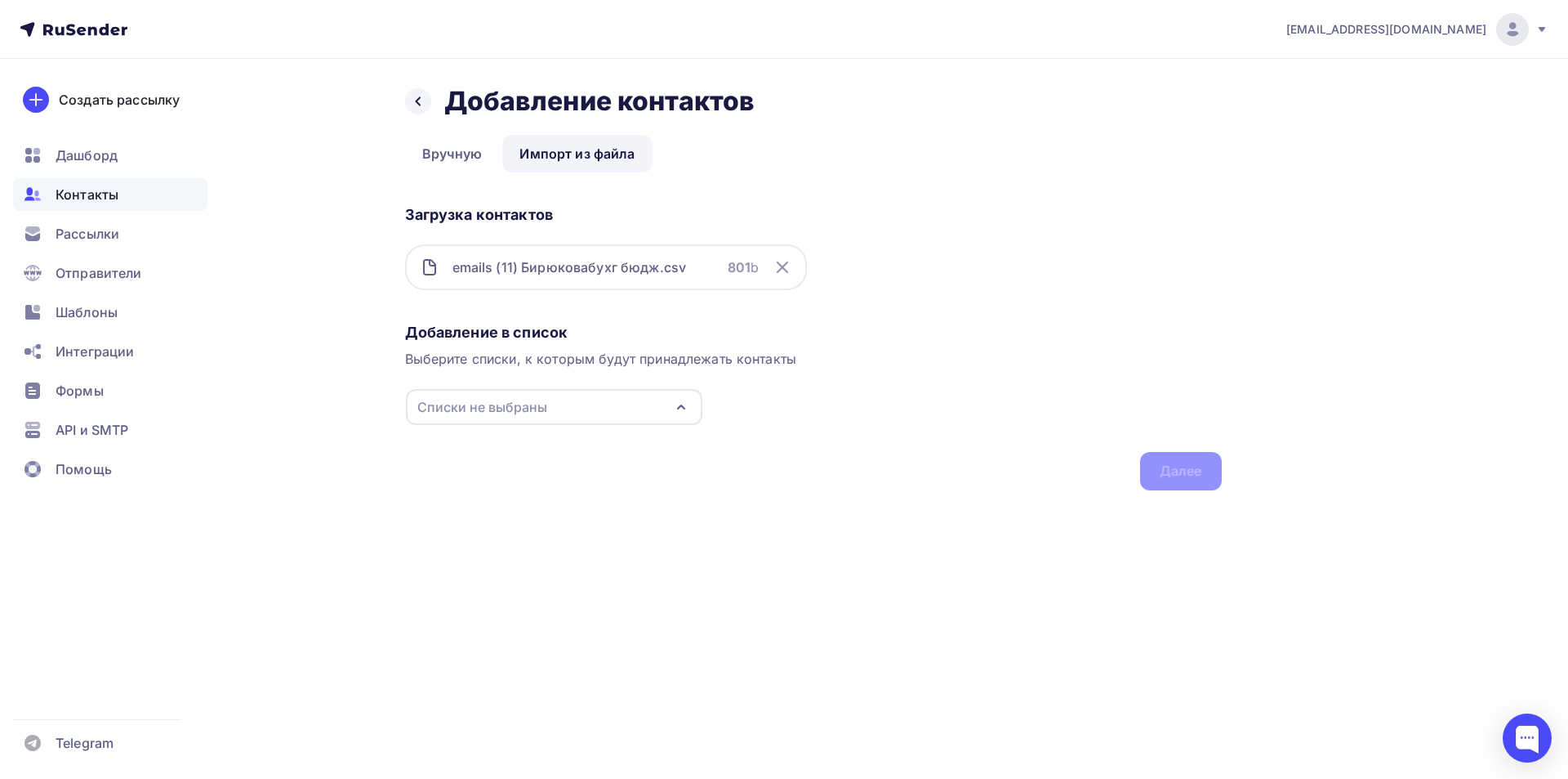
click at [682, 403] on icon "button" at bounding box center [681, 408] width 20 height 20
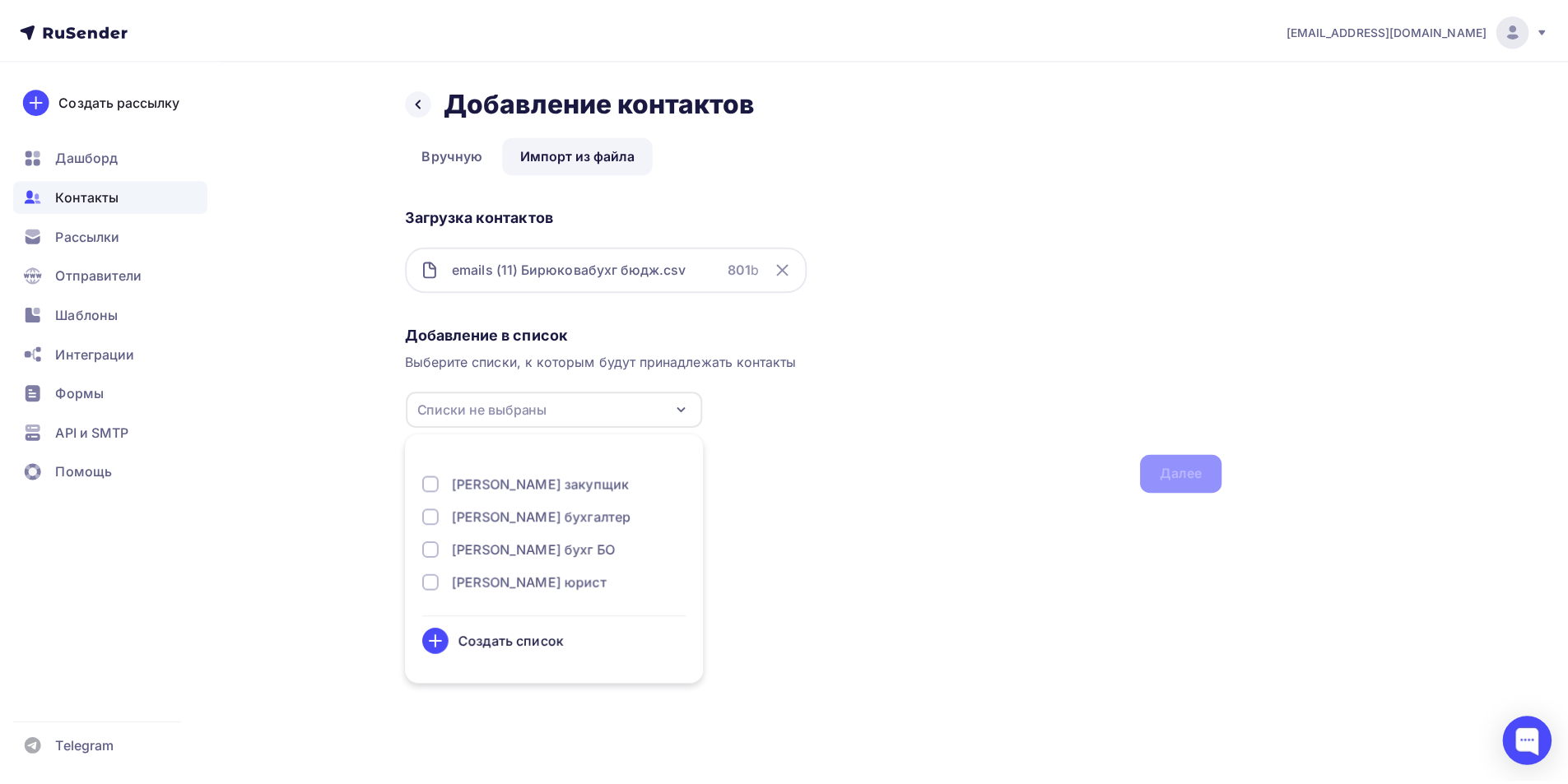
scroll to position [576, 0]
click at [437, 526] on div at bounding box center [434, 520] width 16 height 16
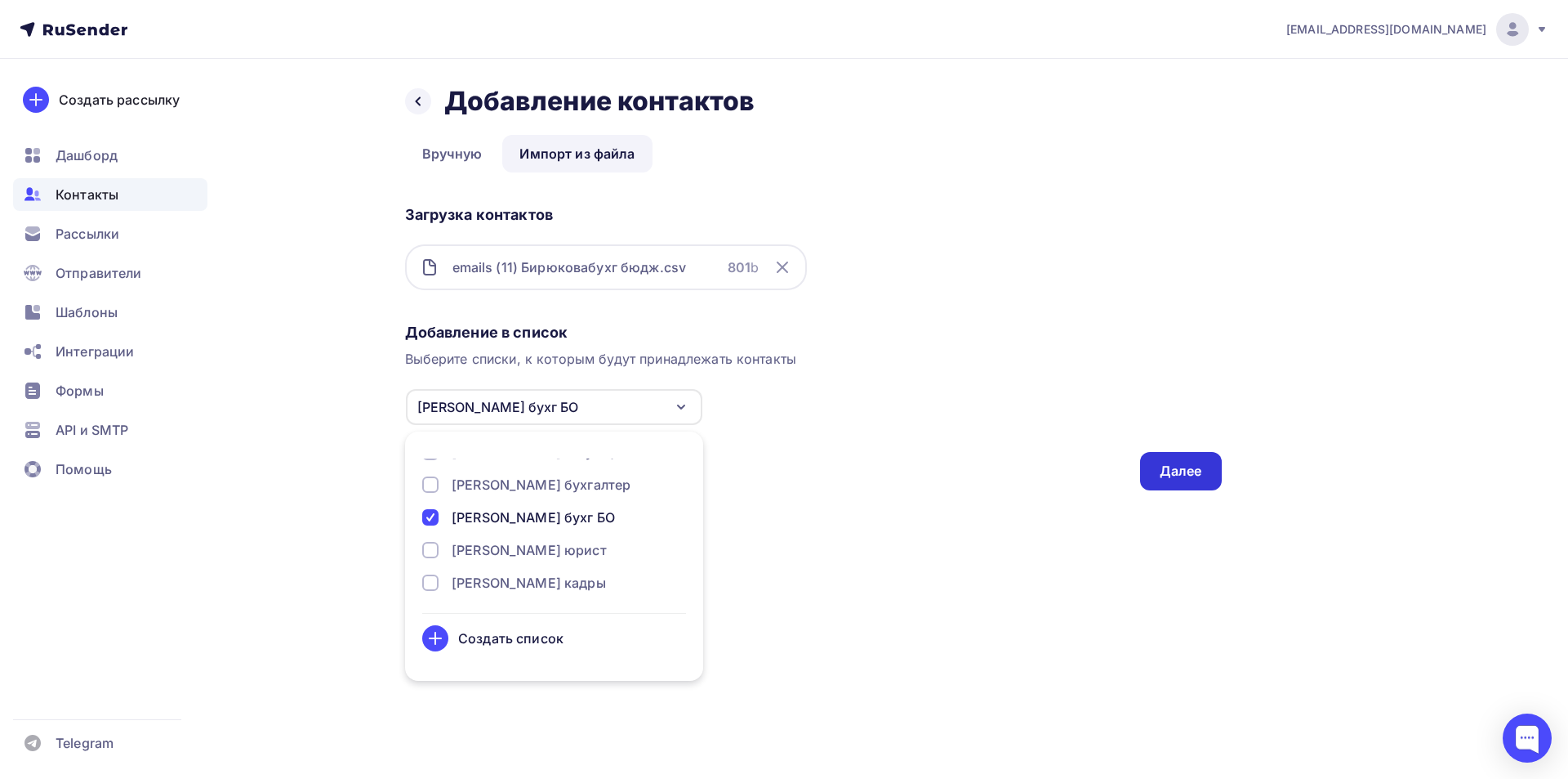
click at [1171, 470] on div "Далее" at bounding box center [1181, 471] width 42 height 19
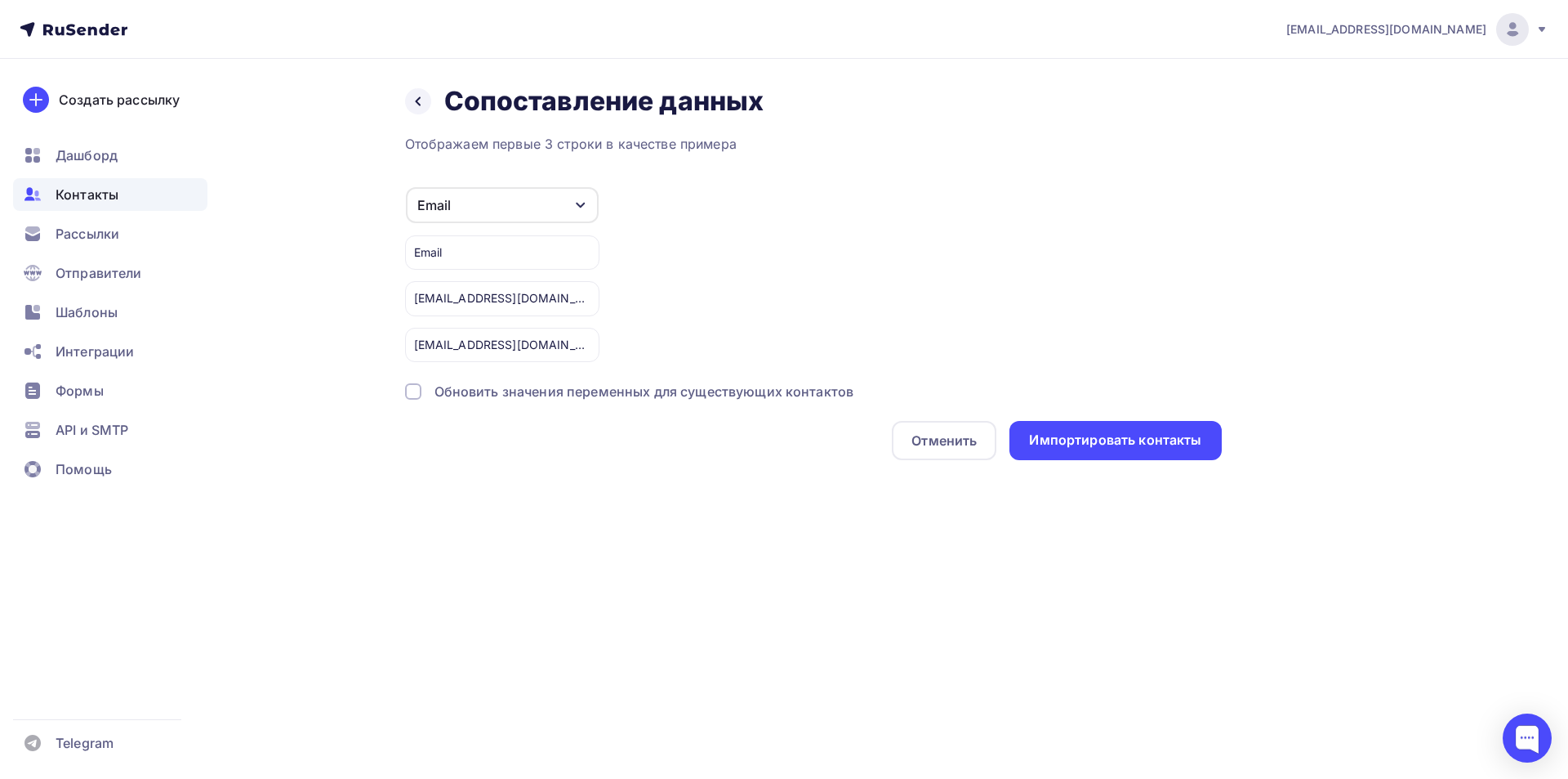
click at [415, 390] on div at bounding box center [414, 391] width 16 height 16
click at [1087, 440] on div "Импортировать контакты" at bounding box center [1115, 440] width 173 height 19
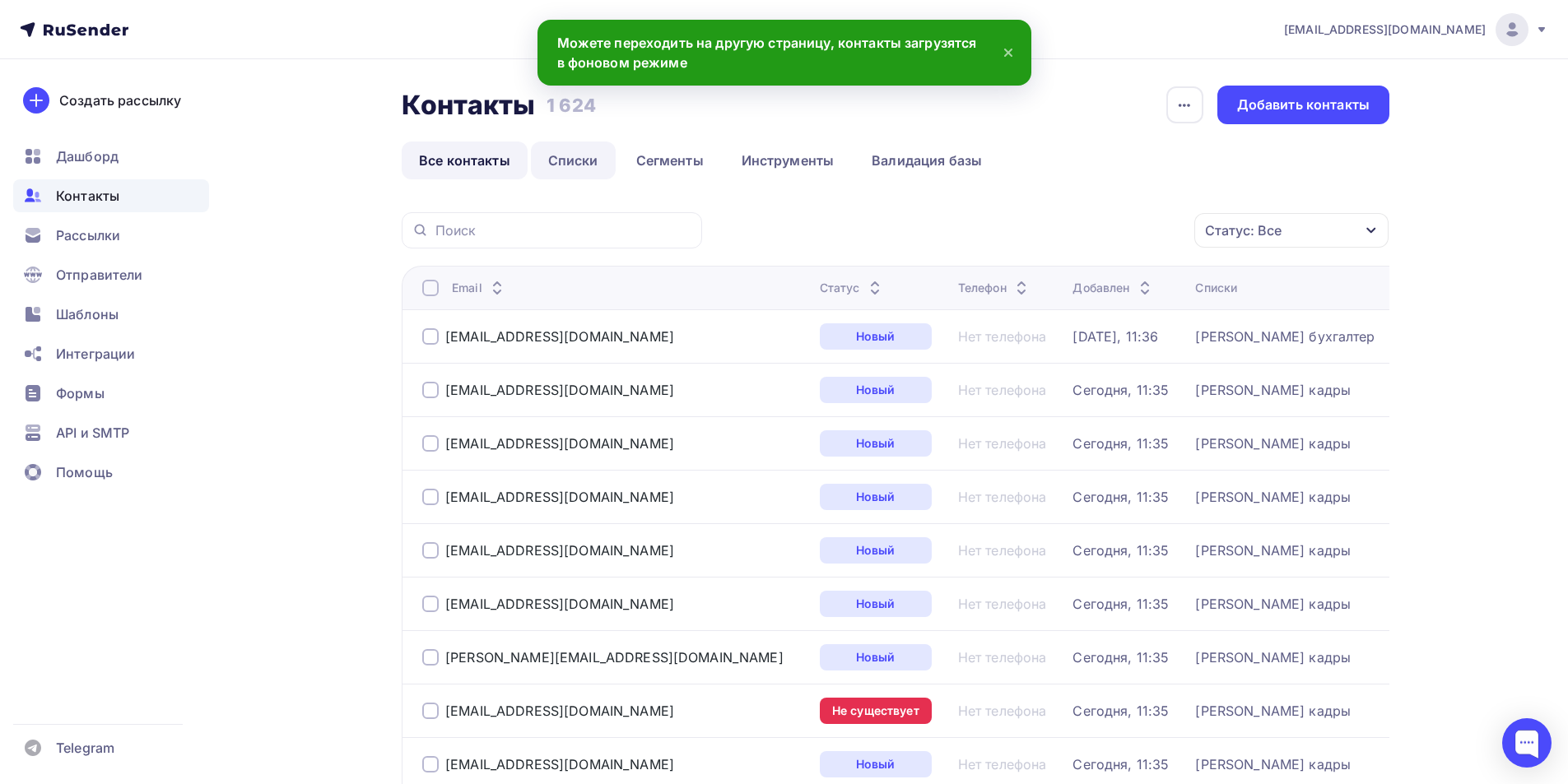
click at [564, 162] on link "Списки" at bounding box center [572, 161] width 85 height 38
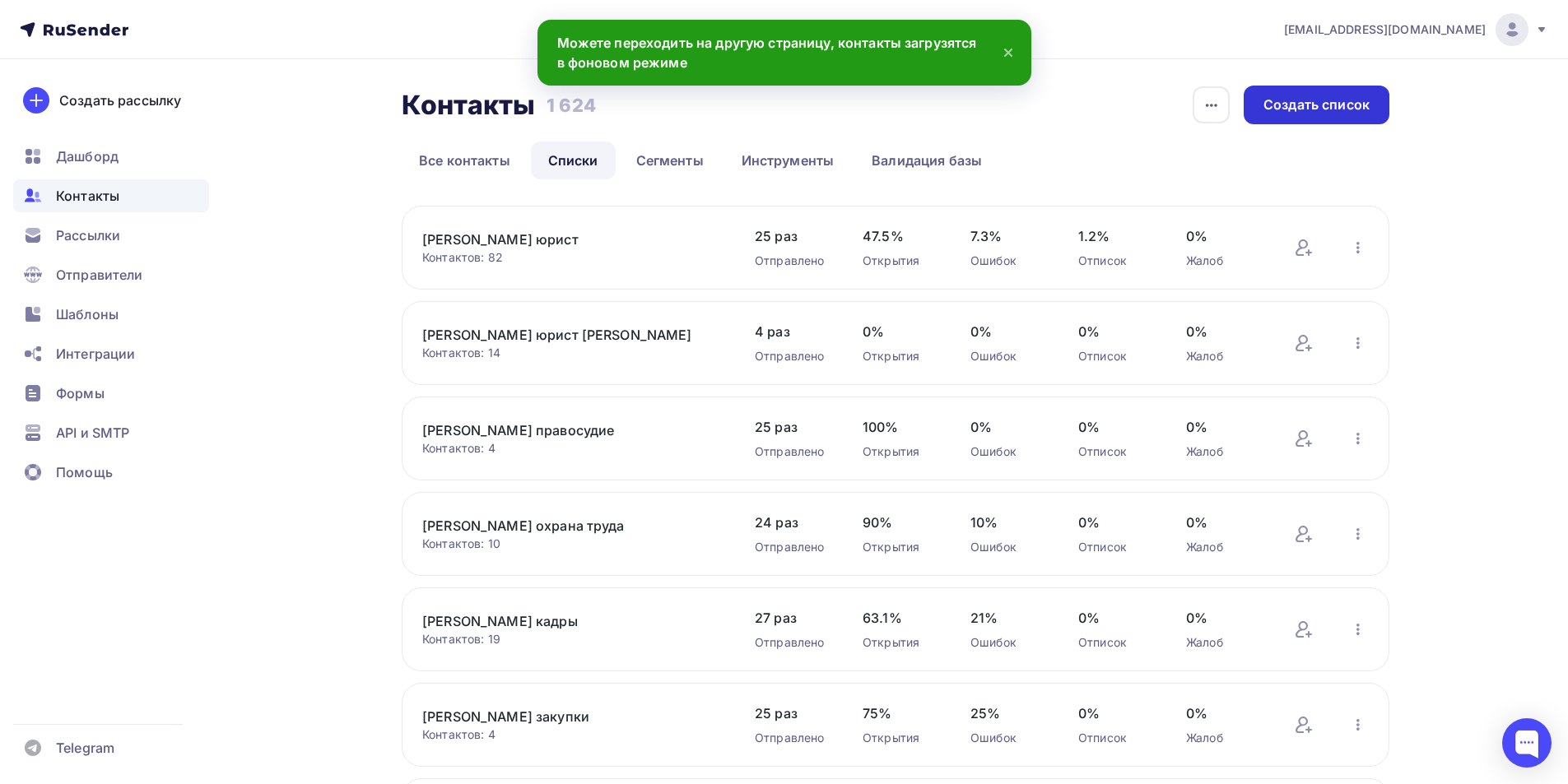
click at [1330, 108] on div "Создать список" at bounding box center [1316, 105] width 106 height 19
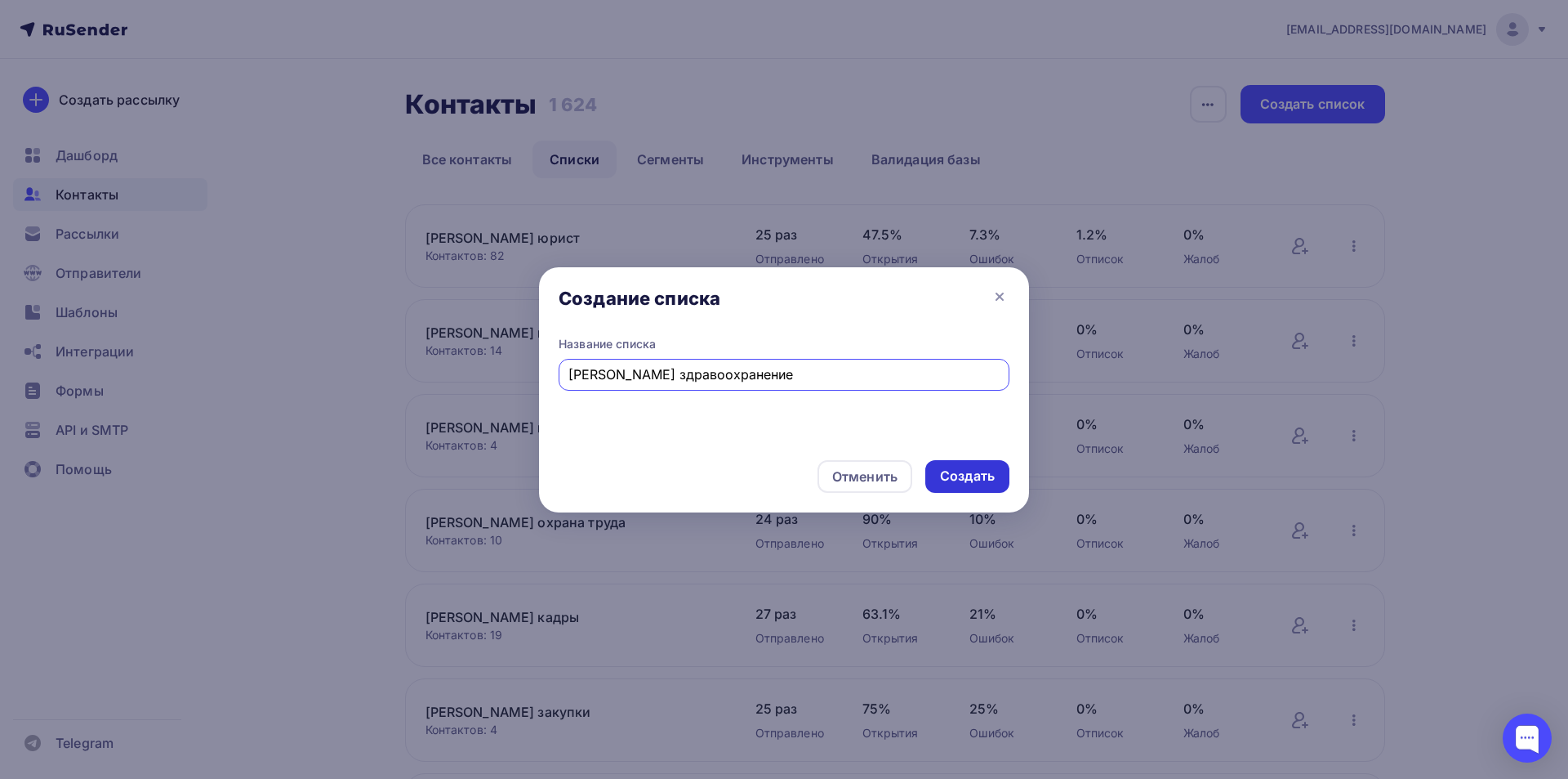
type input "[PERSON_NAME] здравоохранение"
click at [966, 474] on div "Создать" at bounding box center [967, 475] width 55 height 19
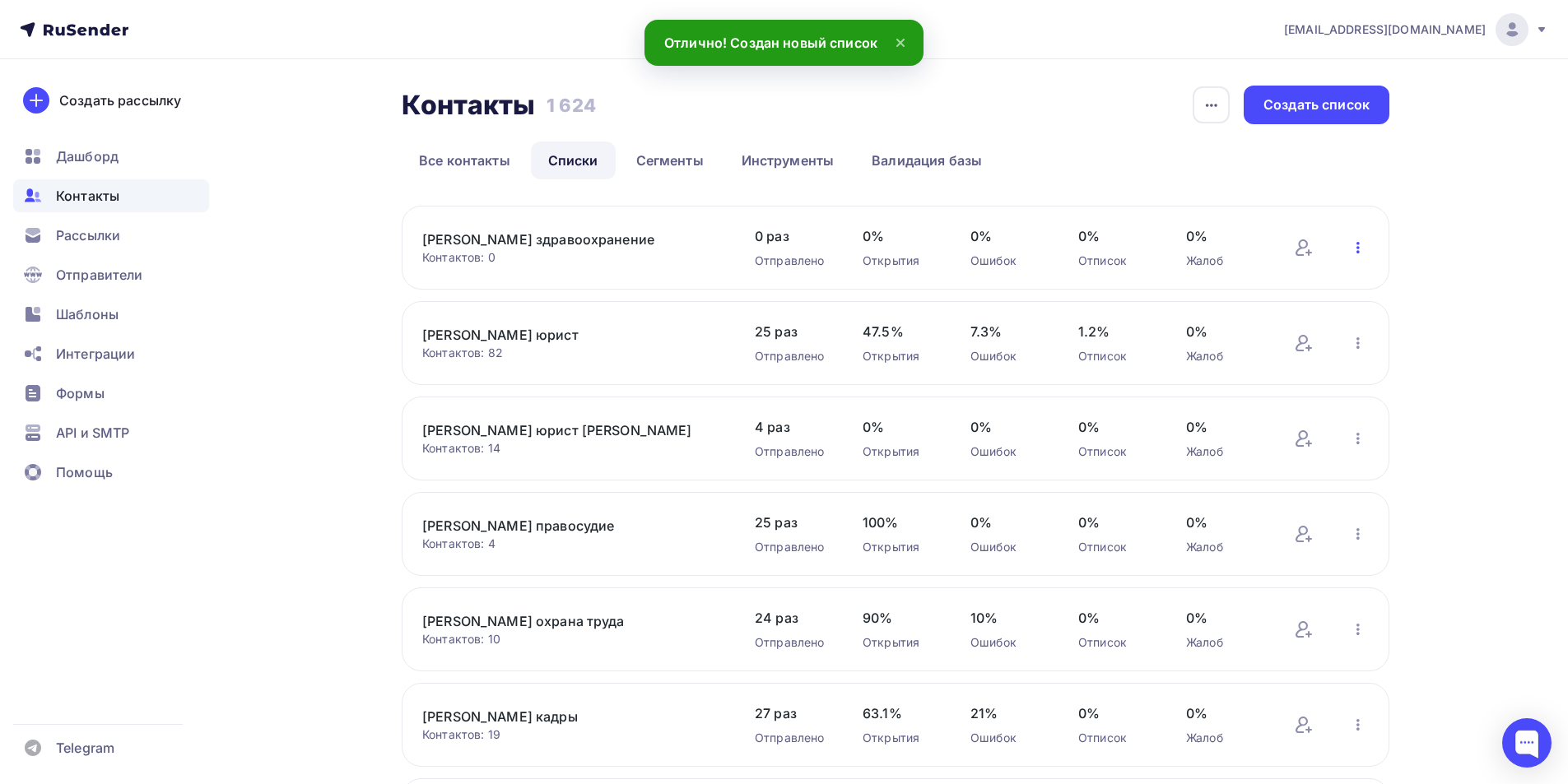
click at [1355, 248] on icon "button" at bounding box center [1358, 247] width 20 height 20
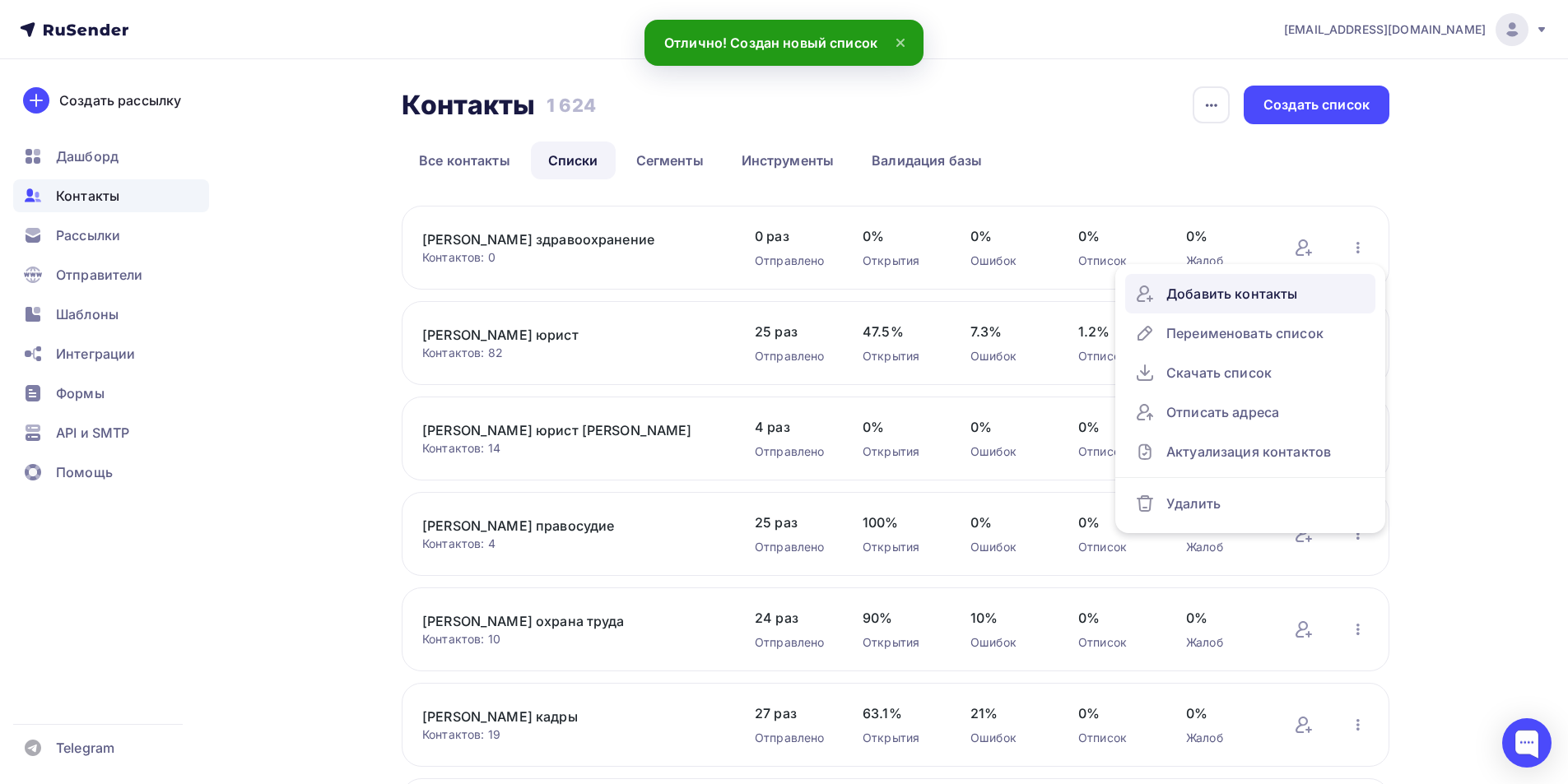
click at [1267, 295] on div "Добавить контакты" at bounding box center [1249, 293] width 230 height 26
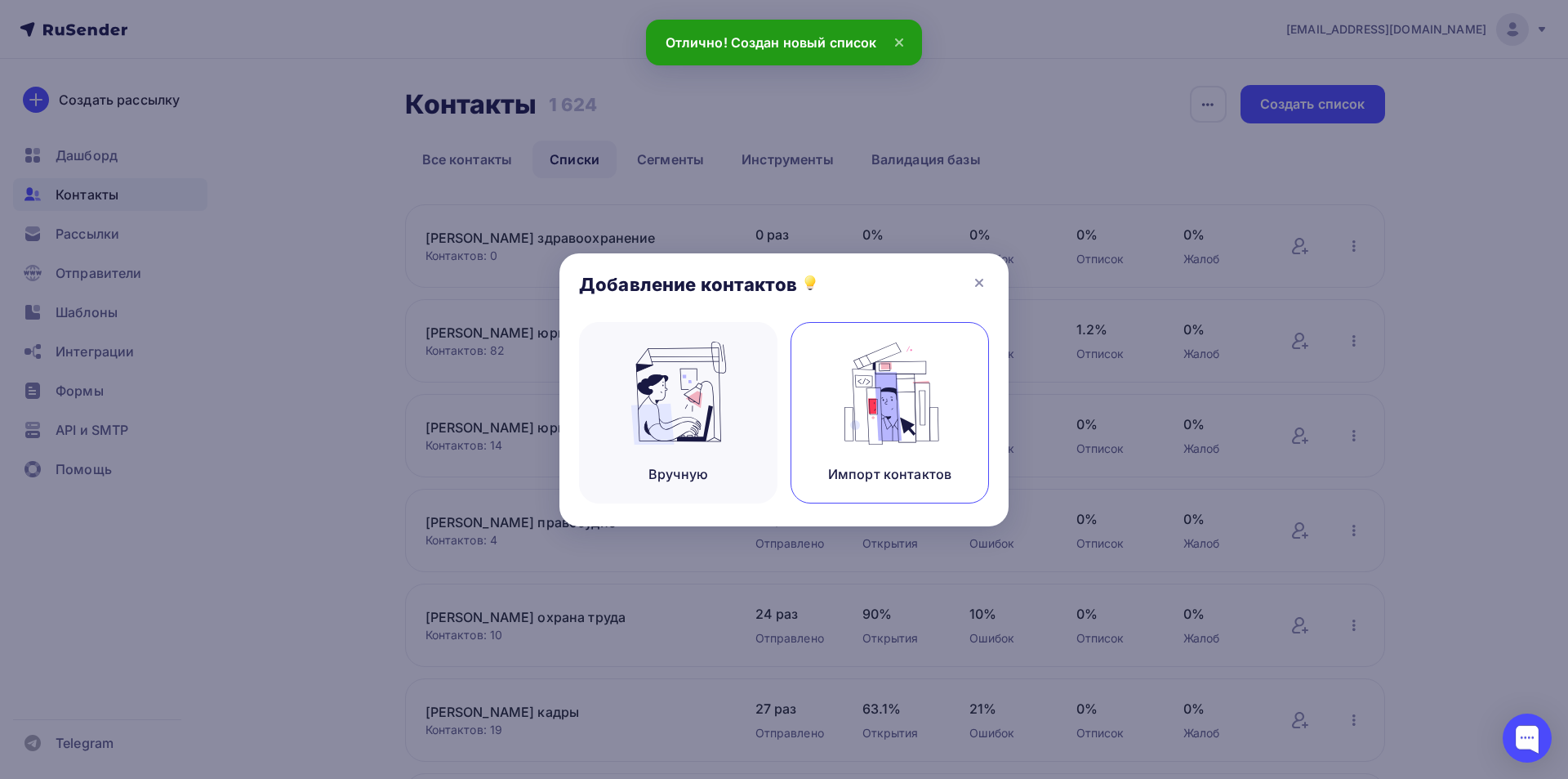
click at [917, 403] on img at bounding box center [890, 393] width 109 height 103
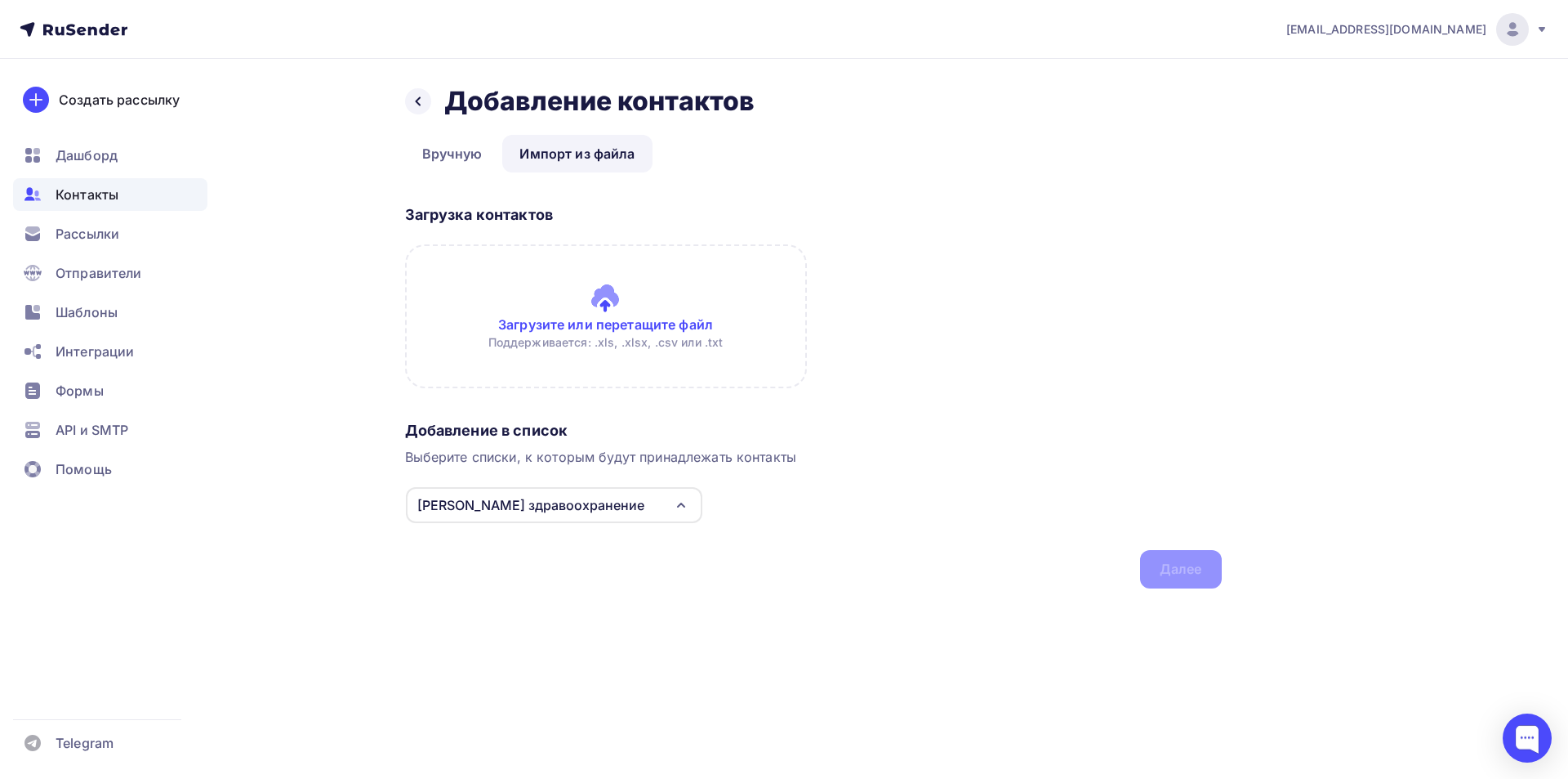
click at [589, 303] on input "file" at bounding box center [606, 315] width 402 height 144
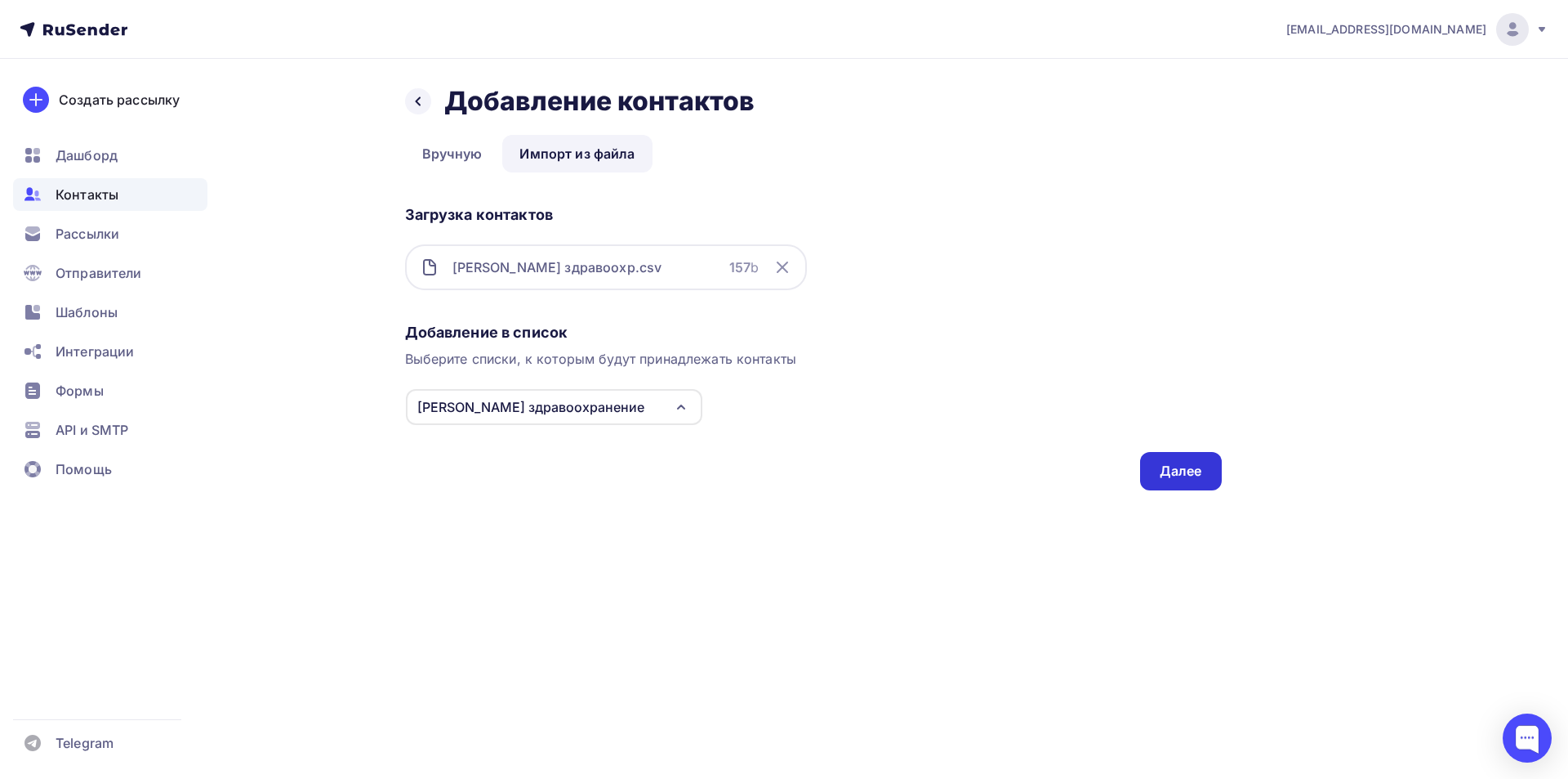
click at [1169, 467] on div "Далее" at bounding box center [1181, 471] width 42 height 19
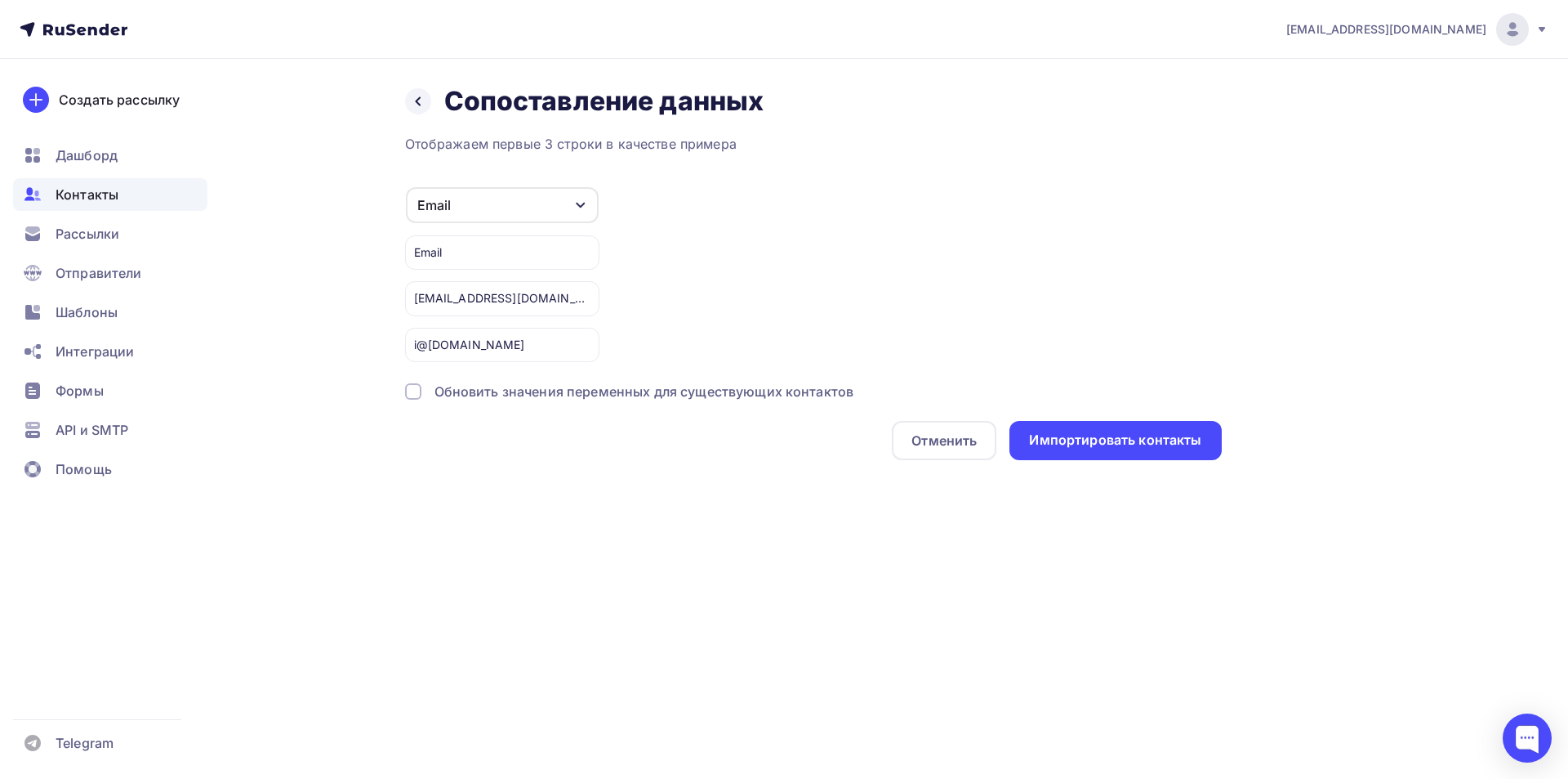
click at [411, 387] on div at bounding box center [414, 391] width 16 height 16
click at [1095, 453] on div "Импортировать контакты" at bounding box center [1115, 440] width 211 height 39
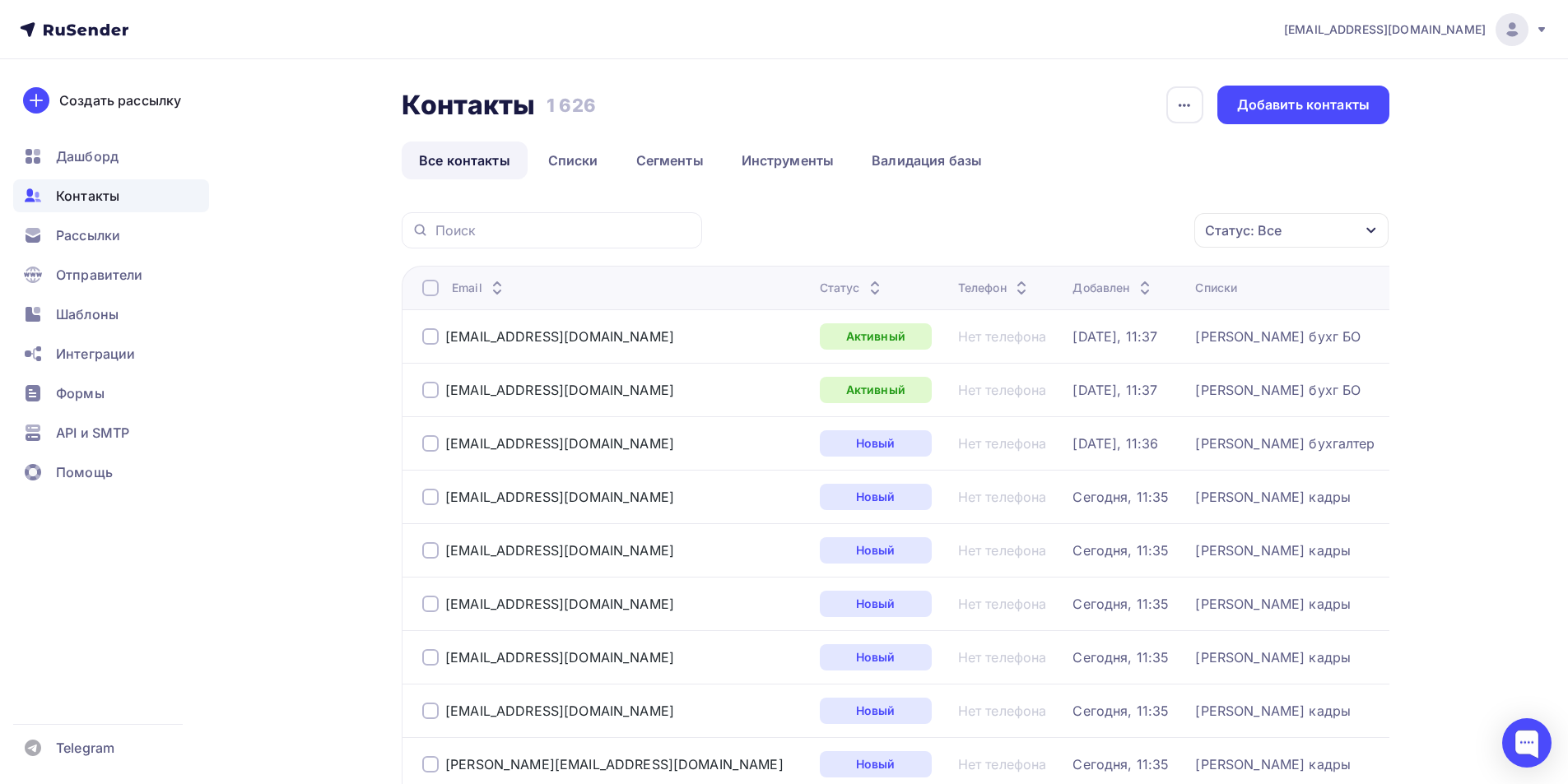
click at [1373, 233] on icon "button" at bounding box center [1371, 230] width 13 height 13
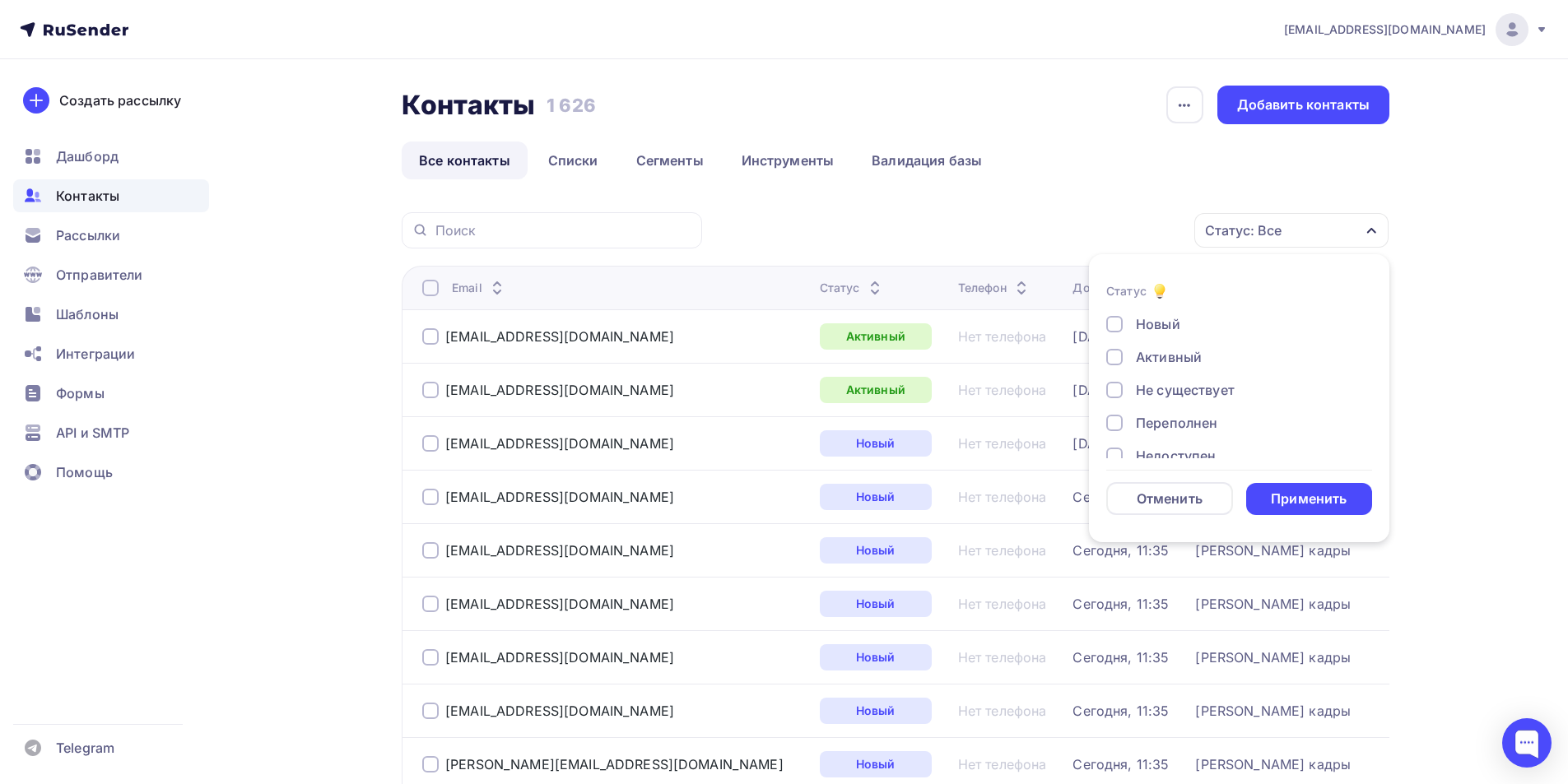
click at [1110, 390] on div at bounding box center [1114, 390] width 16 height 16
click at [1298, 499] on div "Применить" at bounding box center [1308, 498] width 76 height 19
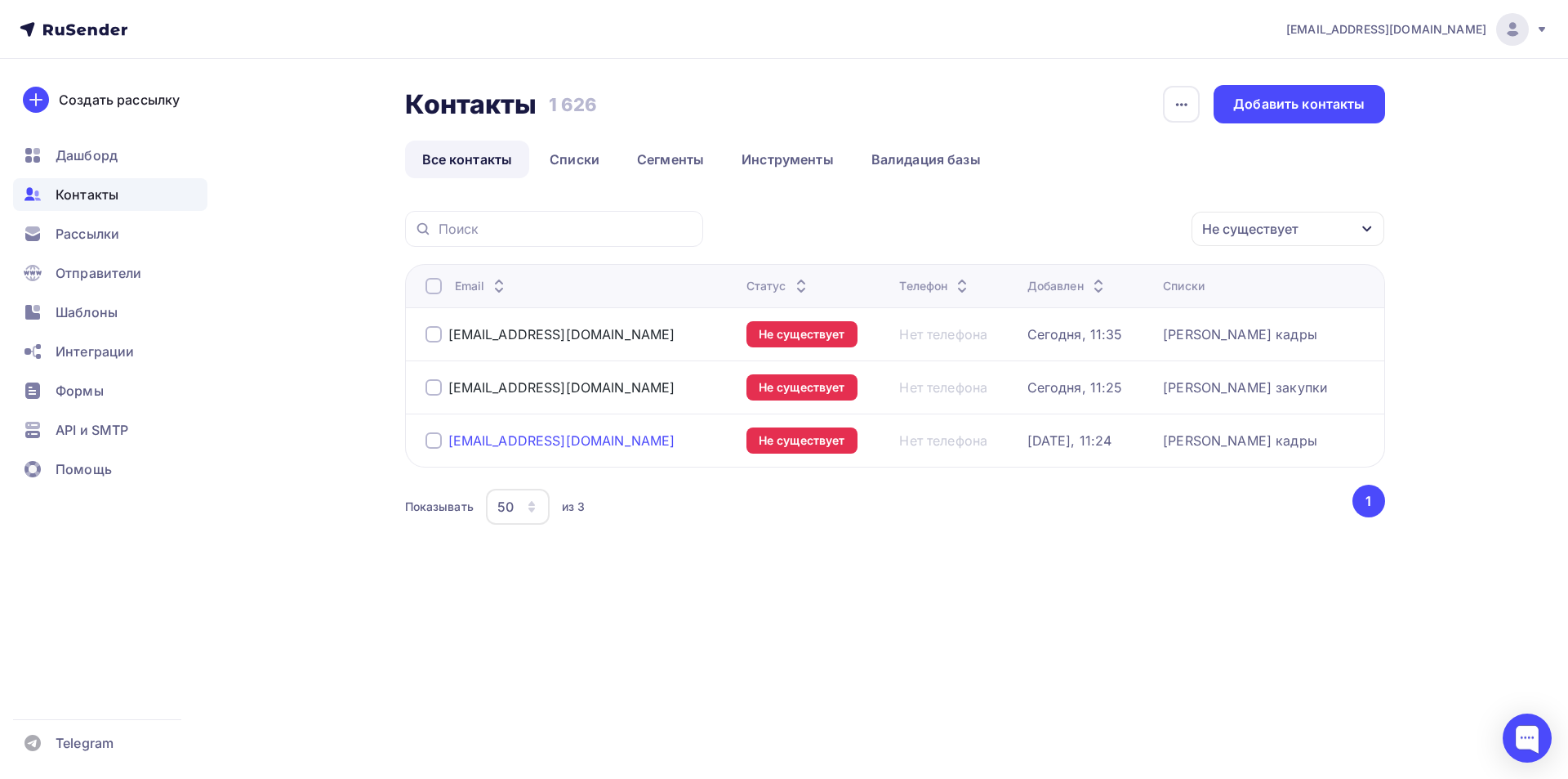
drag, startPoint x: 628, startPoint y: 447, endPoint x: 450, endPoint y: 447, distance: 178.0
click at [450, 447] on div "[EMAIL_ADDRESS][DOMAIN_NAME]" at bounding box center [579, 440] width 308 height 26
copy div "[EMAIL_ADDRESS][DOMAIN_NAME]"
click at [564, 157] on link "Списки" at bounding box center [574, 160] width 84 height 38
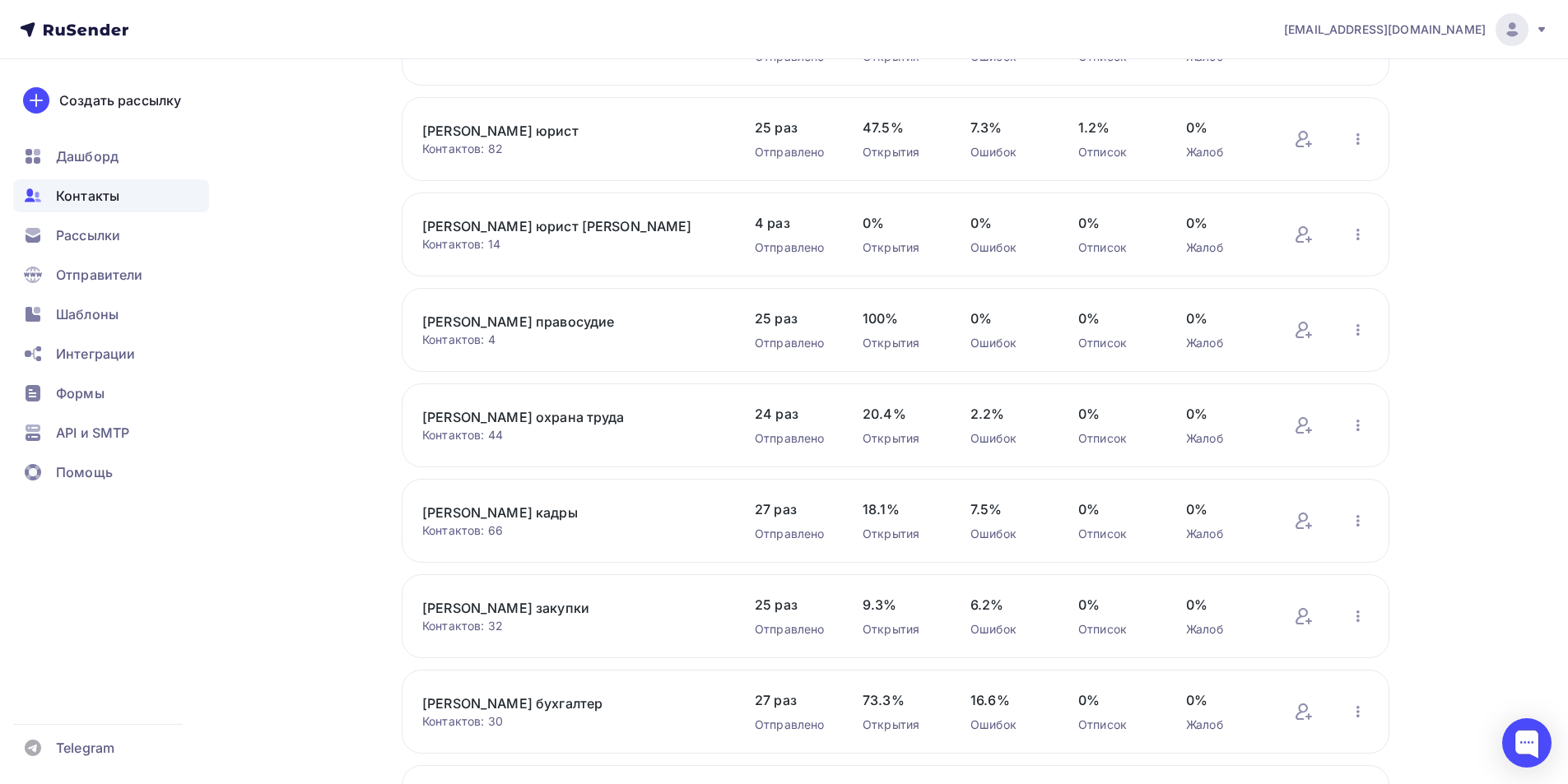
scroll to position [246, 0]
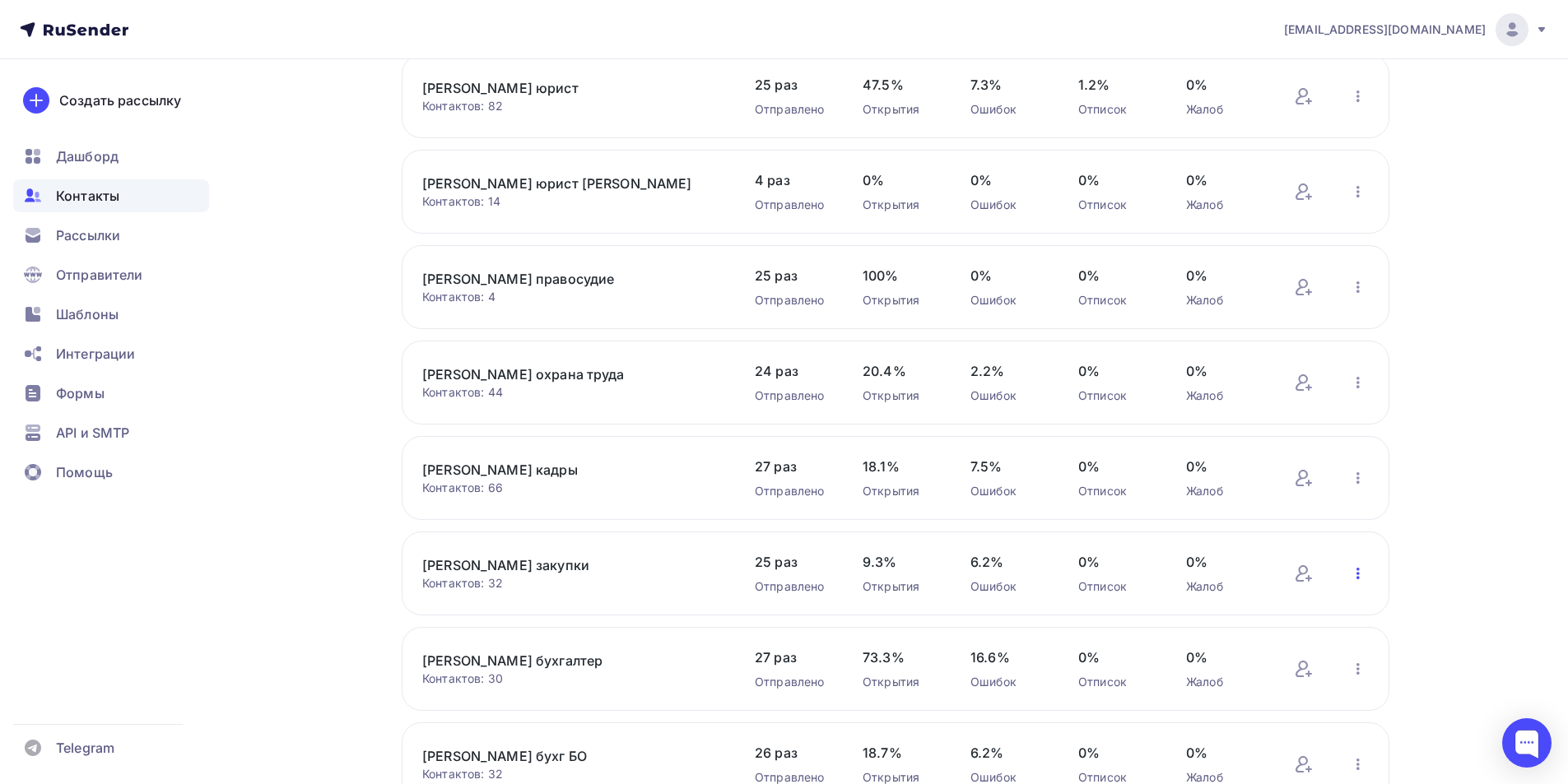
click at [1356, 573] on icon "button" at bounding box center [1358, 574] width 20 height 20
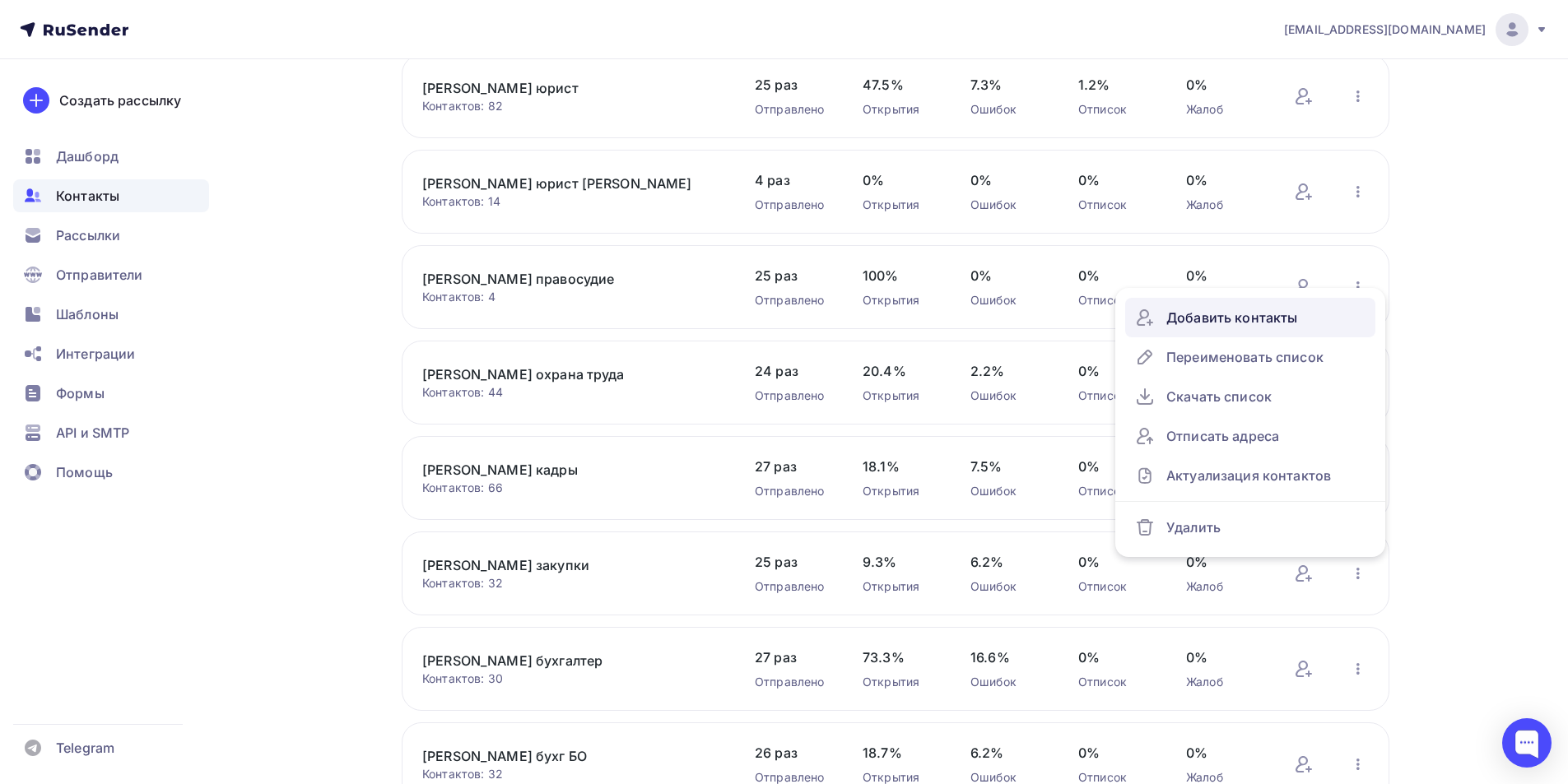
click at [1272, 321] on div "Добавить контакты" at bounding box center [1249, 317] width 230 height 26
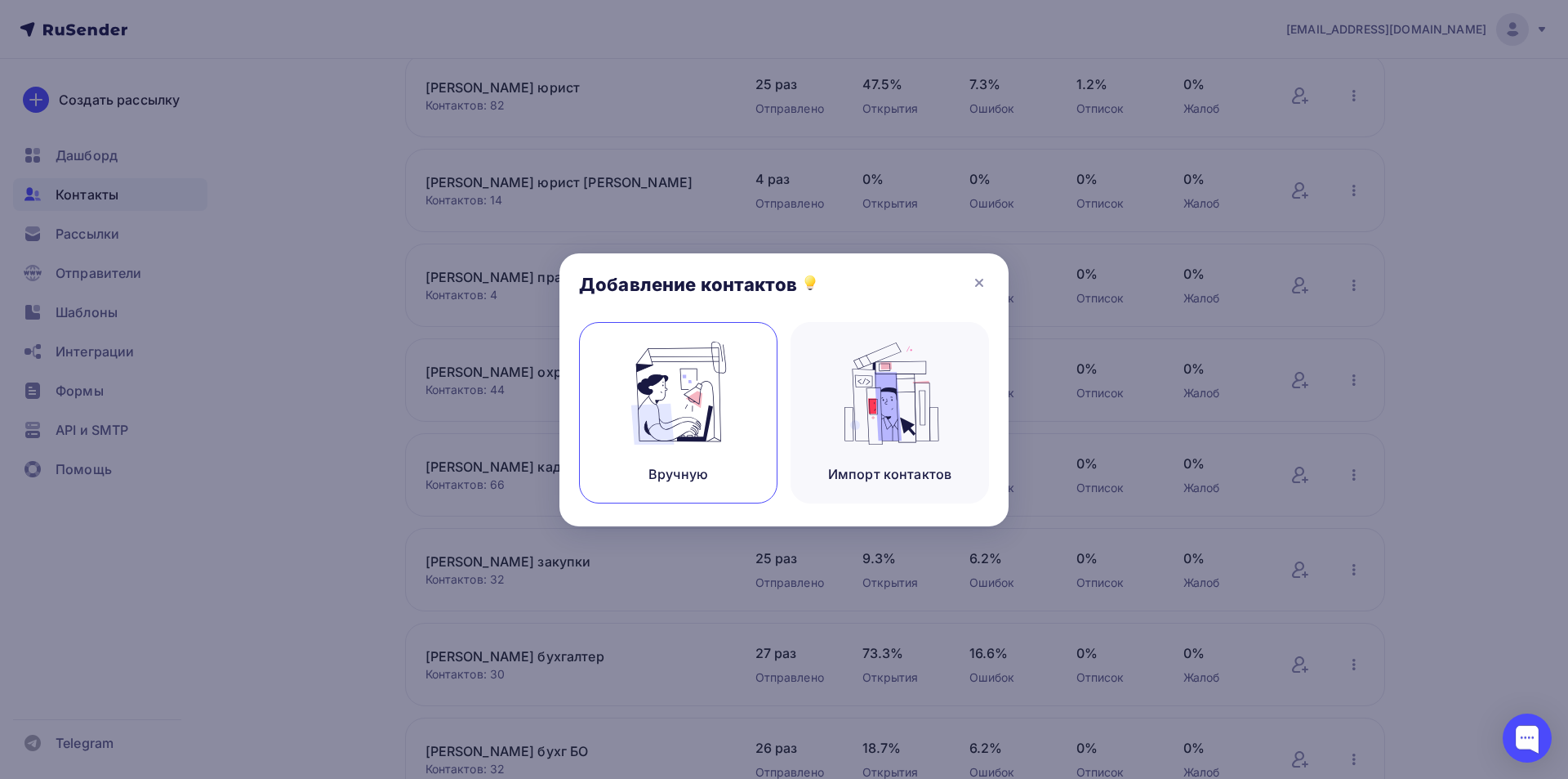
click at [701, 421] on img at bounding box center [678, 393] width 109 height 103
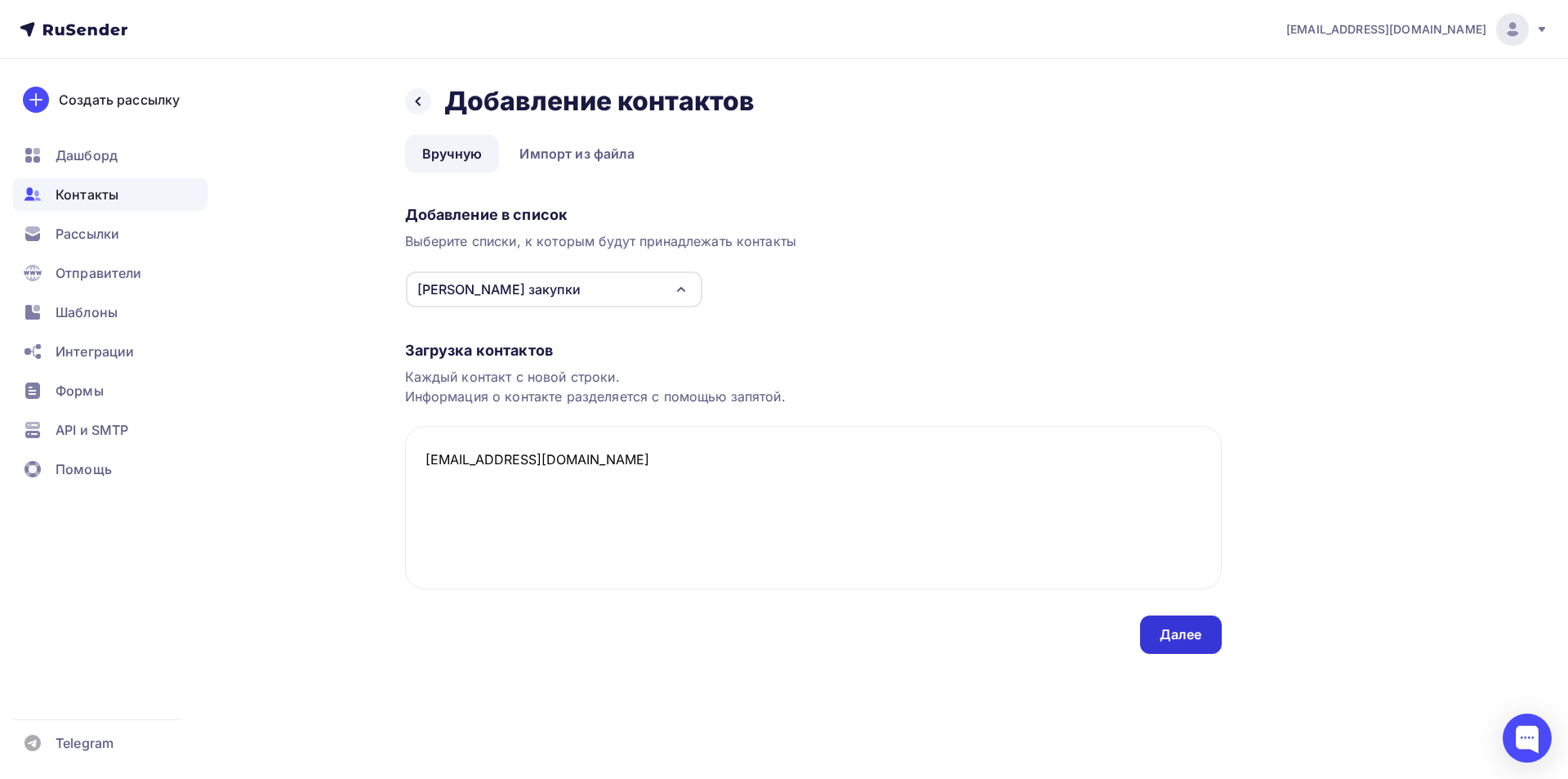
type textarea "[EMAIL_ADDRESS][DOMAIN_NAME]"
click at [1182, 633] on div "Далее" at bounding box center [1181, 634] width 42 height 19
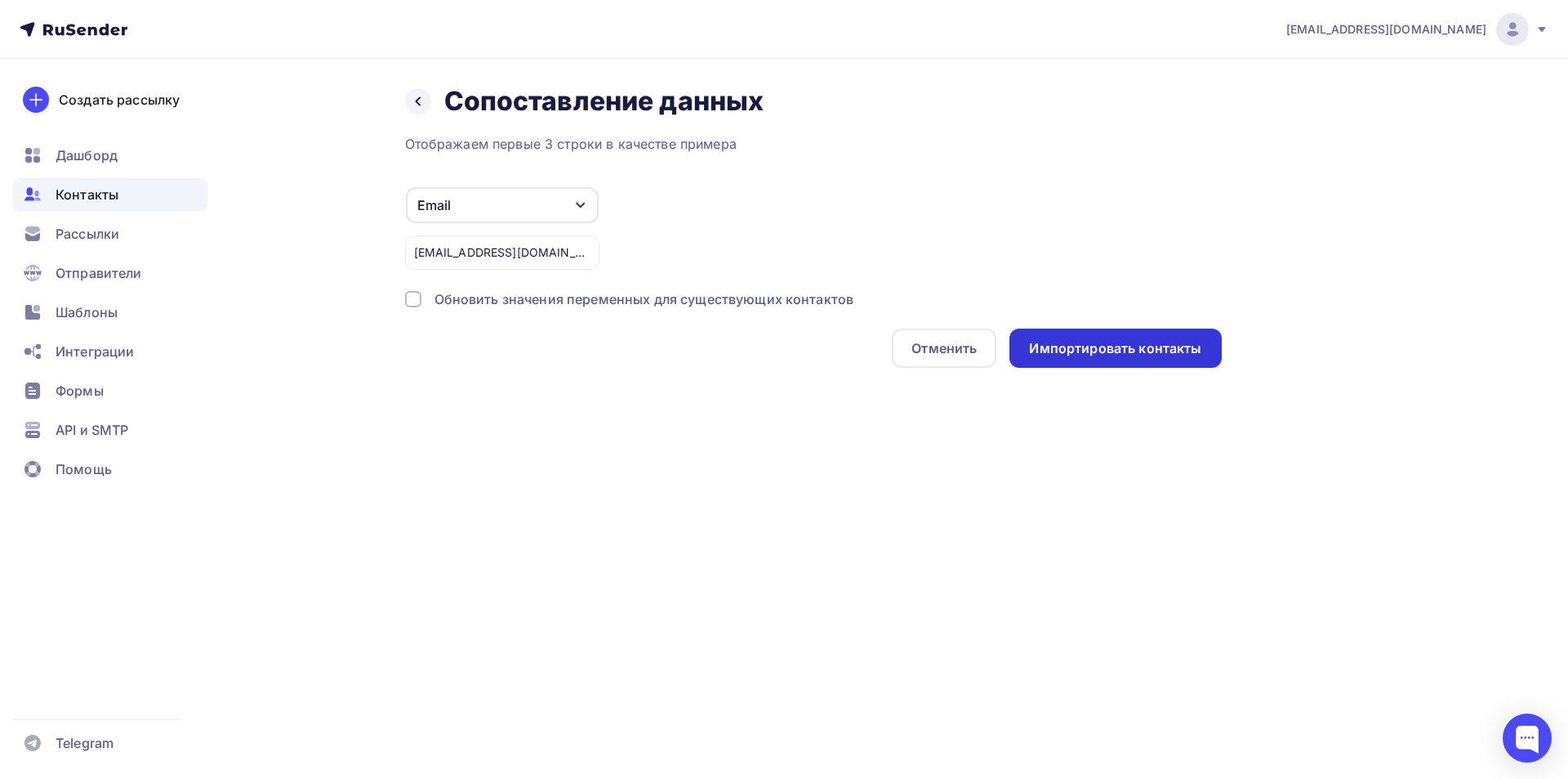
click at [1098, 348] on div "Импортировать контакты" at bounding box center [1115, 348] width 173 height 19
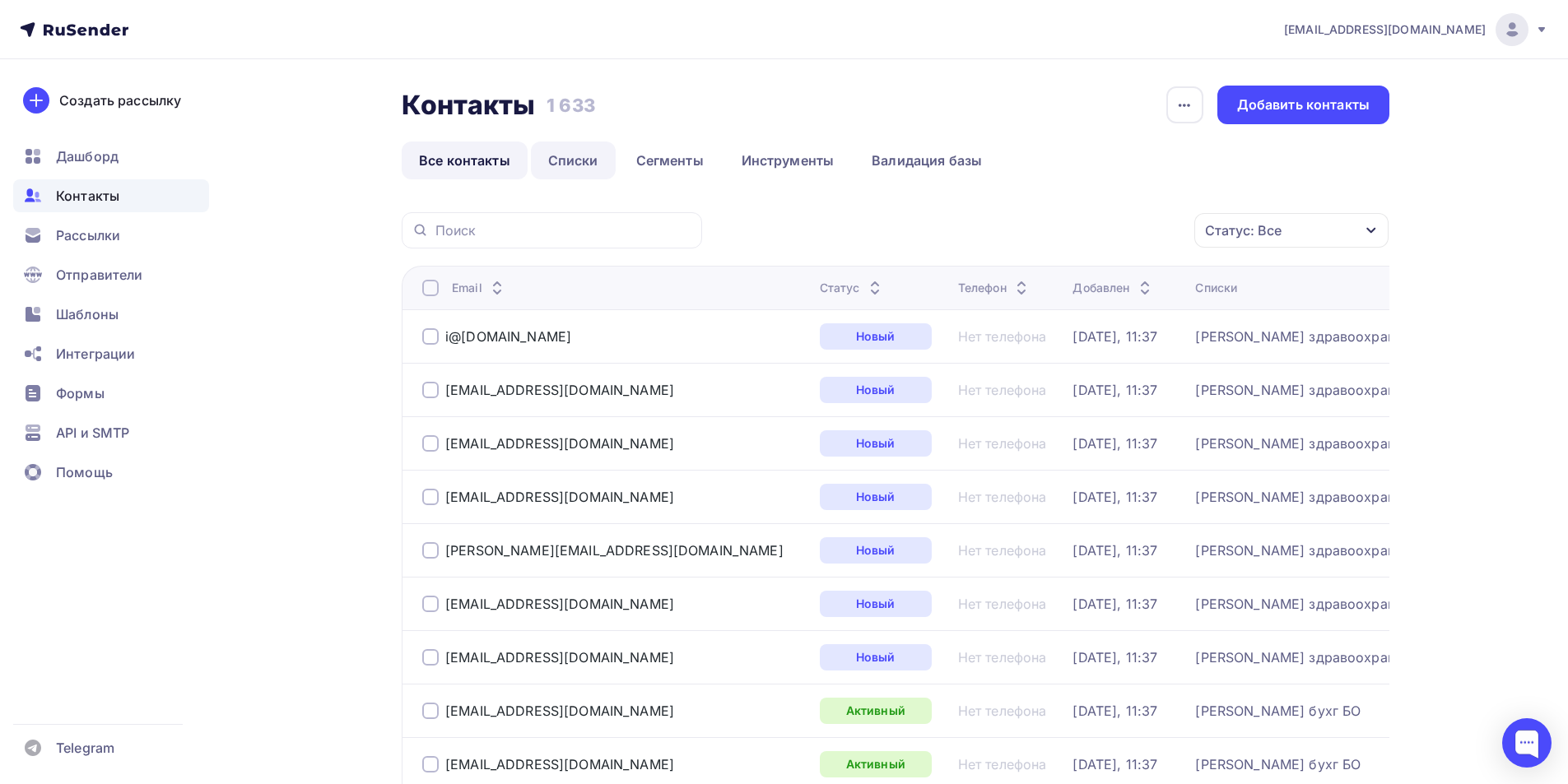
click at [554, 158] on link "Списки" at bounding box center [572, 161] width 85 height 38
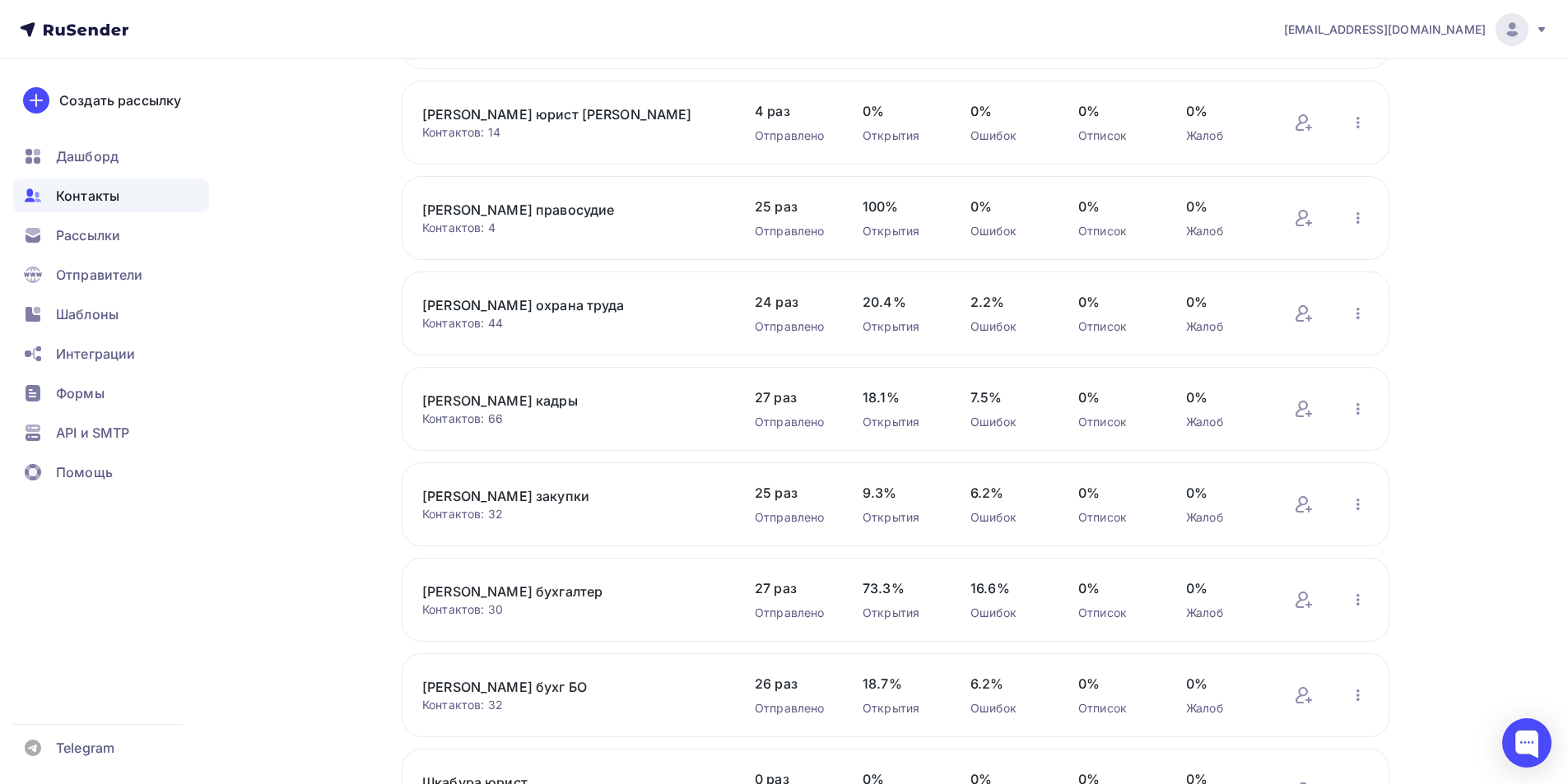
scroll to position [329, 0]
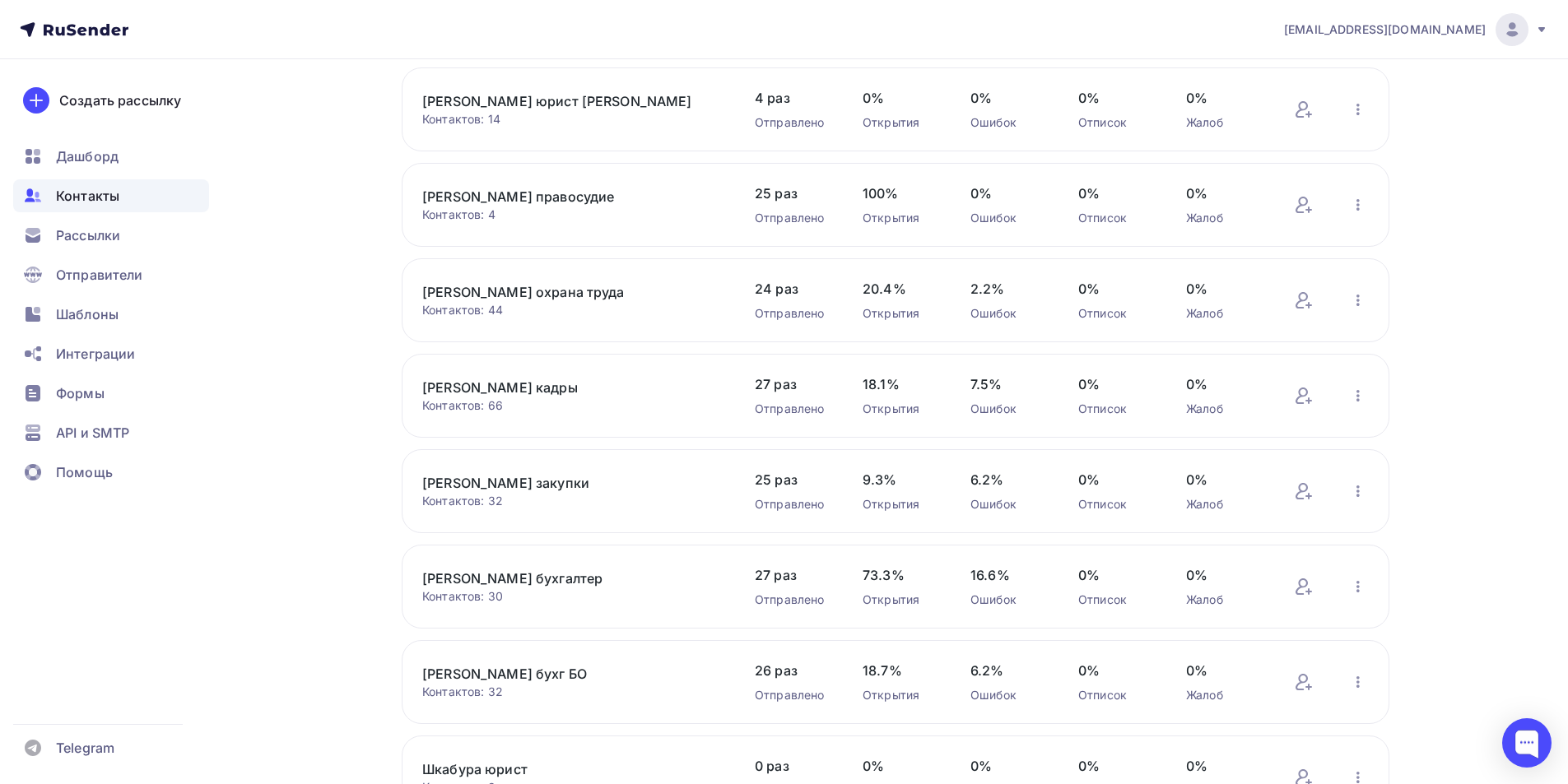
click at [526, 479] on link "[PERSON_NAME] закупки" at bounding box center [561, 483] width 279 height 20
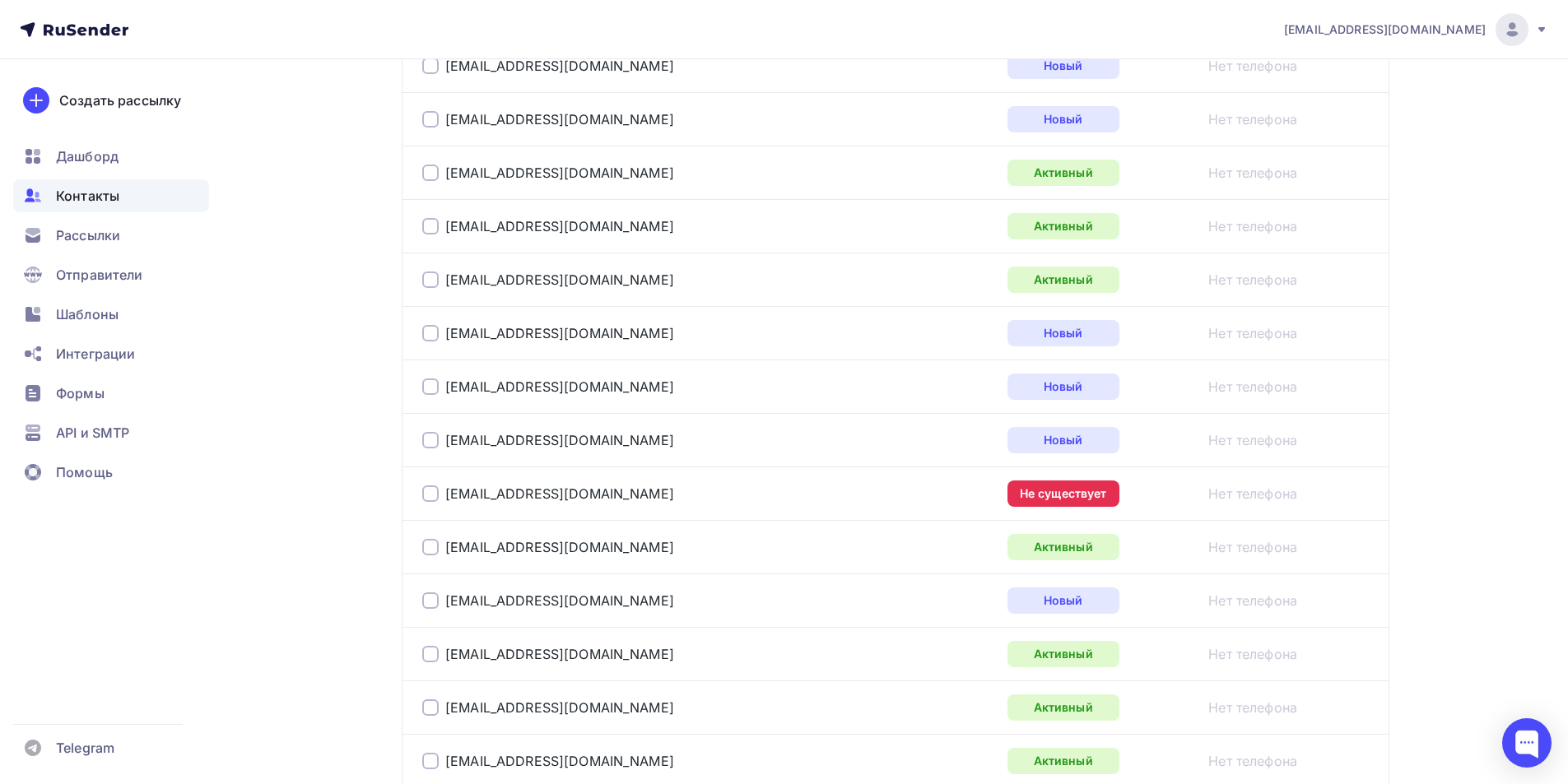
scroll to position [658, 0]
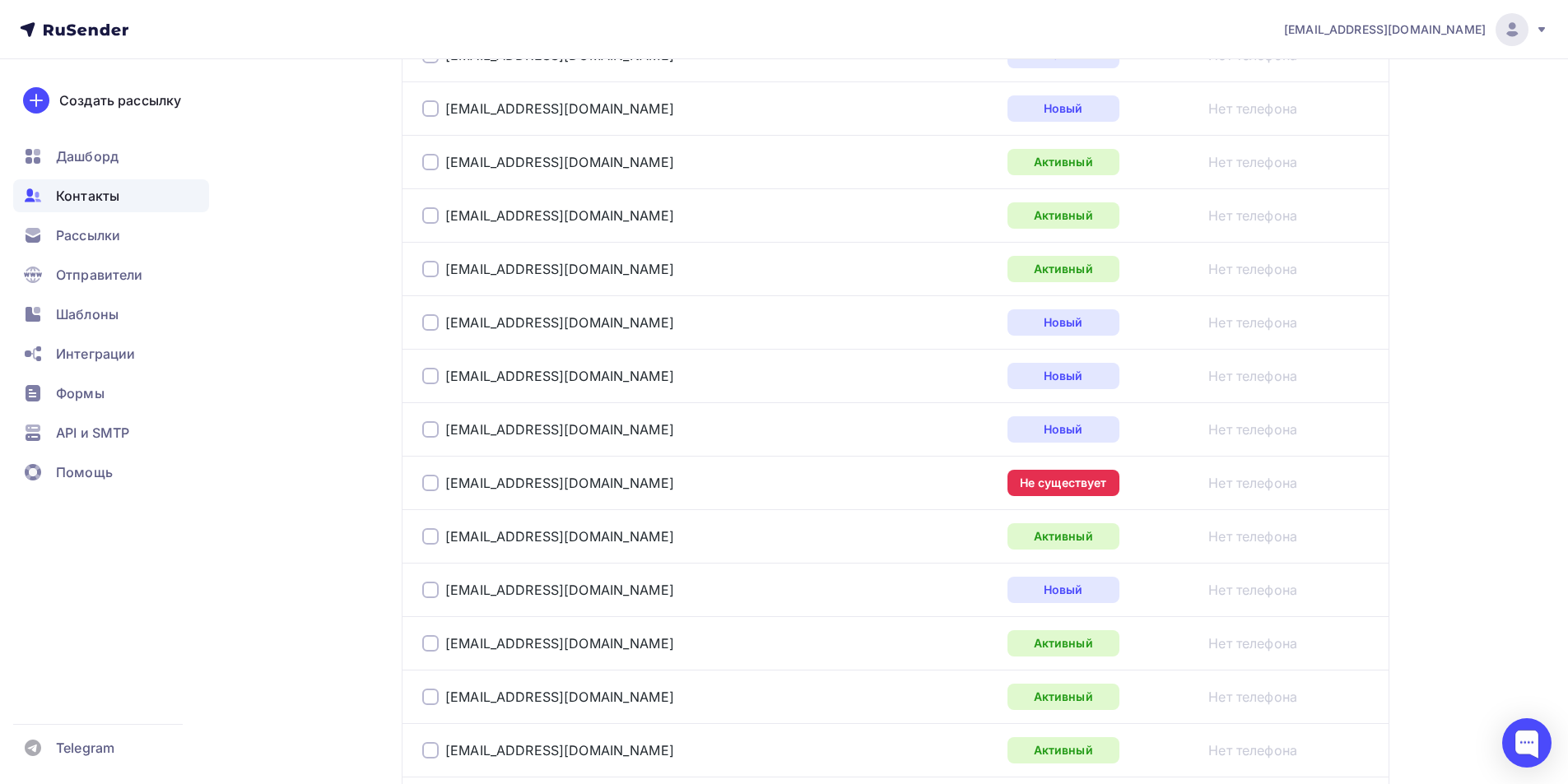
click at [430, 486] on div at bounding box center [430, 483] width 16 height 16
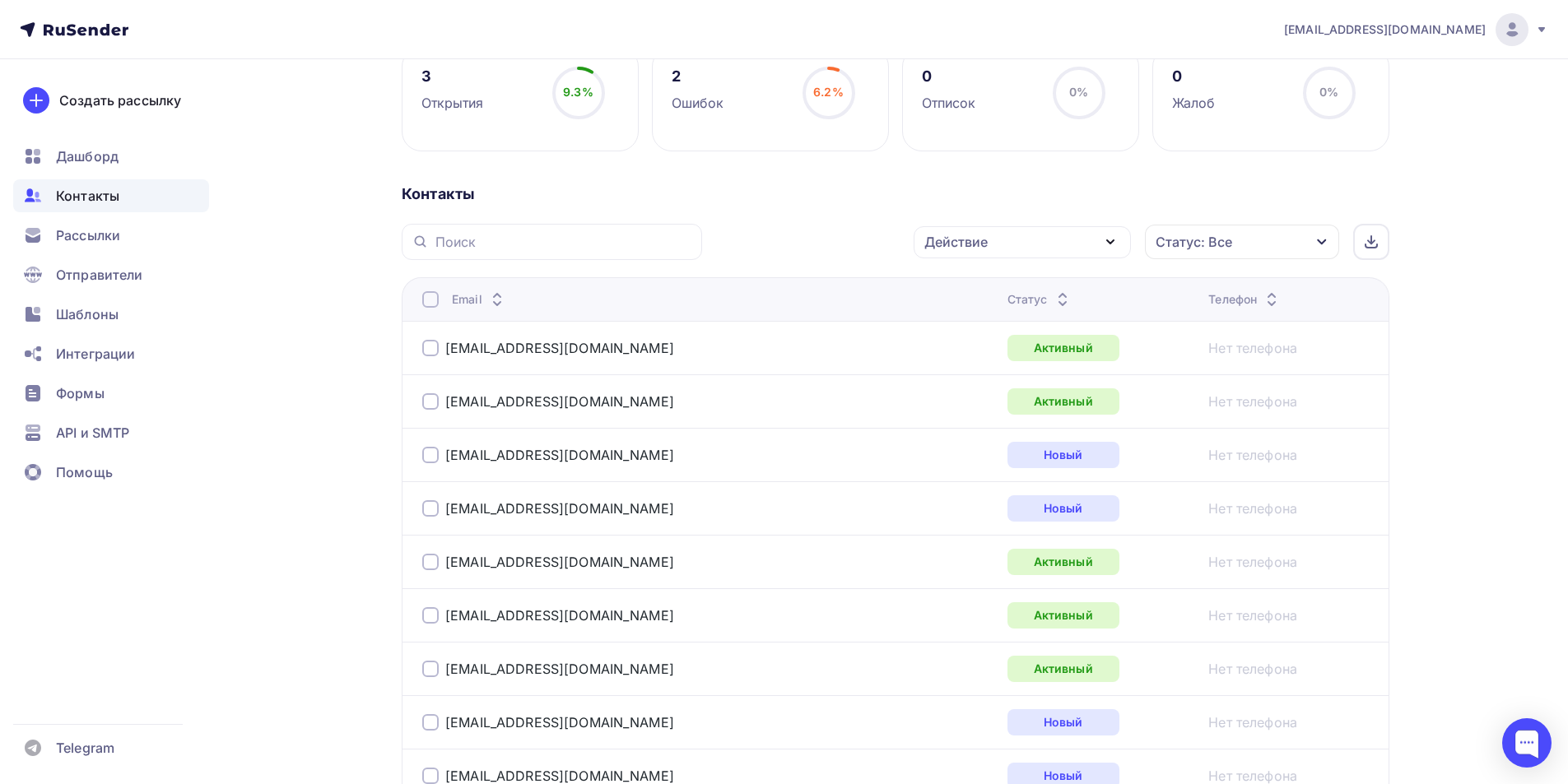
scroll to position [246, 0]
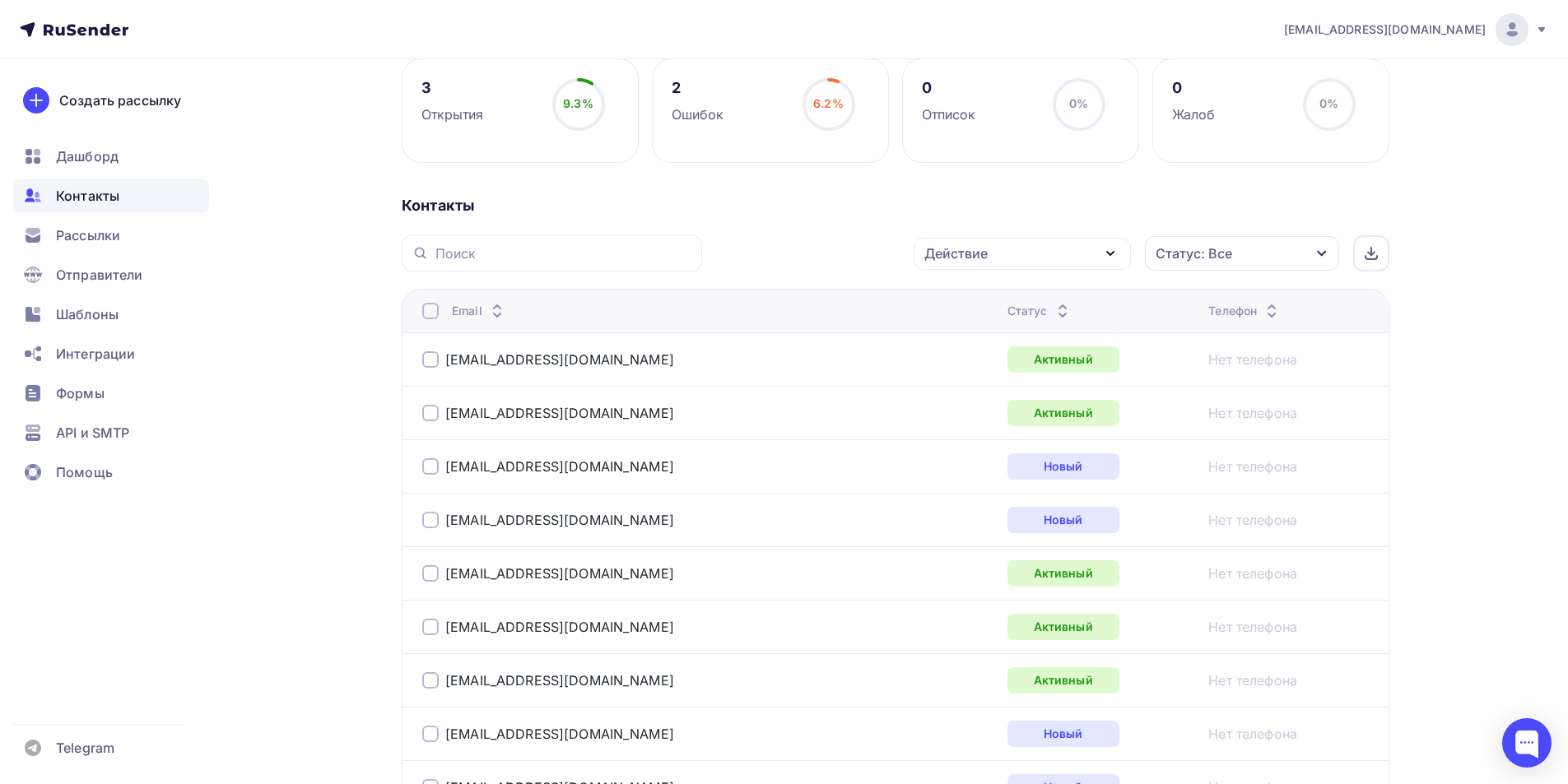
click at [105, 197] on span "Контакты" at bounding box center [87, 196] width 64 height 20
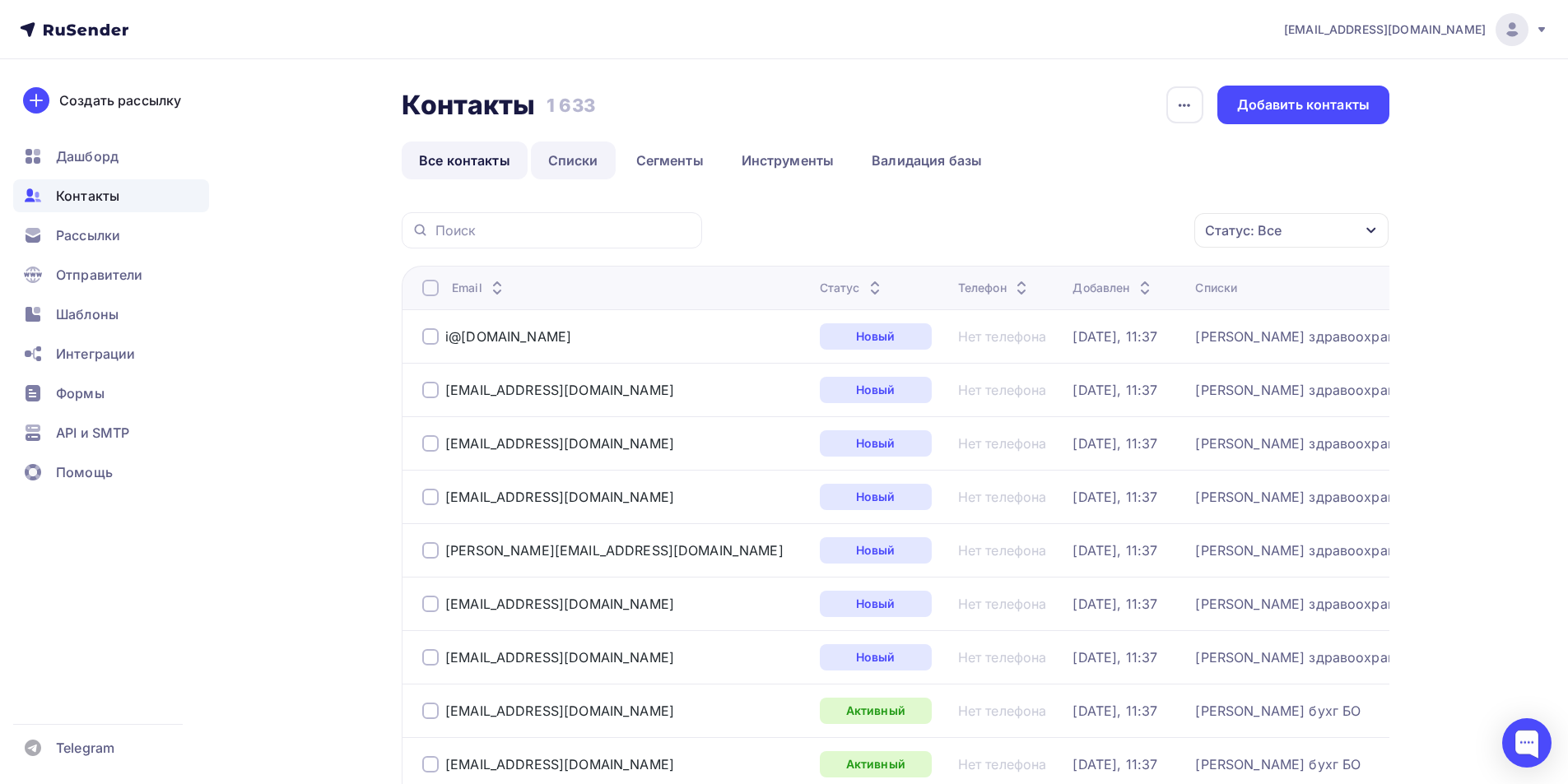
click at [574, 159] on link "Списки" at bounding box center [572, 161] width 85 height 38
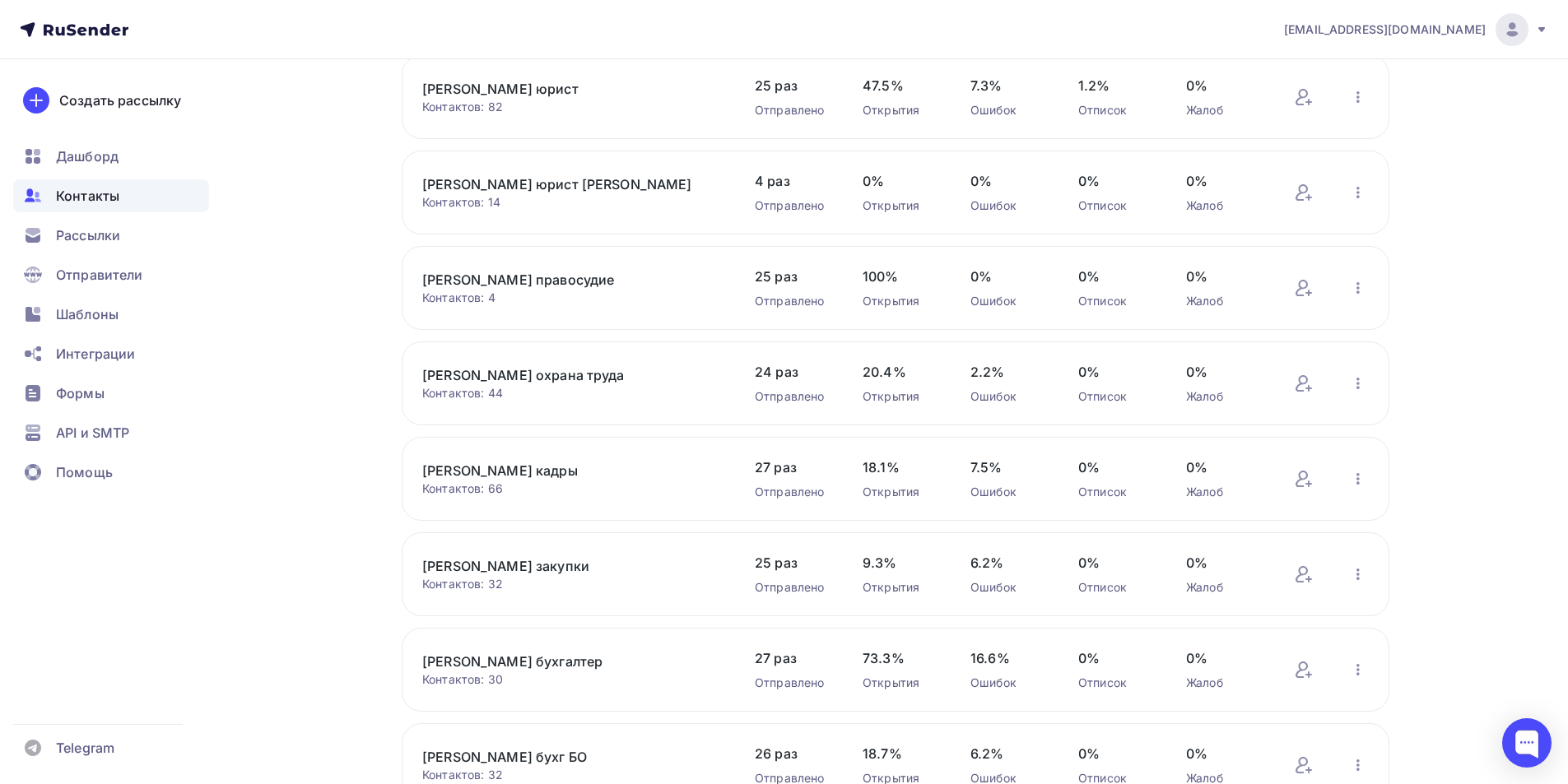
scroll to position [246, 0]
click at [467, 568] on link "[PERSON_NAME] закупки" at bounding box center [561, 565] width 279 height 20
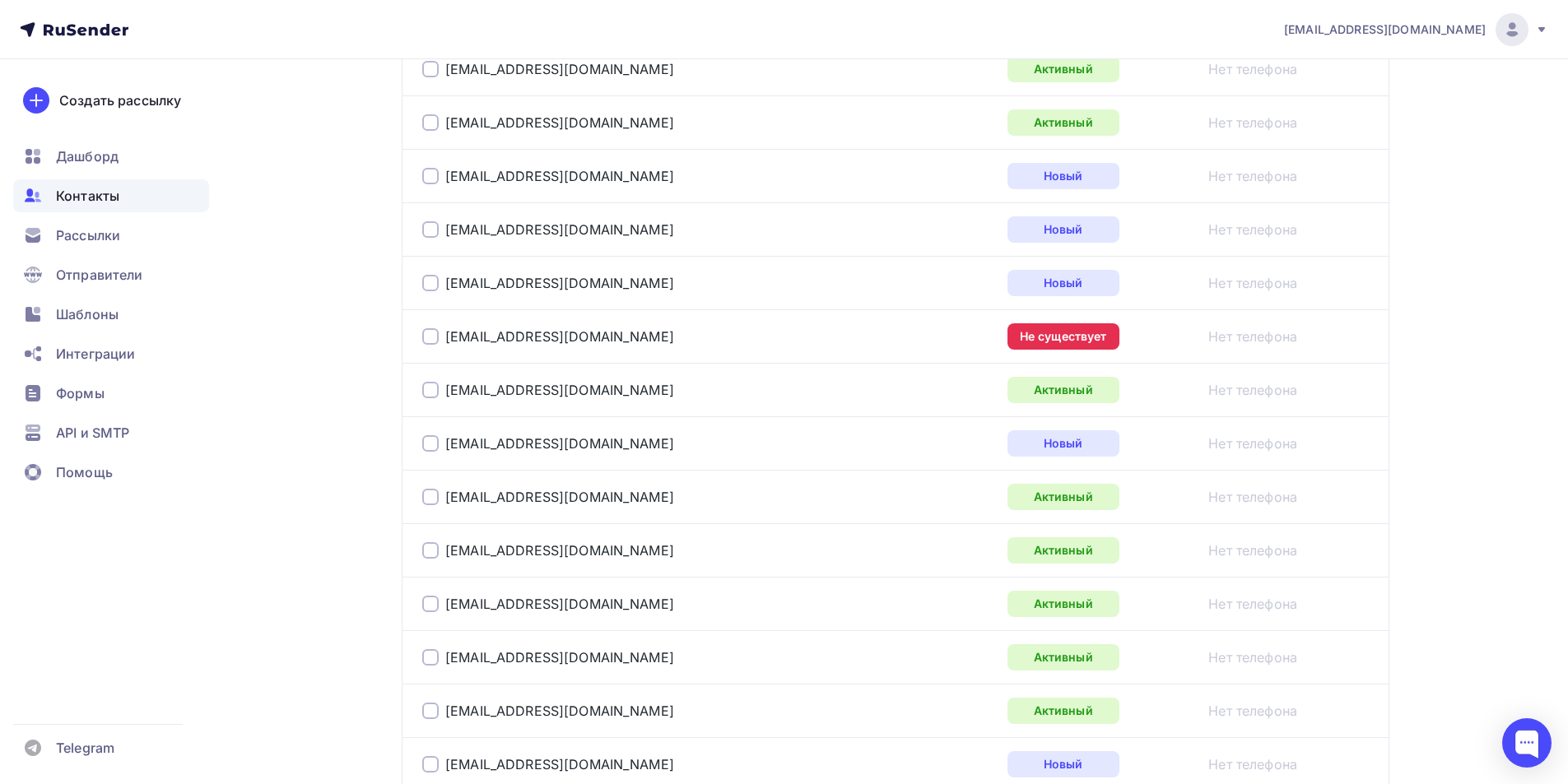
scroll to position [822, 0]
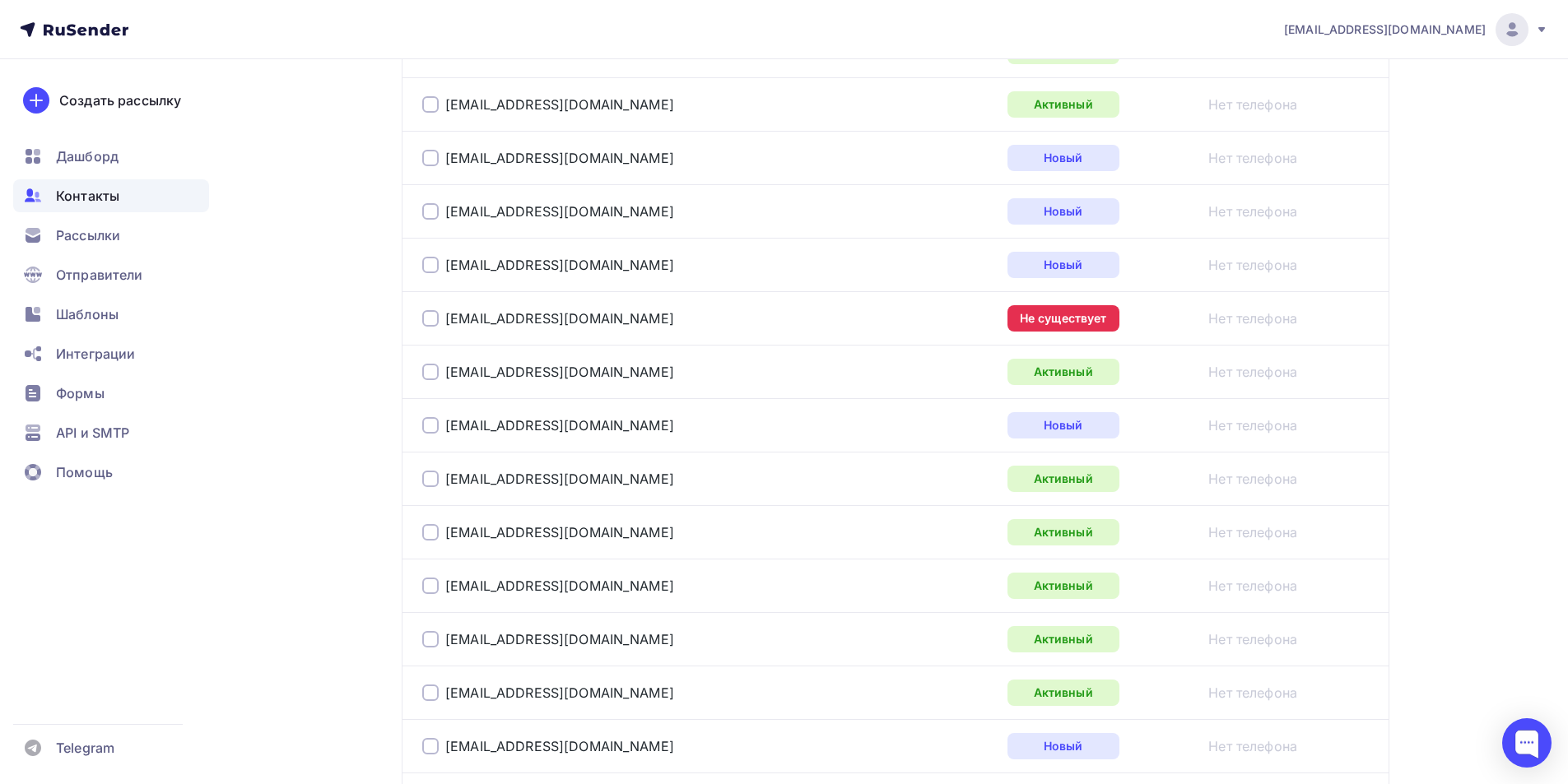
click at [431, 317] on div at bounding box center [430, 318] width 16 height 16
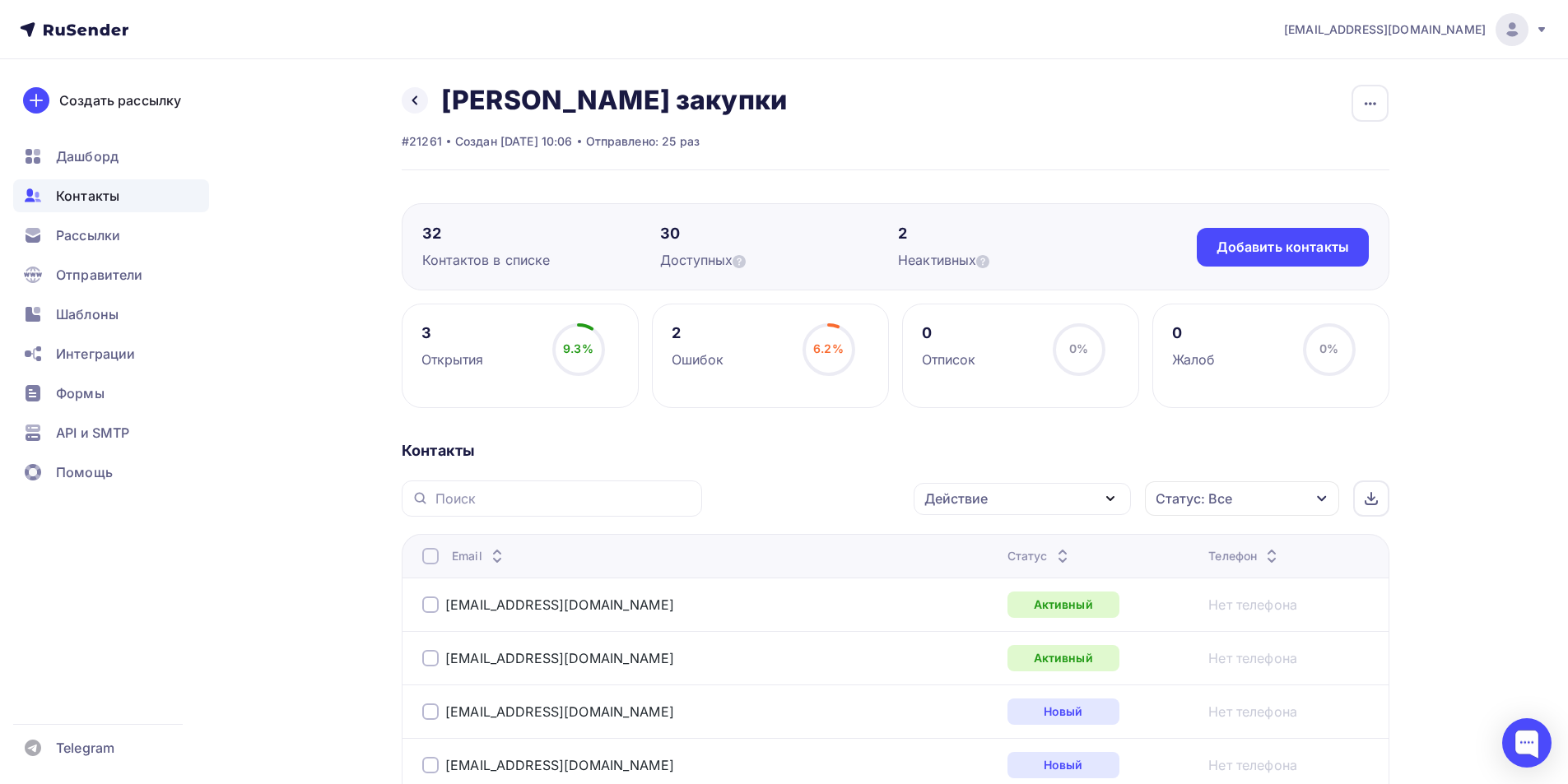
scroll to position [0, 0]
click at [1115, 497] on icon "button" at bounding box center [1110, 500] width 20 height 20
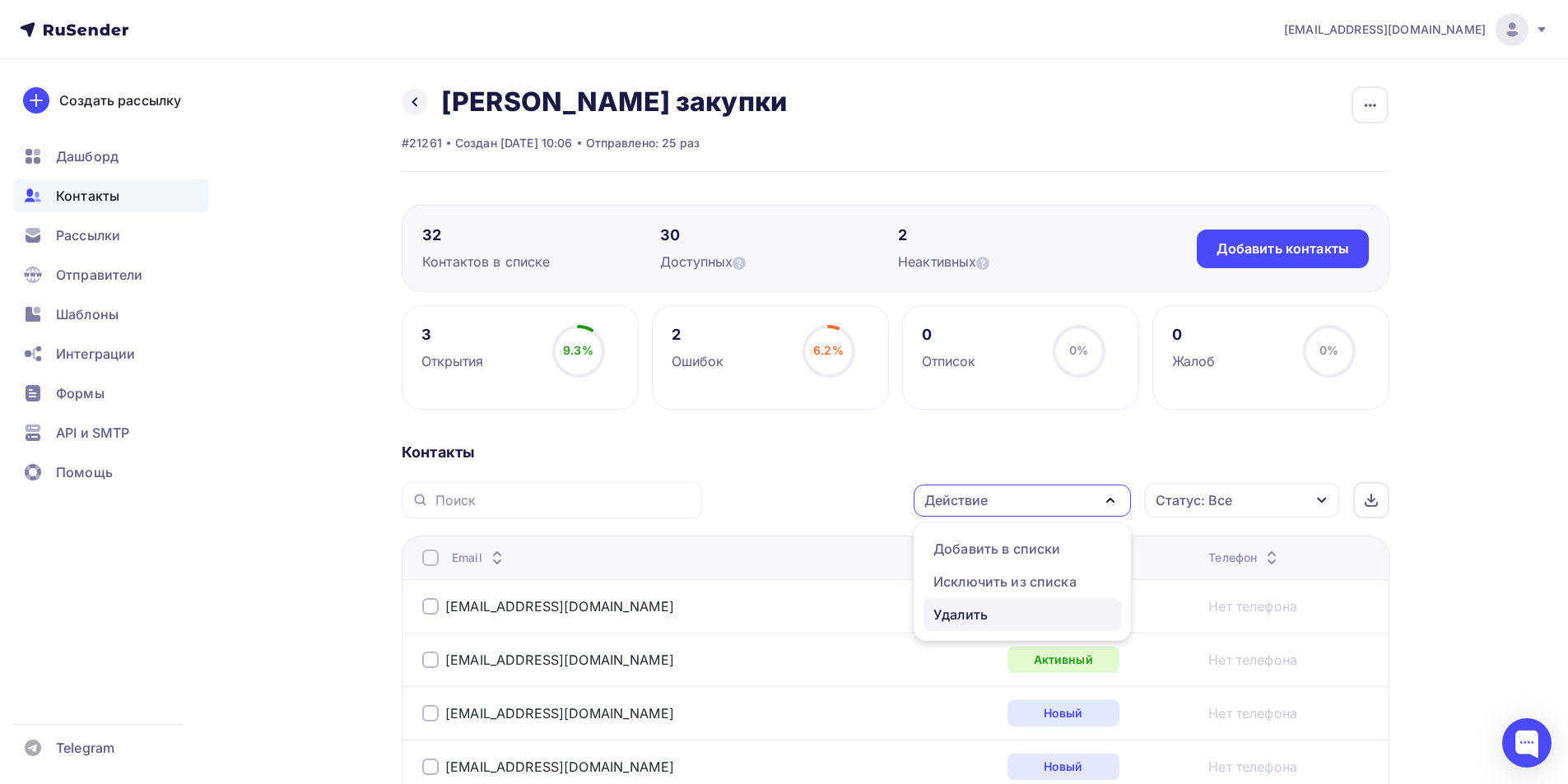
click at [1003, 614] on div "Удалить" at bounding box center [1022, 615] width 177 height 20
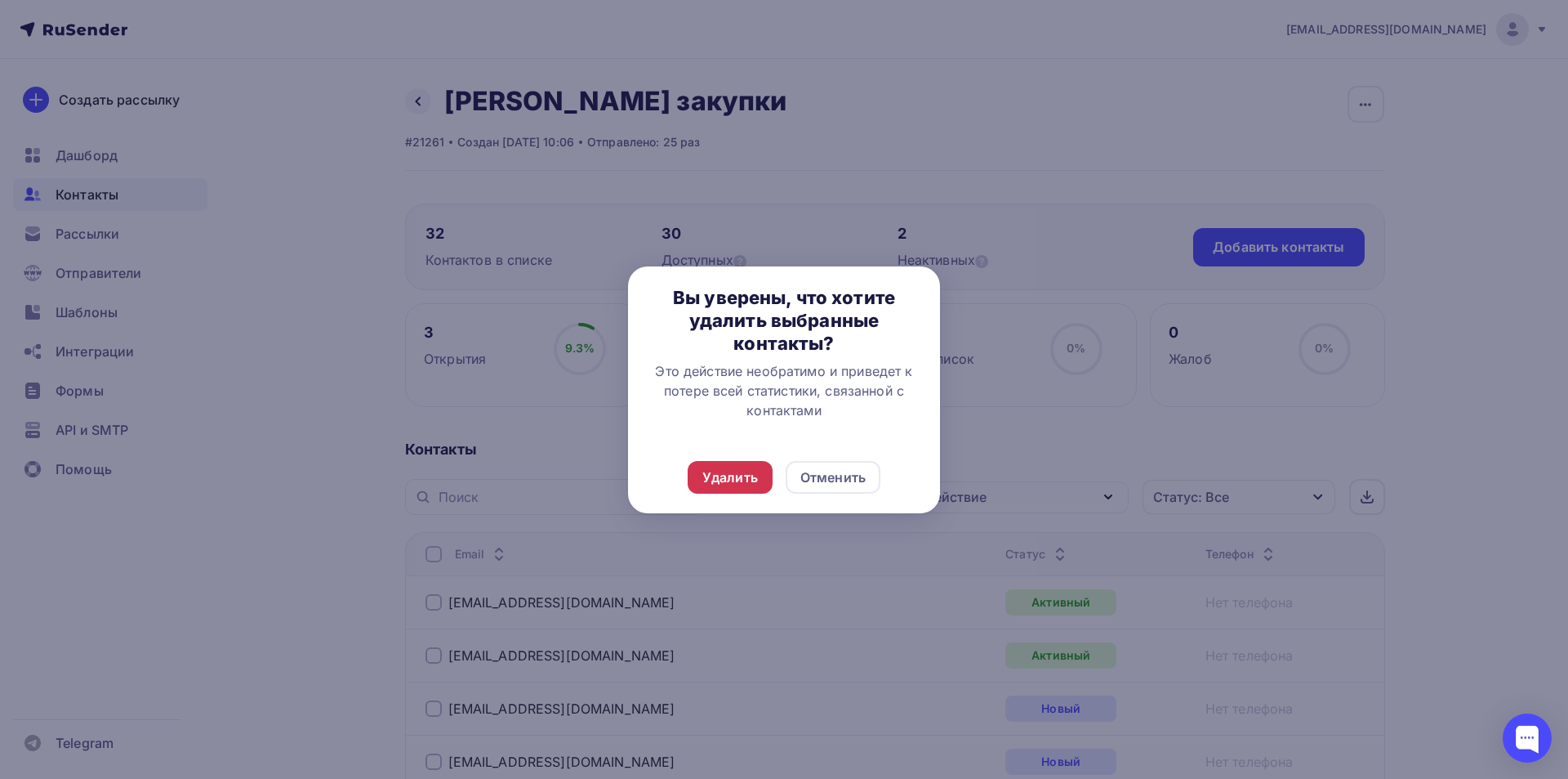
click at [745, 476] on div "Удалить" at bounding box center [730, 477] width 55 height 20
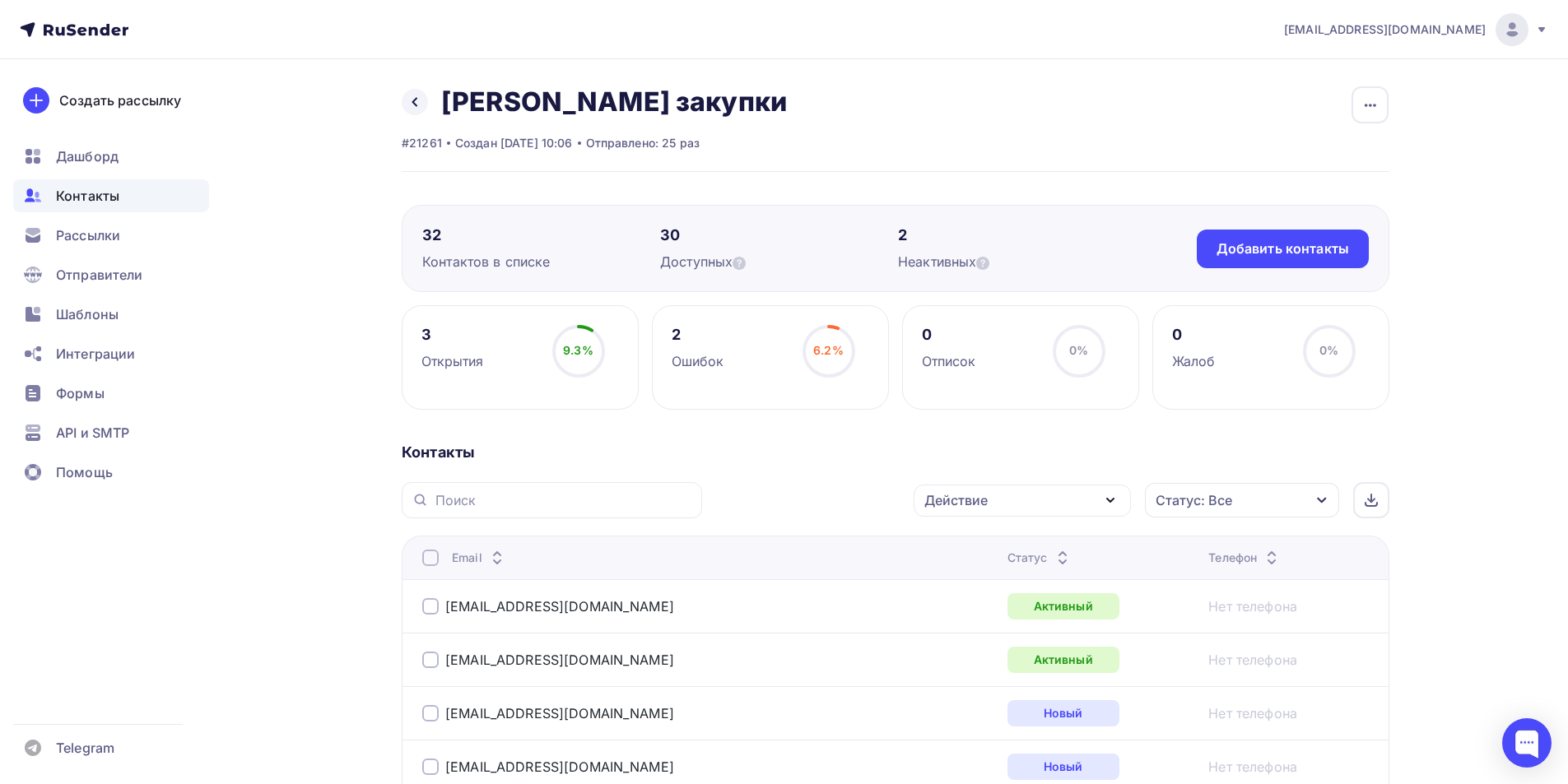
click at [91, 192] on span "Контакты" at bounding box center [87, 196] width 64 height 20
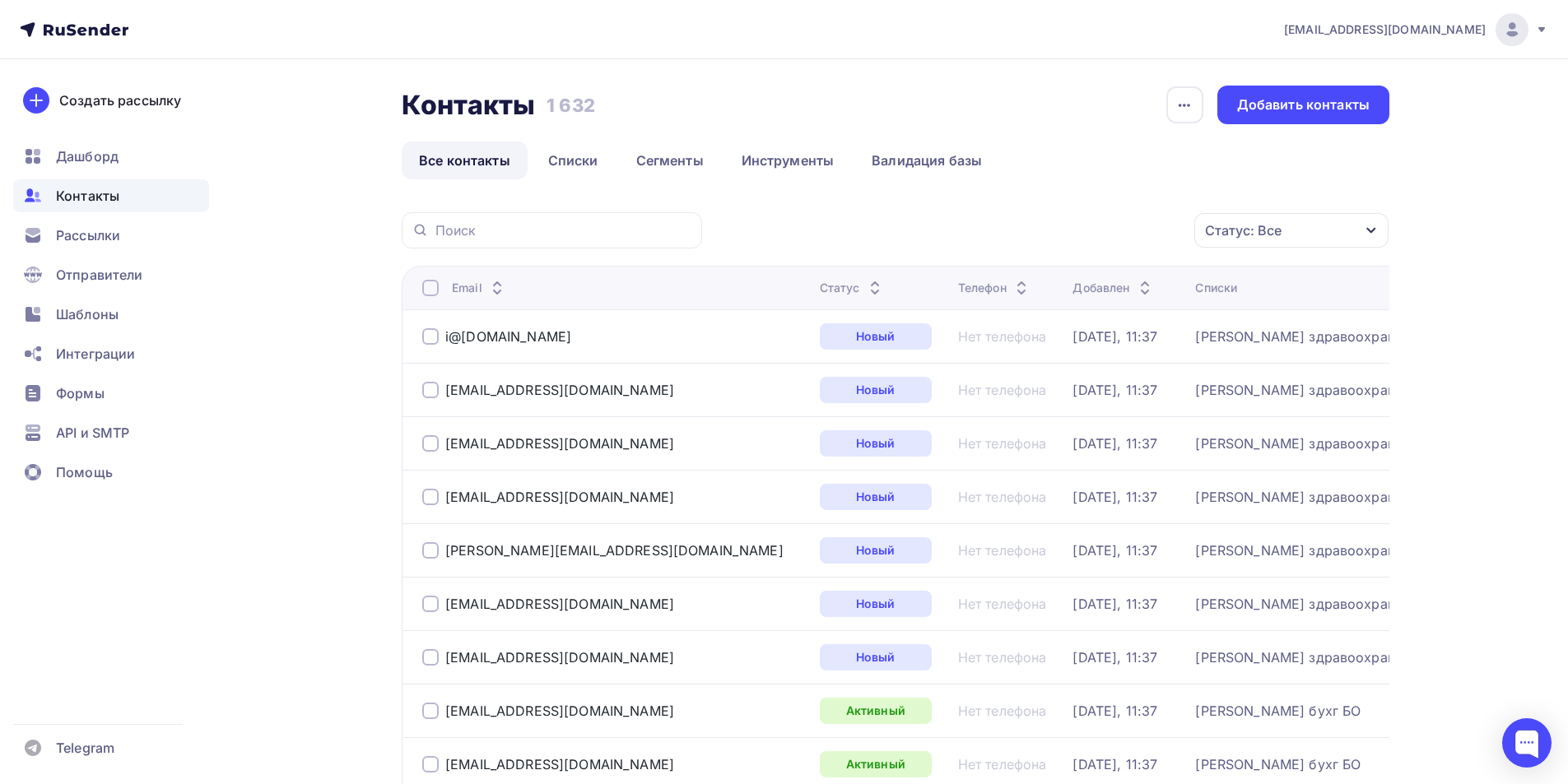
click at [1366, 231] on icon "button" at bounding box center [1371, 230] width 13 height 13
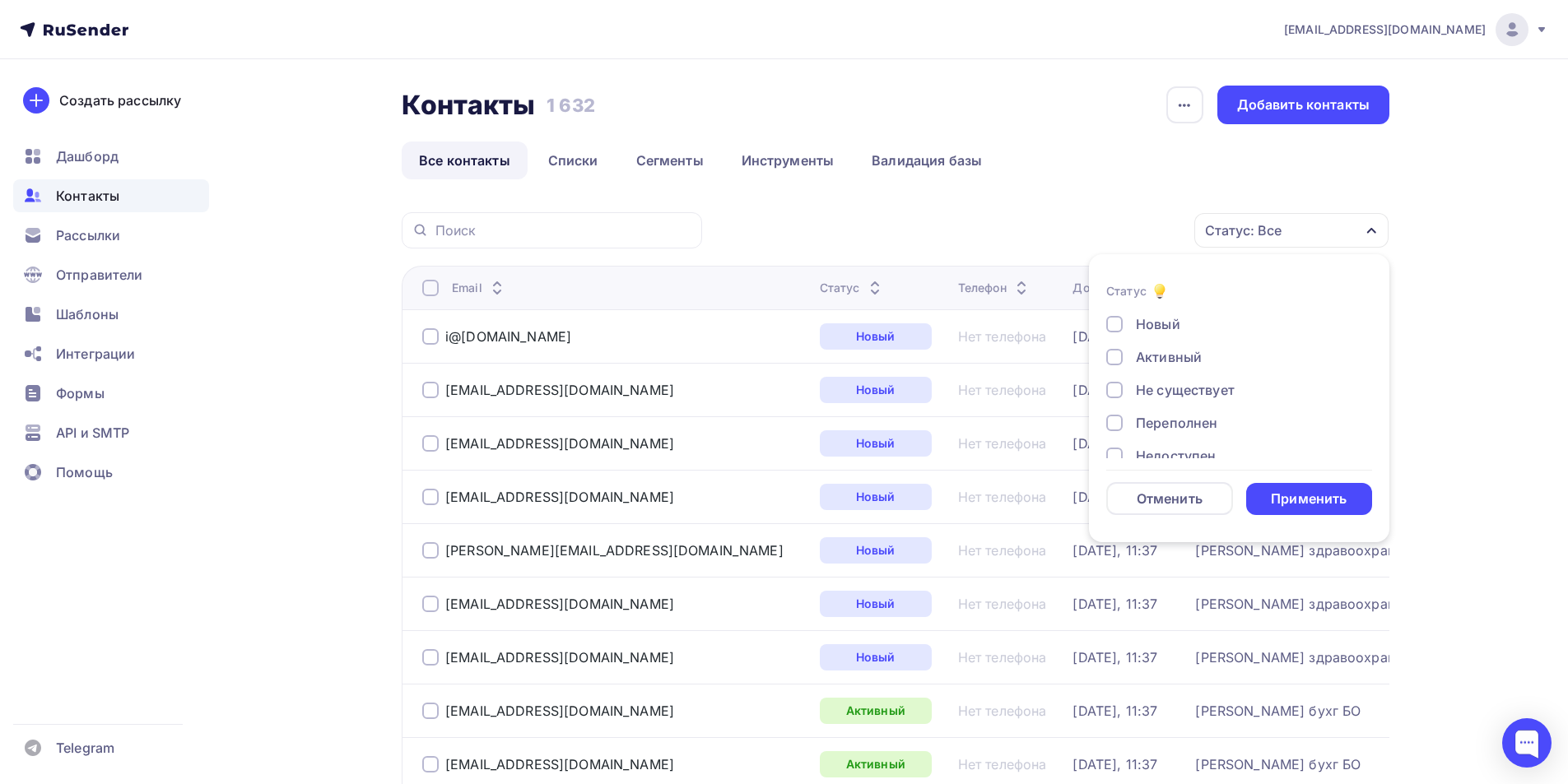
click at [1118, 390] on div at bounding box center [1114, 390] width 16 height 16
click at [1290, 497] on div "Применить" at bounding box center [1308, 498] width 76 height 19
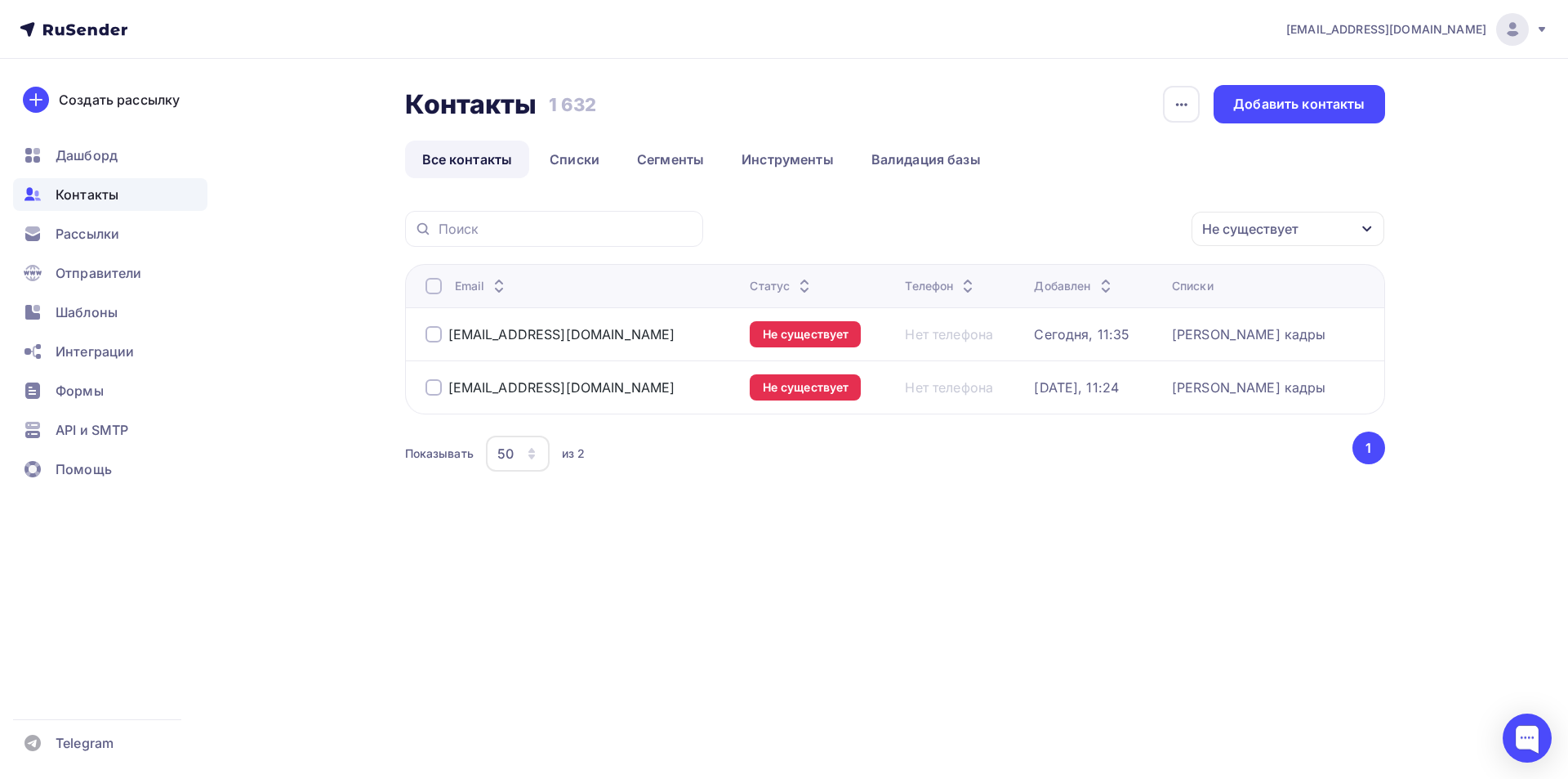
click at [433, 387] on div at bounding box center [434, 388] width 16 height 16
drag, startPoint x: 553, startPoint y: 338, endPoint x: 452, endPoint y: 343, distance: 101.1
click at [452, 343] on div "[EMAIL_ADDRESS][DOMAIN_NAME]" at bounding box center [581, 333] width 312 height 26
copy div "[EMAIL_ADDRESS][DOMAIN_NAME]"
click at [437, 338] on div at bounding box center [434, 334] width 16 height 16
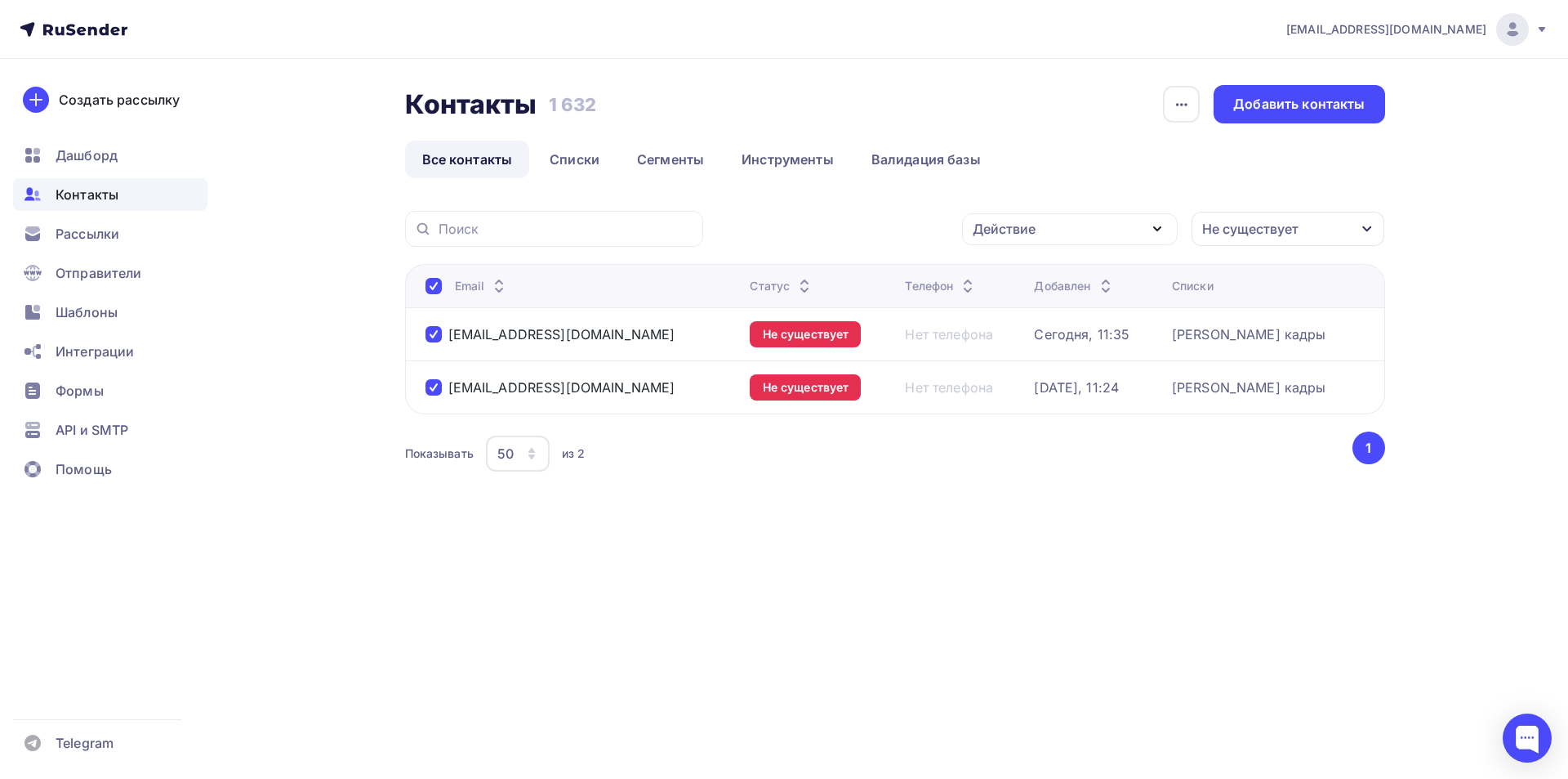
click at [1160, 229] on icon "button" at bounding box center [1158, 229] width 20 height 20
click at [1050, 342] on div "Удалить" at bounding box center [1069, 343] width 176 height 20
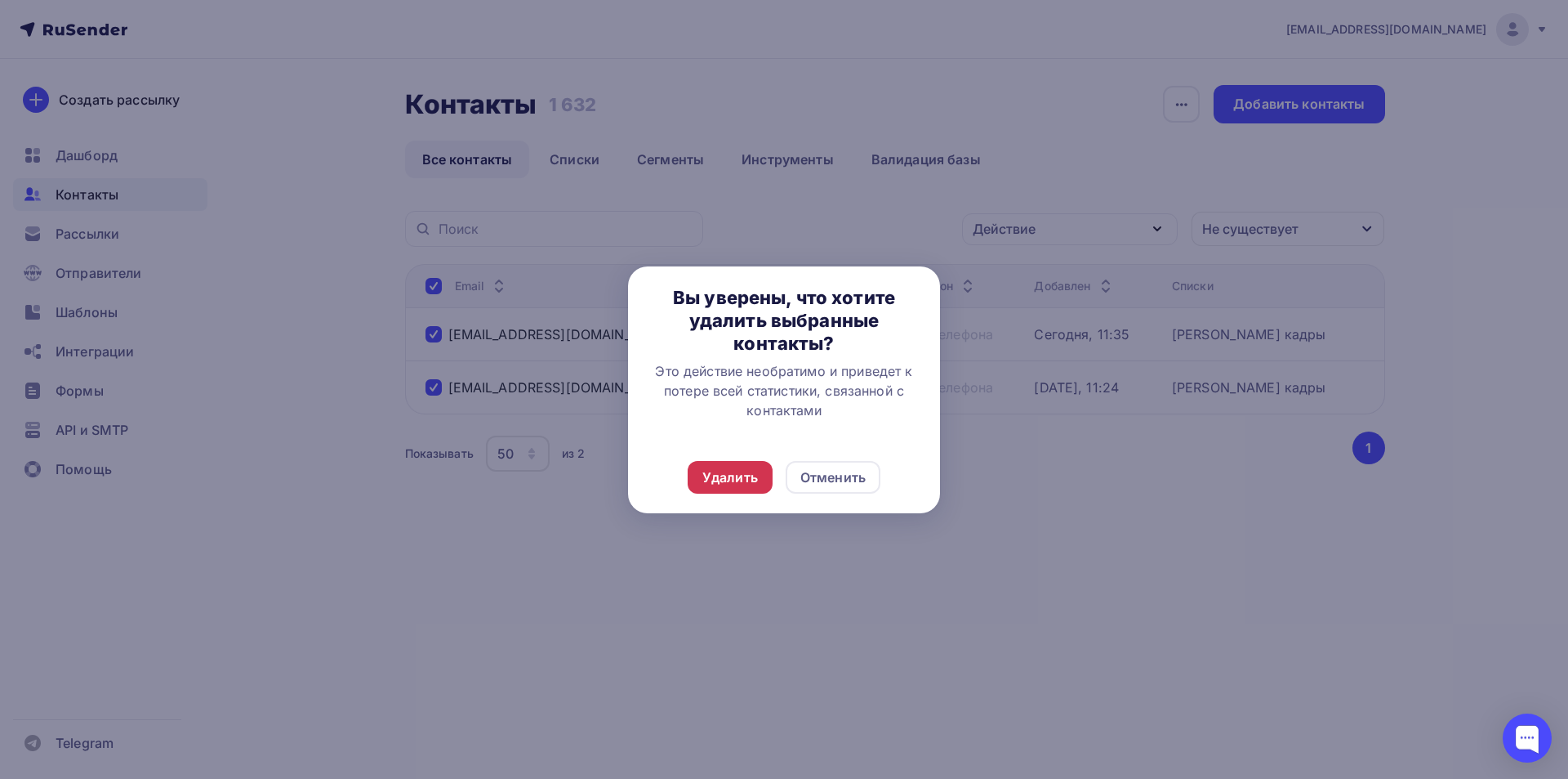
click at [761, 478] on div "Удалить" at bounding box center [730, 477] width 85 height 33
click at [742, 473] on div "Удалить" at bounding box center [730, 477] width 55 height 20
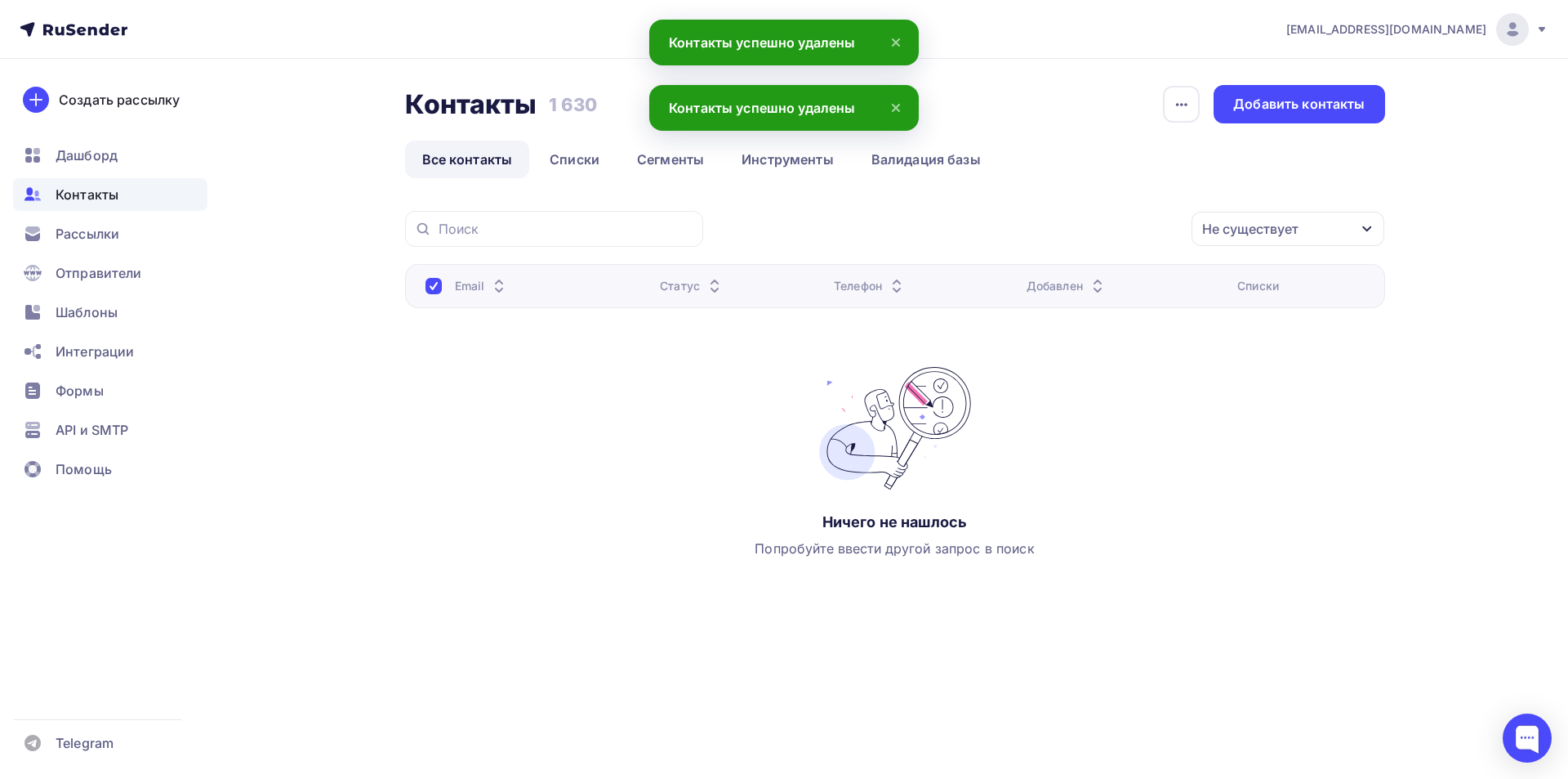
click at [108, 197] on span "Контакты" at bounding box center [87, 194] width 63 height 20
